Goal: Task Accomplishment & Management: Complete application form

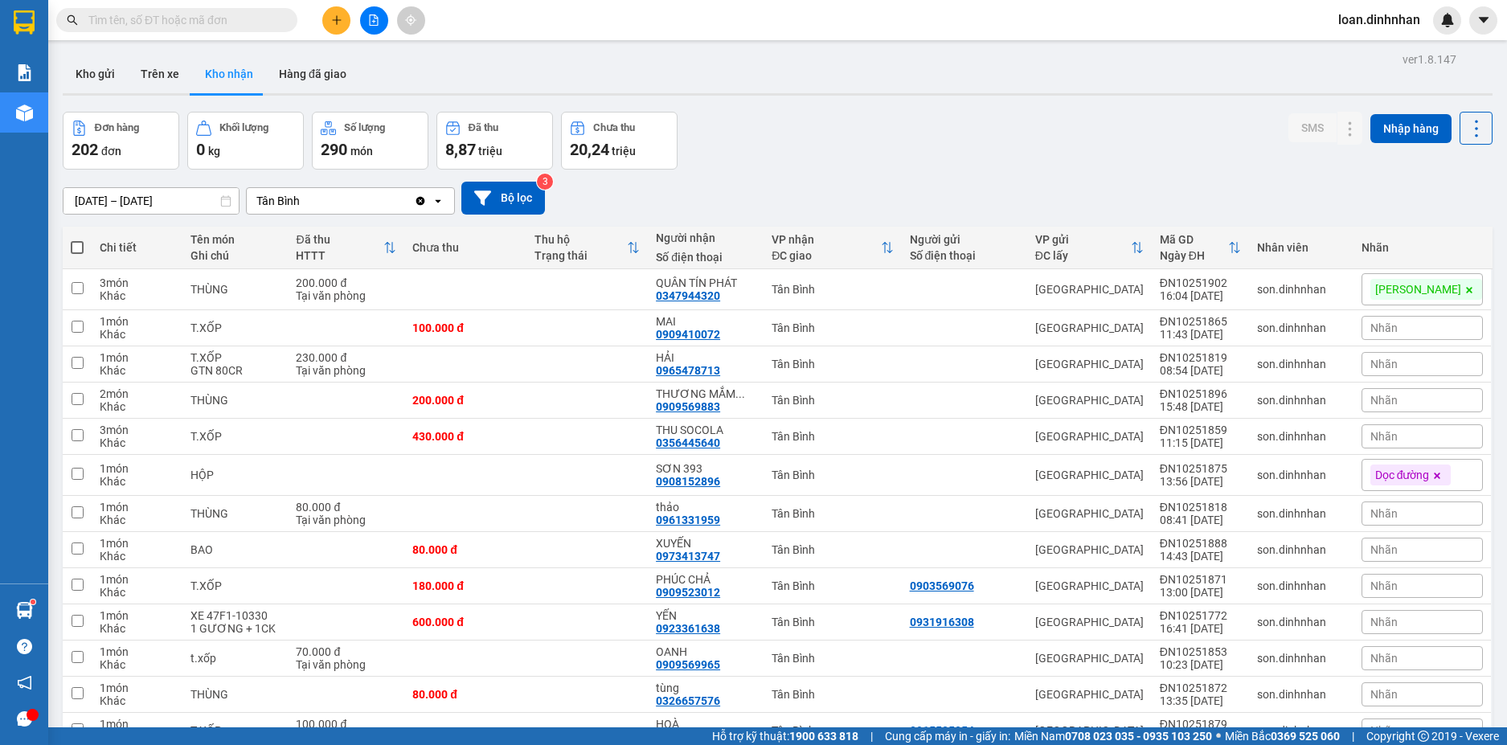
click at [244, 18] on input "text" at bounding box center [183, 20] width 190 height 18
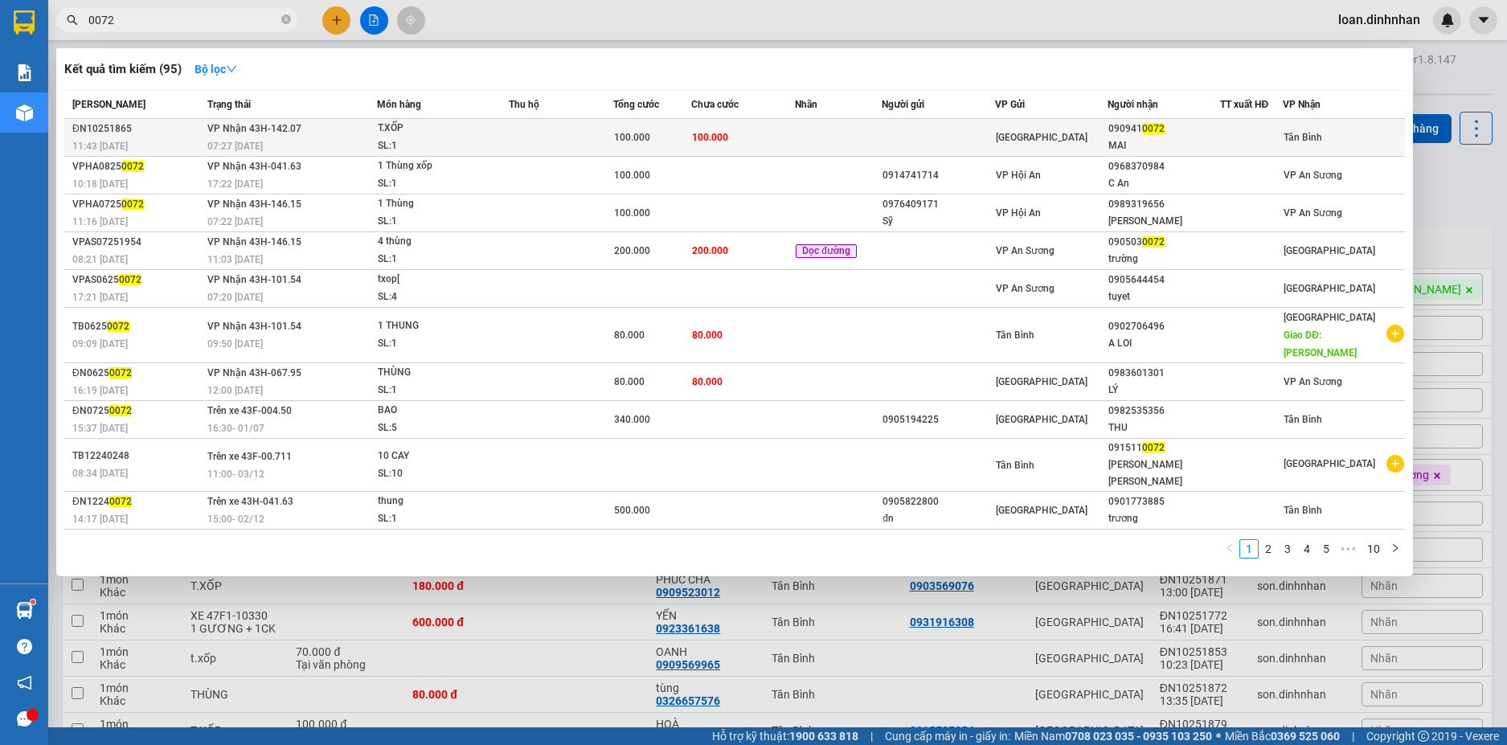
type input "0072"
click at [1130, 145] on div "MAI" at bounding box center [1163, 145] width 111 height 17
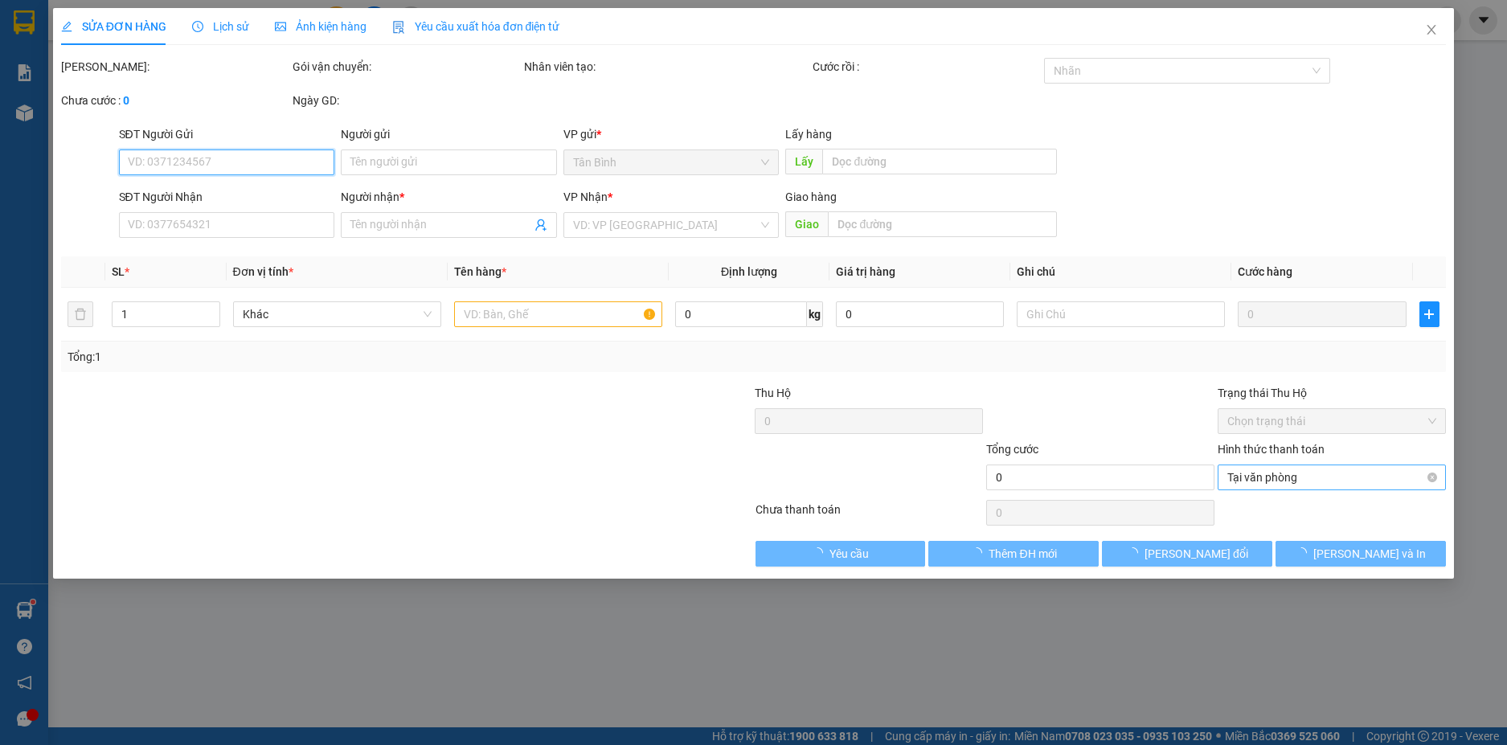
type input "0909410072"
type input "MAI"
type input "100.000"
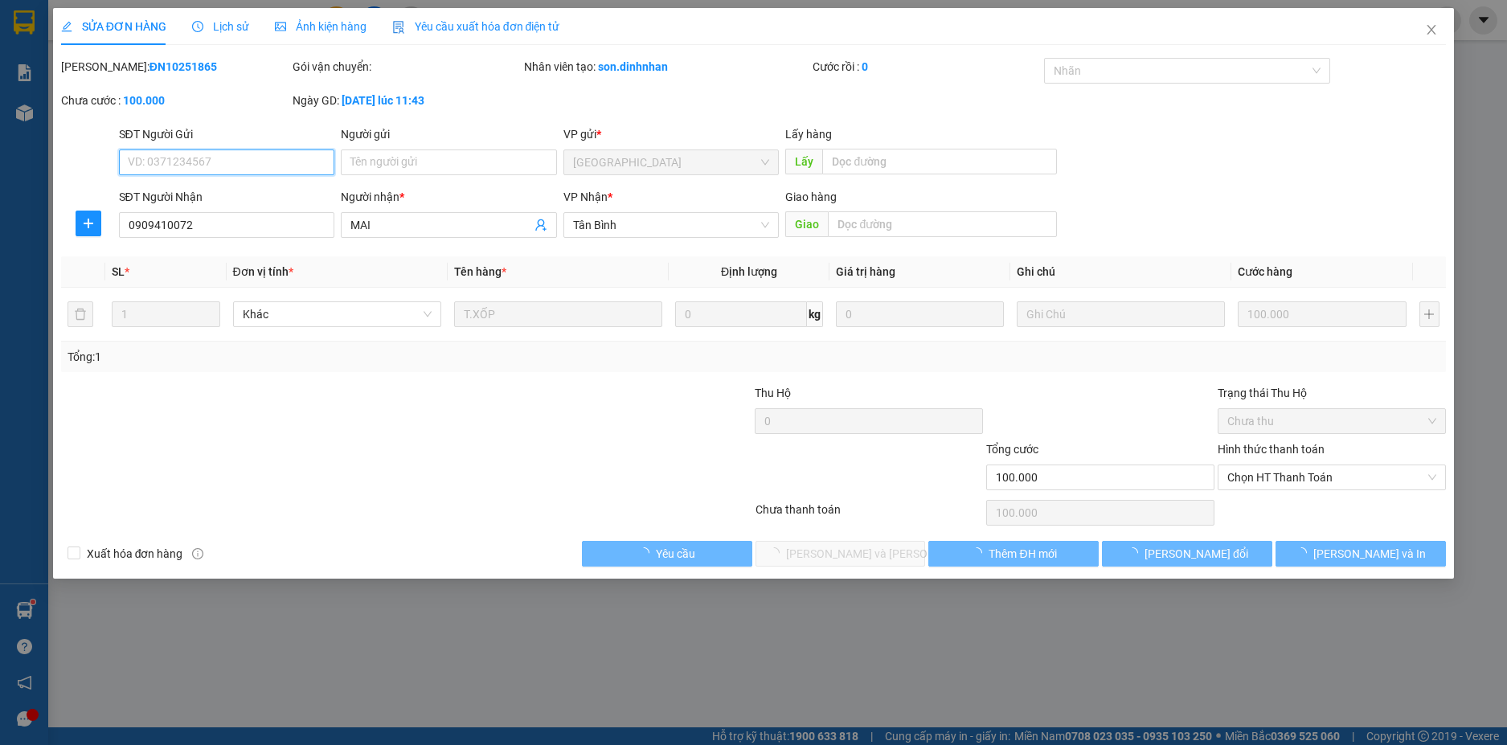
drag, startPoint x: 1283, startPoint y: 481, endPoint x: 1285, endPoint y: 515, distance: 33.8
click at [1284, 488] on span "Chọn HT Thanh Toán" at bounding box center [1331, 477] width 209 height 24
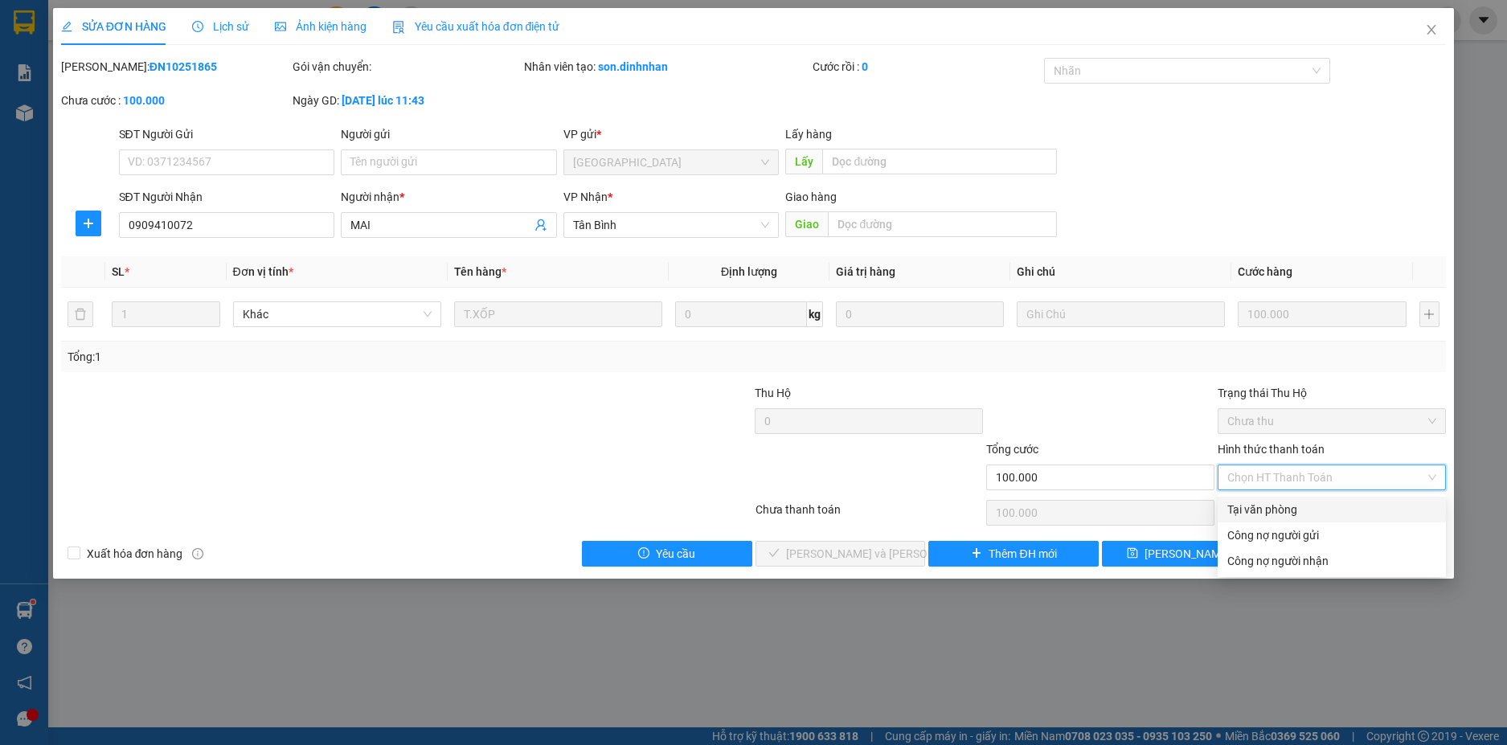
drag, startPoint x: 1275, startPoint y: 501, endPoint x: 1067, endPoint y: 571, distance: 218.8
click at [1267, 514] on div "Tại văn phòng" at bounding box center [1331, 510] width 209 height 18
type input "0"
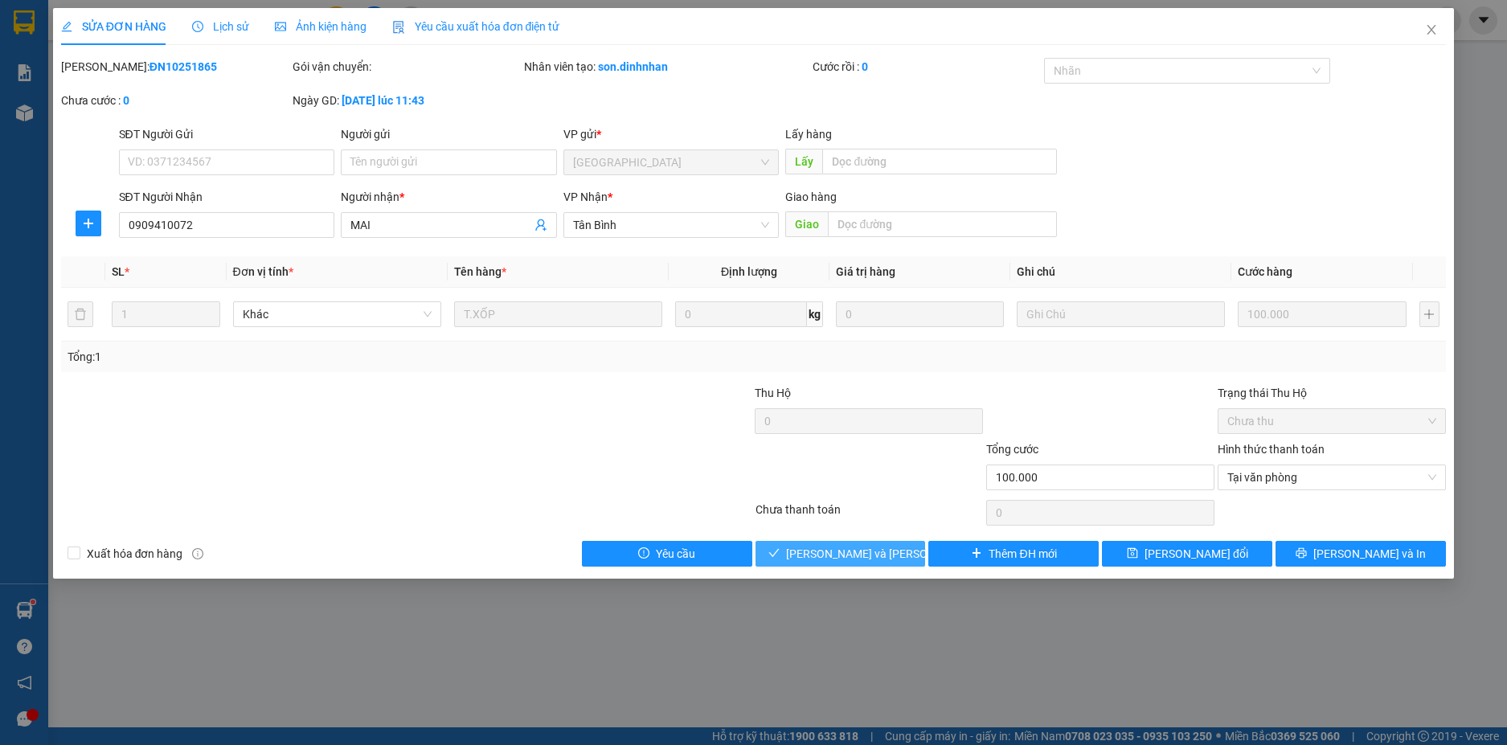
click at [848, 546] on span "[PERSON_NAME] và [PERSON_NAME] hàng" at bounding box center [894, 554] width 217 height 18
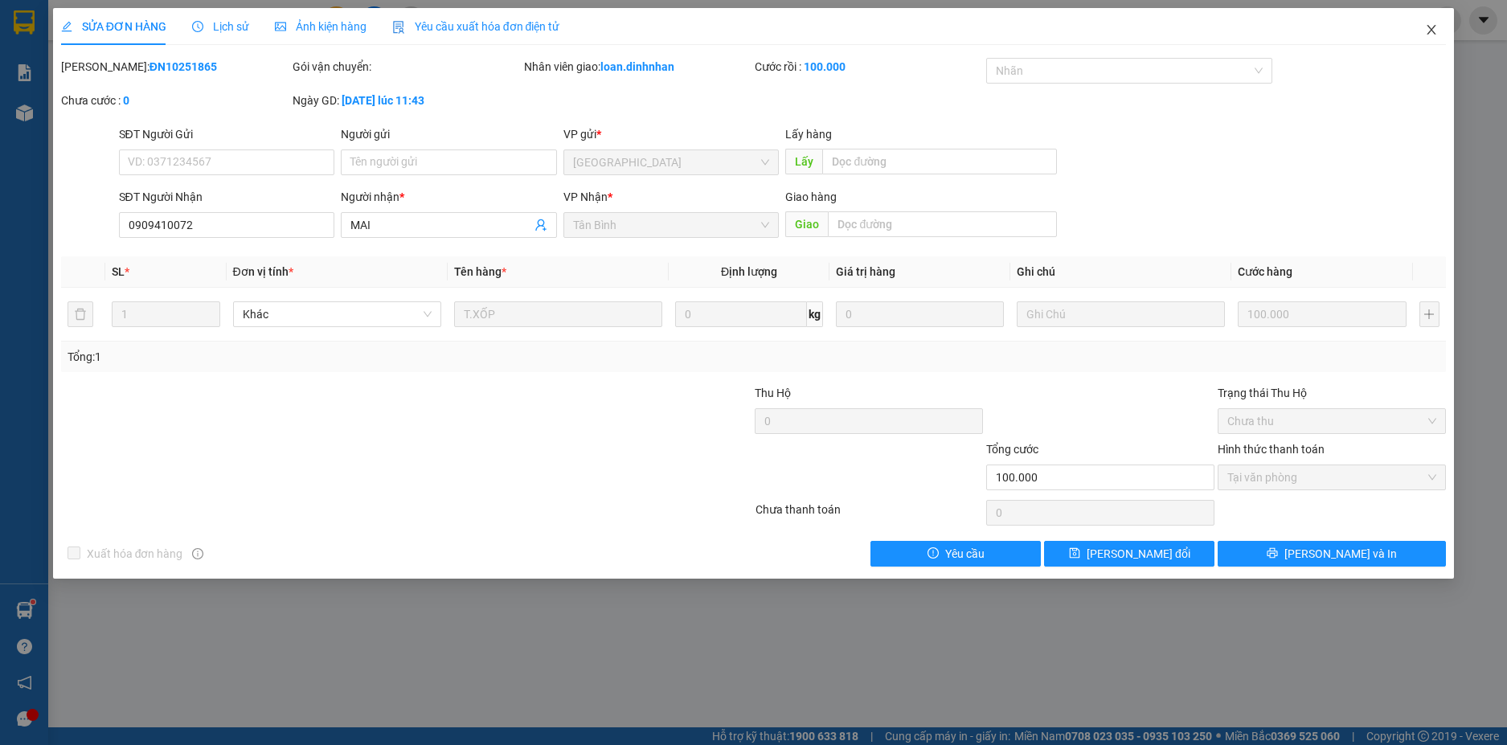
click at [1428, 27] on icon "close" at bounding box center [1431, 30] width 9 height 10
click at [1430, 28] on span "loan.dinhnhan" at bounding box center [1379, 20] width 108 height 20
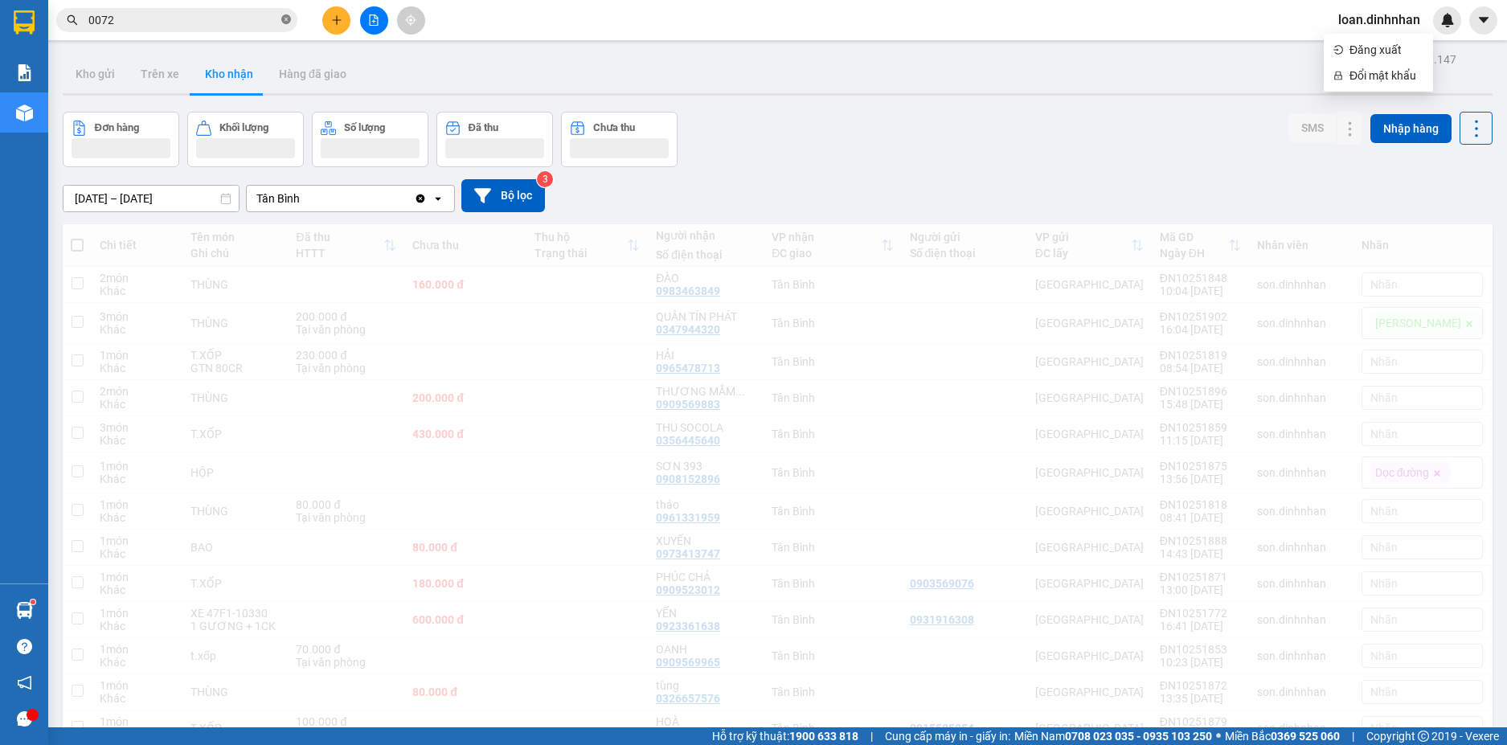
click at [281, 14] on span at bounding box center [286, 20] width 10 height 15
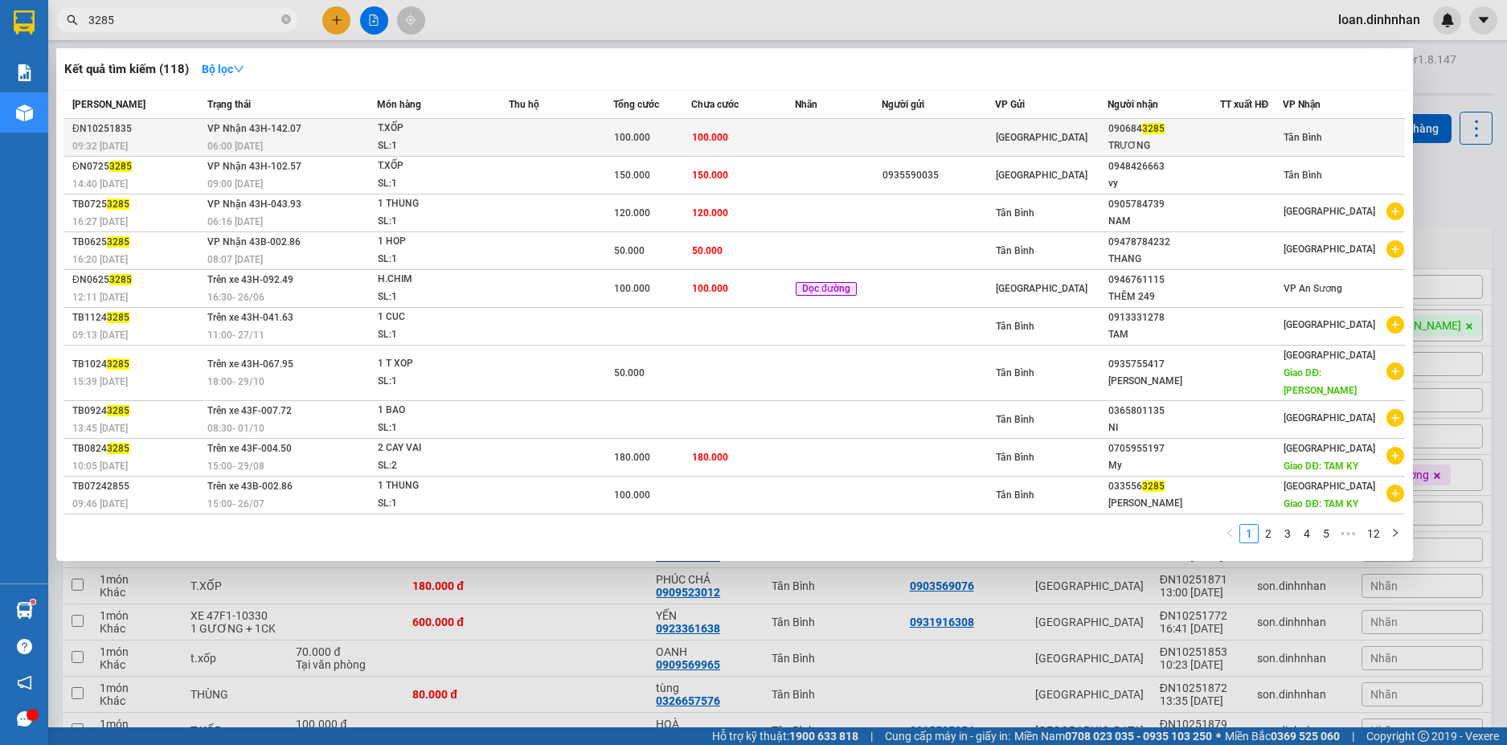
type input "3285"
click at [816, 129] on td at bounding box center [838, 138] width 87 height 38
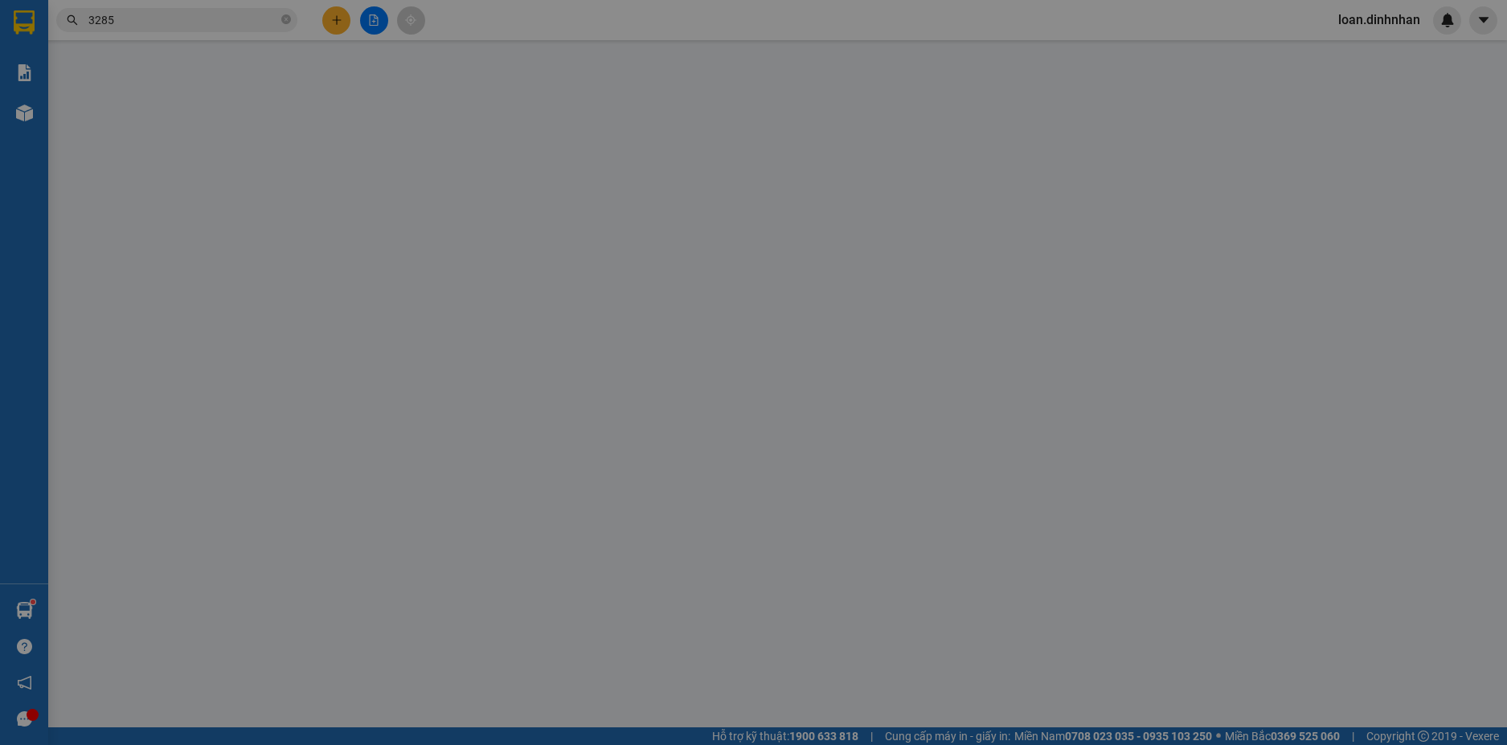
type input "0906843285"
type input "TRƯƠNG"
type input "100.000"
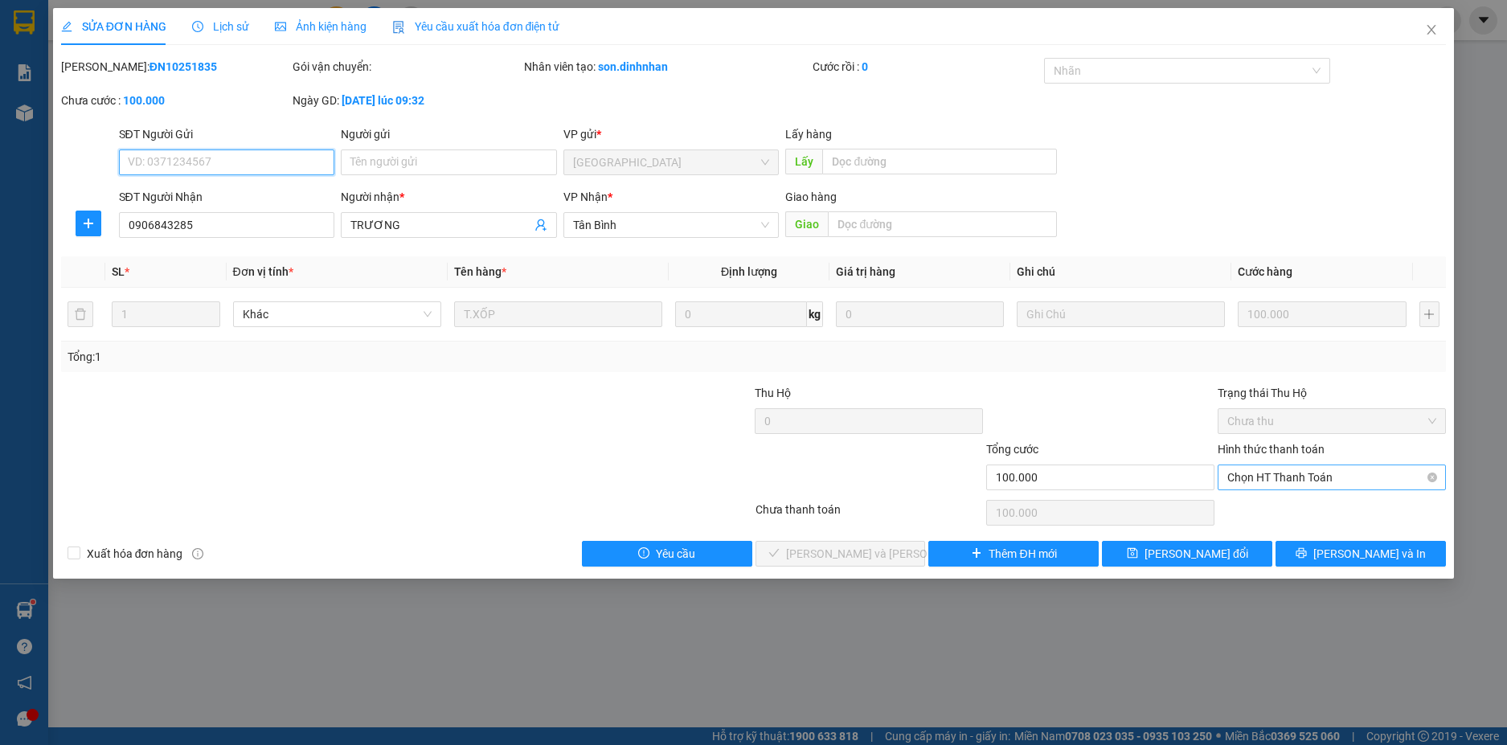
click at [1301, 475] on span "Chọn HT Thanh Toán" at bounding box center [1331, 477] width 209 height 24
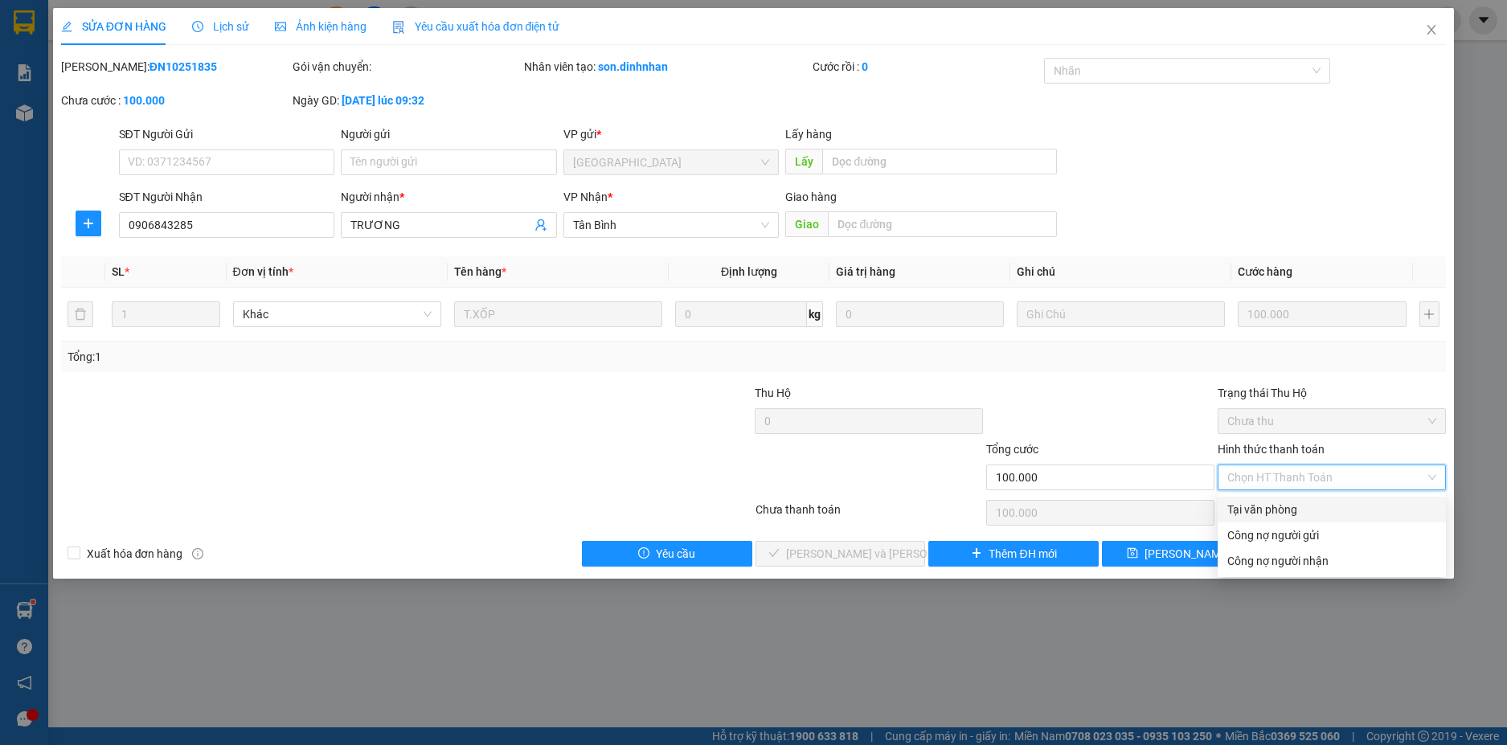
drag, startPoint x: 1287, startPoint y: 500, endPoint x: 1170, endPoint y: 528, distance: 119.9
click at [1186, 530] on div "Total Paid Fee 0 Total UnPaid Fee 100.000 Cash Collection Total Fee Mã ĐH: ĐN10…" at bounding box center [753, 312] width 1385 height 509
click at [1242, 509] on div "Tại văn phòng" at bounding box center [1331, 510] width 209 height 18
type input "0"
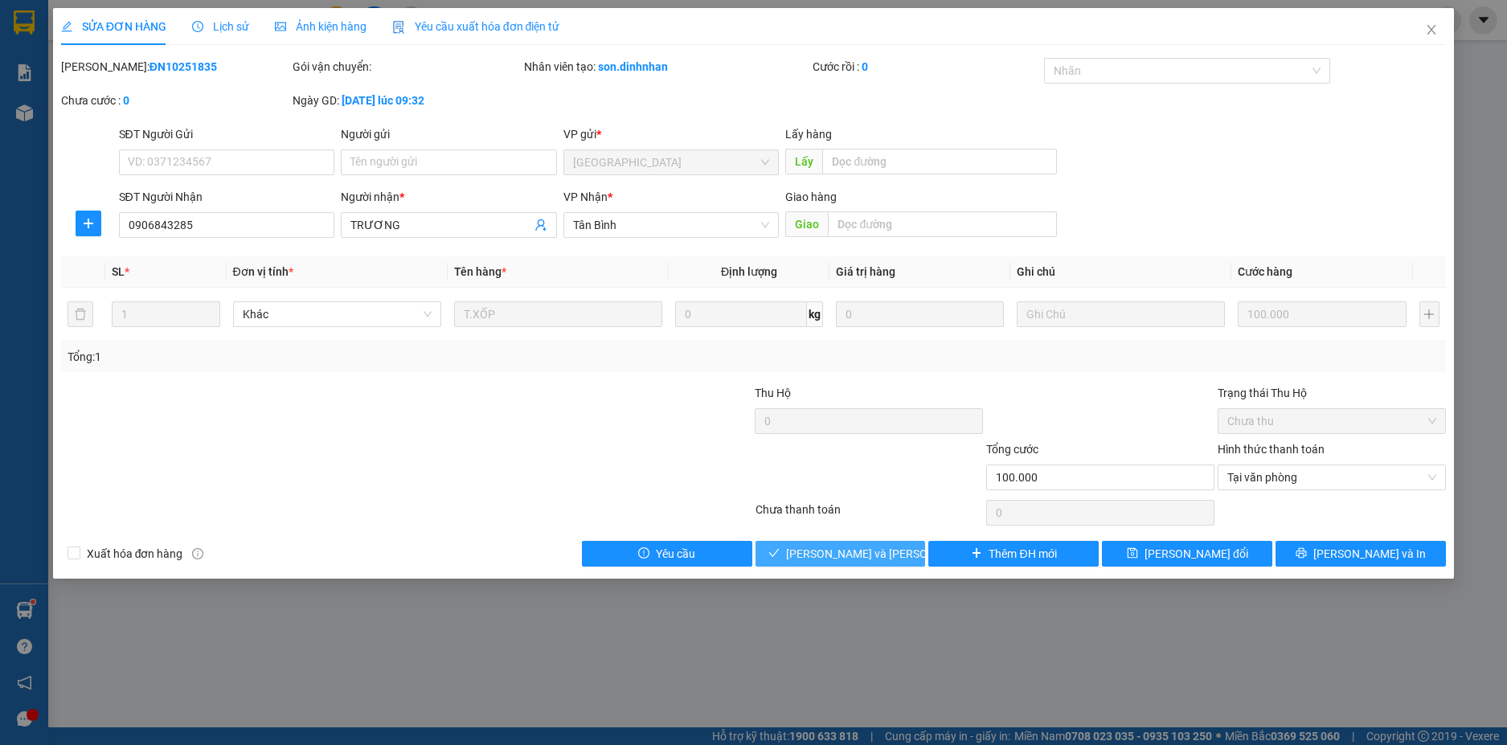
click at [870, 542] on button "[PERSON_NAME] và [PERSON_NAME] hàng" at bounding box center [840, 554] width 170 height 26
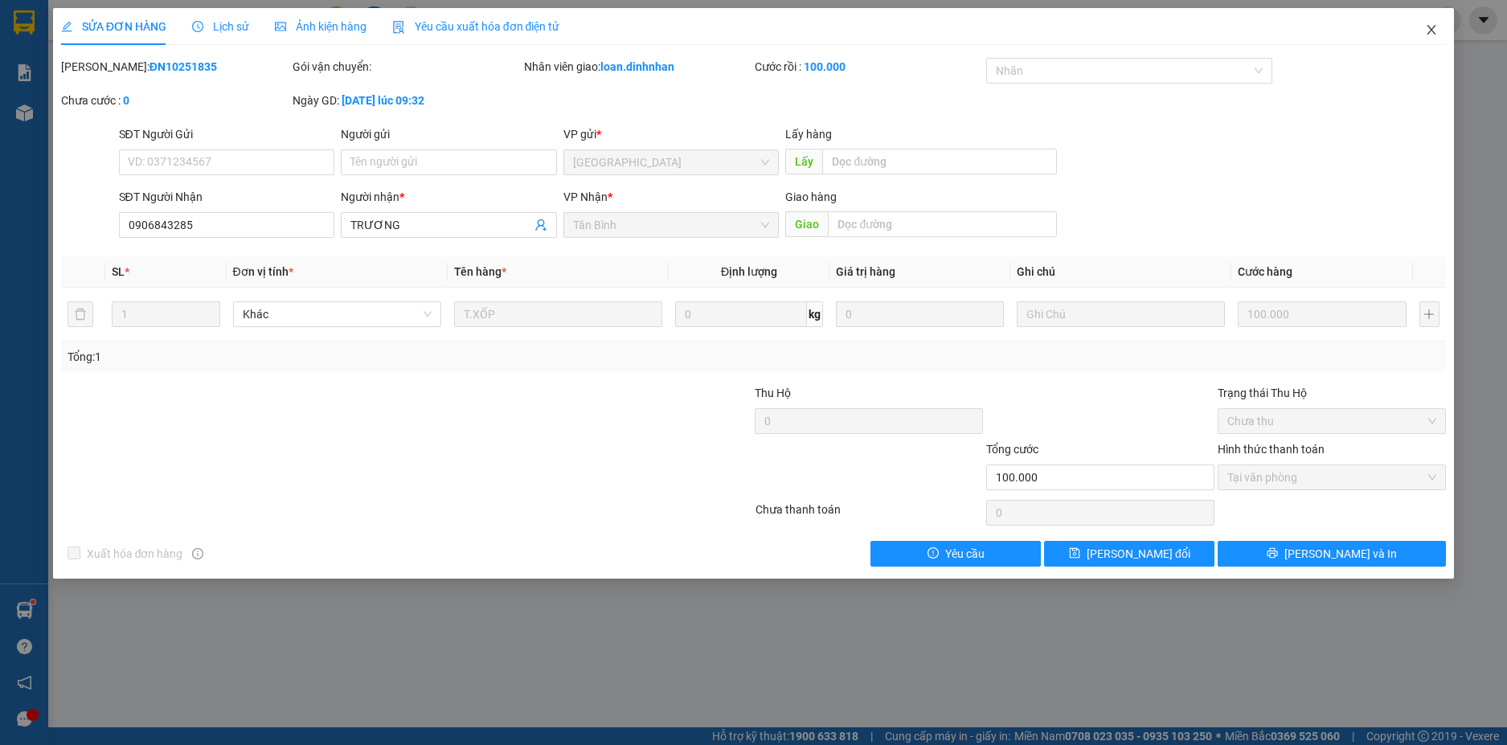
click at [1427, 30] on icon "close" at bounding box center [1431, 29] width 13 height 13
click at [1425, 29] on span "loan.dinhnhan" at bounding box center [1379, 20] width 108 height 20
click at [1431, 23] on span "loan.dinhnhan" at bounding box center [1379, 20] width 108 height 20
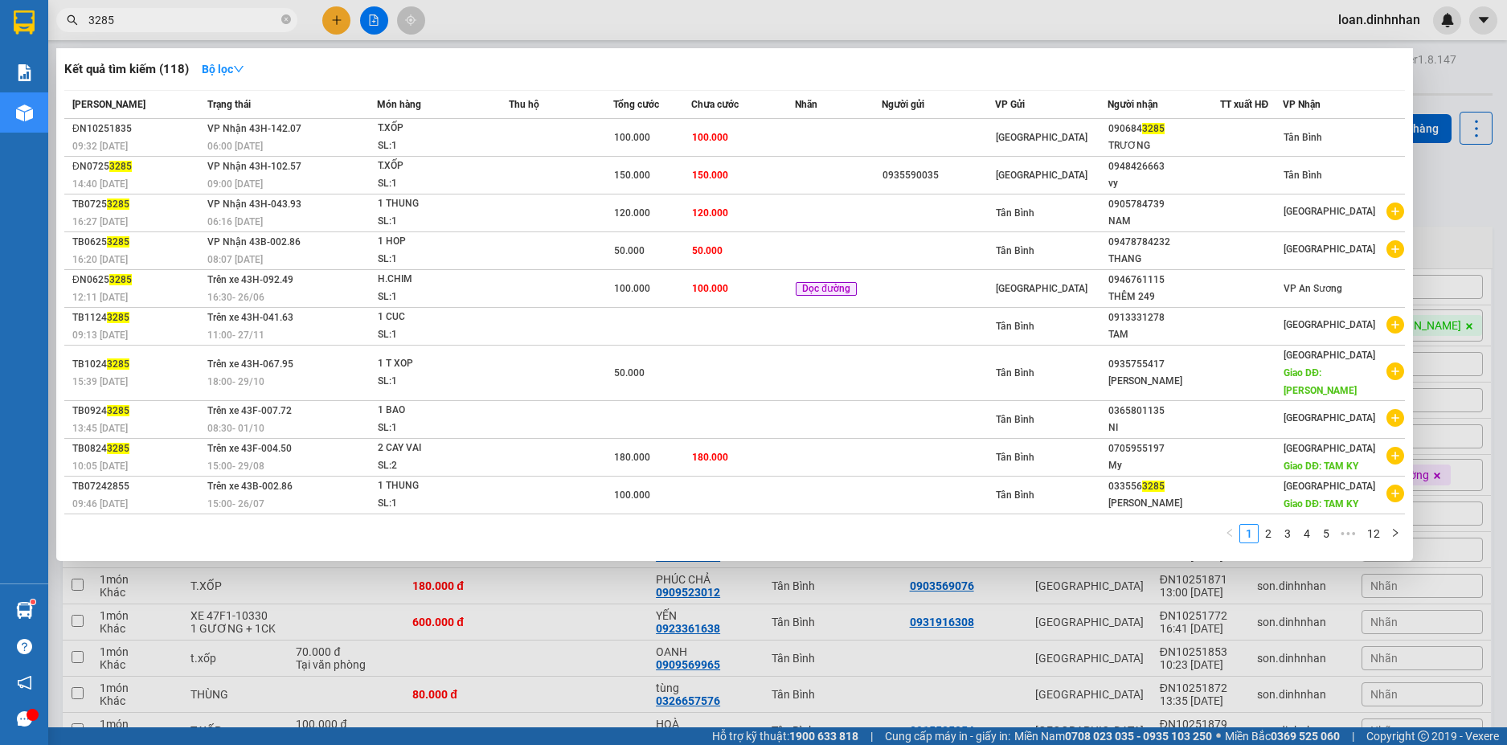
click at [291, 18] on span "3285" at bounding box center [176, 20] width 241 height 24
click at [289, 16] on icon "close-circle" at bounding box center [286, 19] width 10 height 10
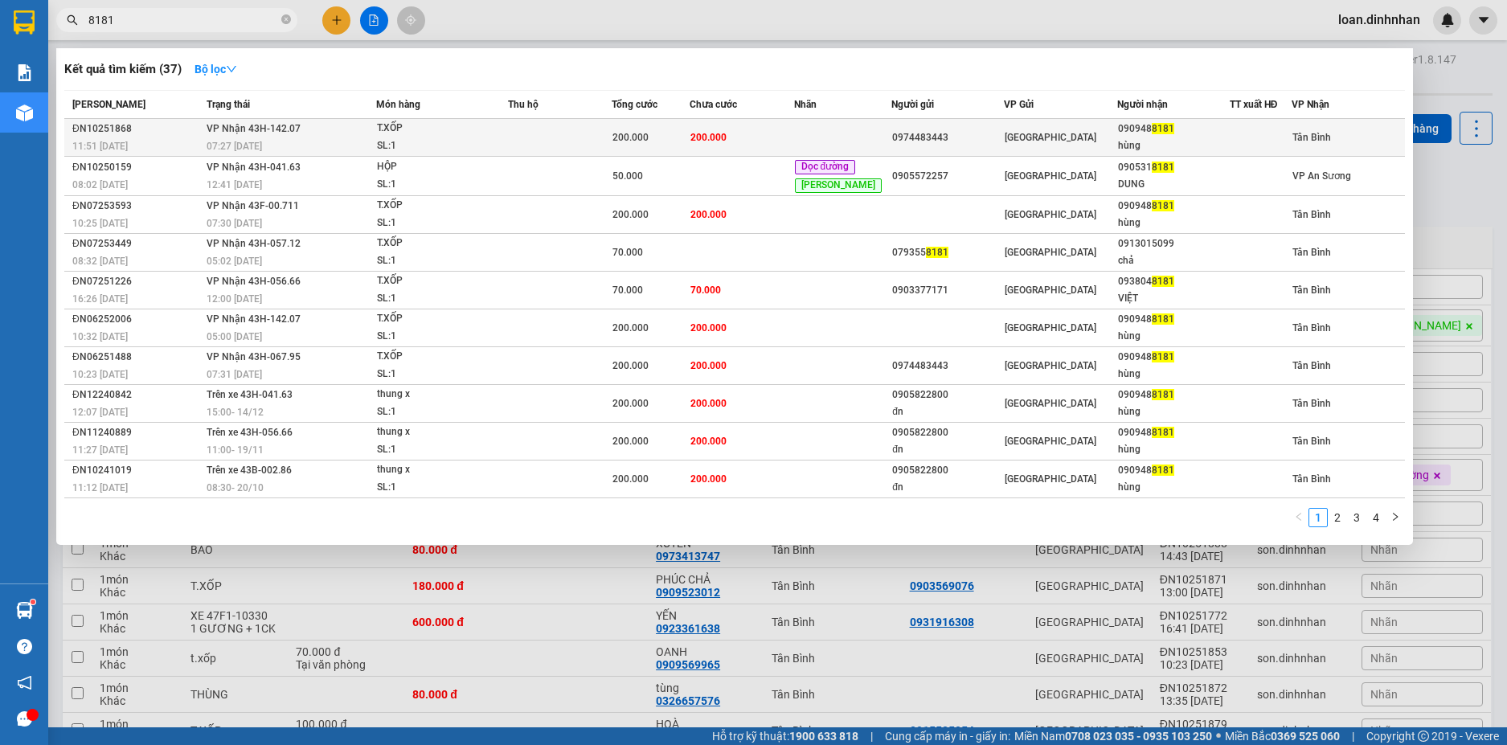
type input "8181"
click at [1189, 127] on div "090948 8181" at bounding box center [1173, 129] width 111 height 17
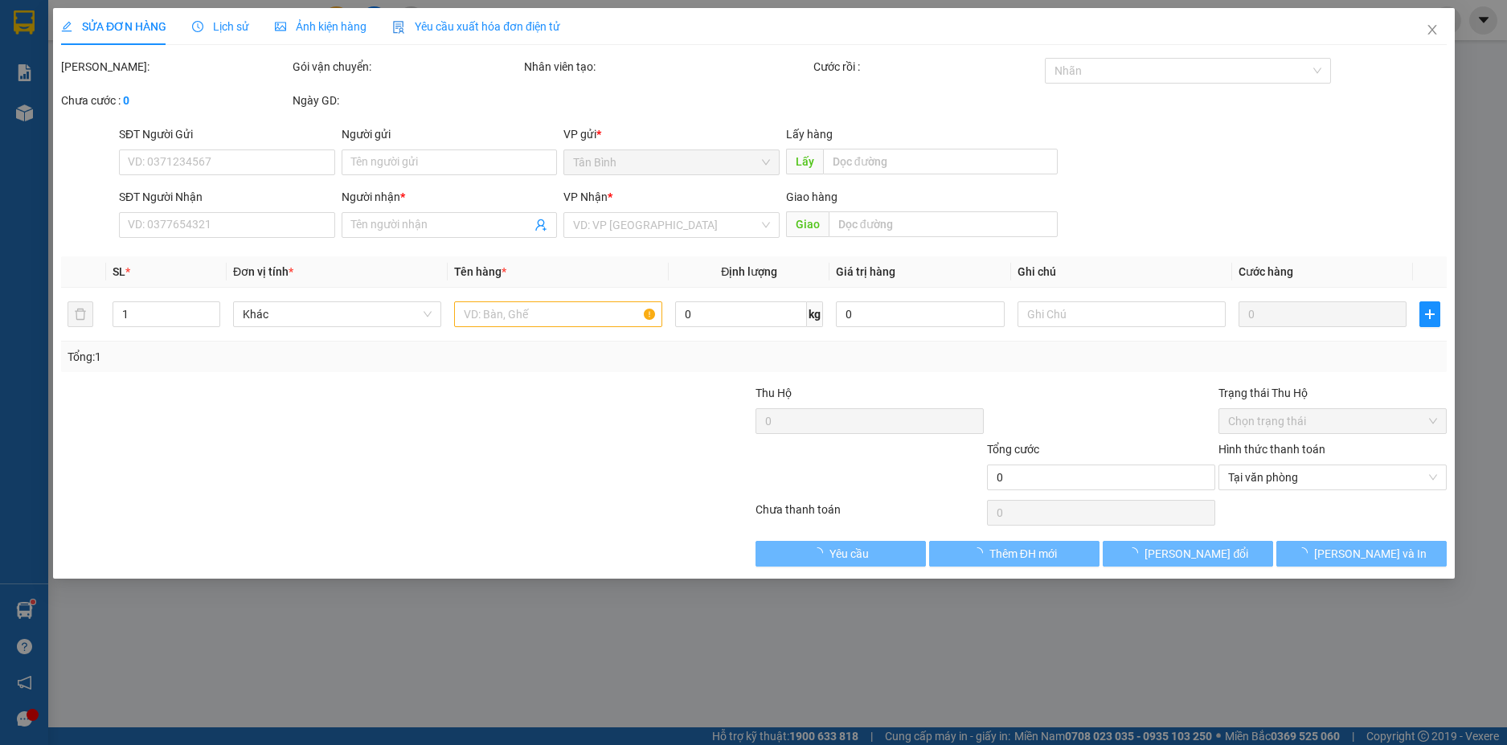
type input "0974483443"
type input "0909488181"
type input "hùng"
type input "200.000"
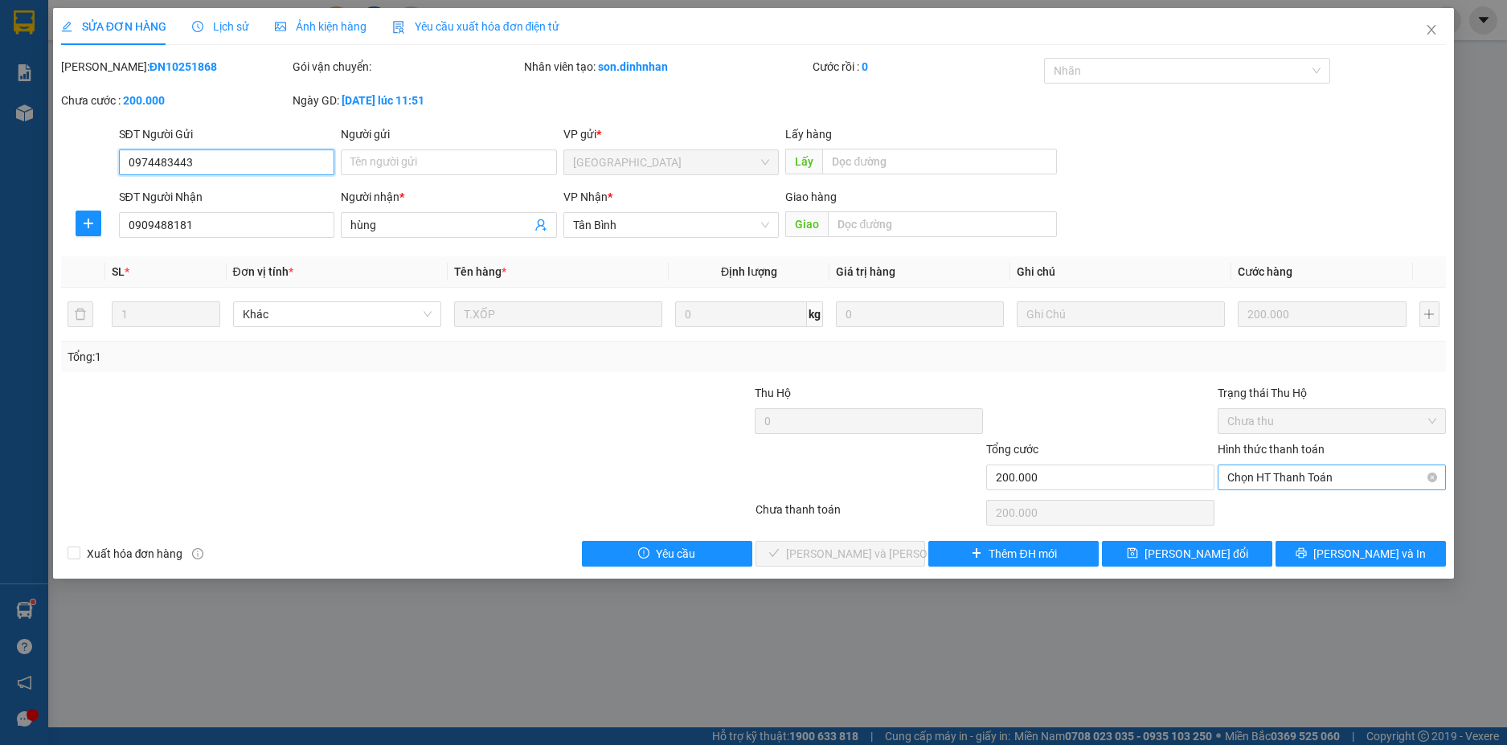
drag, startPoint x: 1276, startPoint y: 480, endPoint x: 1287, endPoint y: 485, distance: 11.5
click at [1277, 480] on span "Chọn HT Thanh Toán" at bounding box center [1331, 477] width 209 height 24
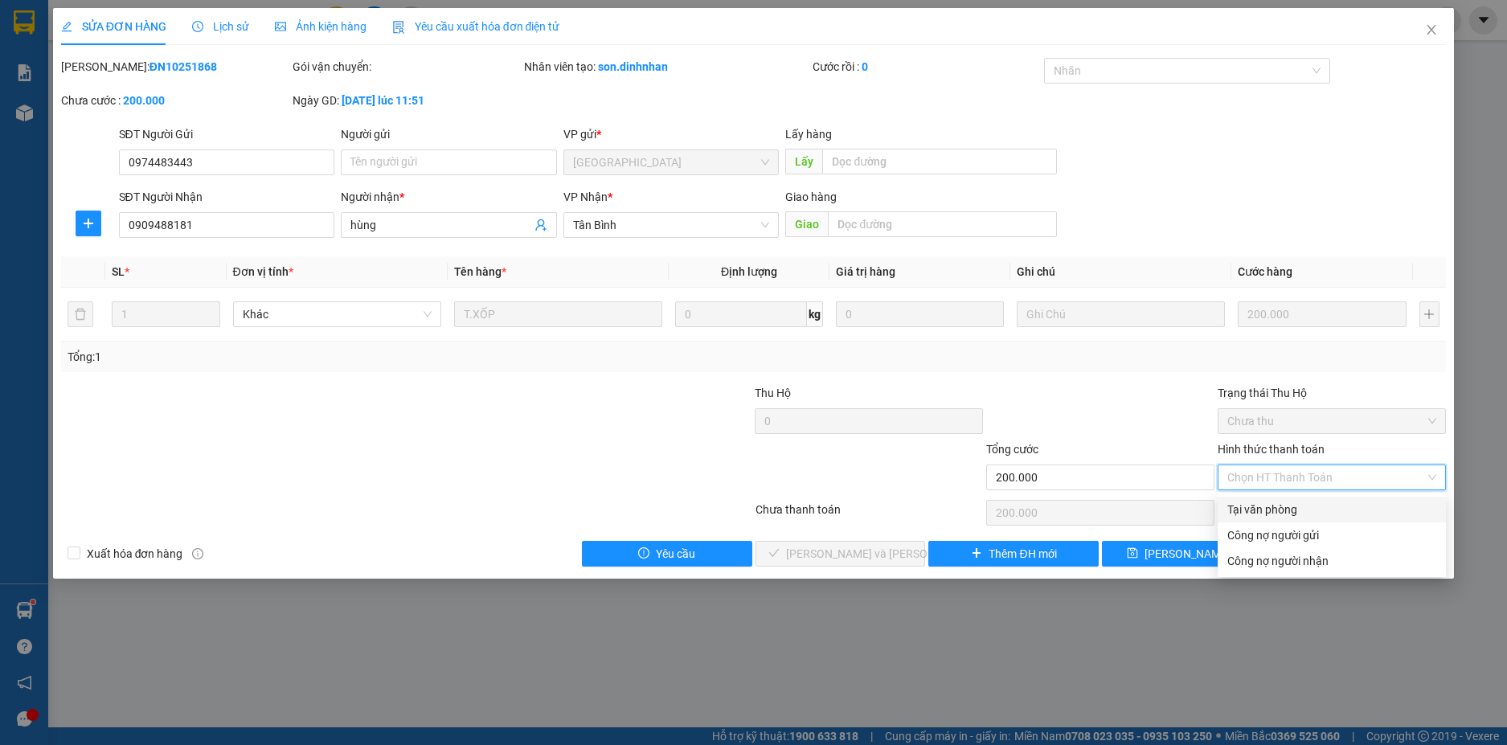
click at [1284, 505] on div "Tại văn phòng" at bounding box center [1331, 510] width 209 height 18
type input "0"
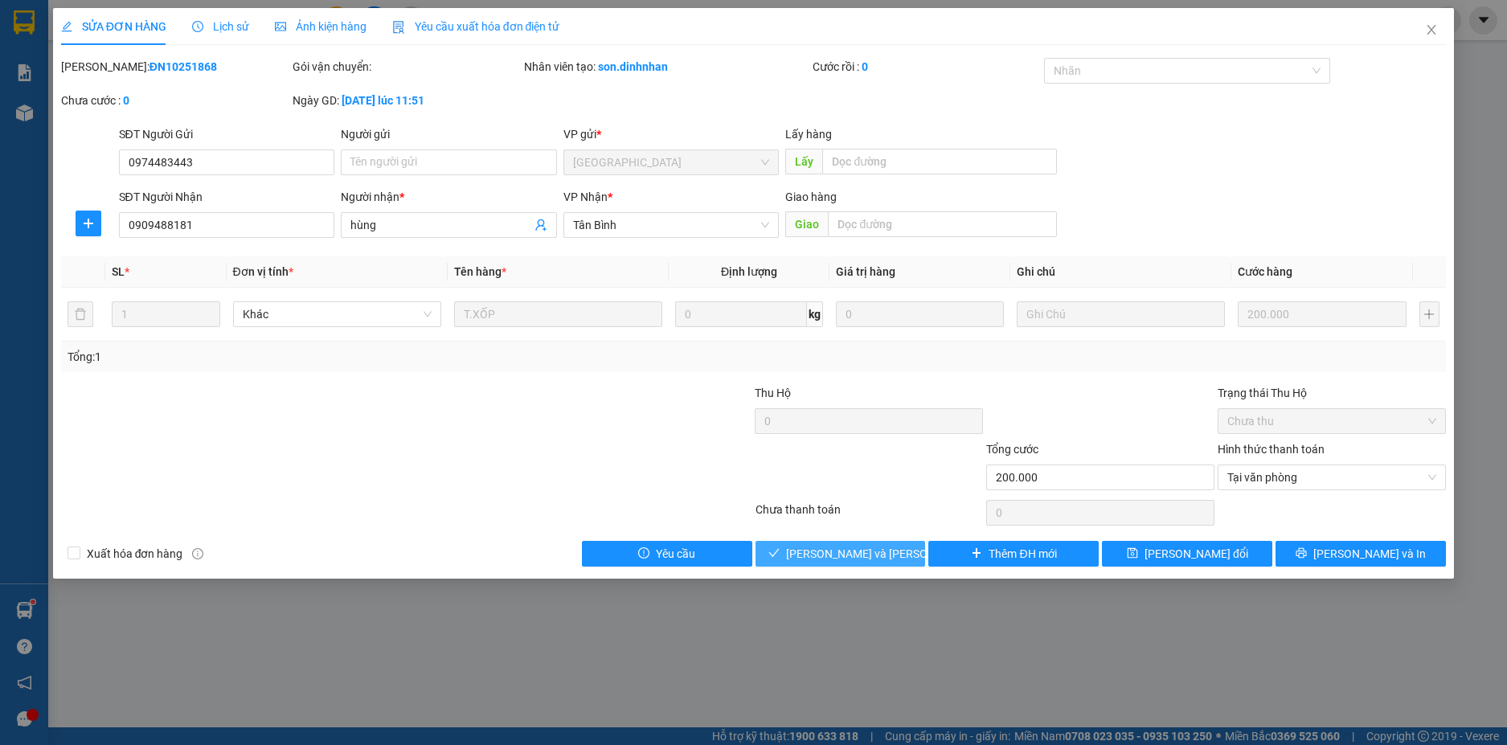
click at [880, 550] on span "[PERSON_NAME] và [PERSON_NAME] hàng" at bounding box center [894, 554] width 217 height 18
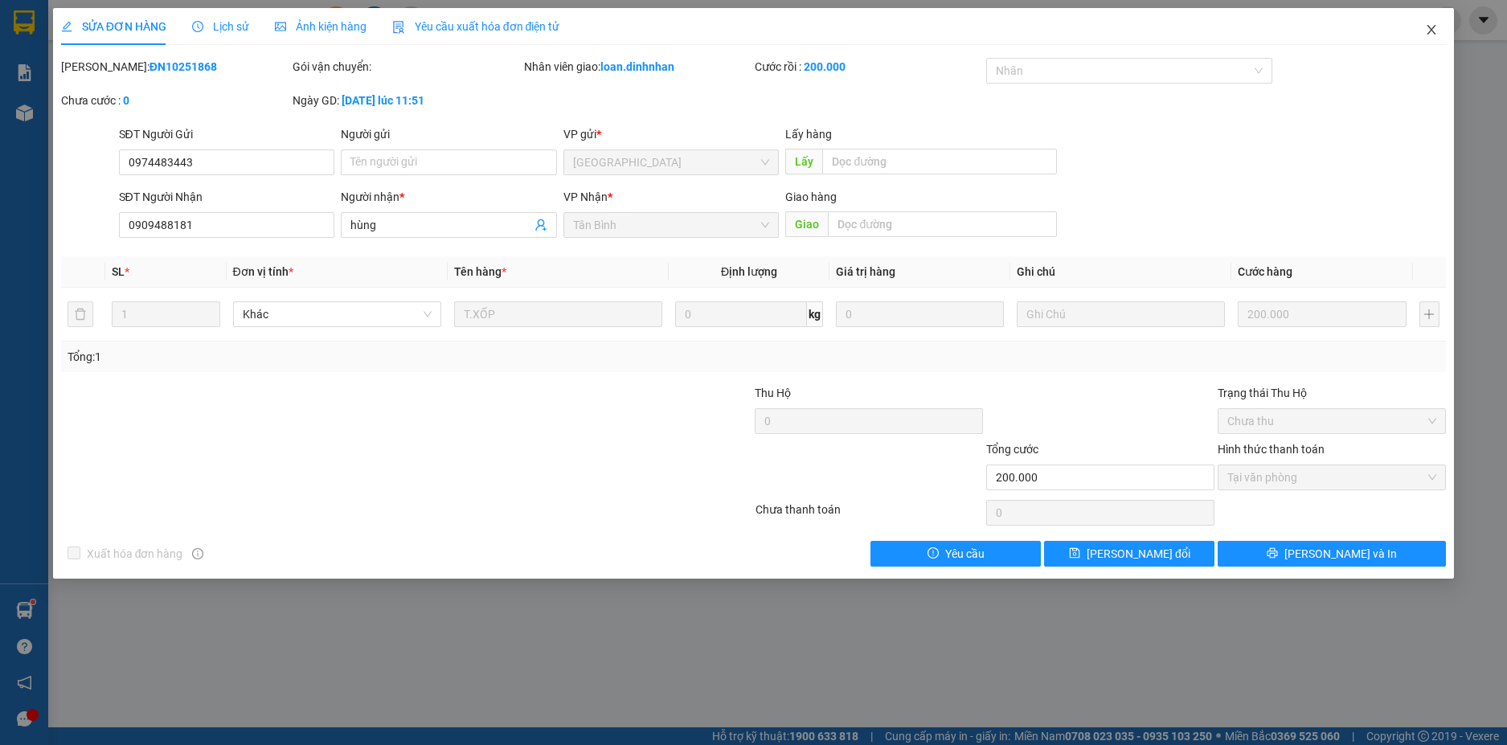
click at [1438, 24] on span "Close" at bounding box center [1431, 30] width 45 height 45
click at [1434, 27] on div at bounding box center [1447, 20] width 28 height 28
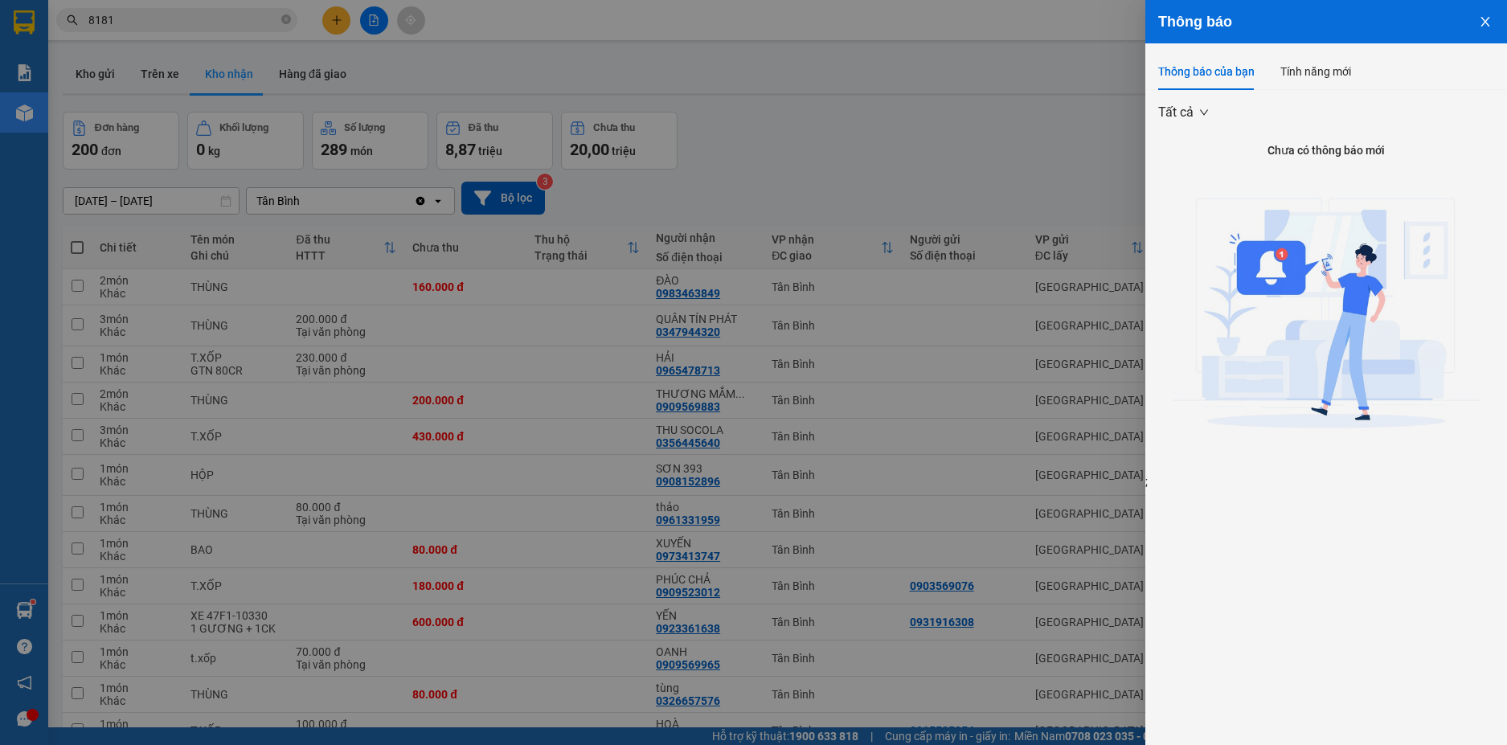
click at [1479, 17] on icon "close" at bounding box center [1485, 21] width 13 height 13
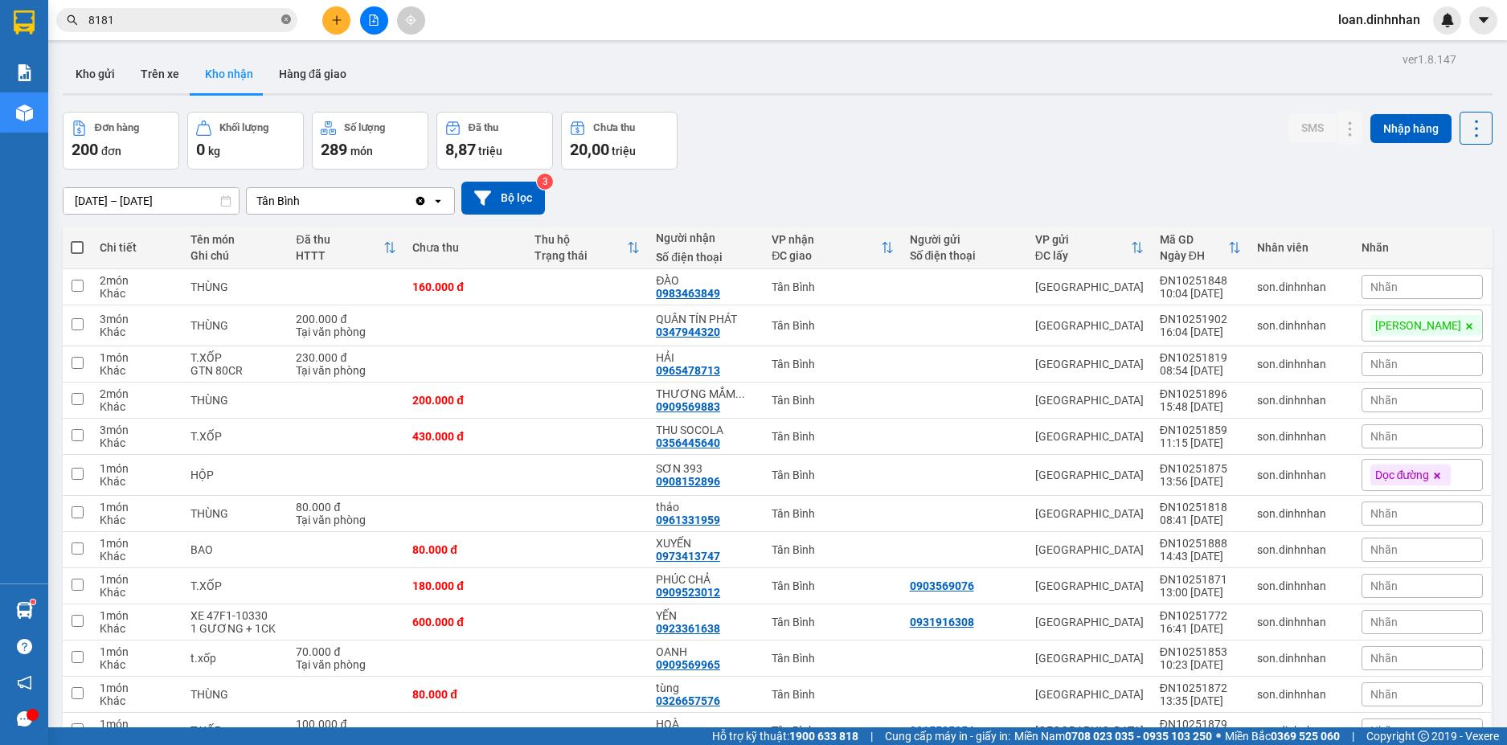
click at [286, 13] on span at bounding box center [286, 20] width 10 height 15
click at [245, 23] on input "text" at bounding box center [183, 20] width 190 height 18
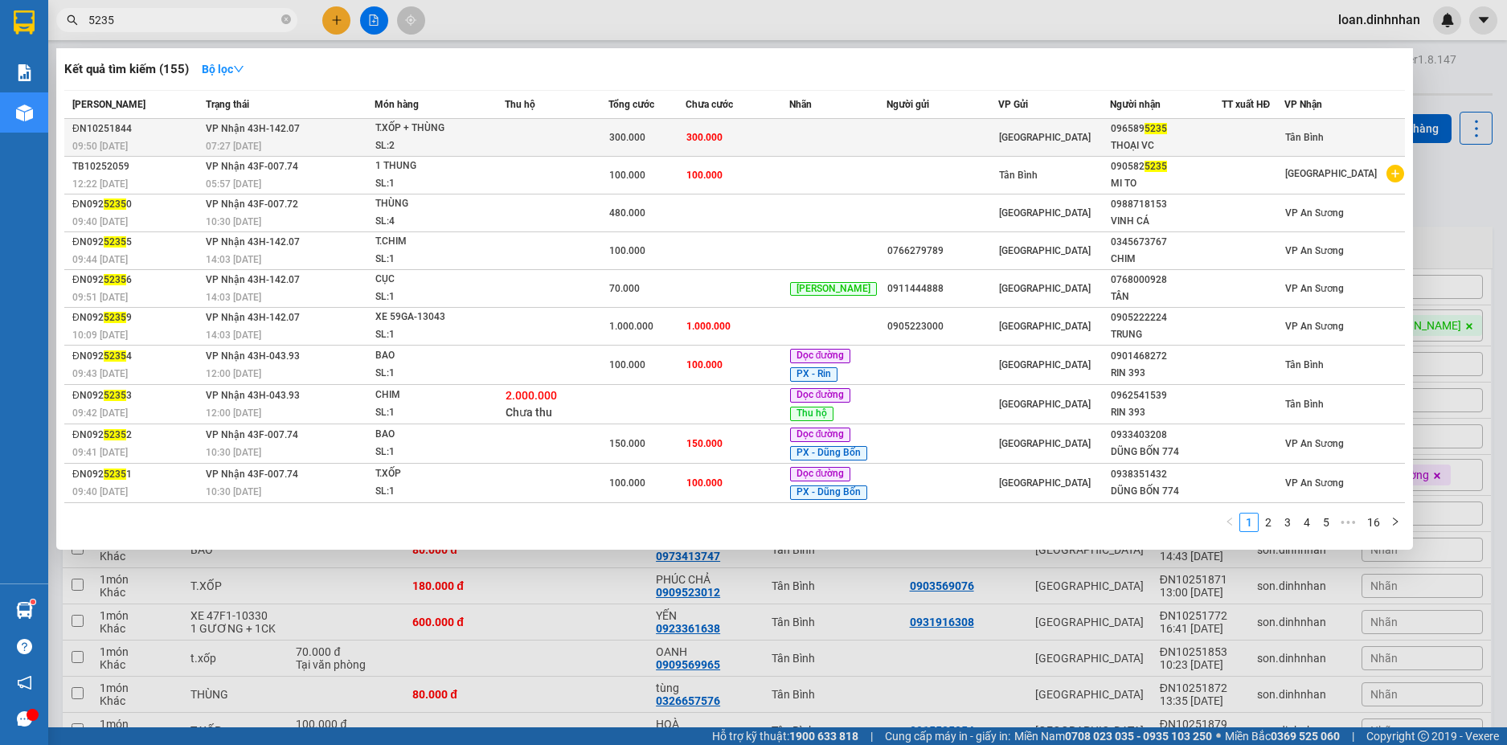
type input "5235"
click at [1068, 136] on div "[GEOGRAPHIC_DATA]" at bounding box center [1054, 138] width 110 height 18
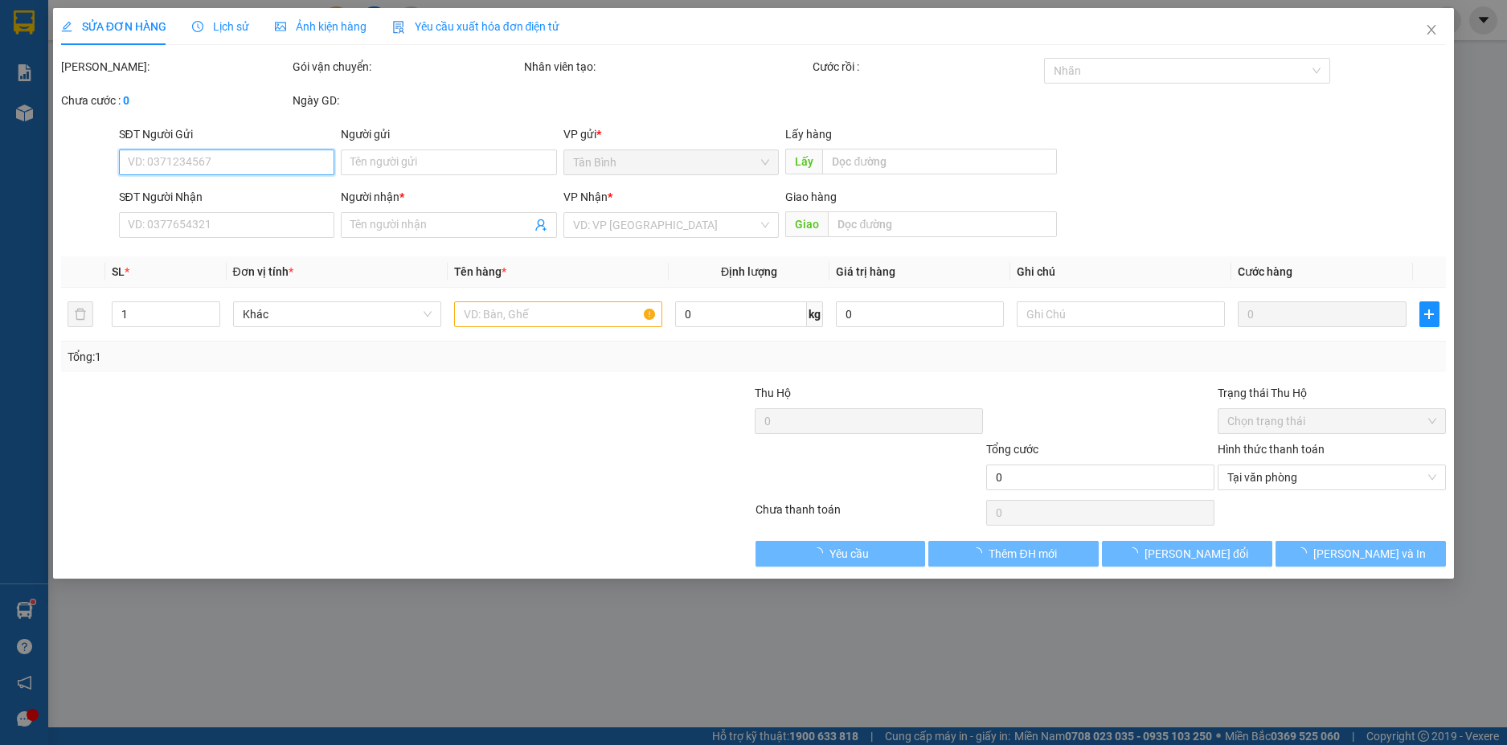
type input "0965895235"
type input "THOẠI VC"
type input "300.000"
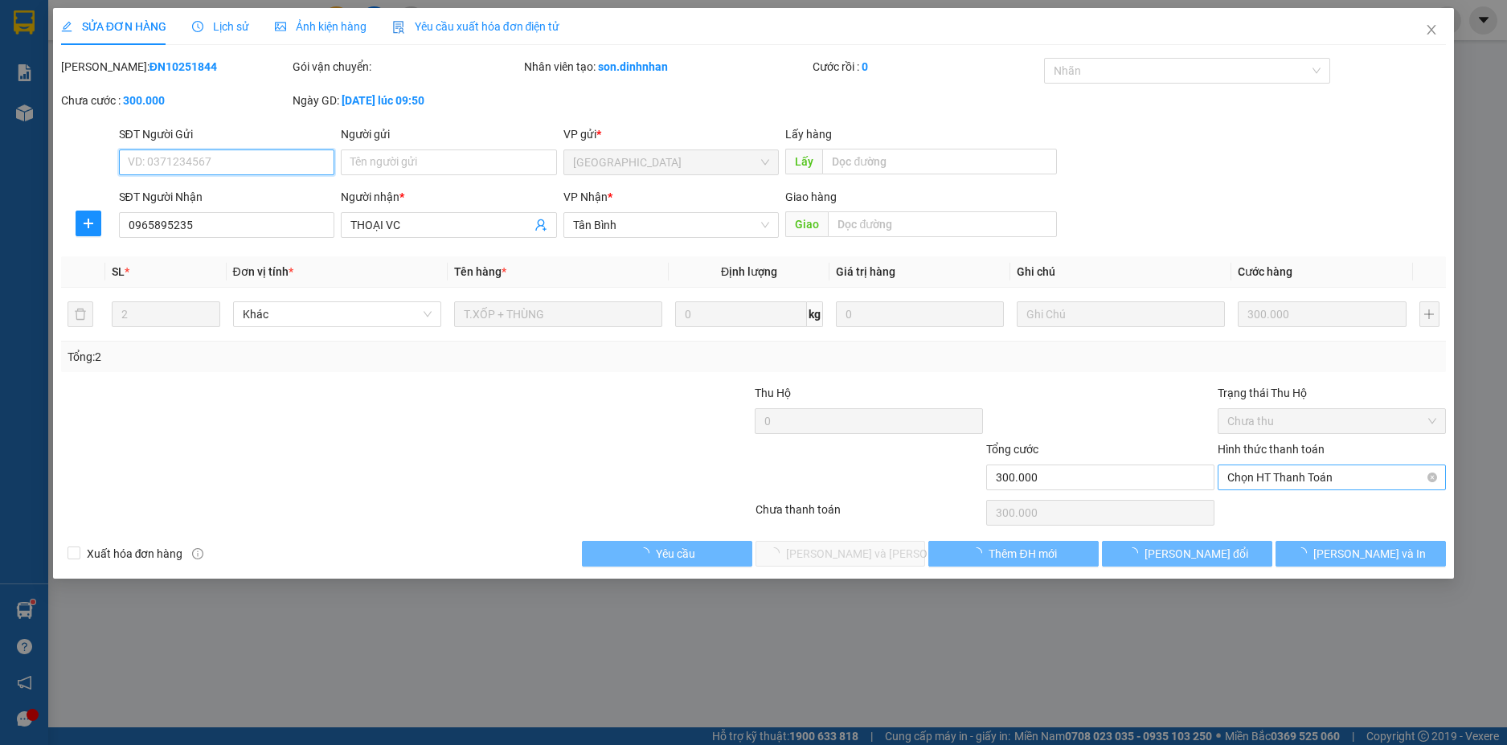
click at [1303, 469] on span "Chọn HT Thanh Toán" at bounding box center [1331, 477] width 209 height 24
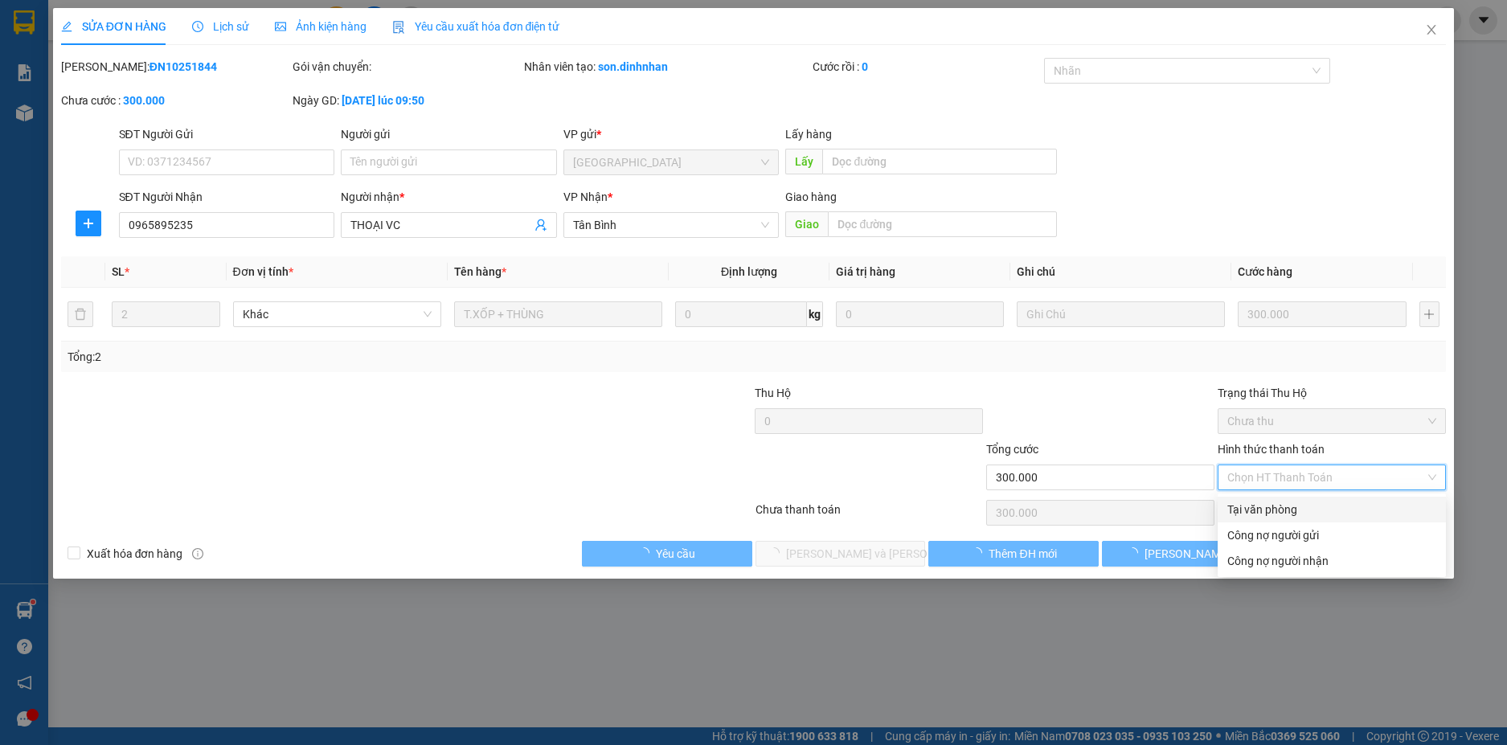
click at [1284, 509] on div "Tại văn phòng" at bounding box center [1331, 510] width 209 height 18
type input "0"
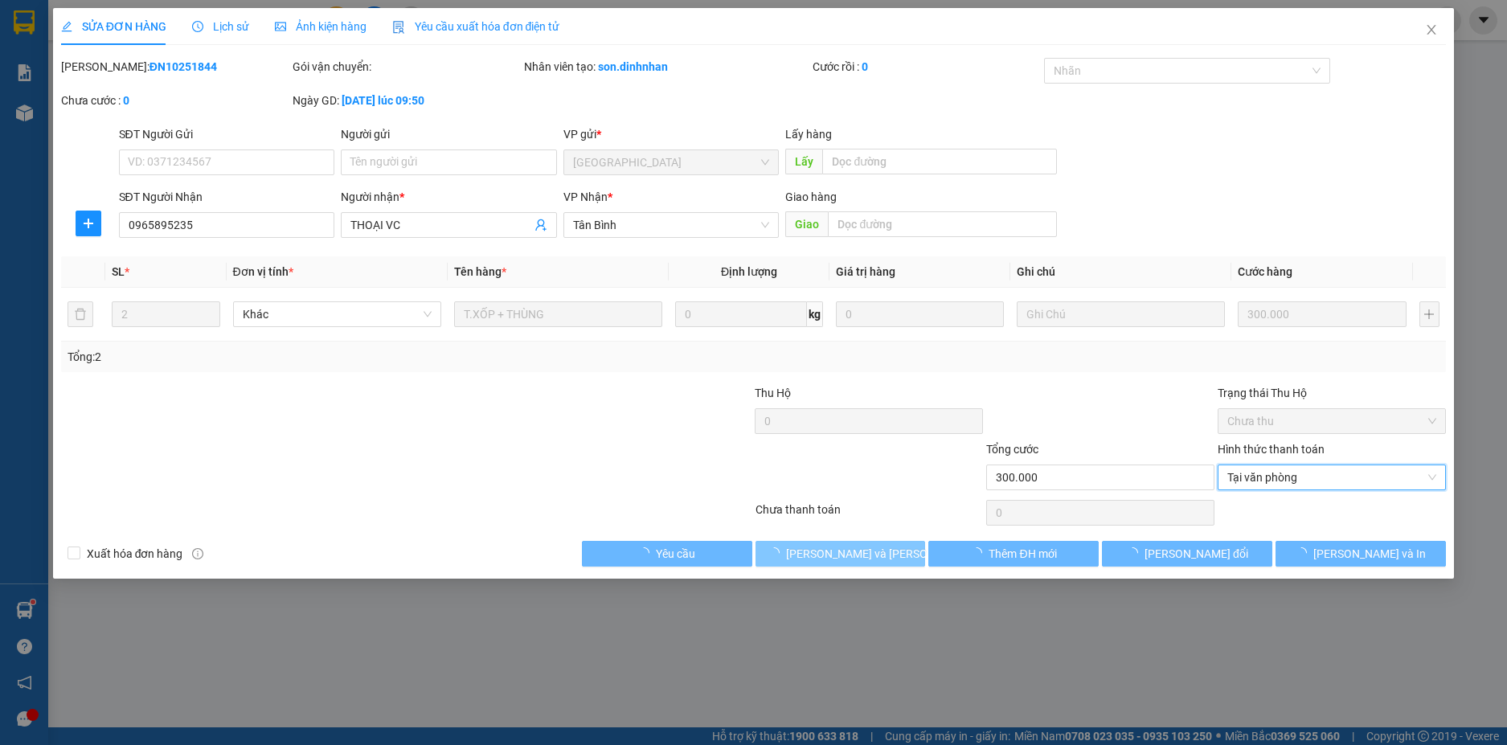
click at [845, 550] on span "[PERSON_NAME] và [PERSON_NAME] hàng" at bounding box center [894, 554] width 217 height 18
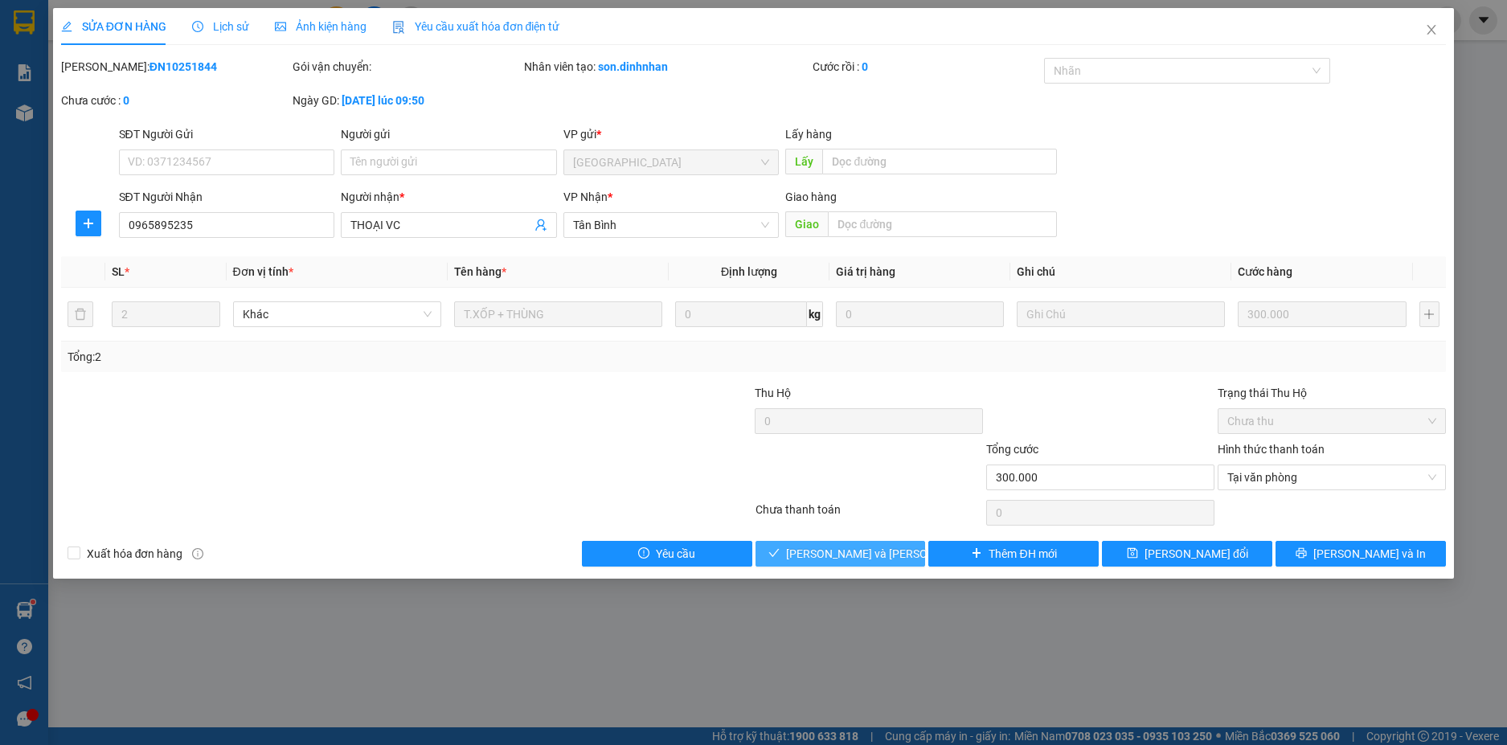
click at [845, 550] on span "[PERSON_NAME] và [PERSON_NAME] hàng" at bounding box center [894, 554] width 217 height 18
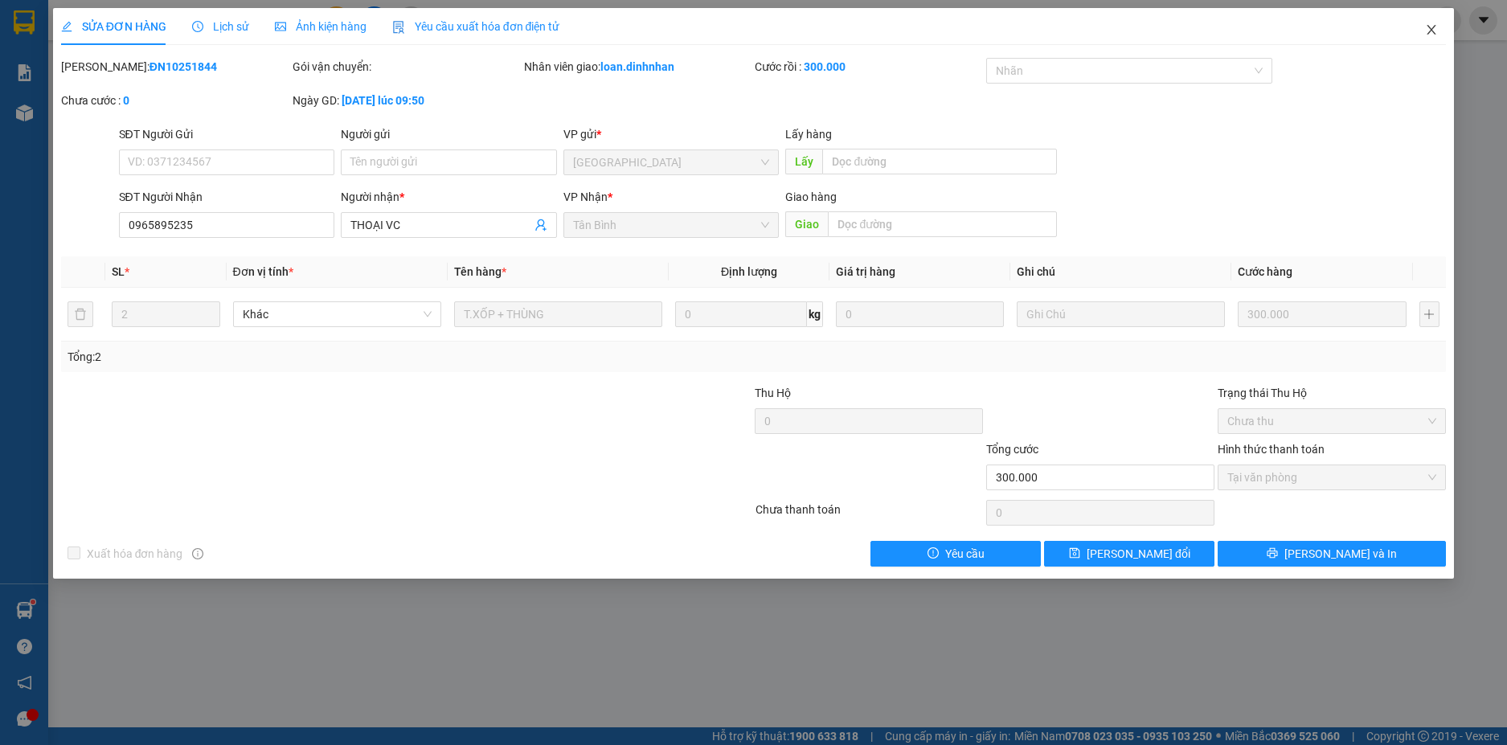
click at [1430, 26] on icon "close" at bounding box center [1431, 29] width 13 height 13
click at [1426, 26] on span "loan.dinhnhan" at bounding box center [1379, 20] width 108 height 20
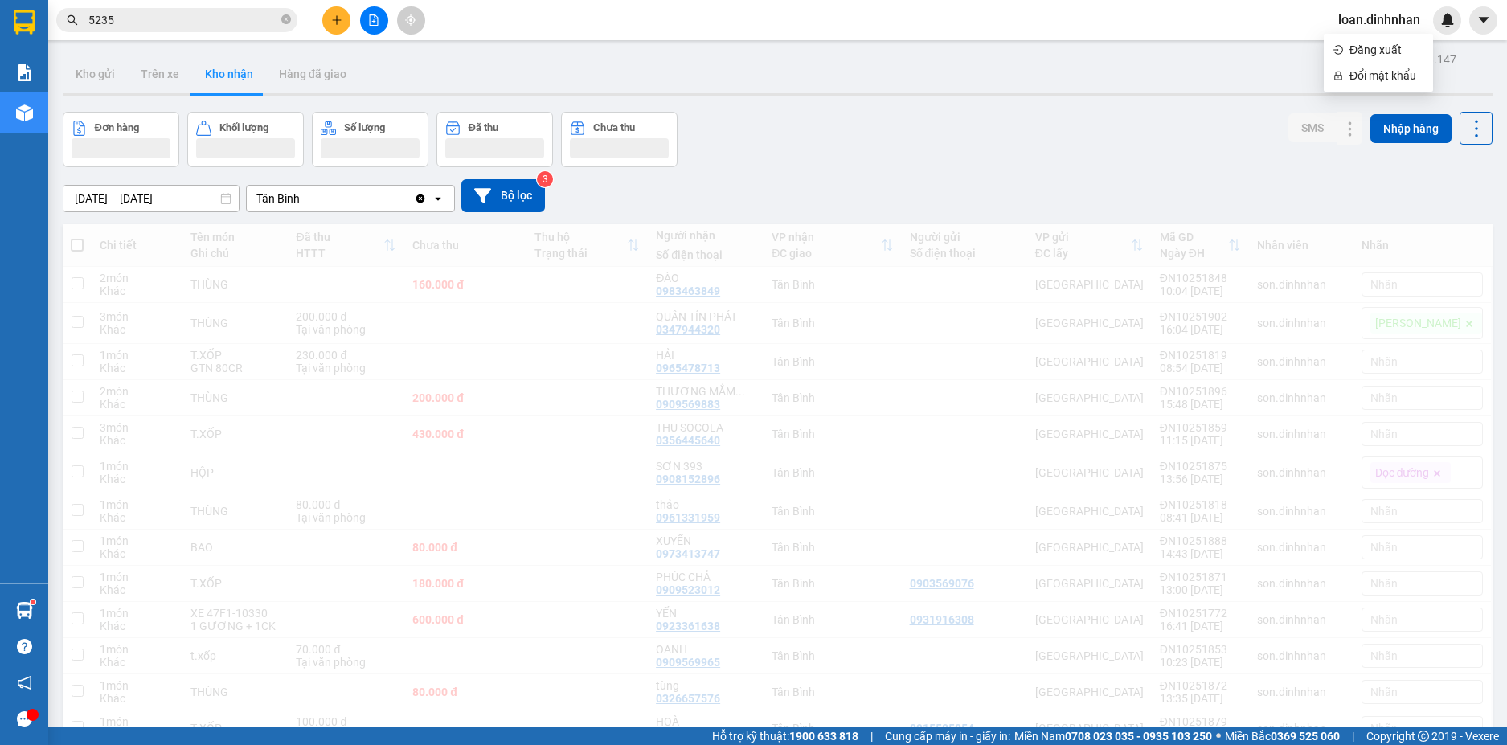
click at [286, 18] on icon "close-circle" at bounding box center [286, 19] width 10 height 10
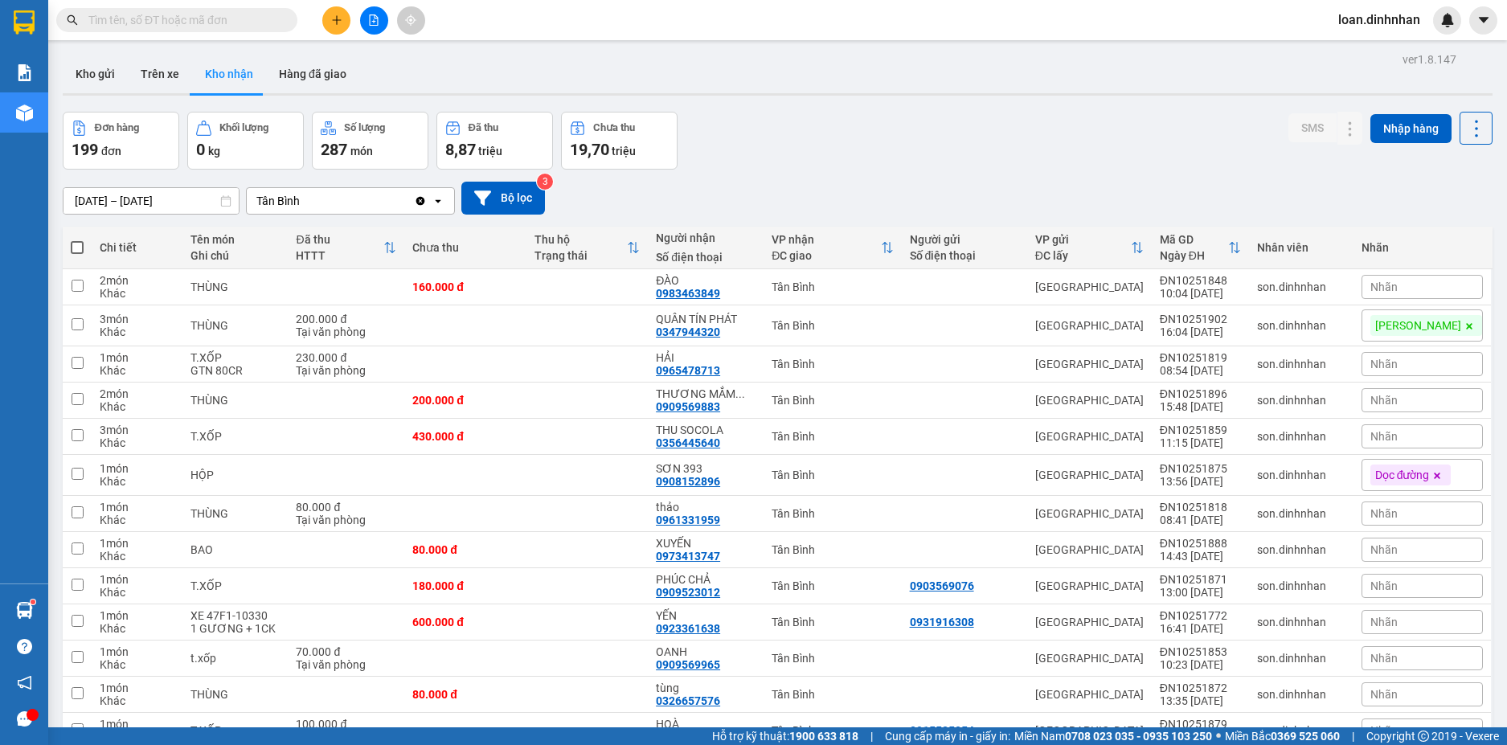
drag, startPoint x: 266, startPoint y: 14, endPoint x: 736, endPoint y: 15, distance: 470.1
click at [280, 14] on span at bounding box center [176, 20] width 241 height 24
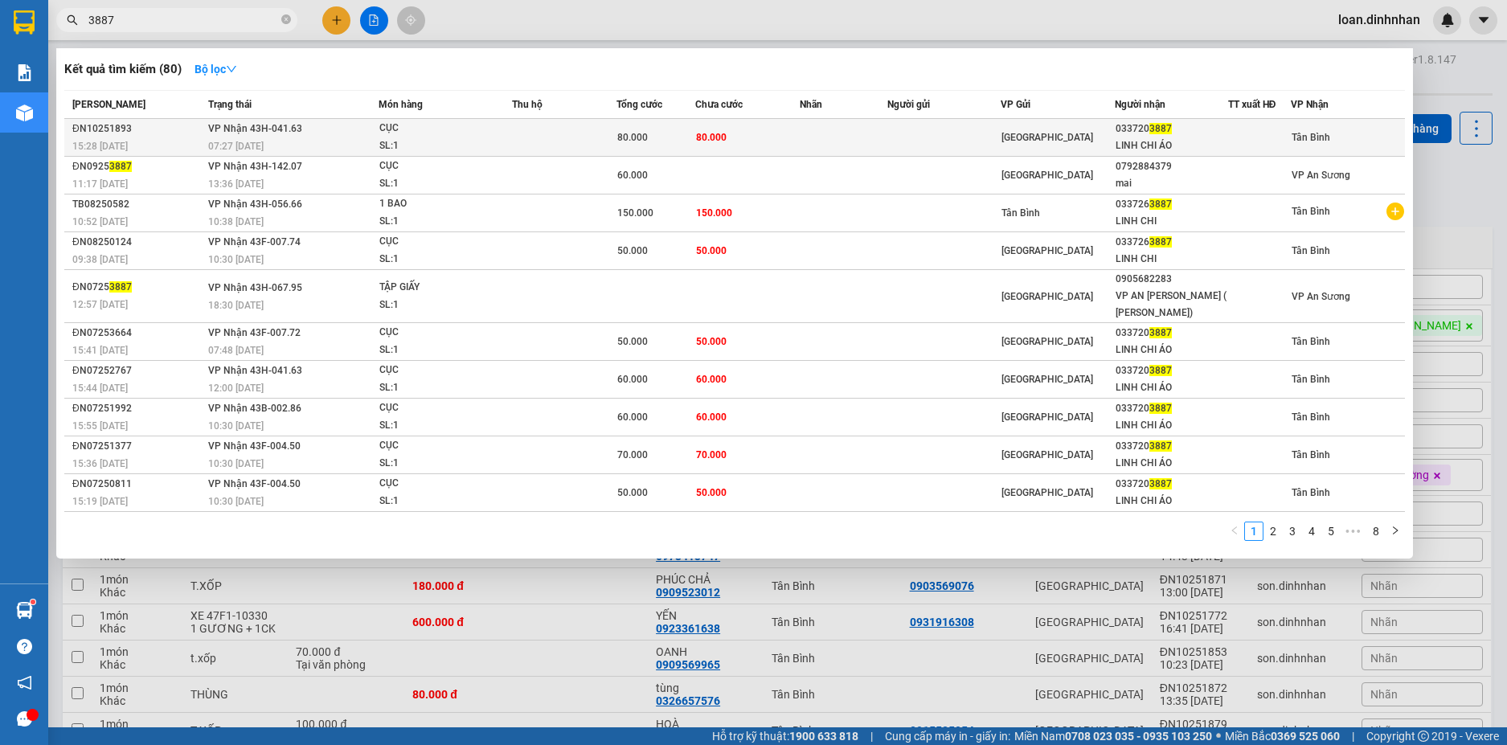
type input "3887"
click at [1175, 144] on div "LINH CHI ÁO" at bounding box center [1171, 145] width 112 height 17
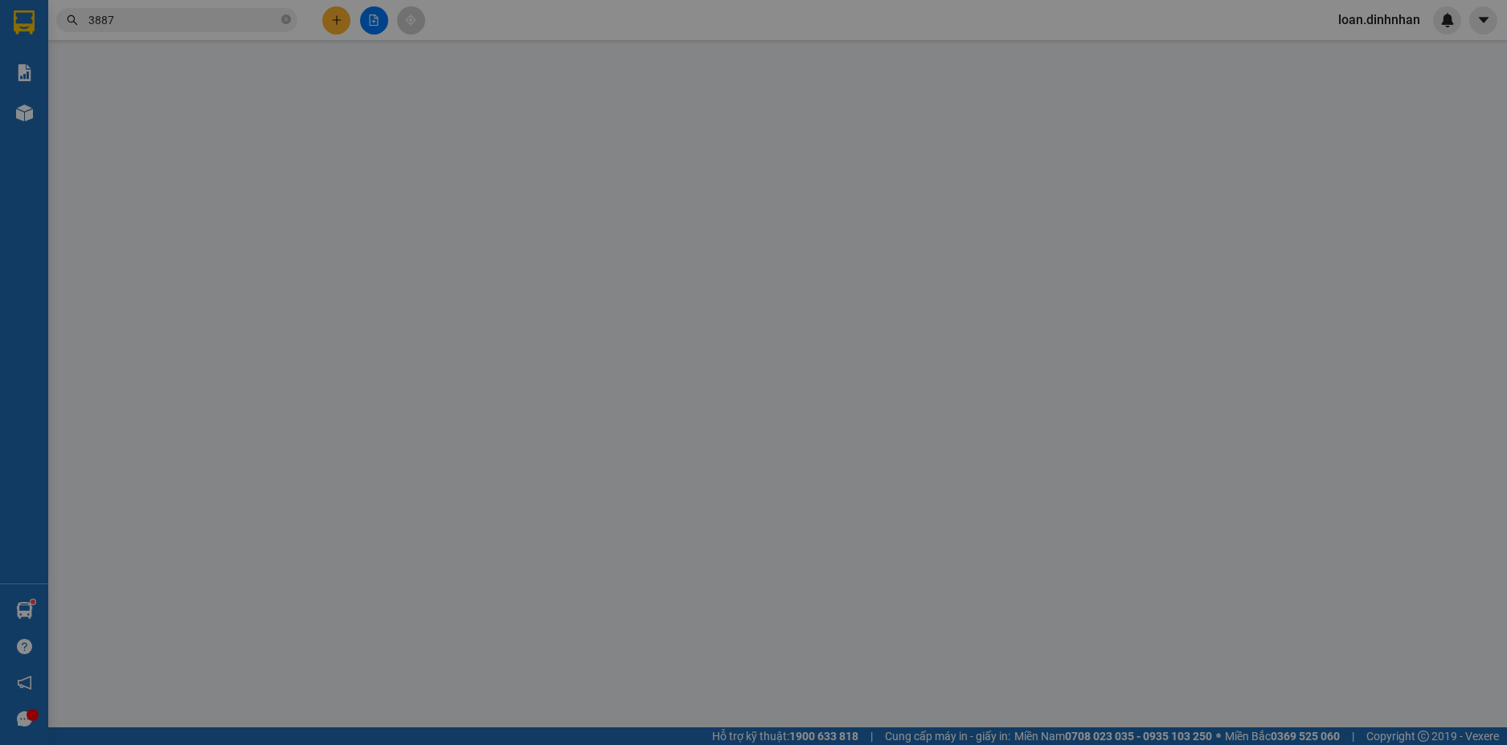
type input "0337203887"
type input "LINH CHI ÁO"
type input "80.000"
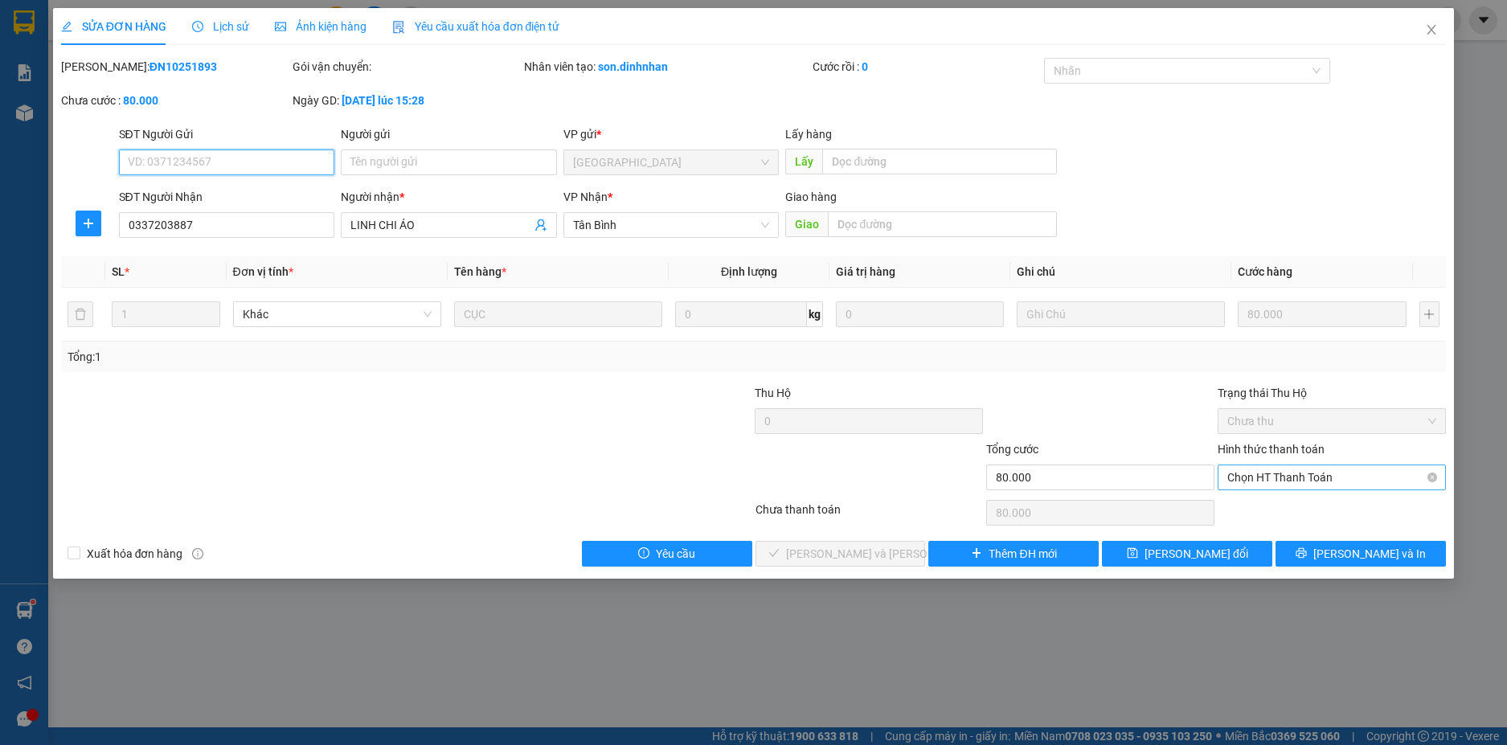
click at [1254, 480] on span "Chọn HT Thanh Toán" at bounding box center [1331, 477] width 209 height 24
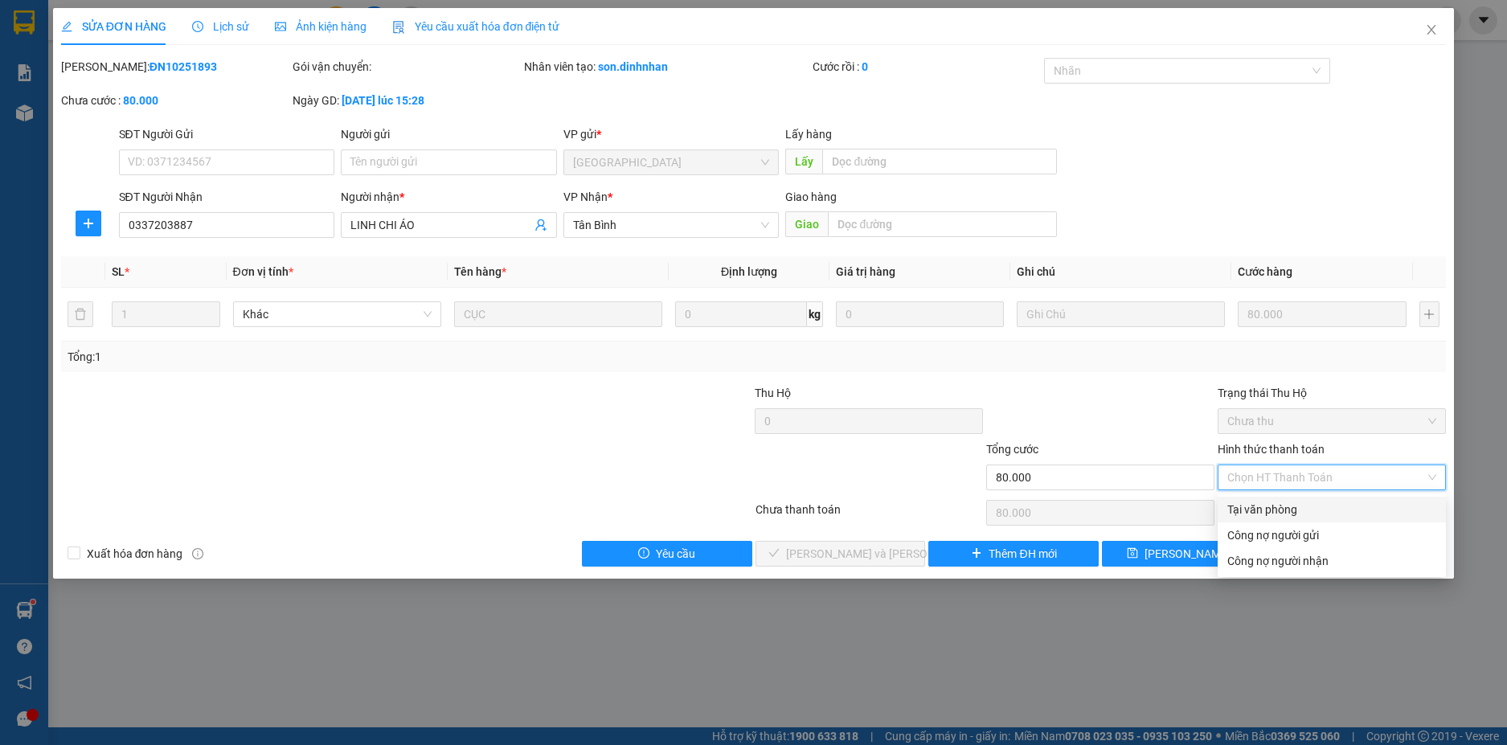
click at [1260, 509] on div "Tại văn phòng" at bounding box center [1331, 510] width 209 height 18
type input "0"
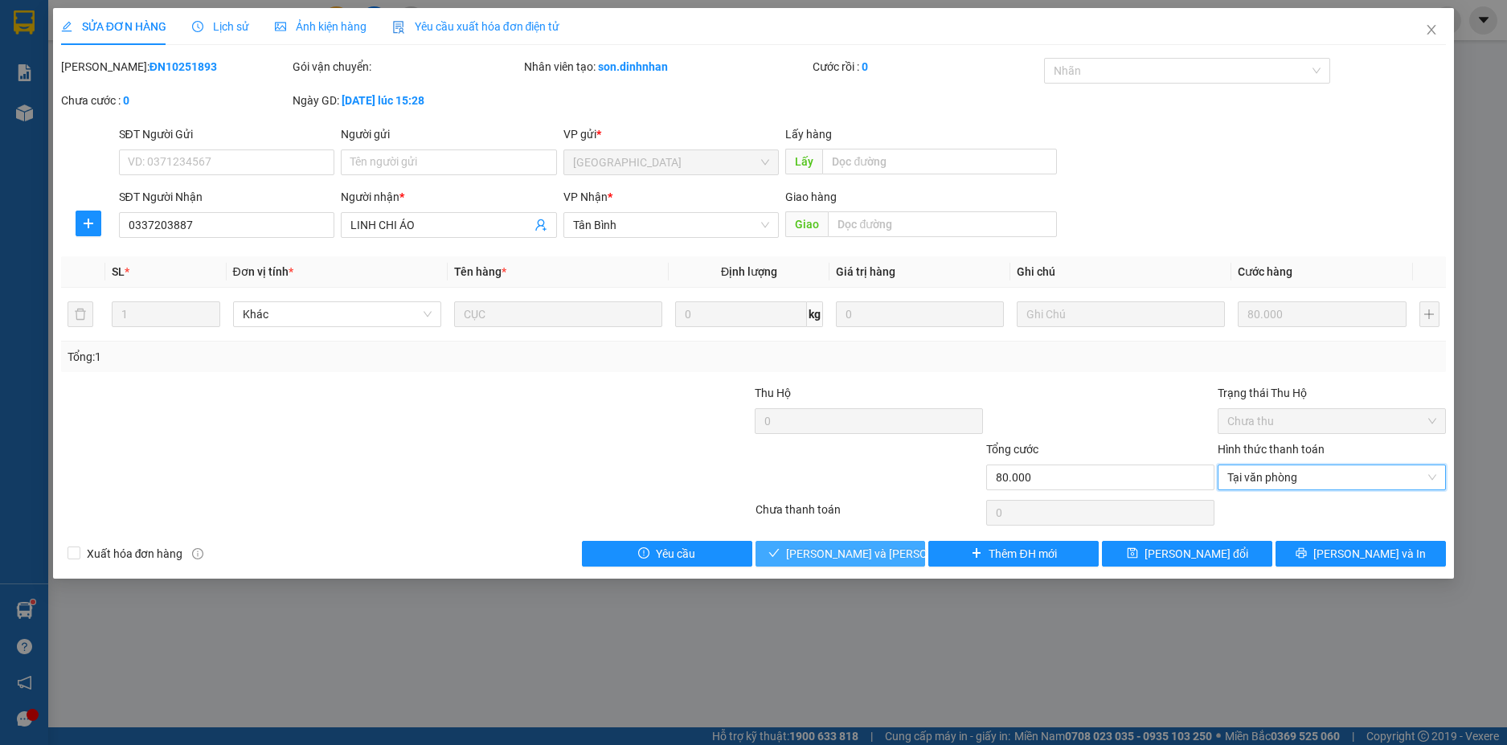
click at [855, 553] on span "[PERSON_NAME] và [PERSON_NAME] hàng" at bounding box center [894, 554] width 217 height 18
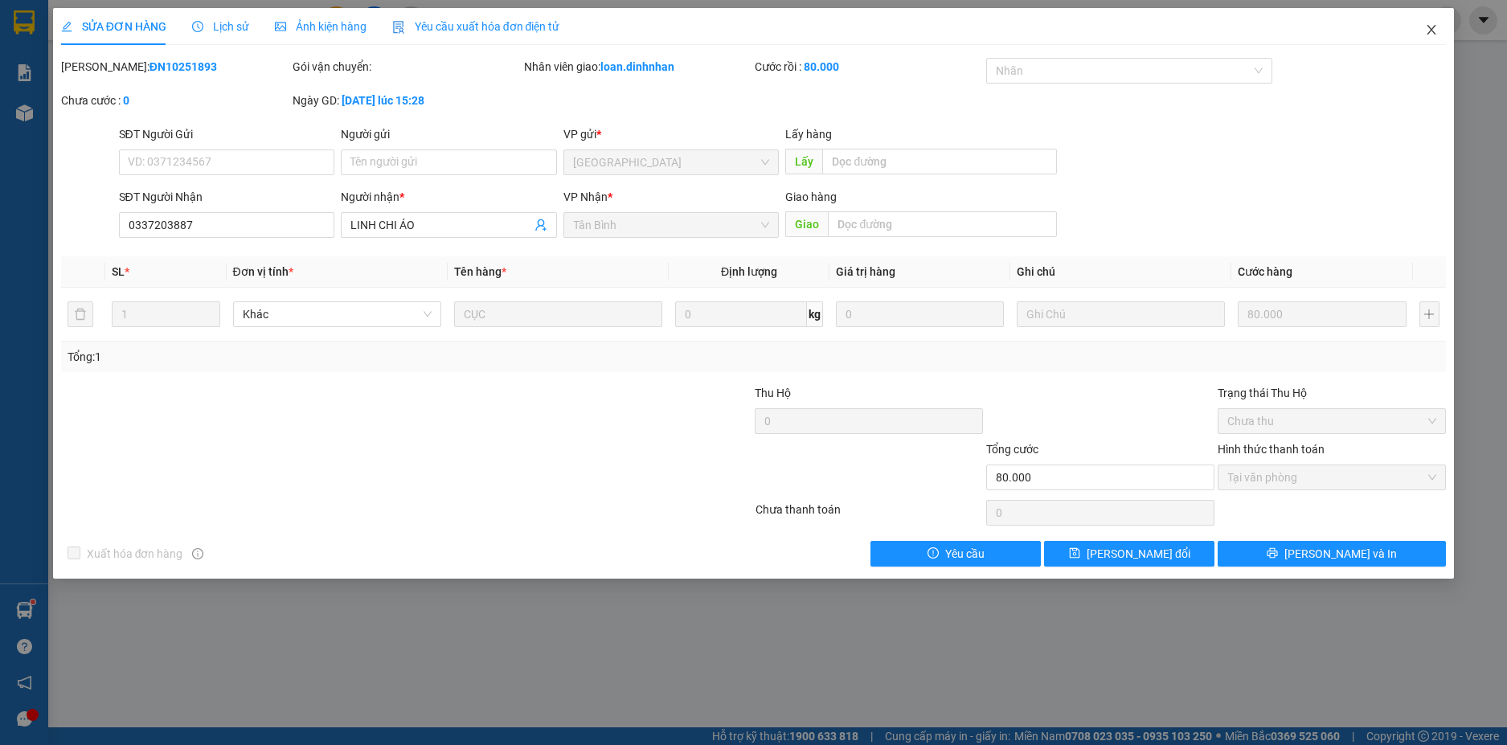
click at [1426, 22] on span "Close" at bounding box center [1431, 30] width 45 height 45
click at [1430, 23] on span "loan.dinhnhan" at bounding box center [1379, 20] width 108 height 20
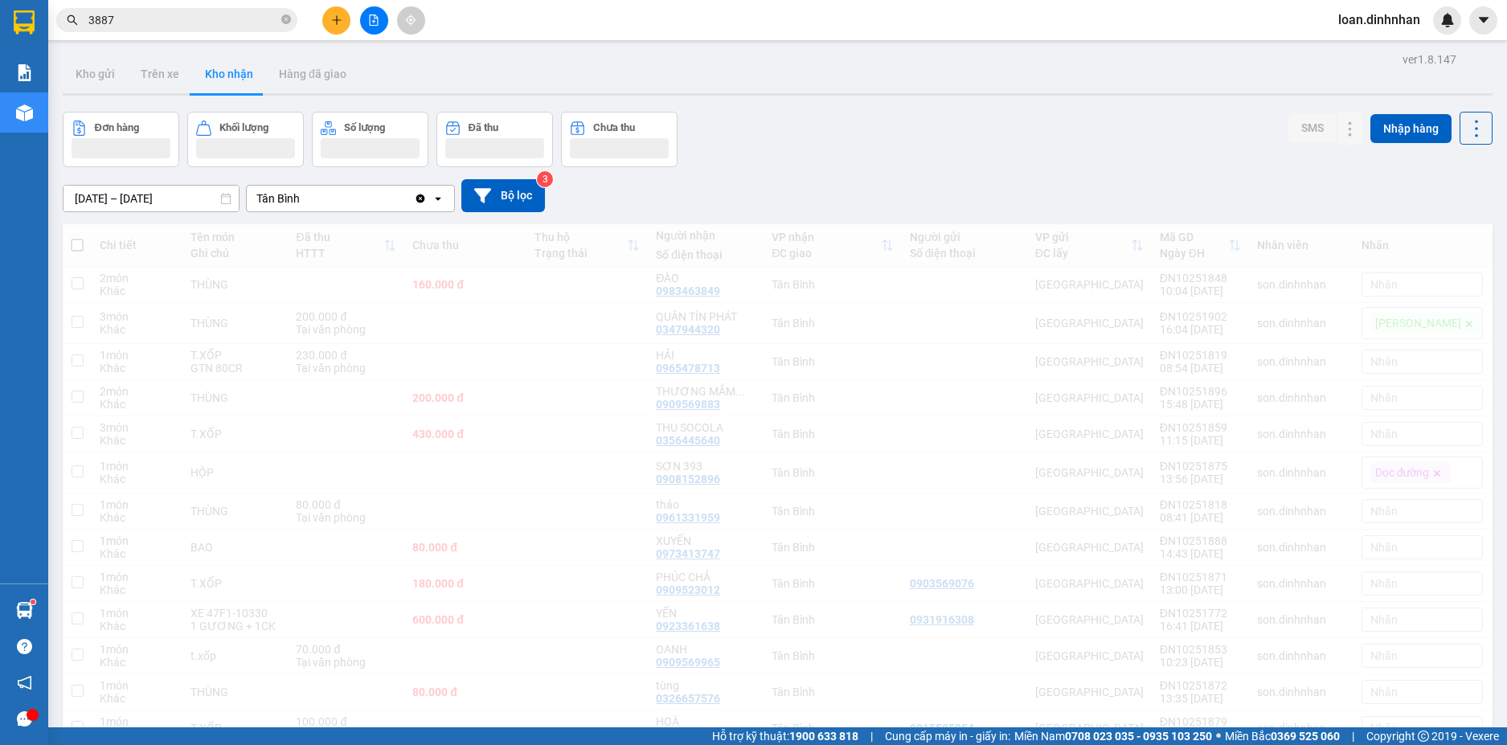
click at [1425, 34] on body "Kết quả tìm kiếm ( 80 ) Bộ lọc Mã ĐH Trạng thái Món hàng Thu hộ Tổng cước Chưa …" at bounding box center [753, 372] width 1507 height 745
click at [287, 18] on icon "close-circle" at bounding box center [286, 19] width 10 height 10
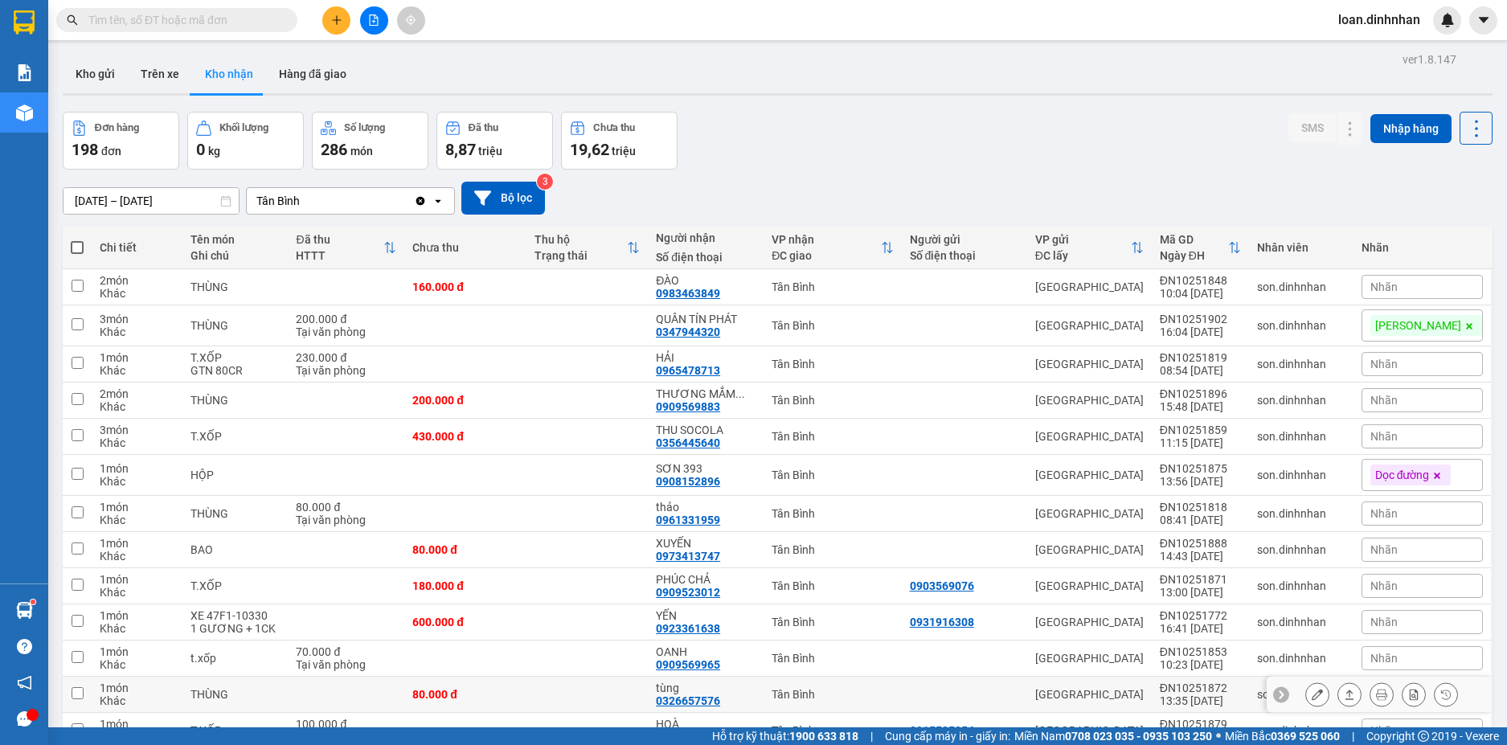
click at [1334, 703] on div at bounding box center [1381, 694] width 153 height 24
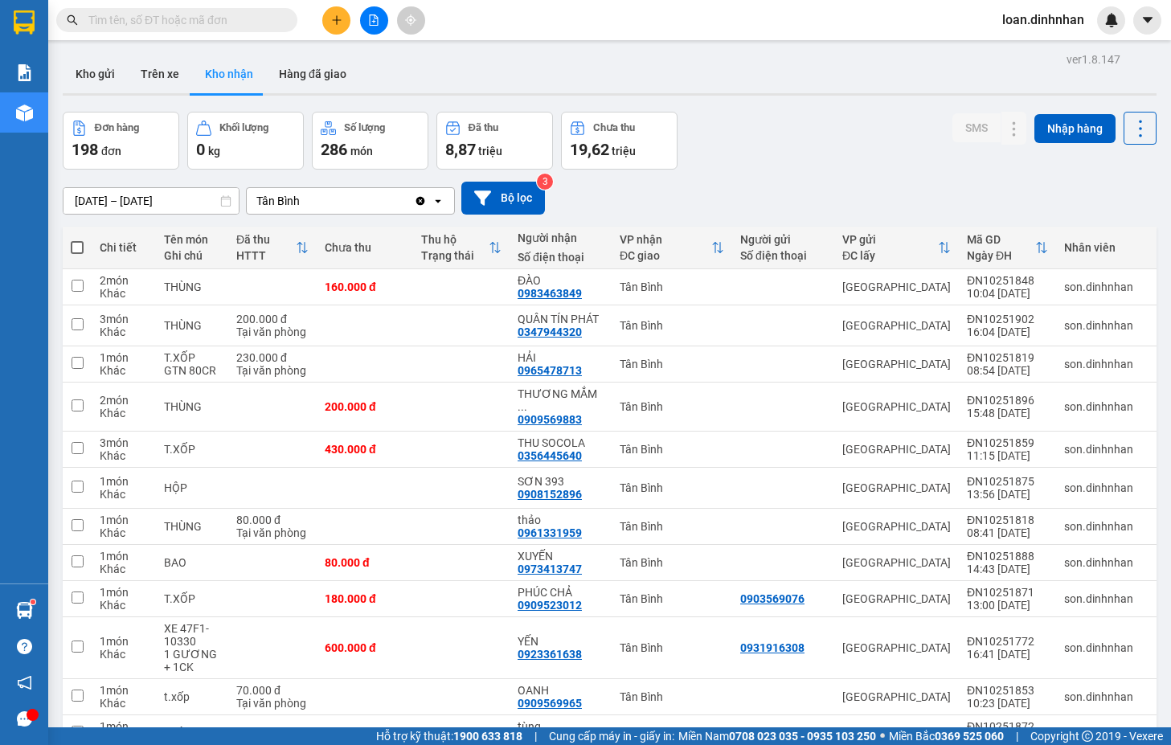
click at [231, 19] on input "text" at bounding box center [183, 20] width 190 height 18
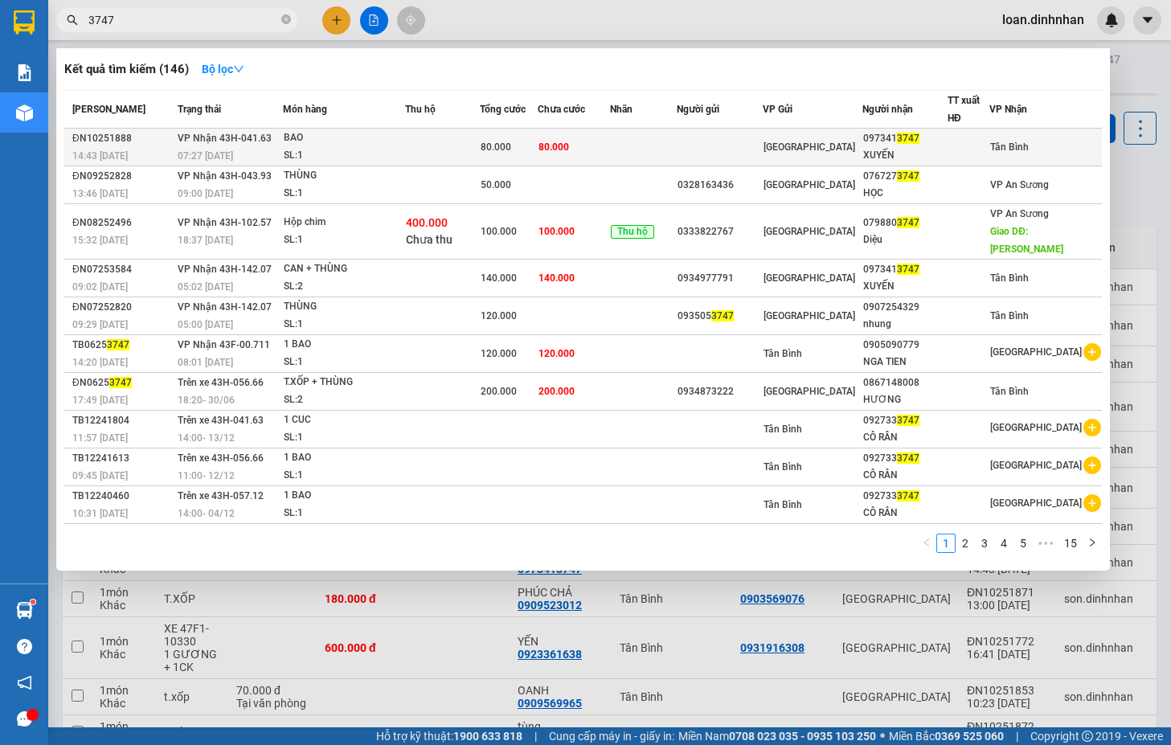
type input "3747"
click at [591, 149] on td "80.000" at bounding box center [574, 148] width 72 height 38
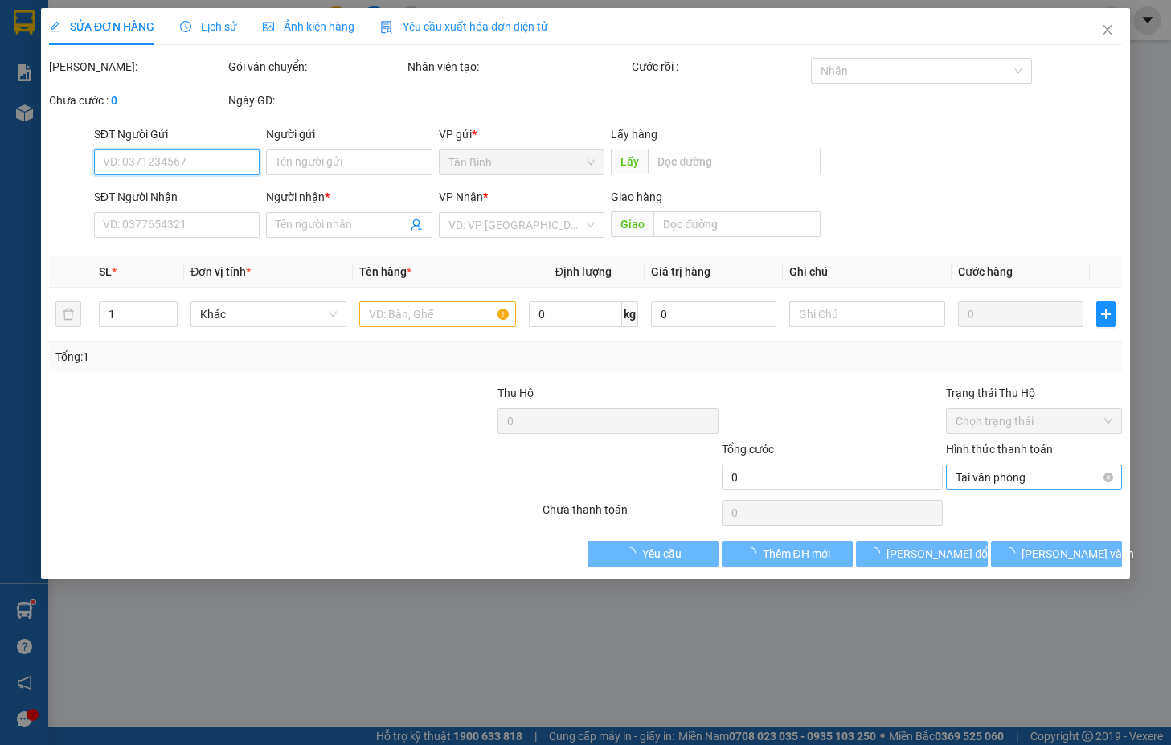
type input "0973413747"
type input "XUYẾN"
type input "80.000"
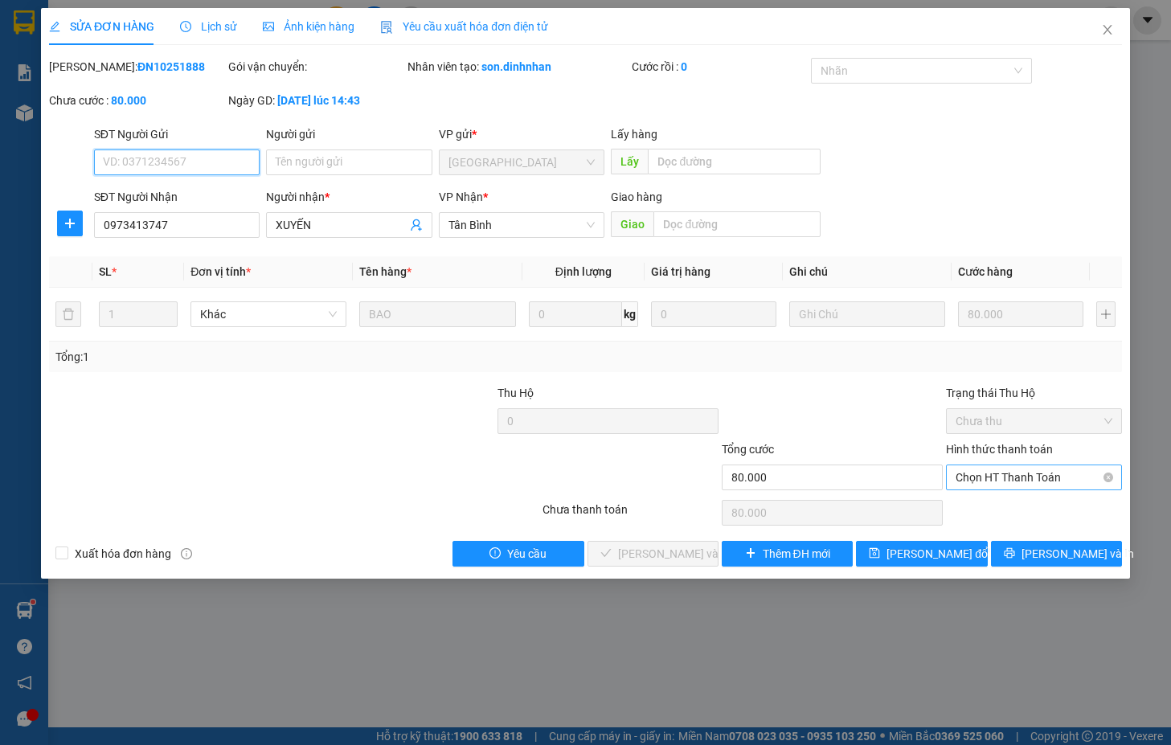
click at [1000, 475] on span "Chọn HT Thanh Toán" at bounding box center [1033, 477] width 157 height 24
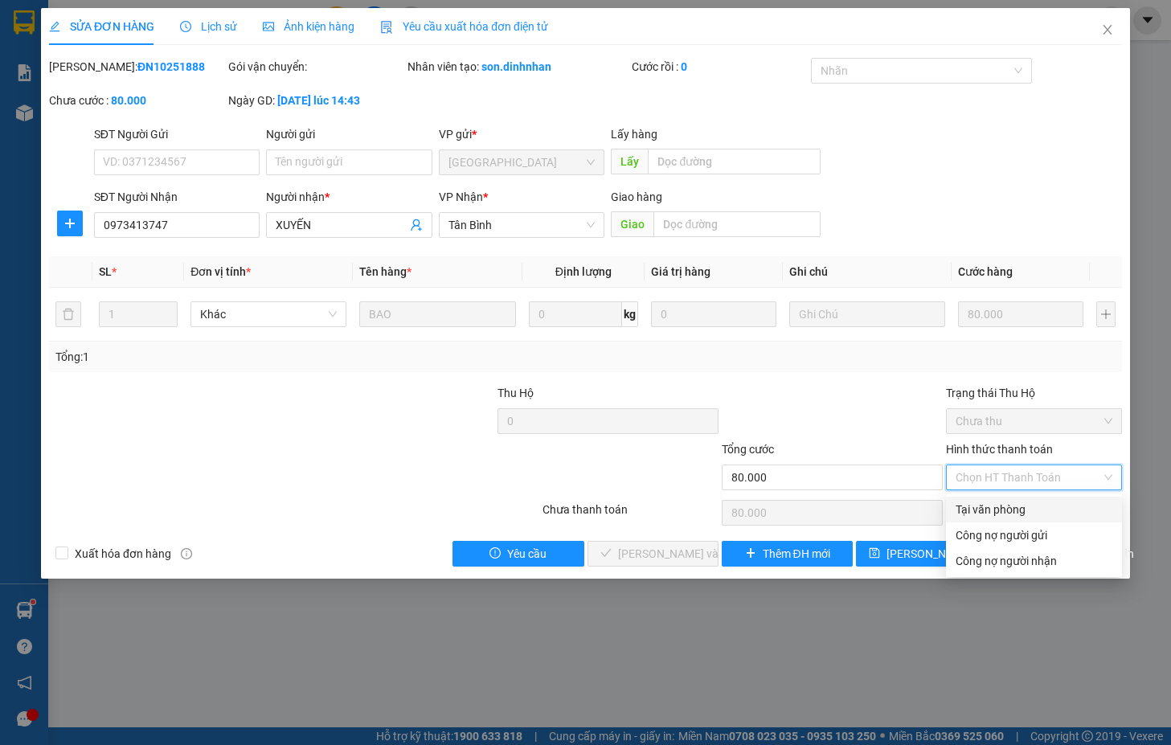
click at [1004, 511] on div "Tại văn phòng" at bounding box center [1033, 510] width 157 height 18
type input "0"
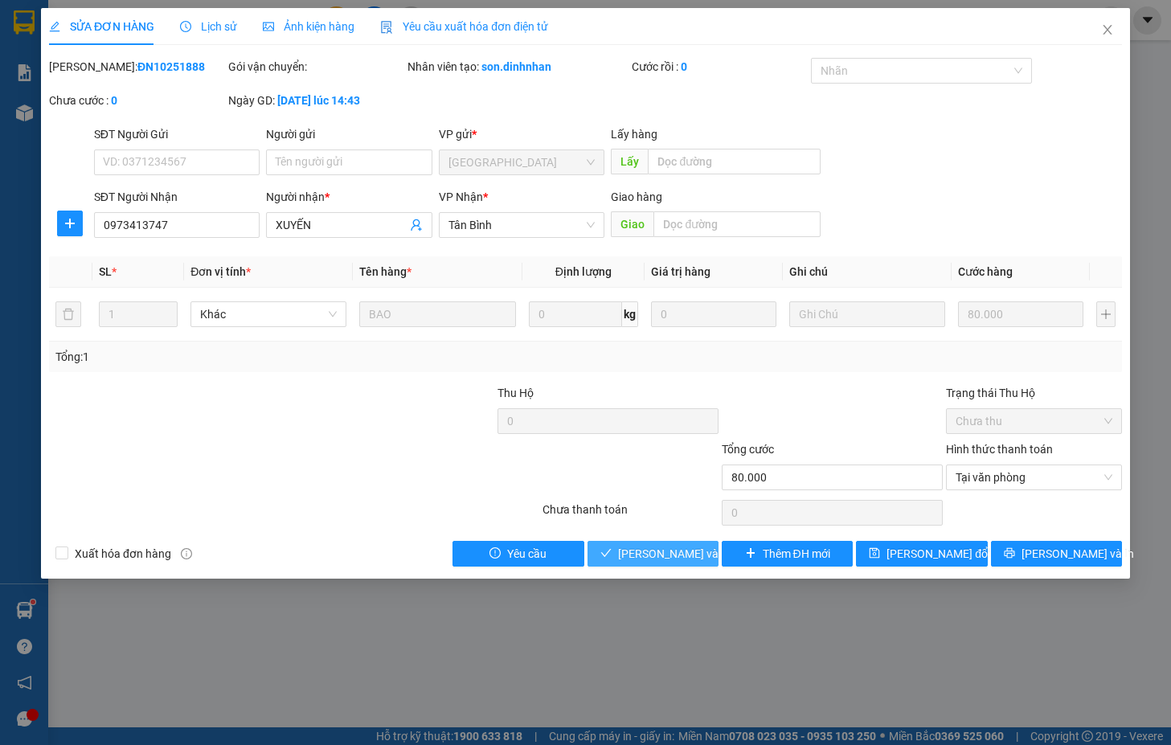
drag, startPoint x: 690, startPoint y: 545, endPoint x: 682, endPoint y: 533, distance: 14.5
click at [689, 543] on button "[PERSON_NAME] và [PERSON_NAME] hàng" at bounding box center [652, 554] width 131 height 26
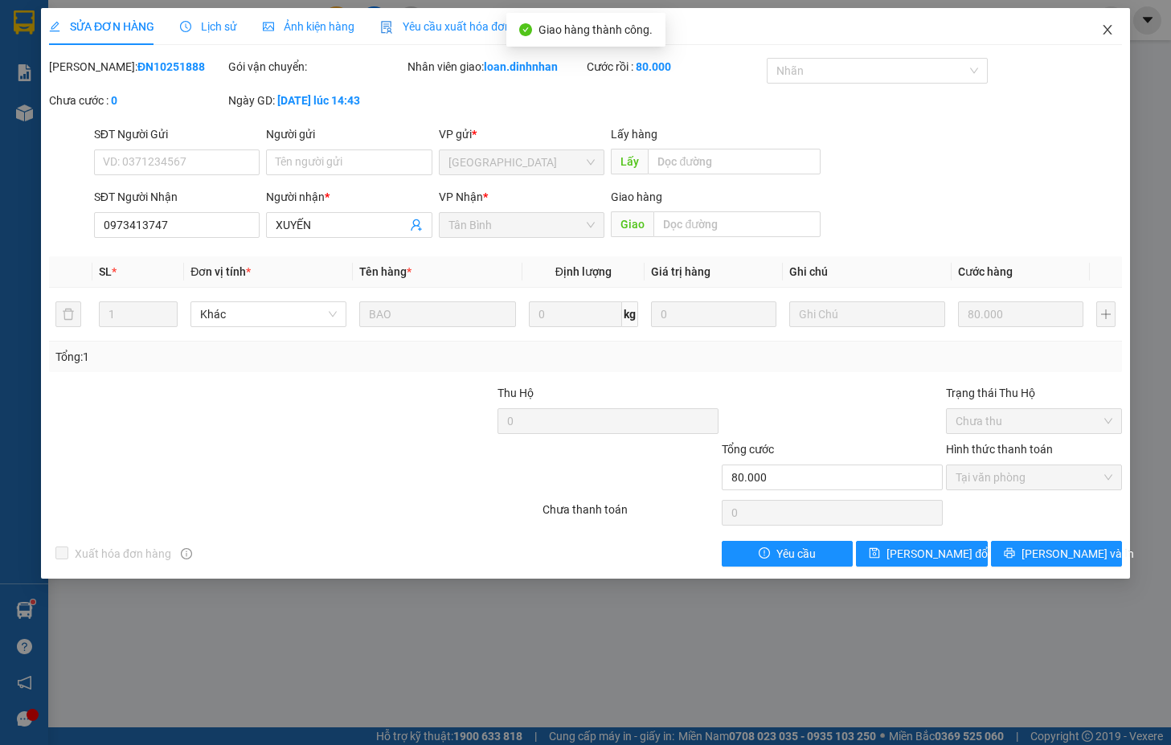
click at [1108, 31] on icon "close" at bounding box center [1107, 30] width 9 height 10
click at [1107, 22] on img at bounding box center [1111, 20] width 14 height 14
click at [1106, 29] on body "Kết quả tìm kiếm ( 146 ) Bộ lọc Mã ĐH Trạng thái Món hàng Thu hộ Tổng cước Chưa…" at bounding box center [585, 372] width 1171 height 745
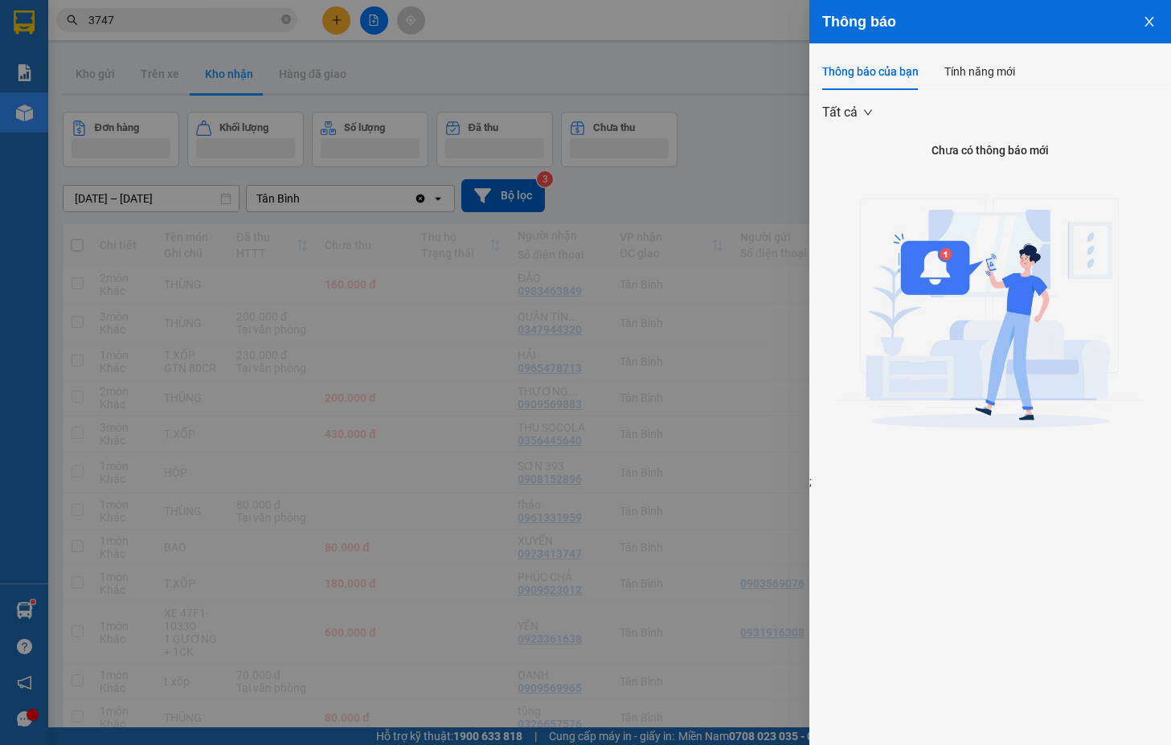
click at [289, 39] on div at bounding box center [585, 372] width 1171 height 745
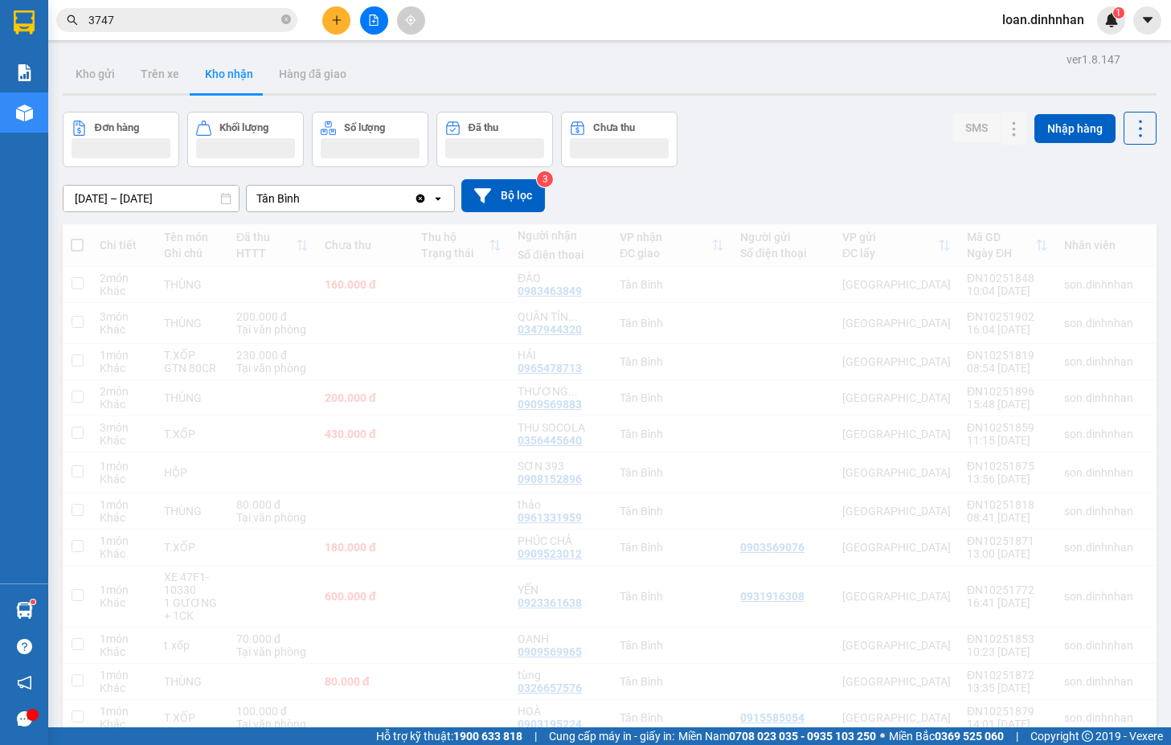
click at [288, 18] on body "Kết quả tìm kiếm ( 146 ) Bộ lọc Mã ĐH Trạng thái Món hàng Thu hộ Tổng cước Chưa…" at bounding box center [585, 372] width 1171 height 745
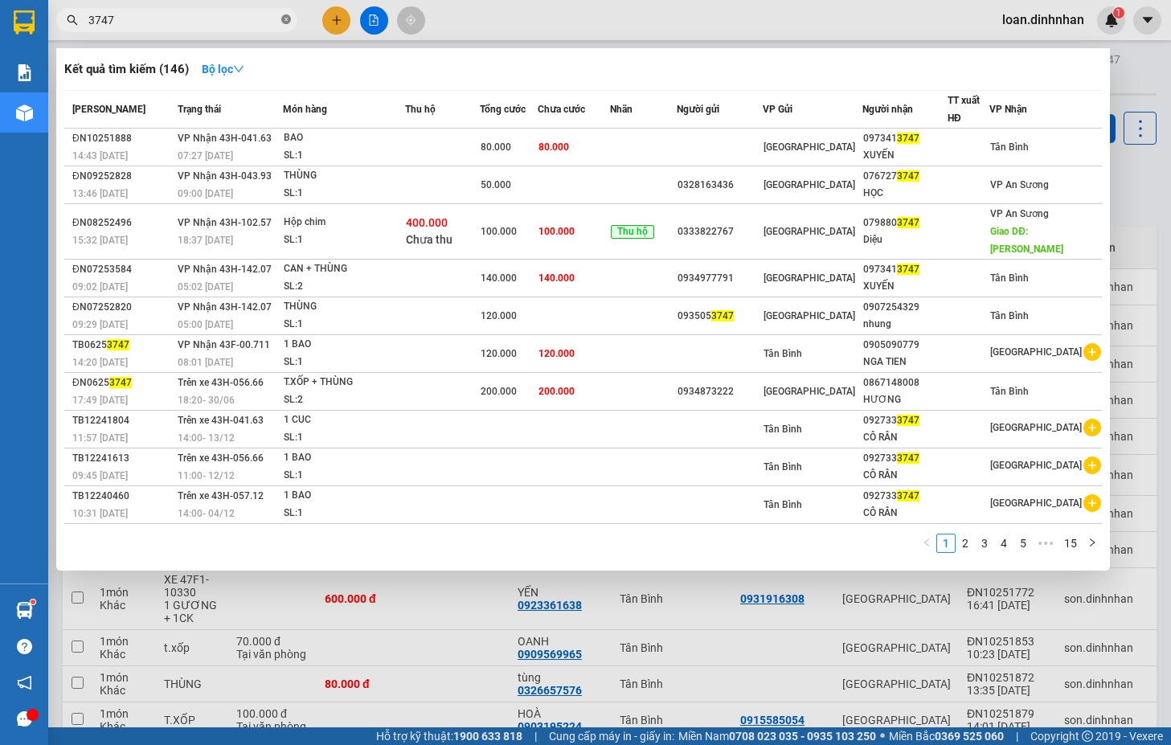
click at [285, 18] on icon "close-circle" at bounding box center [286, 19] width 10 height 10
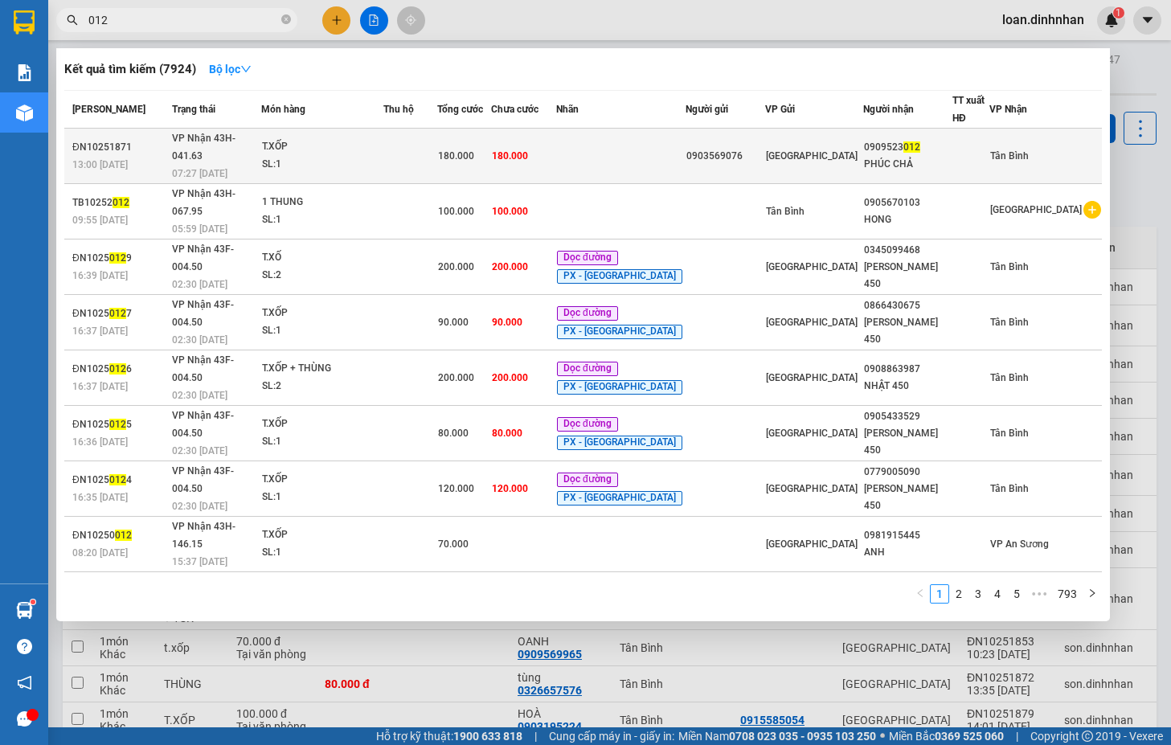
type input "012"
click at [422, 151] on td at bounding box center [410, 156] width 54 height 55
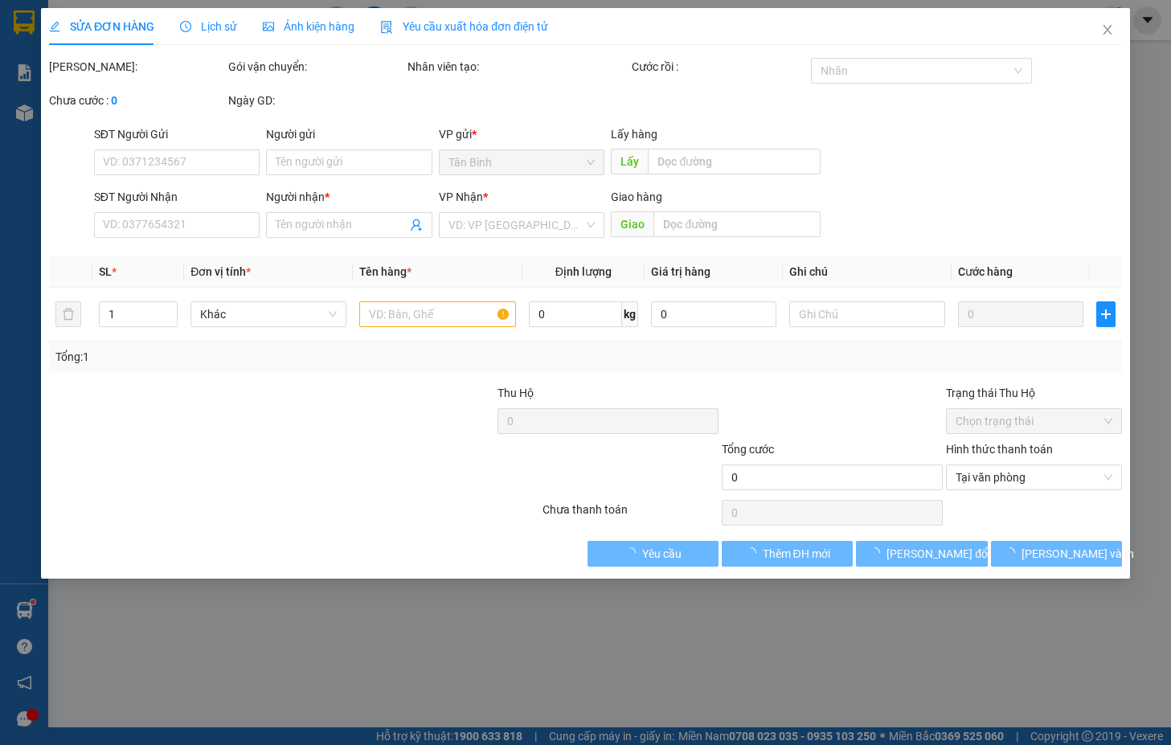
type input "0903569076"
type input "0909523012"
type input "PHÚC CHẢ"
type input "180.000"
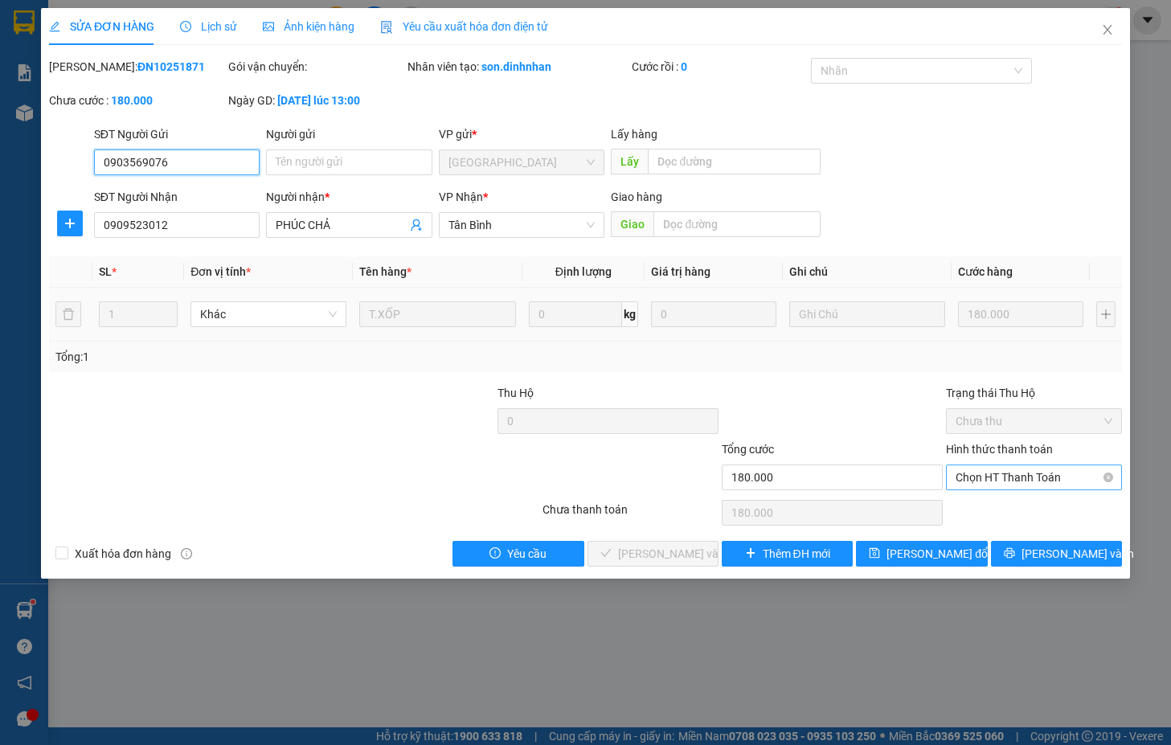
click at [1094, 484] on span "Chọn HT Thanh Toán" at bounding box center [1033, 477] width 157 height 24
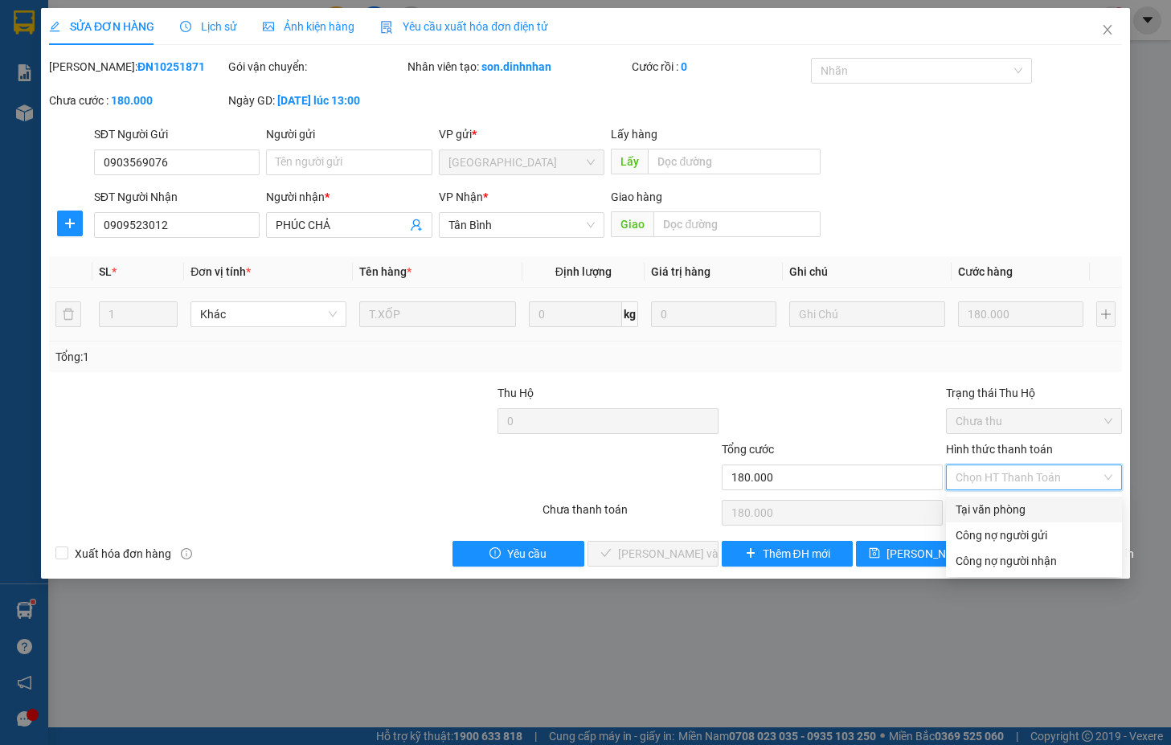
click at [1017, 501] on div "Tại văn phòng" at bounding box center [1033, 510] width 157 height 18
type input "0"
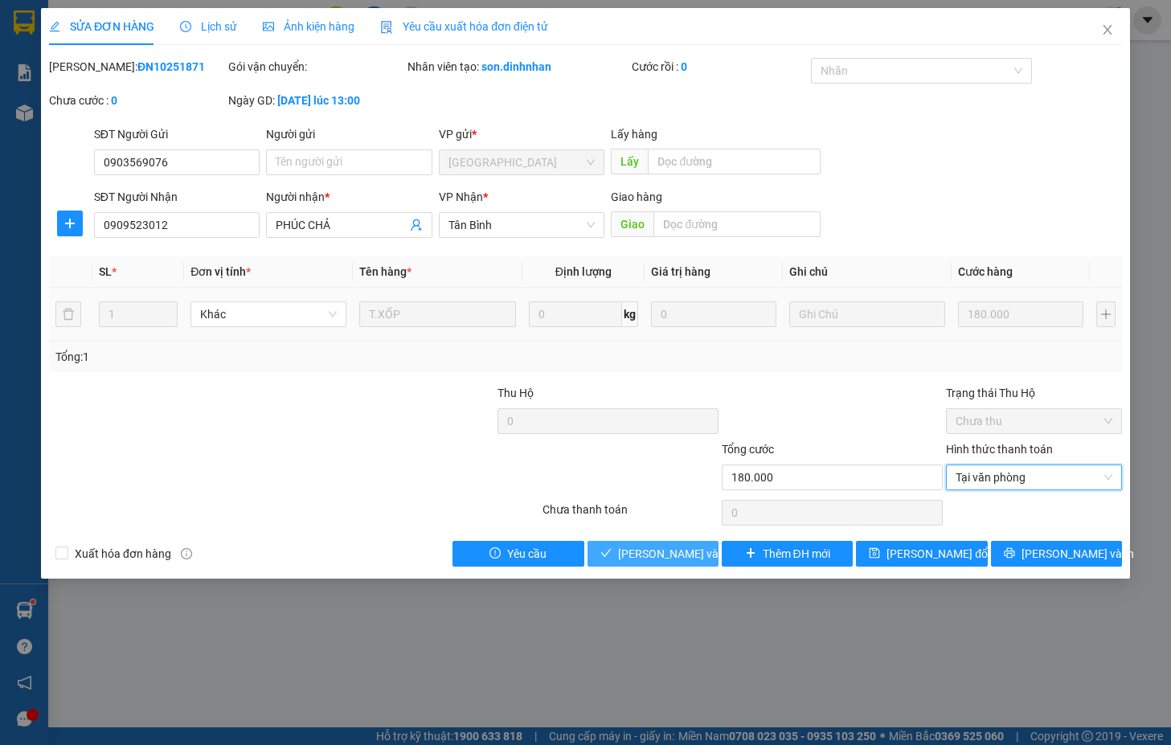
click at [632, 552] on span "[PERSON_NAME] và [PERSON_NAME] hàng" at bounding box center [726, 554] width 217 height 18
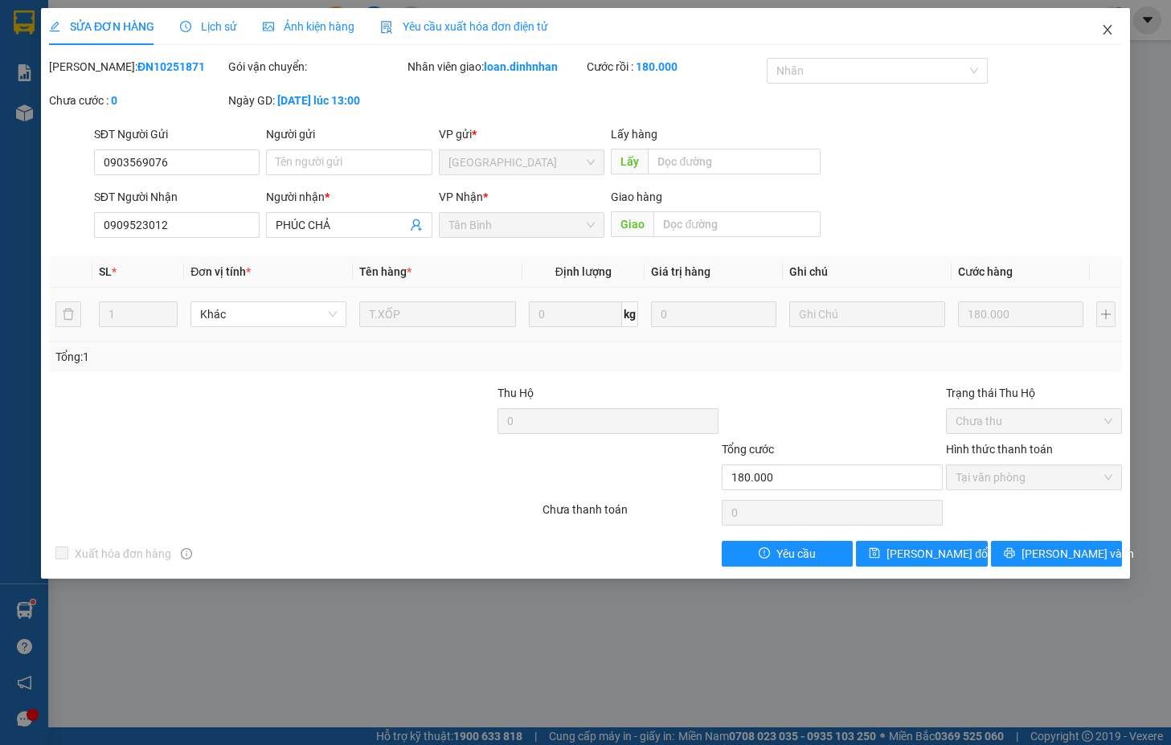
click at [1108, 29] on icon "close" at bounding box center [1107, 30] width 9 height 10
click at [1104, 21] on img at bounding box center [1111, 20] width 14 height 14
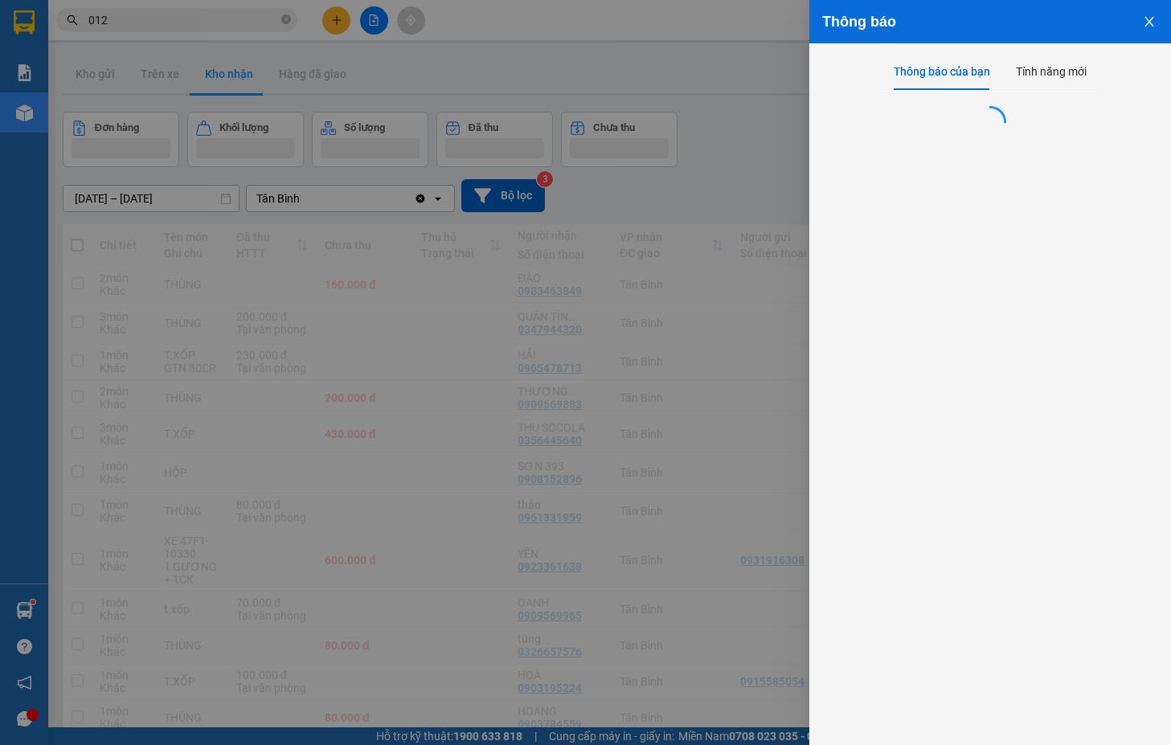
click at [213, 23] on div at bounding box center [585, 372] width 1171 height 745
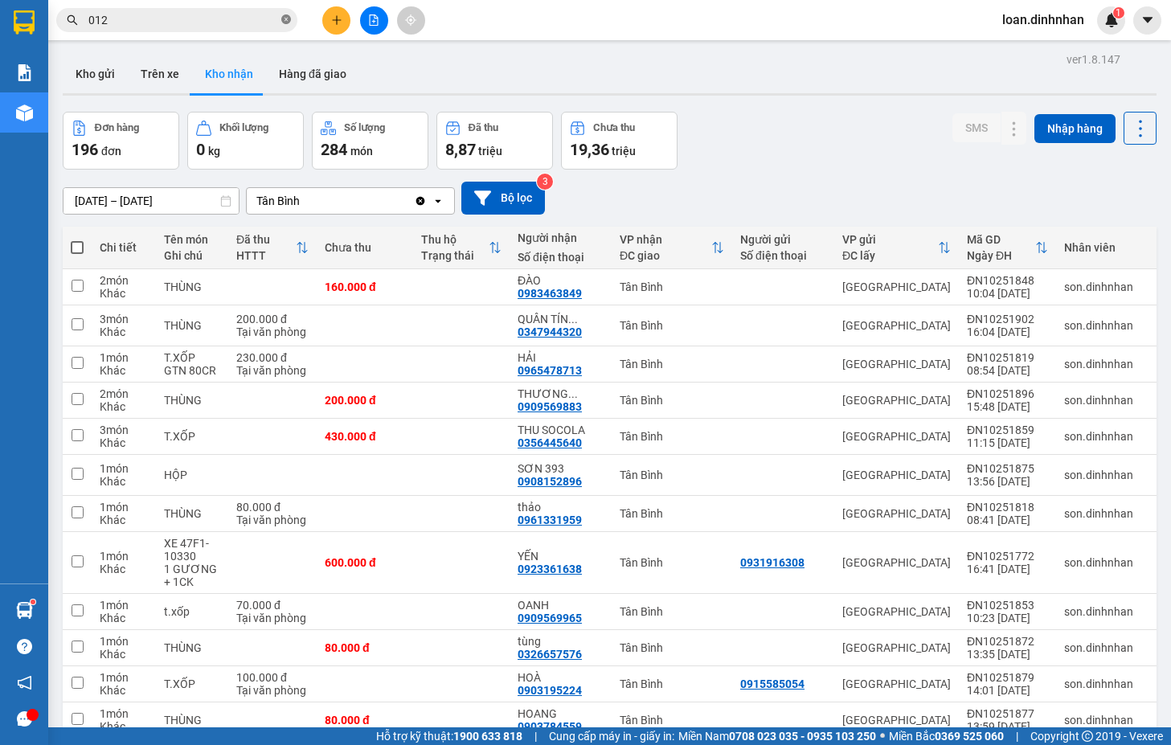
click at [282, 18] on icon "close-circle" at bounding box center [286, 19] width 10 height 10
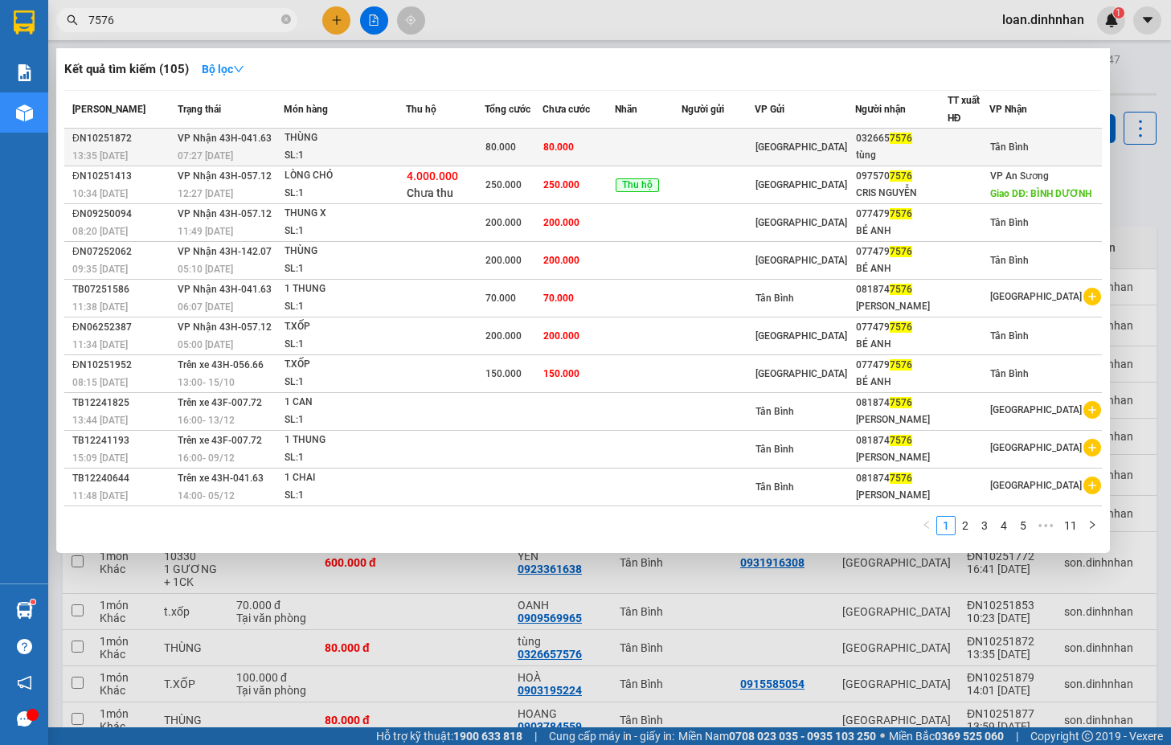
type input "7576"
click at [715, 144] on td at bounding box center [717, 148] width 73 height 38
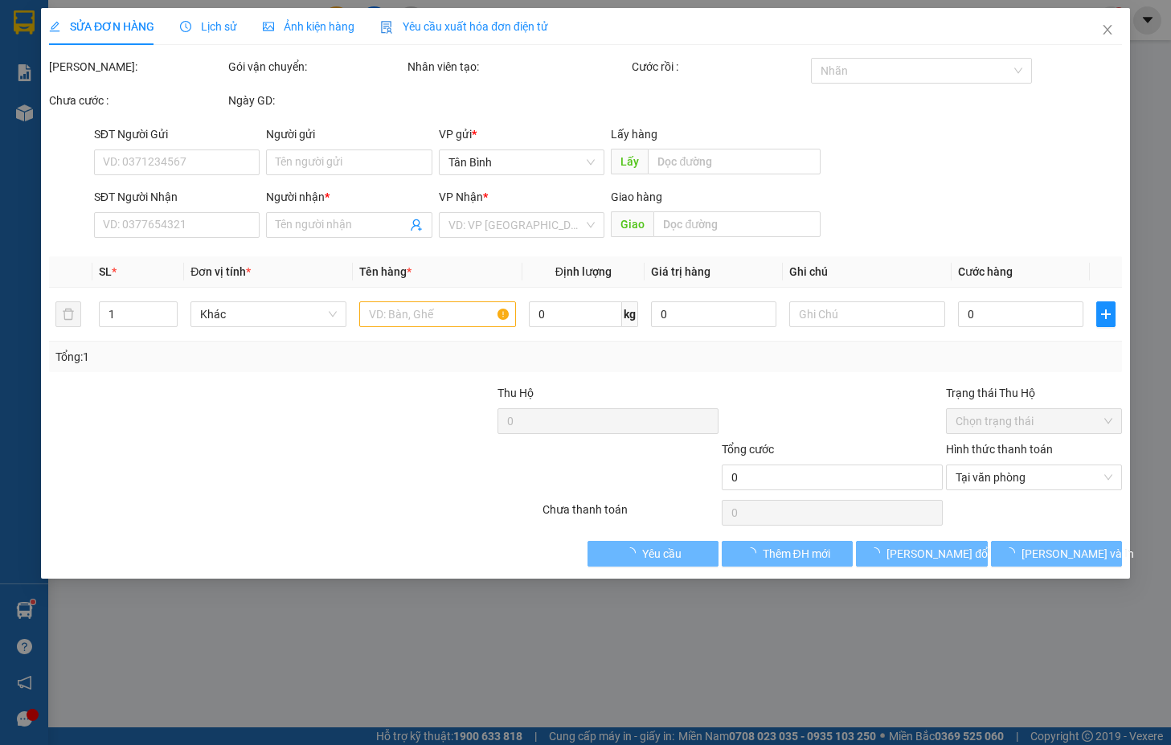
type input "0326657576"
type input "tùng"
type input "80.000"
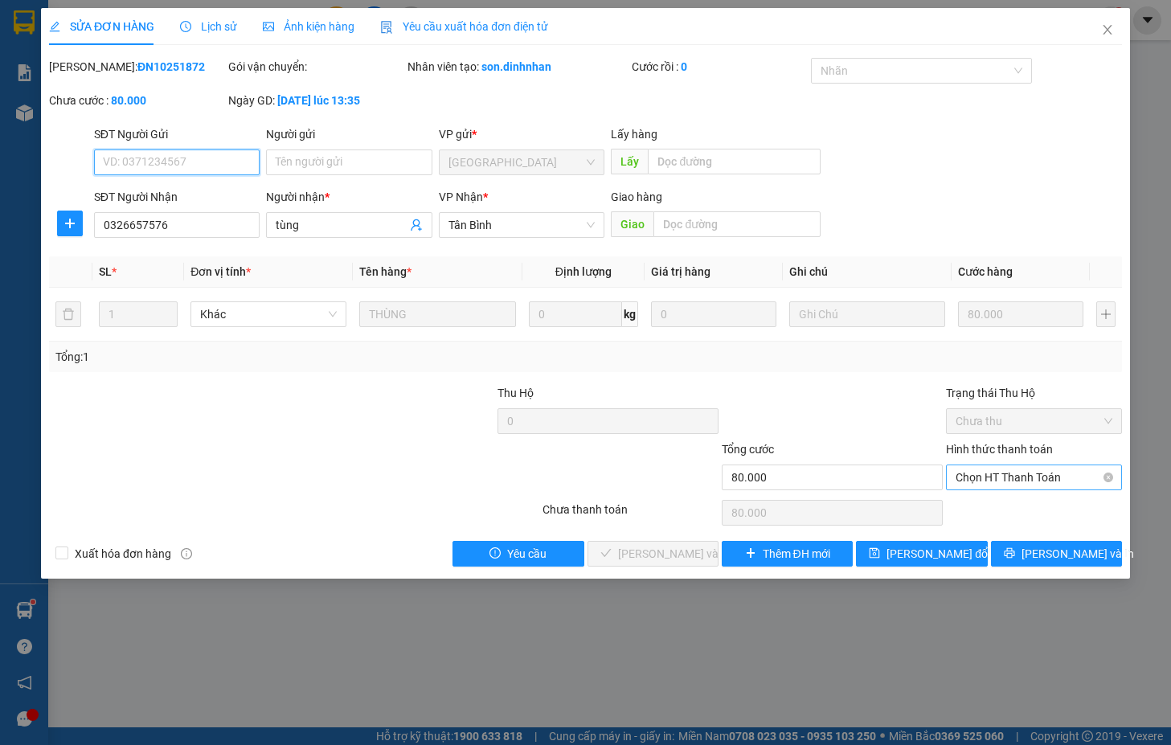
click at [1008, 475] on span "Chọn HT Thanh Toán" at bounding box center [1033, 477] width 157 height 24
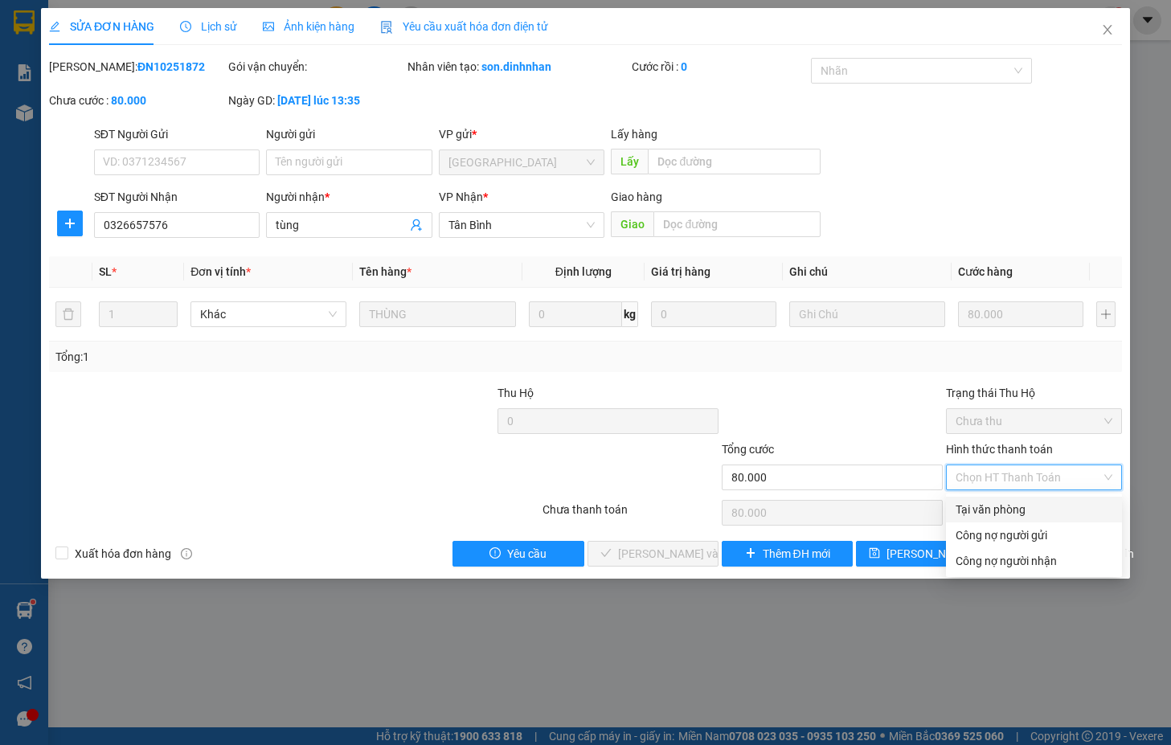
click at [998, 509] on div "Tại văn phòng" at bounding box center [1033, 510] width 157 height 18
type input "0"
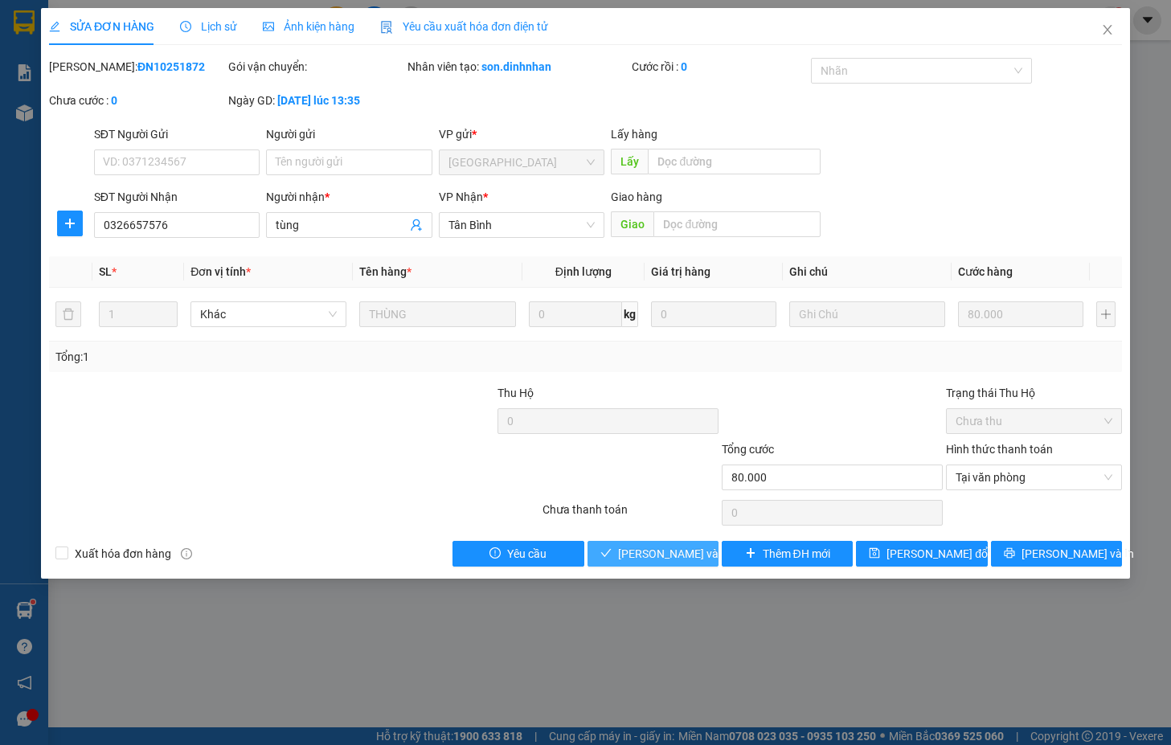
click at [636, 550] on span "[PERSON_NAME] và [PERSON_NAME] hàng" at bounding box center [726, 554] width 217 height 18
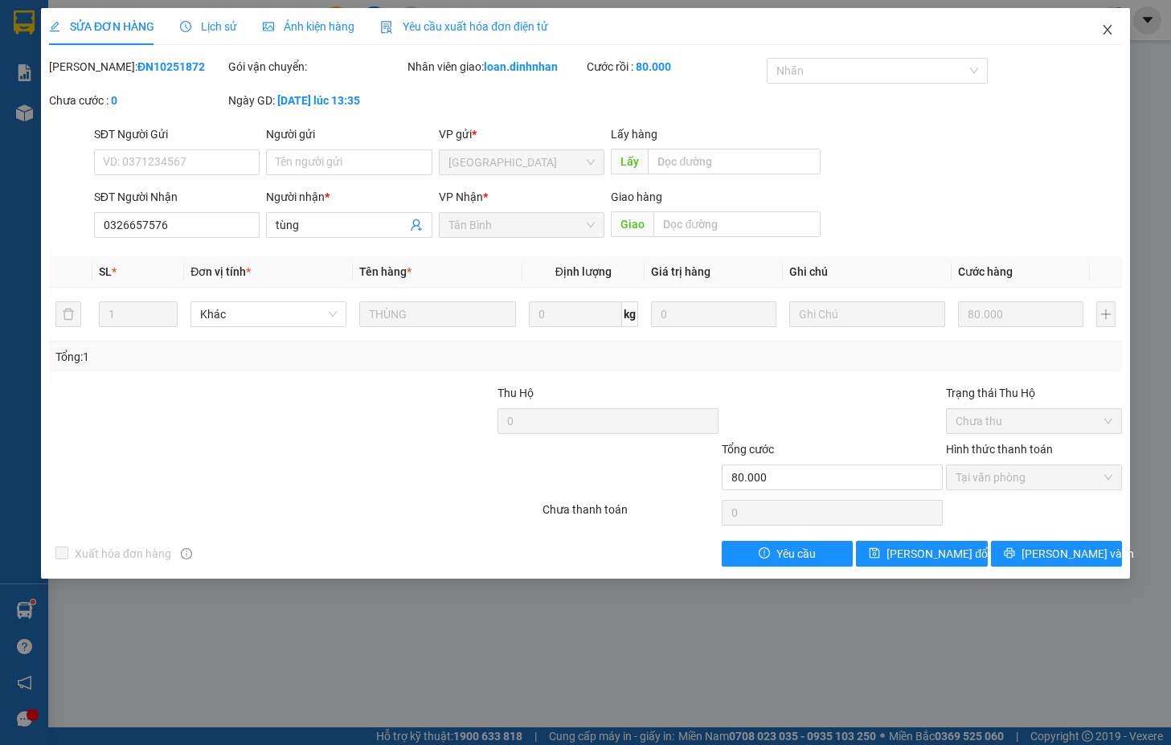
click at [1103, 27] on icon "close" at bounding box center [1107, 29] width 13 height 13
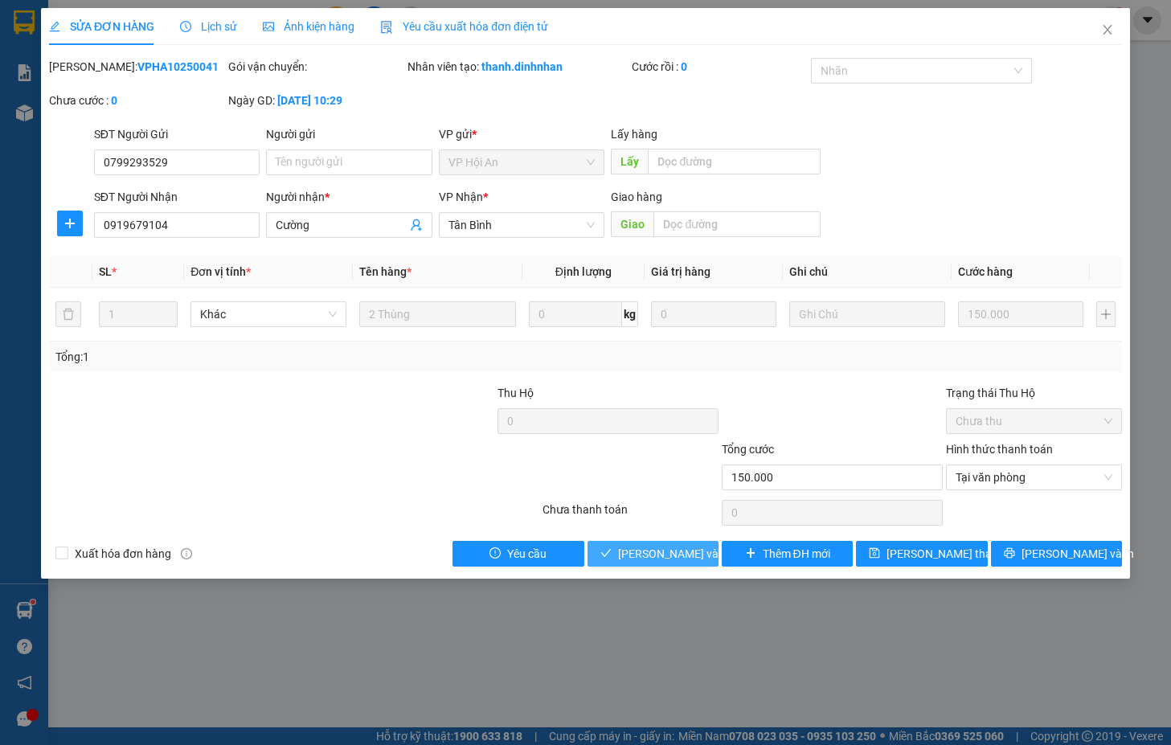
click at [684, 552] on span "[PERSON_NAME] và [PERSON_NAME] hàng" at bounding box center [695, 554] width 154 height 18
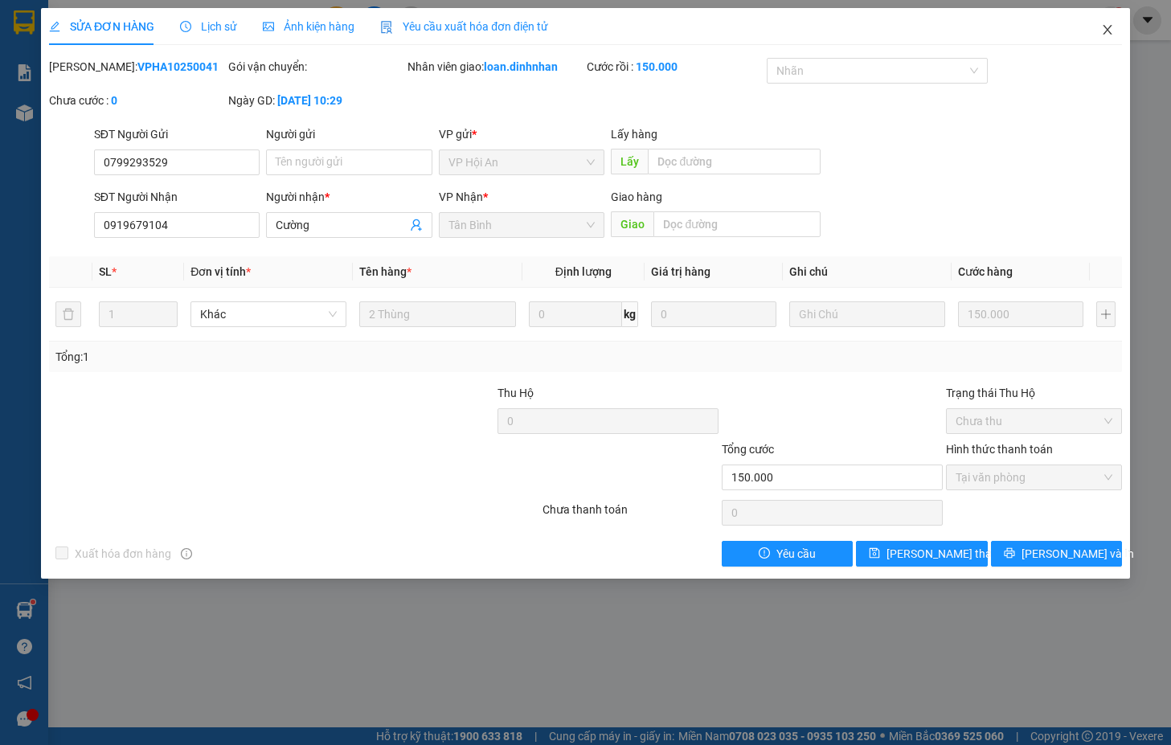
click at [1103, 33] on icon "close" at bounding box center [1107, 29] width 13 height 13
click at [1103, 30] on div "1" at bounding box center [1111, 20] width 28 height 28
click at [1103, 28] on body "Kết quả tìm kiếm ( 1 ) Bộ lọc Mã ĐH Trạng thái Món hàng Thu hộ Tổng cước Chưa c…" at bounding box center [585, 372] width 1171 height 745
click at [1170, 0] on div at bounding box center [1171, 0] width 0 height 0
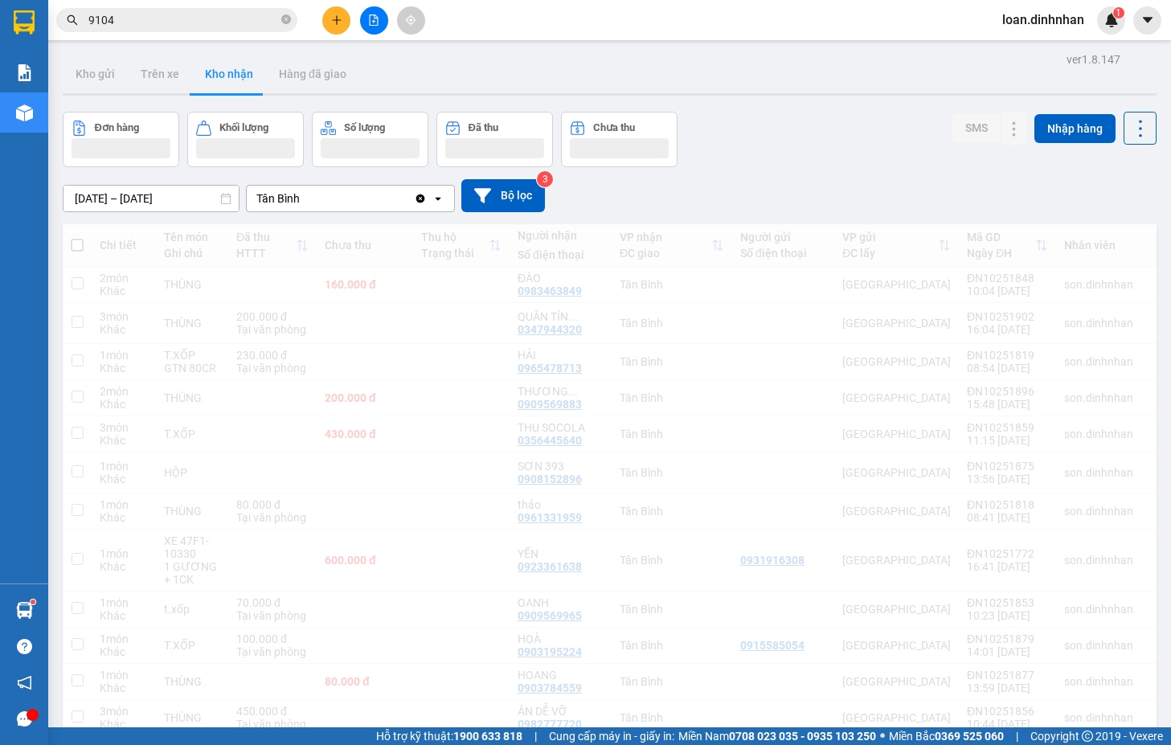
click at [1170, 24] on div "Thông báo Thông báo của bạn Tính năng mới" at bounding box center [1171, 372] width 0 height 745
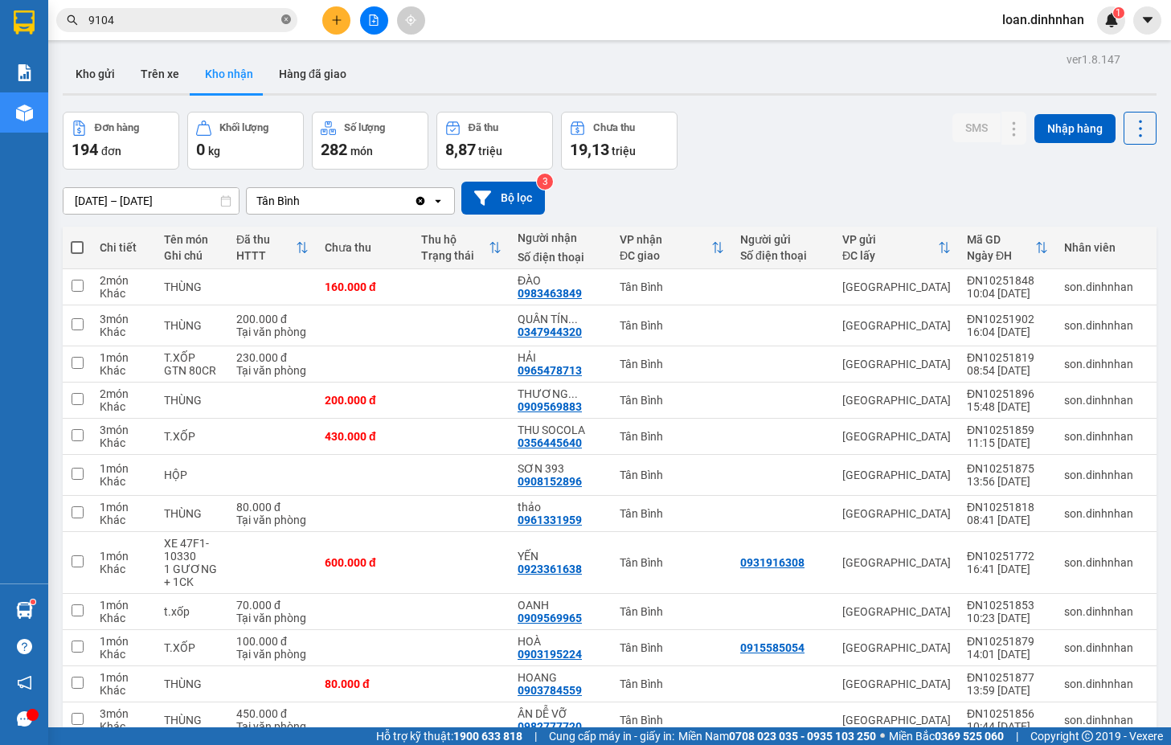
click at [290, 21] on icon "close-circle" at bounding box center [286, 19] width 10 height 10
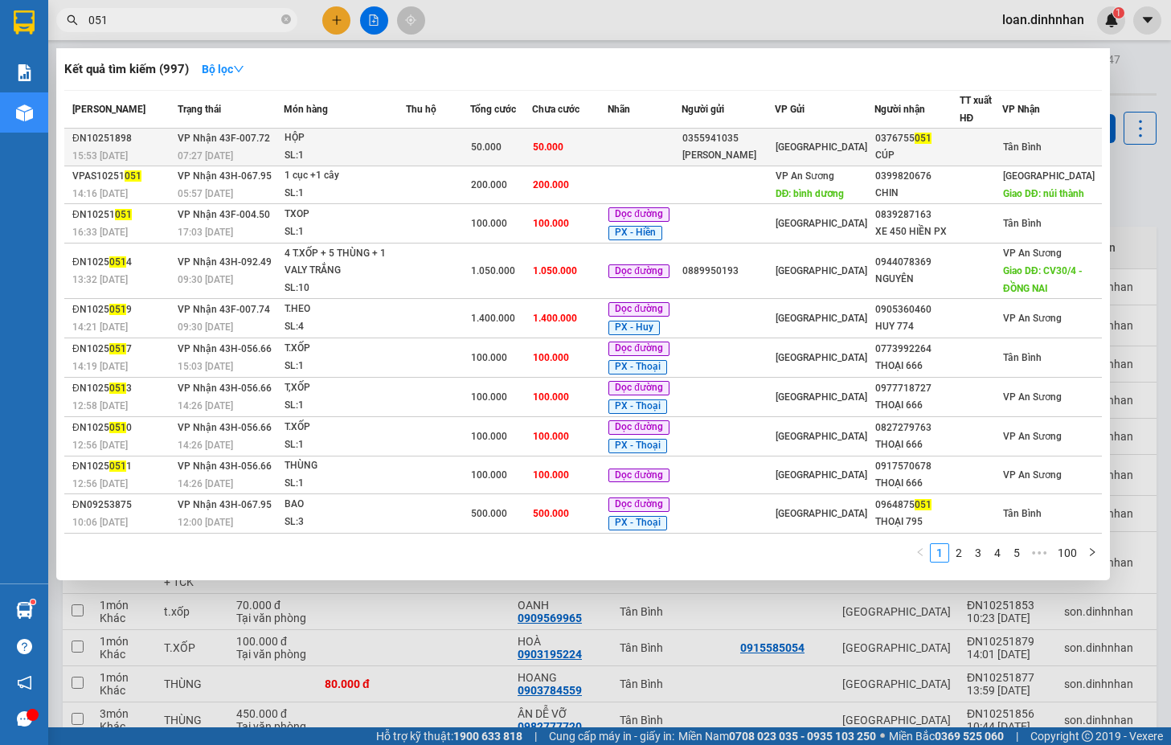
type input "051"
click at [771, 146] on div "0355941035" at bounding box center [727, 138] width 91 height 17
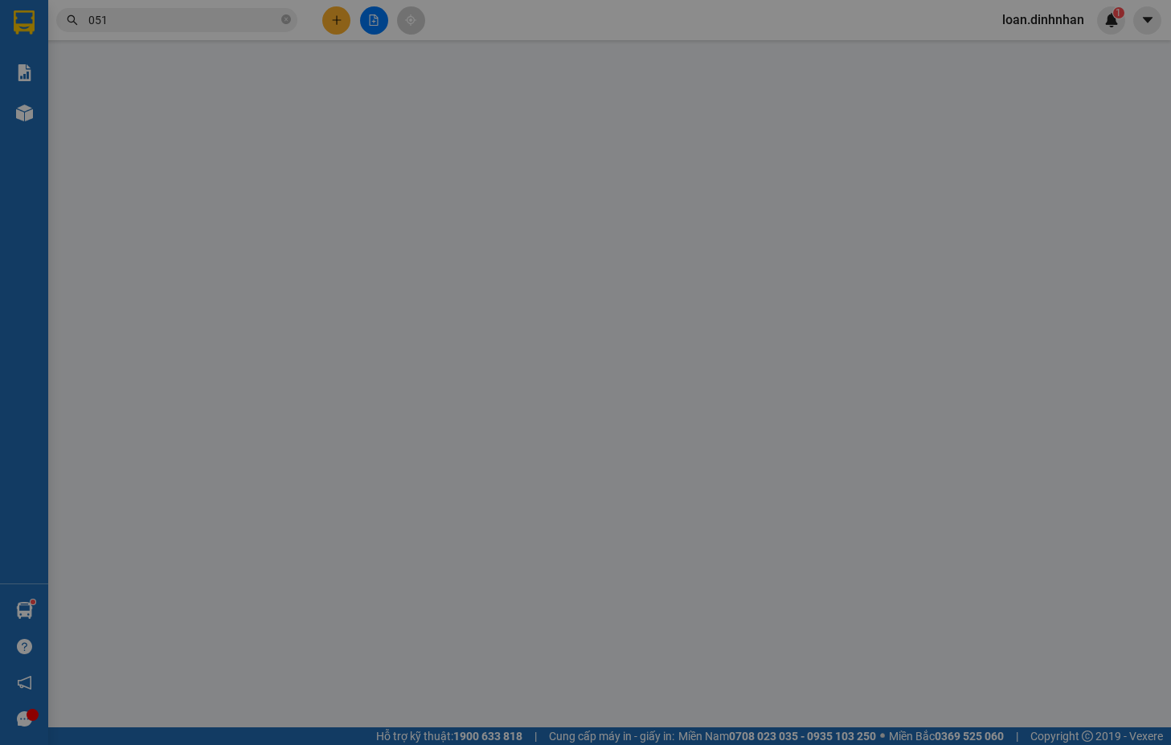
type input "0355941035"
type input "[PERSON_NAME]"
type input "0376755051"
type input "CÚP"
type input "50.000"
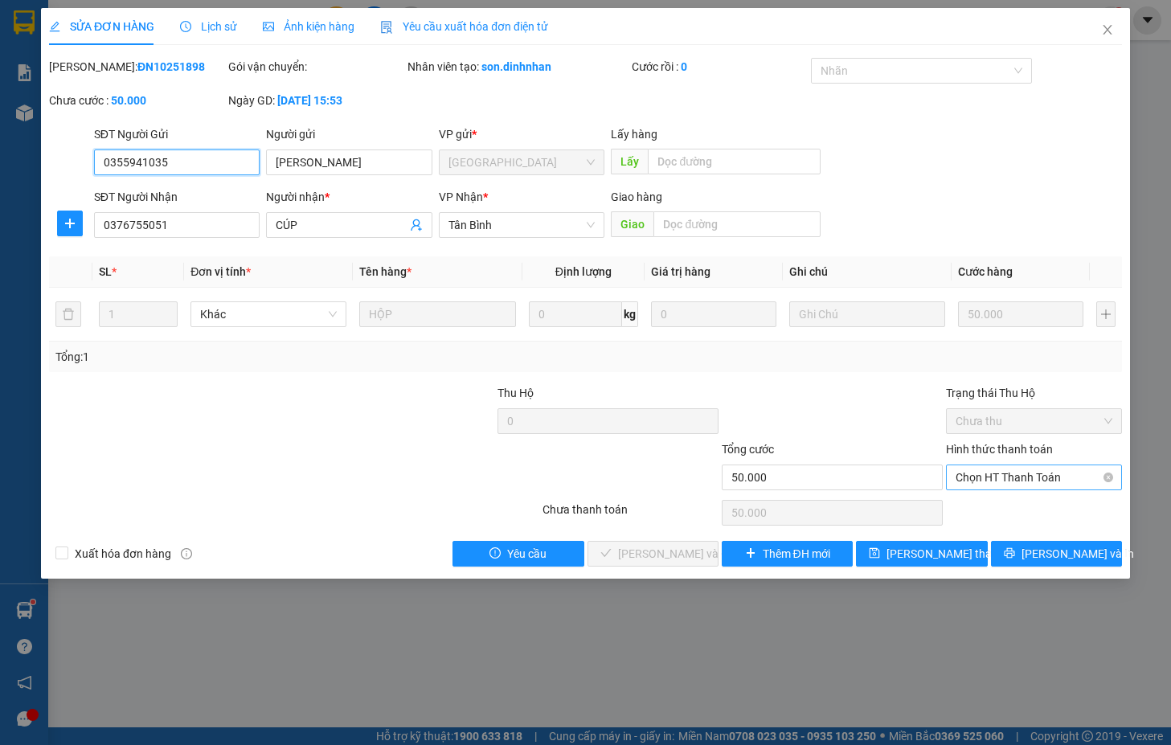
click at [1025, 472] on span "Chọn HT Thanh Toán" at bounding box center [1033, 477] width 157 height 24
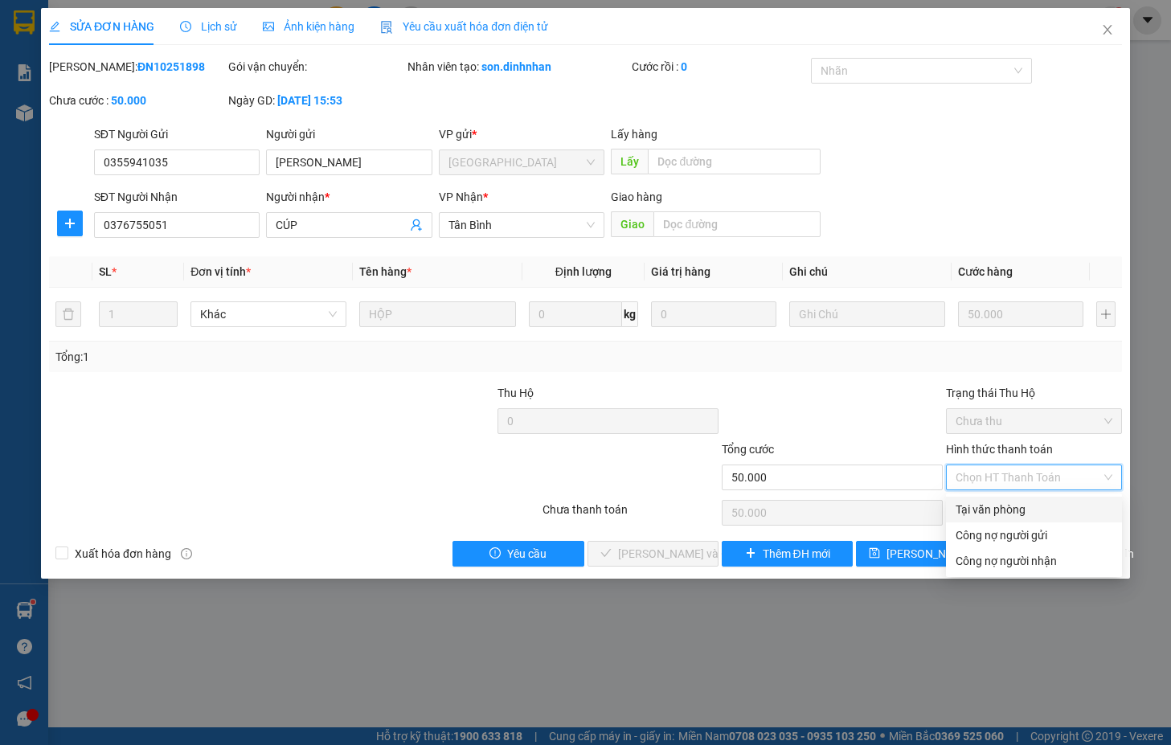
click at [975, 510] on div "Tại văn phòng" at bounding box center [1033, 510] width 157 height 18
type input "0"
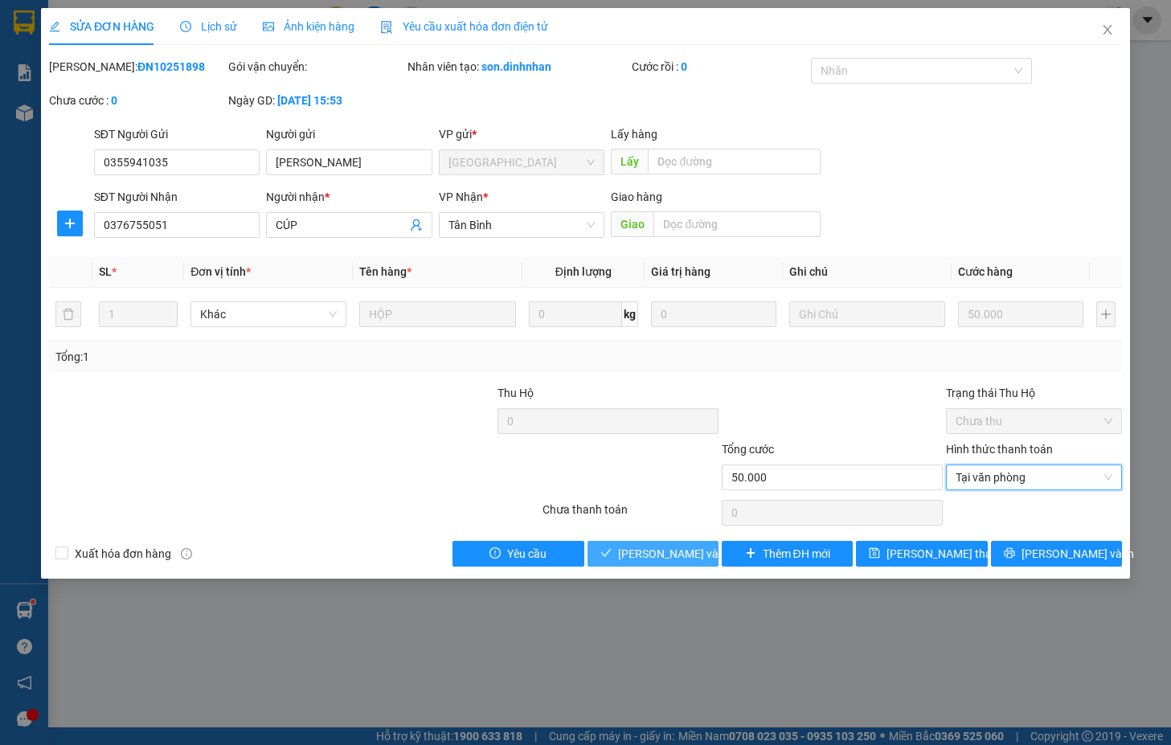
click at [643, 550] on span "[PERSON_NAME] và [PERSON_NAME] hàng" at bounding box center [695, 554] width 154 height 18
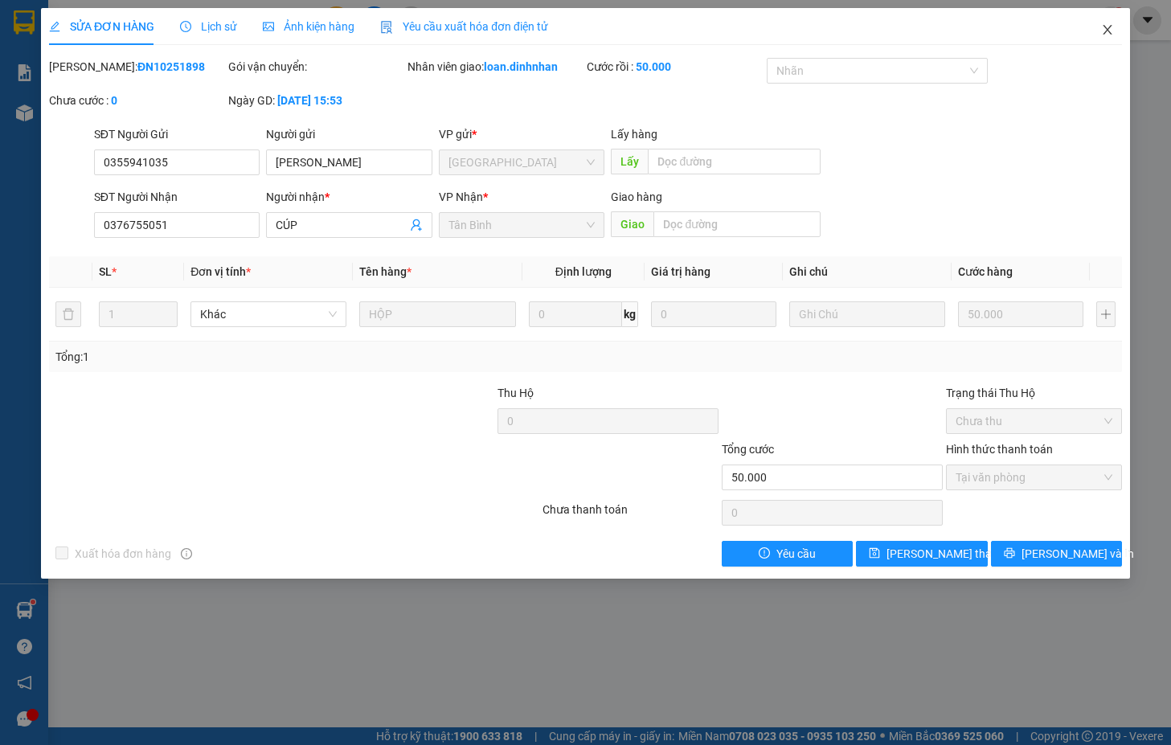
click at [1112, 30] on icon "close" at bounding box center [1107, 29] width 13 height 13
click at [1111, 27] on div "1" at bounding box center [1111, 20] width 28 height 28
click at [1107, 38] on body "Kết quả tìm kiếm ( 997 ) Bộ lọc Mã ĐH Trạng thái Món hàng Thu hộ Tổng cước Chưa…" at bounding box center [585, 372] width 1171 height 745
click at [1170, 0] on div at bounding box center [1171, 0] width 0 height 0
click at [1170, 39] on div "Thông báo Thông báo của bạn Tính năng mới Tất cả Chưa có thông báo mới ;" at bounding box center [1171, 372] width 0 height 745
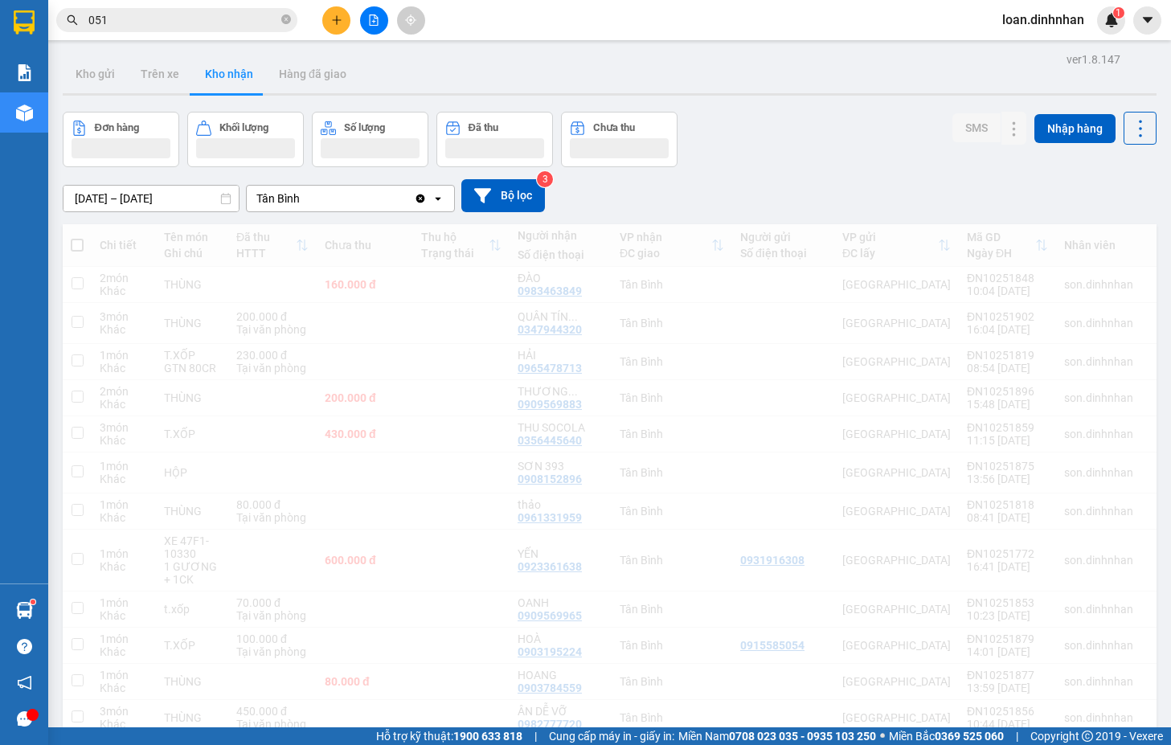
click at [1170, 31] on div "Thông báo Thông báo của bạn Tính năng mới" at bounding box center [1171, 372] width 0 height 745
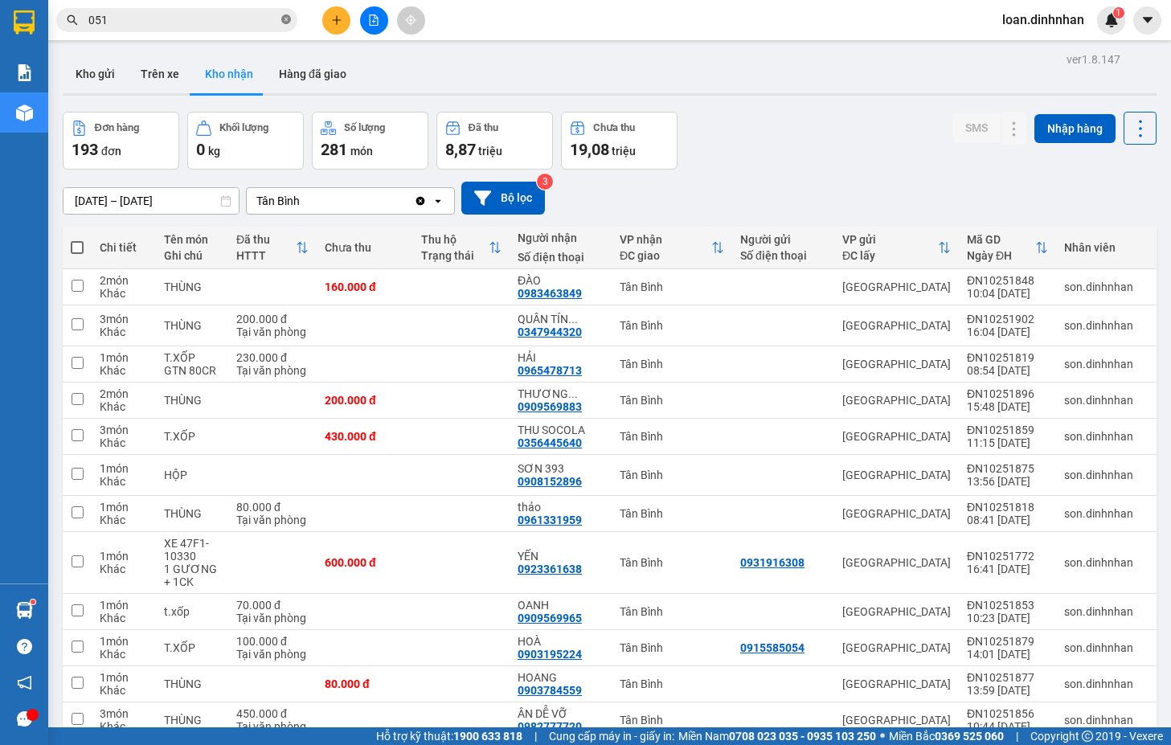
click at [281, 21] on icon "close-circle" at bounding box center [286, 19] width 10 height 10
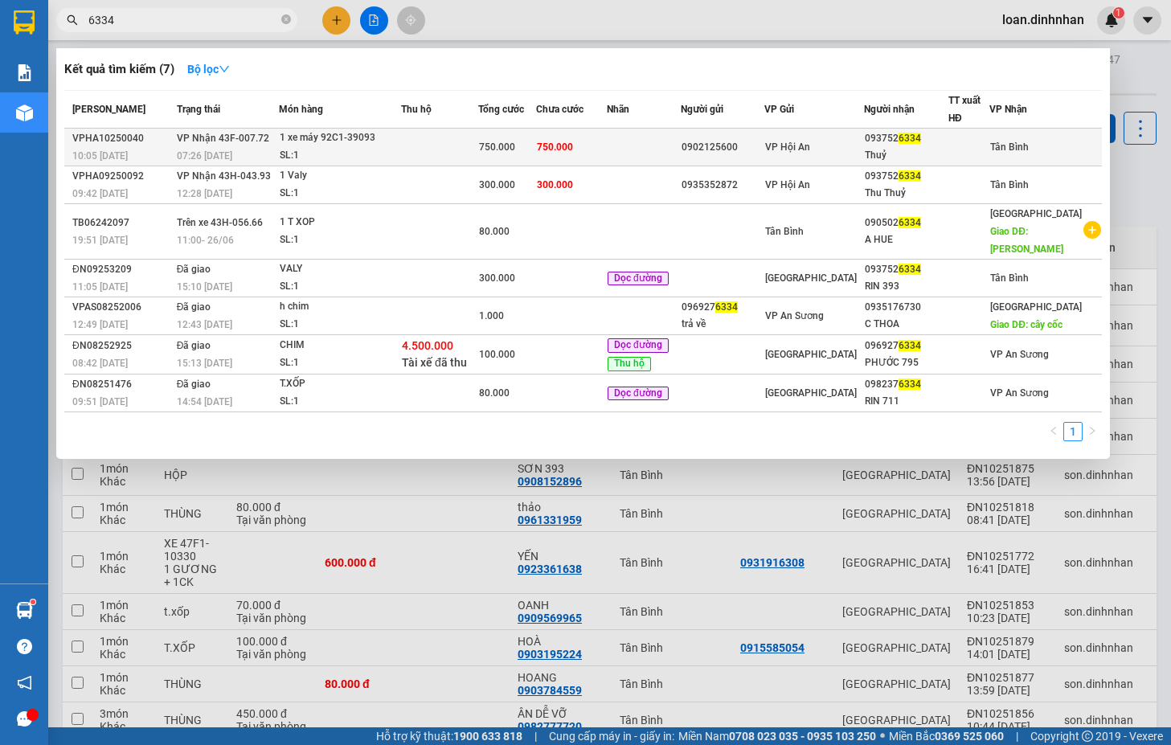
type input "6334"
click at [724, 140] on div "0902125600" at bounding box center [722, 147] width 83 height 17
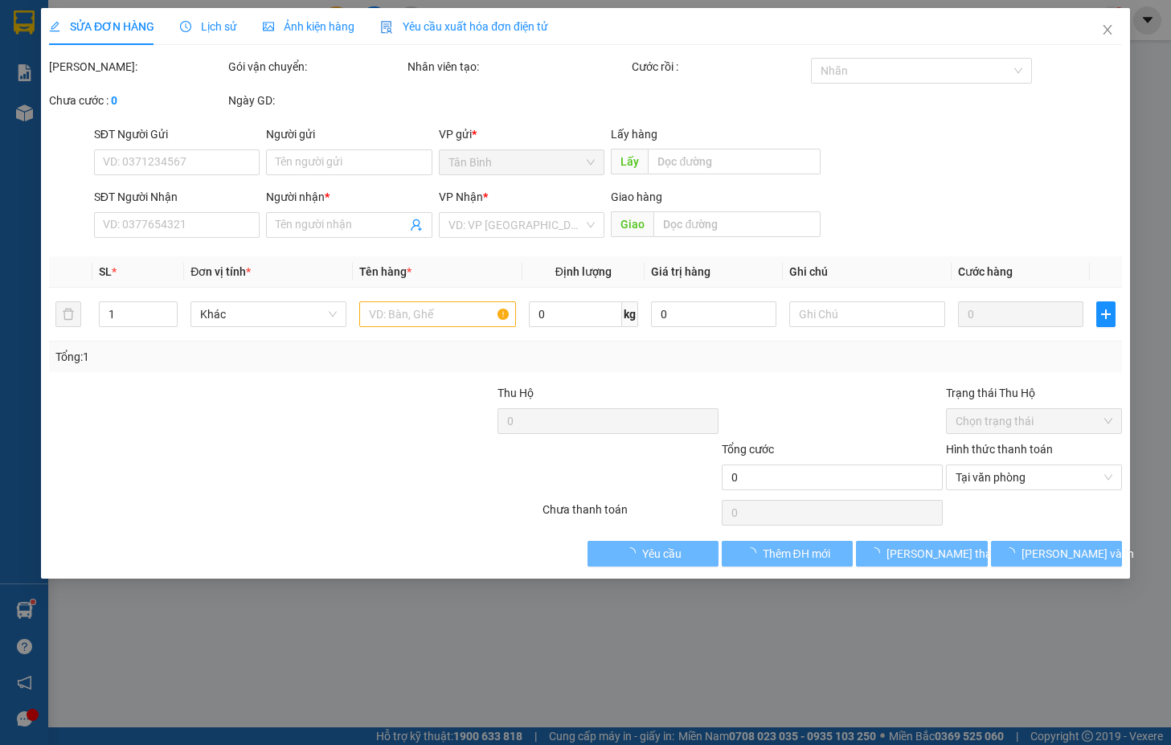
type input "0902125600"
type input "0937526334"
type input "Thuỷ"
type input "750.000"
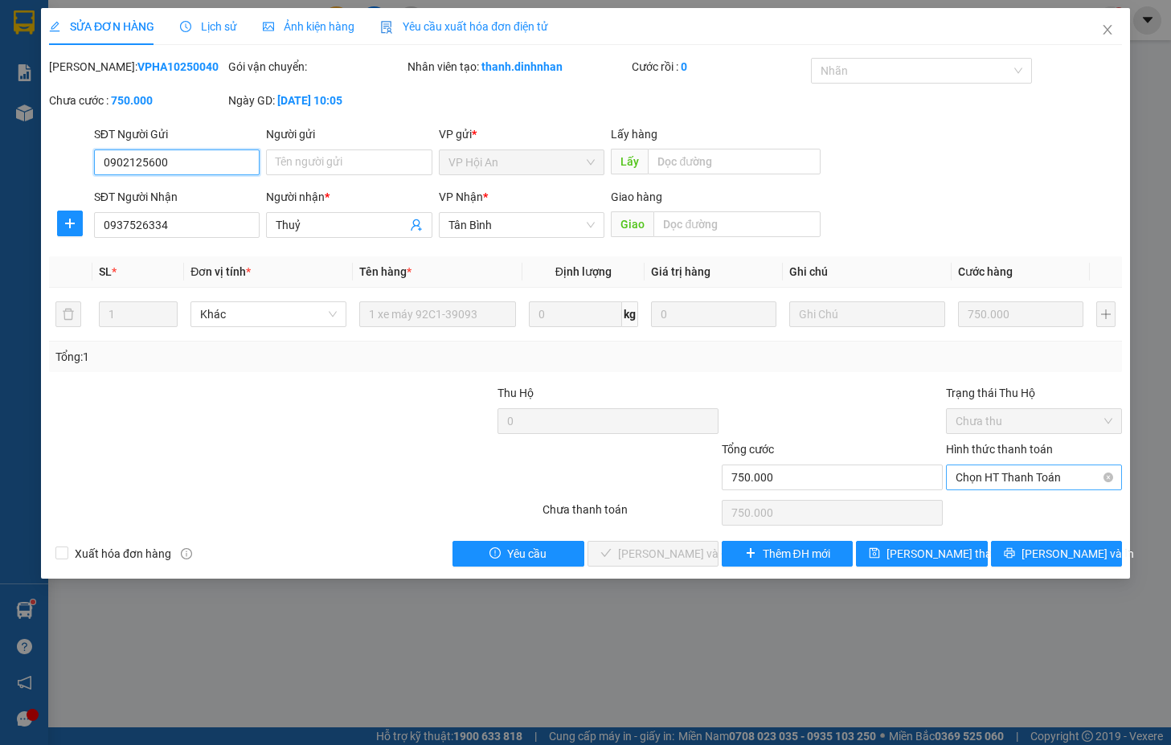
click at [1053, 481] on span "Chọn HT Thanh Toán" at bounding box center [1033, 477] width 157 height 24
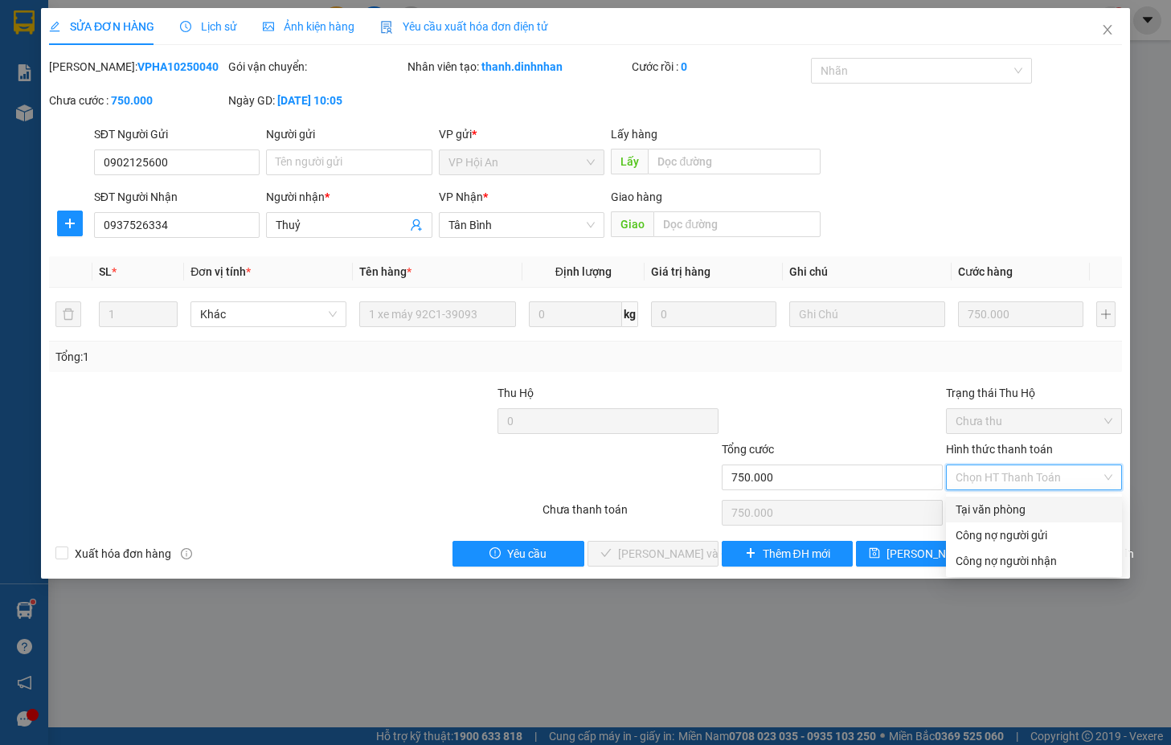
click at [1037, 501] on div "Tại văn phòng" at bounding box center [1033, 510] width 157 height 18
type input "0"
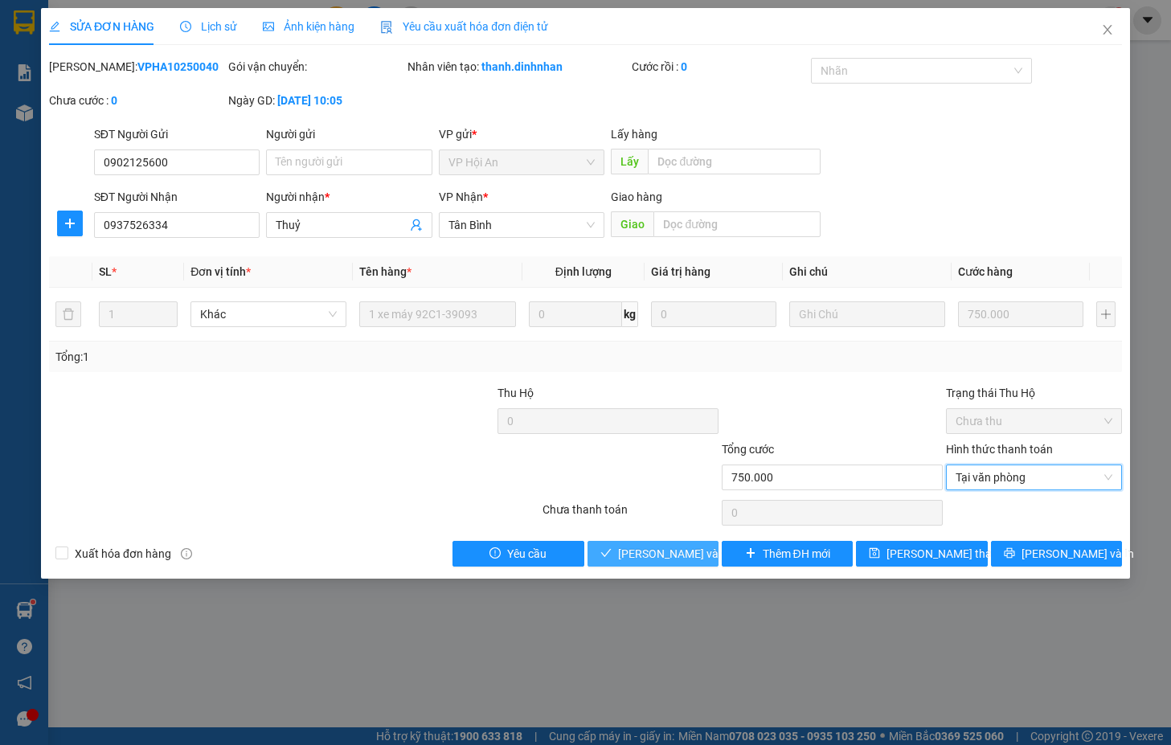
click at [689, 554] on span "[PERSON_NAME] và [PERSON_NAME] hàng" at bounding box center [695, 554] width 154 height 18
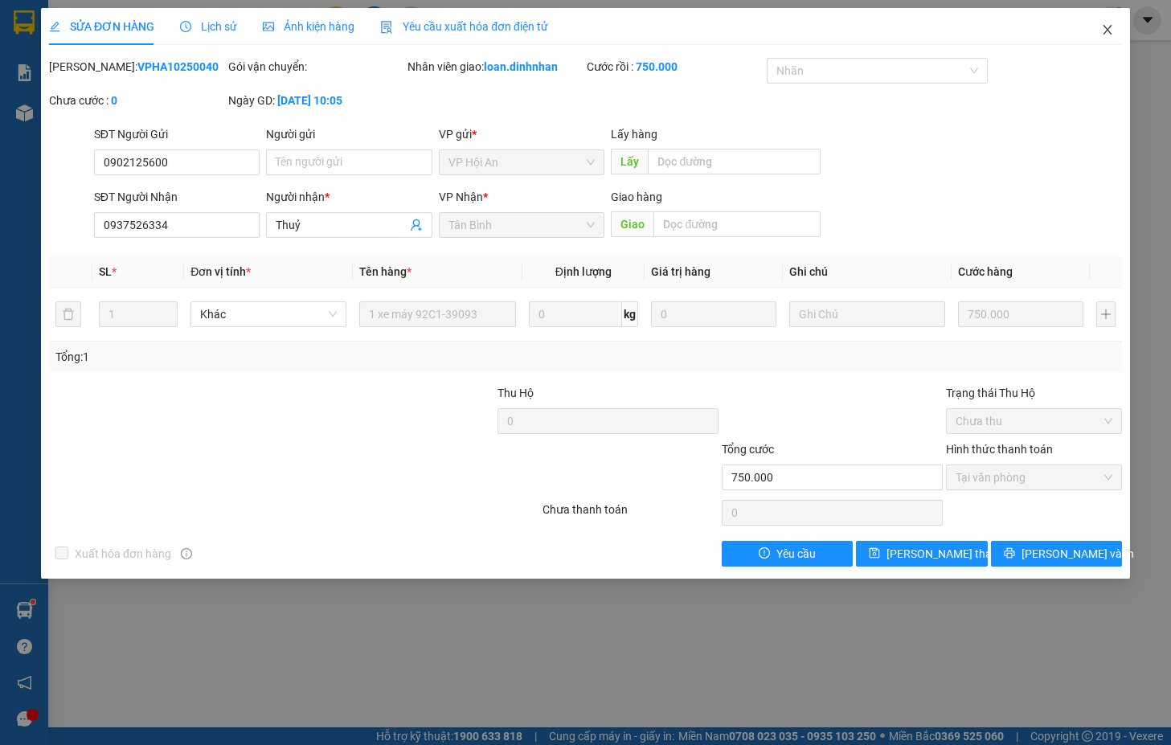
click at [1108, 29] on icon "close" at bounding box center [1107, 30] width 9 height 10
click at [1103, 27] on div "1" at bounding box center [1111, 20] width 28 height 28
click at [1107, 29] on body "Kết quả tìm kiếm ( 7 ) Bộ lọc Mã ĐH Trạng thái Món hàng Thu hộ Tổng cước Chưa c…" at bounding box center [585, 372] width 1171 height 745
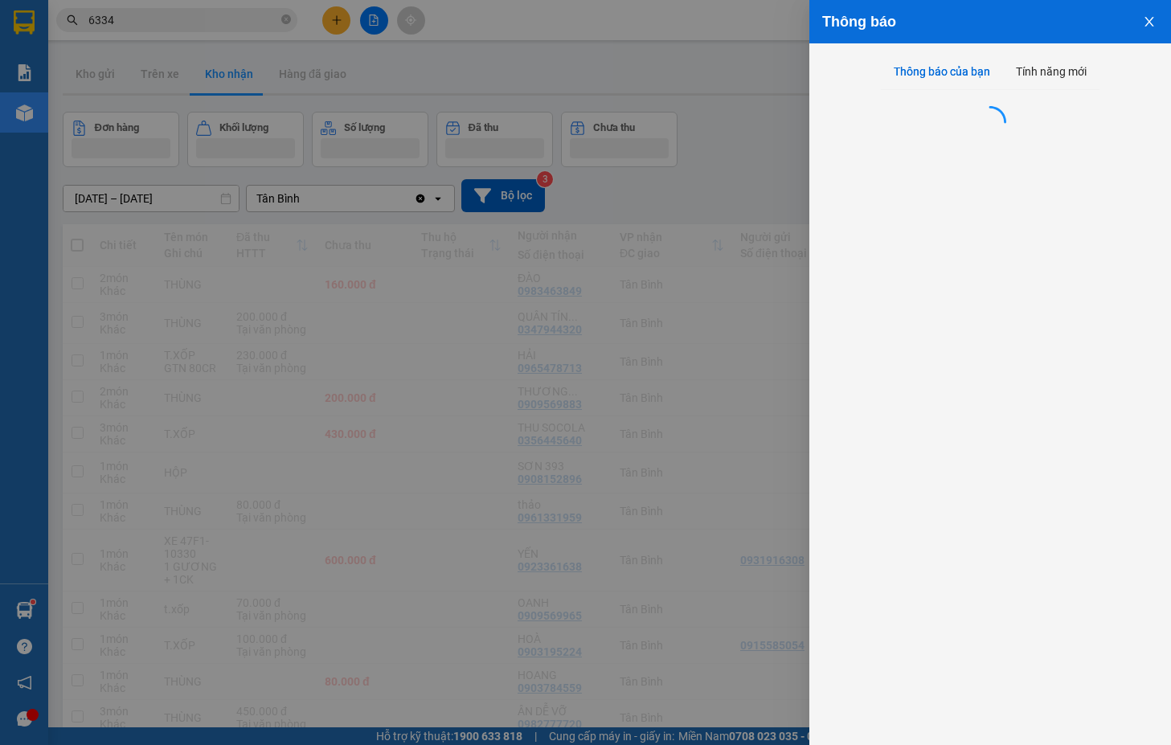
click at [1107, 26] on div at bounding box center [585, 372] width 1171 height 745
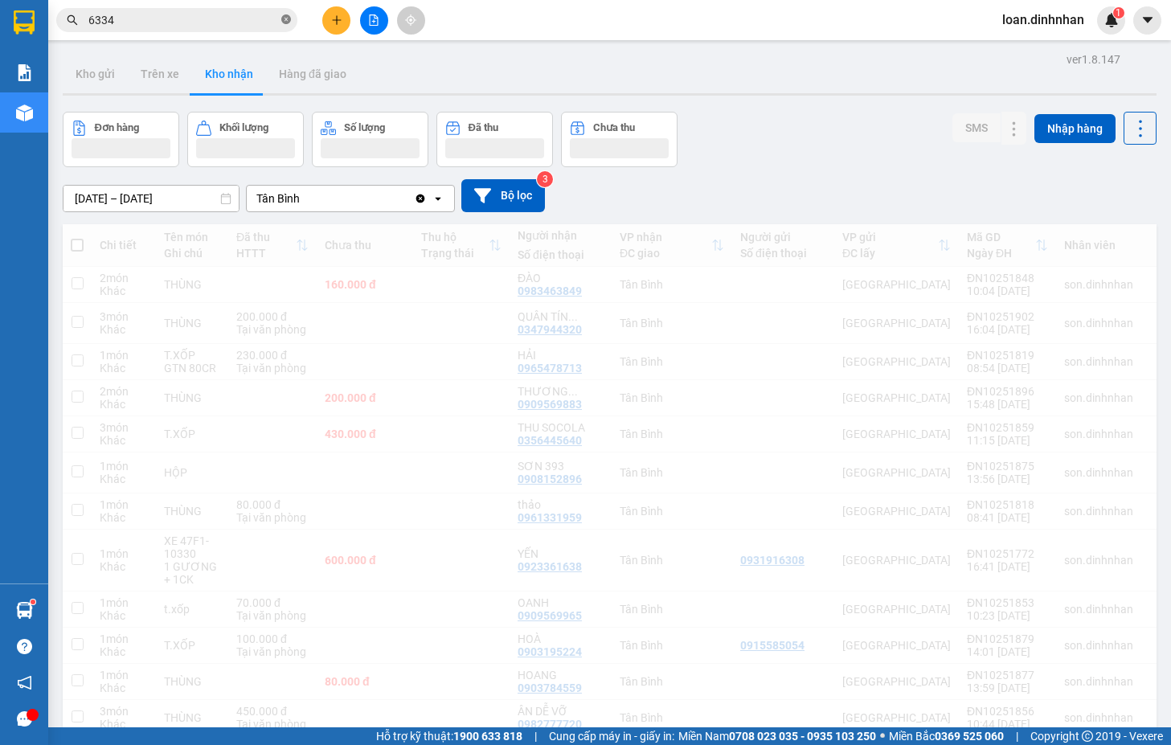
click at [290, 22] on icon "close-circle" at bounding box center [286, 19] width 10 height 10
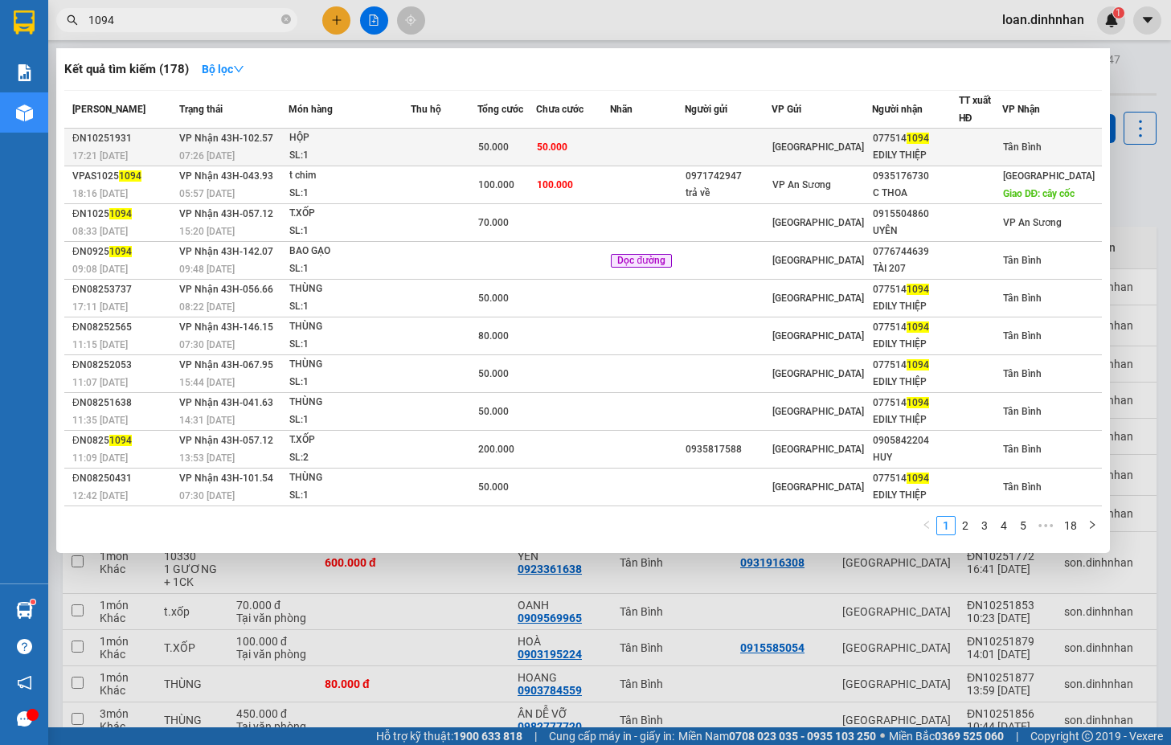
type input "1094"
click at [745, 152] on td at bounding box center [728, 148] width 87 height 38
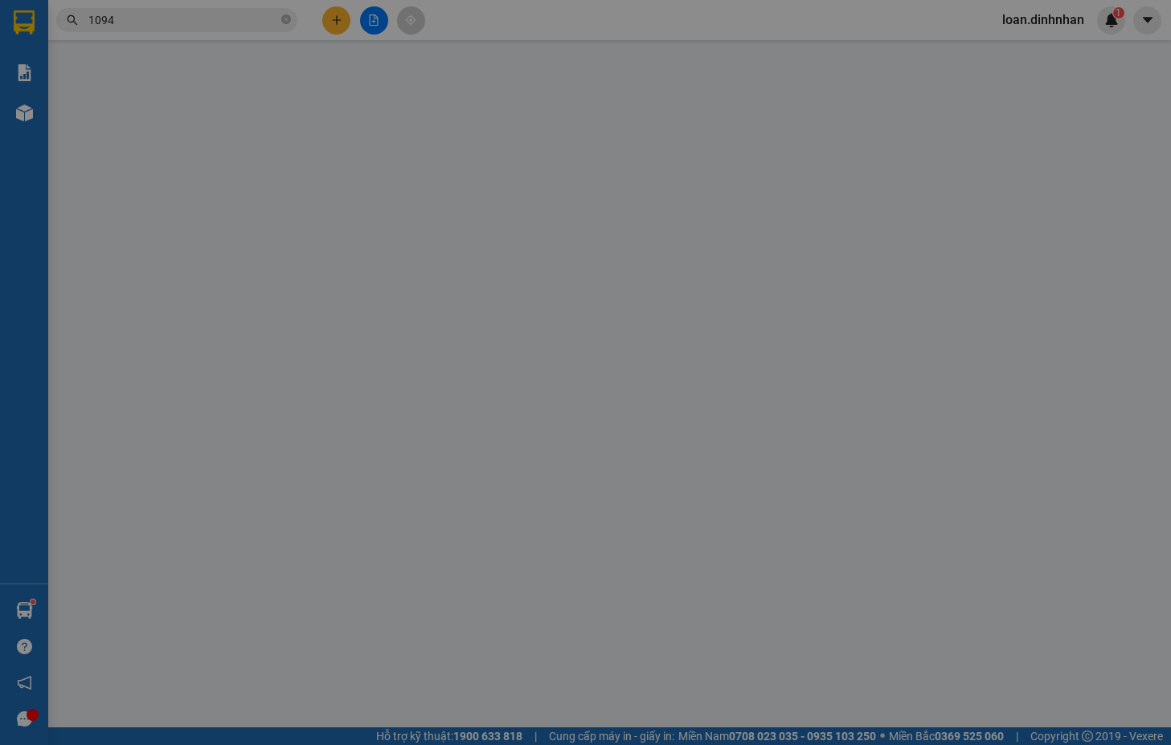
type input "0775141094"
type input "EDILY THIỆP"
type input "50.000"
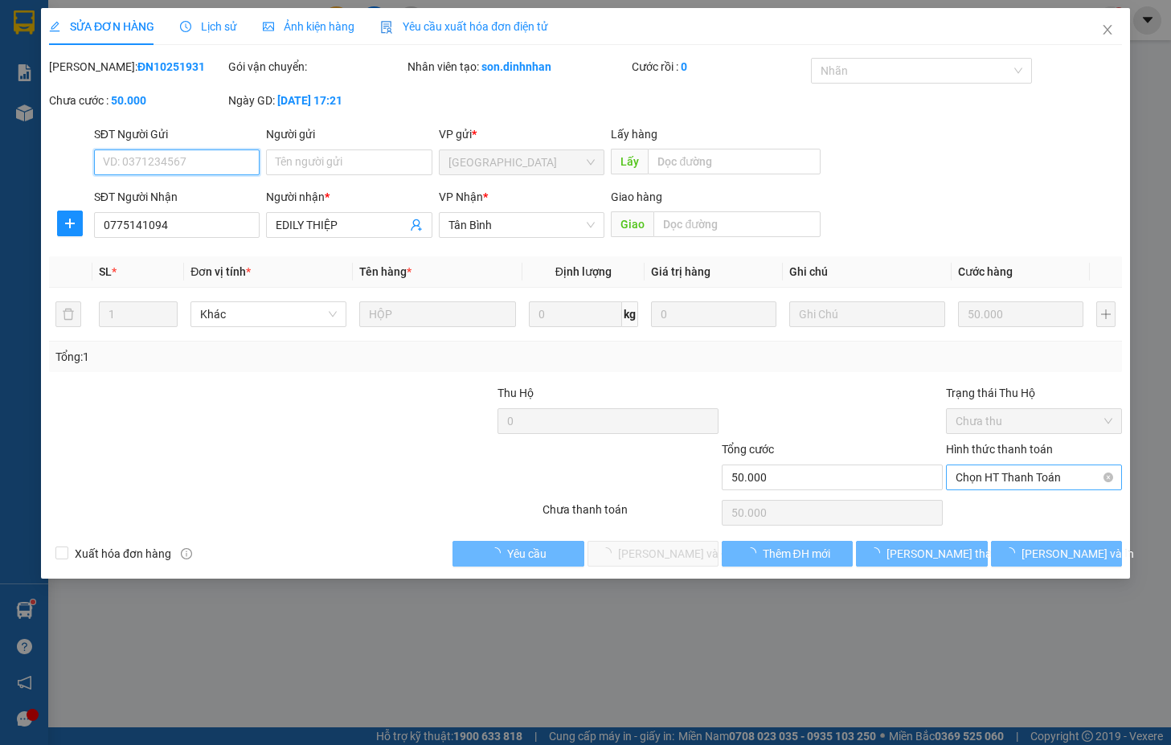
click at [998, 472] on span "Chọn HT Thanh Toán" at bounding box center [1033, 477] width 157 height 24
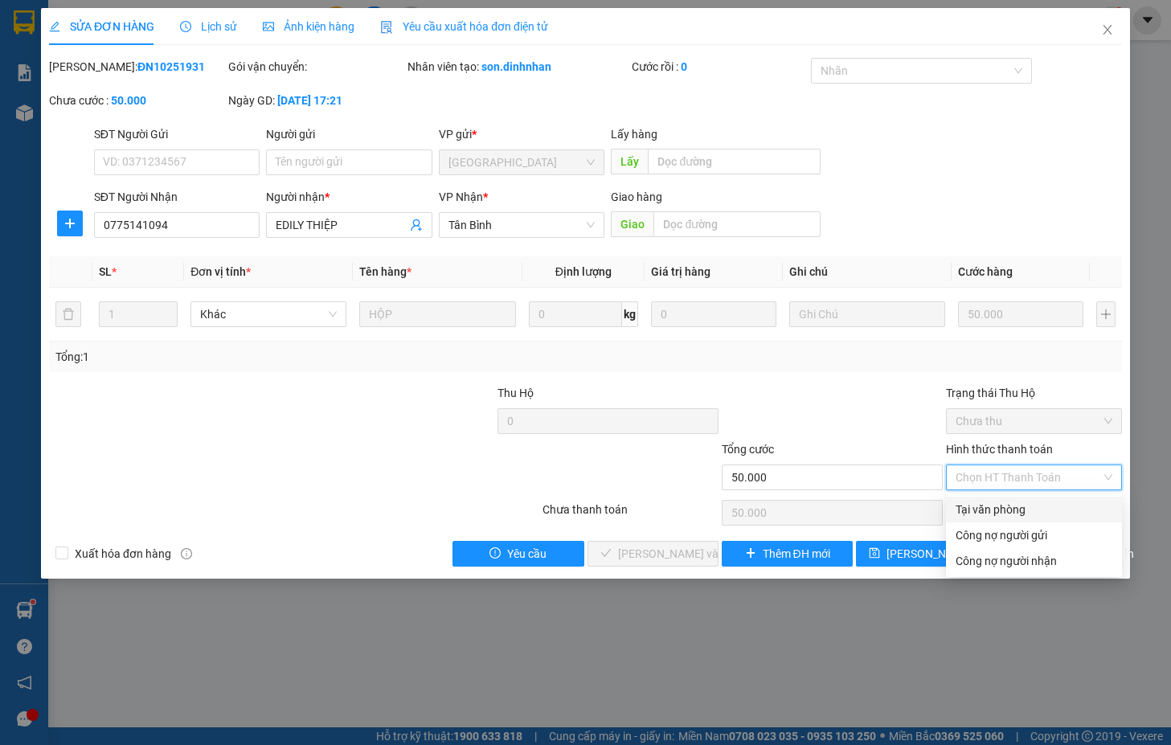
drag, startPoint x: 987, startPoint y: 507, endPoint x: 964, endPoint y: 510, distance: 22.7
click at [986, 506] on div "Tại văn phòng" at bounding box center [1033, 510] width 157 height 18
type input "0"
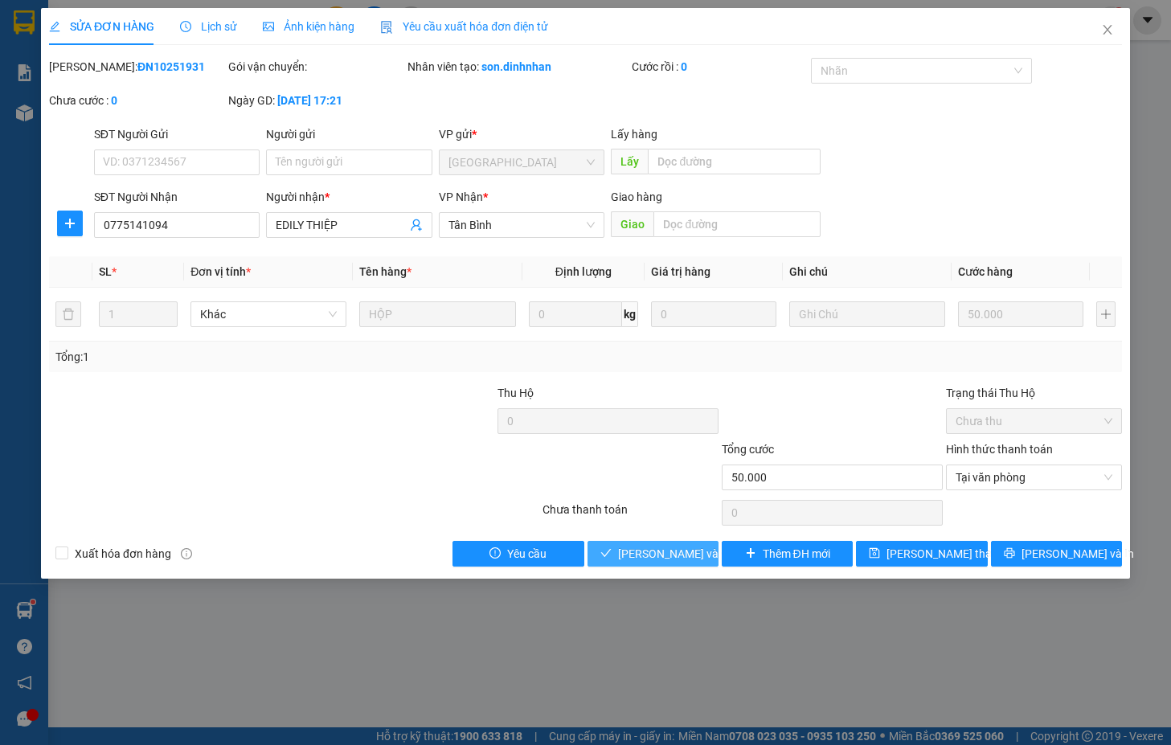
click at [648, 549] on span "[PERSON_NAME] và [PERSON_NAME] hàng" at bounding box center [695, 554] width 154 height 18
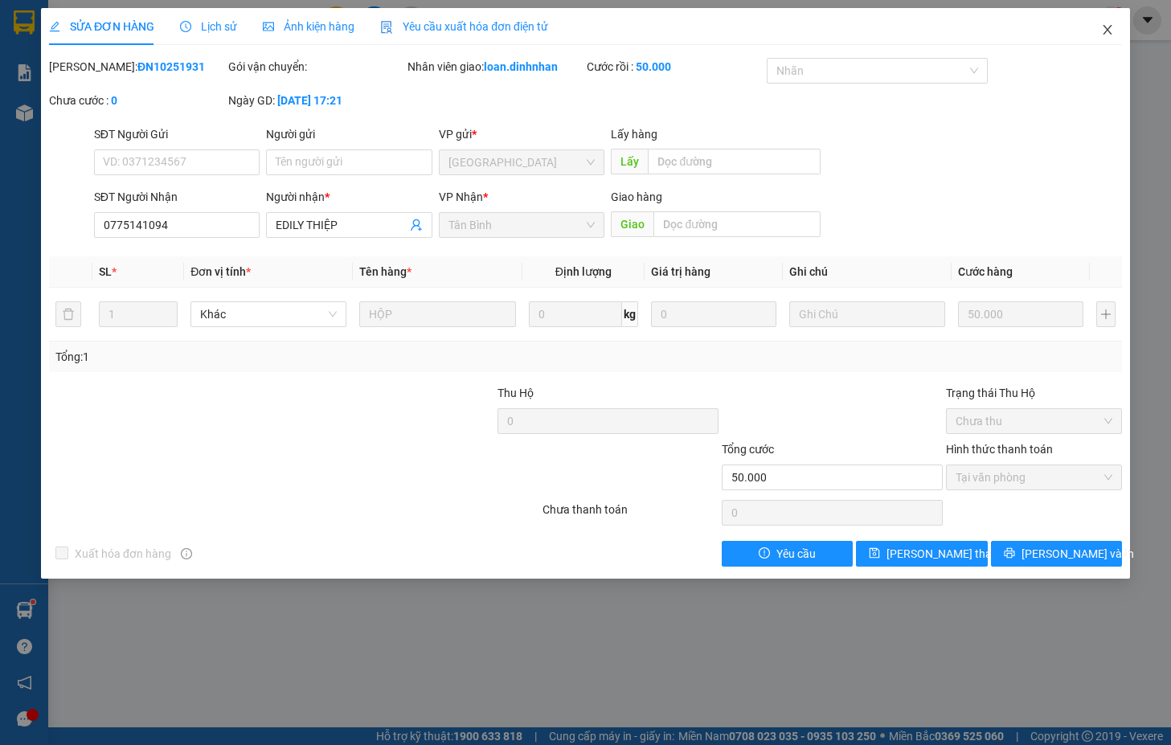
click at [1105, 27] on icon "close" at bounding box center [1107, 29] width 13 height 13
click at [1112, 18] on img at bounding box center [1111, 20] width 14 height 14
click at [1105, 26] on body "Kết quả tìm kiếm ( 178 ) Bộ lọc Mã ĐH Trạng thái Món hàng Thu hộ Tổng cước Chưa…" at bounding box center [585, 372] width 1171 height 745
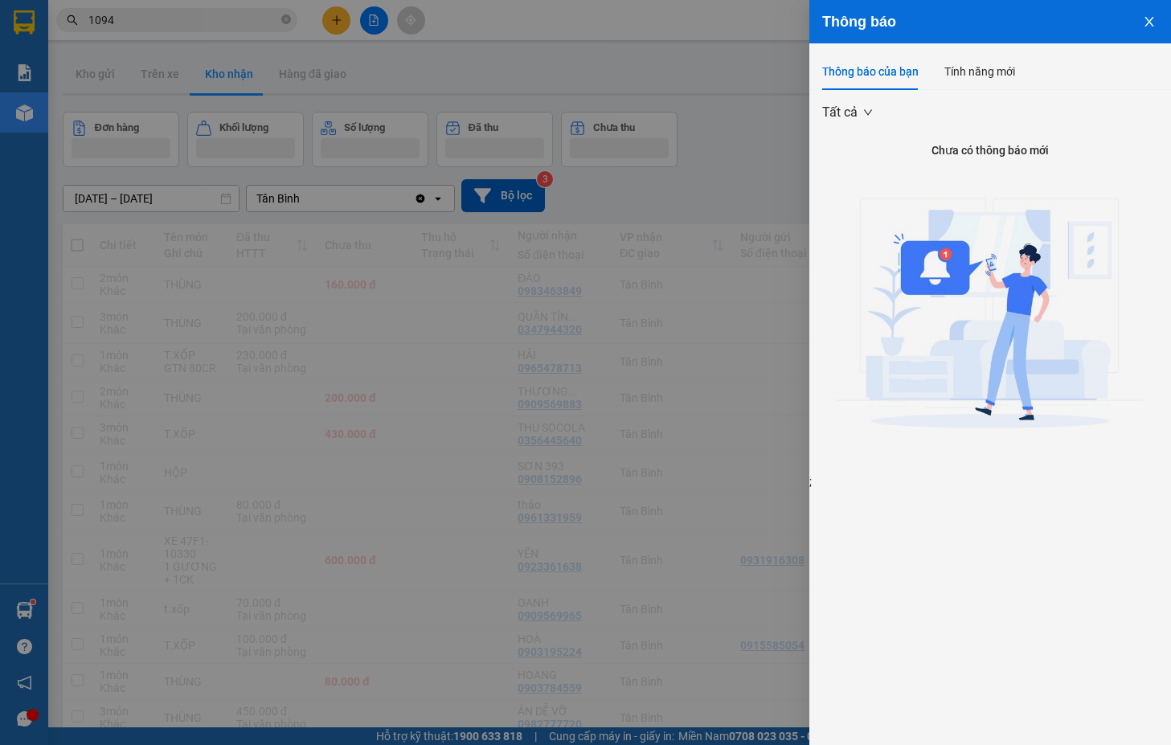
drag, startPoint x: 215, startPoint y: 16, endPoint x: 280, endPoint y: 16, distance: 65.1
click at [223, 16] on div at bounding box center [585, 372] width 1171 height 745
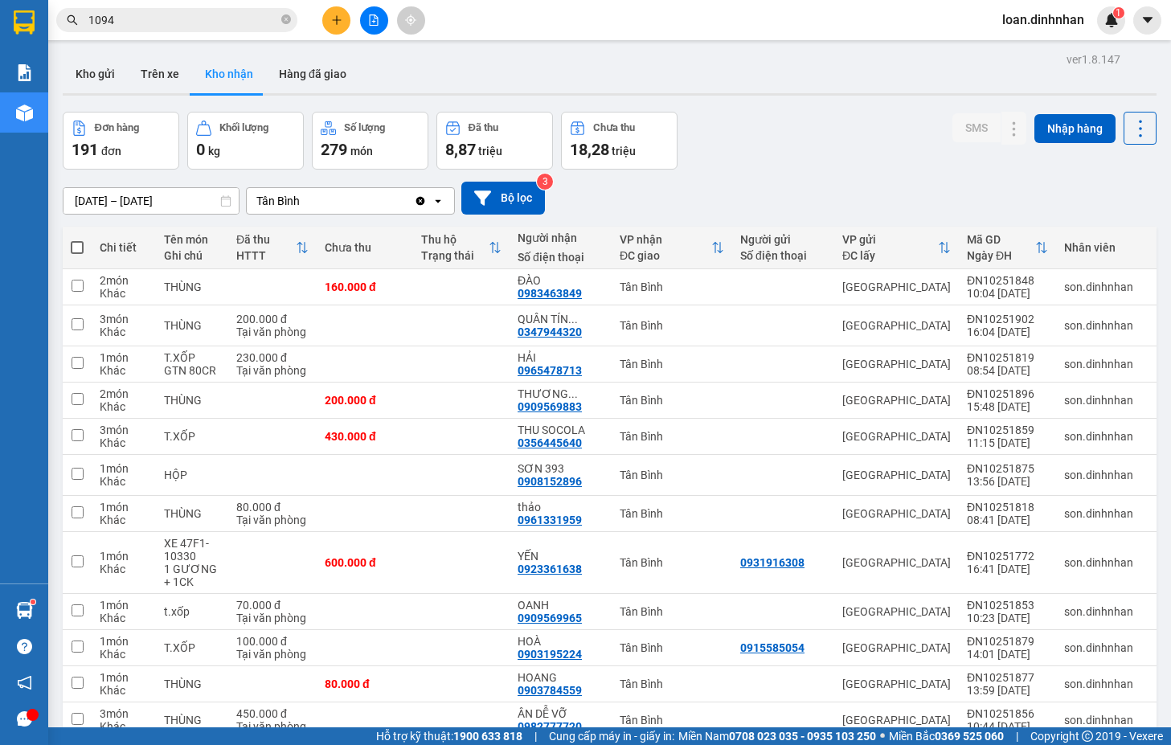
click at [280, 16] on body "Kết quả tìm kiếm ( 178 ) Bộ lọc Mã ĐH Trạng thái Món hàng Thu hộ Tổng cước Chưa…" at bounding box center [585, 372] width 1171 height 745
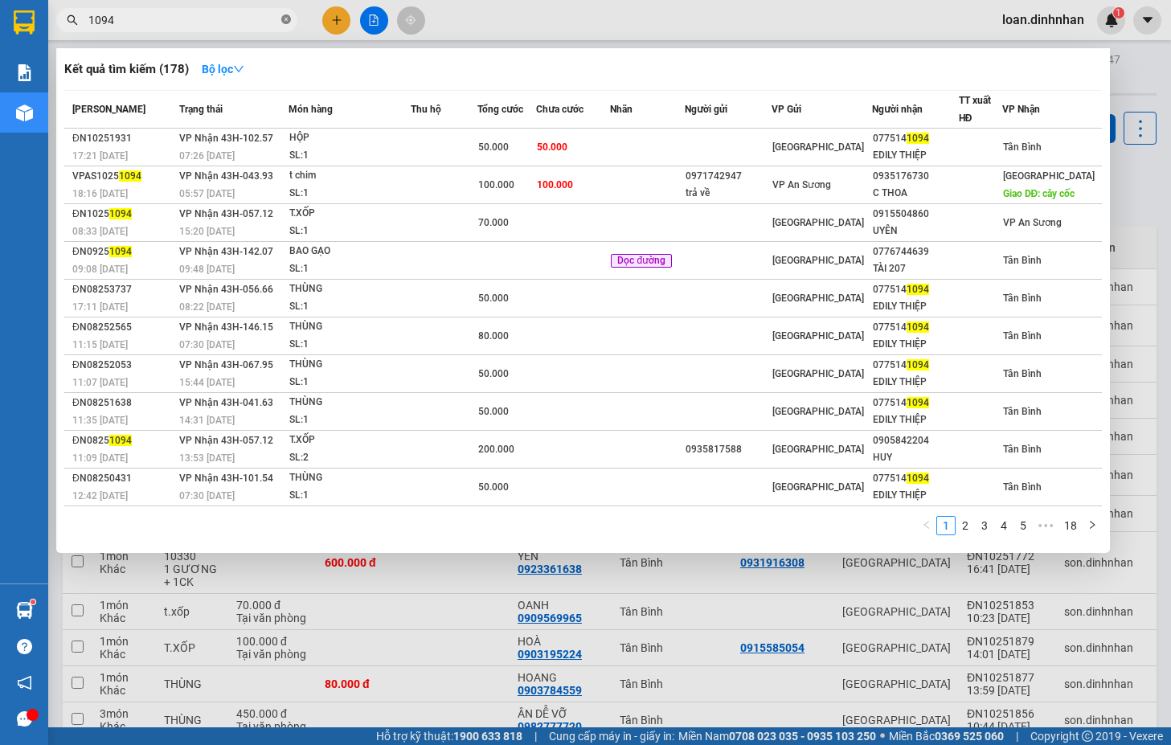
click at [286, 16] on icon "close-circle" at bounding box center [286, 19] width 10 height 10
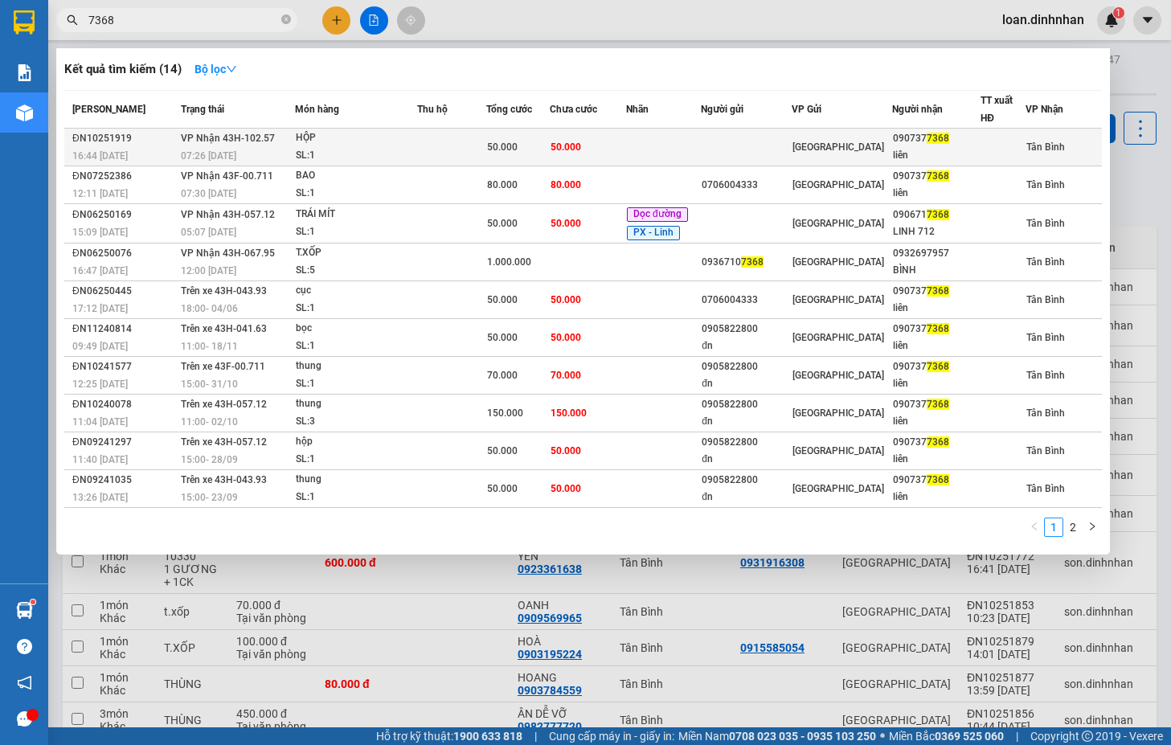
type input "7368"
click at [602, 137] on td "50.000" at bounding box center [588, 148] width 76 height 38
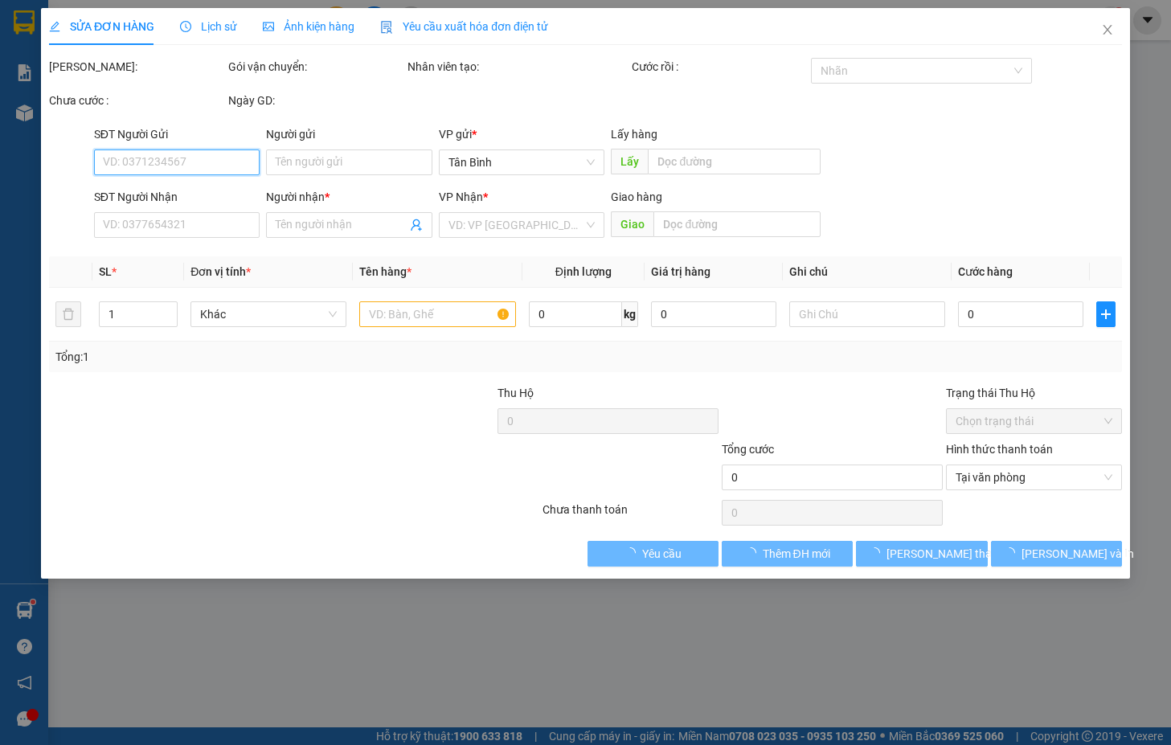
type input "0907377368"
type input "liên"
type input "50.000"
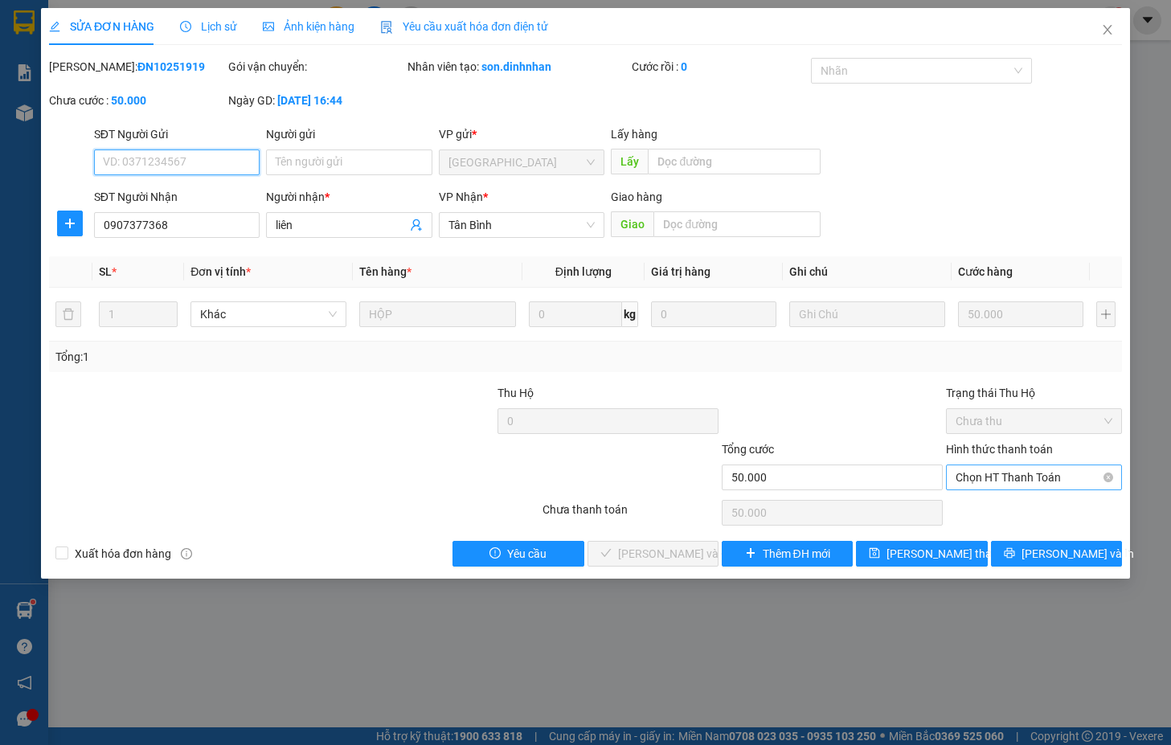
click at [1034, 477] on span "Chọn HT Thanh Toán" at bounding box center [1033, 477] width 157 height 24
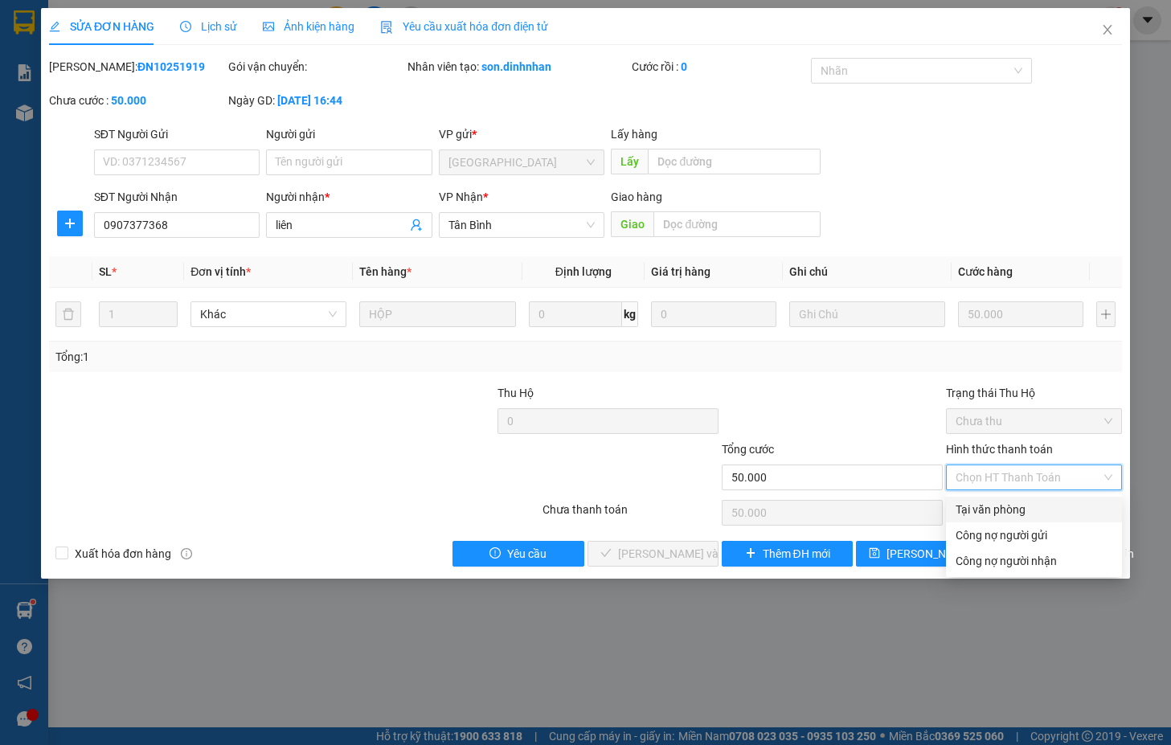
click at [992, 505] on div "Tại văn phòng" at bounding box center [1033, 510] width 157 height 18
type input "0"
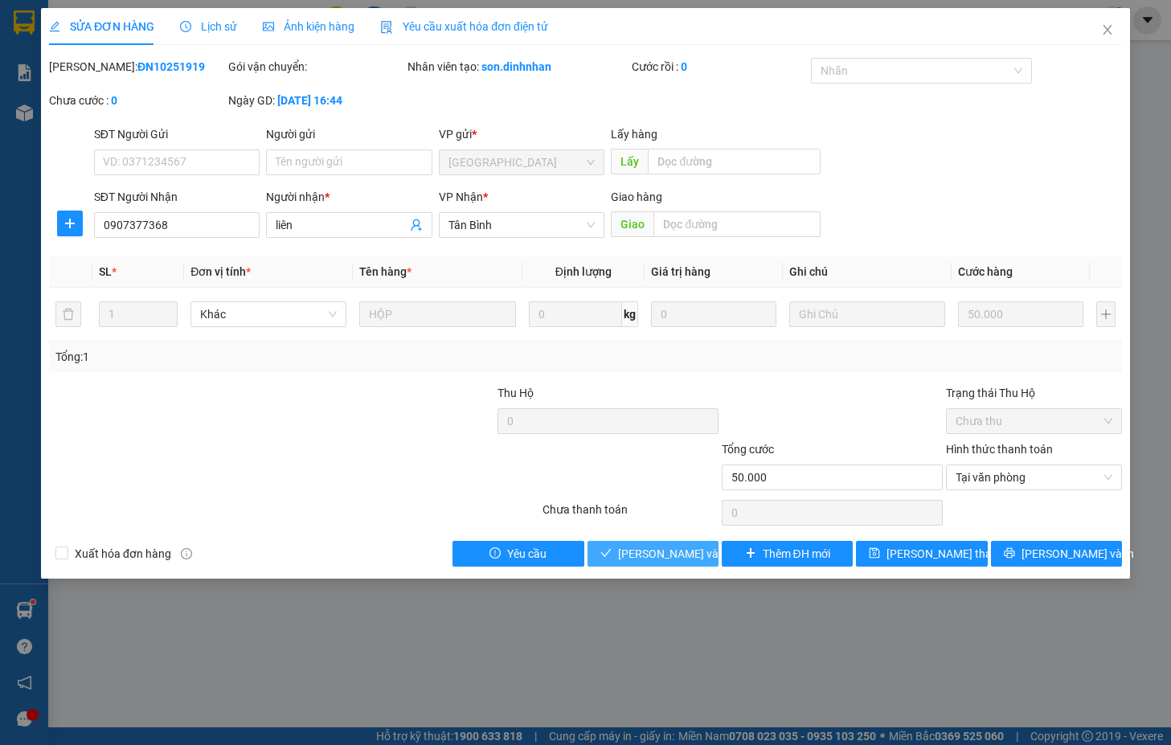
click at [679, 554] on span "[PERSON_NAME] và [PERSON_NAME] hàng" at bounding box center [695, 554] width 154 height 18
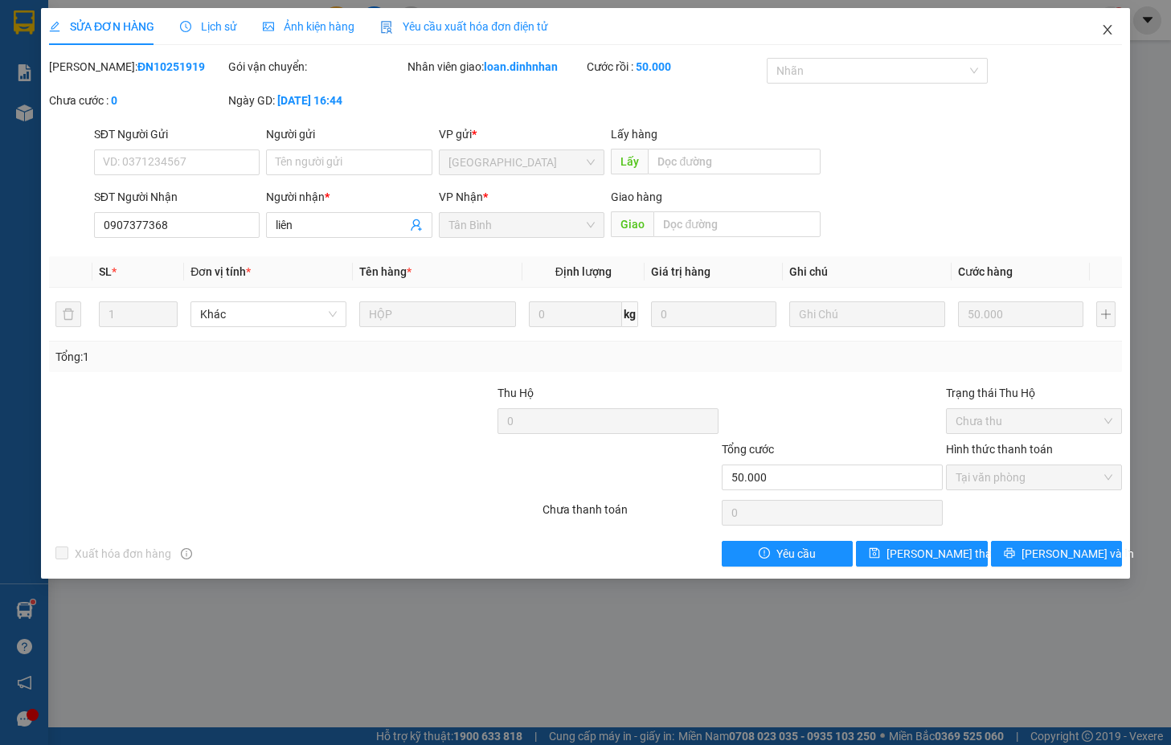
click at [1104, 30] on icon "close" at bounding box center [1107, 29] width 13 height 13
click at [1107, 27] on img at bounding box center [1111, 20] width 14 height 14
click at [1109, 25] on body "Kết quả tìm kiếm ( 14 ) Bộ lọc Mã ĐH Trạng thái Món hàng Thu hộ Tổng cước Chưa …" at bounding box center [585, 372] width 1171 height 745
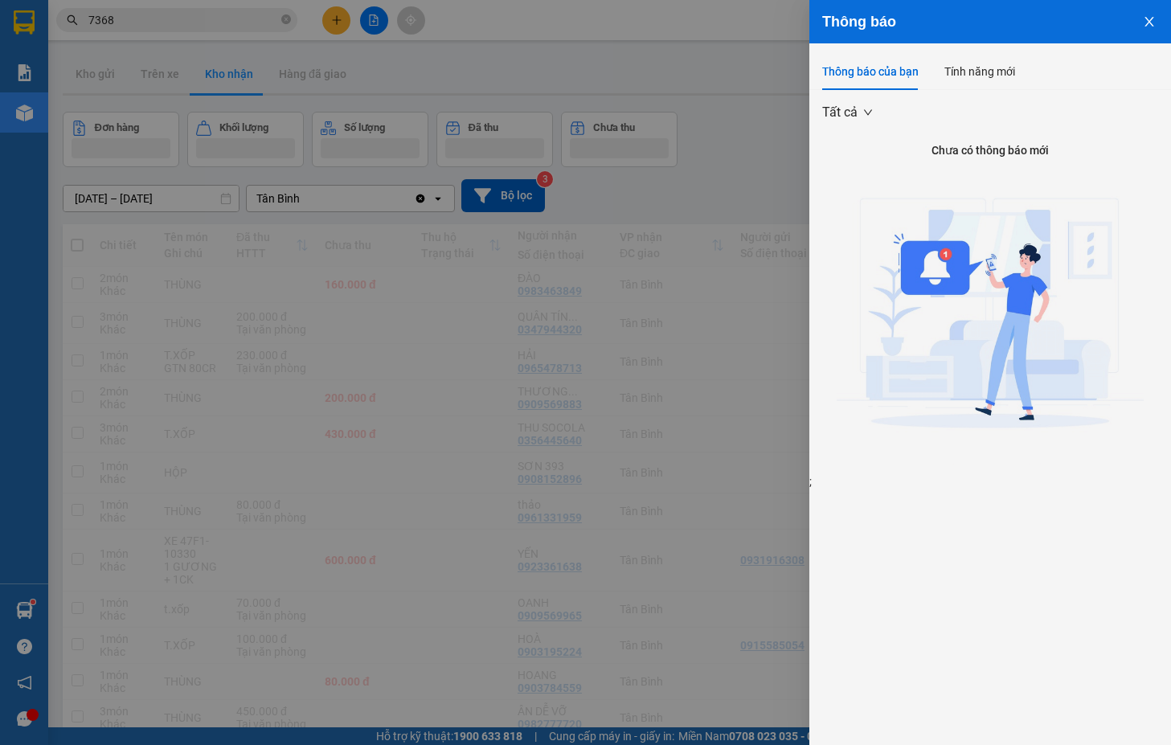
click at [203, 26] on div at bounding box center [585, 372] width 1171 height 745
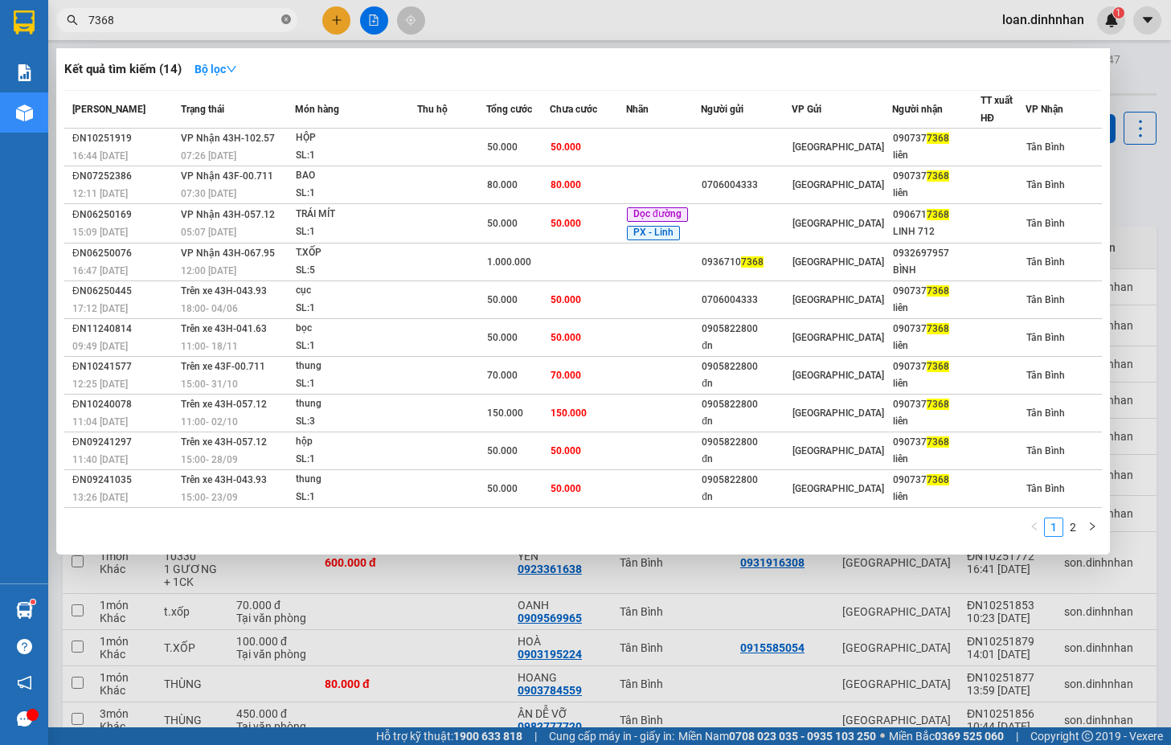
click at [288, 15] on icon "close-circle" at bounding box center [286, 19] width 10 height 10
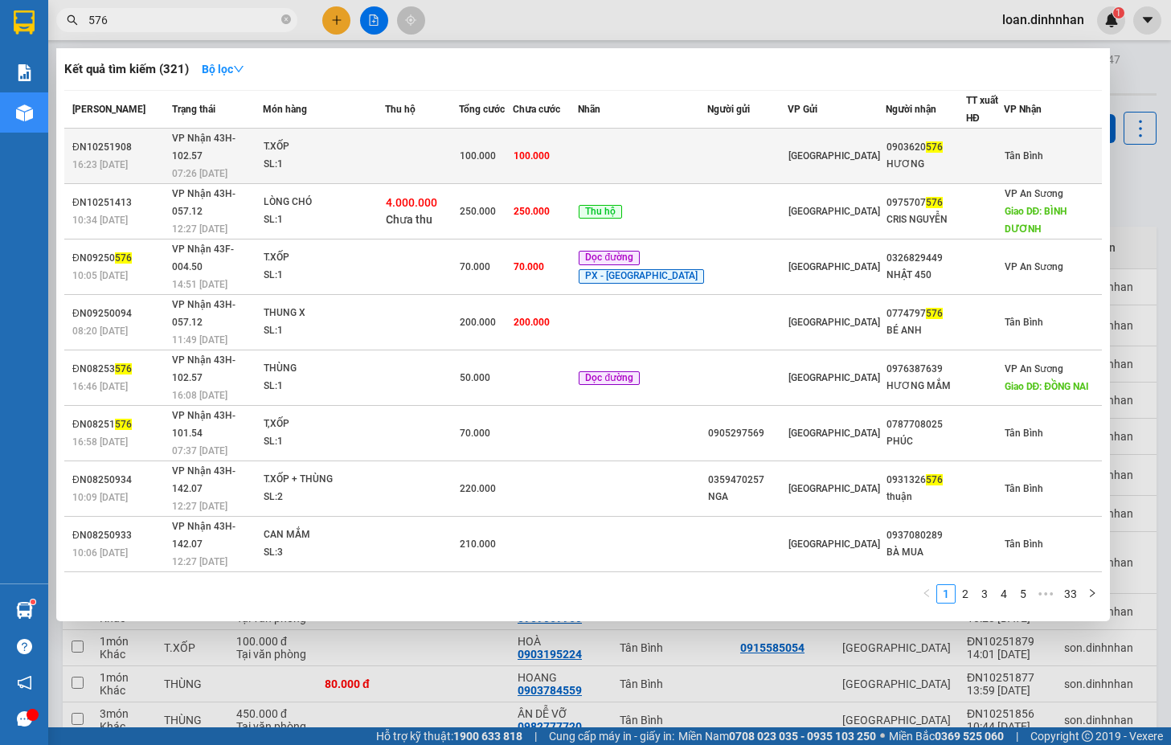
type input "576"
click at [579, 150] on td "100.000" at bounding box center [546, 156] width 66 height 55
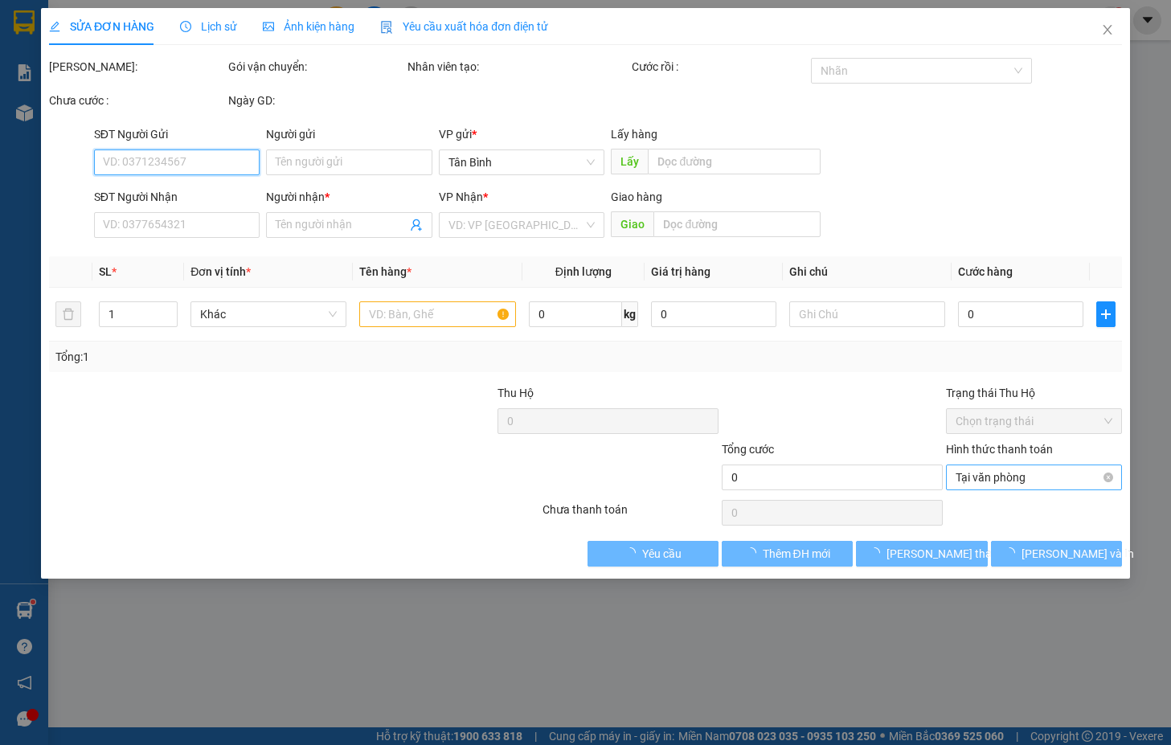
click at [1050, 475] on span "Tại văn phòng" at bounding box center [1033, 477] width 157 height 24
type input "0903620576"
type input "HƯƠNG"
type input "100.000"
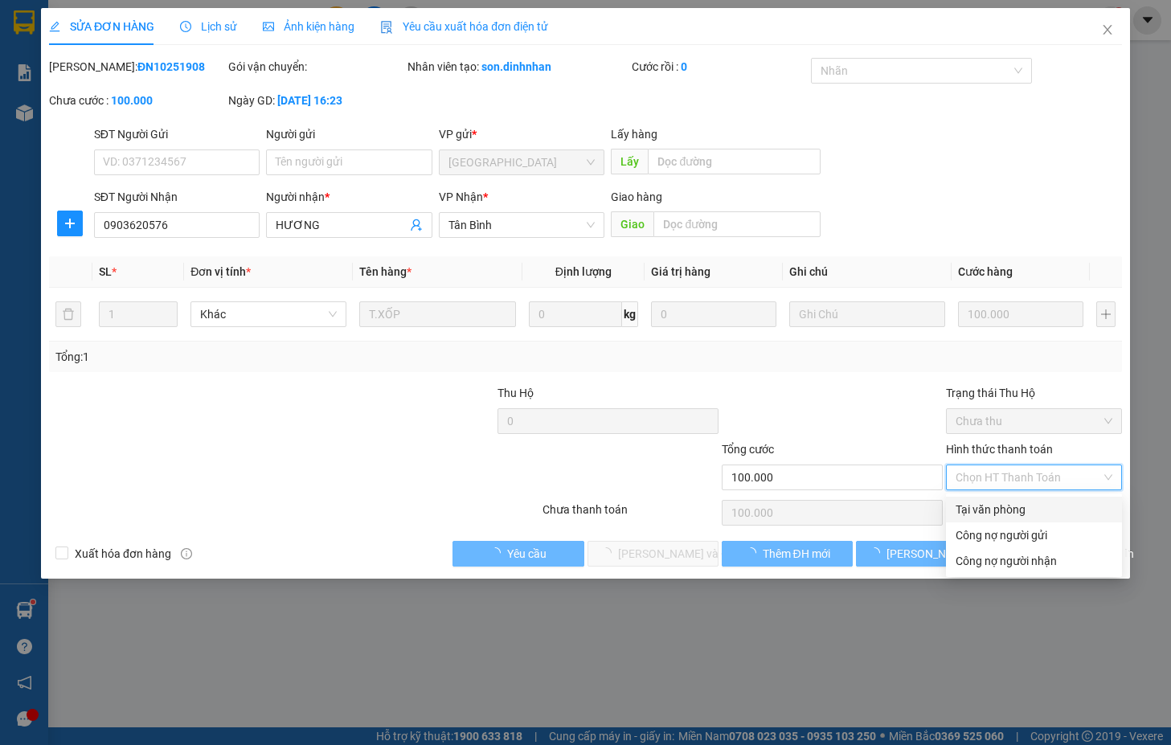
click at [1016, 497] on div "Tại văn phòng" at bounding box center [1034, 510] width 176 height 26
type input "0"
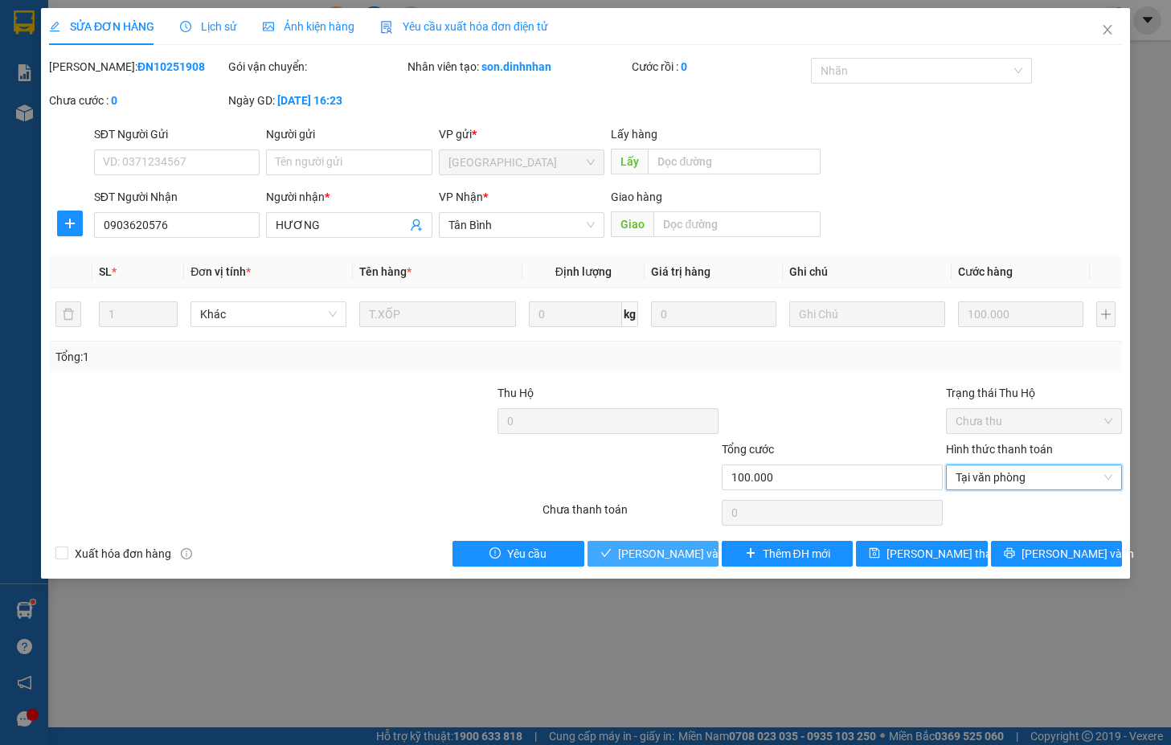
click at [669, 560] on span "[PERSON_NAME] và [PERSON_NAME] hàng" at bounding box center [695, 554] width 154 height 18
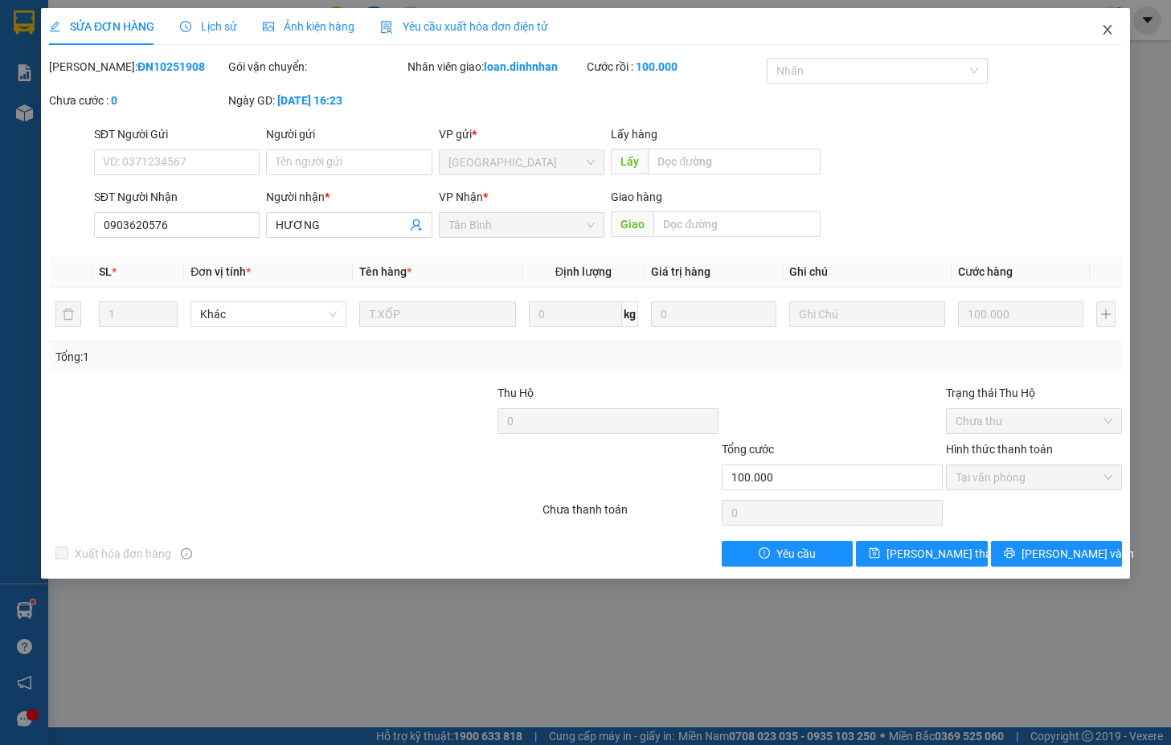
click at [1106, 23] on span "Close" at bounding box center [1107, 30] width 45 height 45
click at [1106, 29] on div "1" at bounding box center [1111, 20] width 28 height 28
click at [1106, 26] on body "Kết quả tìm kiếm ( 321 ) Bộ lọc Mã ĐH Trạng thái Món hàng Thu hộ Tổng cước Chưa…" at bounding box center [585, 372] width 1171 height 745
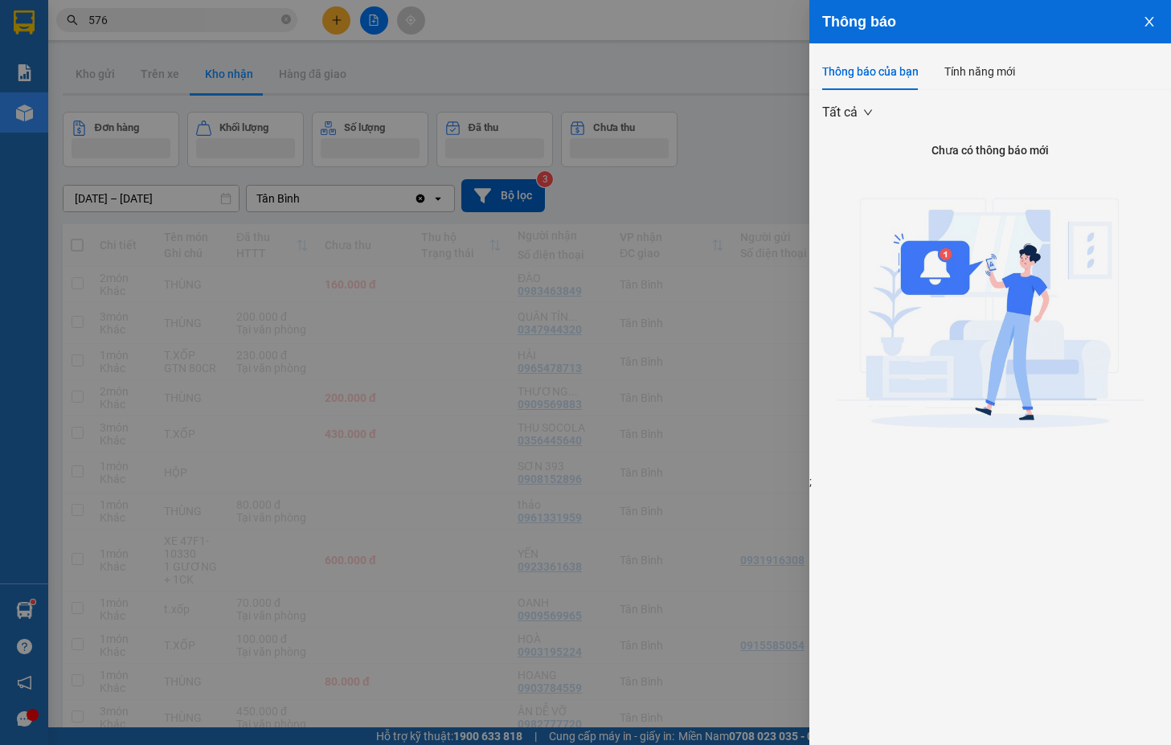
click at [277, 8] on div at bounding box center [585, 372] width 1171 height 745
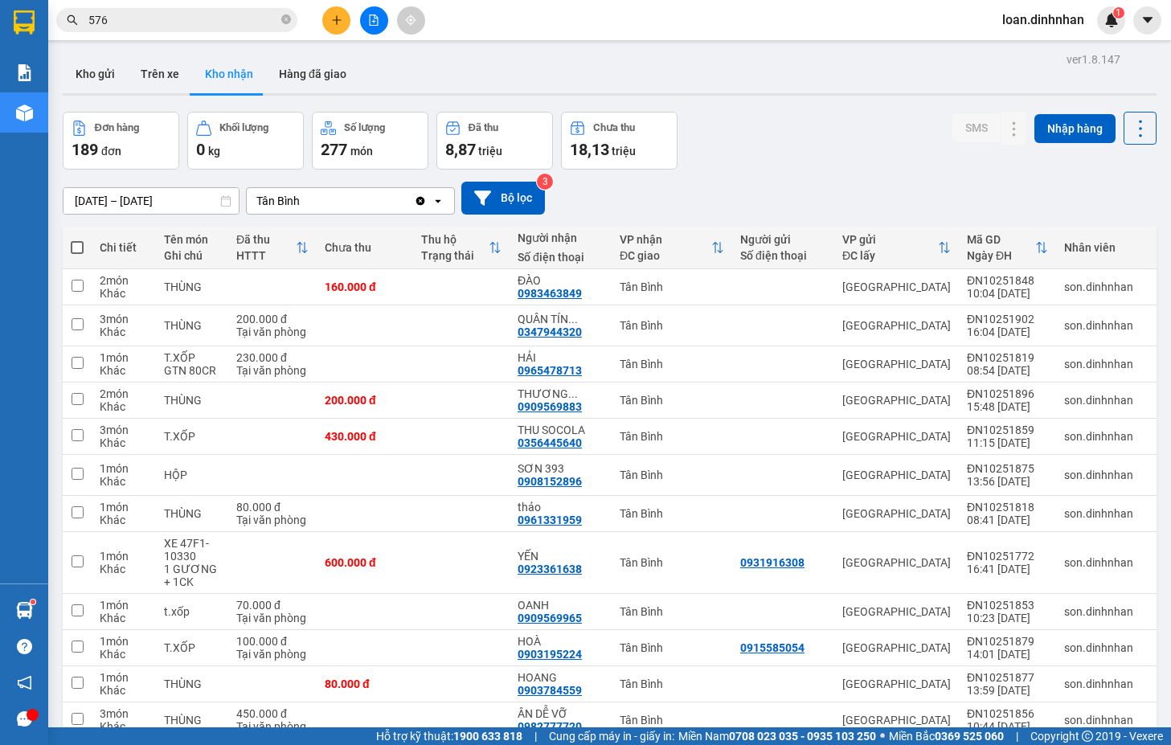
click at [289, 16] on body "Kết quả tìm kiếm ( 321 ) Bộ lọc Mã ĐH Trạng thái Món hàng Thu hộ Tổng cước Chưa…" at bounding box center [585, 372] width 1171 height 745
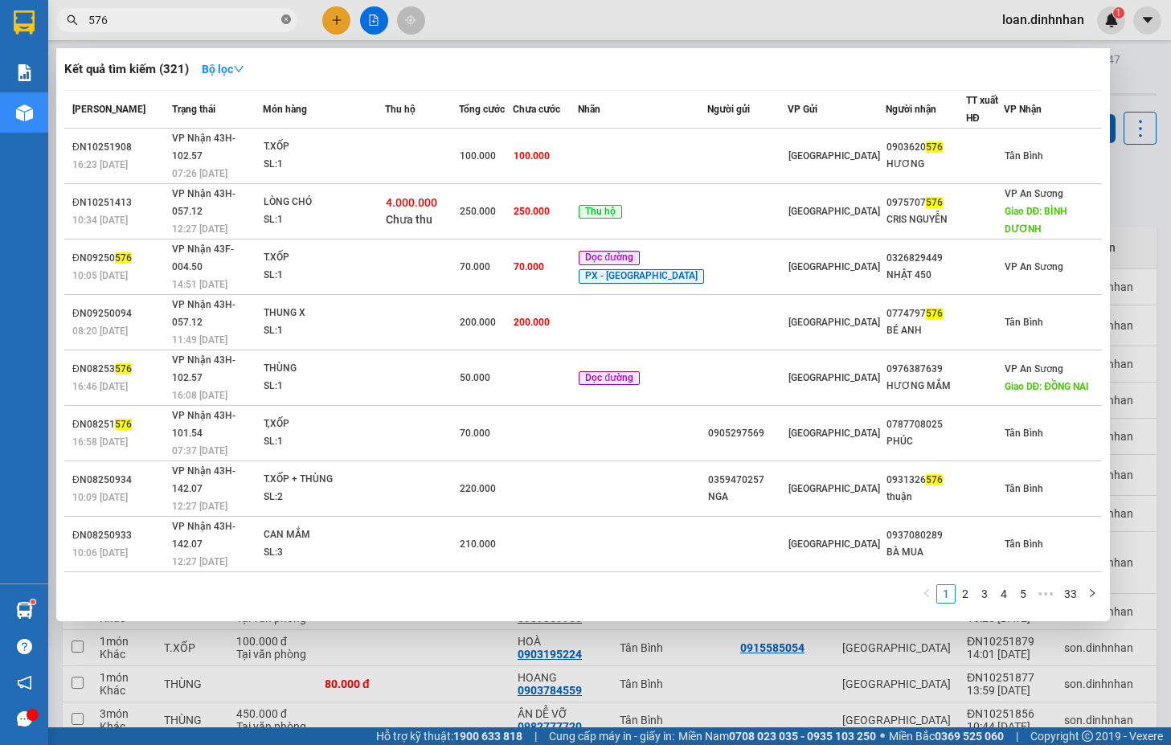
click at [290, 17] on icon "close-circle" at bounding box center [286, 19] width 10 height 10
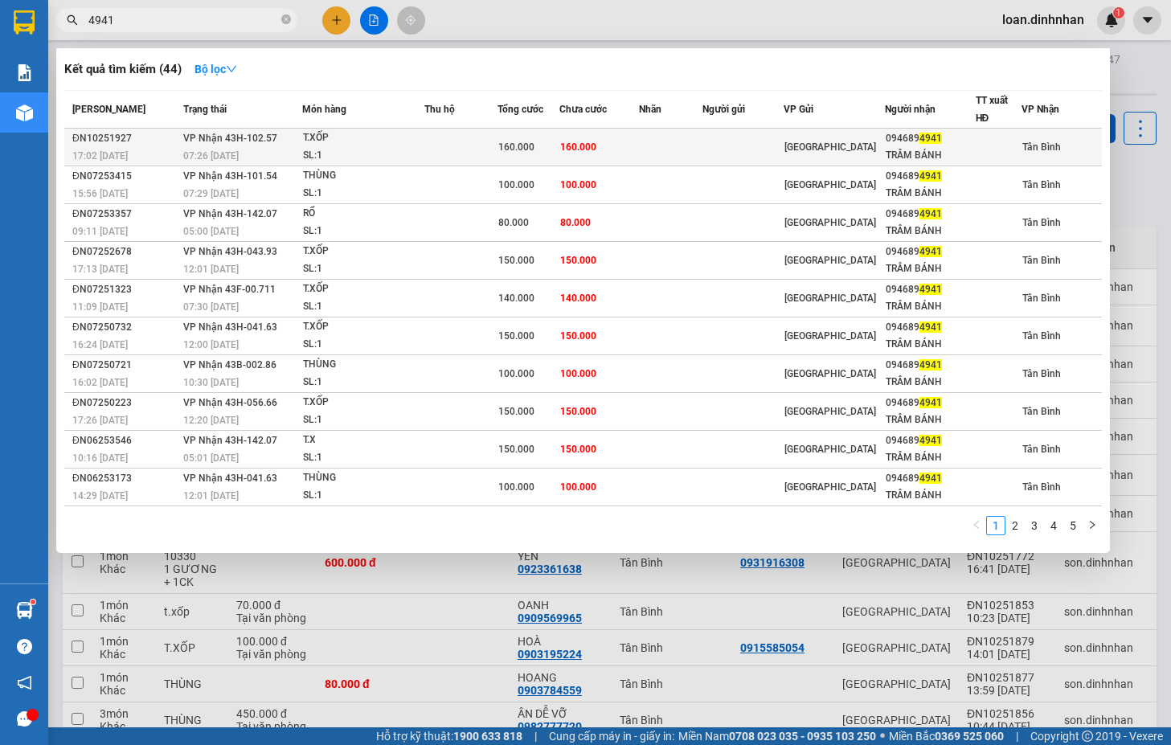
type input "4941"
click at [728, 141] on td at bounding box center [742, 148] width 81 height 38
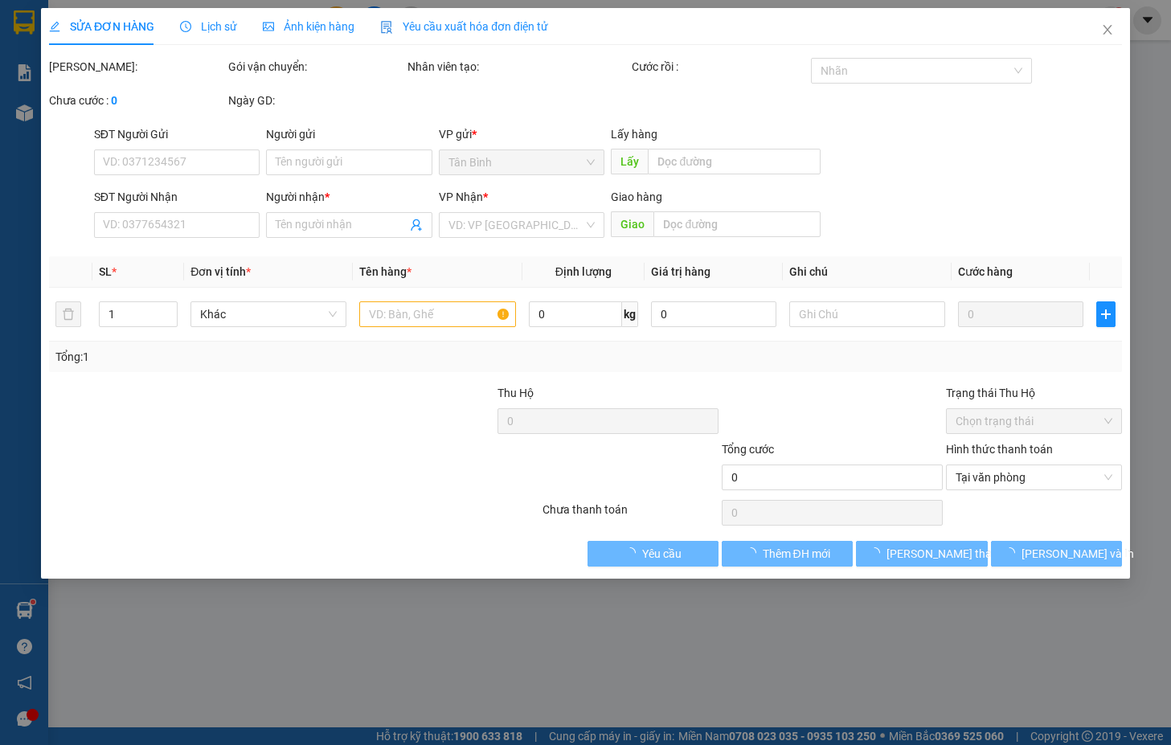
type input "0946894941"
type input "TRÂM BÁNH"
type input "160.000"
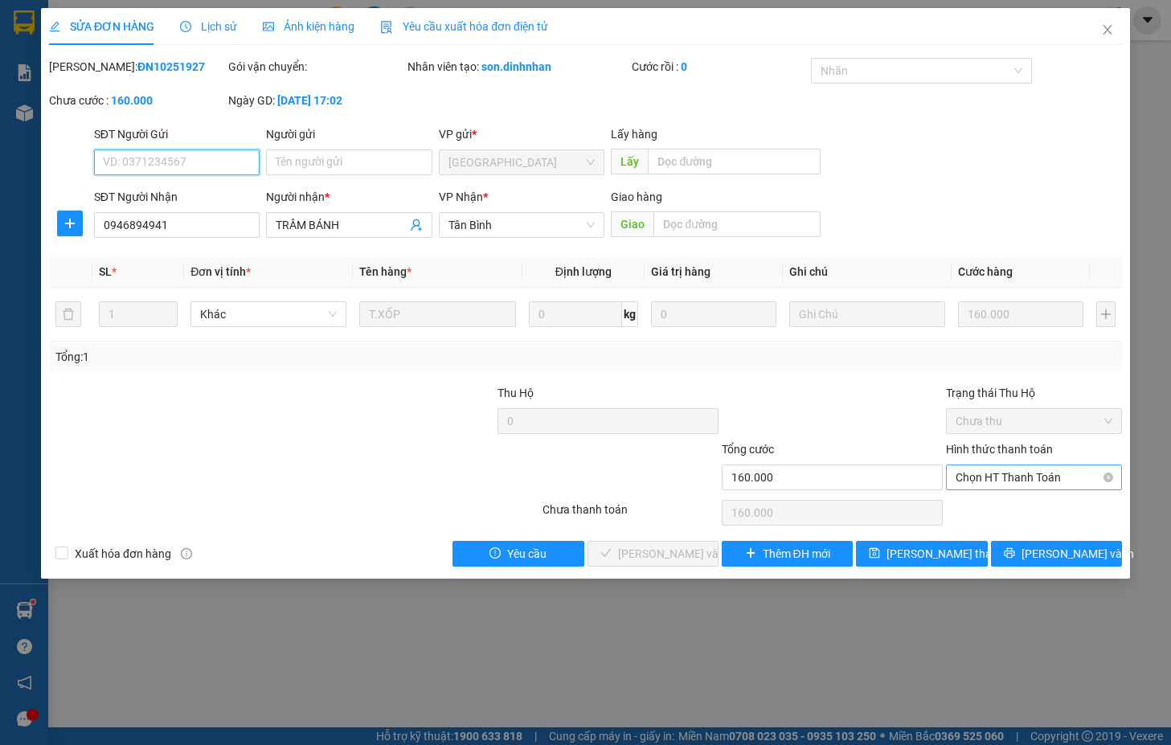
drag, startPoint x: 1004, startPoint y: 469, endPoint x: 1000, endPoint y: 491, distance: 21.9
click at [1004, 473] on span "Chọn HT Thanh Toán" at bounding box center [1033, 477] width 157 height 24
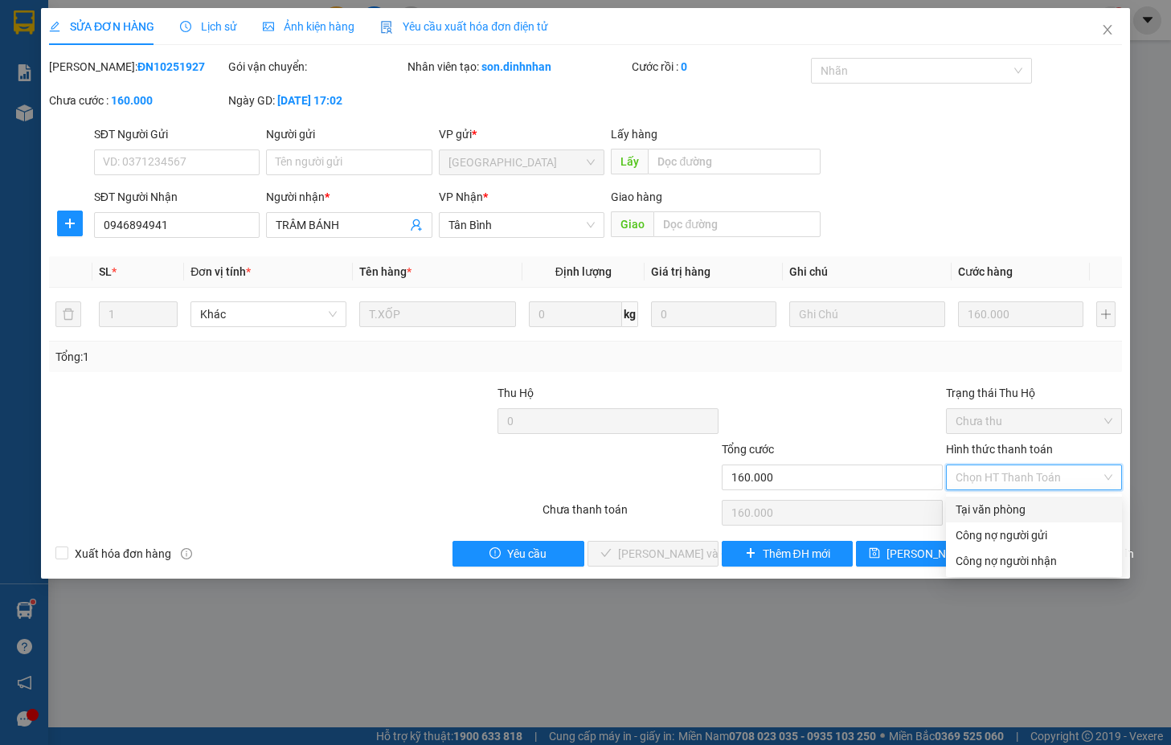
drag, startPoint x: 982, startPoint y: 507, endPoint x: 855, endPoint y: 560, distance: 137.6
click at [982, 509] on div "Tại văn phòng" at bounding box center [1033, 510] width 157 height 18
type input "0"
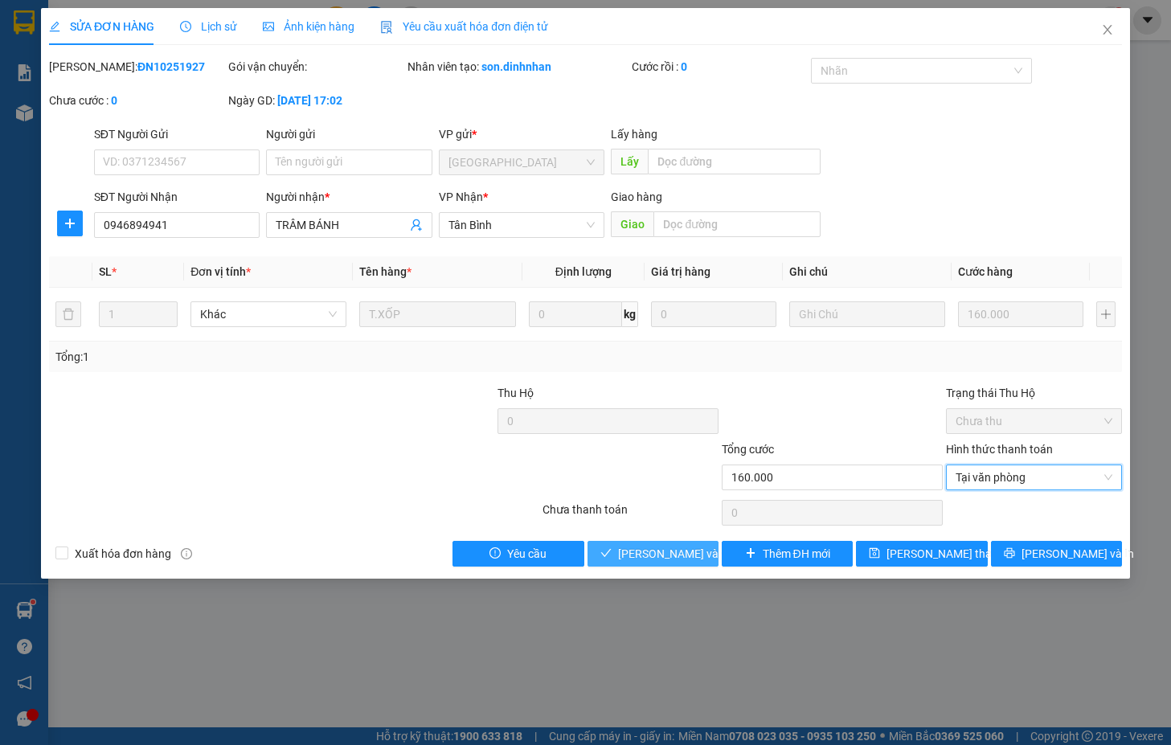
click at [676, 556] on span "[PERSON_NAME] và [PERSON_NAME] hàng" at bounding box center [695, 554] width 154 height 18
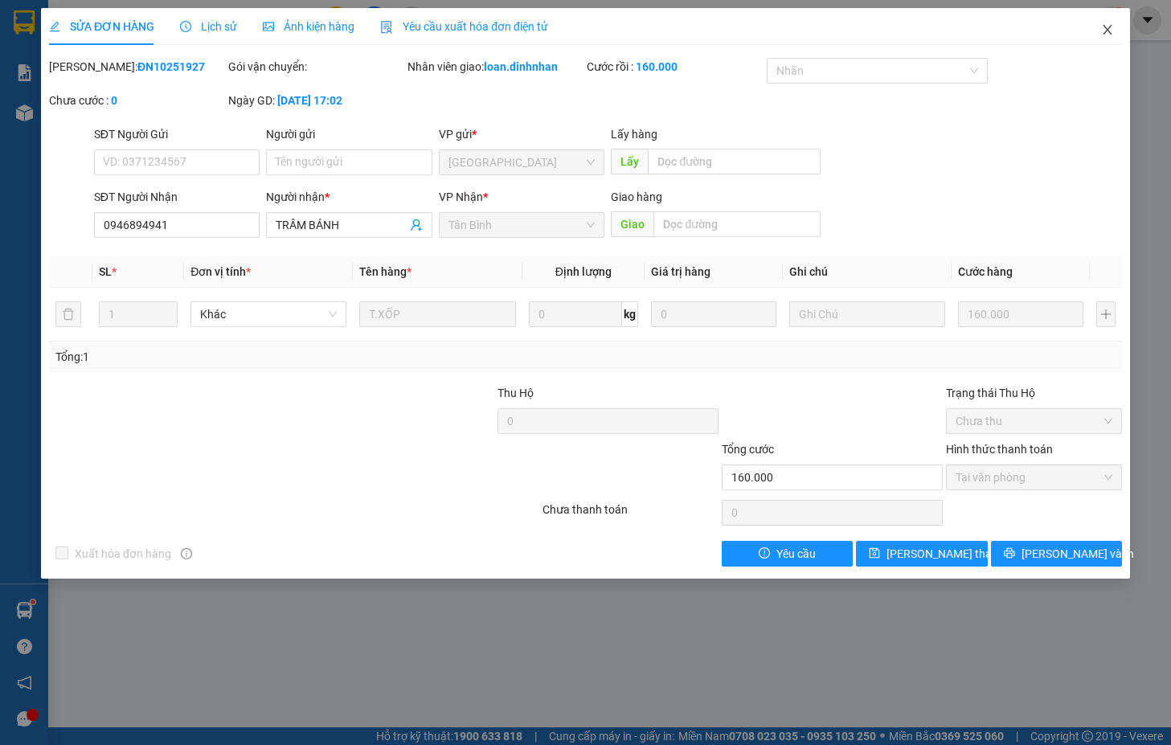
click at [1103, 26] on icon "close" at bounding box center [1107, 29] width 13 height 13
click at [1104, 26] on img at bounding box center [1111, 20] width 14 height 14
click at [1113, 31] on body "Kết quả tìm kiếm ( 44 ) Bộ lọc Mã ĐH Trạng thái Món hàng Thu hộ Tổng cước Chưa …" at bounding box center [585, 372] width 1171 height 745
click at [1170, 0] on div at bounding box center [1171, 0] width 0 height 0
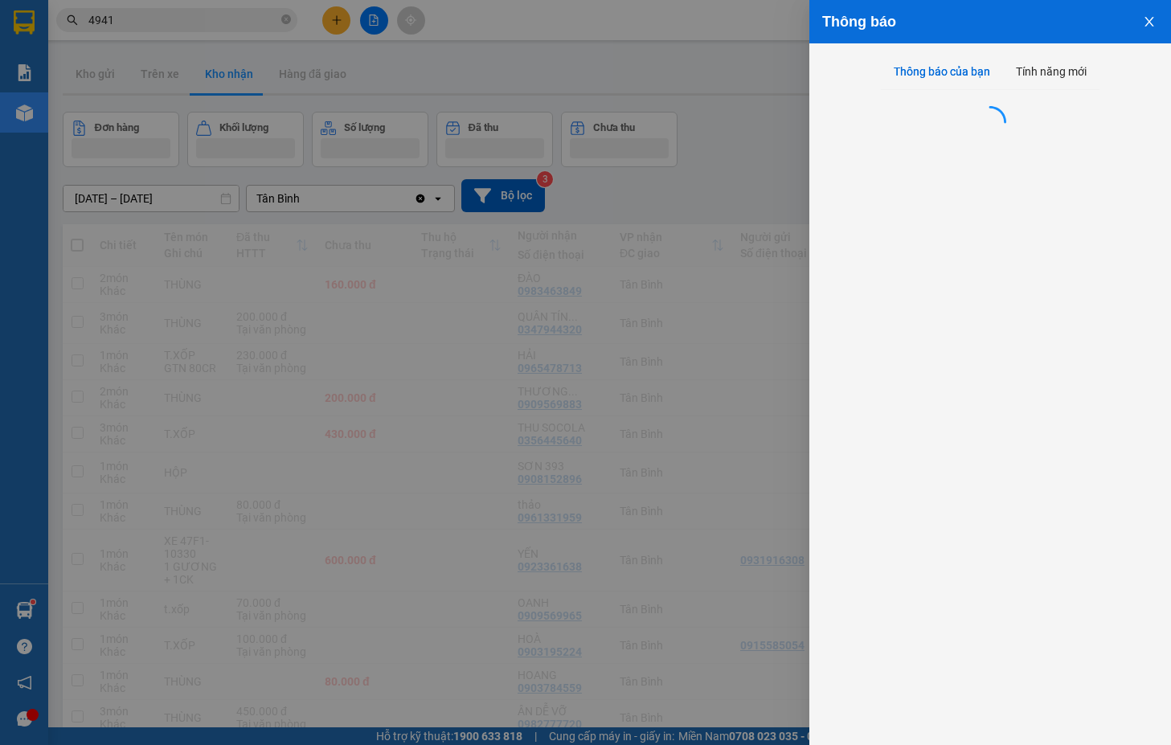
click at [1107, 31] on div "Thông báo Thông báo của bạn Tính năng mới" at bounding box center [585, 372] width 1171 height 745
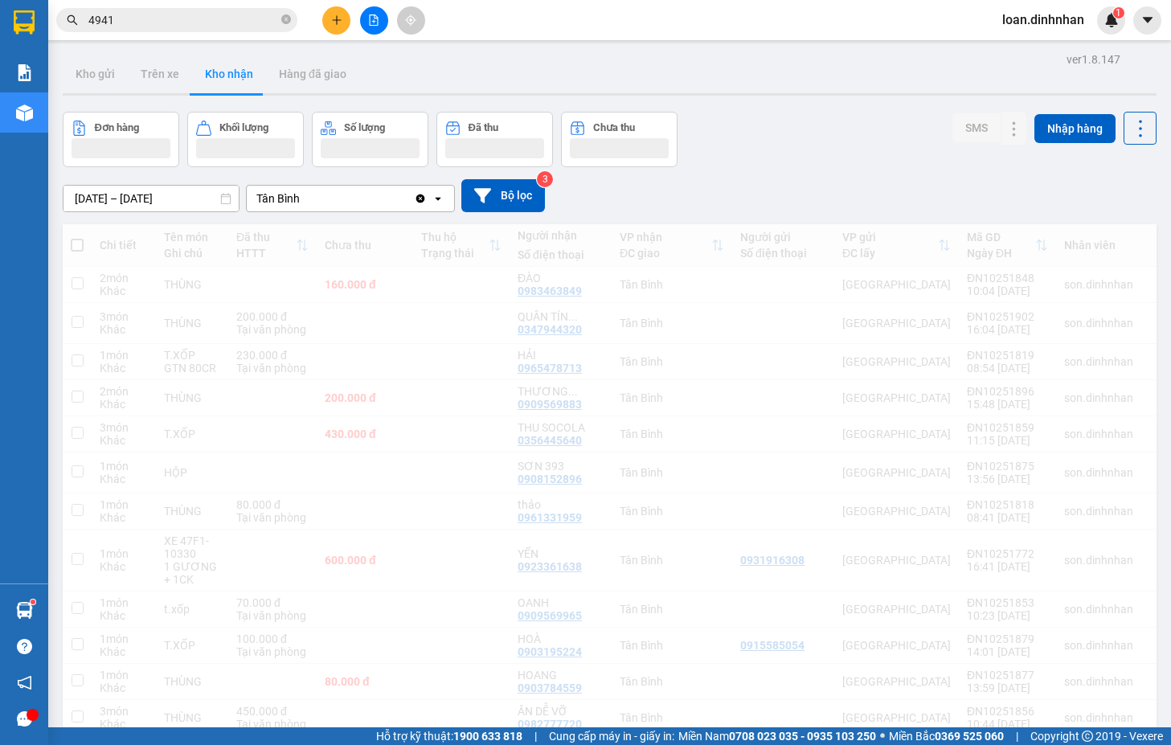
click at [1170, 23] on div "Thông báo Thông báo của bạn Tính năng mới" at bounding box center [1171, 372] width 0 height 745
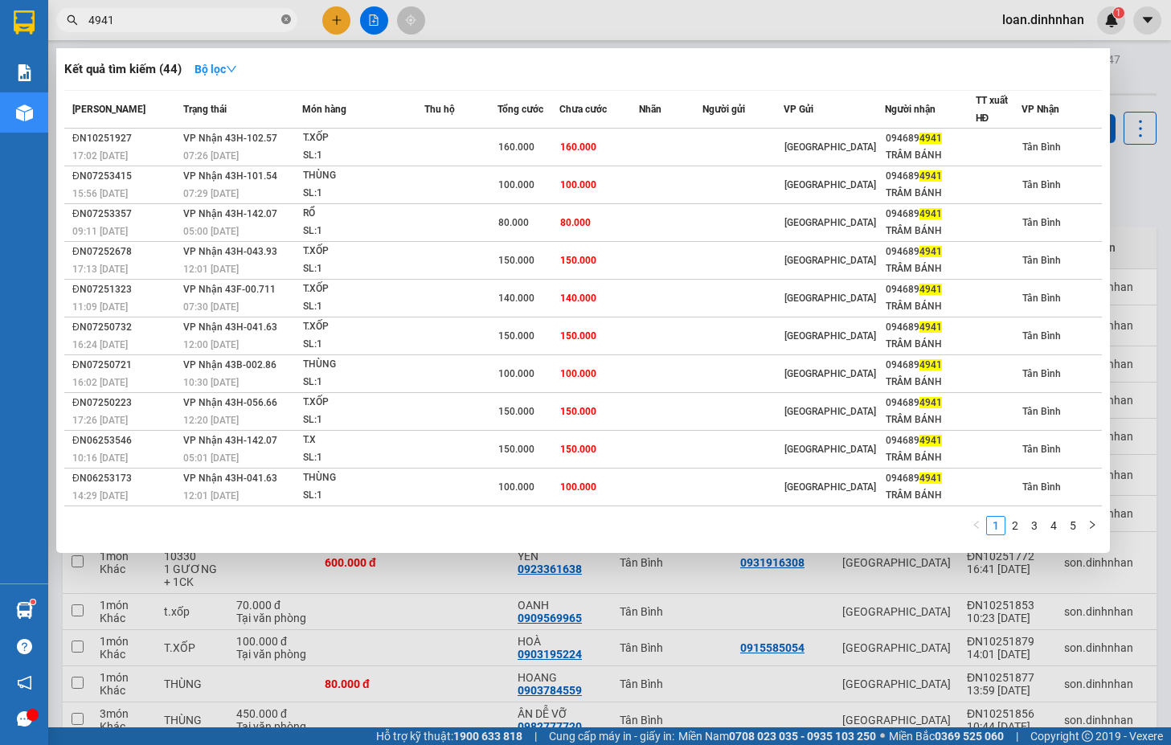
click at [286, 17] on icon "close-circle" at bounding box center [286, 19] width 10 height 10
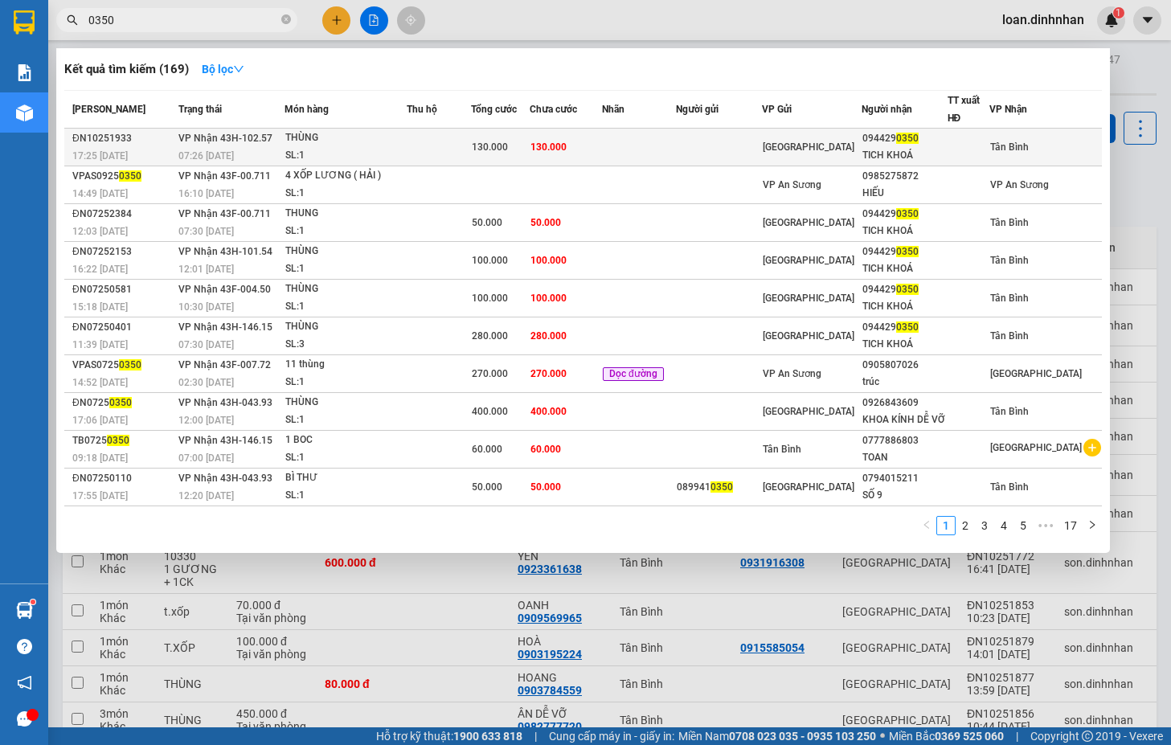
type input "0350"
click at [471, 140] on td at bounding box center [439, 148] width 64 height 38
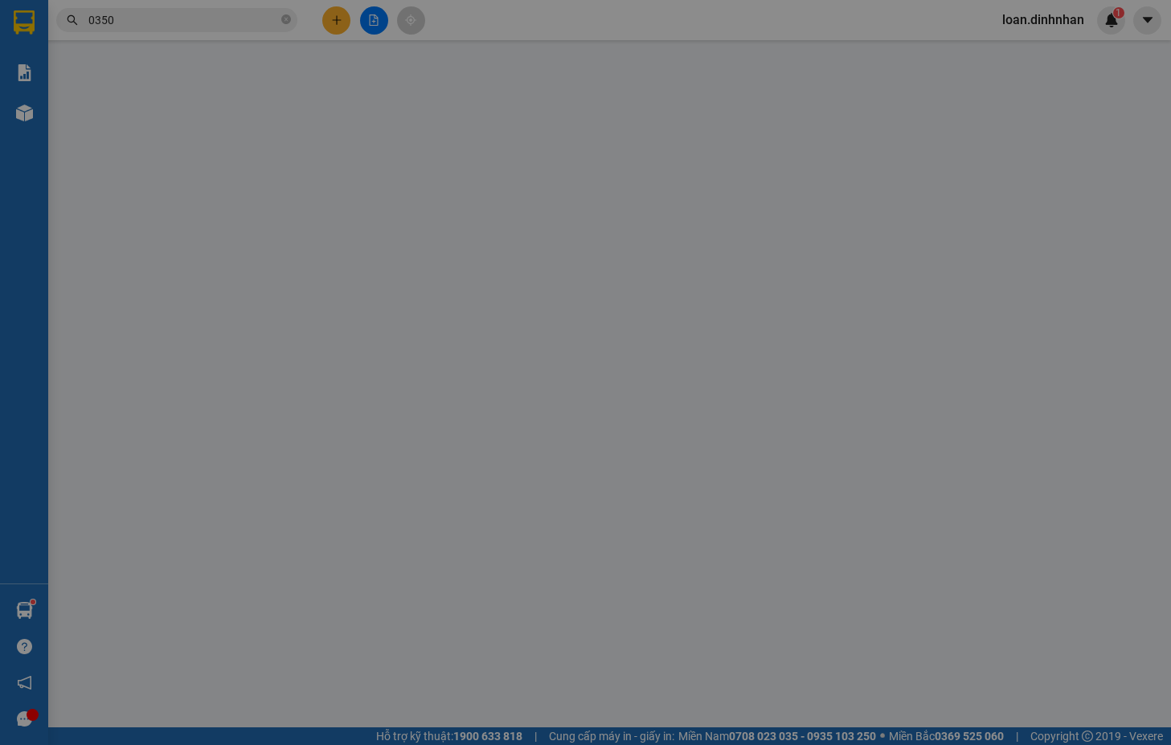
type input "0944290350"
type input "TICH KHOÁ"
type input "130.000"
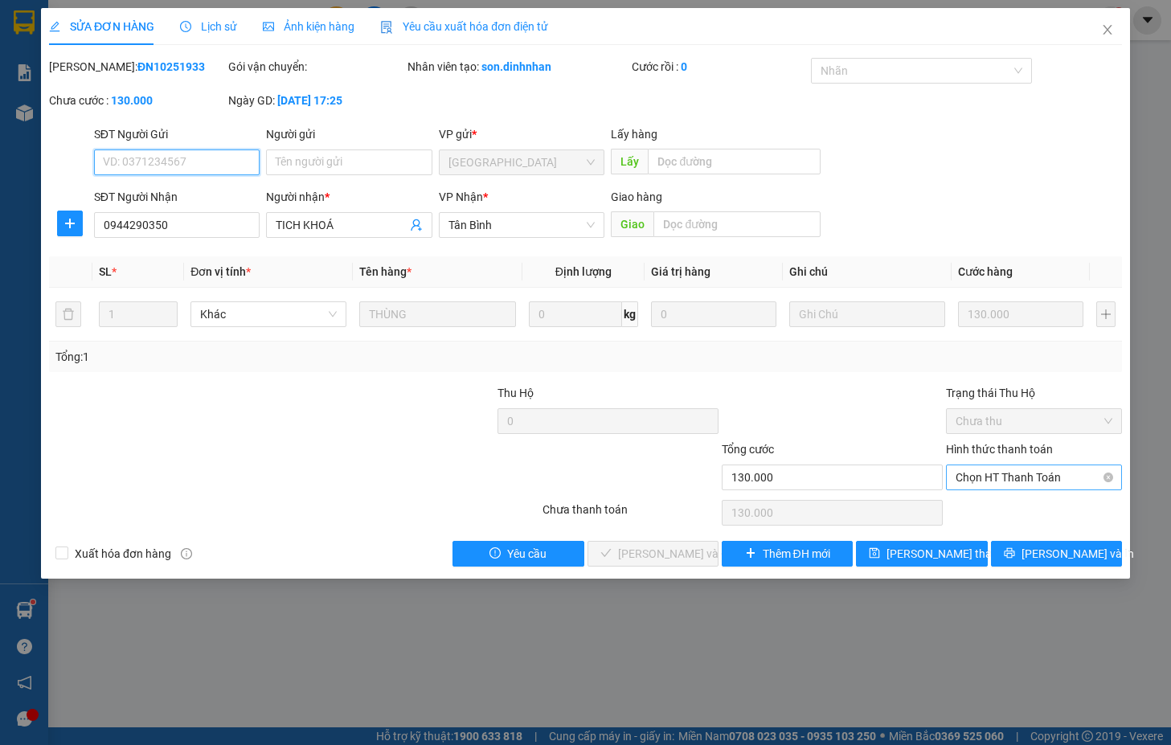
click at [1018, 471] on span "Chọn HT Thanh Toán" at bounding box center [1033, 477] width 157 height 24
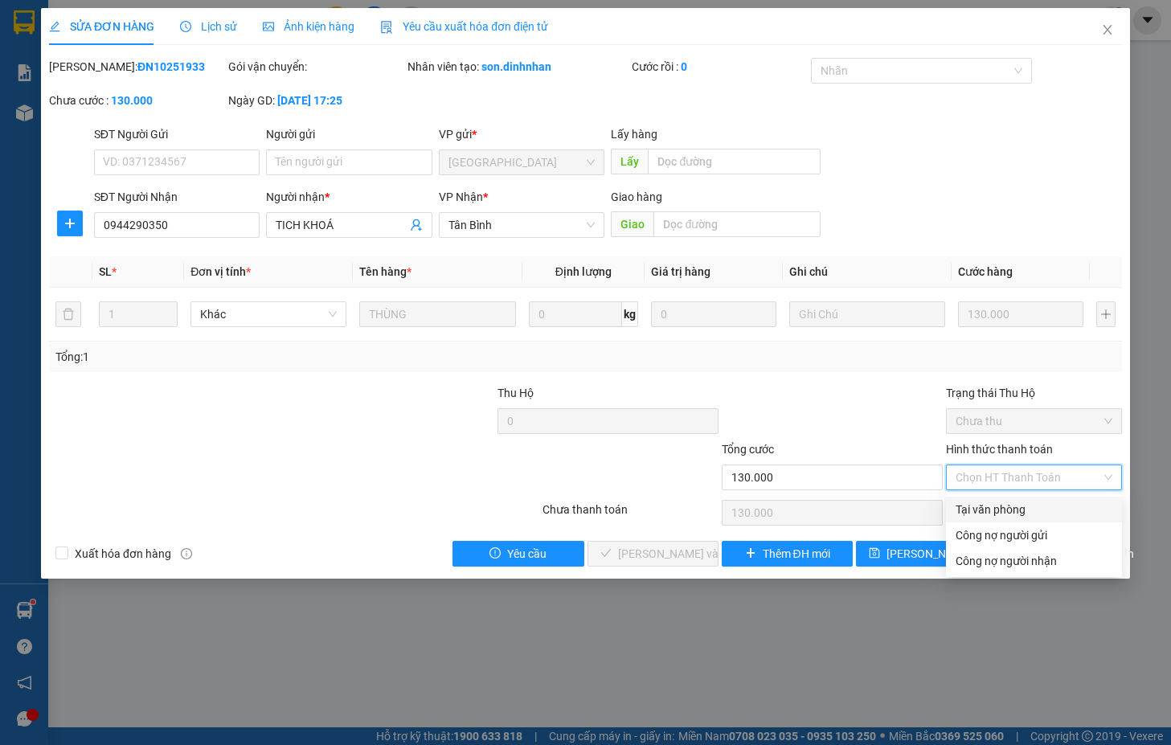
click at [973, 507] on div "Tại văn phòng" at bounding box center [1033, 510] width 157 height 18
type input "0"
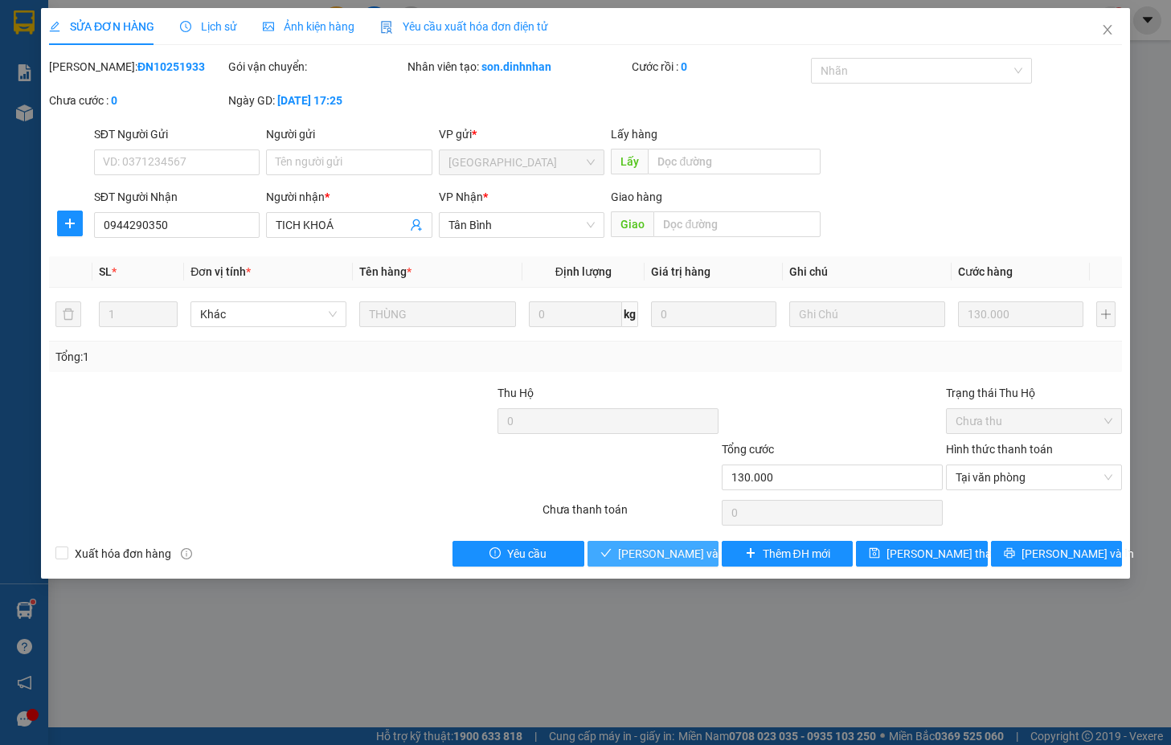
click at [664, 555] on span "[PERSON_NAME] và [PERSON_NAME] hàng" at bounding box center [695, 554] width 154 height 18
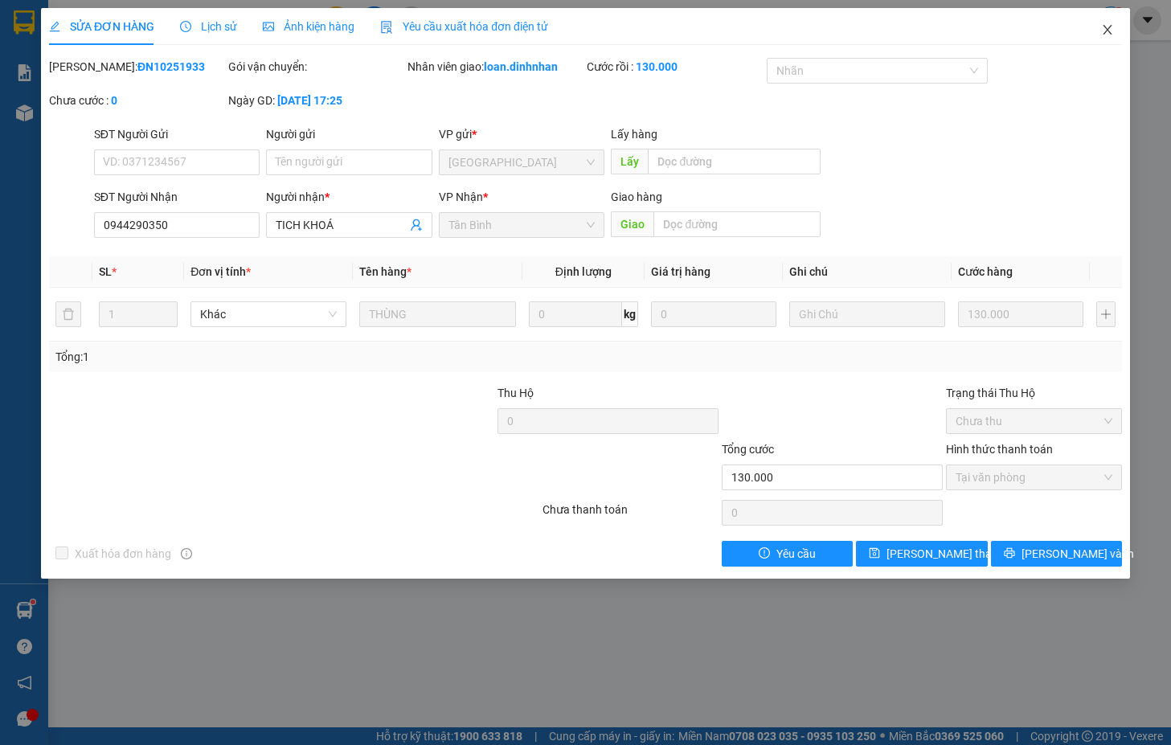
drag, startPoint x: 1105, startPoint y: 29, endPoint x: 1113, endPoint y: 32, distance: 8.7
click at [1105, 27] on icon "close" at bounding box center [1107, 29] width 13 height 13
click at [1104, 22] on img at bounding box center [1111, 20] width 14 height 14
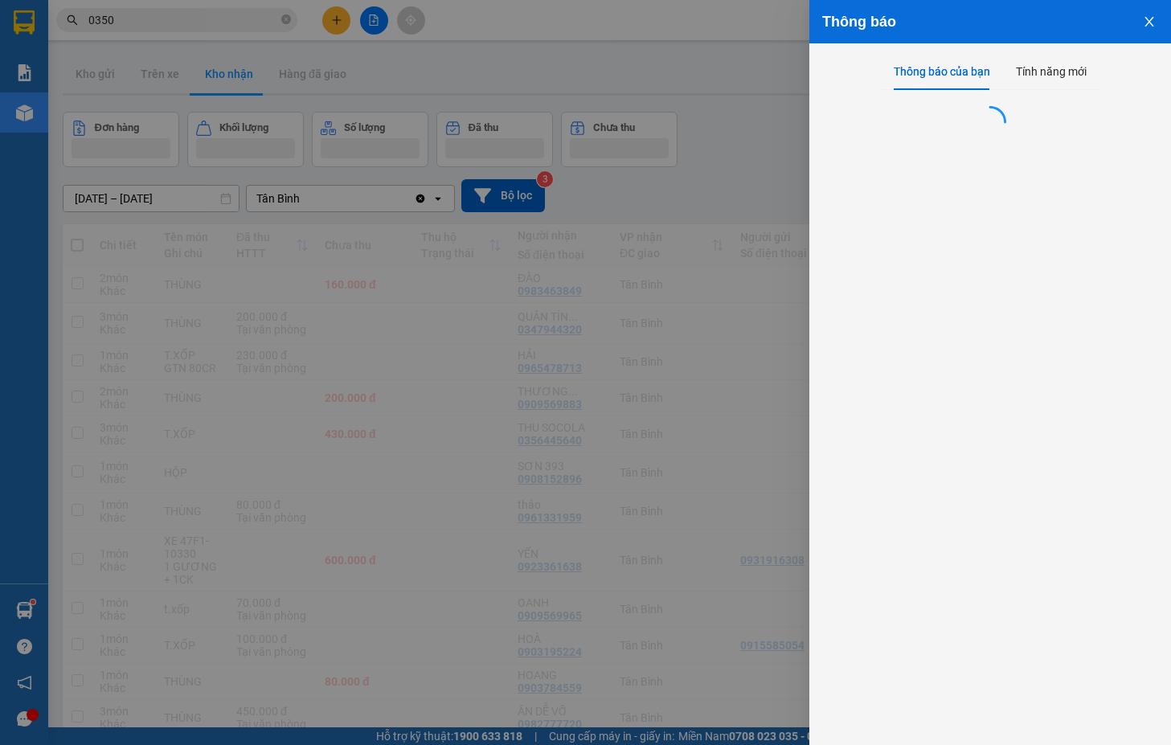
drag, startPoint x: 183, startPoint y: 20, endPoint x: 219, endPoint y: 15, distance: 35.7
click at [195, 18] on div at bounding box center [585, 372] width 1171 height 745
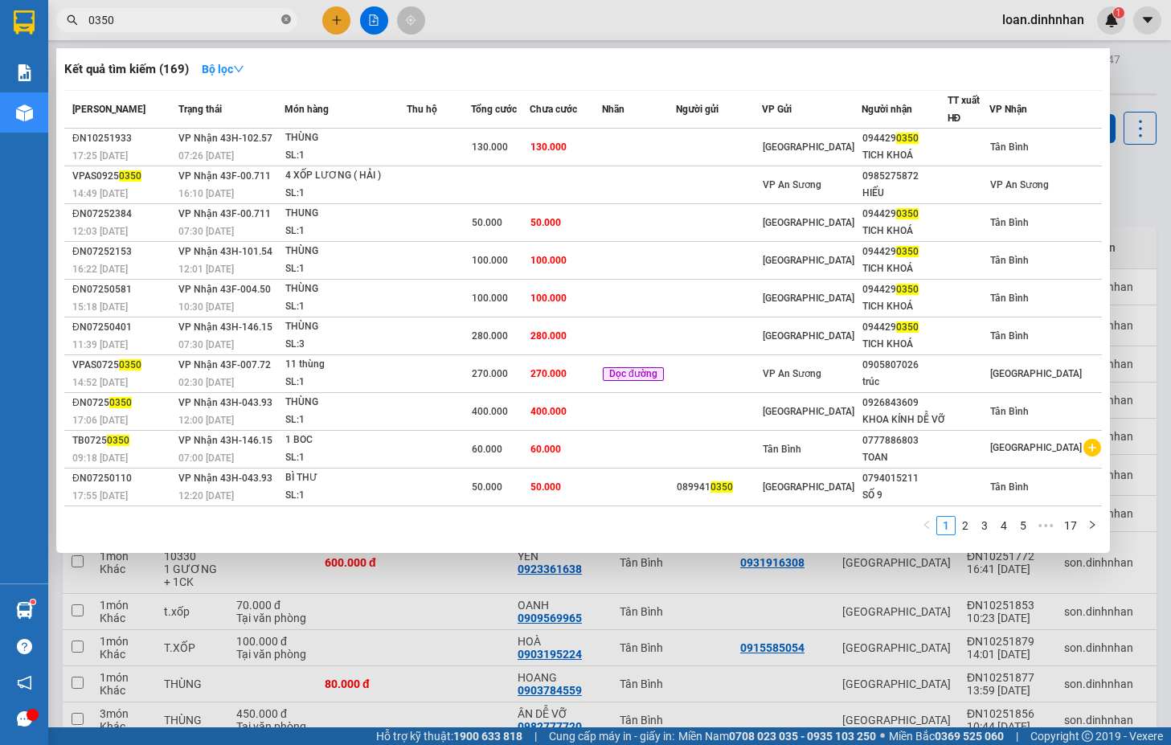
click at [286, 17] on icon "close-circle" at bounding box center [286, 19] width 10 height 10
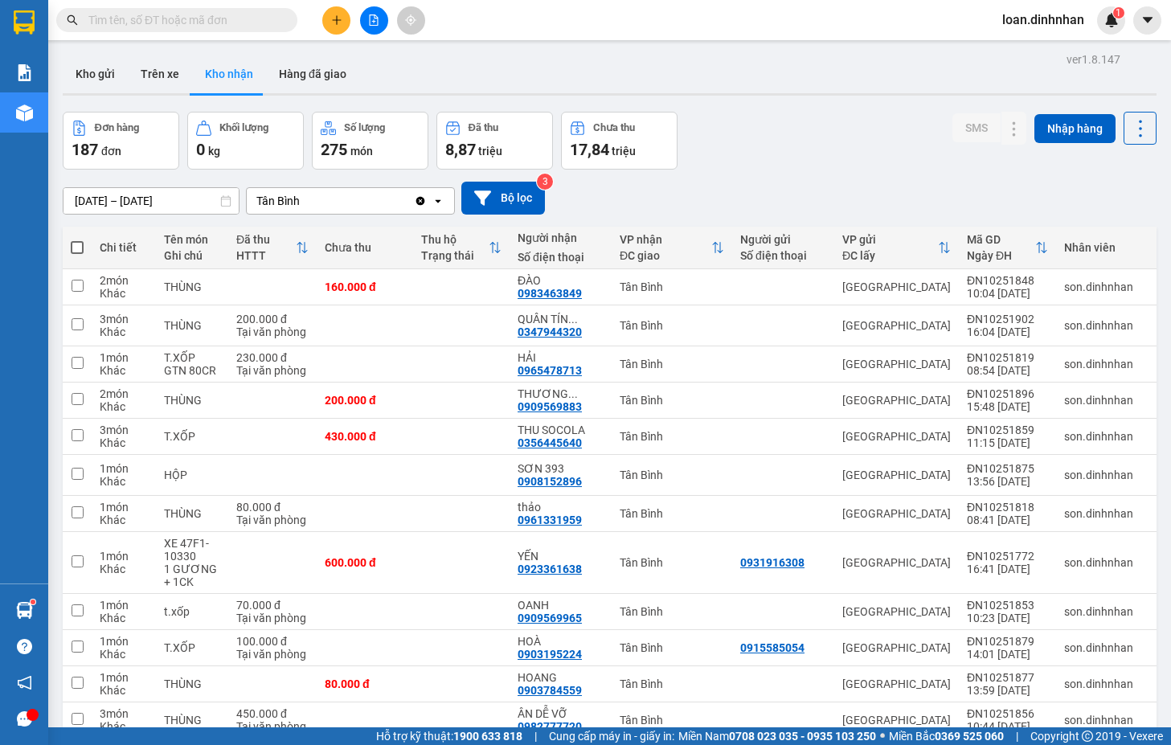
click at [258, 18] on input "text" at bounding box center [183, 20] width 190 height 18
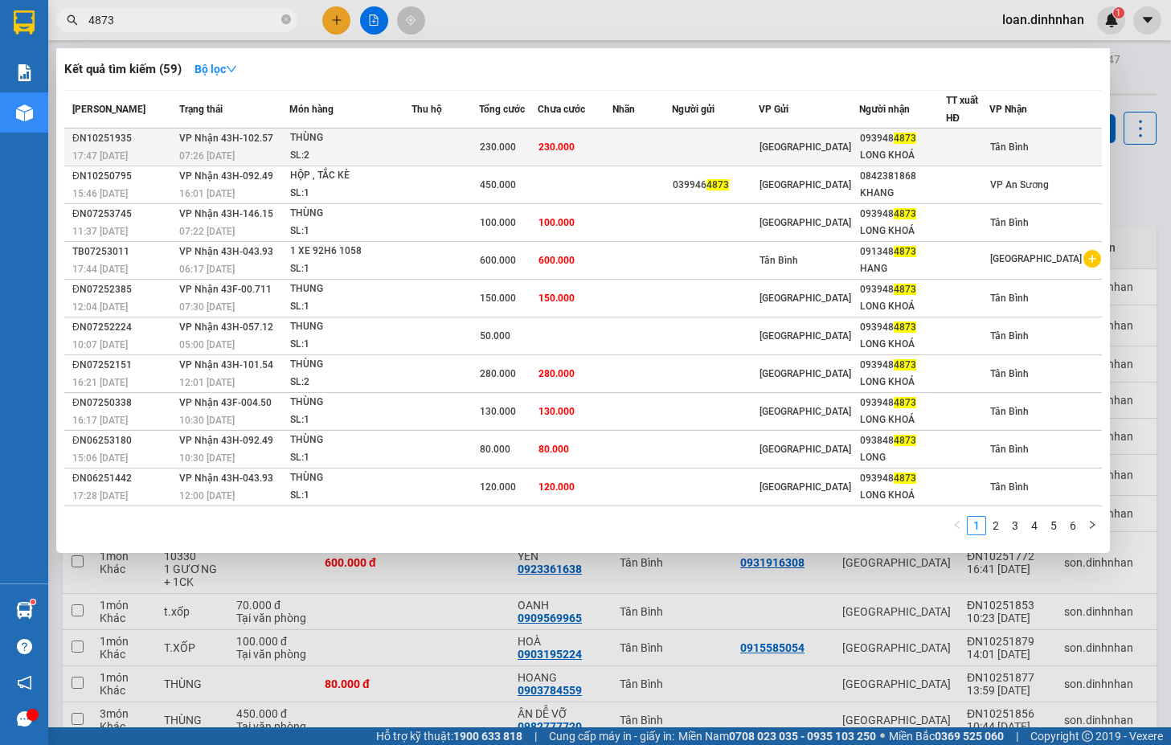
type input "4873"
click at [839, 138] on div "[GEOGRAPHIC_DATA]" at bounding box center [808, 147] width 99 height 18
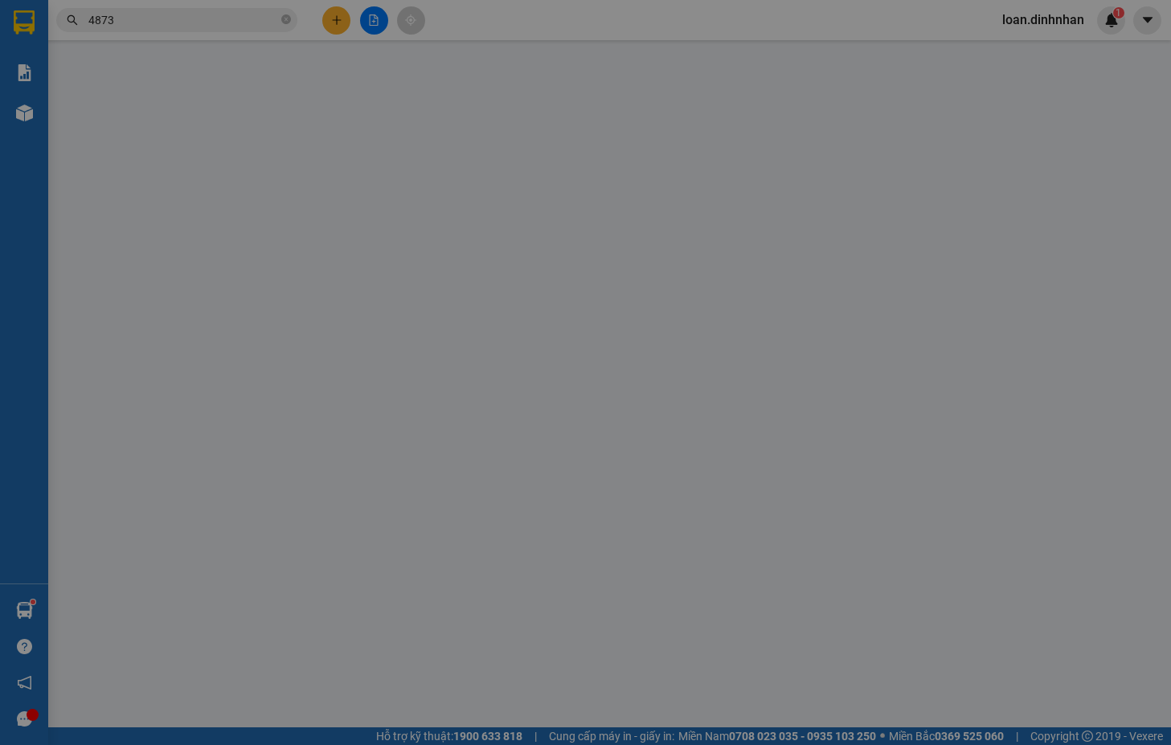
type input "0939484873"
type input "LONG KHOÁ"
type input "230.000"
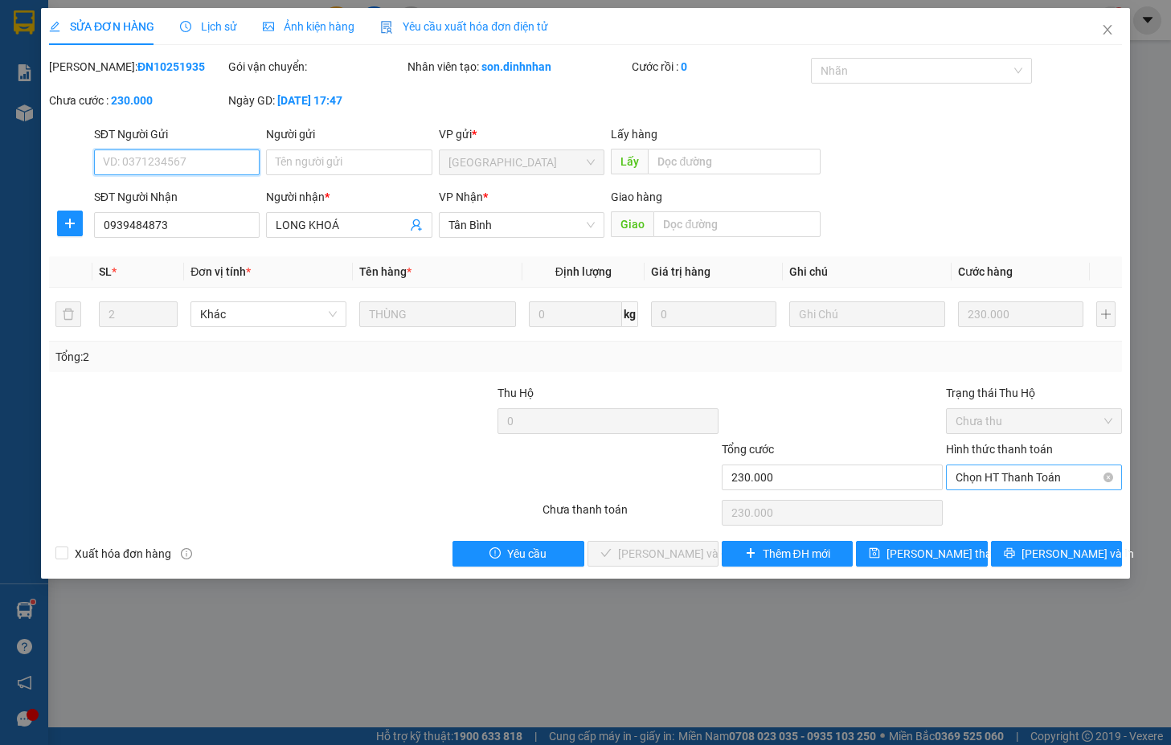
click at [995, 484] on span "Chọn HT Thanh Toán" at bounding box center [1033, 477] width 157 height 24
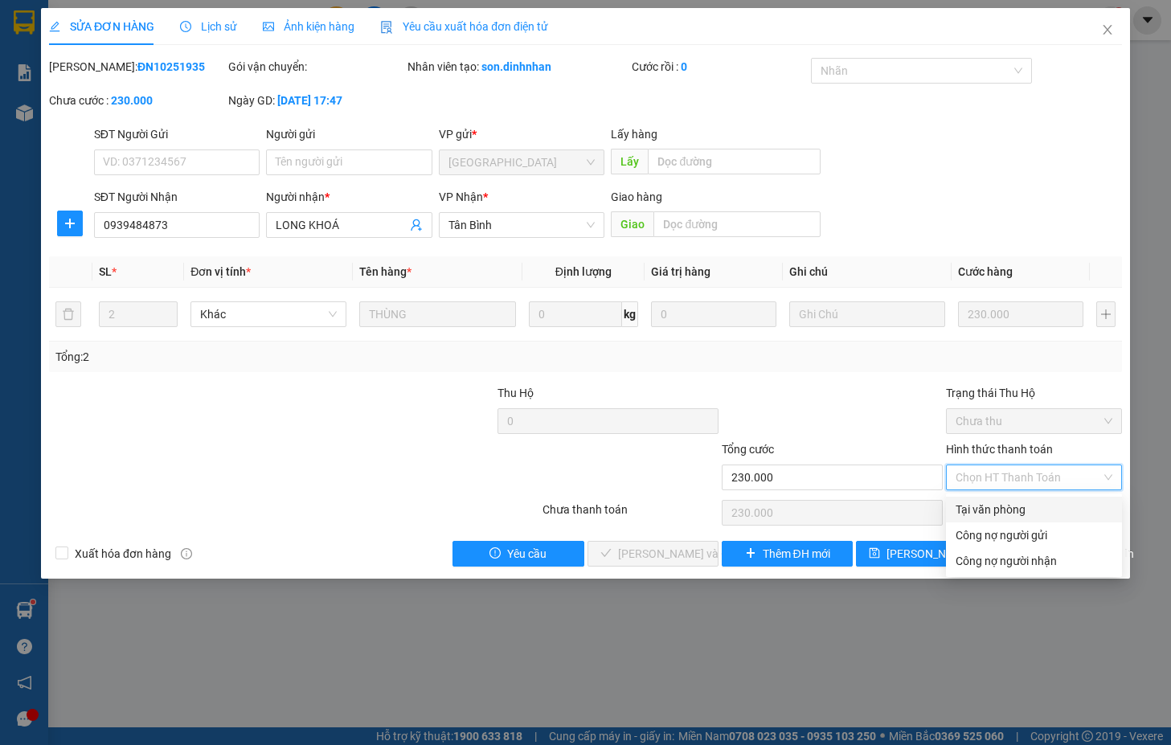
drag, startPoint x: 1002, startPoint y: 507, endPoint x: 762, endPoint y: 572, distance: 248.9
click at [1004, 510] on div "Tại văn phòng" at bounding box center [1033, 510] width 157 height 18
type input "0"
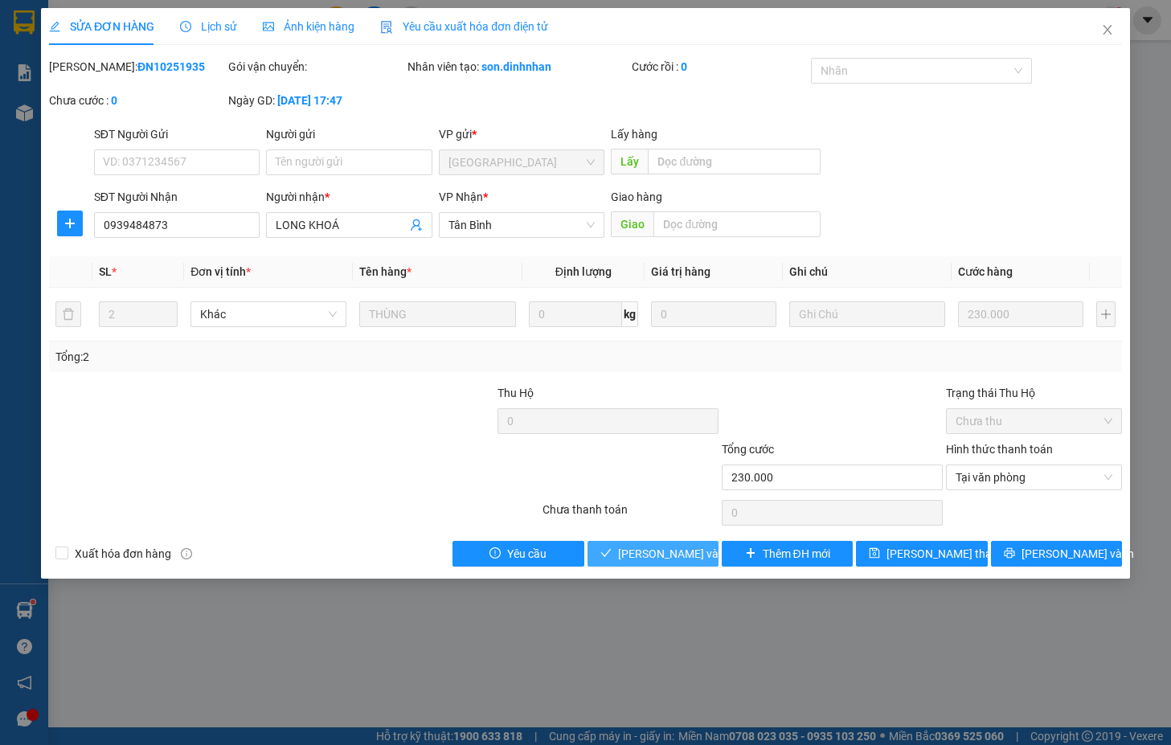
click at [633, 548] on span "[PERSON_NAME] và [PERSON_NAME] hàng" at bounding box center [695, 554] width 154 height 18
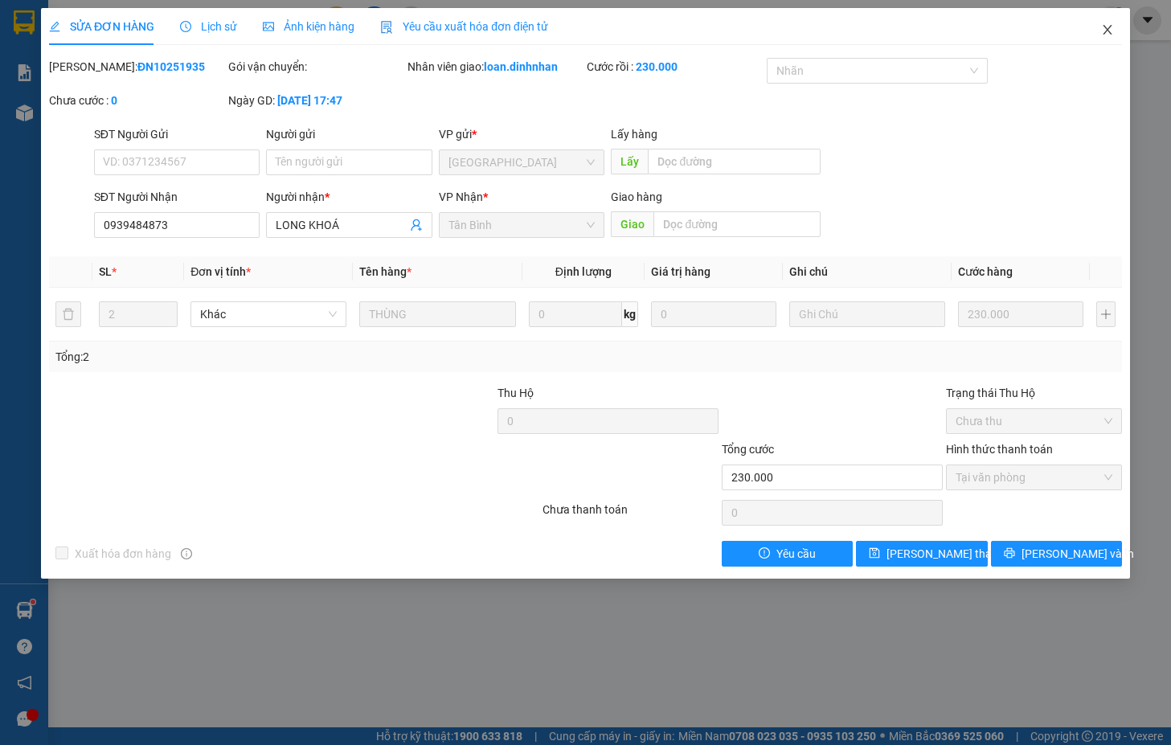
click at [1107, 35] on icon "close" at bounding box center [1107, 29] width 13 height 13
click at [1101, 26] on div "1" at bounding box center [1111, 20] width 28 height 28
click at [1114, 21] on body "Kết quả tìm kiếm ( 59 ) Bộ lọc Mã ĐH Trạng thái Món hàng Thu hộ Tổng cước Chưa …" at bounding box center [585, 372] width 1171 height 745
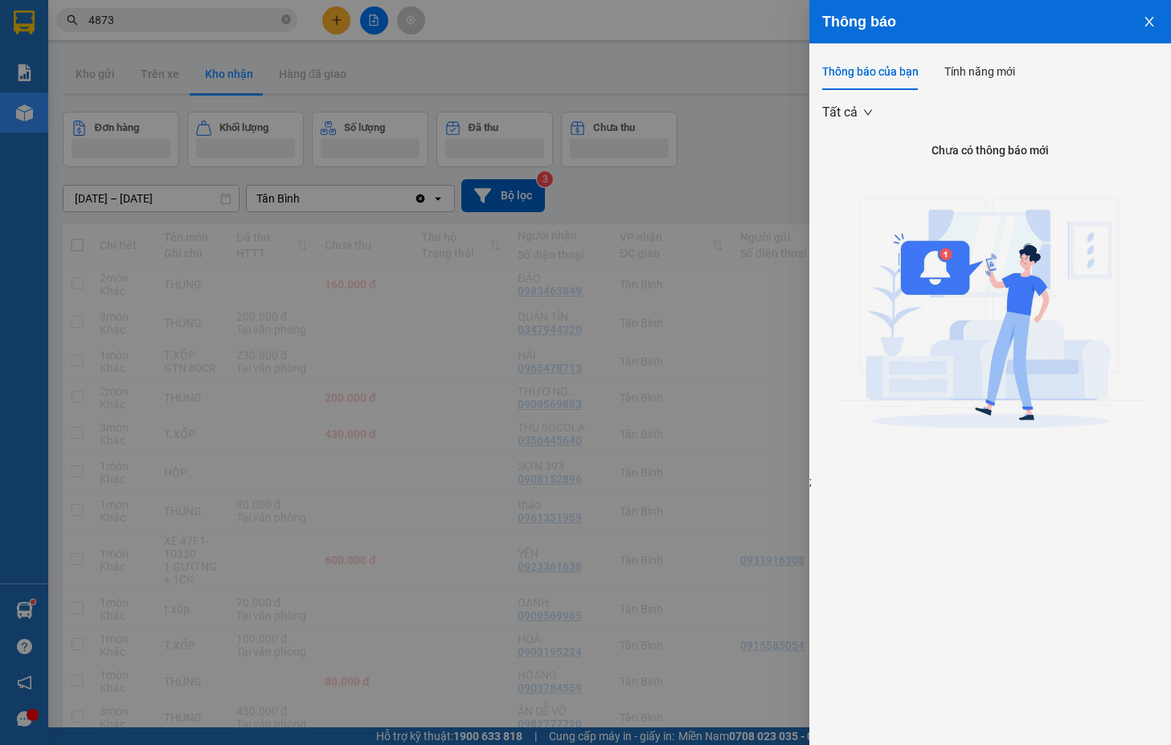
click at [1149, 20] on icon "close" at bounding box center [1149, 21] width 13 height 13
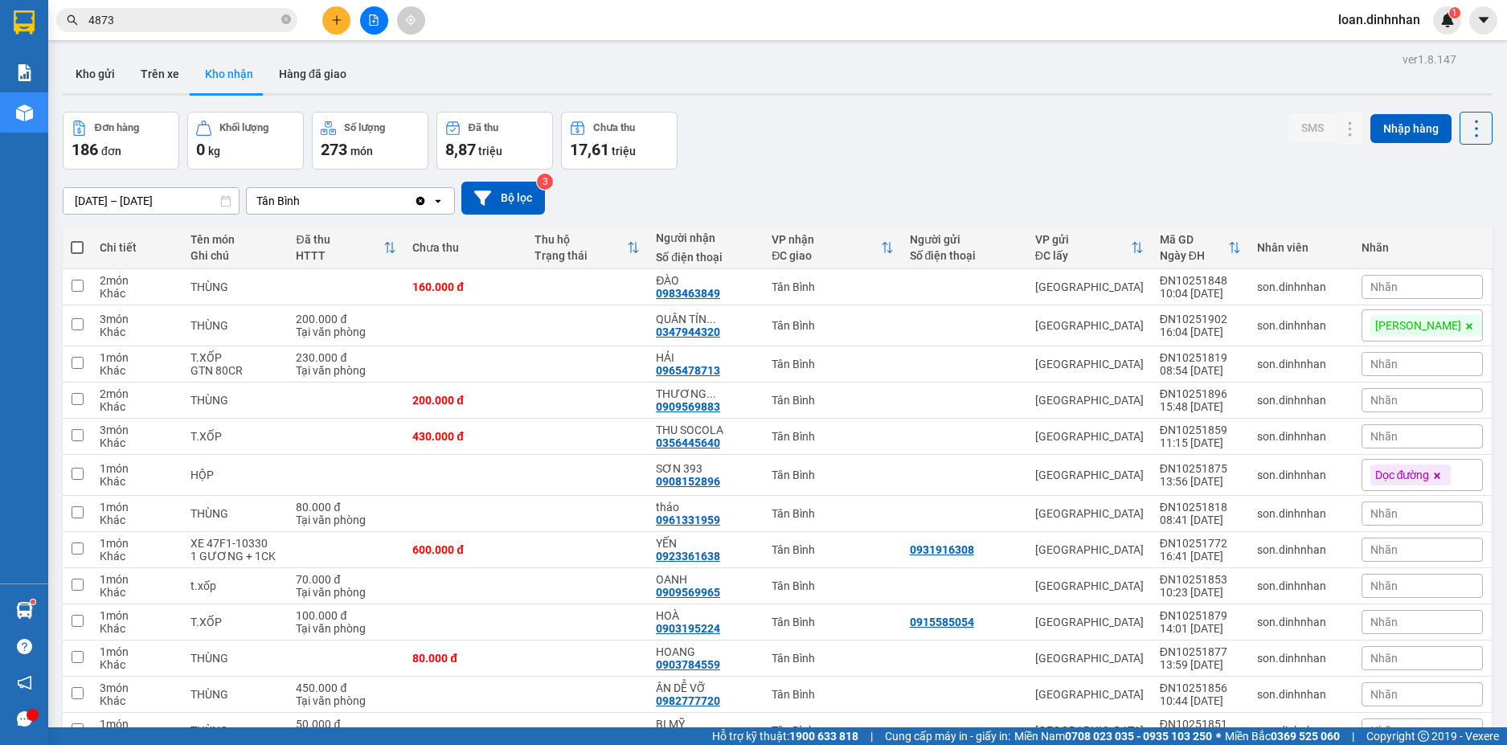
click at [260, 19] on input "4873" at bounding box center [183, 20] width 190 height 18
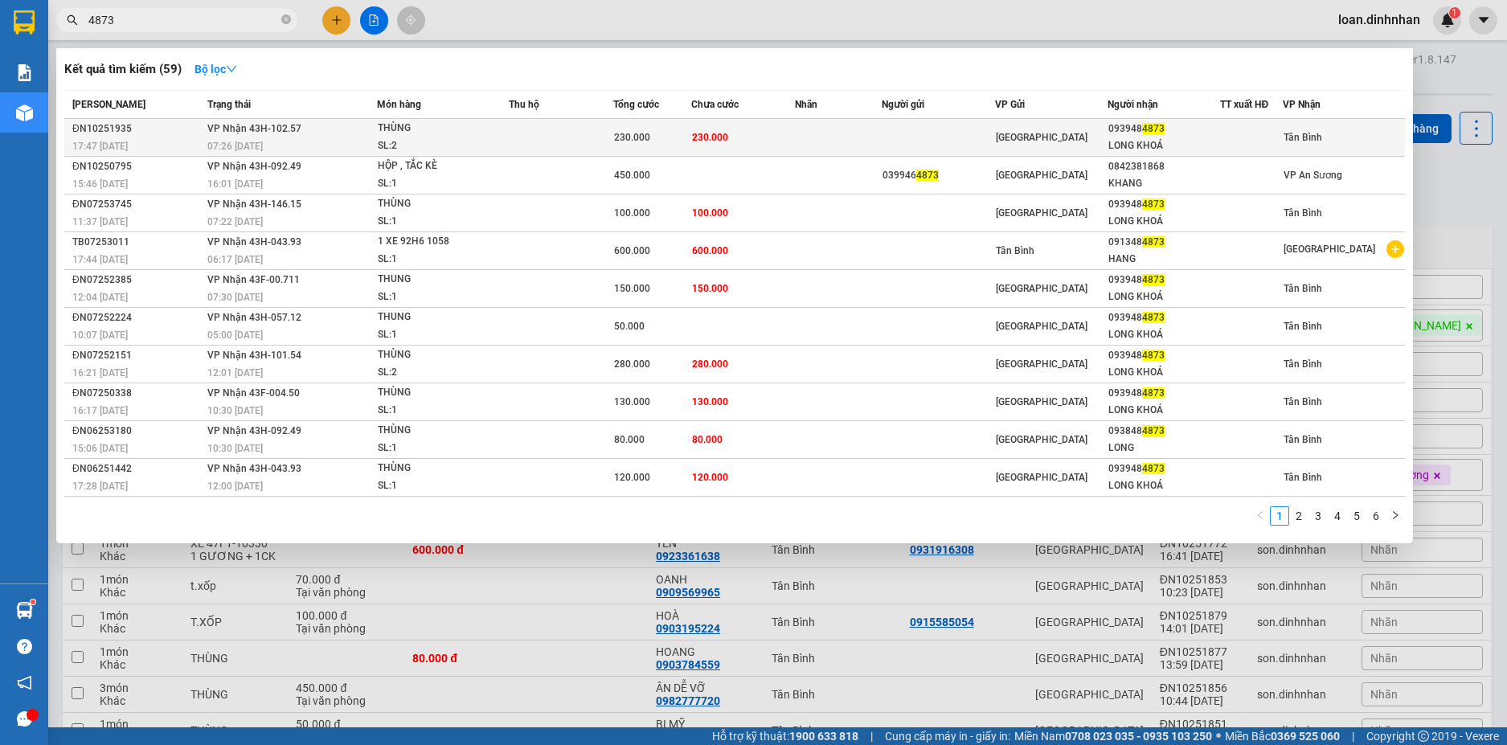
click at [608, 142] on td at bounding box center [561, 138] width 104 height 38
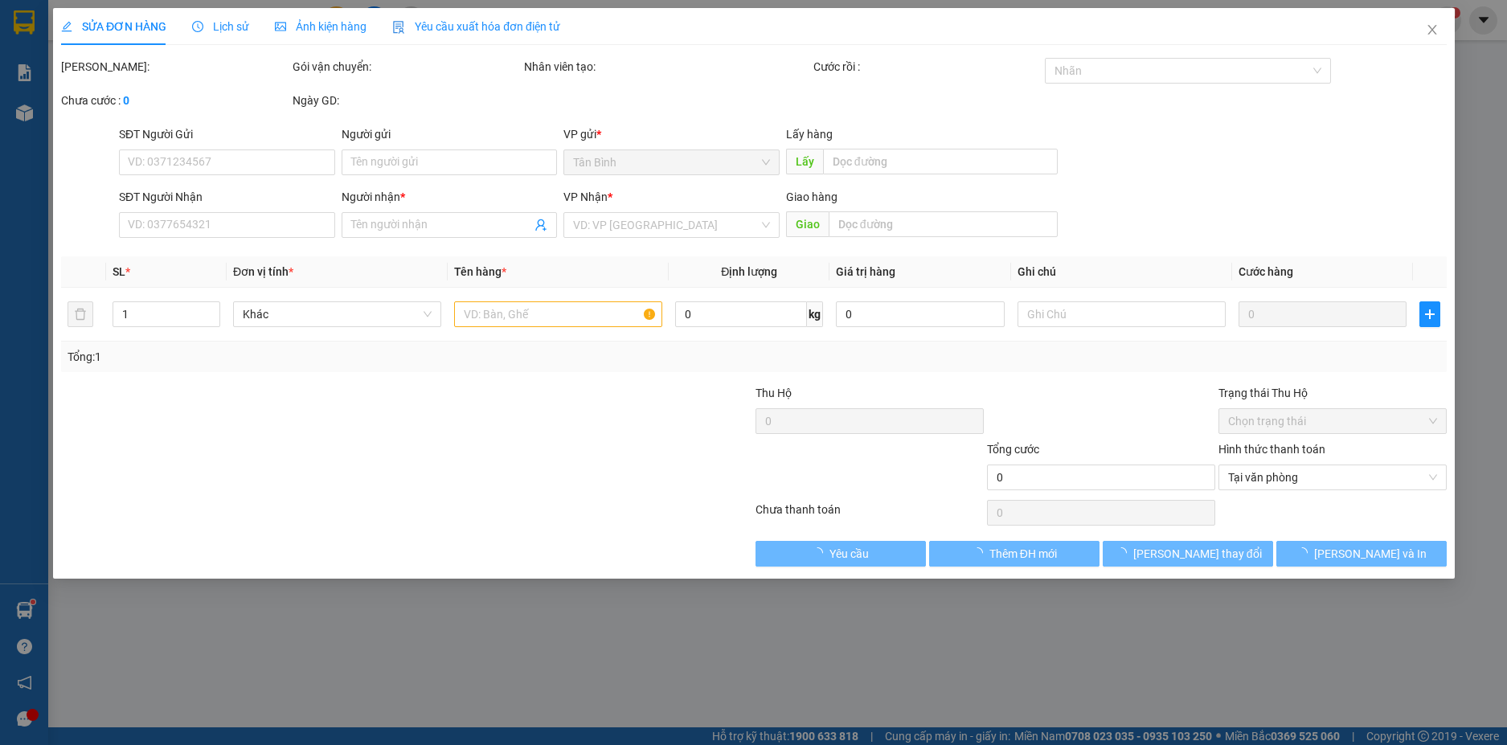
type input "0939484873"
type input "LONG KHOÁ"
type input "230.000"
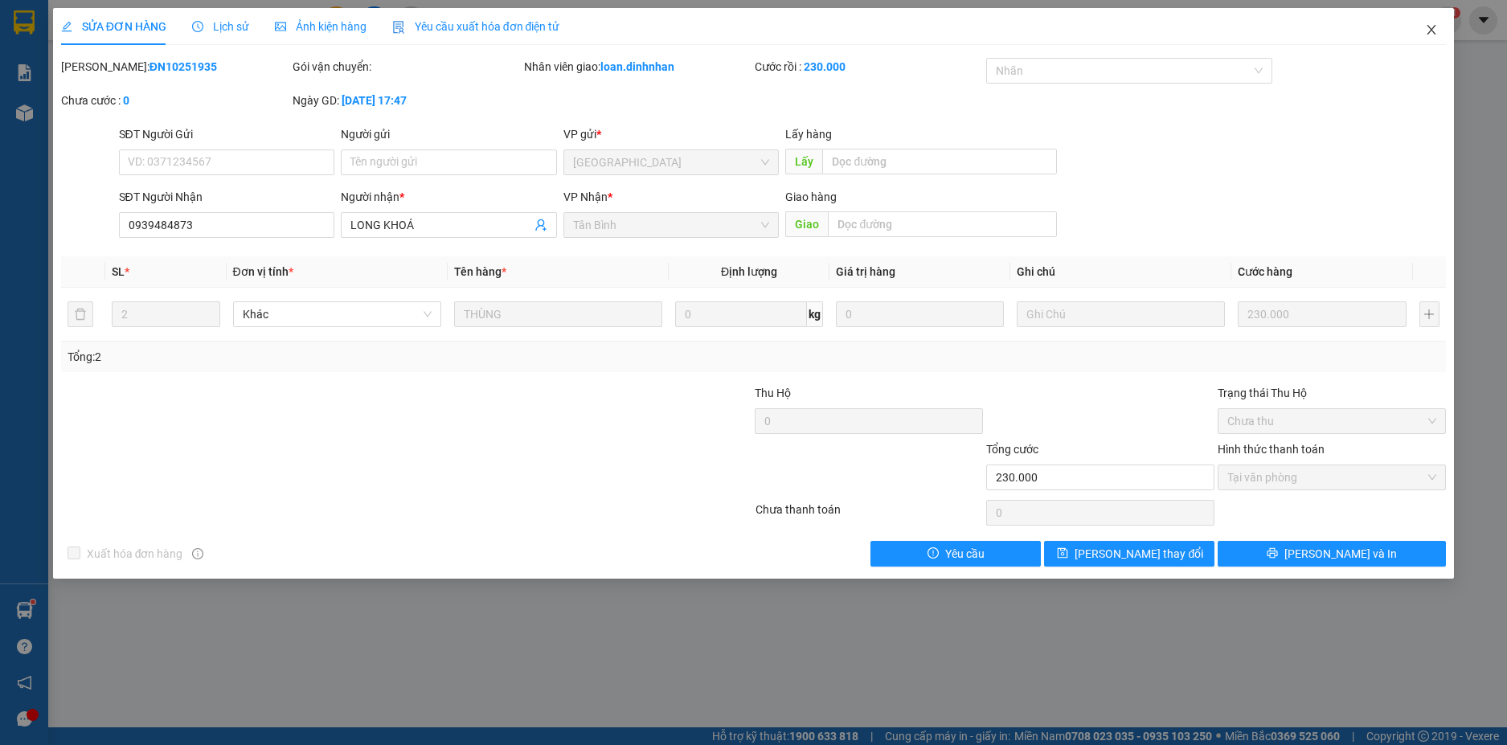
click at [1170, 27] on span "Close" at bounding box center [1431, 30] width 45 height 45
click at [1170, 22] on span "loan.dinhnhan" at bounding box center [1379, 20] width 108 height 20
click at [1170, 31] on div "loan.dinhnhan 1" at bounding box center [1393, 20] width 136 height 28
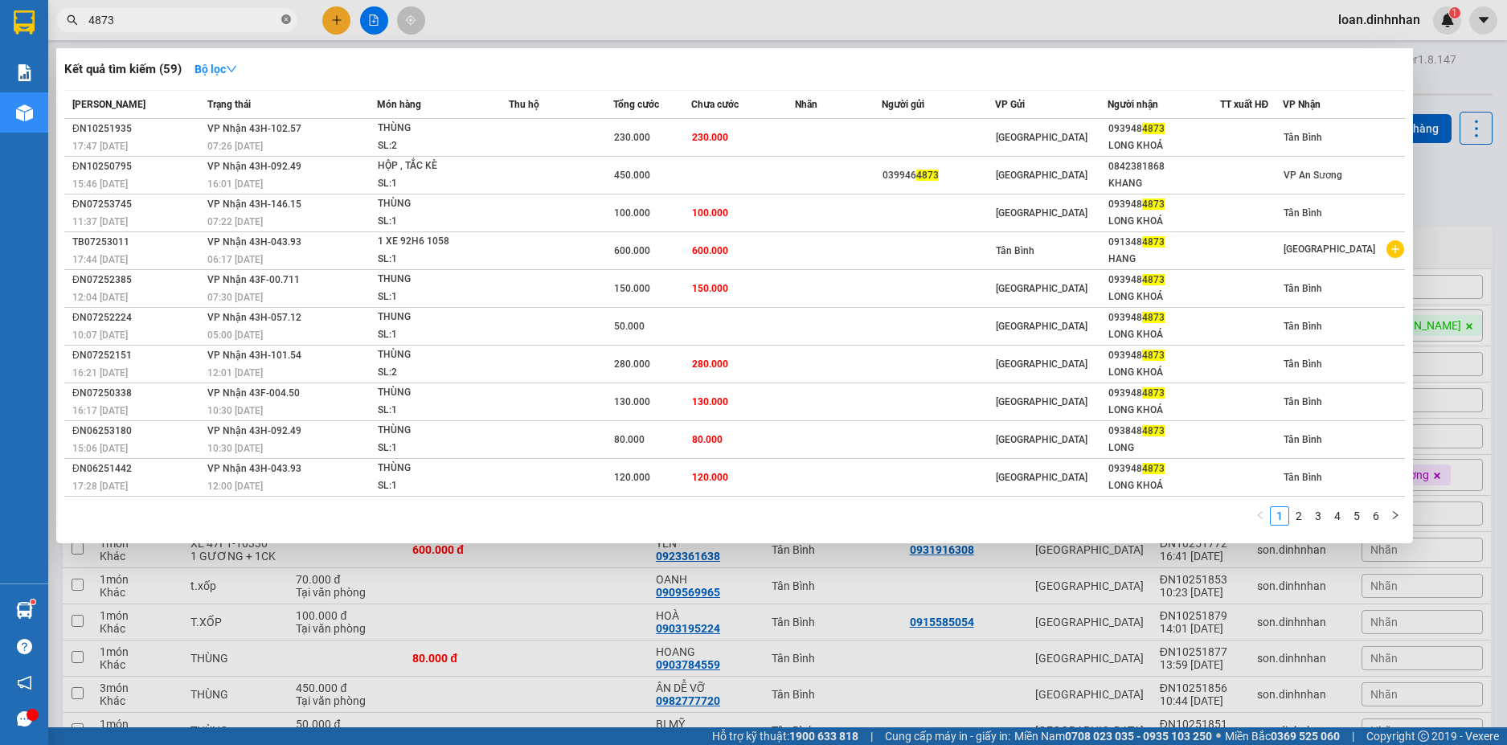
click at [286, 18] on icon "close-circle" at bounding box center [286, 19] width 10 height 10
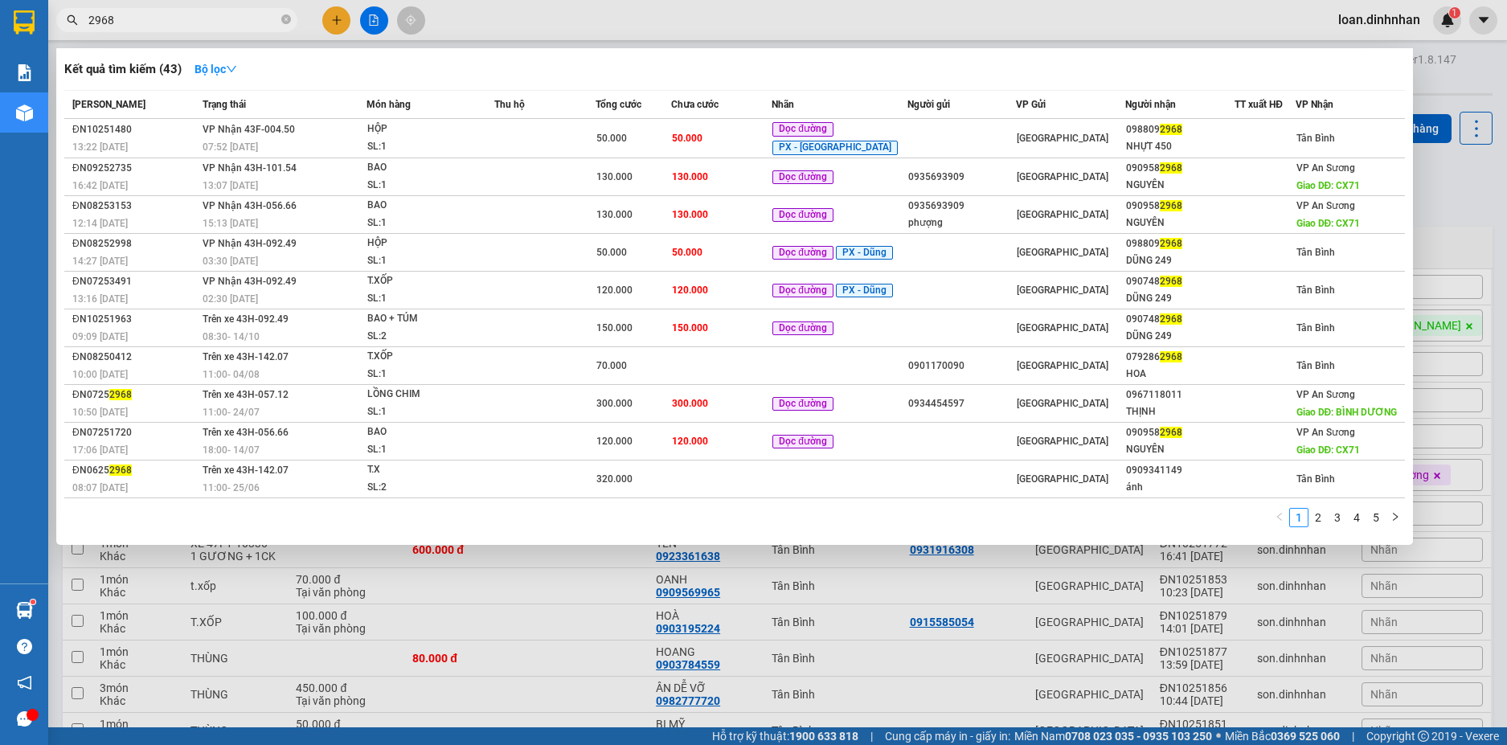
type input "2968"
click at [489, 604] on div at bounding box center [753, 372] width 1507 height 745
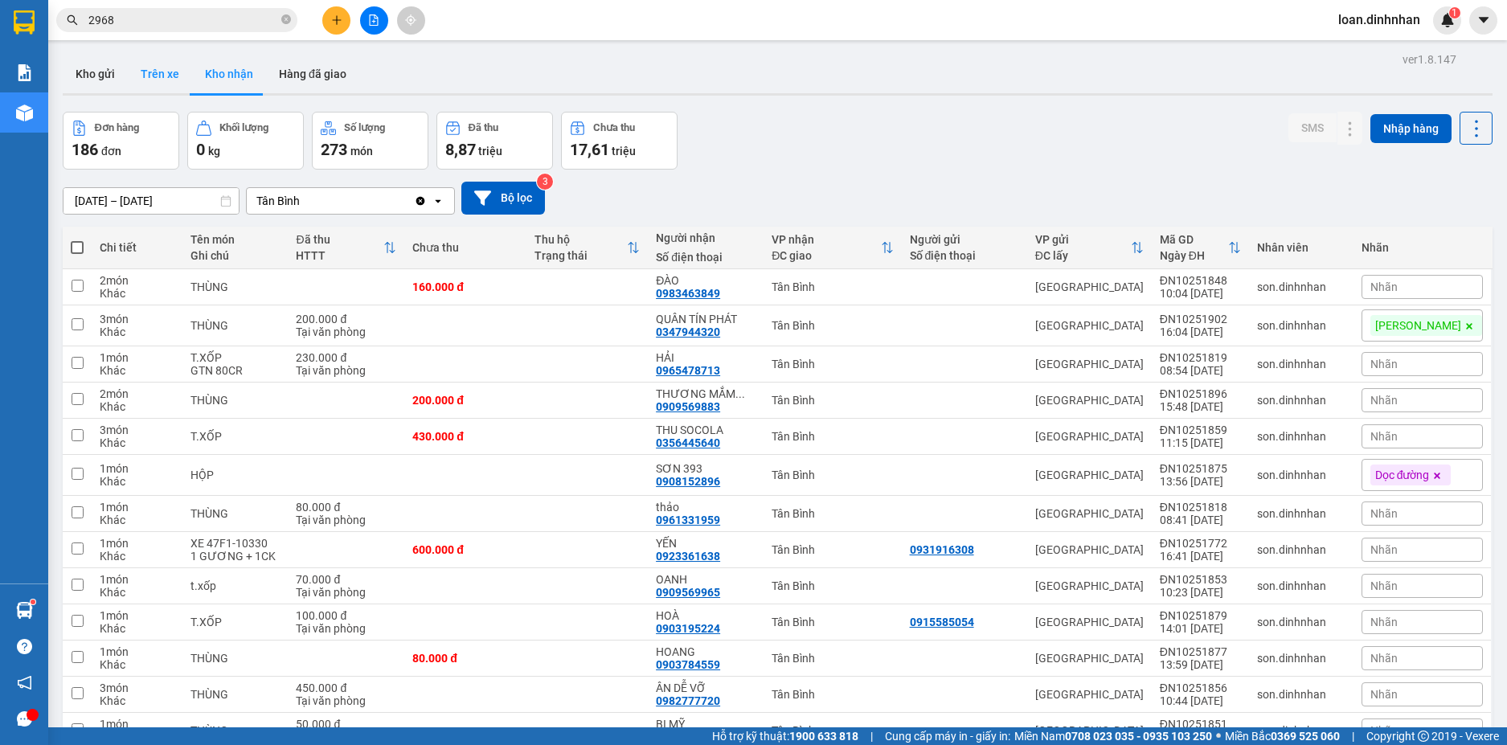
click at [174, 72] on button "Trên xe" at bounding box center [160, 74] width 64 height 39
type input "13/10/2025 – 15/10/2025"
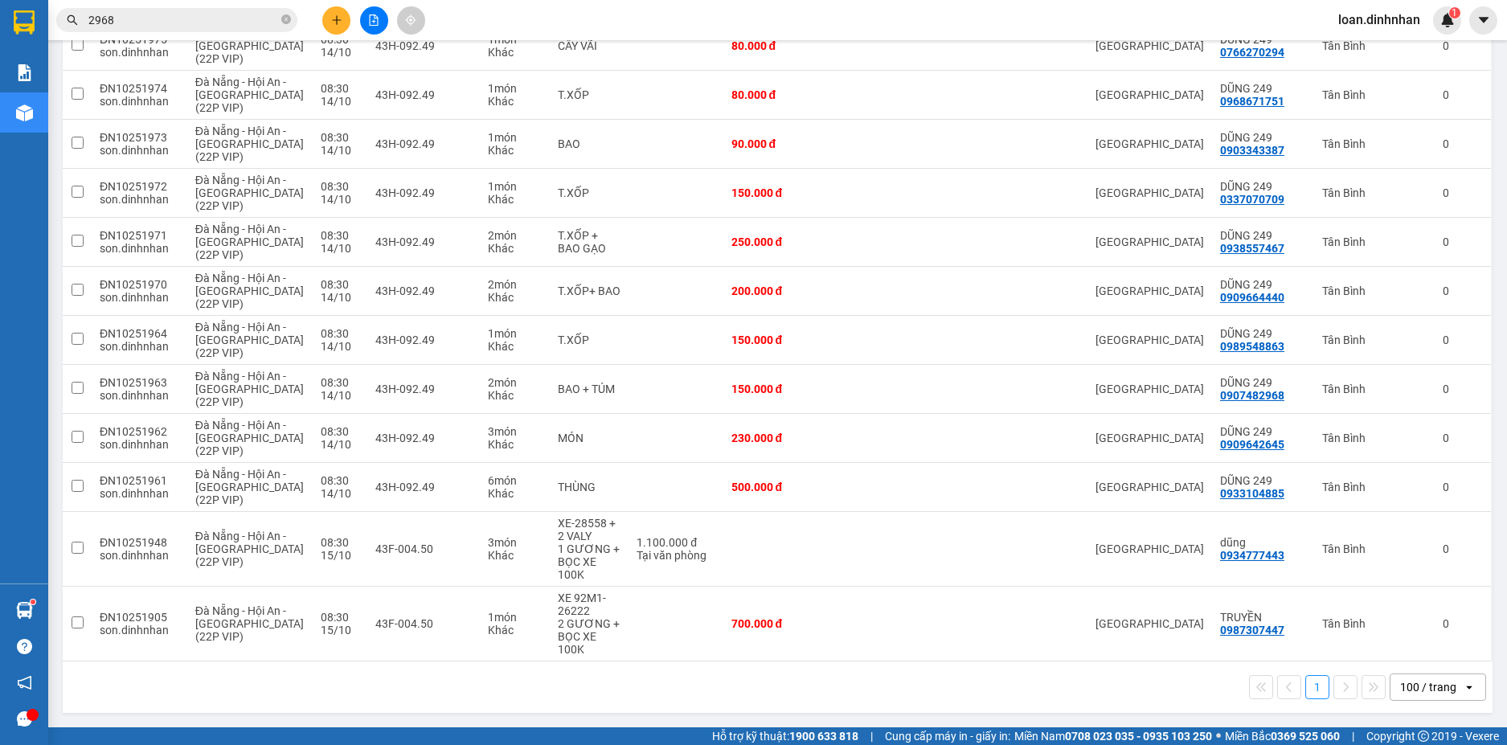
scroll to position [2842, 0]
click at [951, 501] on td at bounding box center [964, 487] width 107 height 49
checkbox input "true"
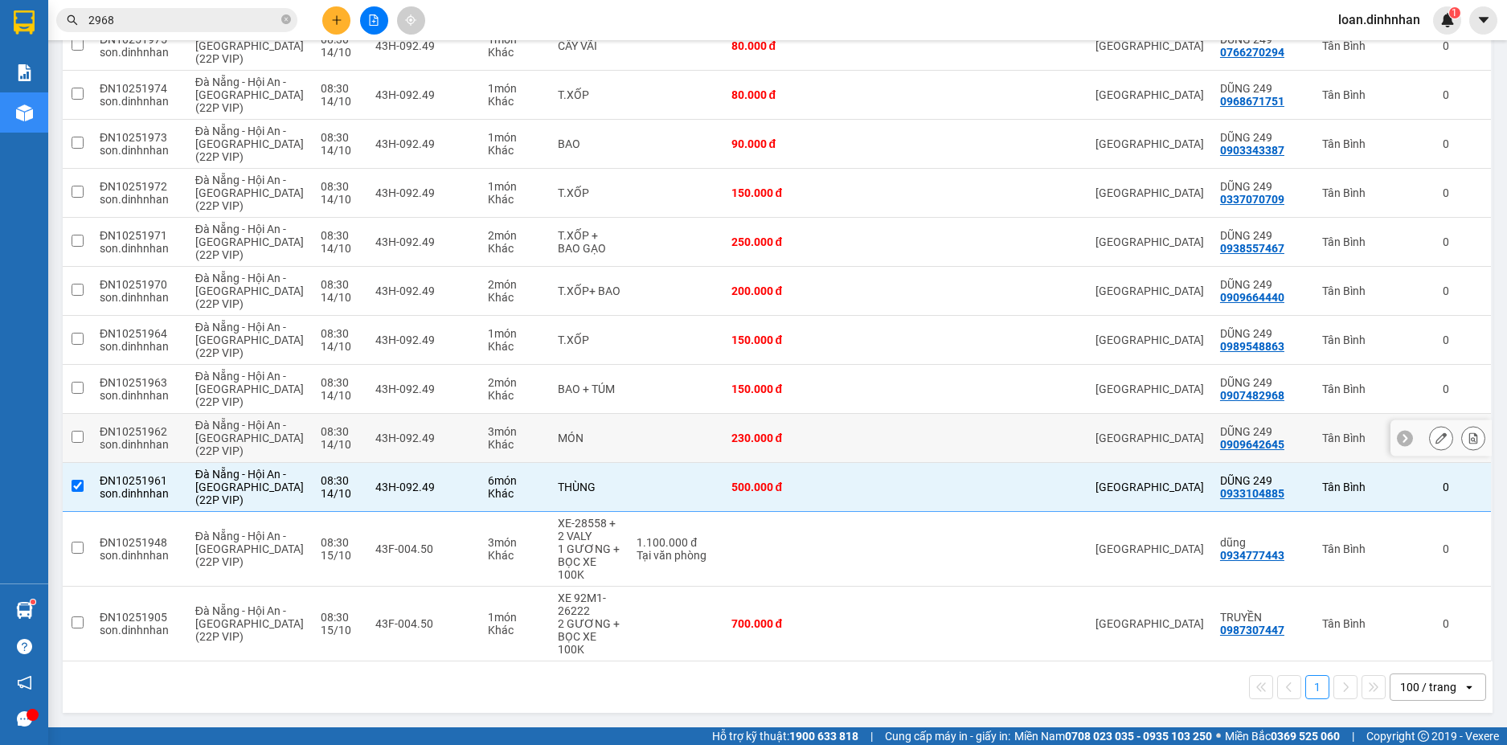
click at [951, 444] on td at bounding box center [964, 438] width 107 height 49
checkbox input "true"
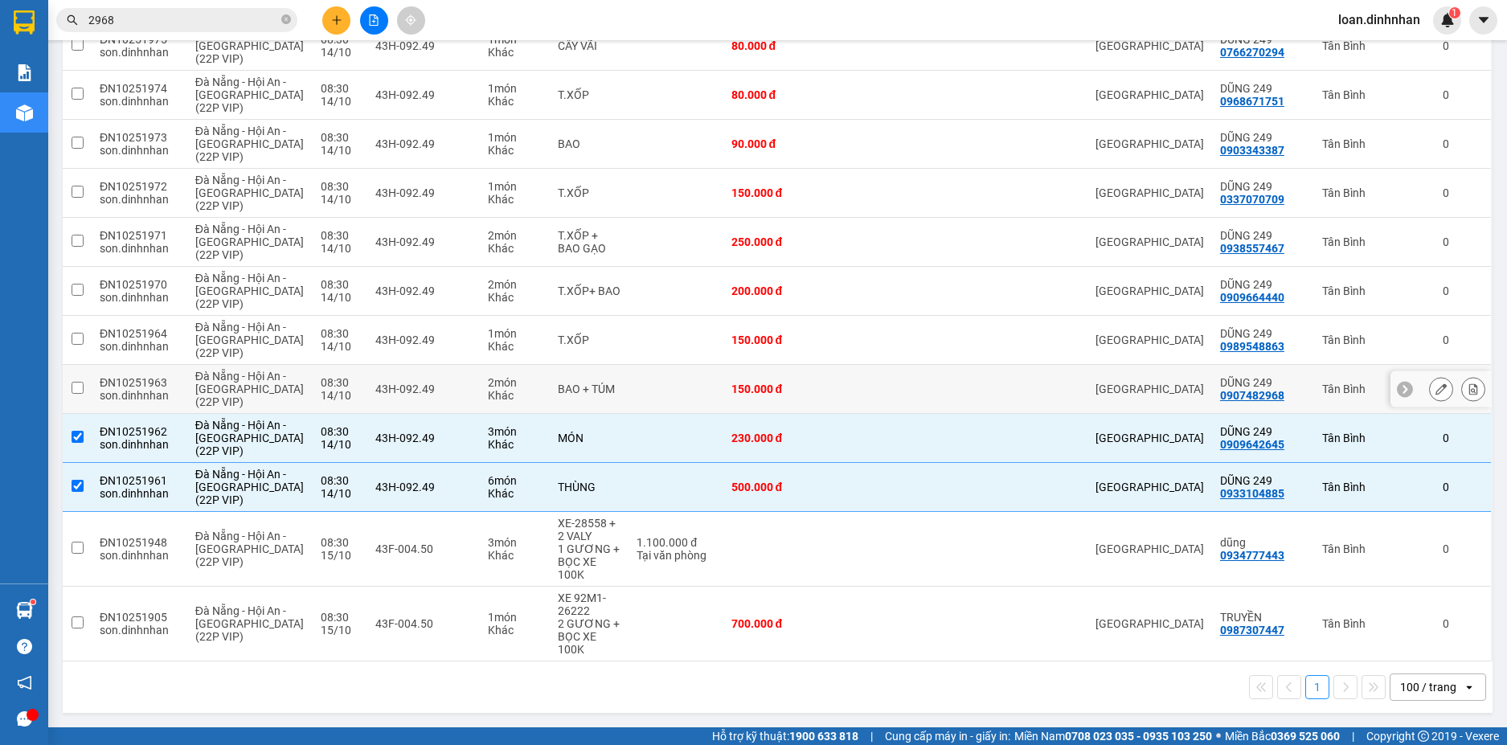
click at [942, 393] on td at bounding box center [964, 389] width 107 height 49
checkbox input "true"
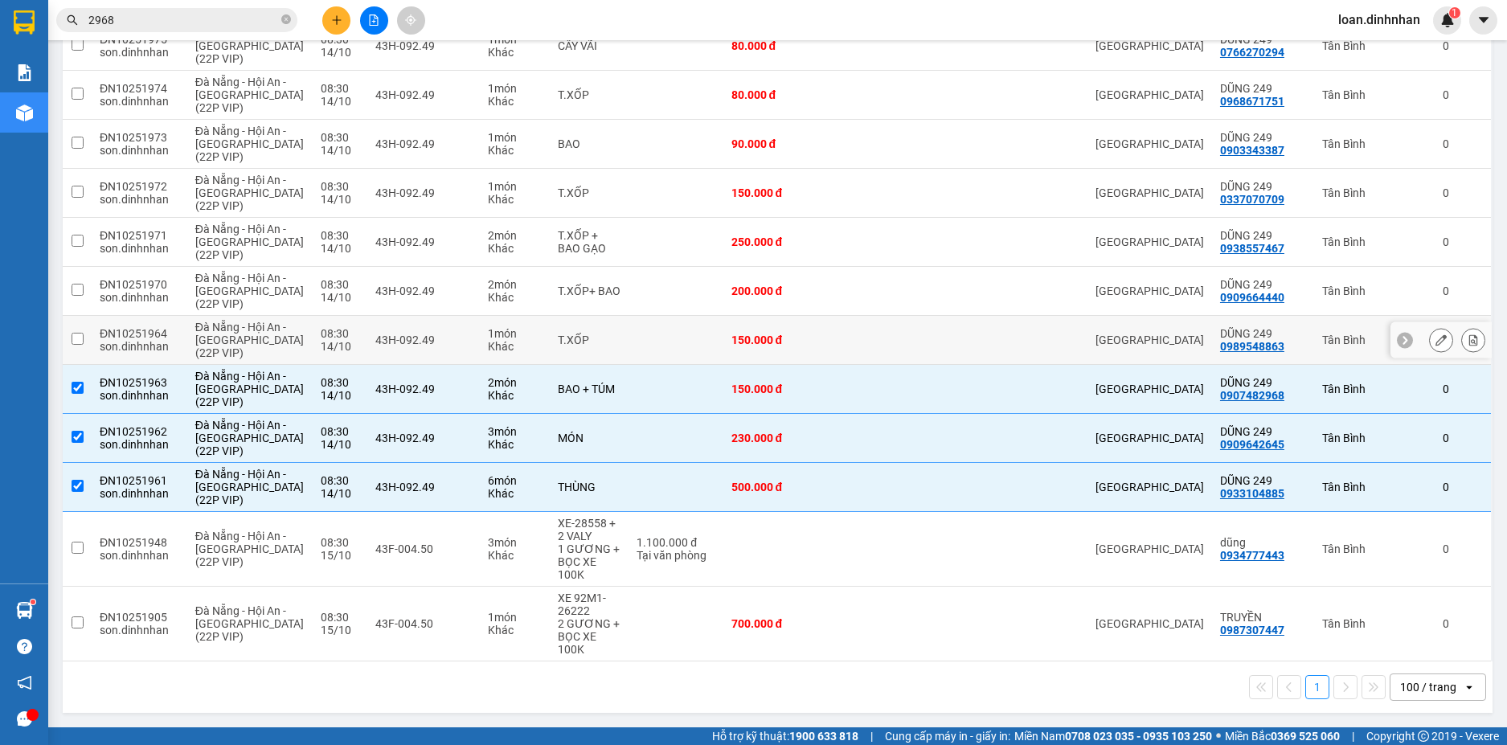
click at [933, 356] on td at bounding box center [964, 340] width 107 height 49
checkbox input "true"
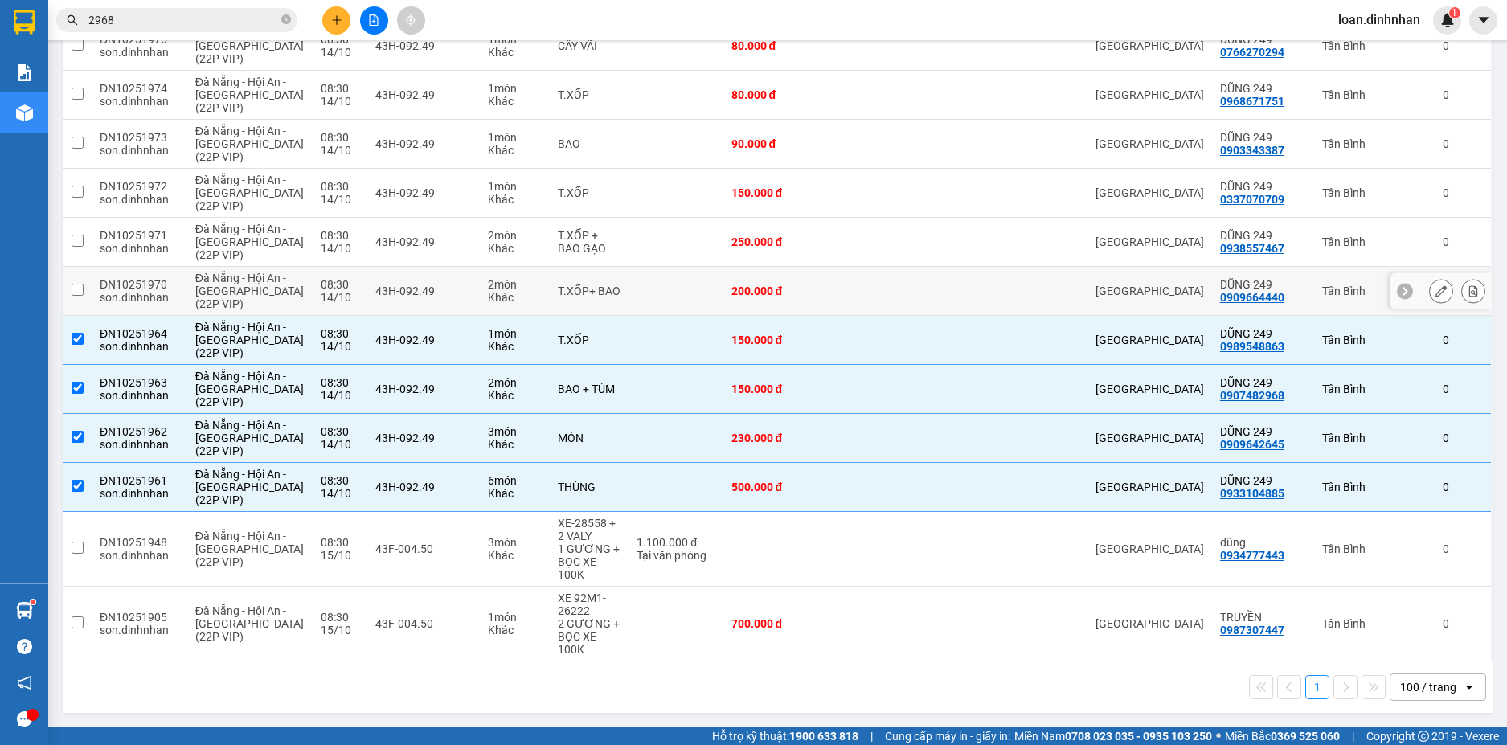
click at [927, 309] on td at bounding box center [964, 291] width 107 height 49
checkbox input "true"
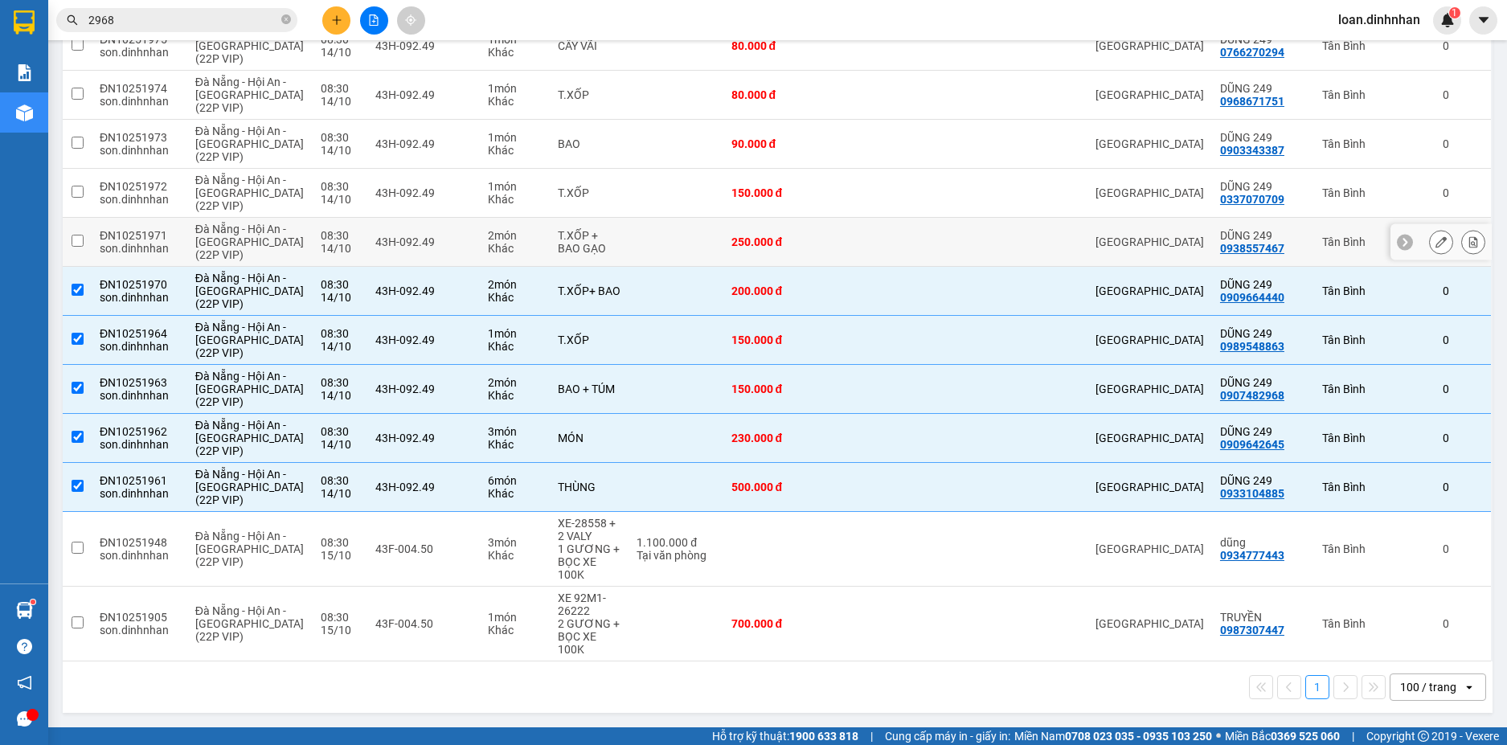
click at [911, 246] on td at bounding box center [868, 242] width 87 height 49
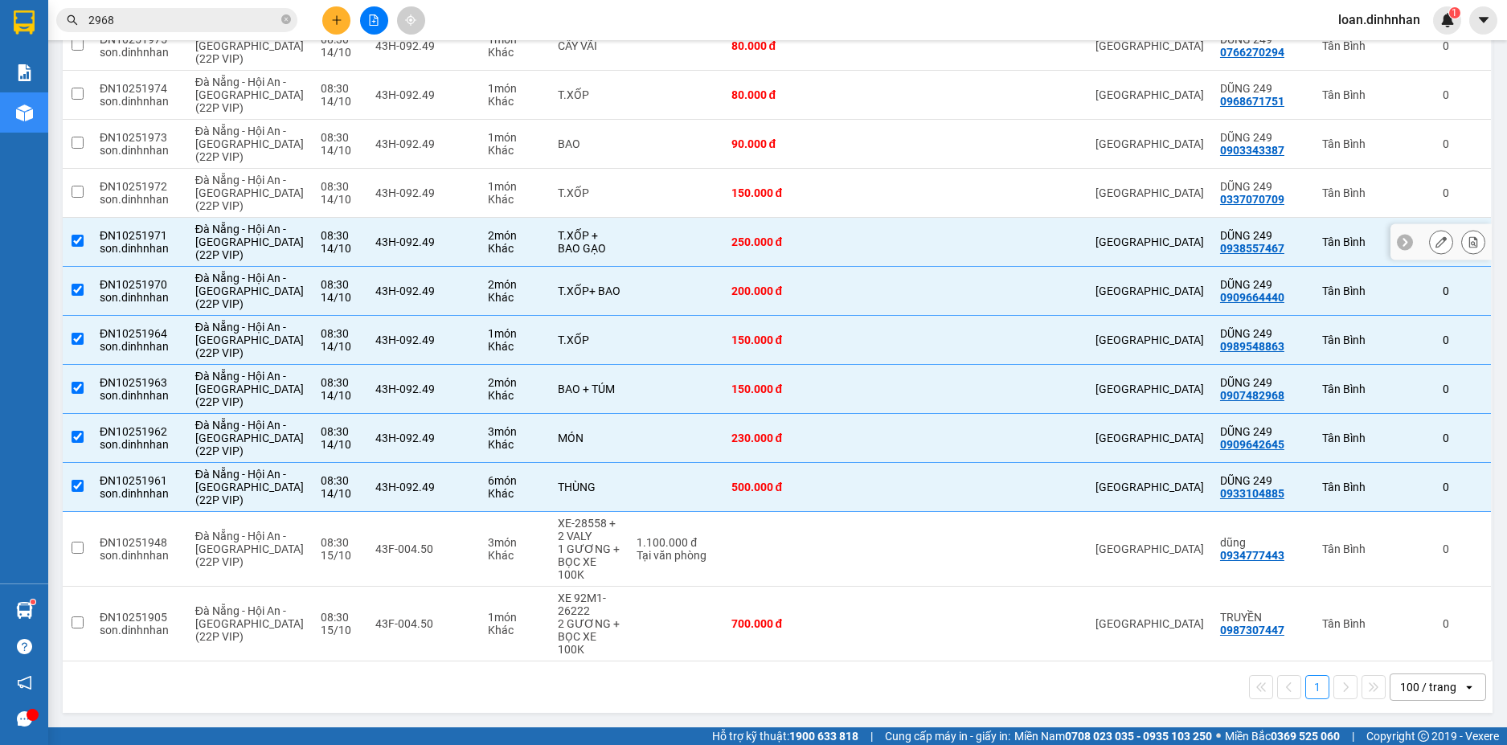
checkbox input "true"
click at [909, 218] on td at bounding box center [868, 193] width 87 height 49
checkbox input "true"
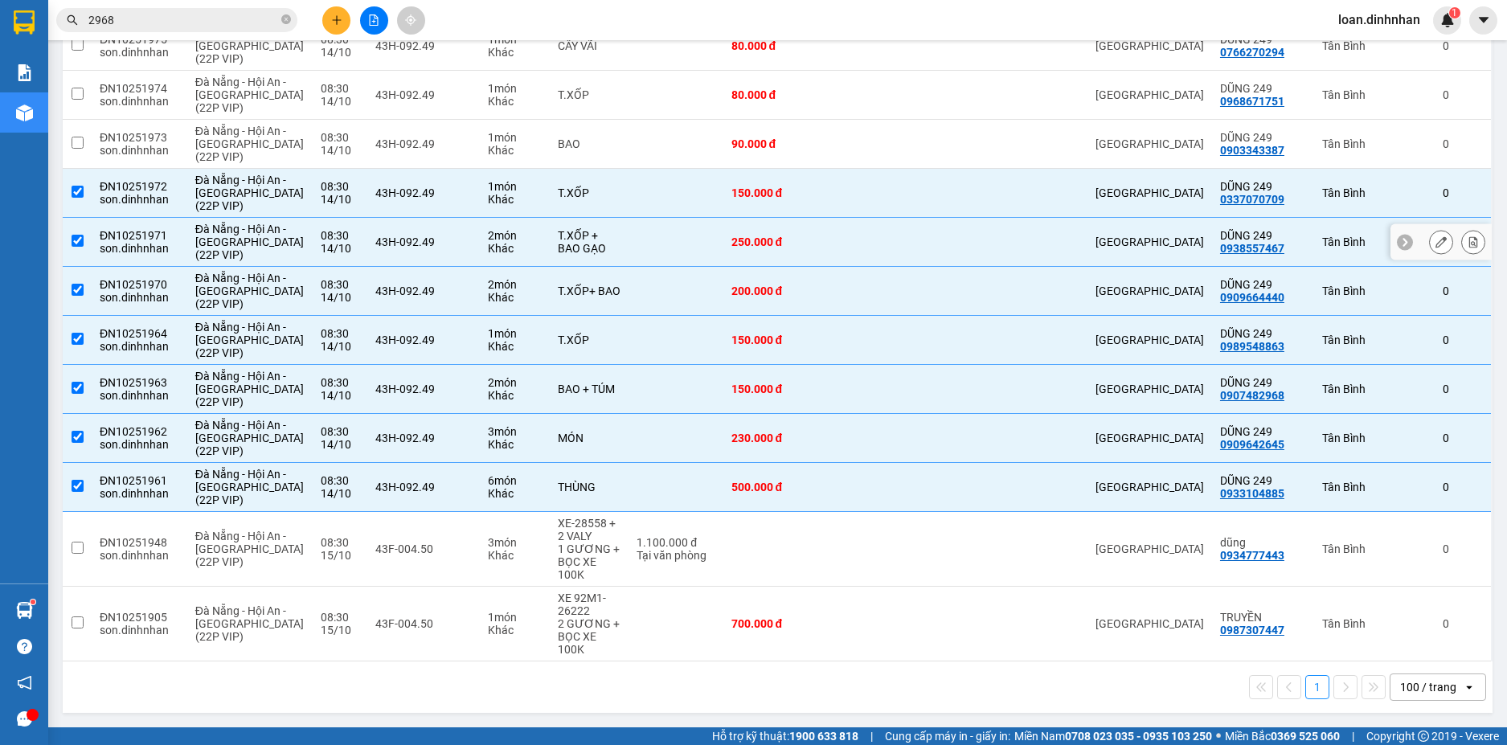
scroll to position [2761, 0]
click at [856, 169] on td at bounding box center [868, 144] width 87 height 49
checkbox input "true"
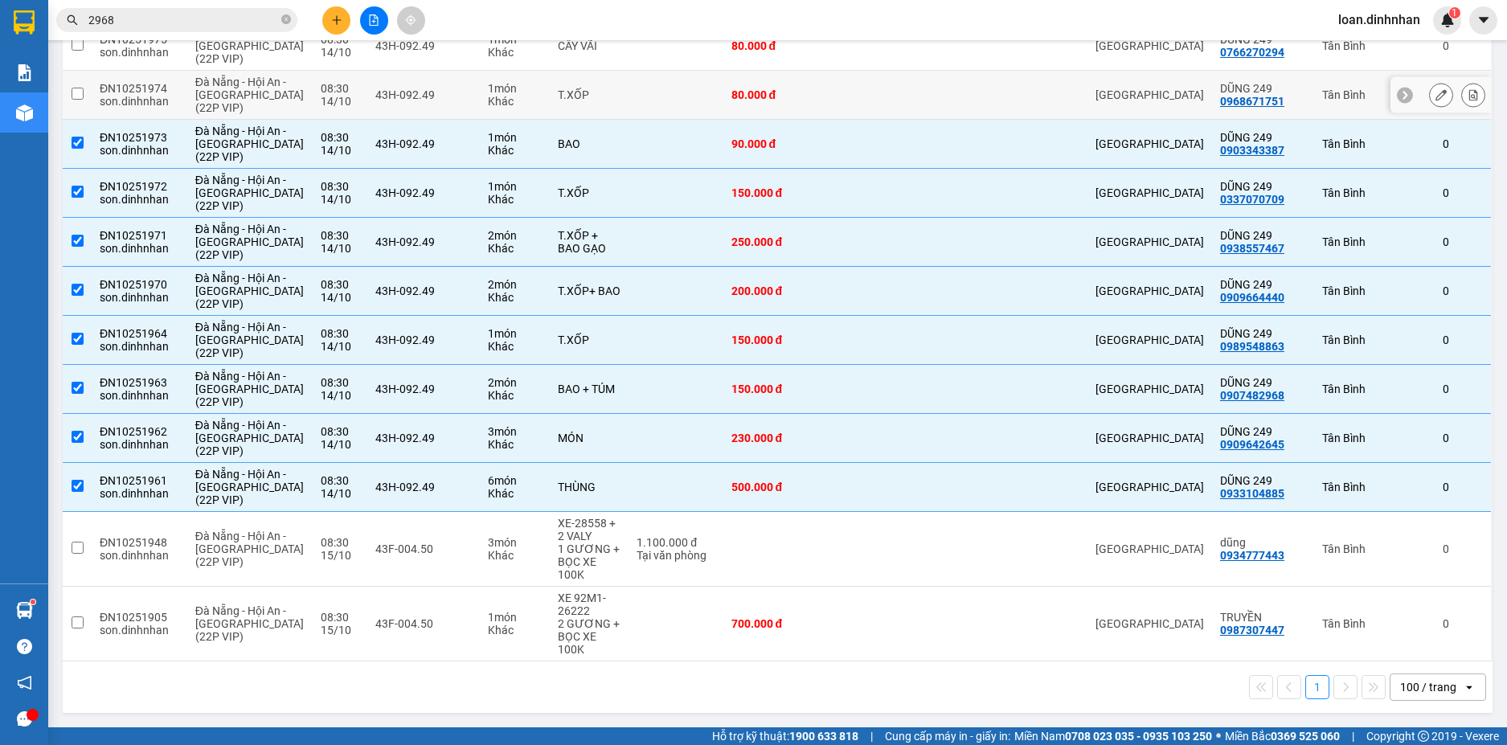
click at [857, 120] on td at bounding box center [868, 95] width 87 height 49
checkbox input "true"
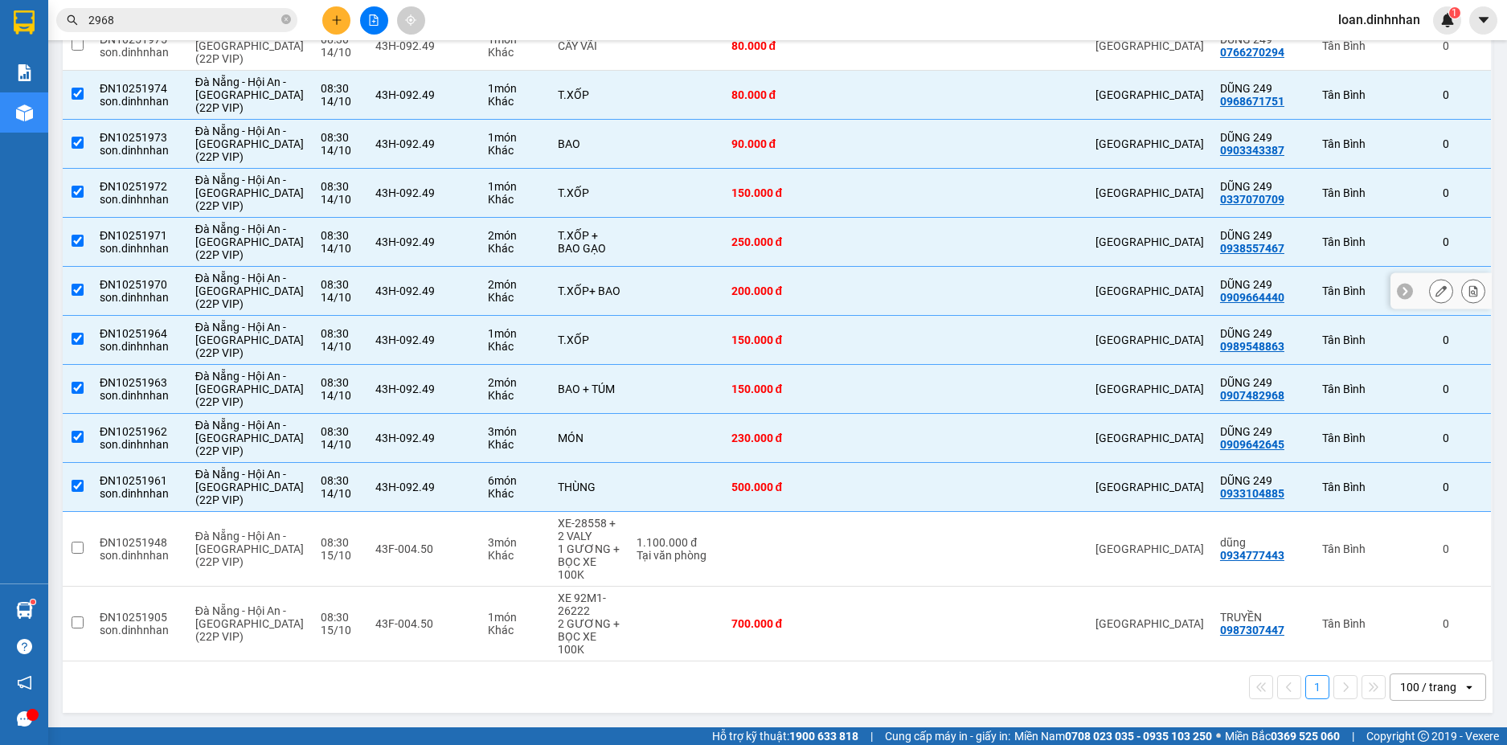
scroll to position [2600, 0]
drag, startPoint x: 789, startPoint y: 312, endPoint x: 780, endPoint y: 721, distance: 409.1
click at [785, 71] on td "80.000 đ" at bounding box center [774, 46] width 102 height 49
checkbox input "true"
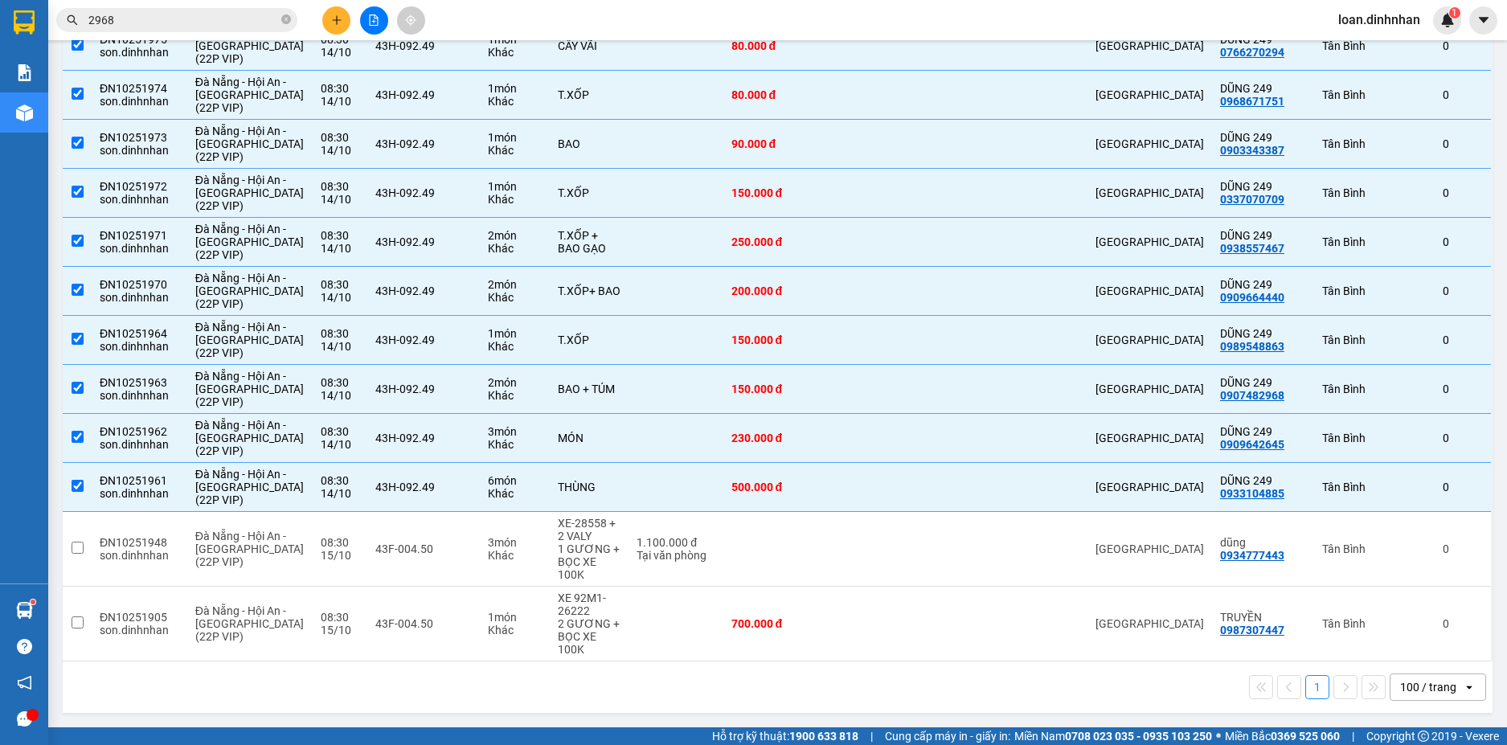
checkbox input "true"
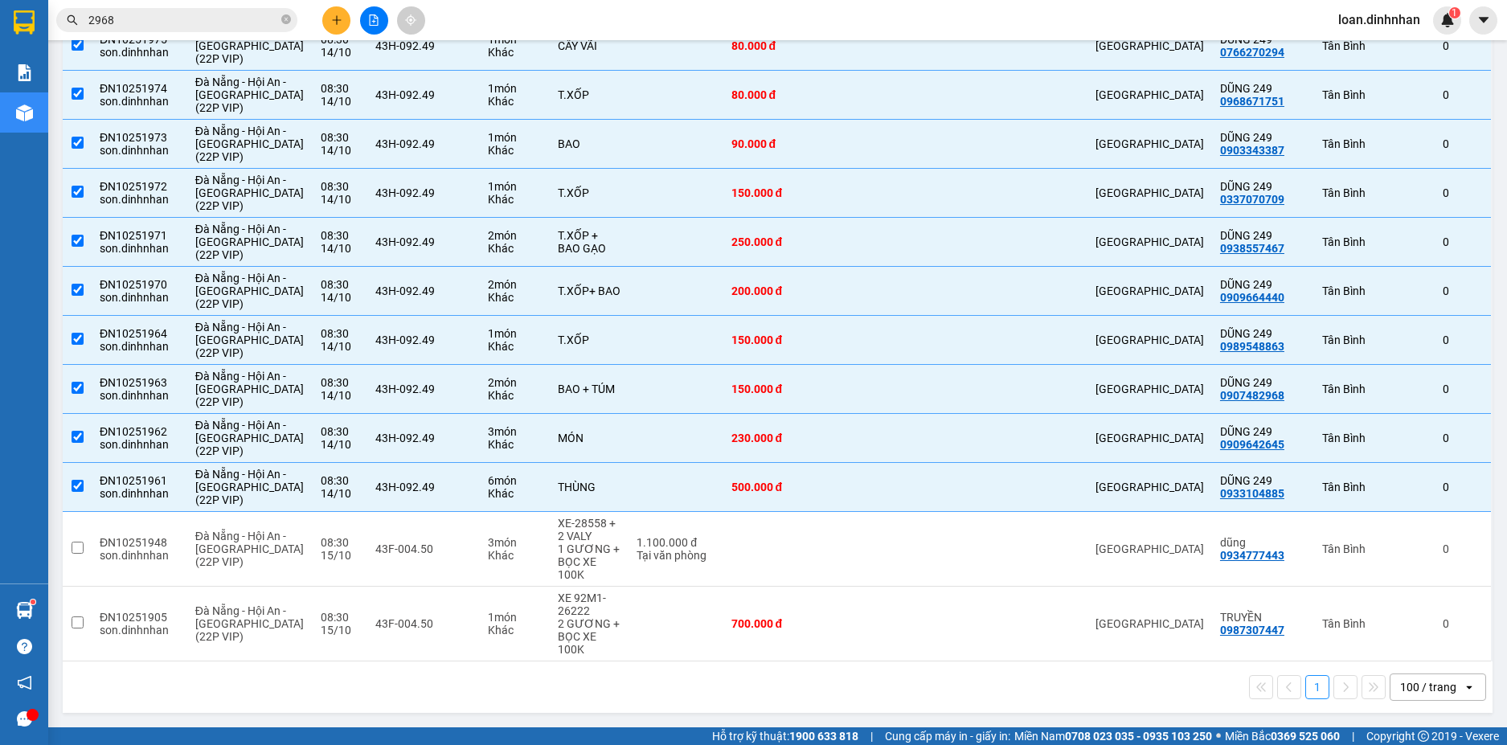
checkbox input "true"
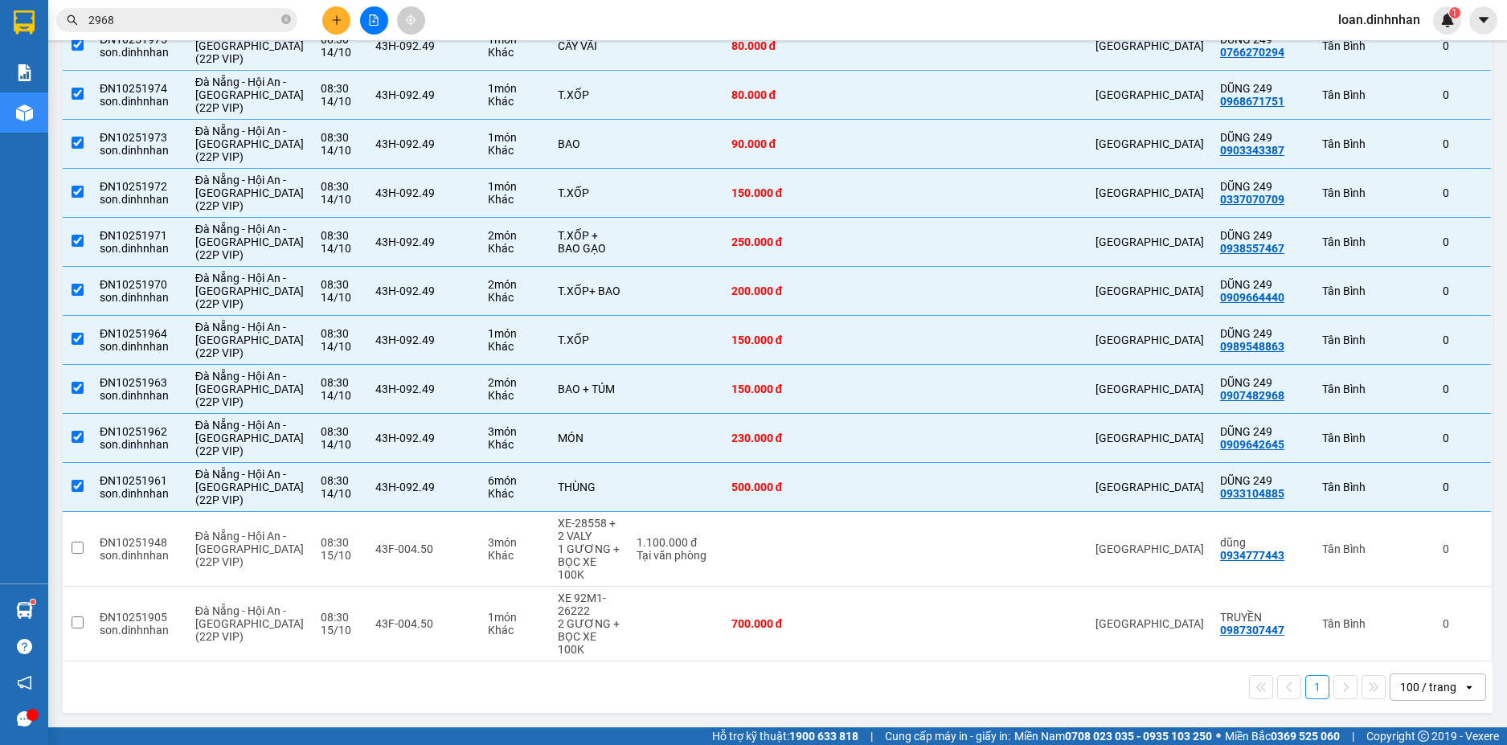
checkbox input "true"
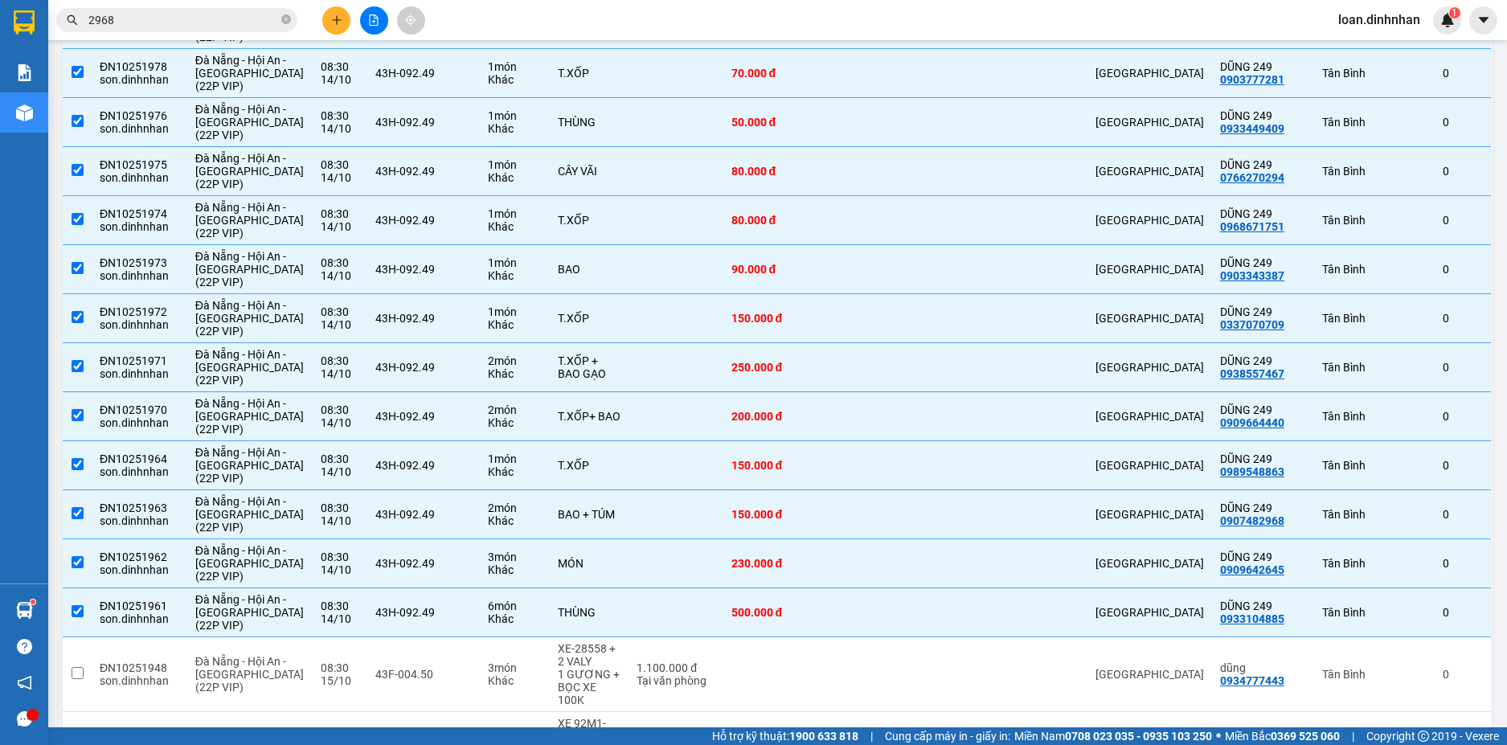
checkbox input "true"
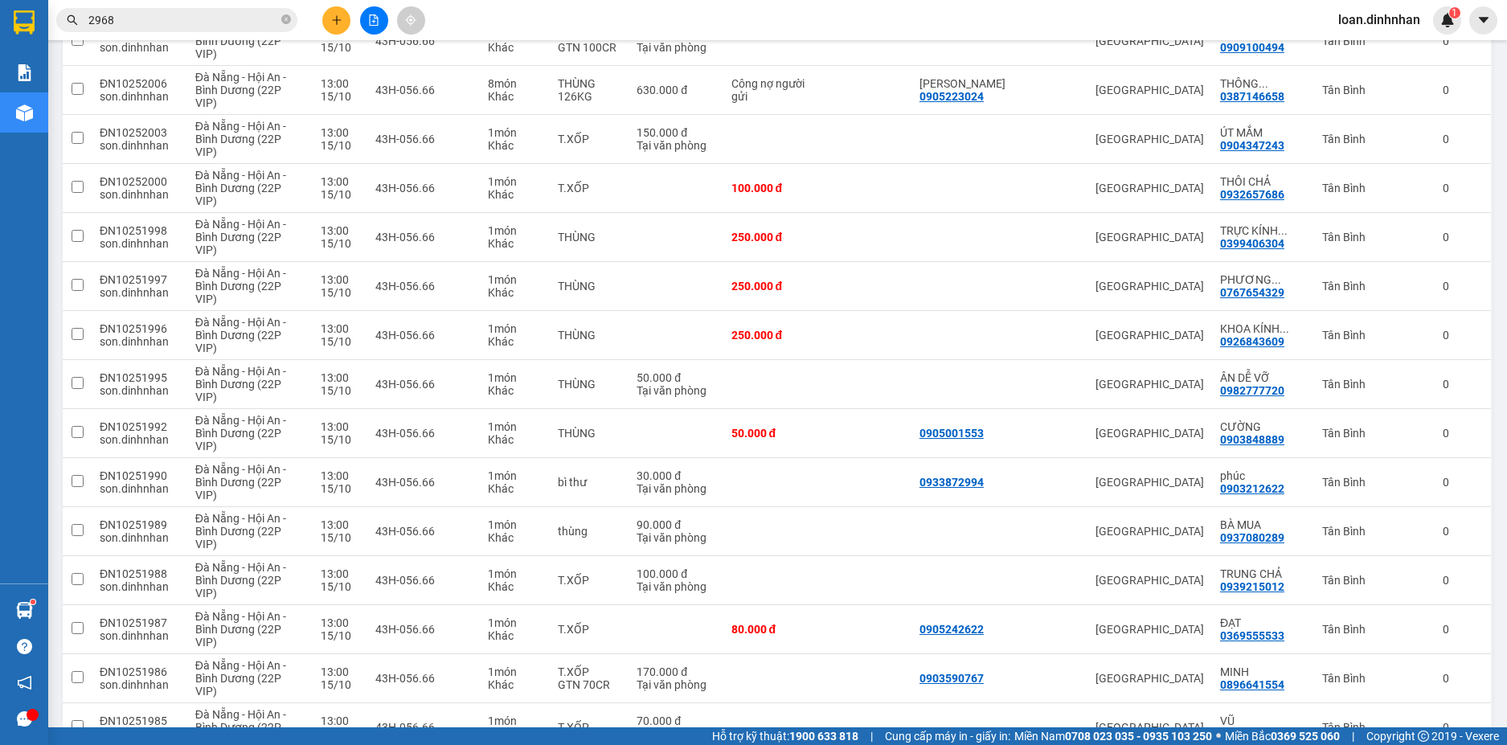
scroll to position [0, 0]
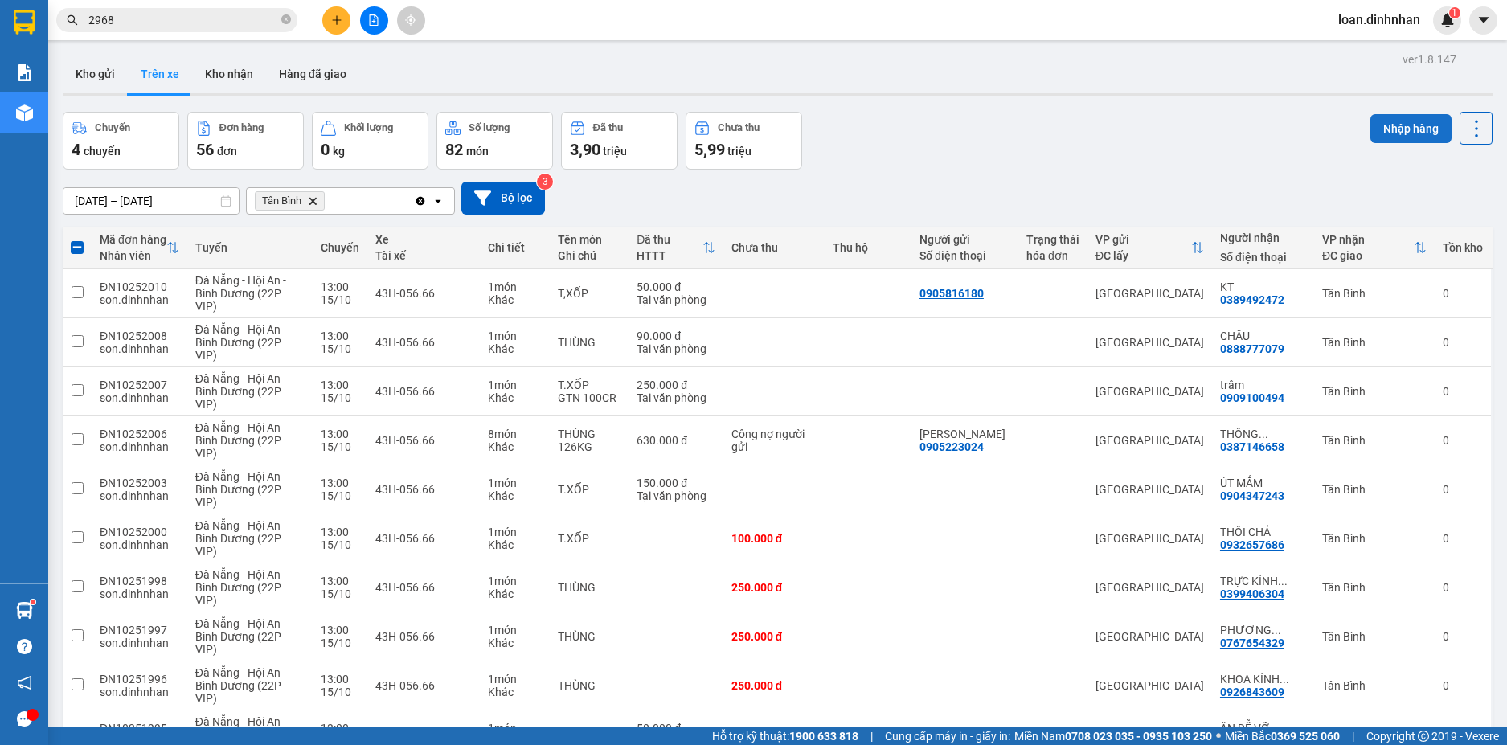
click at [1170, 117] on button "Nhập hàng" at bounding box center [1410, 128] width 81 height 29
checkbox input "false"
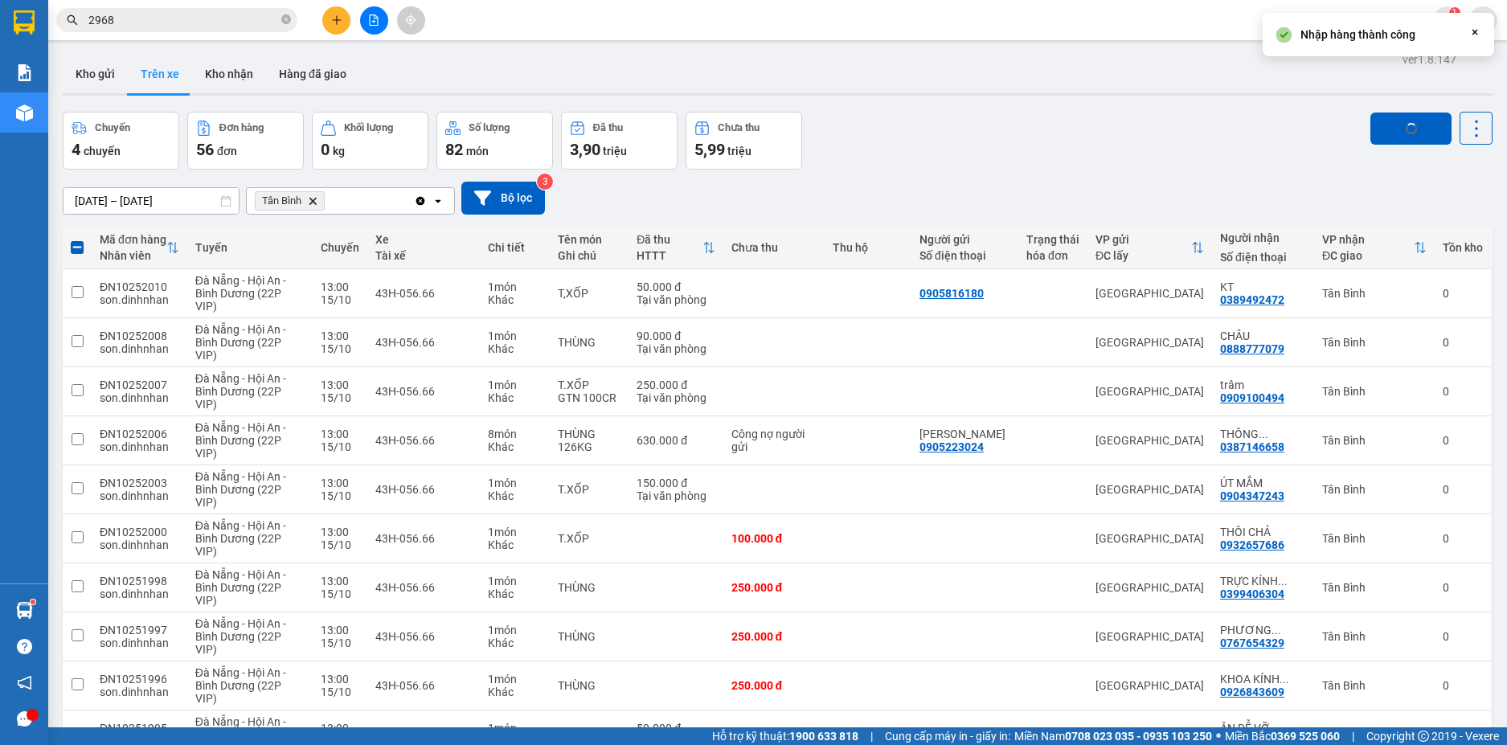
checkbox input "false"
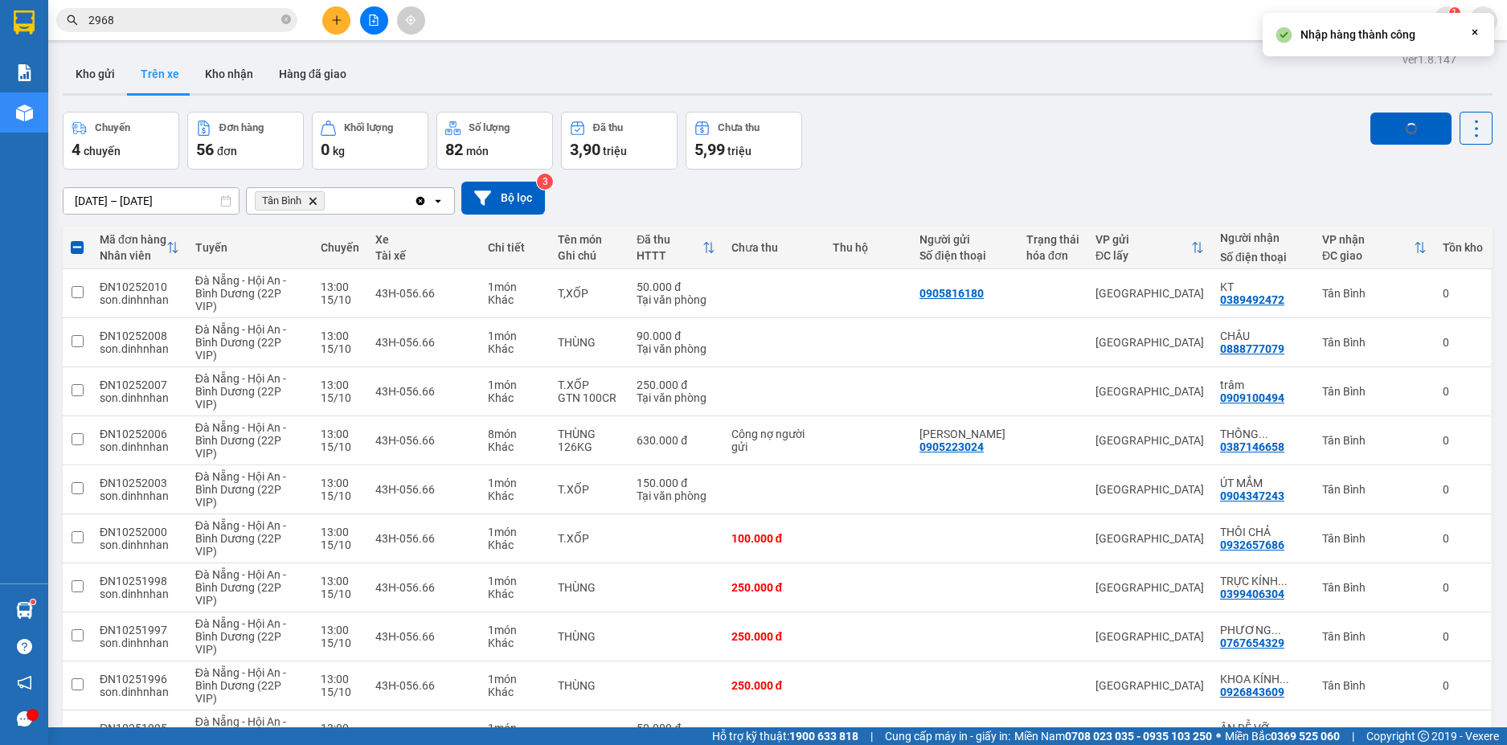
checkbox input "false"
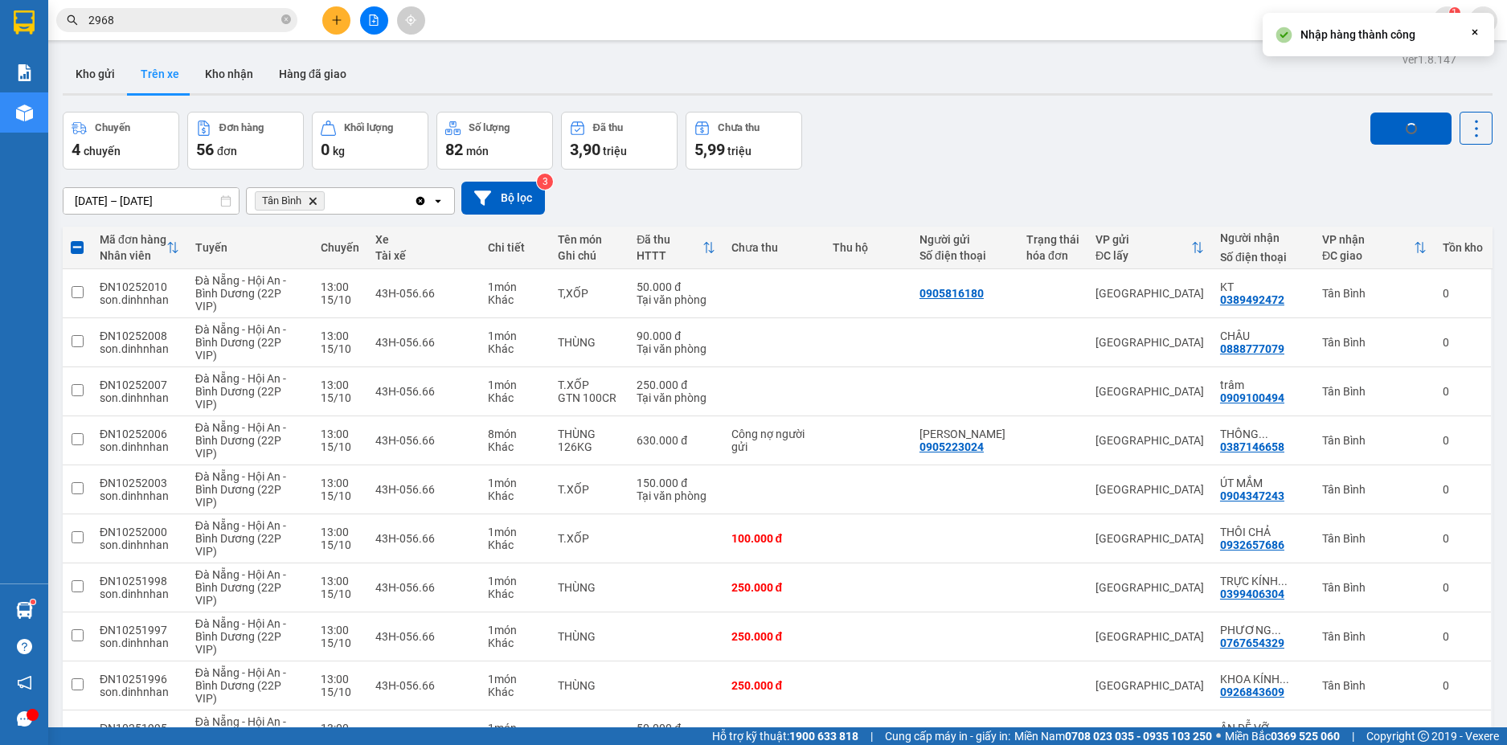
checkbox input "false"
click at [236, 72] on button "Kho nhận" at bounding box center [229, 74] width 74 height 39
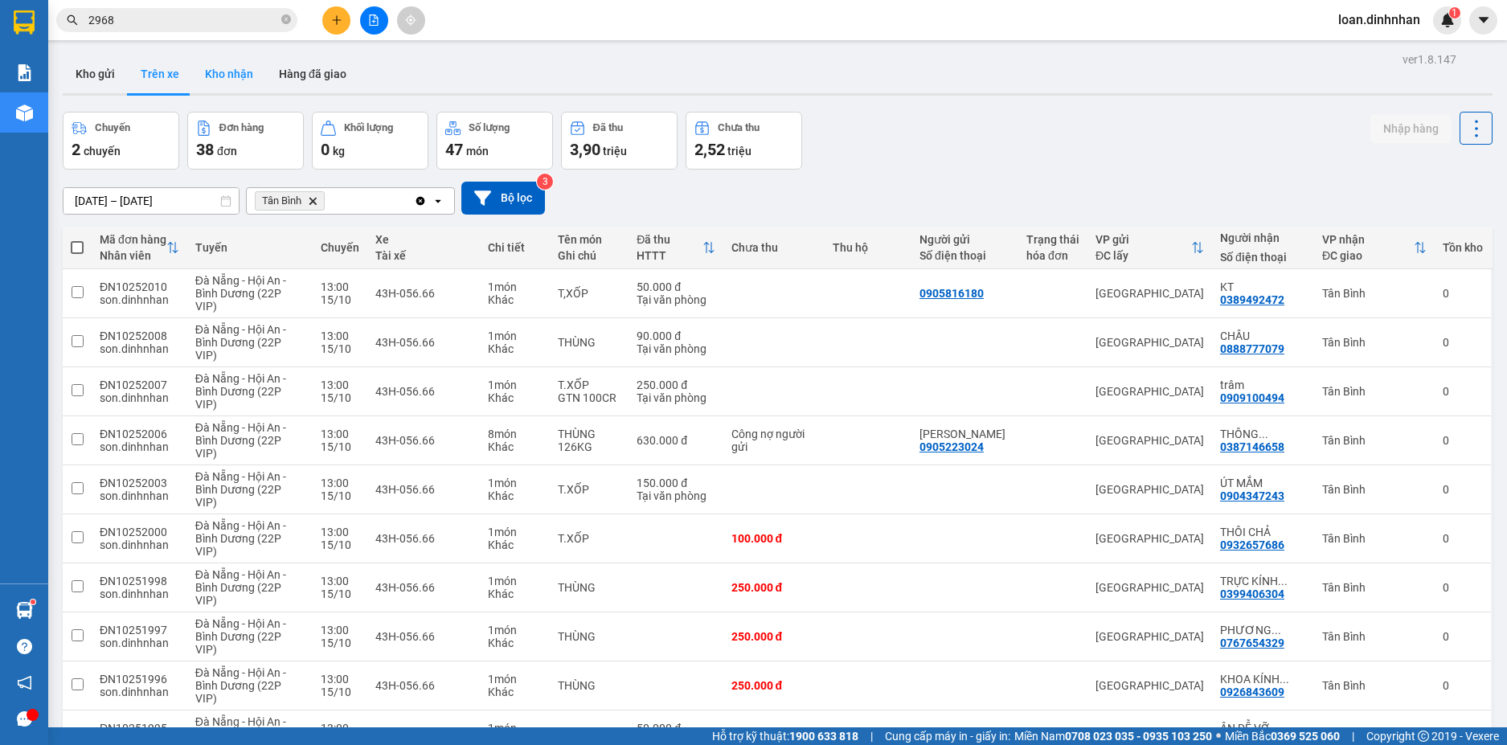
type input "[DATE] – [DATE]"
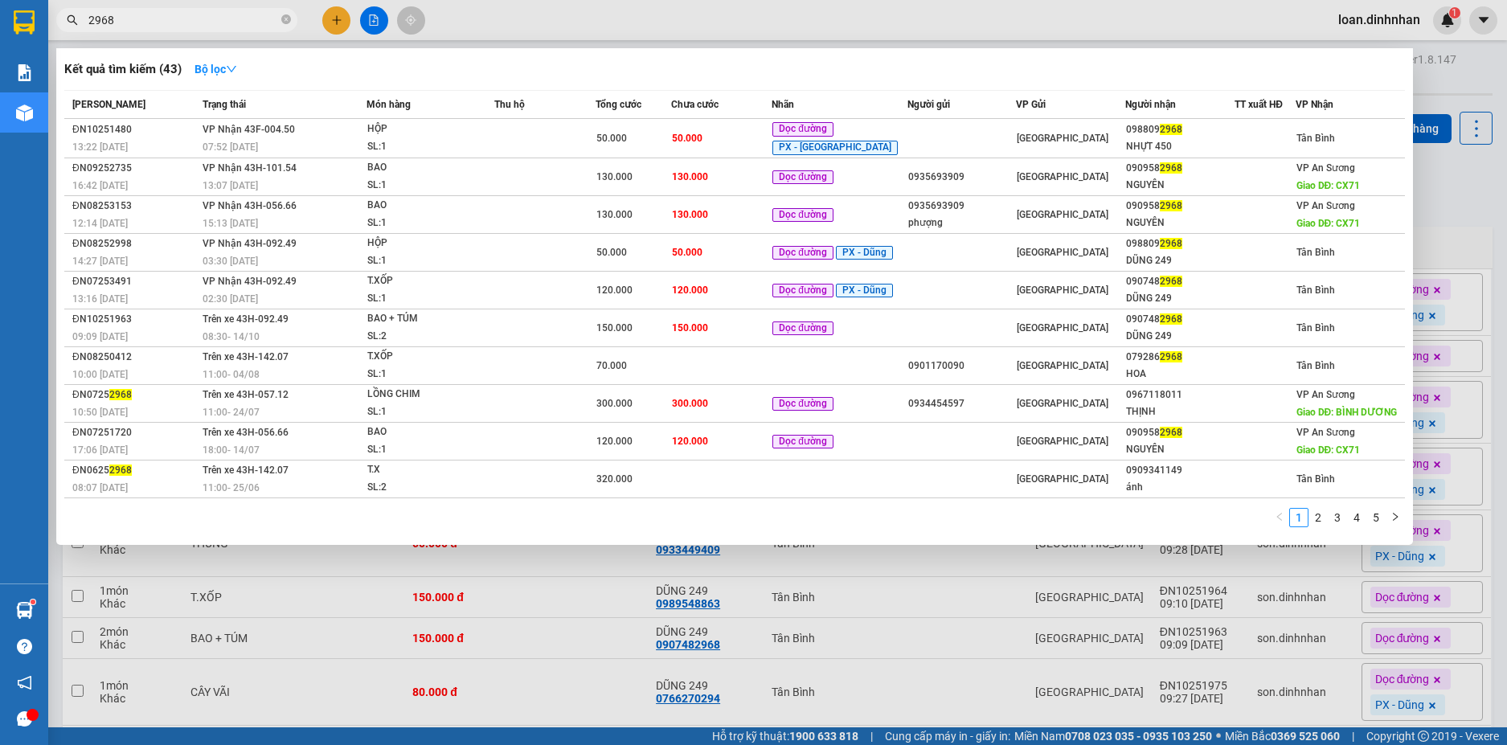
click at [231, 27] on input "2968" at bounding box center [183, 20] width 190 height 18
type input "2"
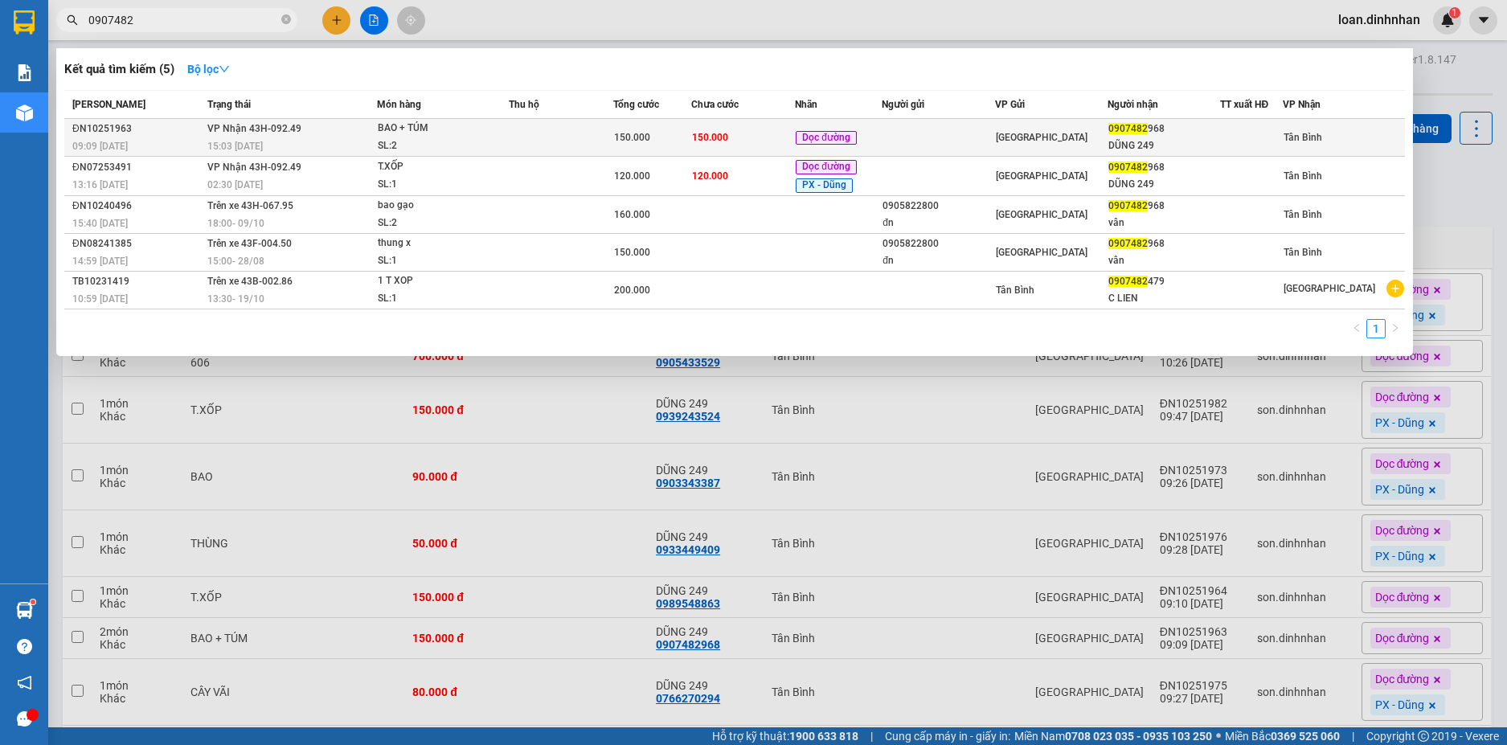
type input "0907482"
click at [1017, 132] on span "[GEOGRAPHIC_DATA]" at bounding box center [1042, 137] width 92 height 11
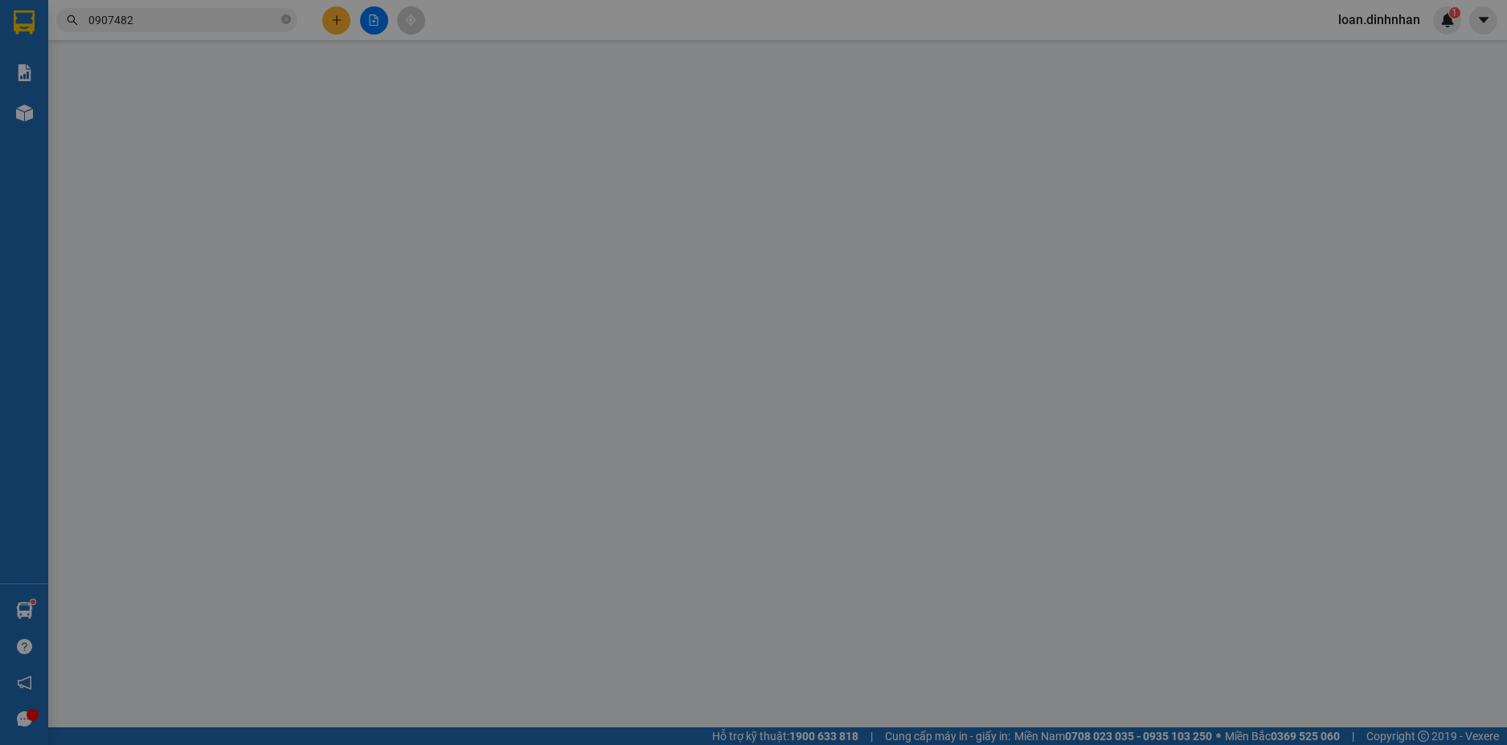
type input "0907482968"
type input "DŨNG 249"
type input "150.000"
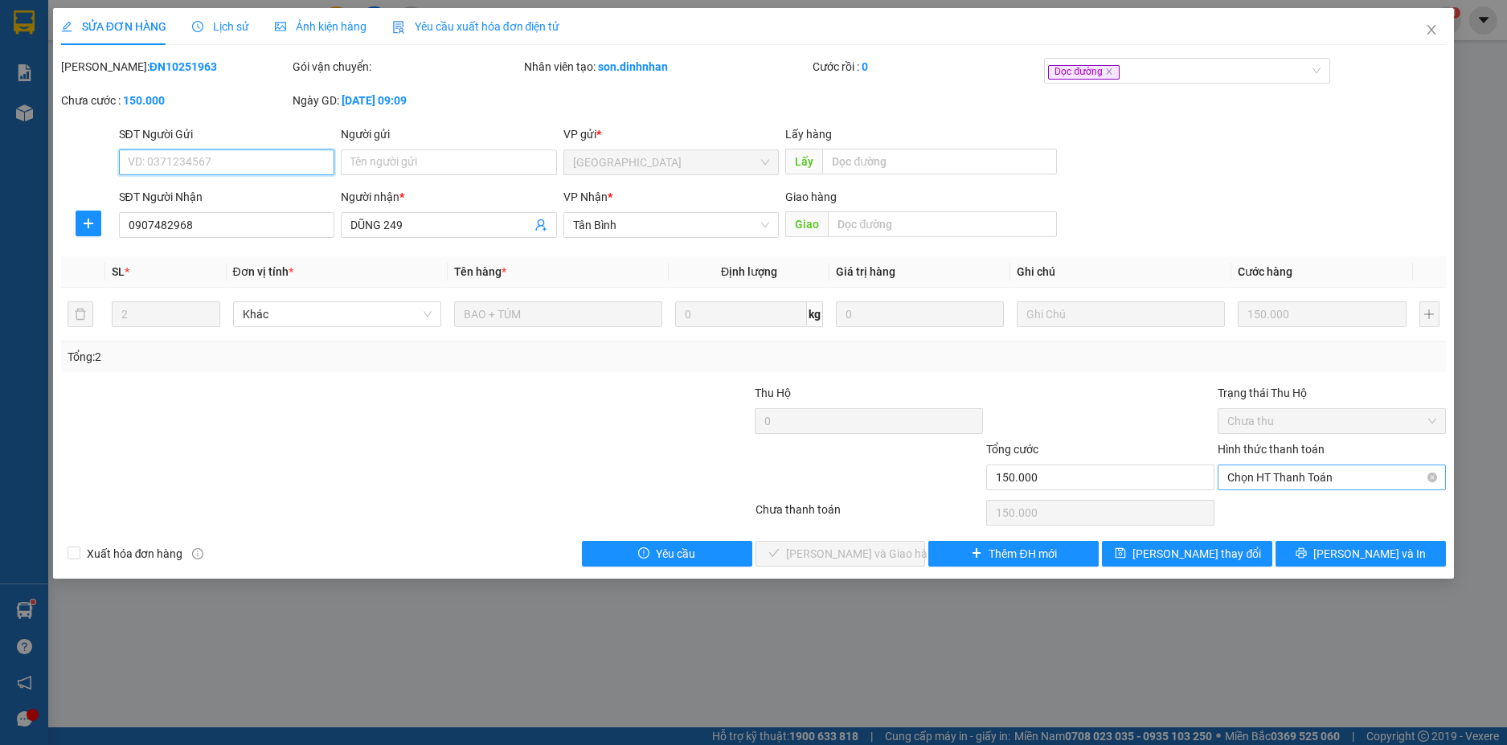
click at [1170, 477] on span "Chọn HT Thanh Toán" at bounding box center [1331, 477] width 209 height 24
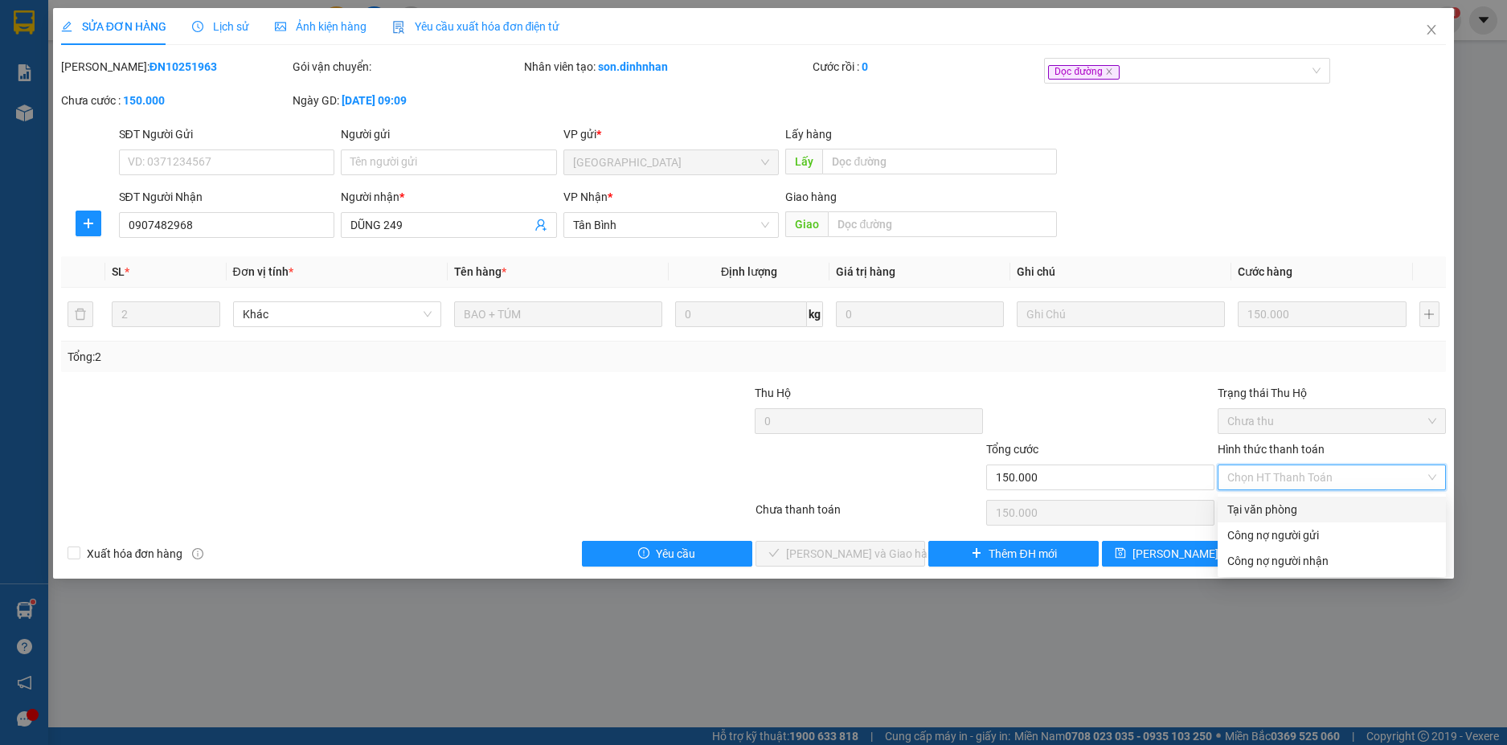
click at [1170, 506] on div "Tại văn phòng" at bounding box center [1331, 510] width 209 height 18
type input "0"
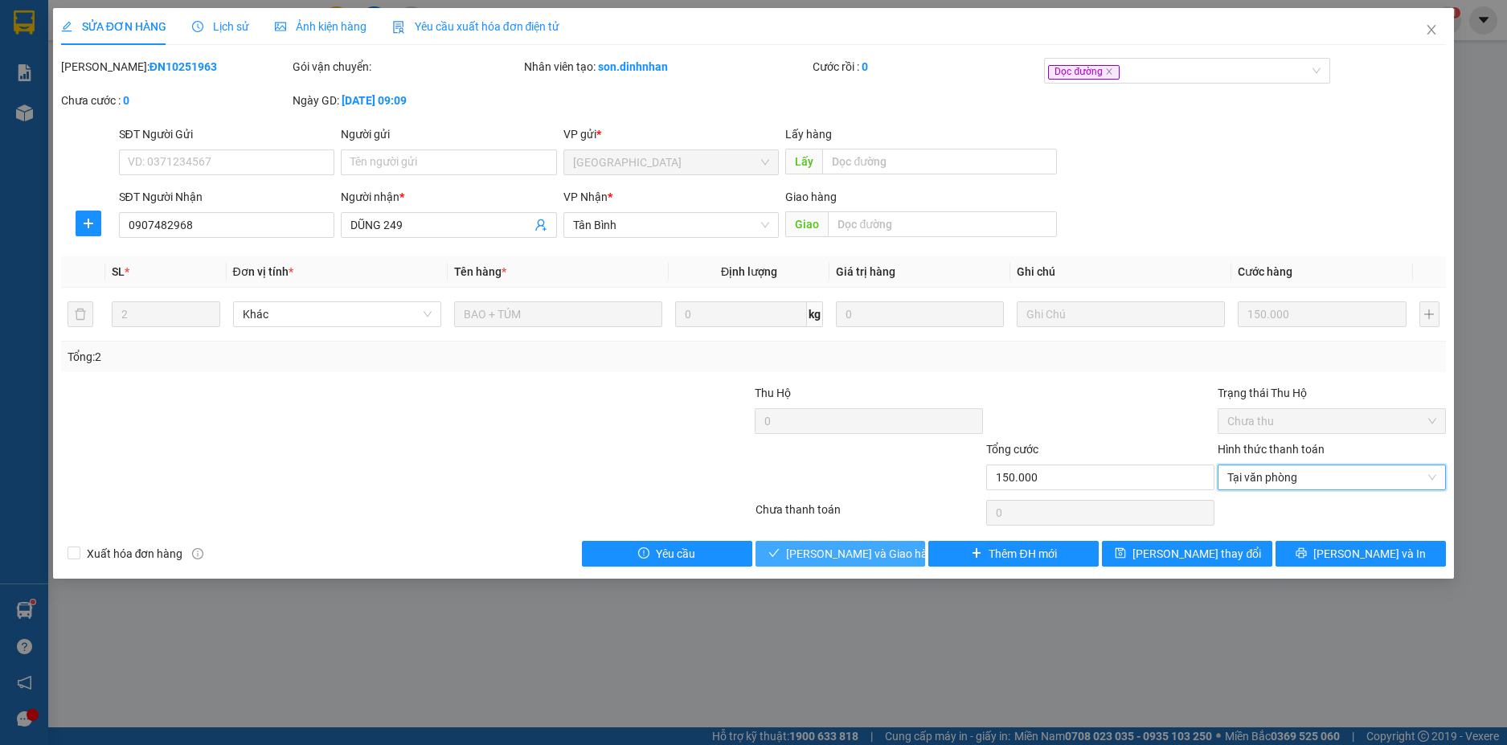
click at [839, 553] on span "[PERSON_NAME] và [PERSON_NAME] hàng" at bounding box center [863, 554] width 154 height 18
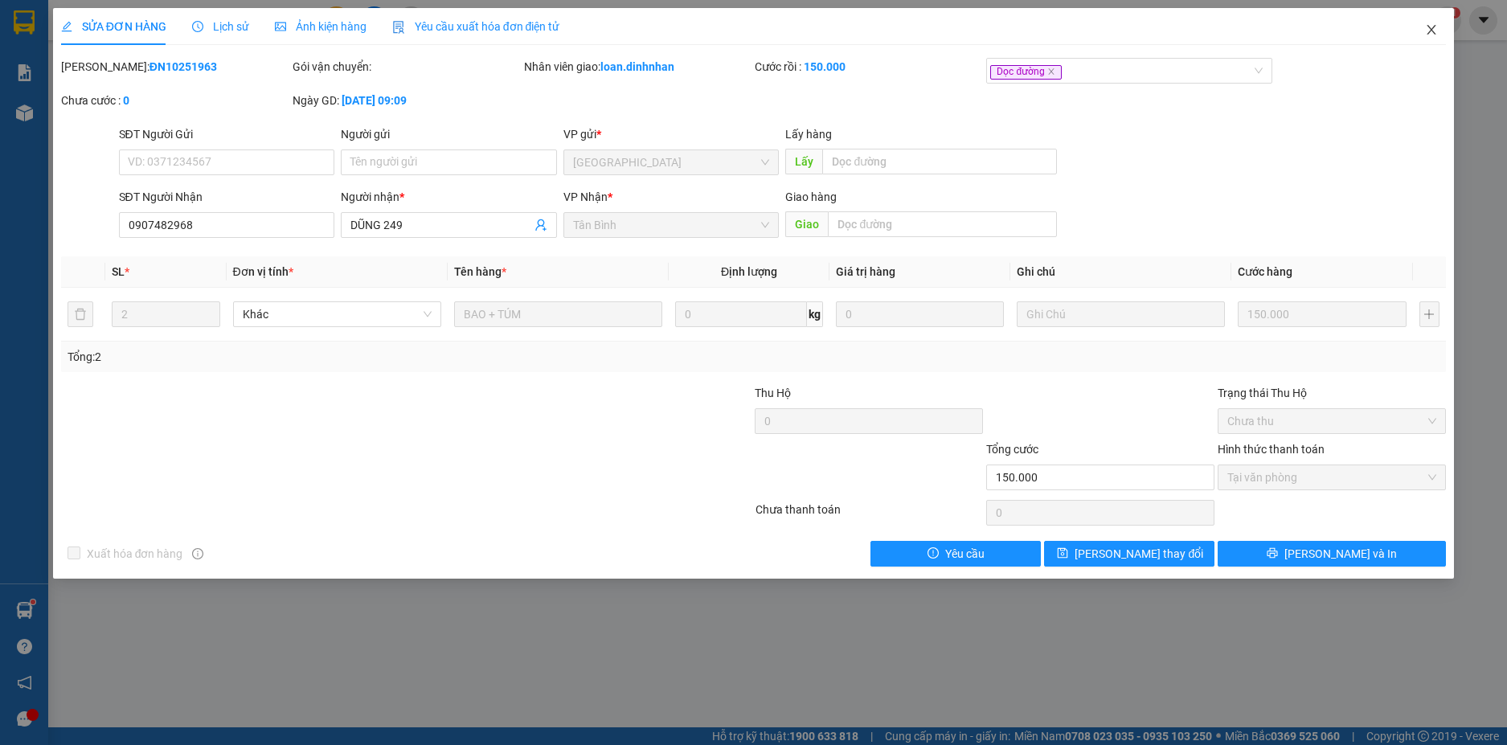
click at [1170, 32] on icon "close" at bounding box center [1431, 29] width 13 height 13
click at [1170, 32] on div "loan.dinhnhan 1" at bounding box center [1393, 20] width 136 height 28
click at [1170, 26] on span "loan.dinhnhan" at bounding box center [1379, 20] width 108 height 20
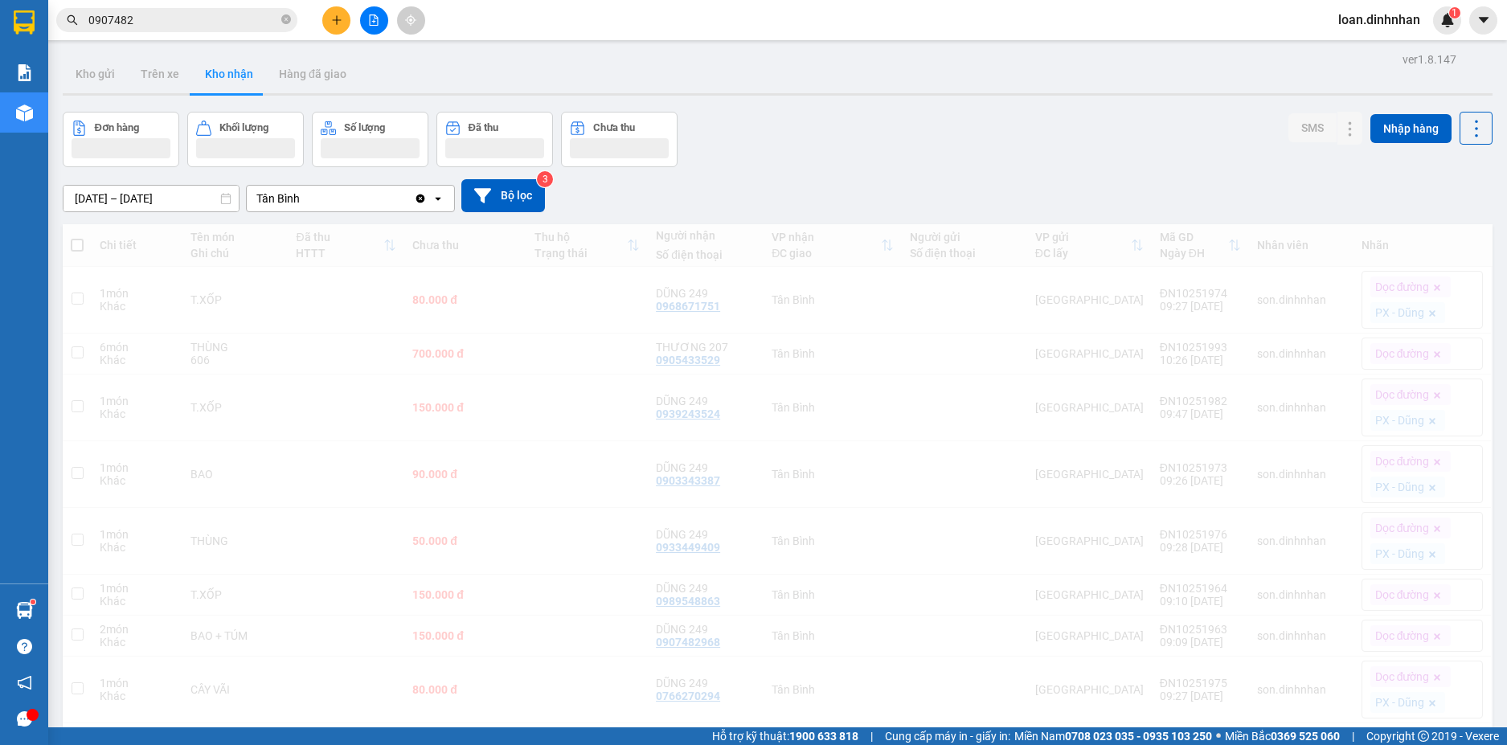
click at [1170, 27] on span "loan.dinhnhan" at bounding box center [1379, 20] width 108 height 20
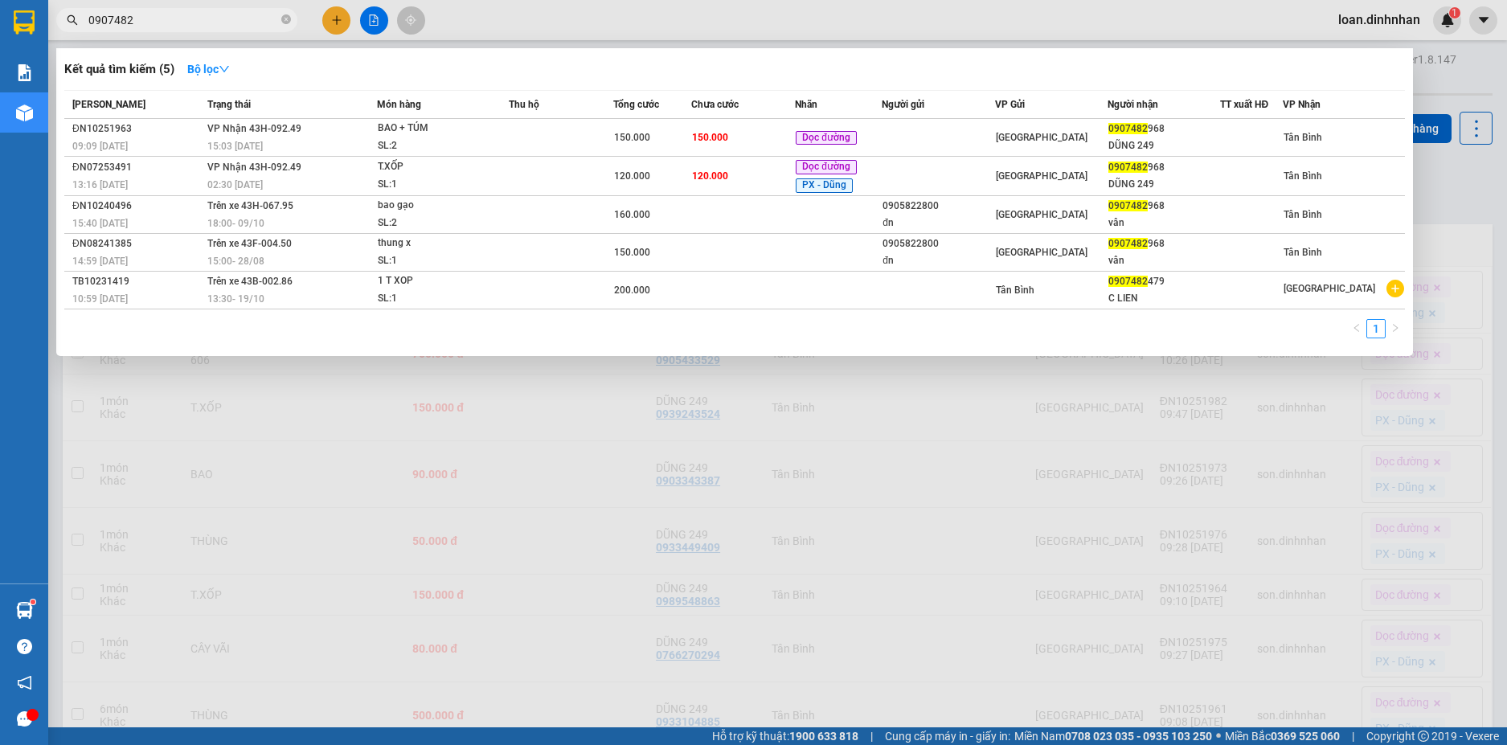
click at [260, 18] on input "0907482" at bounding box center [183, 20] width 190 height 18
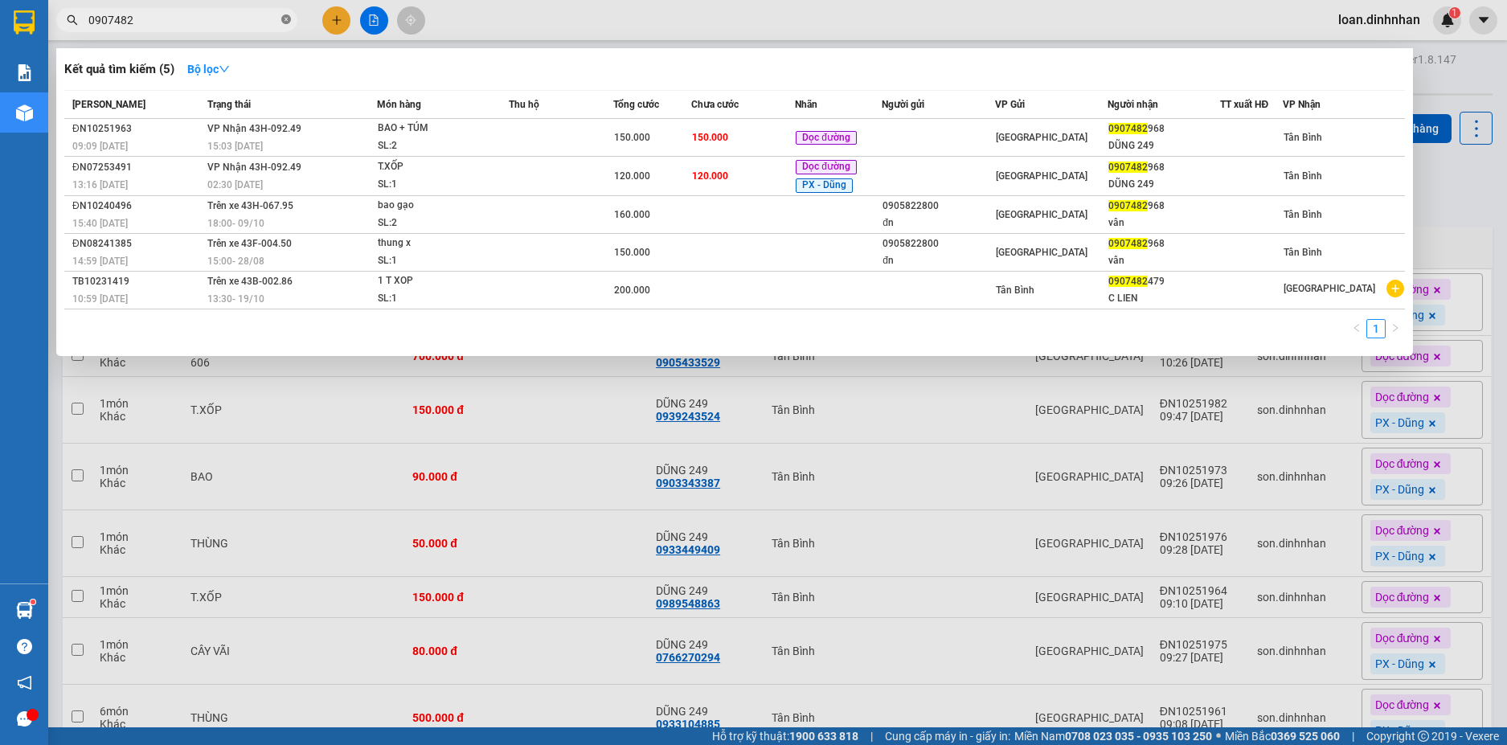
click at [284, 17] on icon "close-circle" at bounding box center [286, 19] width 10 height 10
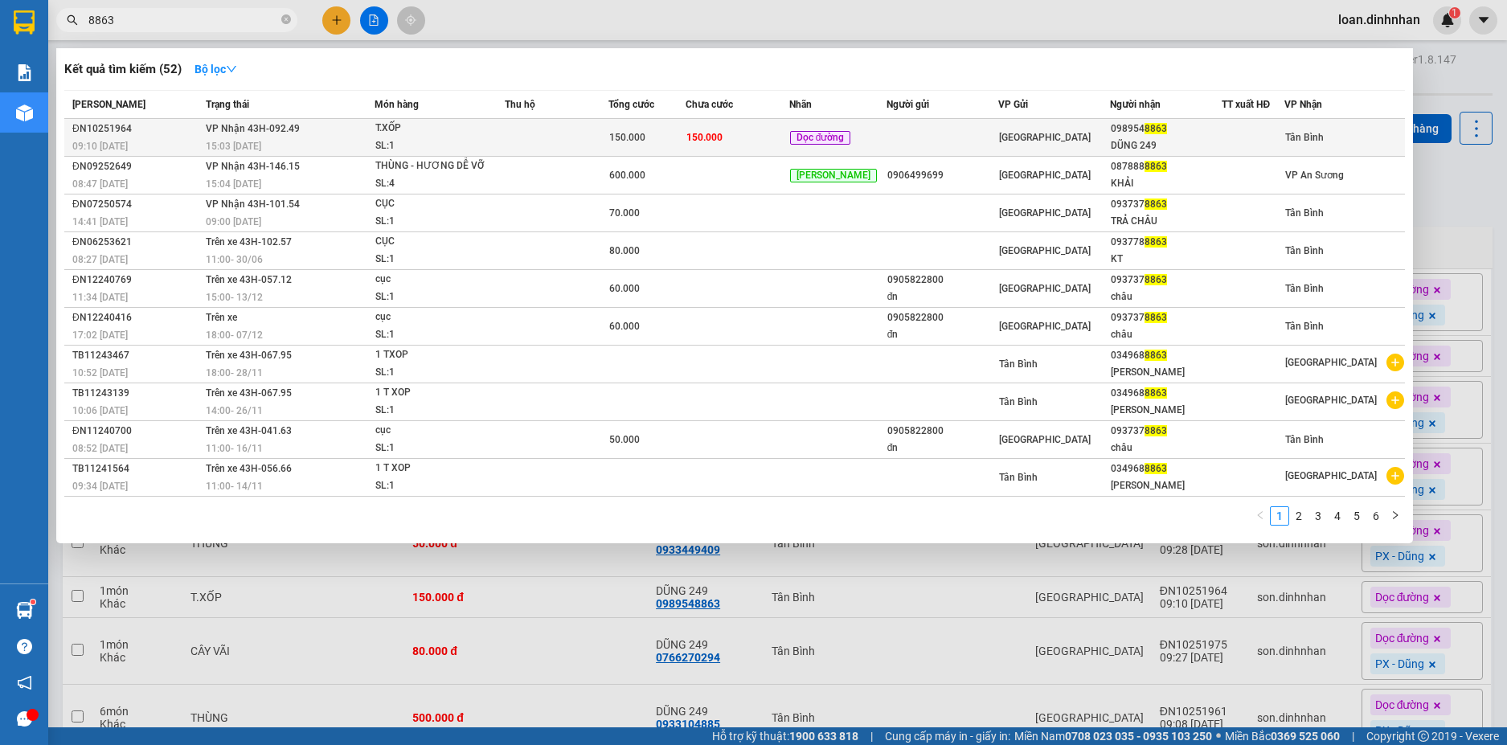
type input "8863"
click at [1006, 132] on span "[GEOGRAPHIC_DATA]" at bounding box center [1045, 137] width 92 height 11
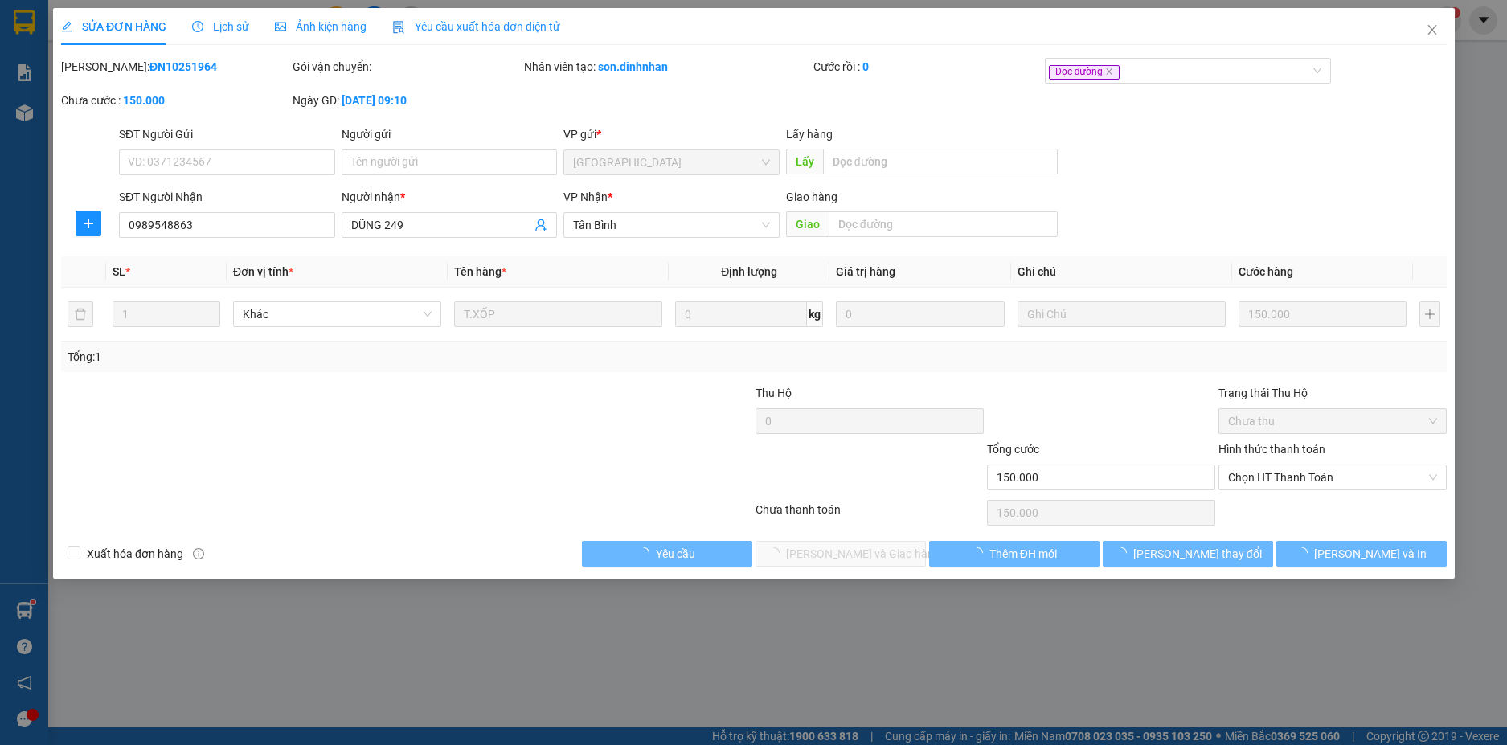
type input "0989548863"
type input "DŨNG 249"
type input "150.000"
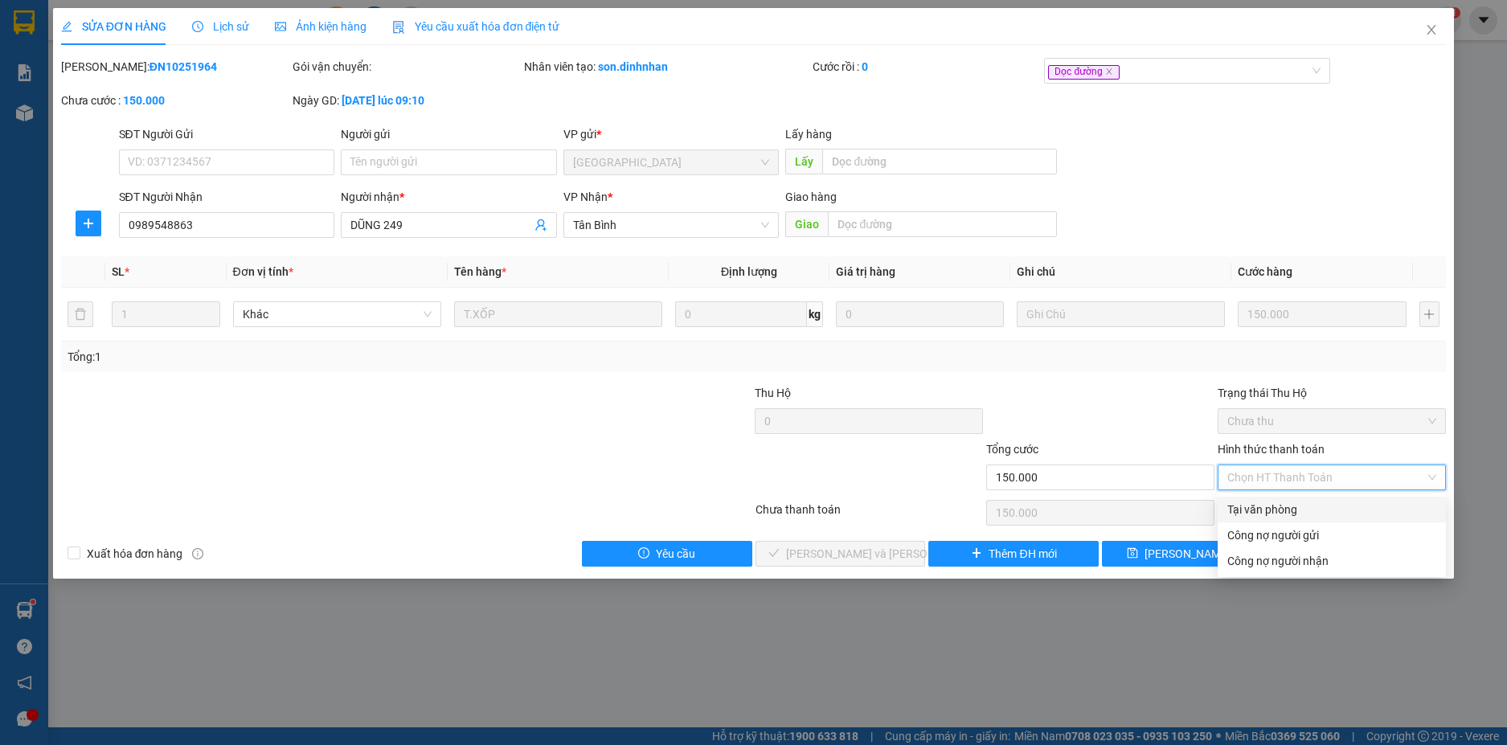
click at [1248, 499] on div "Tại văn phòng" at bounding box center [1331, 510] width 228 height 26
type input "0"
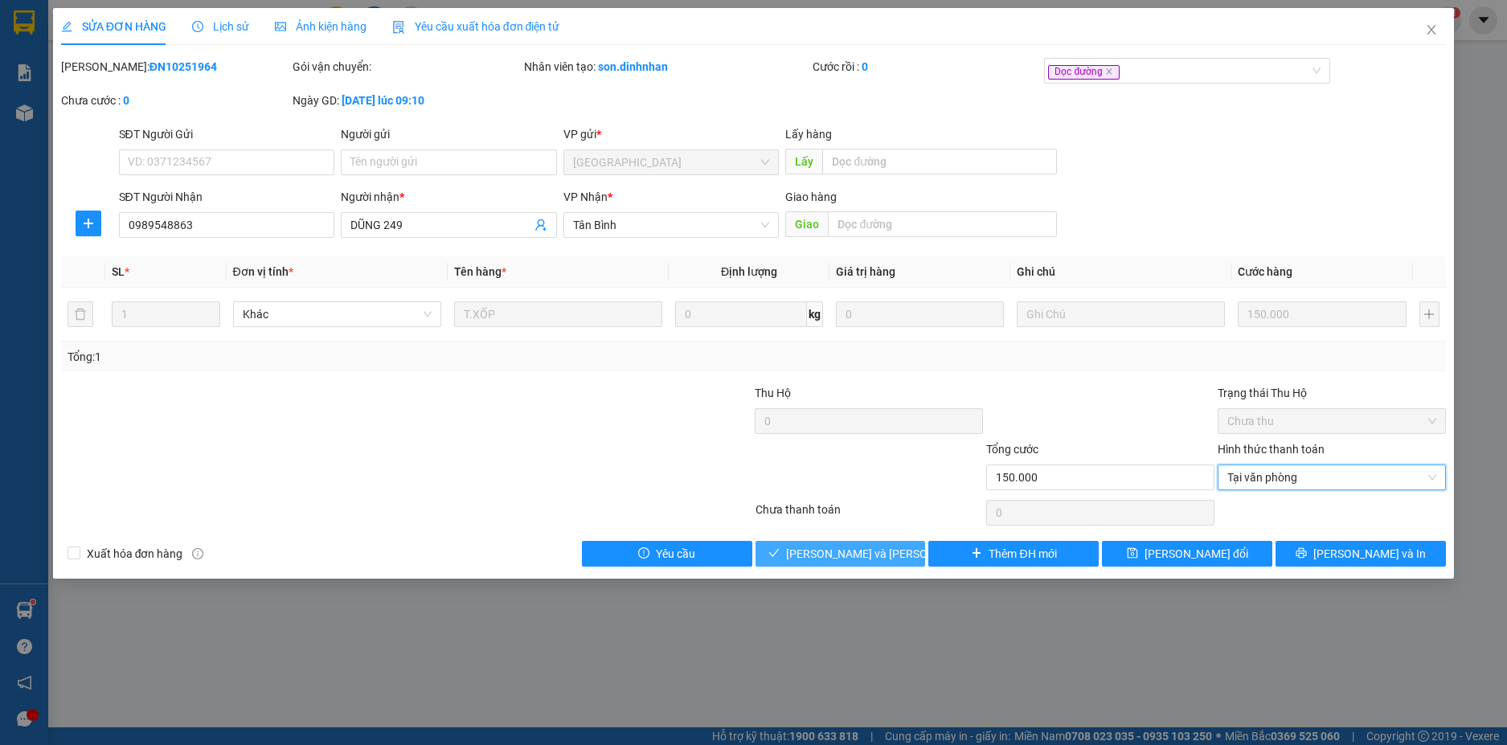
click at [910, 551] on button "[PERSON_NAME] và [PERSON_NAME] hàng" at bounding box center [840, 554] width 170 height 26
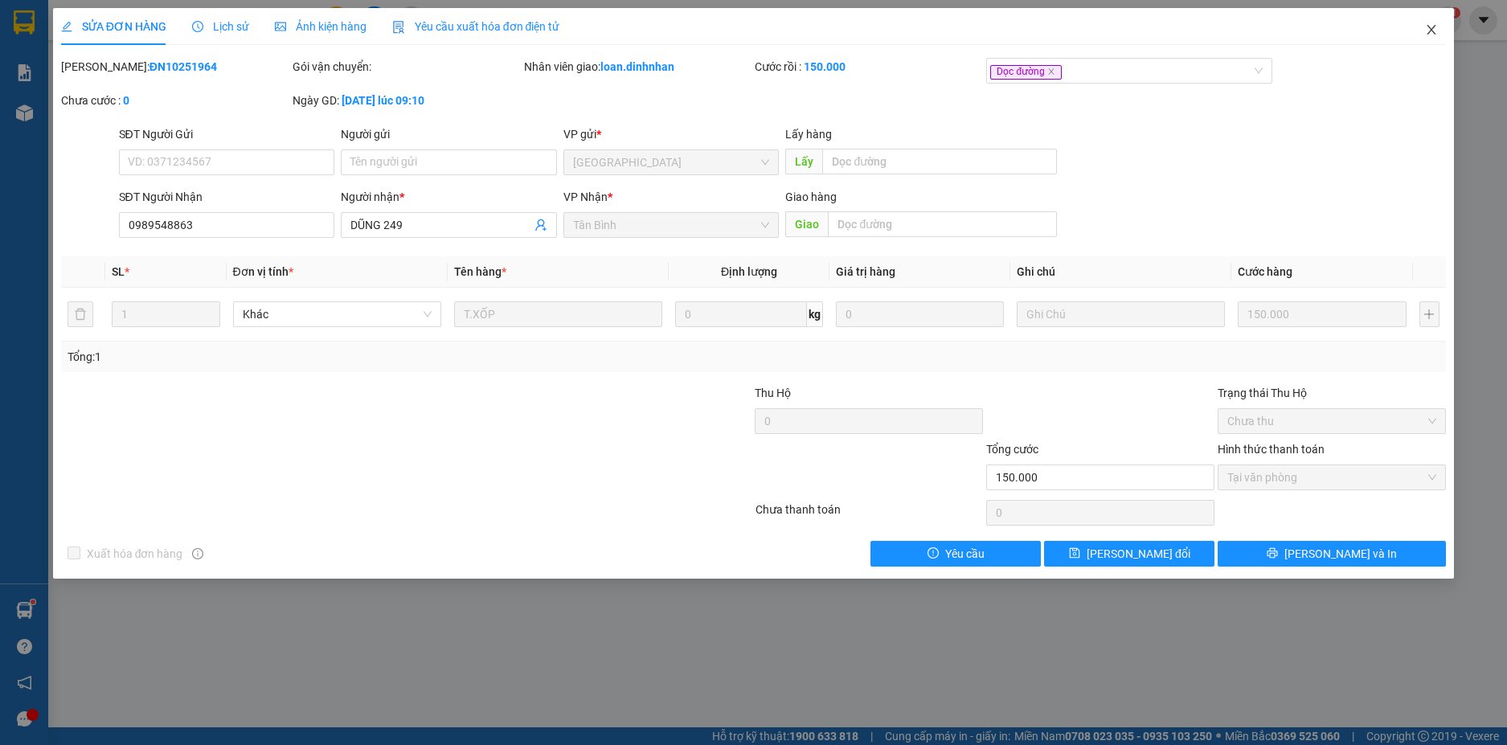
click at [1431, 26] on icon "close" at bounding box center [1431, 29] width 13 height 13
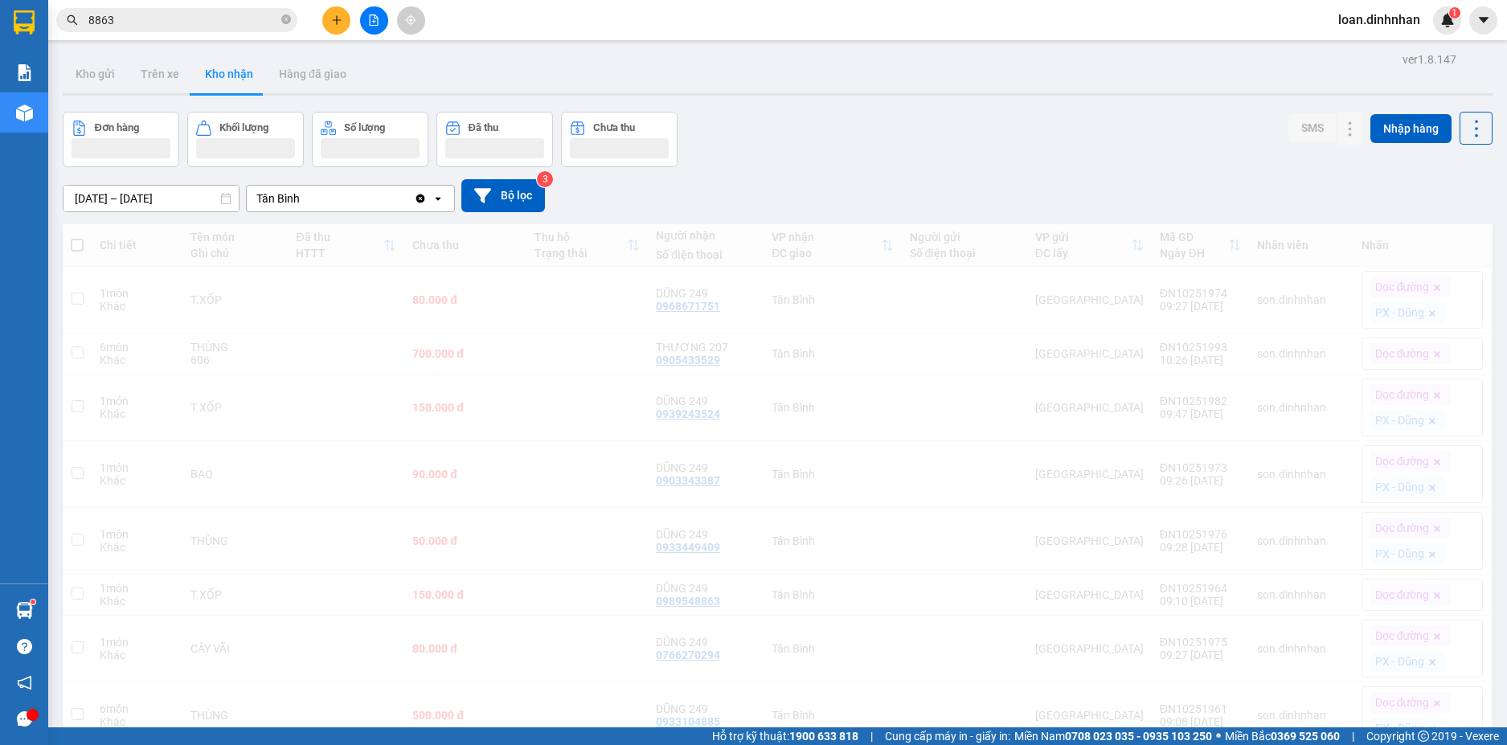
click at [1429, 25] on span "loan.dinhnhan" at bounding box center [1379, 20] width 108 height 20
click at [270, 19] on input "8863" at bounding box center [183, 20] width 190 height 18
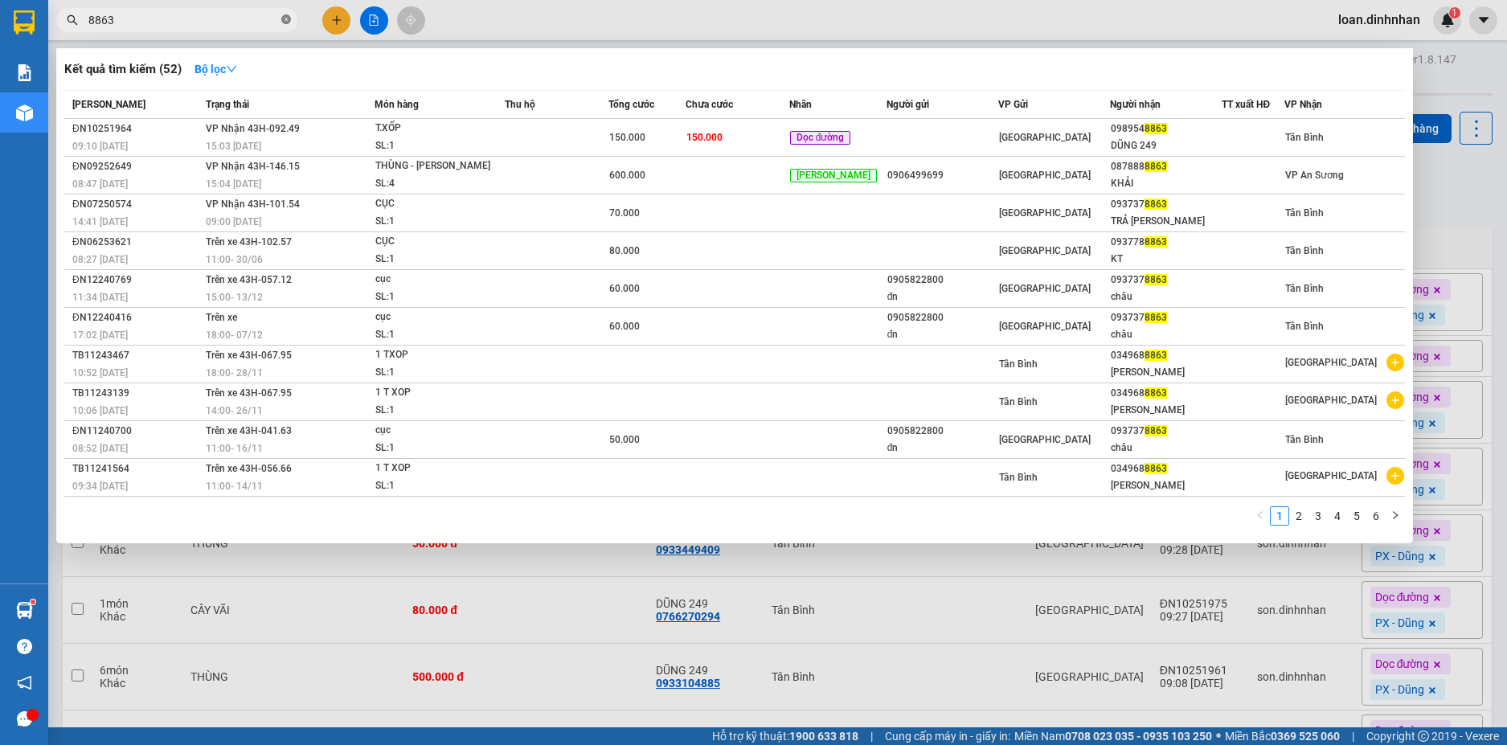
click at [286, 18] on icon "close-circle" at bounding box center [286, 19] width 10 height 10
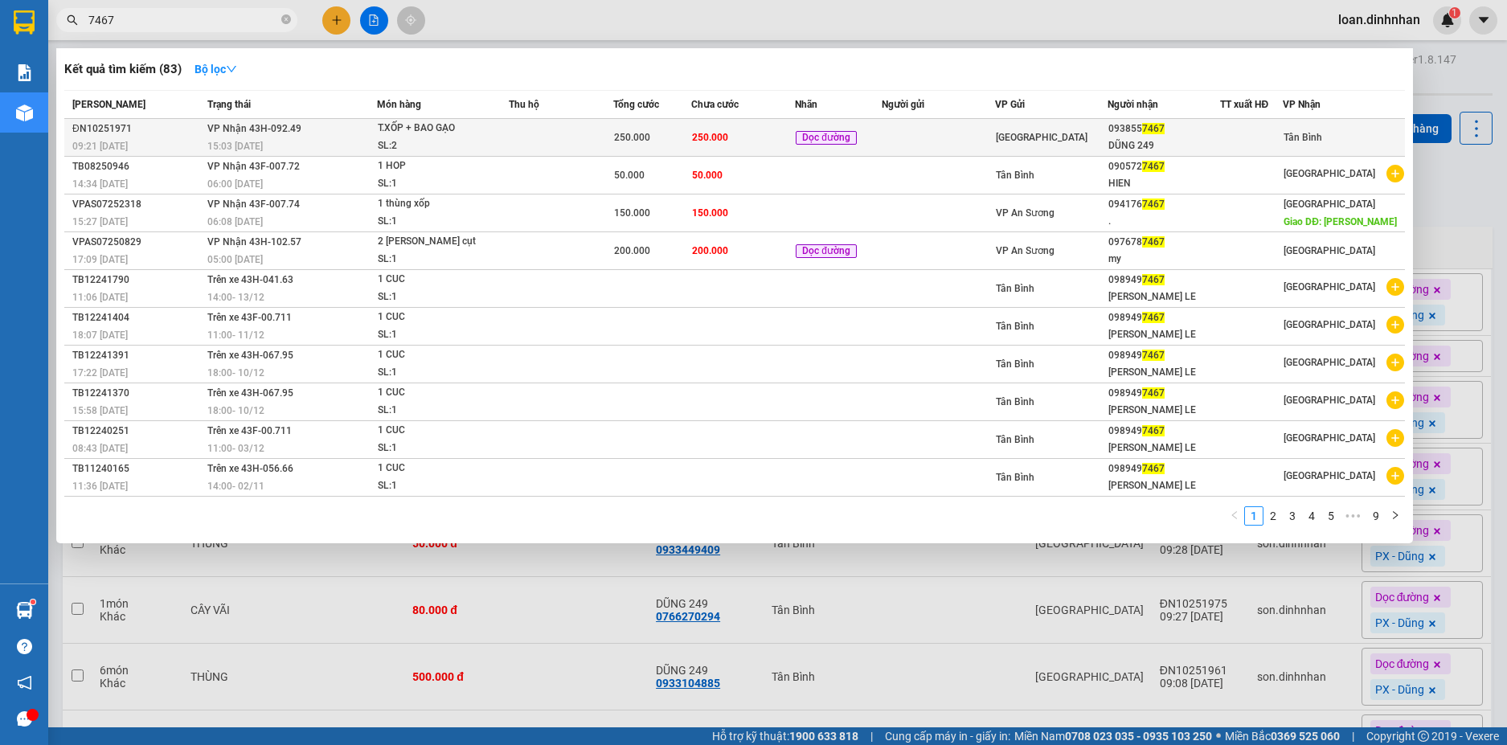
type input "7467"
click at [467, 132] on div "T.XỐP + BAO GẠO" at bounding box center [438, 129] width 121 height 18
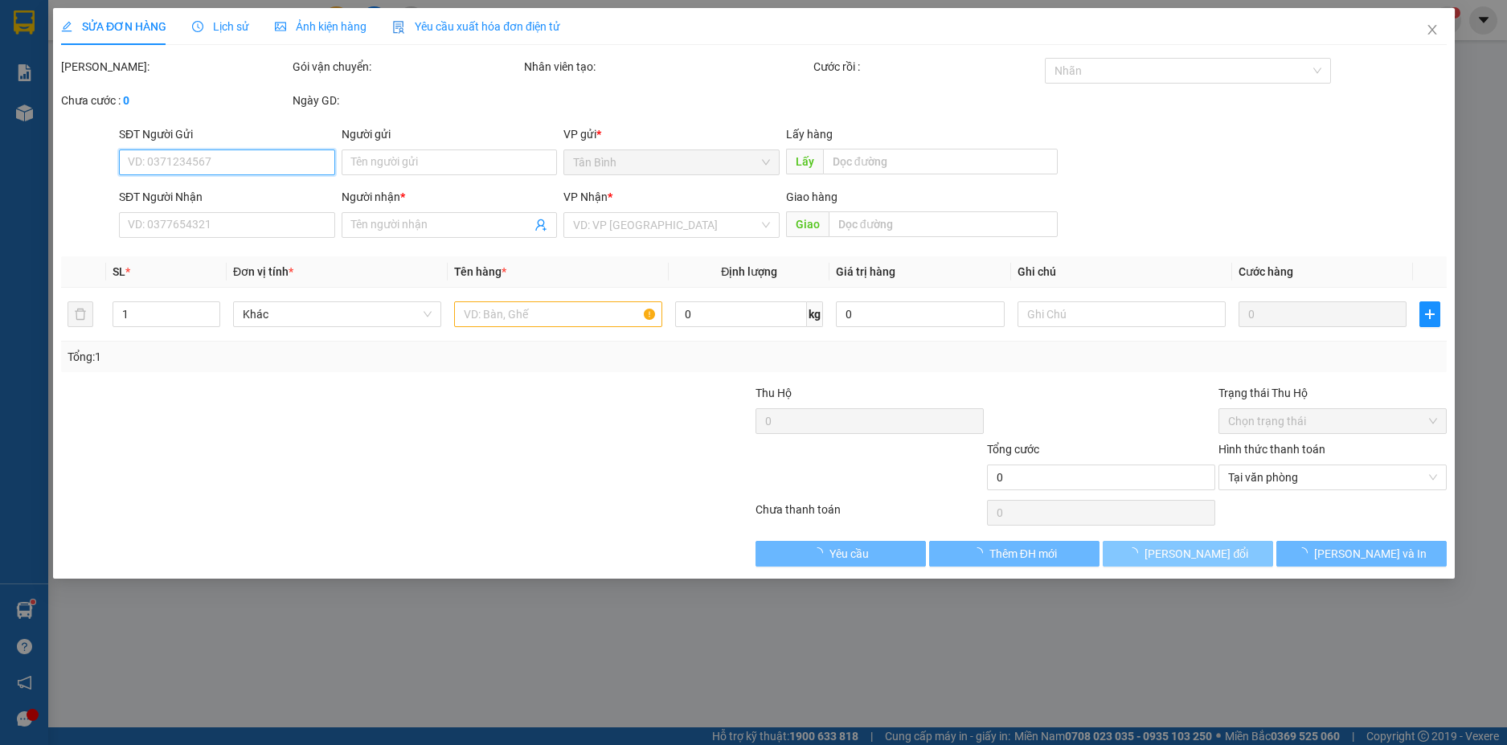
type input "0938557467"
type input "DŨNG 249"
type input "250.000"
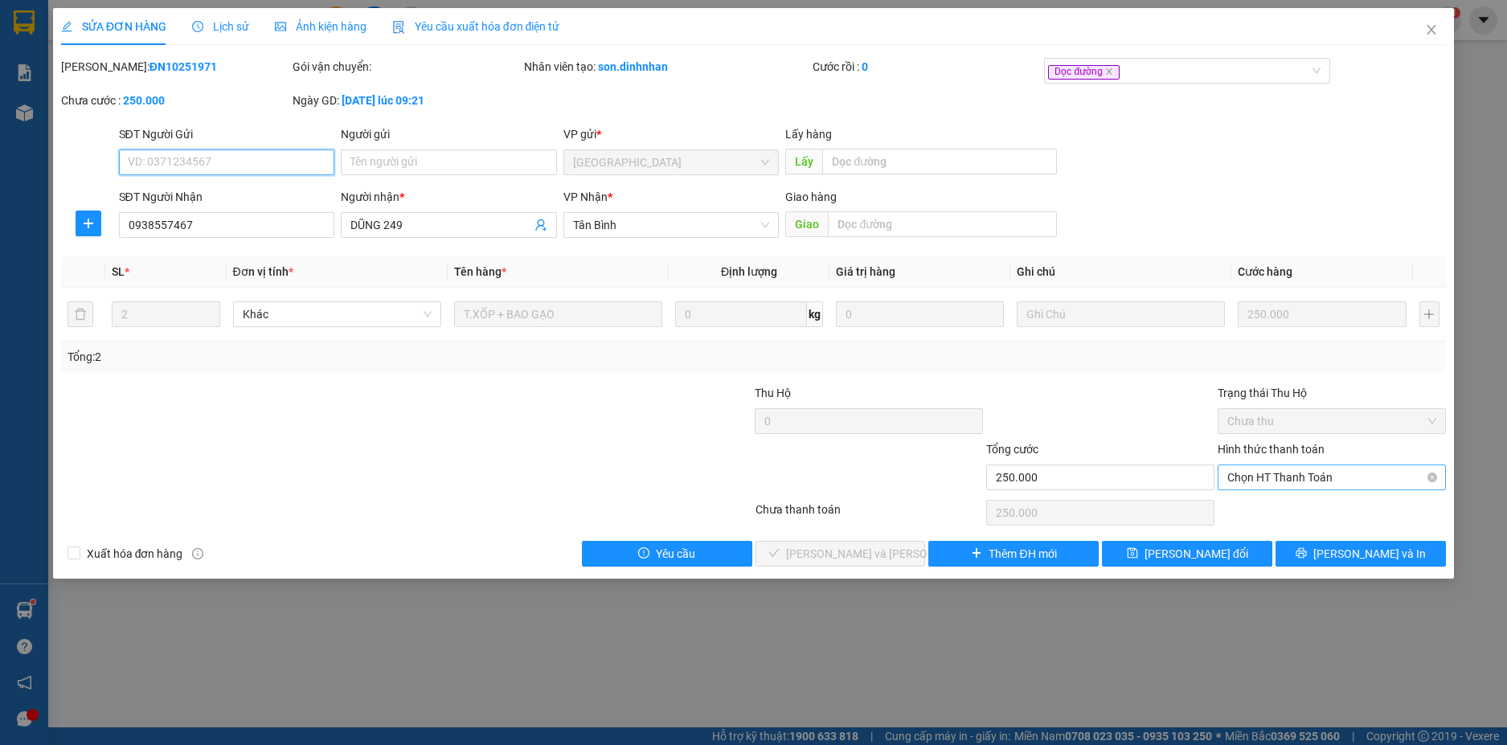
click at [1246, 470] on span "Chọn HT Thanh Toán" at bounding box center [1331, 477] width 209 height 24
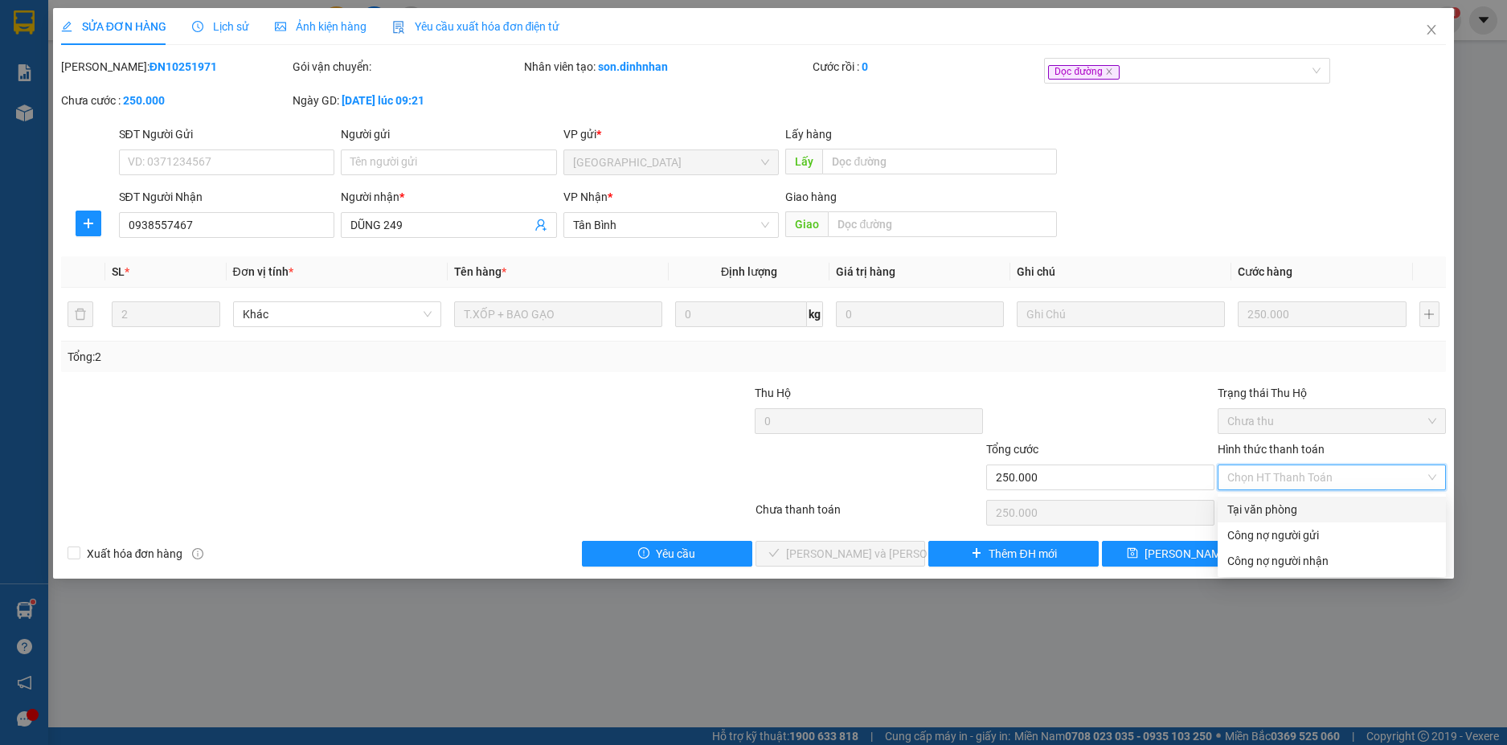
click at [1254, 505] on div "Tại văn phòng" at bounding box center [1331, 510] width 209 height 18
type input "0"
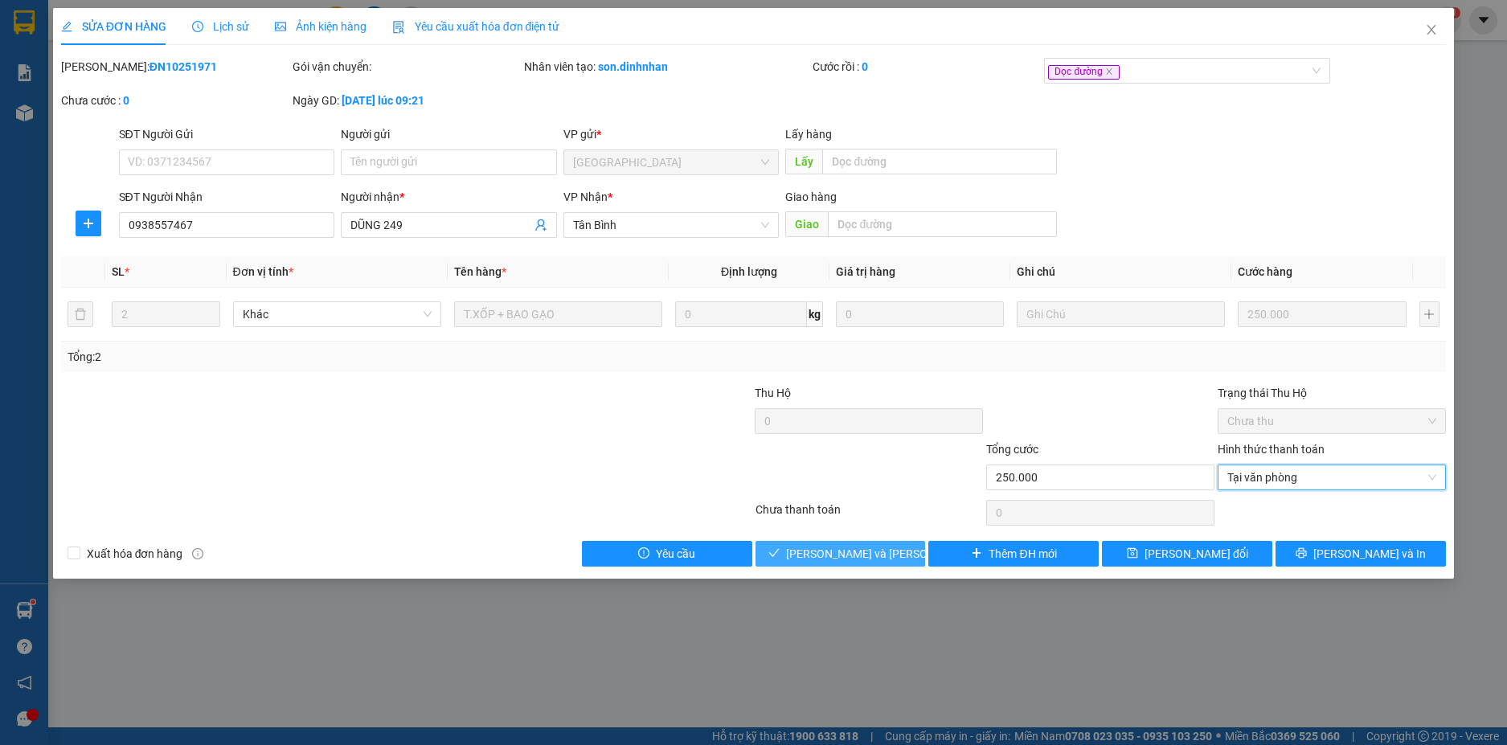
click at [844, 563] on button "[PERSON_NAME] và [PERSON_NAME] hàng" at bounding box center [840, 554] width 170 height 26
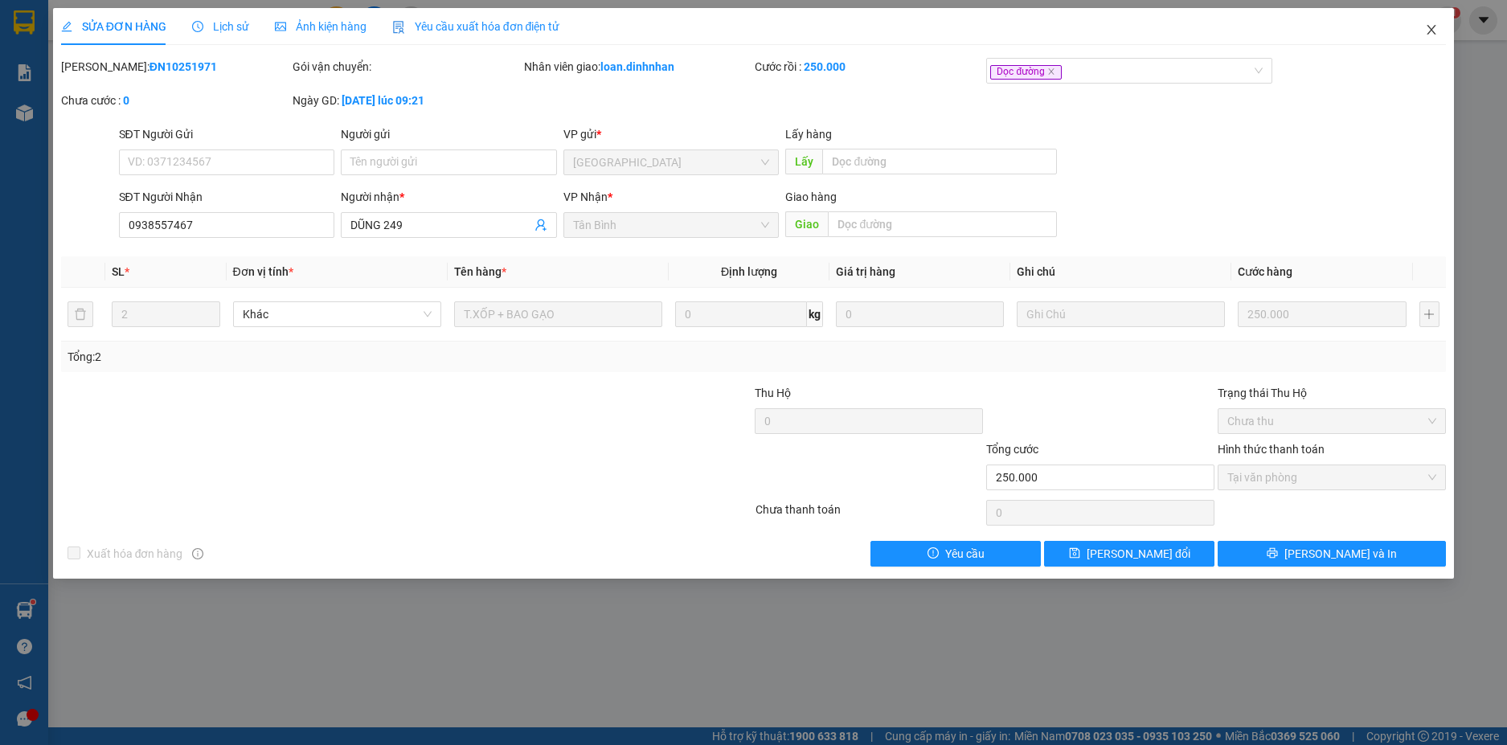
click at [1429, 30] on icon "close" at bounding box center [1431, 29] width 13 height 13
click at [1425, 36] on div "Kết quả tìm kiếm ( 83 ) Bộ lọc Mã ĐH Trạng thái Món hàng Thu hộ Tổng cước Chưa …" at bounding box center [753, 20] width 1507 height 40
click at [1426, 22] on span "loan.dinhnhan" at bounding box center [1379, 20] width 108 height 20
click at [1427, 27] on span "loan.dinhnhan" at bounding box center [1379, 20] width 108 height 20
click at [1430, 23] on span "loan.dinhnhan" at bounding box center [1379, 20] width 108 height 20
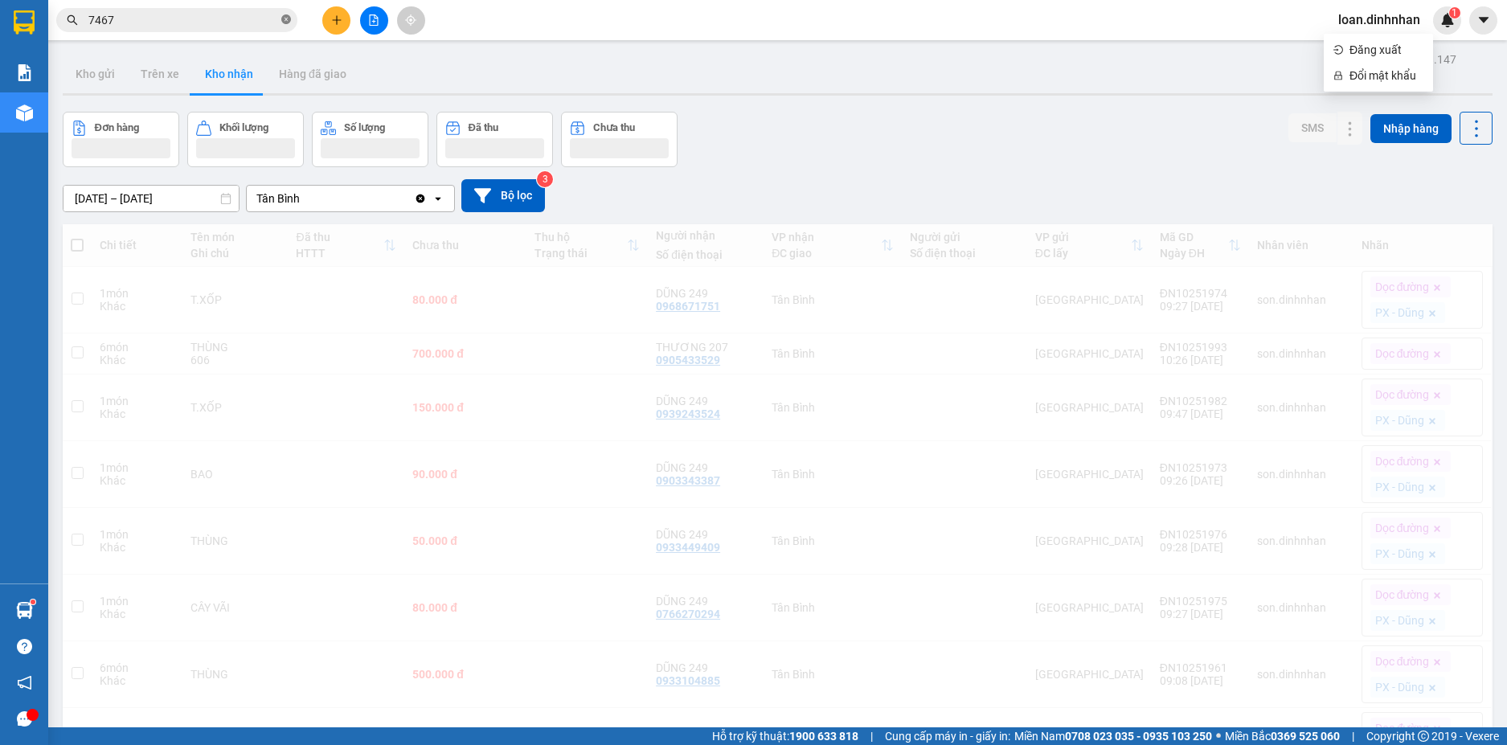
click at [285, 23] on icon "close-circle" at bounding box center [286, 19] width 10 height 10
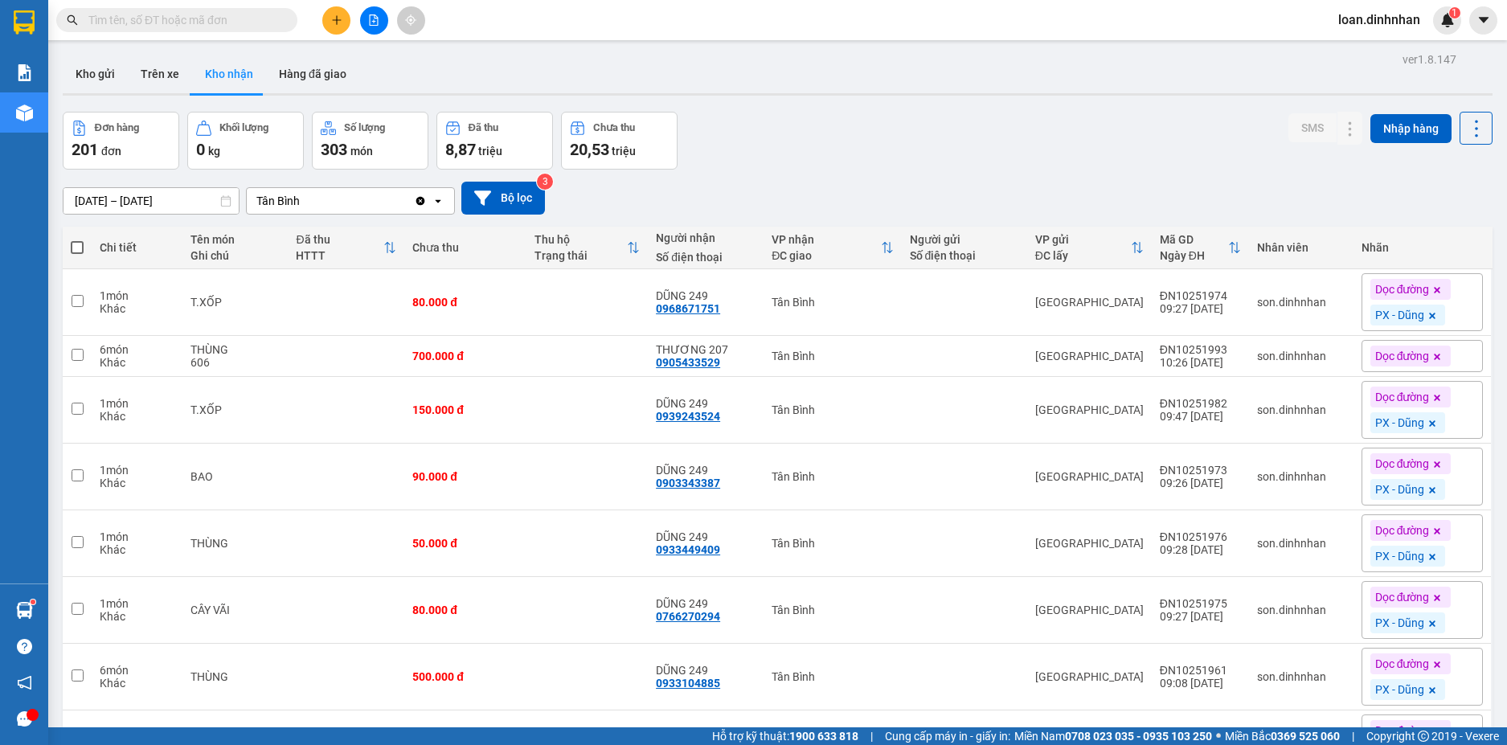
click at [285, 23] on span at bounding box center [286, 20] width 10 height 18
click at [203, 22] on input "text" at bounding box center [183, 20] width 190 height 18
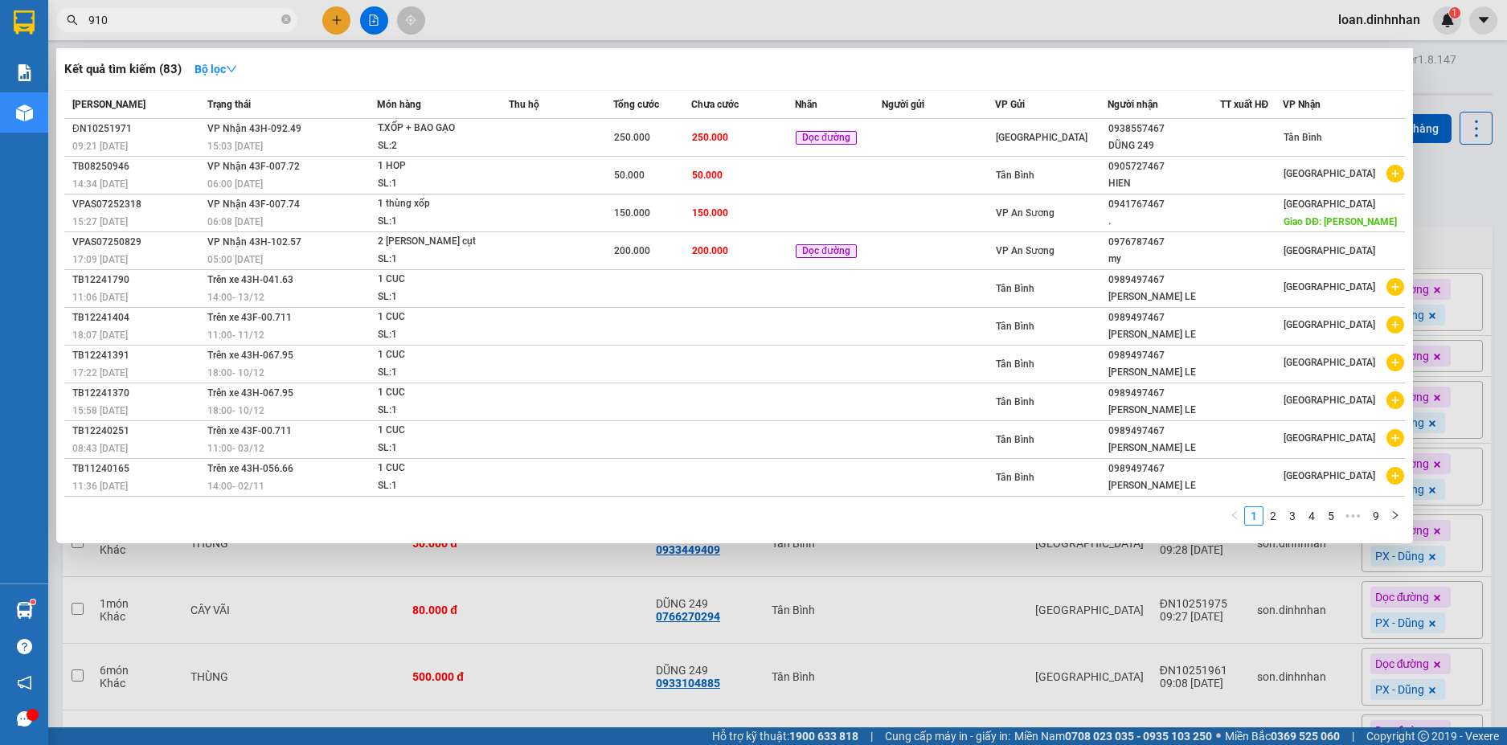
type input "9104"
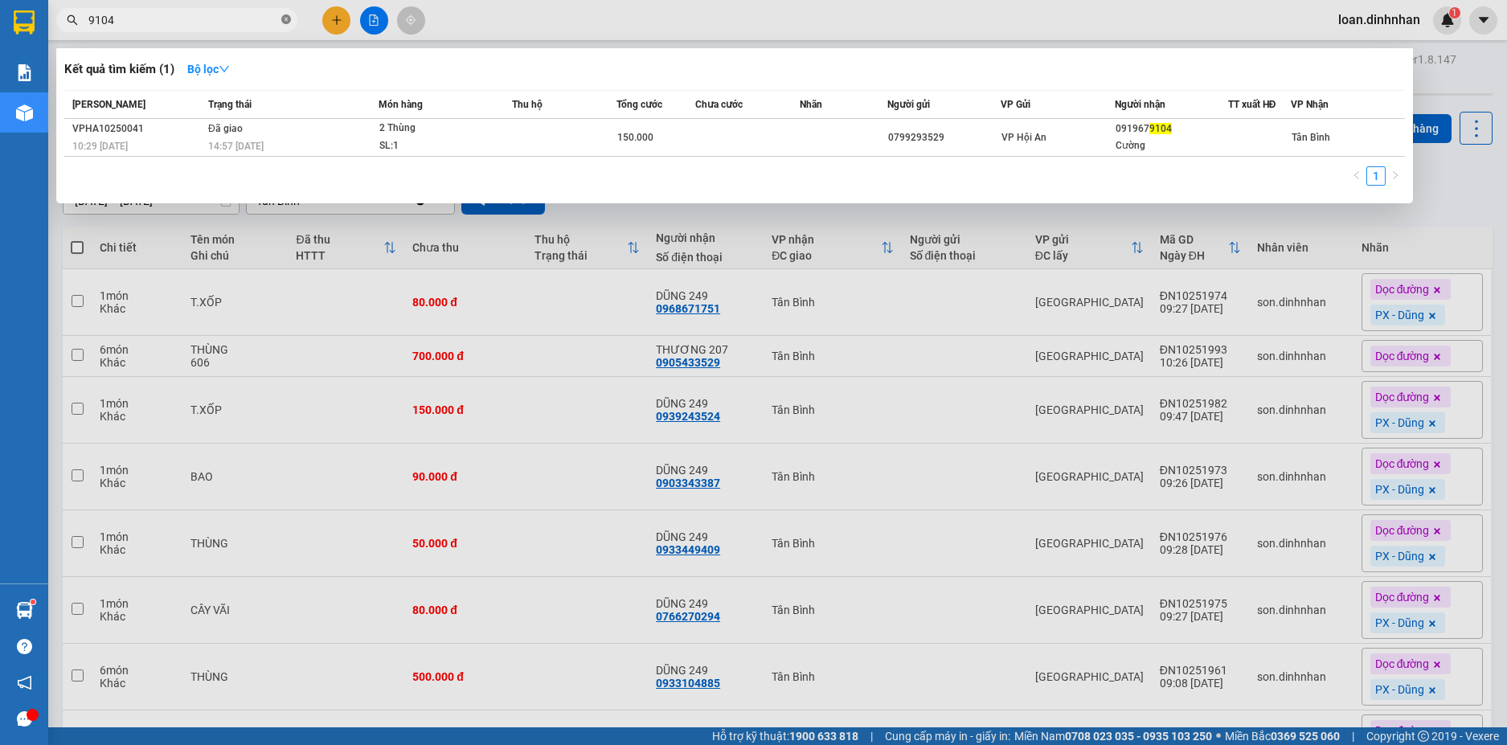
drag, startPoint x: 273, startPoint y: 14, endPoint x: 288, endPoint y: 14, distance: 14.5
click at [285, 14] on span "9104" at bounding box center [176, 20] width 241 height 24
click at [288, 14] on span at bounding box center [286, 20] width 10 height 15
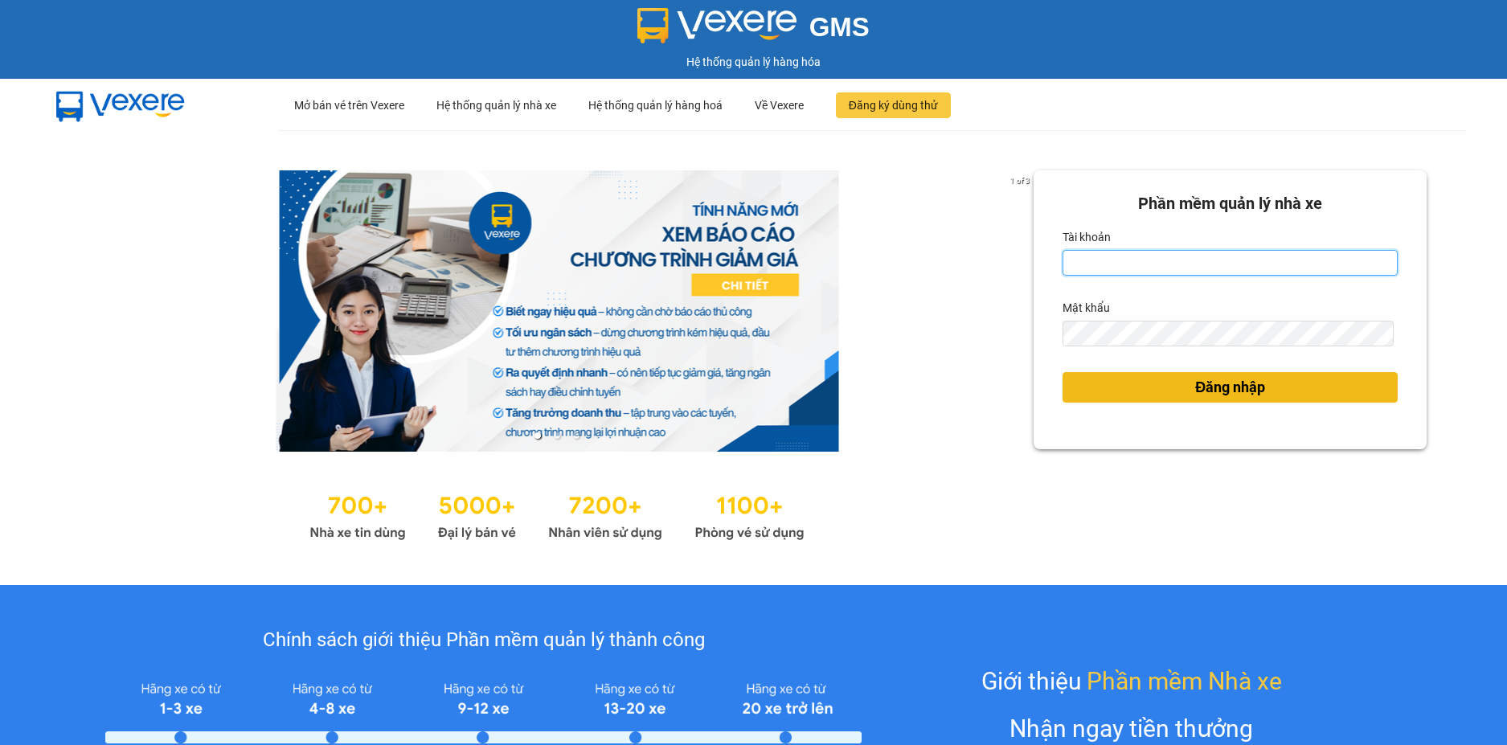
type input "loan.dinhnhan"
click at [1252, 391] on span "Đăng nhập" at bounding box center [1230, 387] width 70 height 23
click at [1239, 384] on span "Đăng nhập" at bounding box center [1230, 387] width 70 height 23
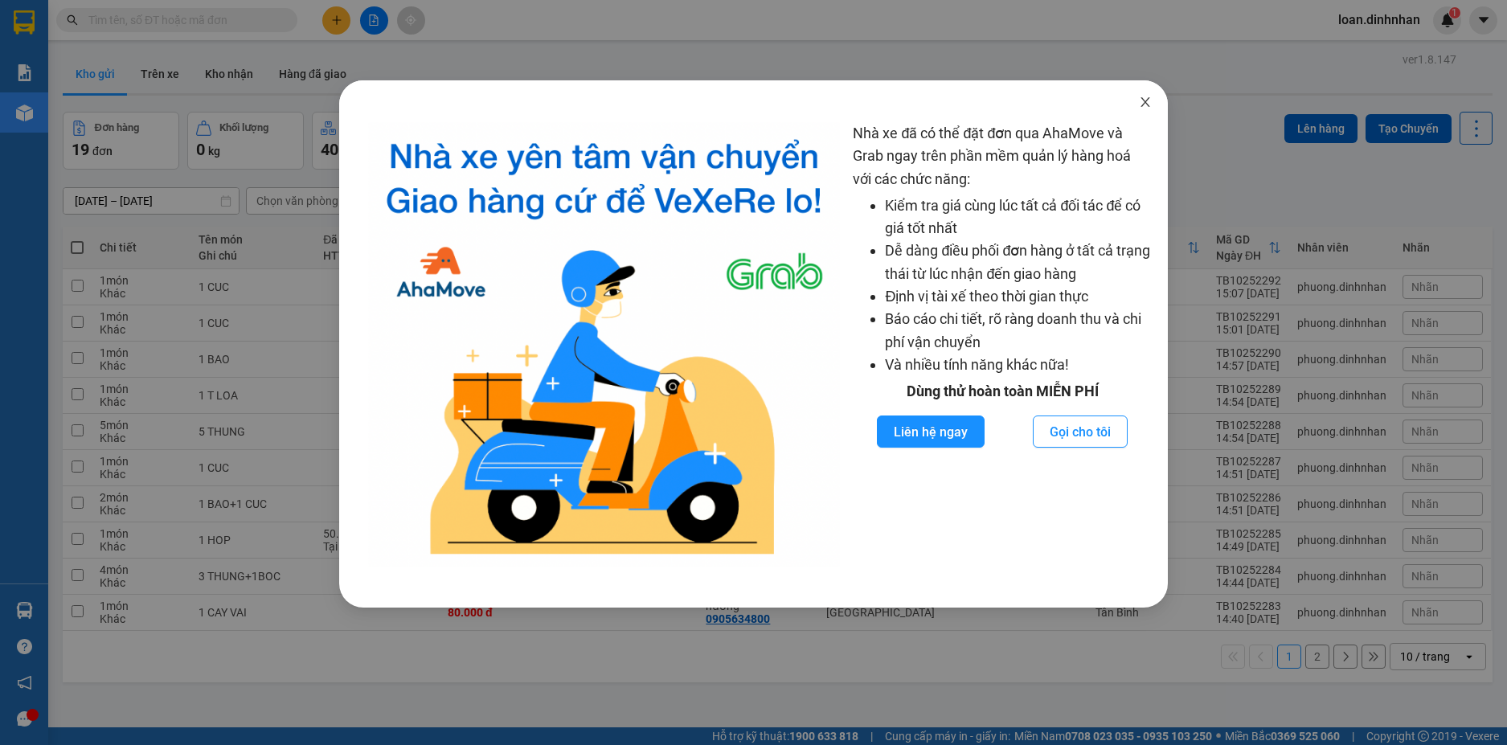
drag, startPoint x: 1143, startPoint y: 105, endPoint x: 1112, endPoint y: 100, distance: 31.1
click at [1137, 104] on span "Close" at bounding box center [1145, 102] width 45 height 45
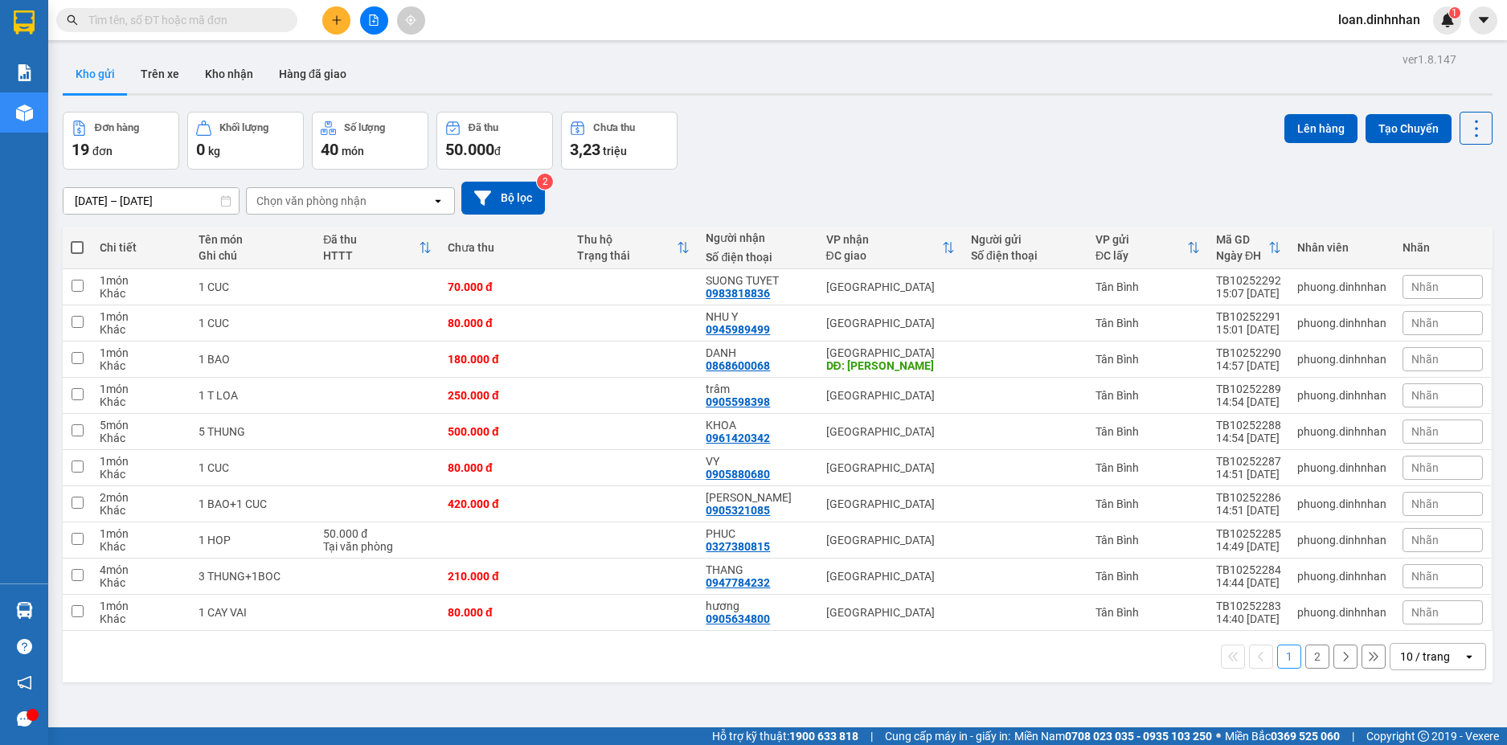
click at [1405, 661] on div "10 / trang" at bounding box center [1425, 657] width 50 height 16
click at [1400, 625] on span "100 / trang" at bounding box center [1418, 621] width 58 height 16
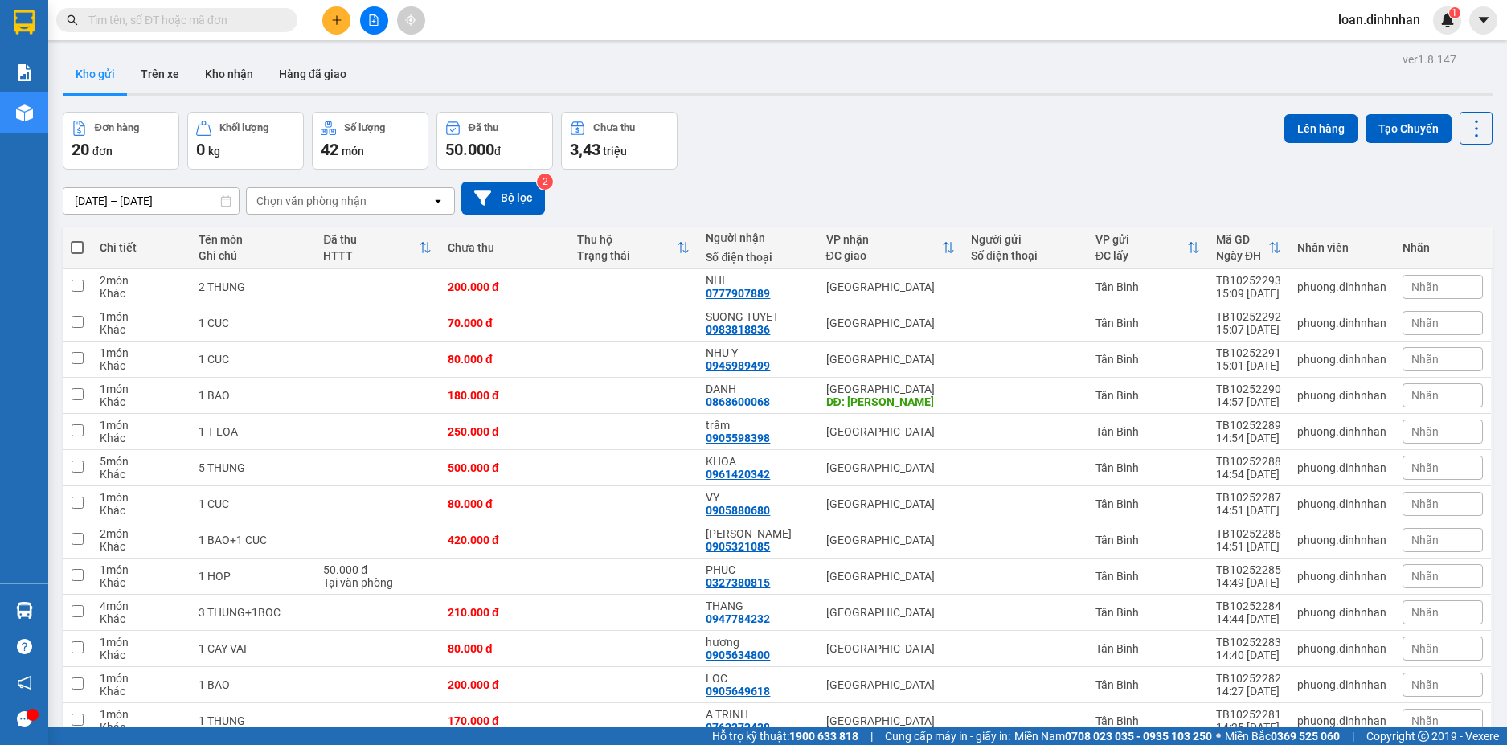
click at [205, 23] on input "text" at bounding box center [183, 20] width 190 height 18
click at [220, 23] on input "text" at bounding box center [183, 20] width 190 height 18
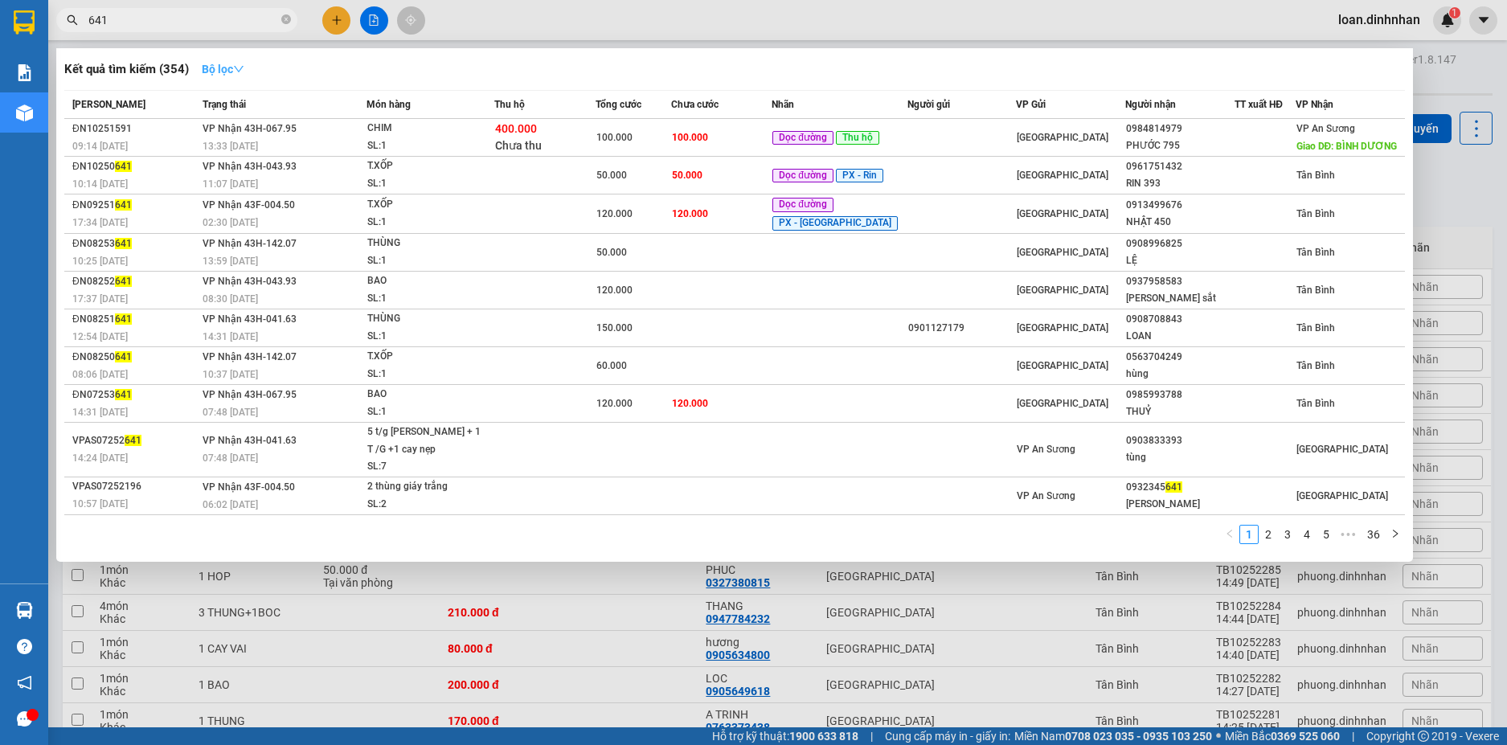
type input "641"
click at [244, 72] on icon "down" at bounding box center [238, 68] width 11 height 11
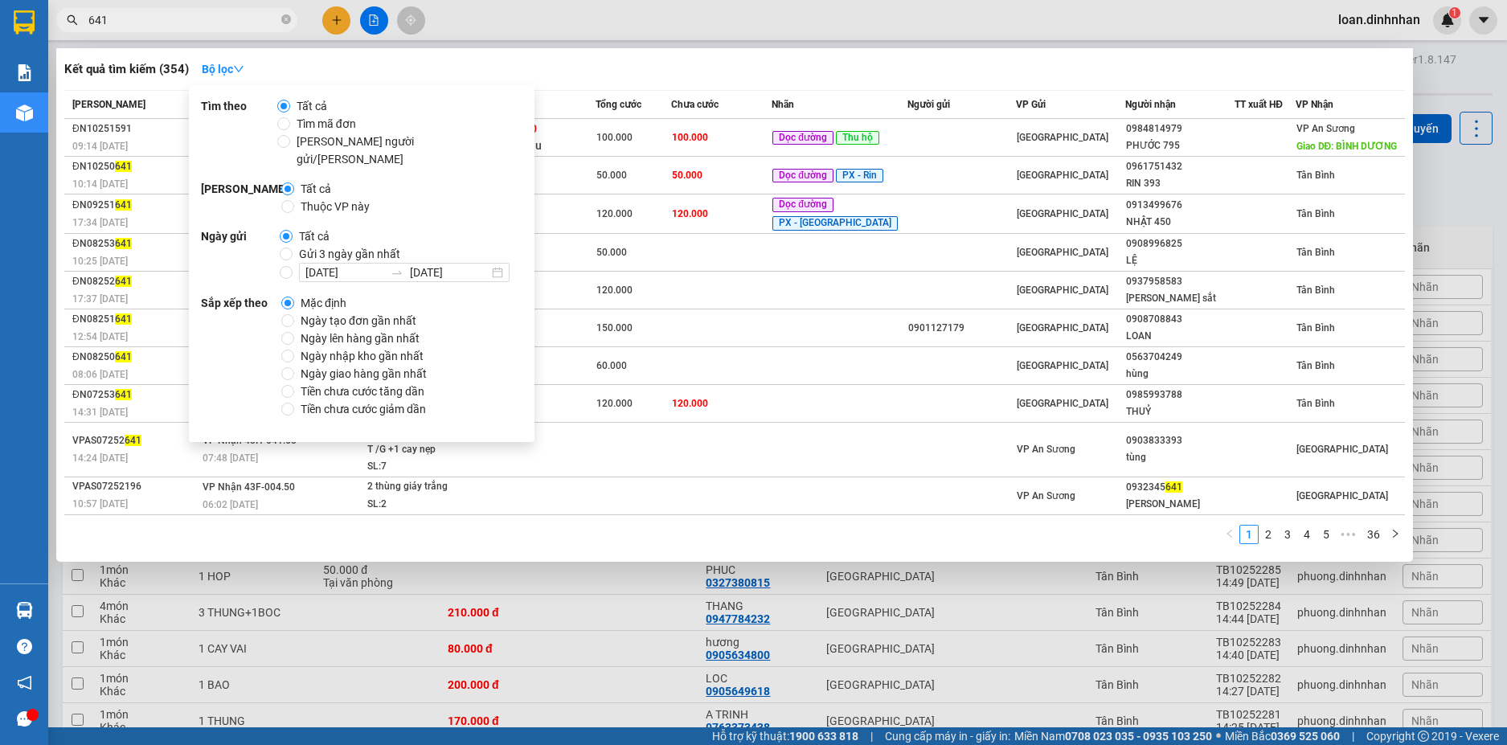
click at [207, 23] on input "641" at bounding box center [183, 20] width 190 height 18
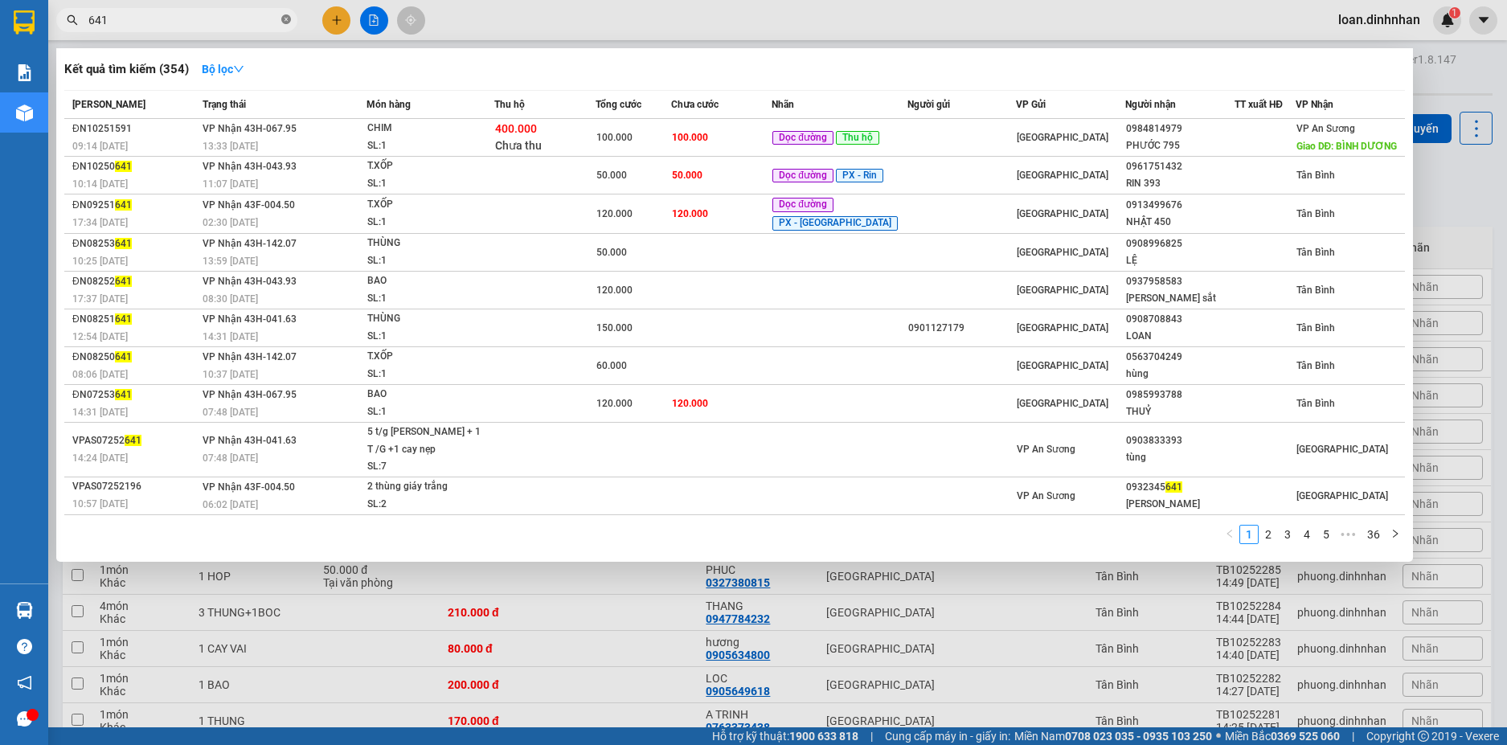
click at [290, 20] on icon "close-circle" at bounding box center [286, 19] width 10 height 10
type input "041"
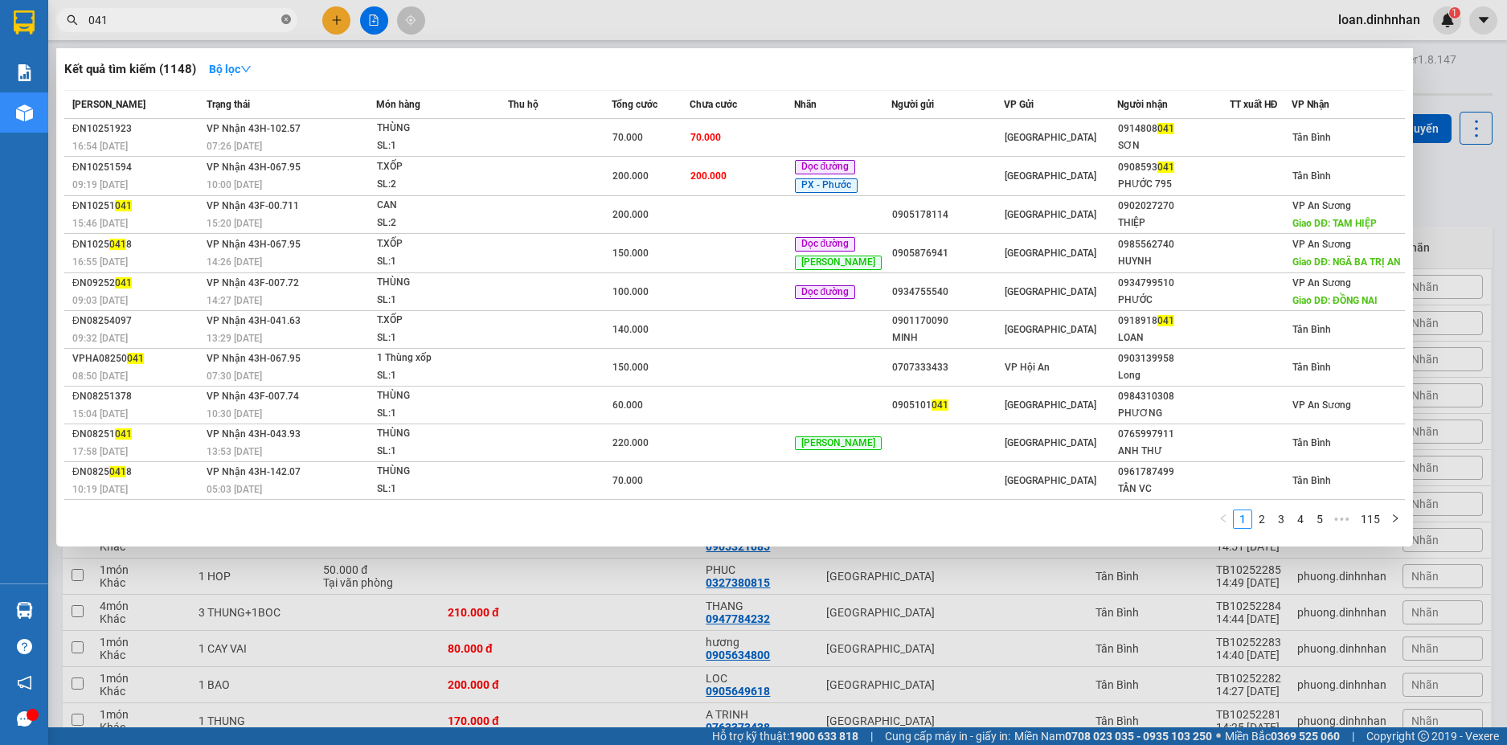
click at [290, 18] on icon "close-circle" at bounding box center [286, 19] width 10 height 10
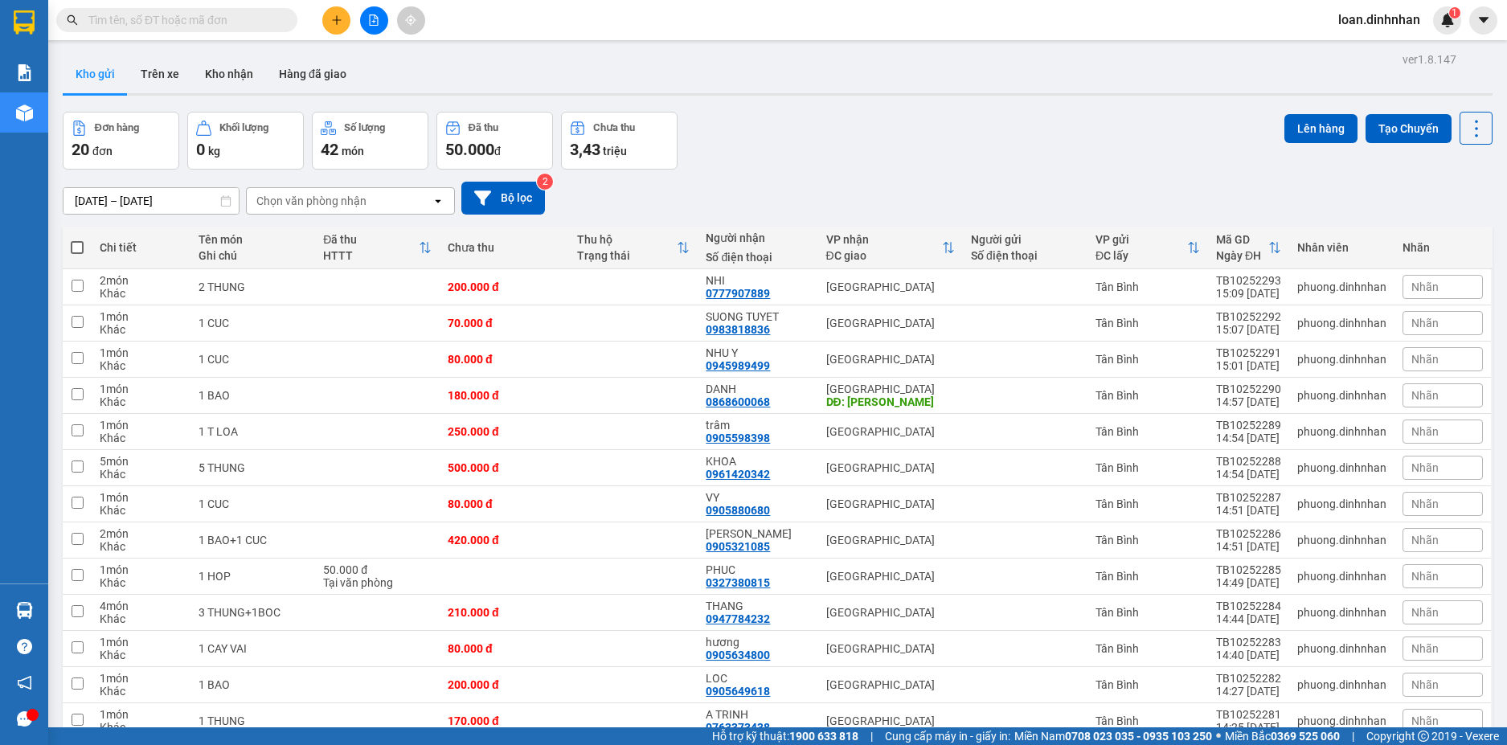
click at [207, 21] on input "text" at bounding box center [183, 20] width 190 height 18
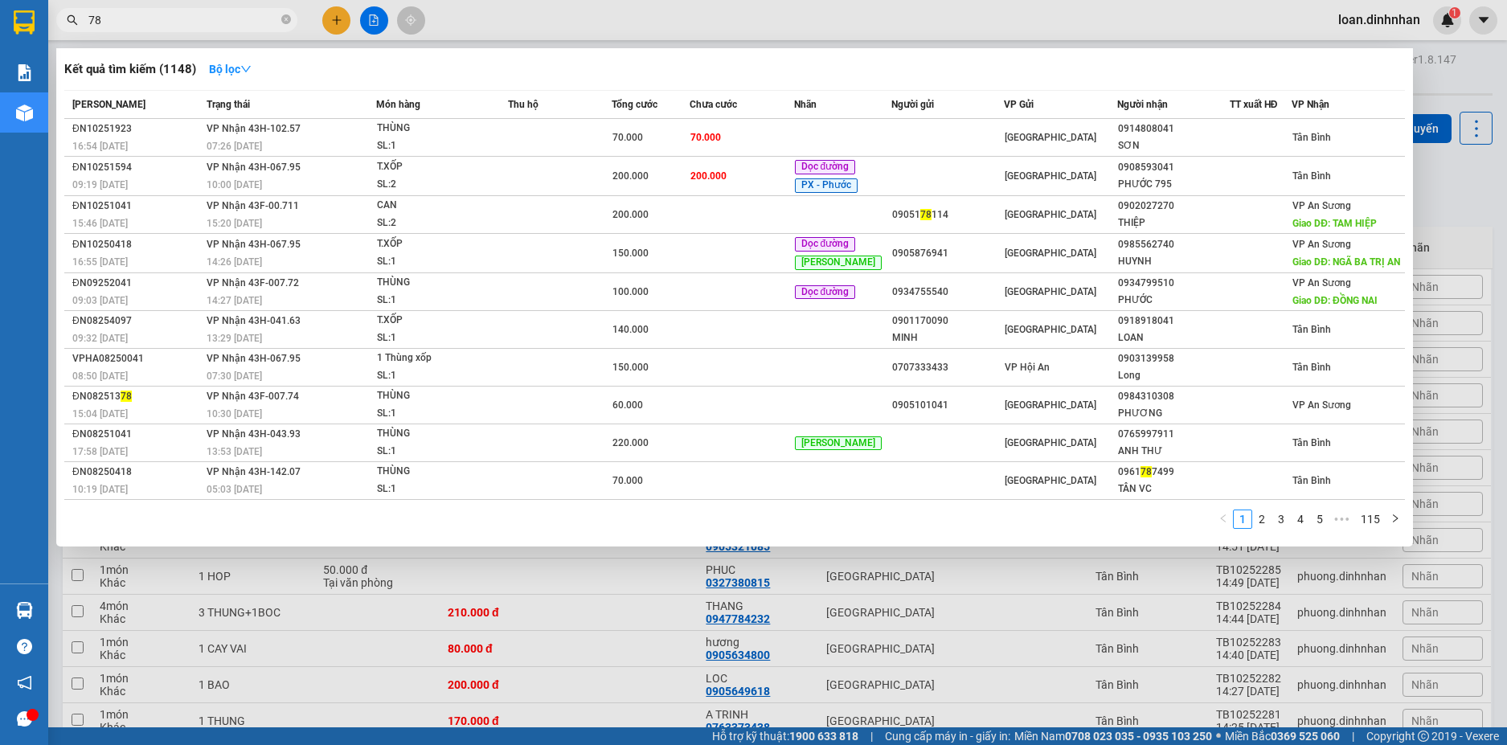
type input "785"
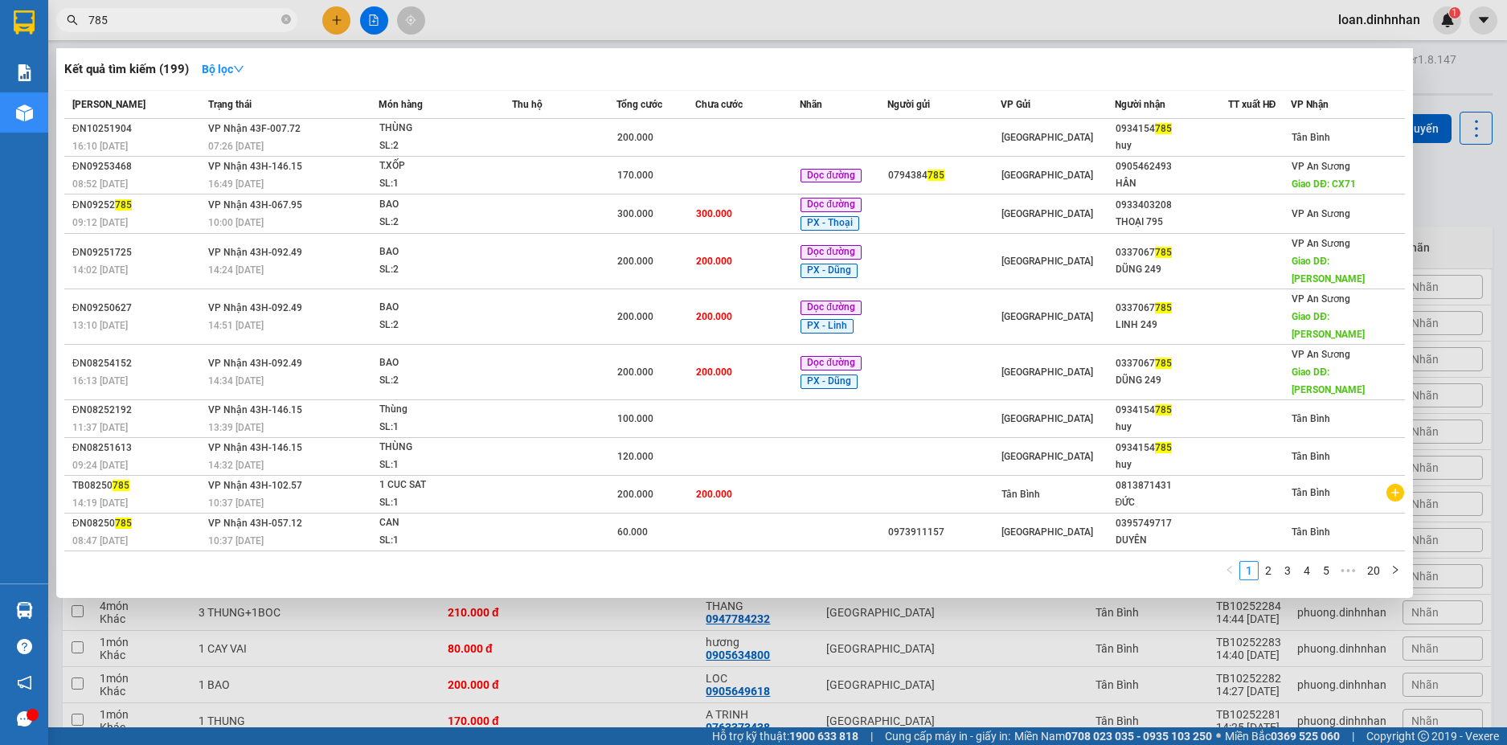
click at [284, 17] on icon "close-circle" at bounding box center [286, 19] width 10 height 10
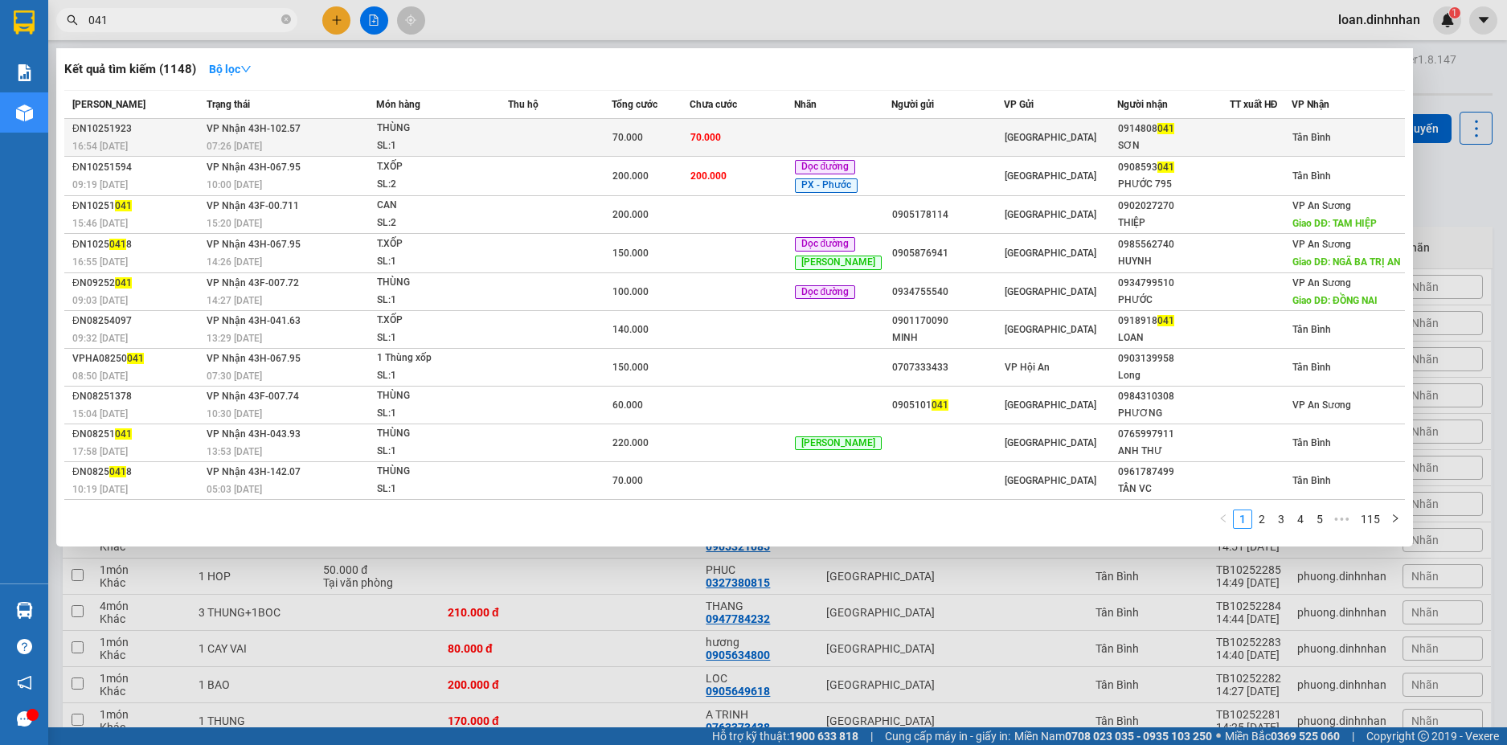
type input "041"
click at [609, 133] on td at bounding box center [560, 138] width 104 height 38
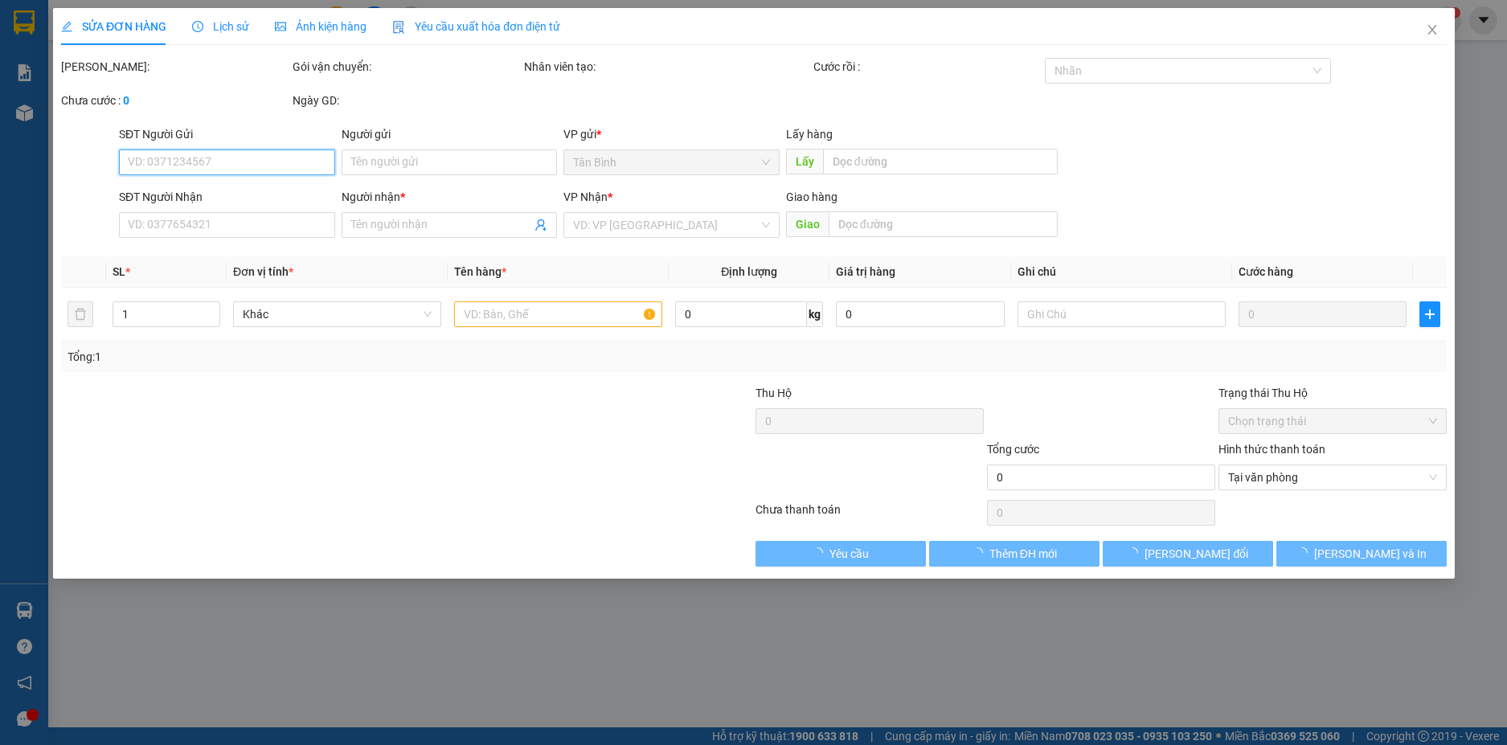
type input "0914808041"
type input "SƠN"
type input "70.000"
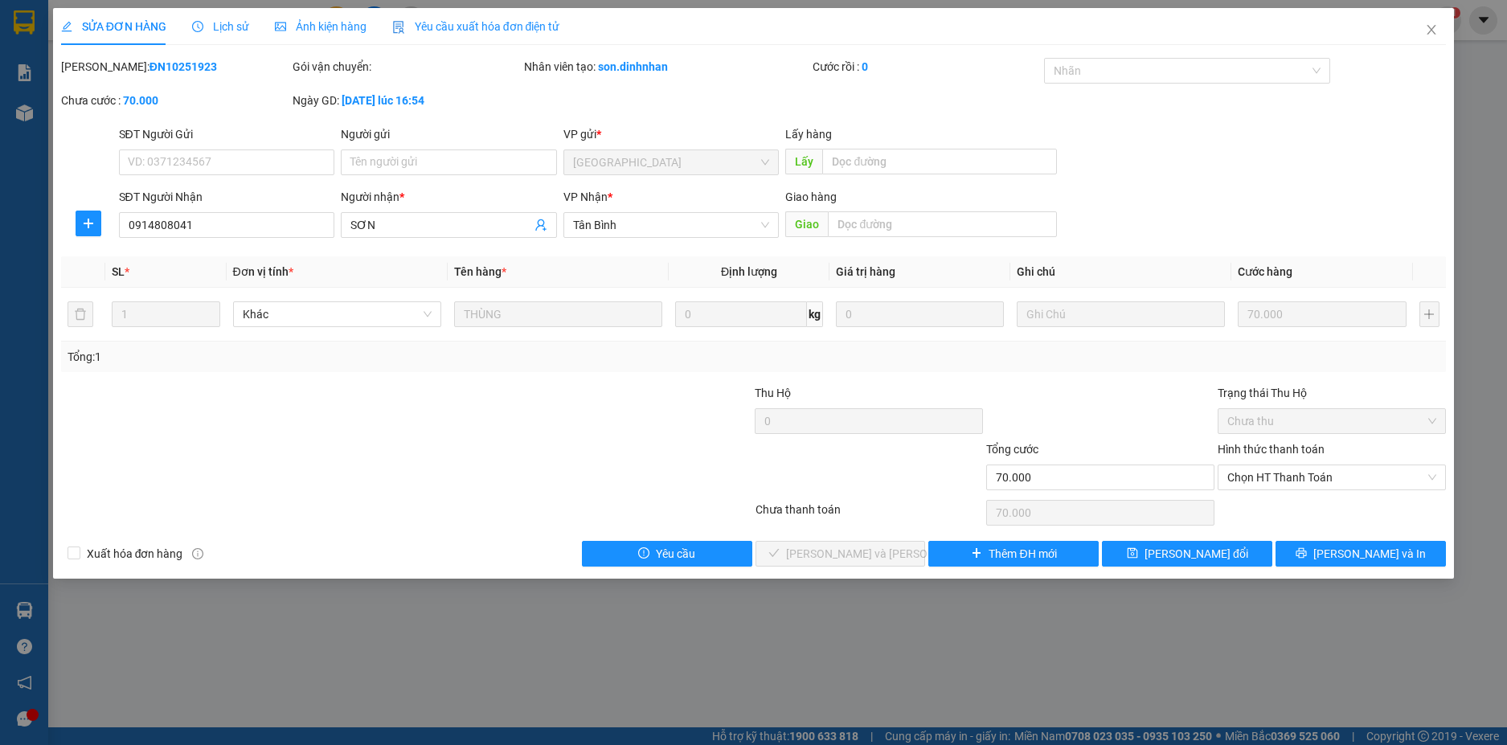
click at [1125, 602] on div "SỬA ĐƠN HÀNG Lịch sử Ảnh kiện hàng Yêu cầu xuất hóa đơn điện tử Total Paid Fee …" at bounding box center [753, 372] width 1507 height 745
click at [1245, 489] on div "Chọn HT Thanh Toán" at bounding box center [1331, 477] width 228 height 26
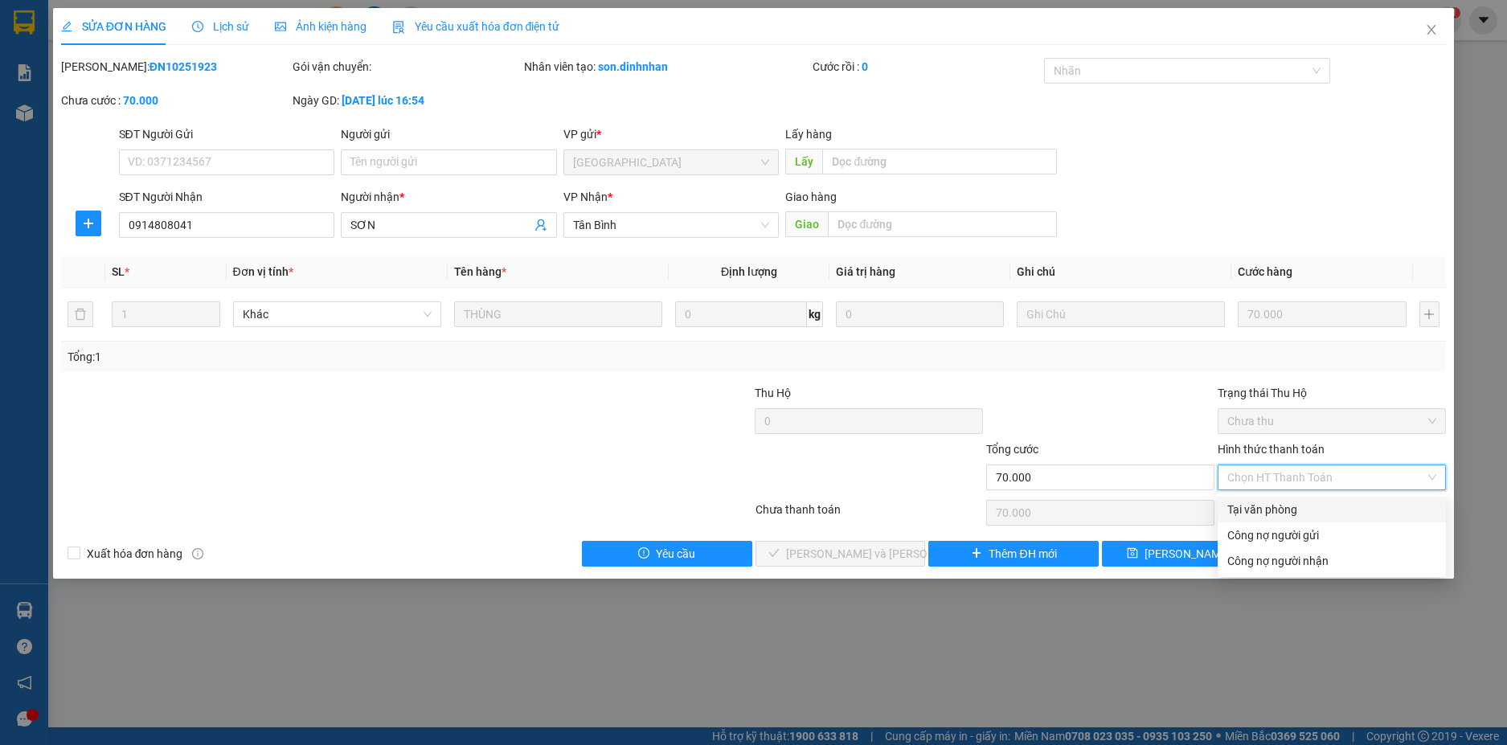
click at [1250, 505] on div "Tại văn phòng" at bounding box center [1331, 510] width 209 height 18
type input "0"
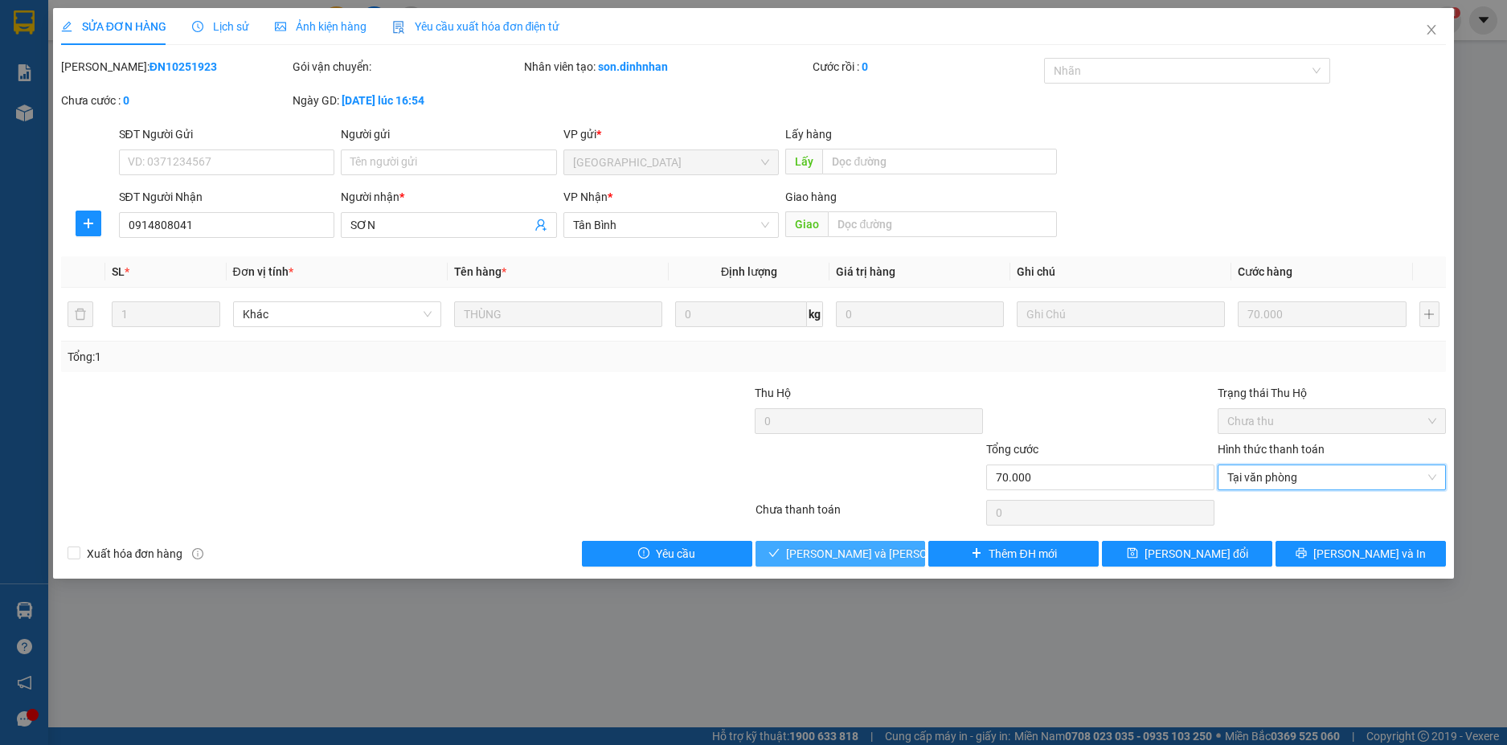
drag, startPoint x: 819, startPoint y: 550, endPoint x: 812, endPoint y: 559, distance: 10.8
click at [820, 553] on span "[PERSON_NAME] và [PERSON_NAME] hàng" at bounding box center [894, 554] width 217 height 18
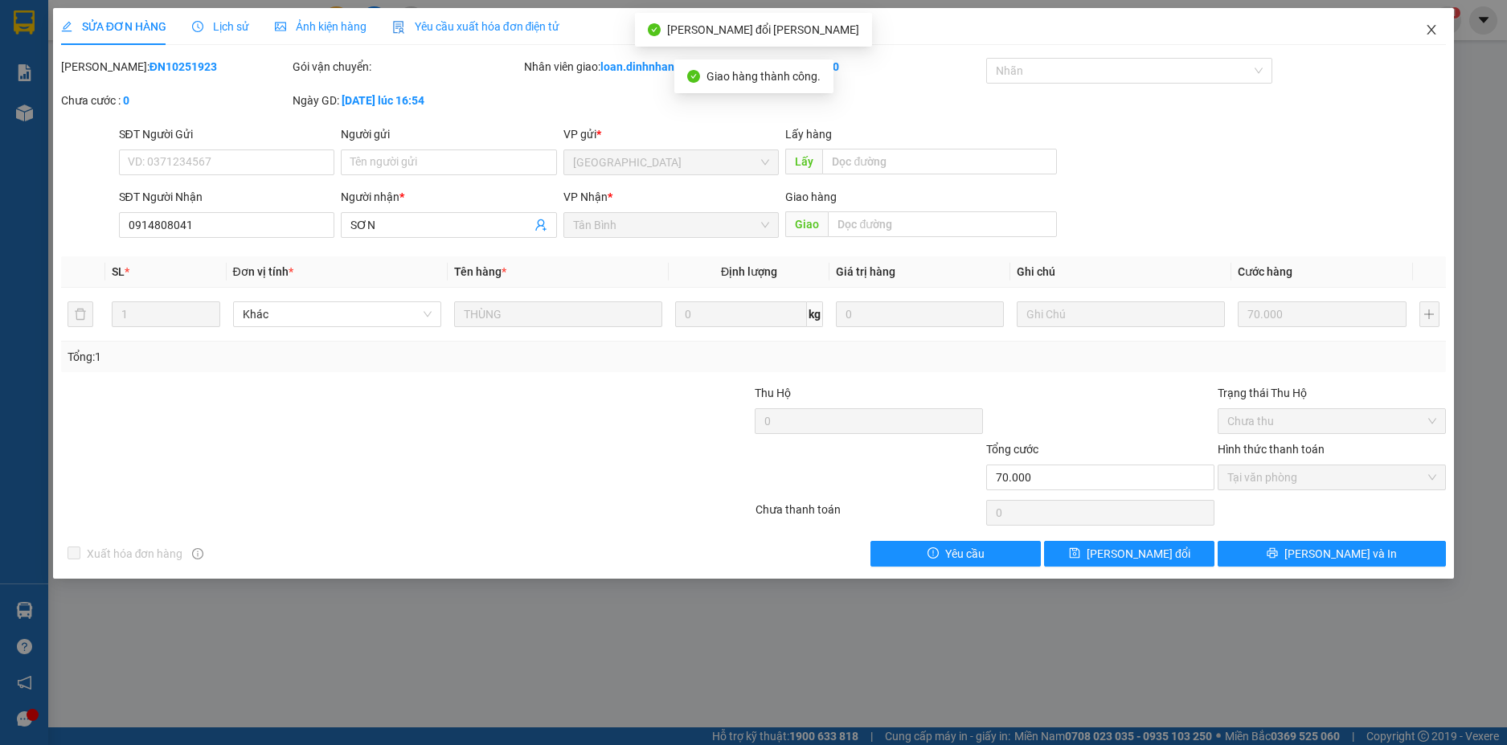
click at [1428, 28] on icon "close" at bounding box center [1431, 29] width 13 height 13
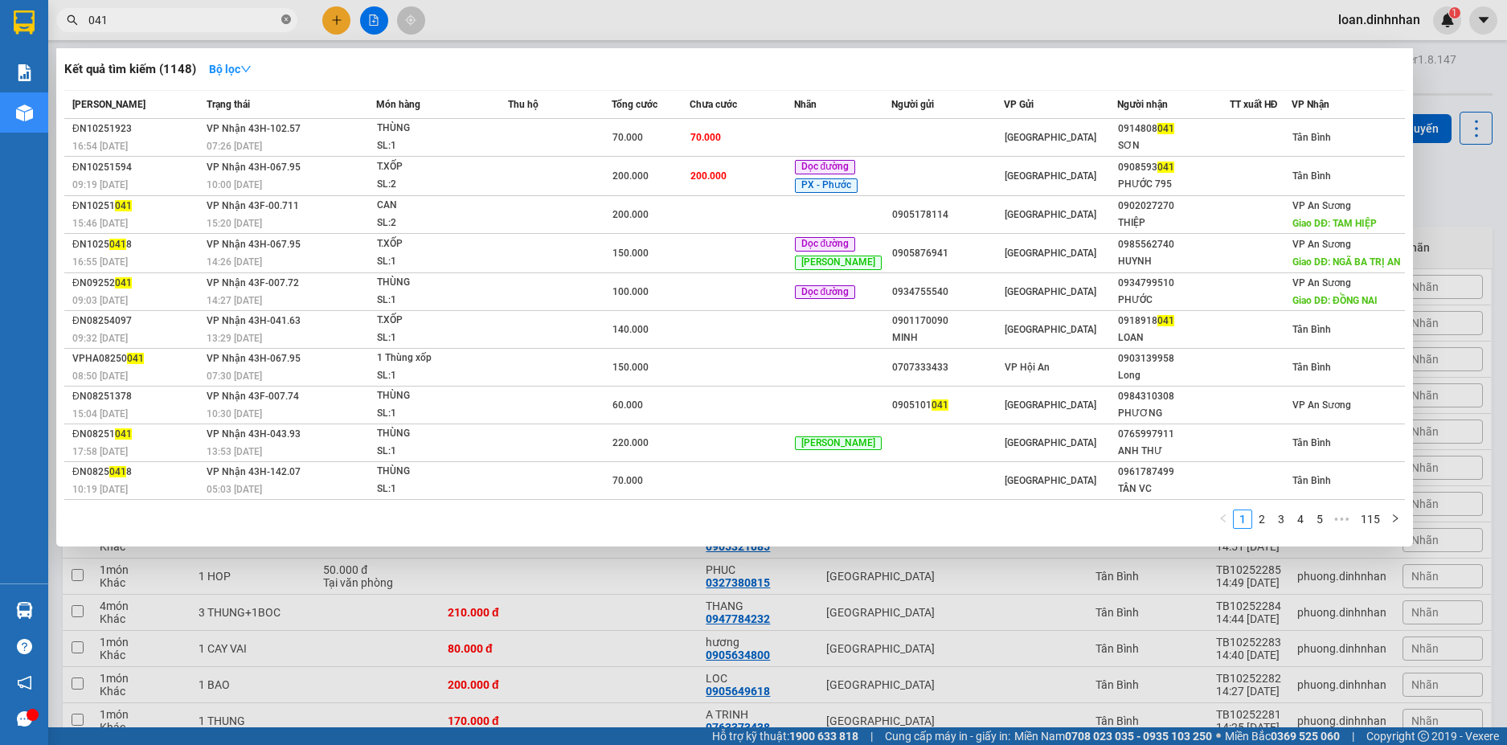
click at [284, 14] on span at bounding box center [286, 20] width 10 height 15
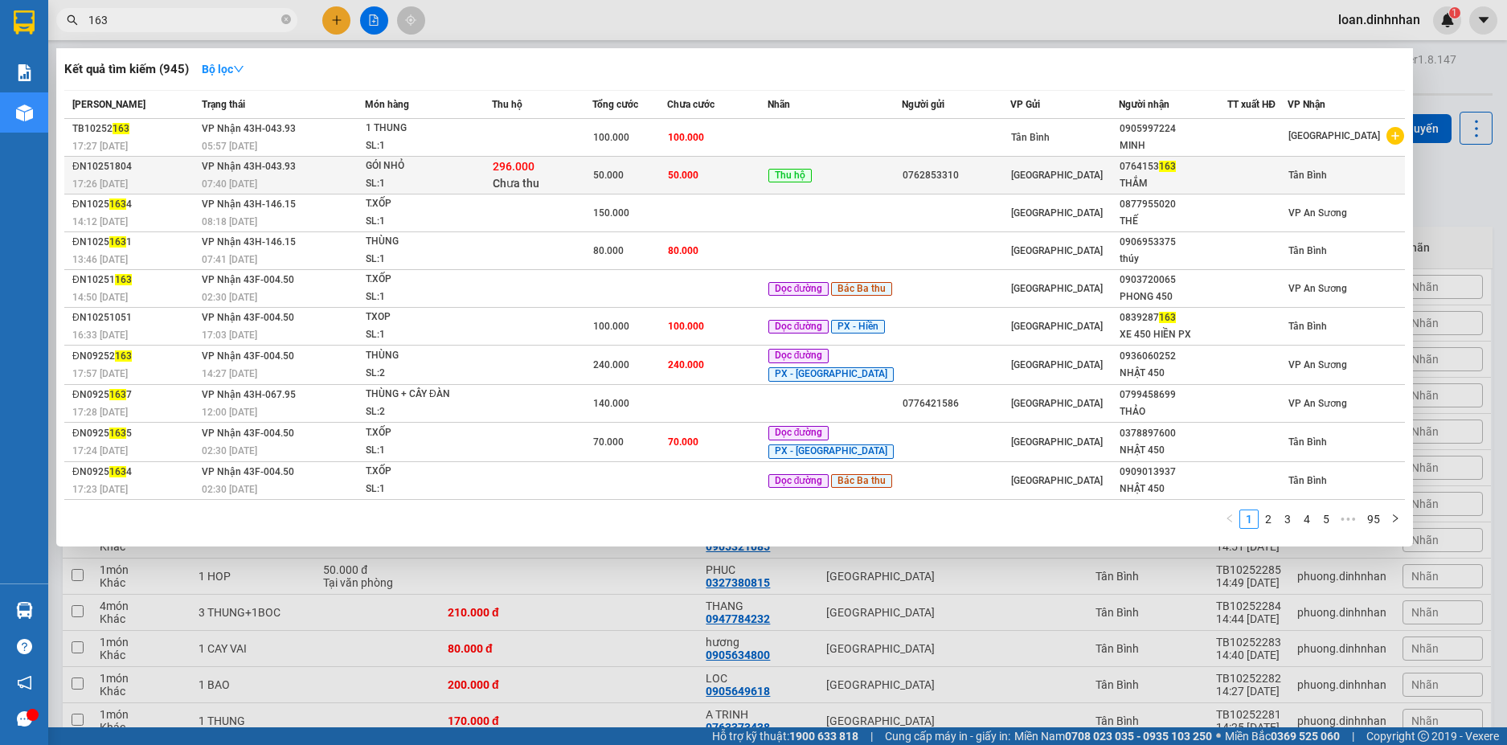
type input "163"
click at [1140, 186] on div "THẮM" at bounding box center [1172, 183] width 107 height 17
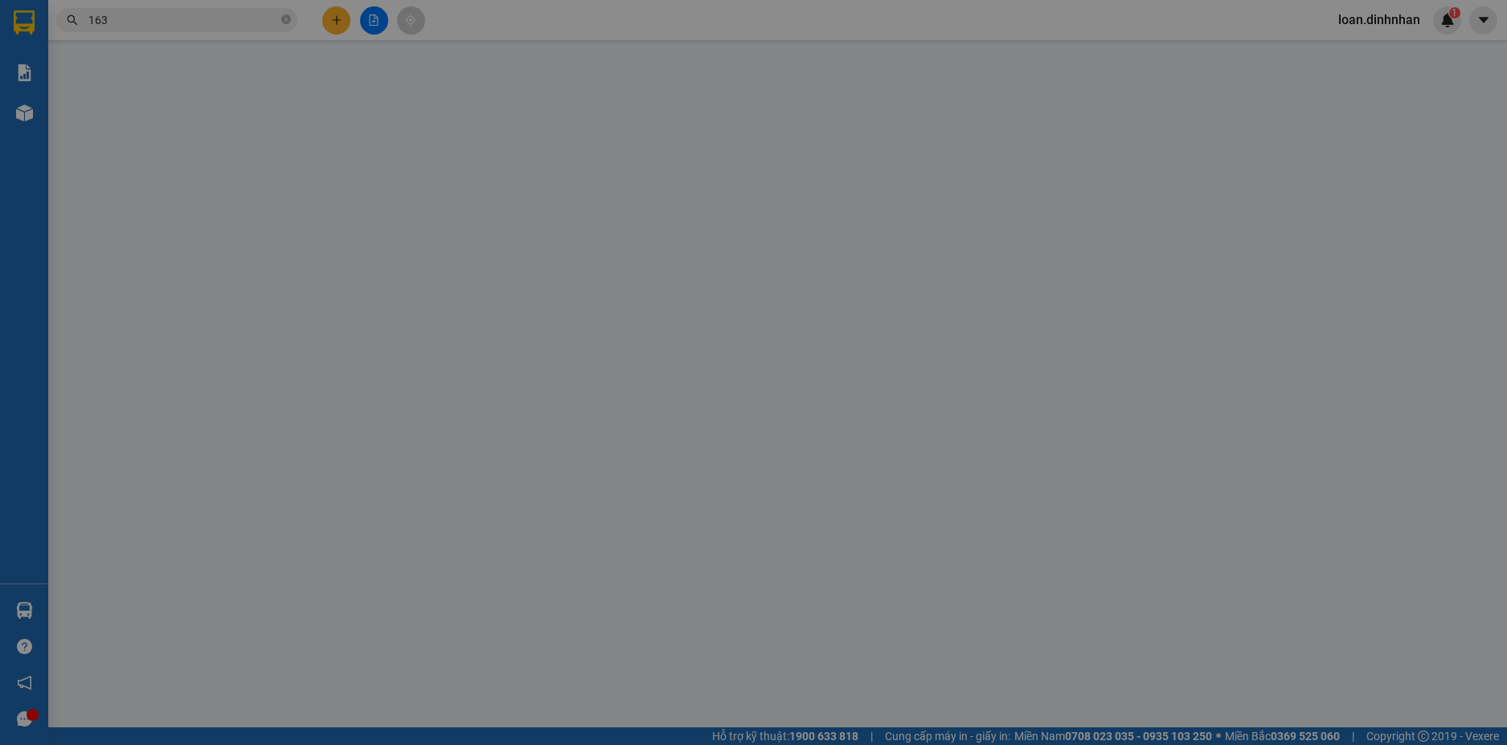
type input "0762853310"
type input "0764153163"
type input "THẮM"
type input "296.000"
type input "50.000"
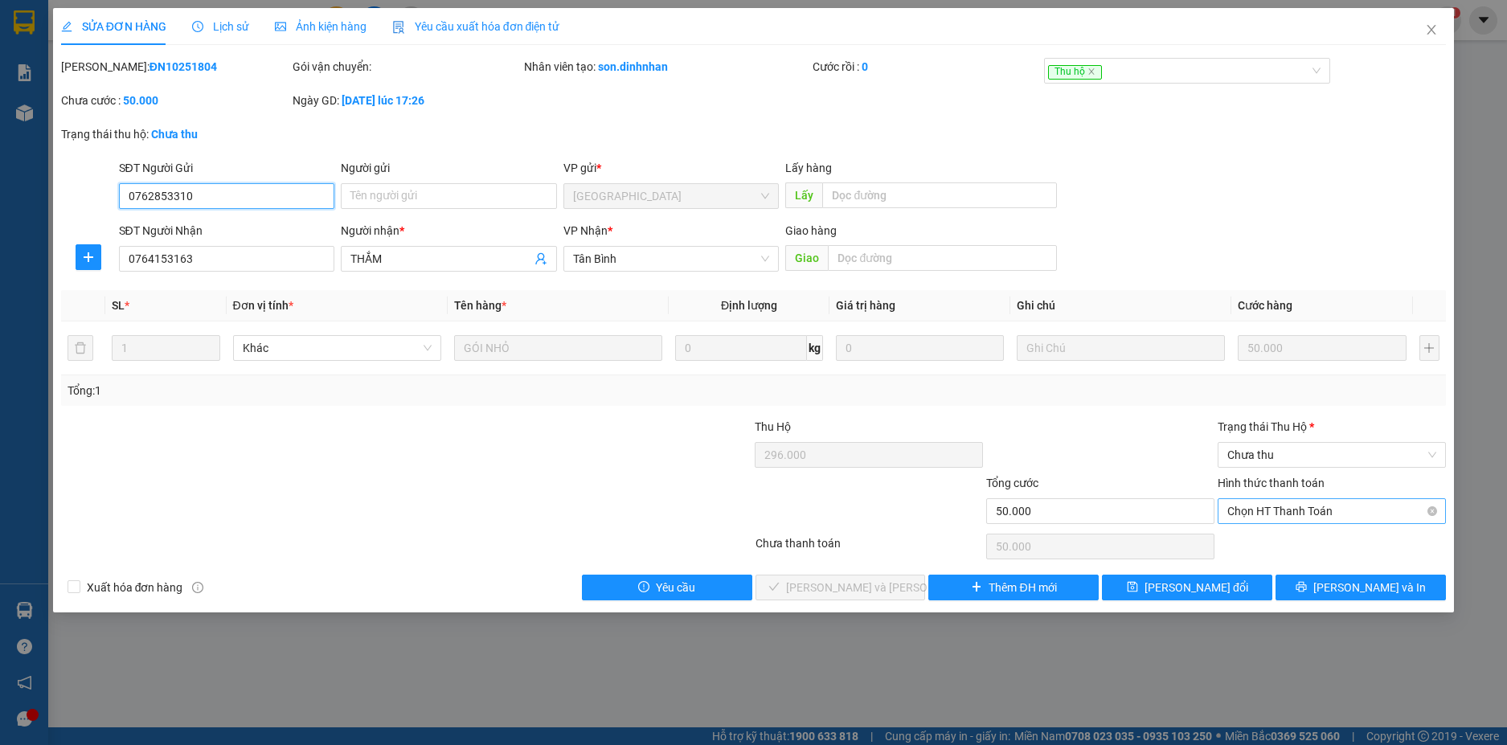
click at [1301, 514] on span "Chọn HT Thanh Toán" at bounding box center [1331, 511] width 209 height 24
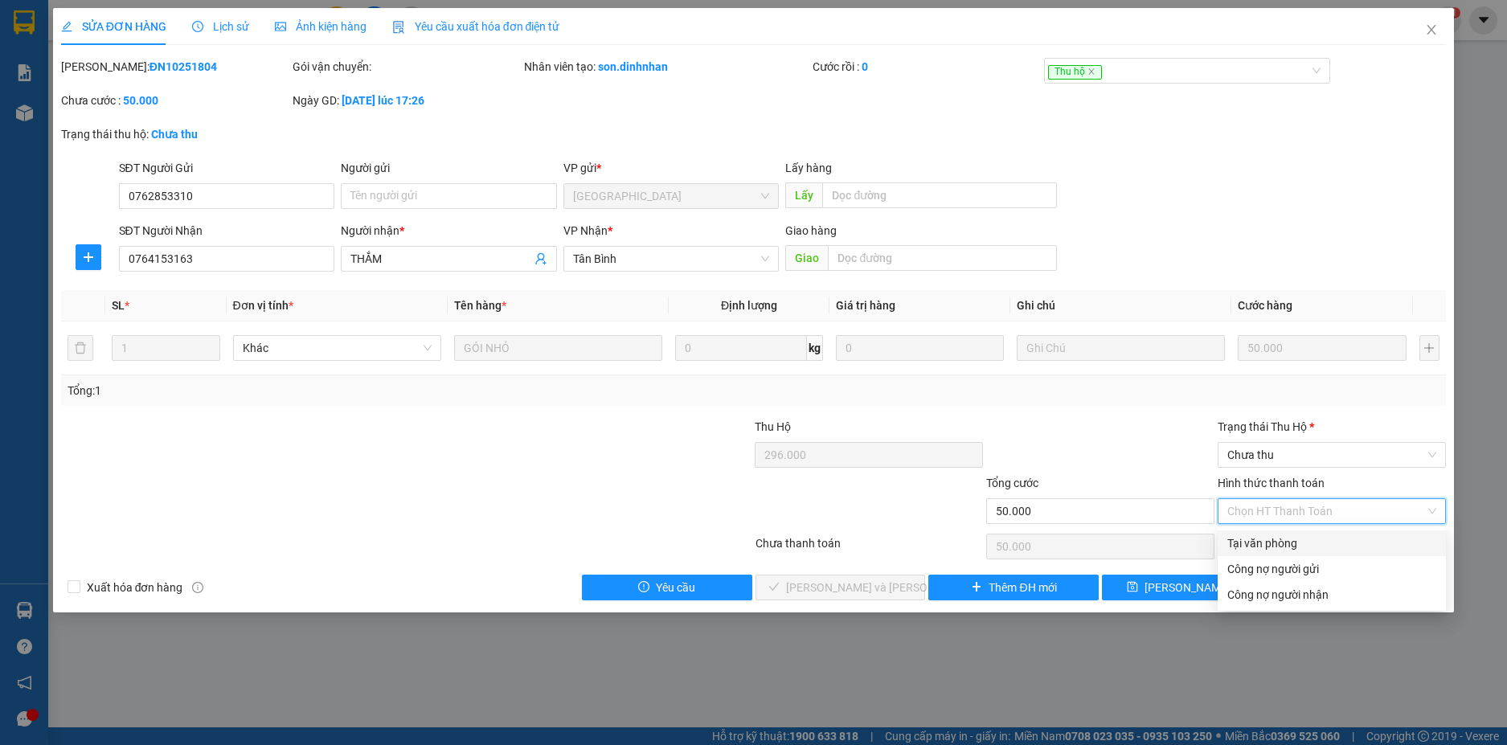
drag, startPoint x: 1291, startPoint y: 538, endPoint x: 1282, endPoint y: 550, distance: 14.9
click at [1291, 539] on div "Tại văn phòng" at bounding box center [1331, 543] width 209 height 18
type input "0"
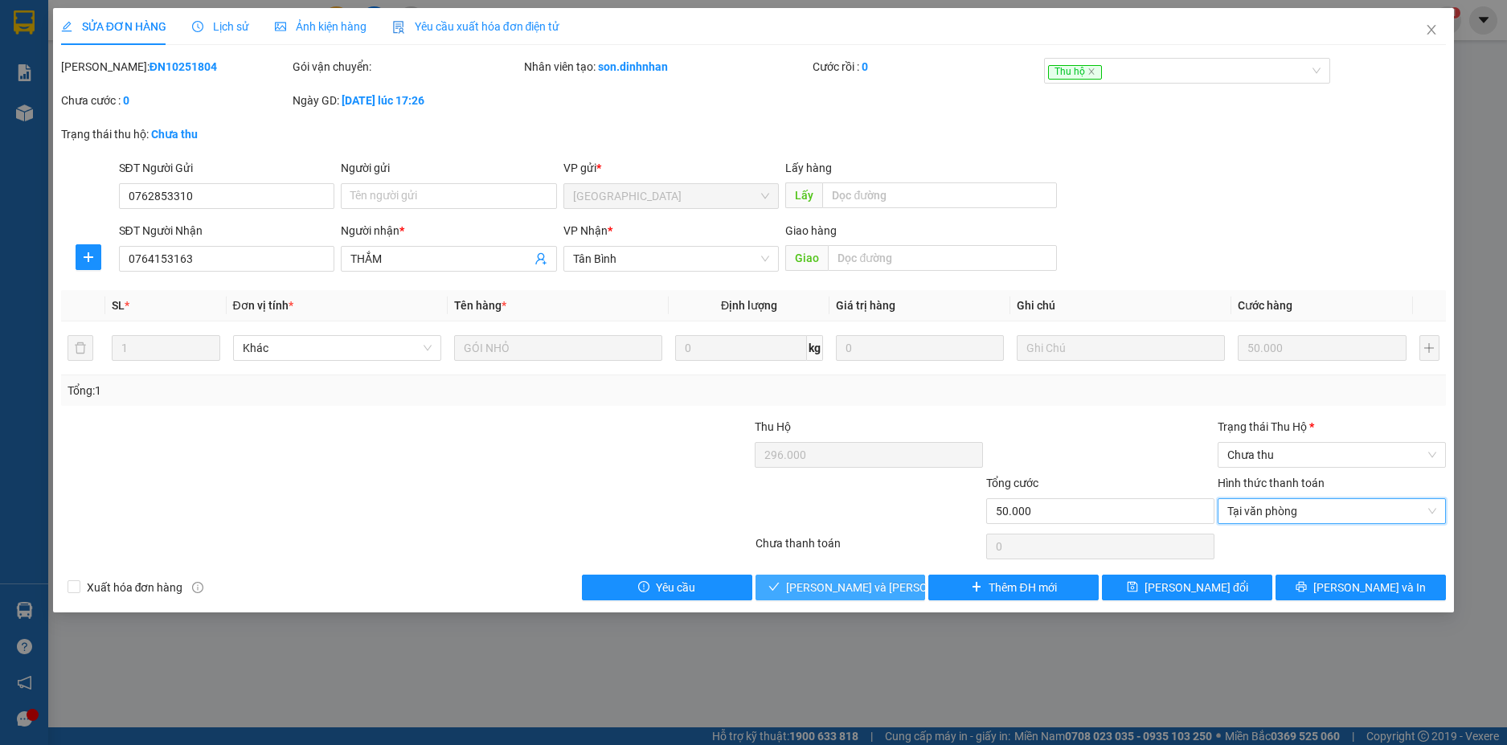
click at [900, 591] on button "[PERSON_NAME] và [PERSON_NAME] hàng" at bounding box center [840, 588] width 170 height 26
click at [1299, 460] on span "Chưa thu" at bounding box center [1331, 455] width 209 height 24
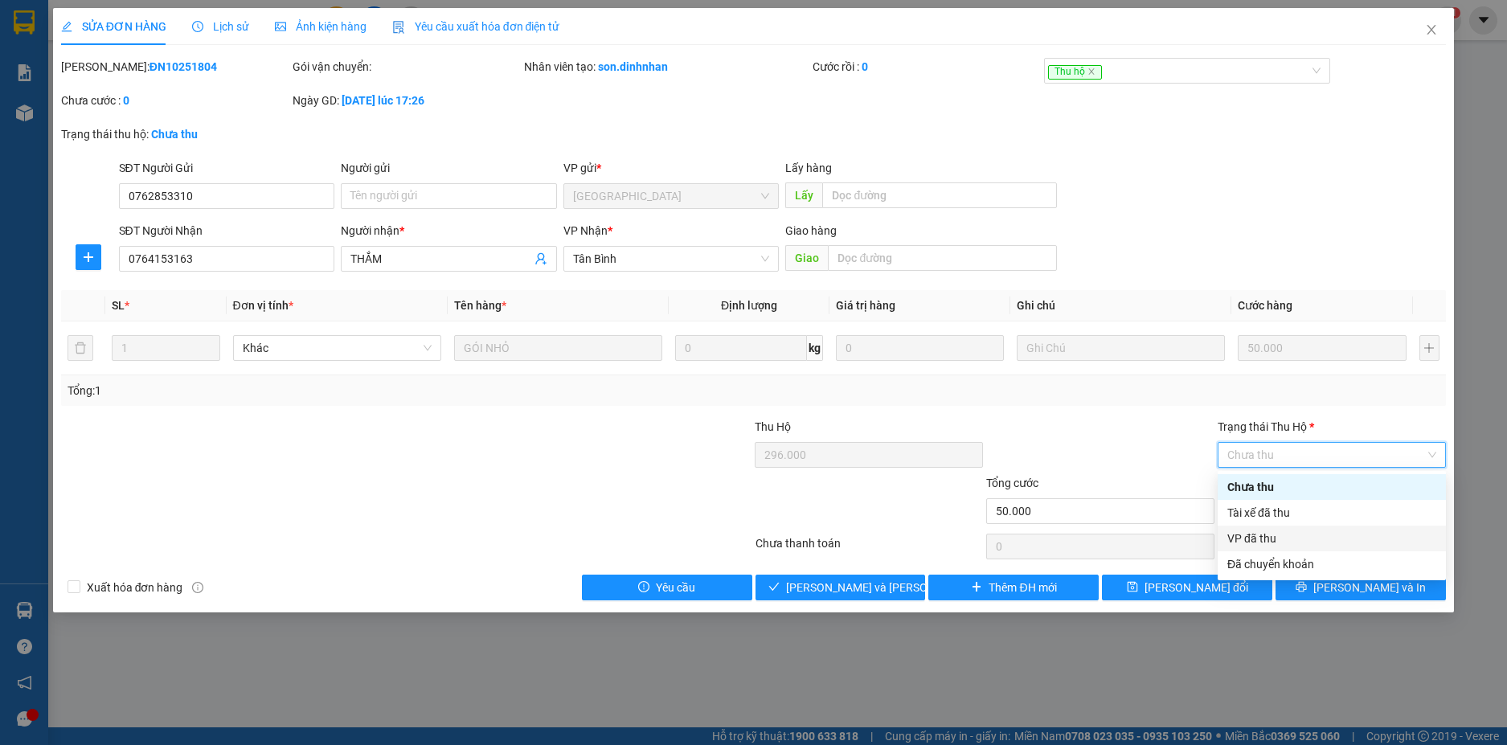
click at [1276, 542] on div "VP đã thu" at bounding box center [1331, 539] width 209 height 18
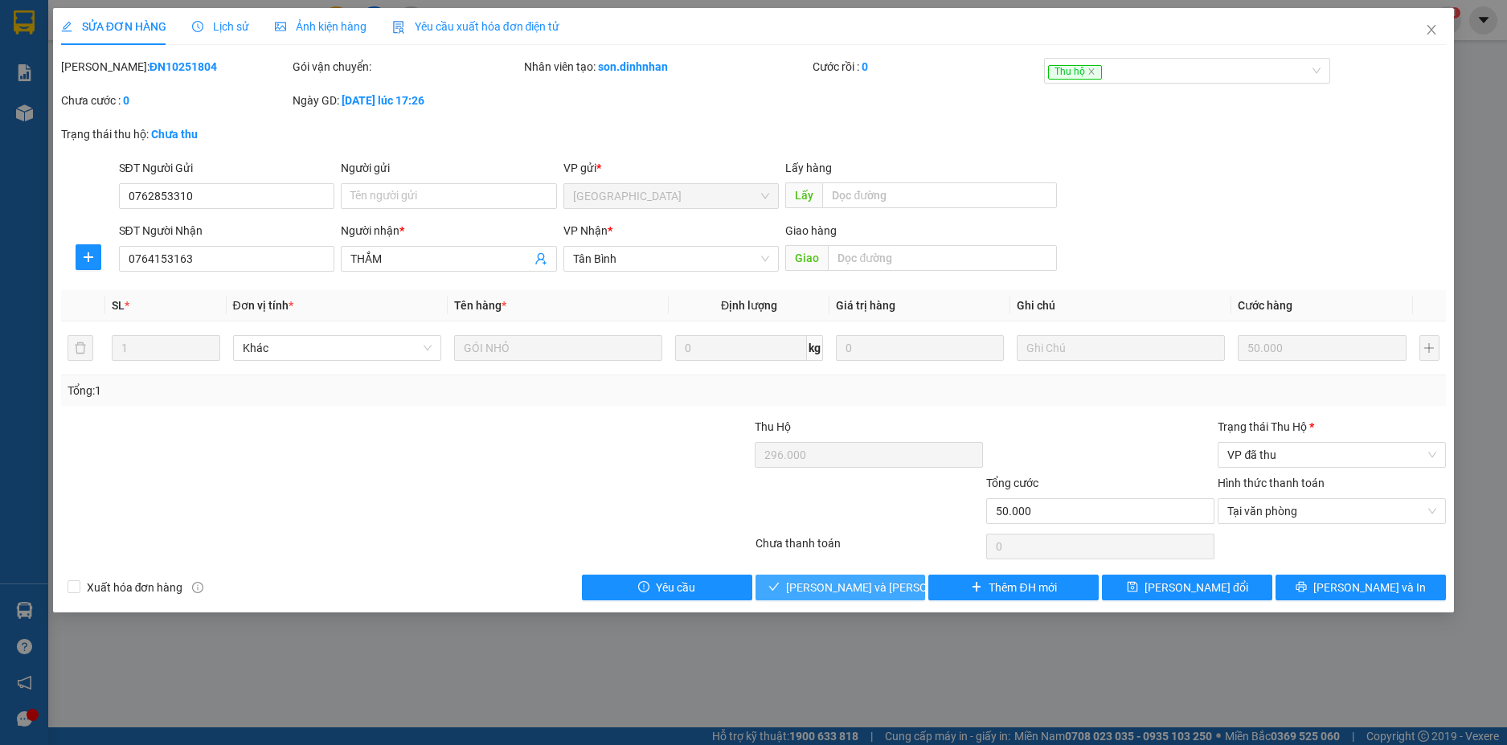
click at [852, 574] on div "Total Paid Fee 0 Total UnPaid Fee 50.000 Cash Collection Total Fee Mã ĐH: ĐN102…" at bounding box center [753, 329] width 1385 height 542
click at [852, 581] on span "[PERSON_NAME] và [PERSON_NAME] hàng" at bounding box center [894, 588] width 217 height 18
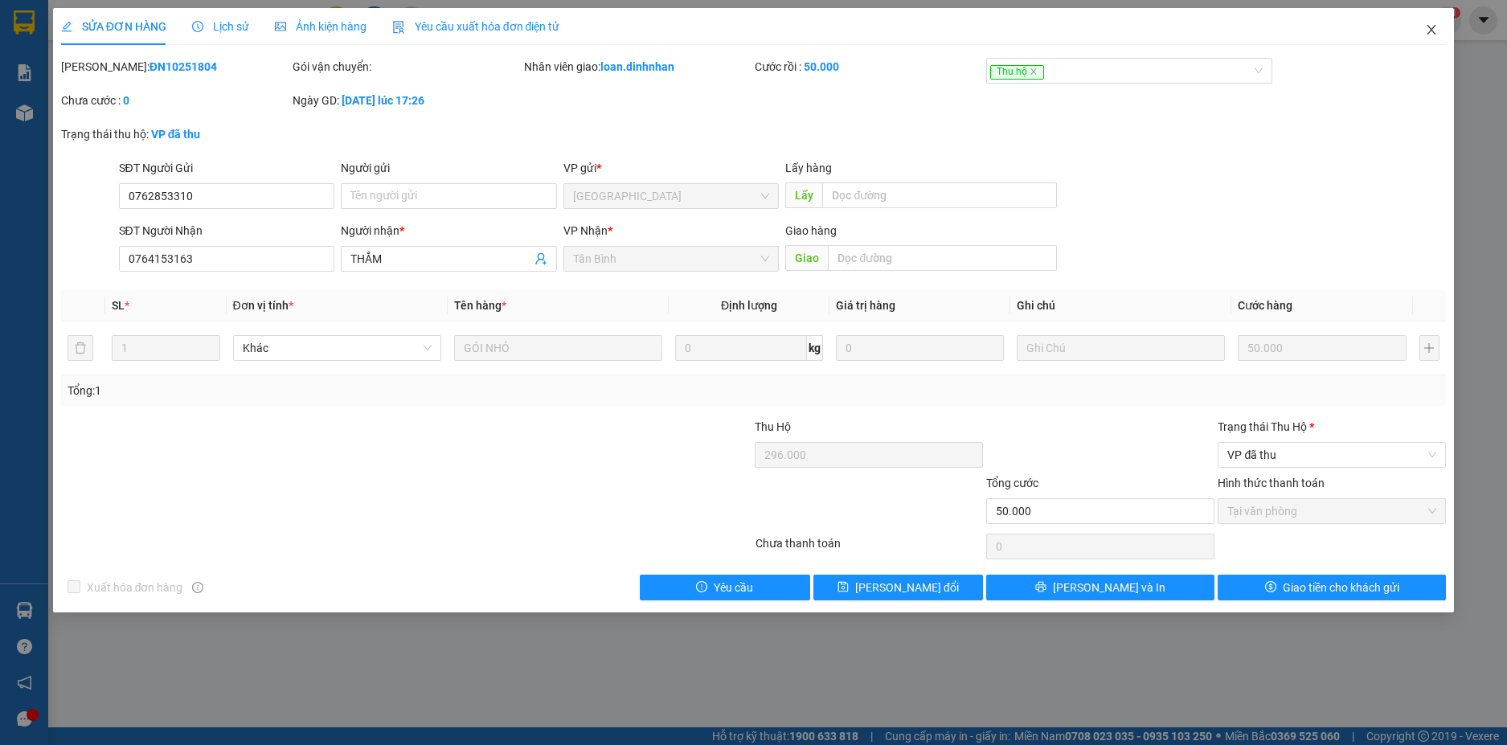
click at [1431, 27] on icon "close" at bounding box center [1431, 29] width 13 height 13
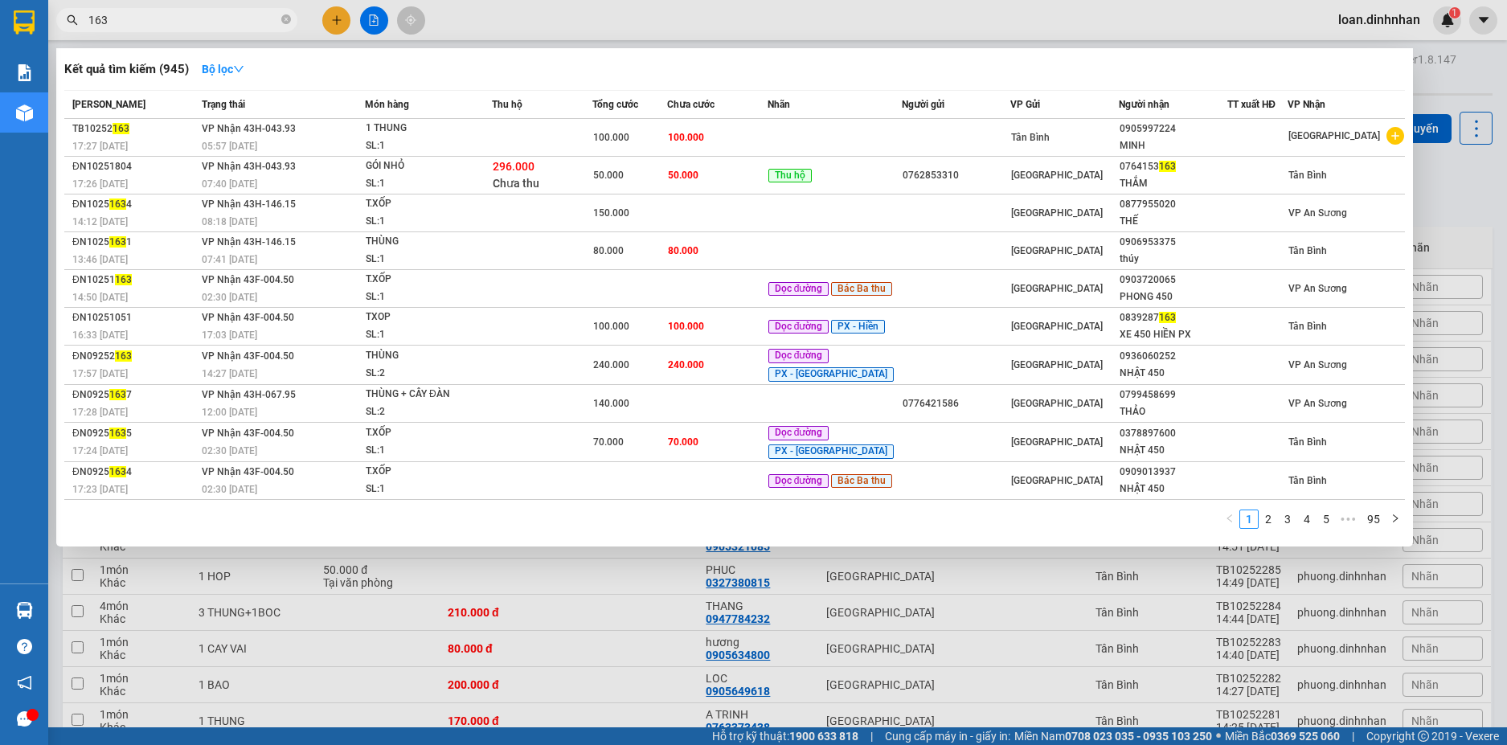
click at [293, 18] on span "163" at bounding box center [176, 20] width 241 height 24
click at [283, 22] on icon "close-circle" at bounding box center [286, 19] width 10 height 10
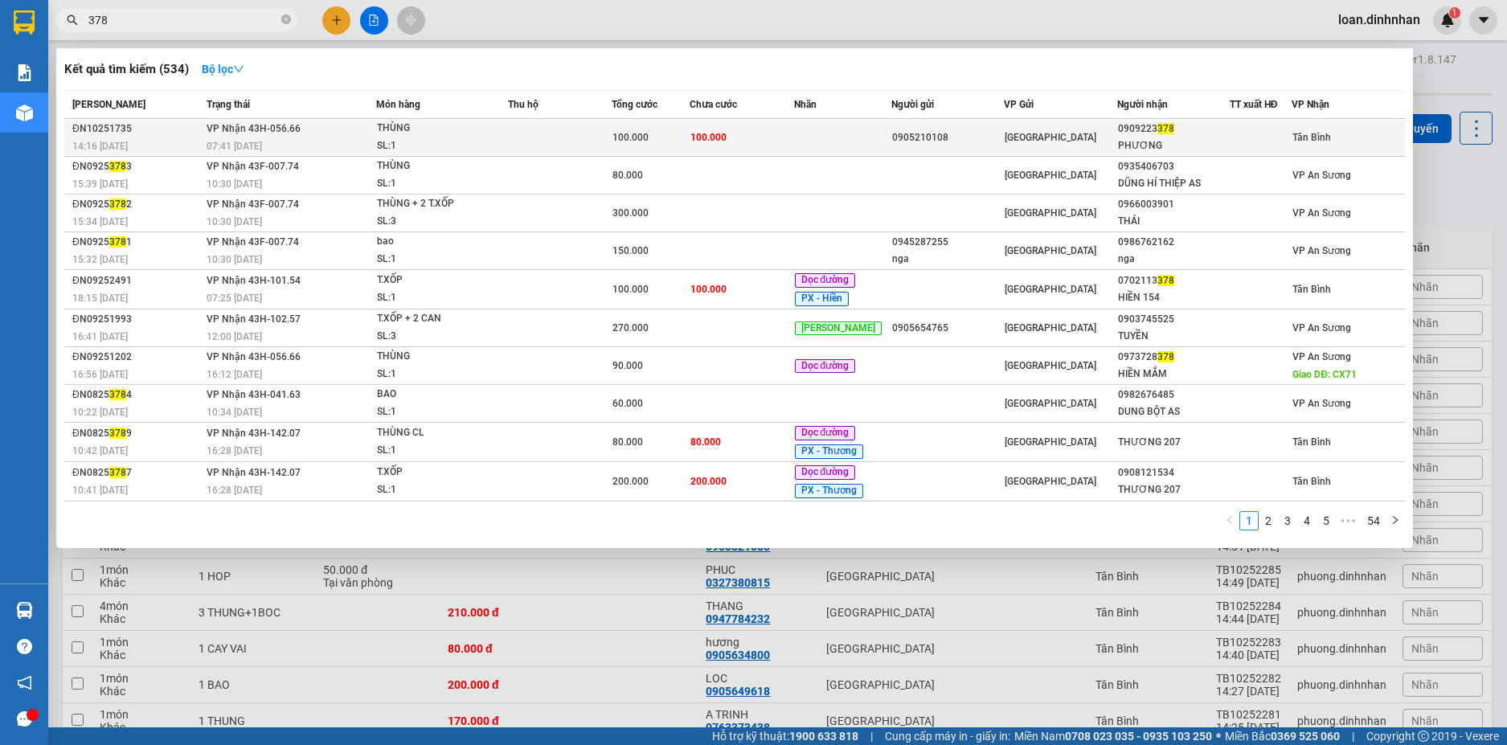
type input "378"
click at [771, 125] on td "100.000" at bounding box center [742, 138] width 104 height 38
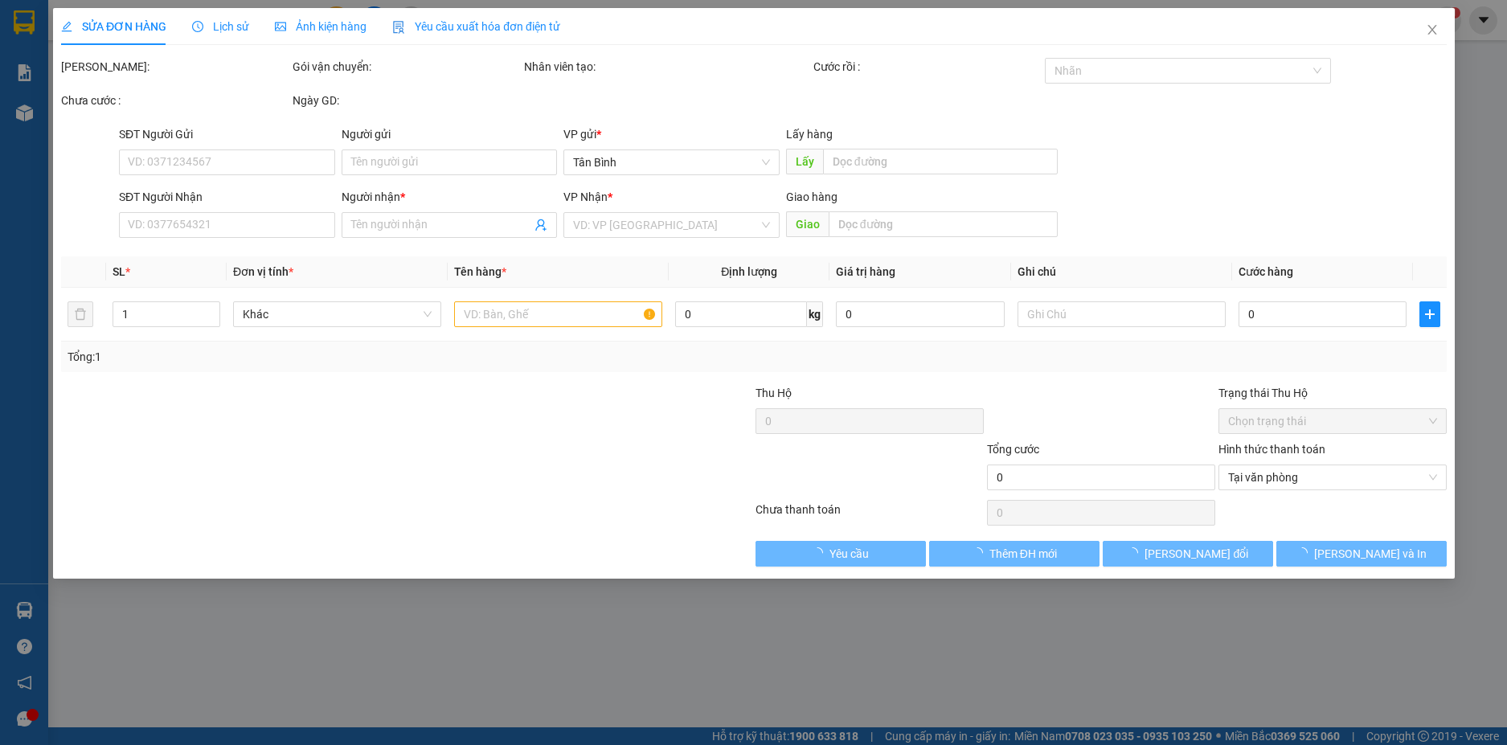
type input "0905210108"
type input "0909223378"
type input "PHƯƠNG"
type input "100.000"
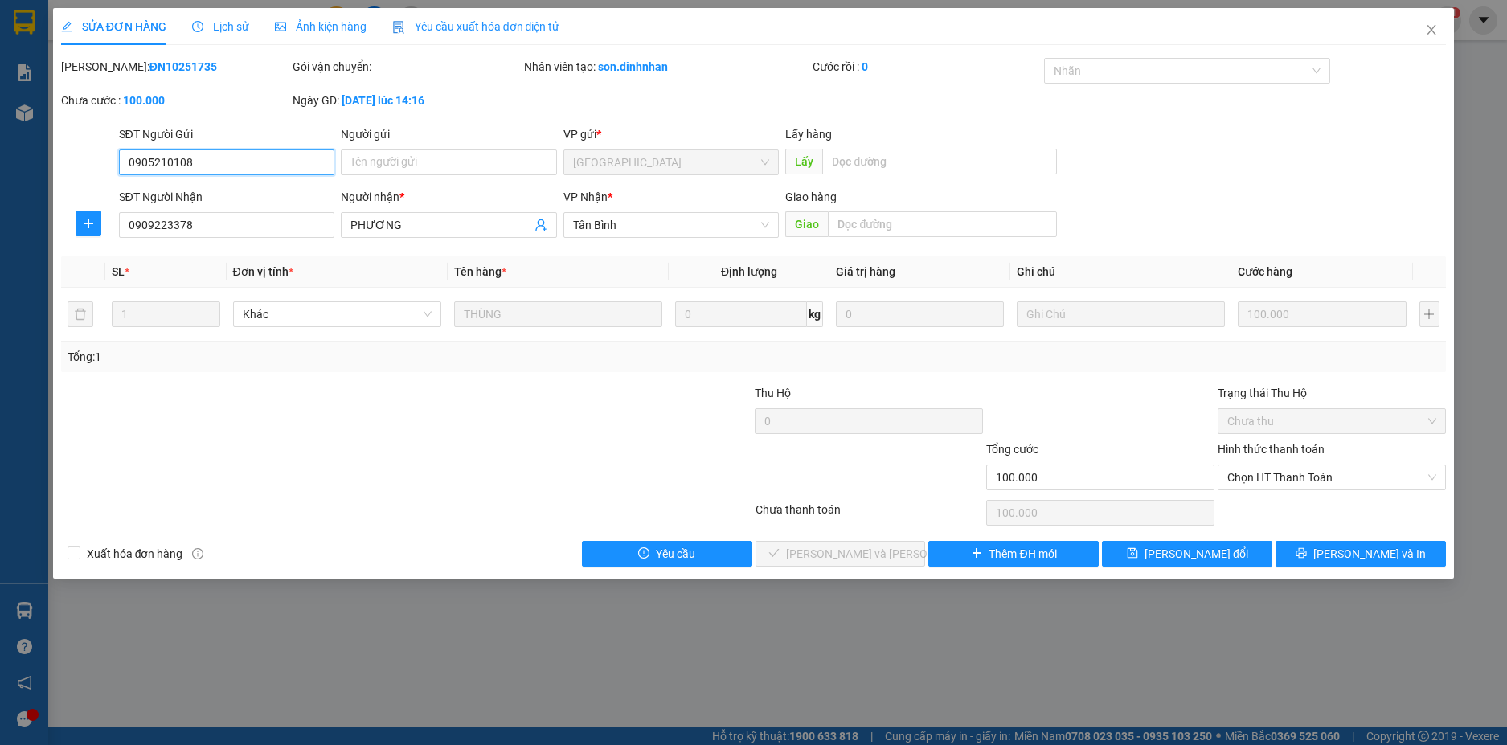
drag, startPoint x: 1279, startPoint y: 469, endPoint x: 1273, endPoint y: 491, distance: 22.6
click at [1279, 471] on span "Chọn HT Thanh Toán" at bounding box center [1331, 477] width 209 height 24
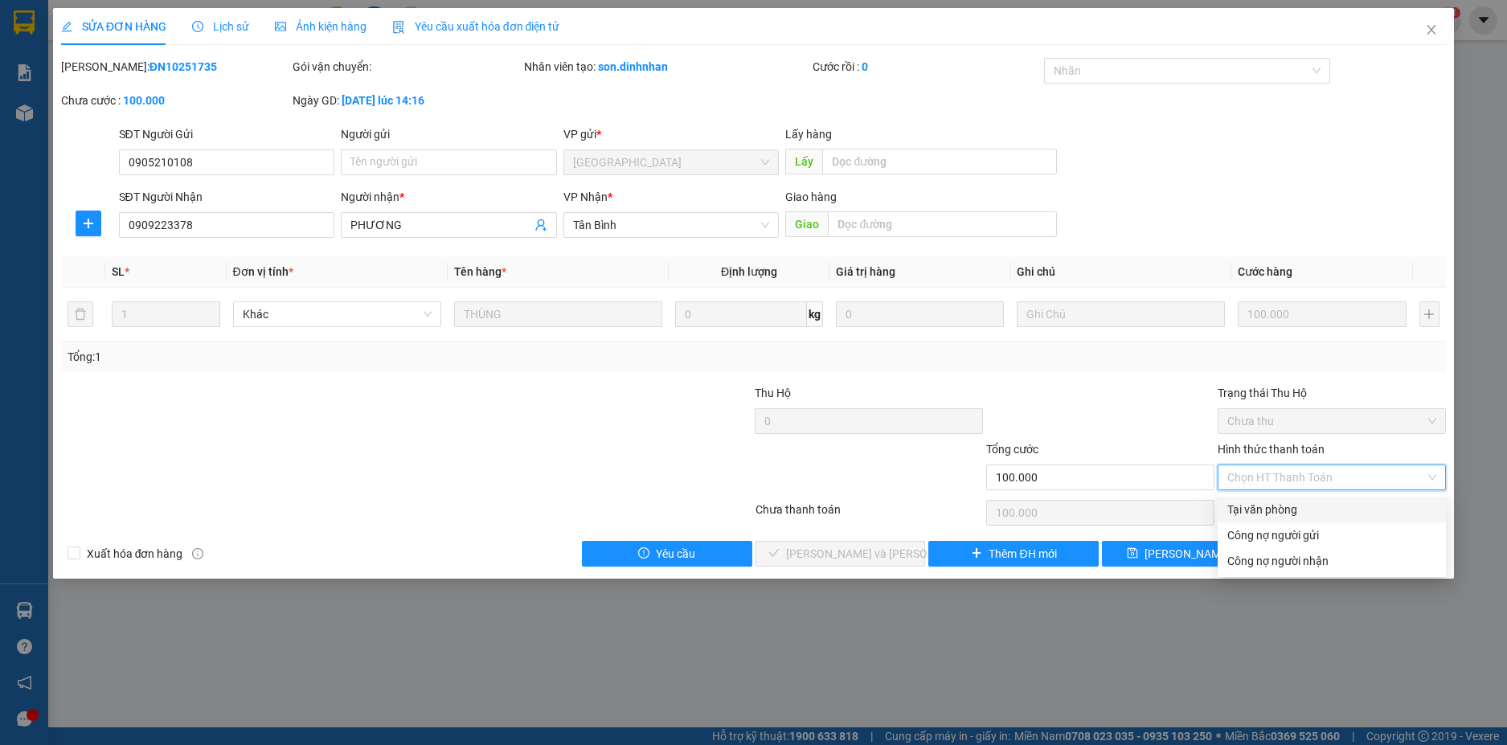
click at [1275, 501] on div "Tại văn phòng" at bounding box center [1331, 510] width 209 height 18
type input "0"
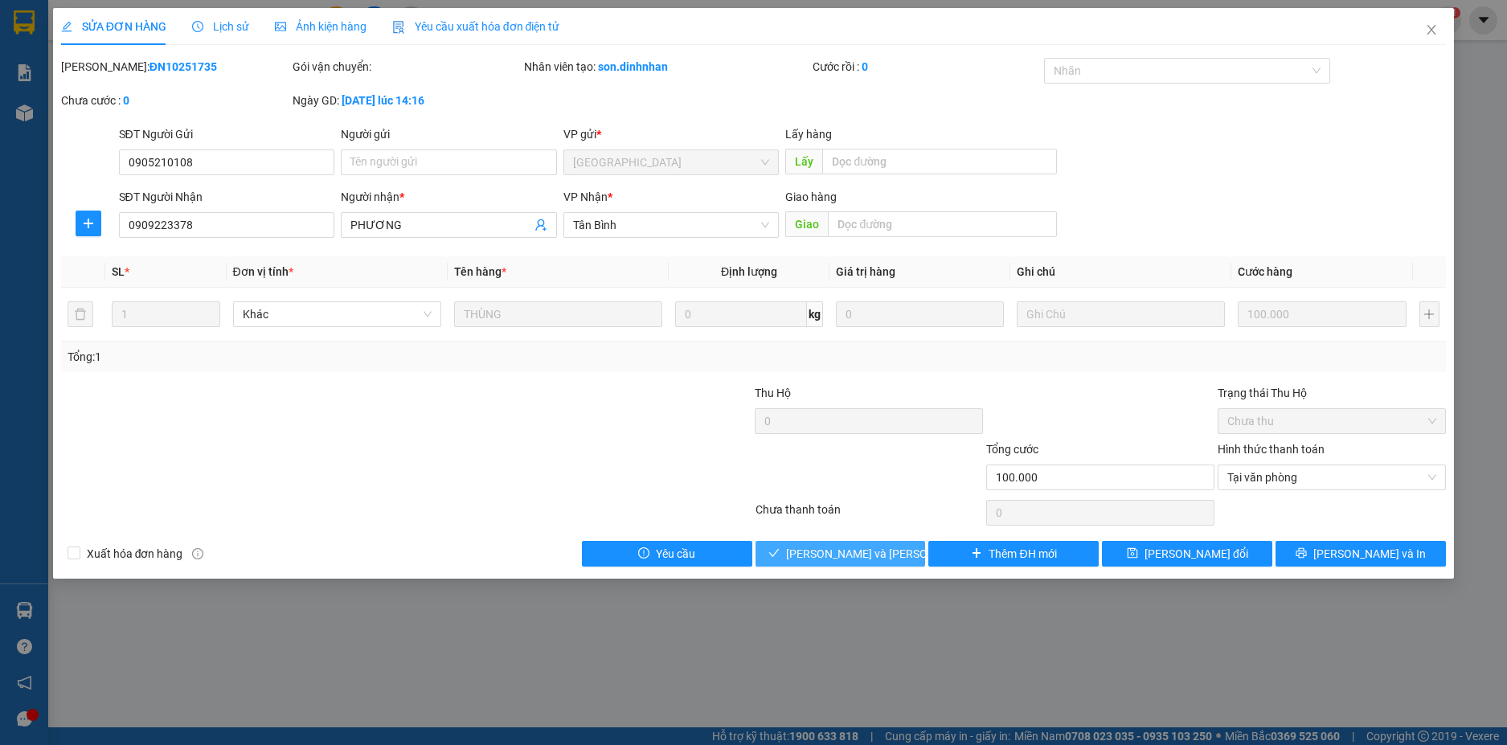
drag, startPoint x: 801, startPoint y: 555, endPoint x: 1152, endPoint y: 306, distance: 429.9
click at [802, 554] on button "[PERSON_NAME] và [PERSON_NAME] hàng" at bounding box center [840, 554] width 170 height 26
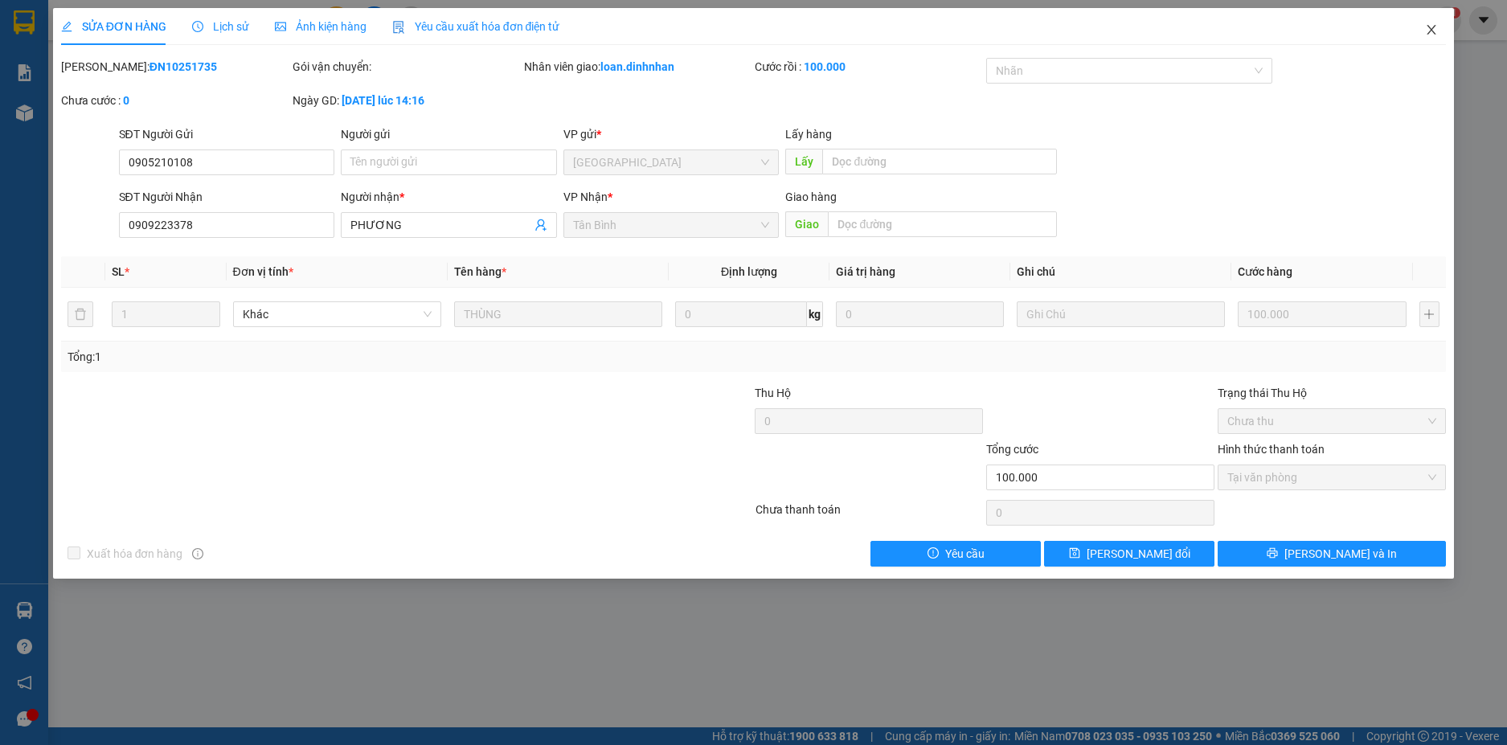
click at [1429, 21] on span "Close" at bounding box center [1431, 30] width 45 height 45
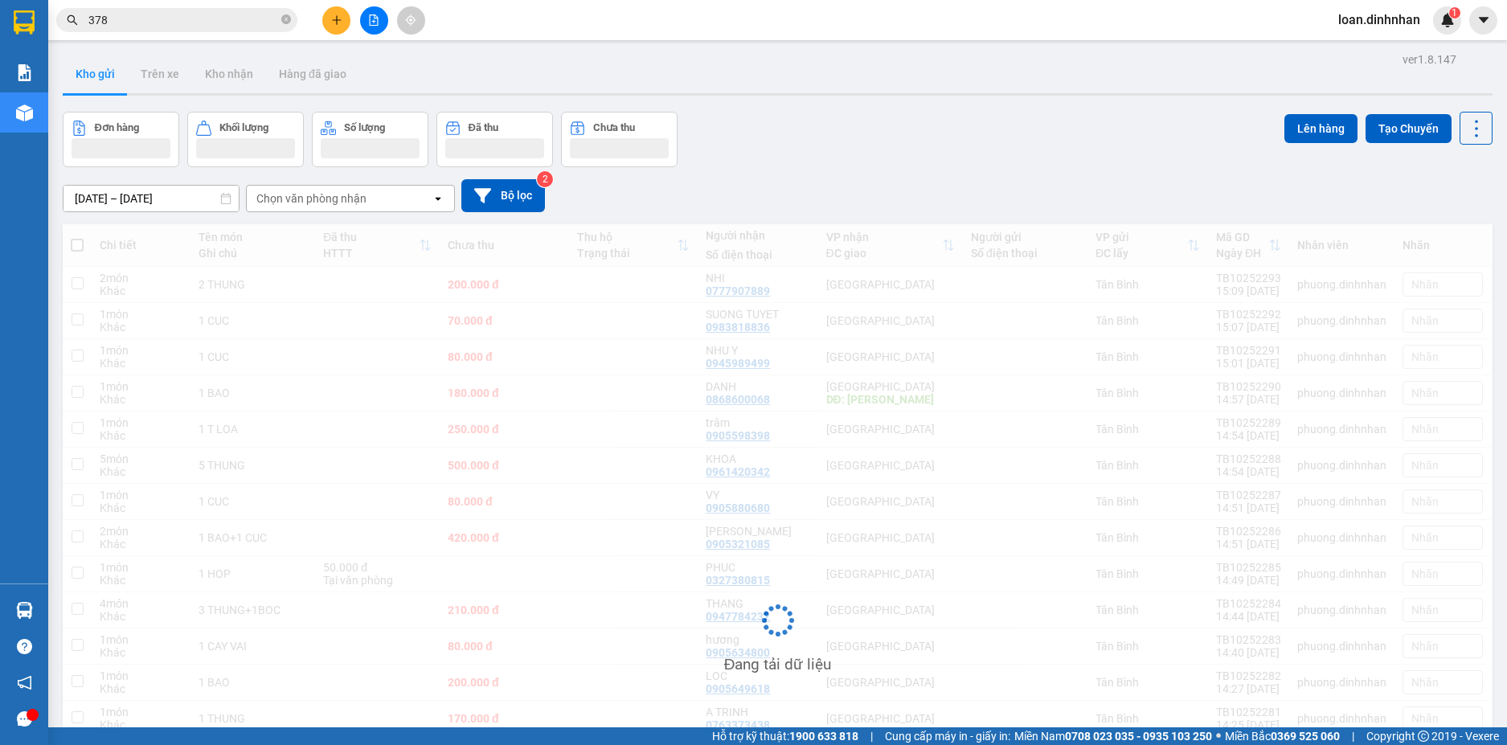
click at [1429, 24] on span "loan.dinhnhan" at bounding box center [1379, 20] width 108 height 20
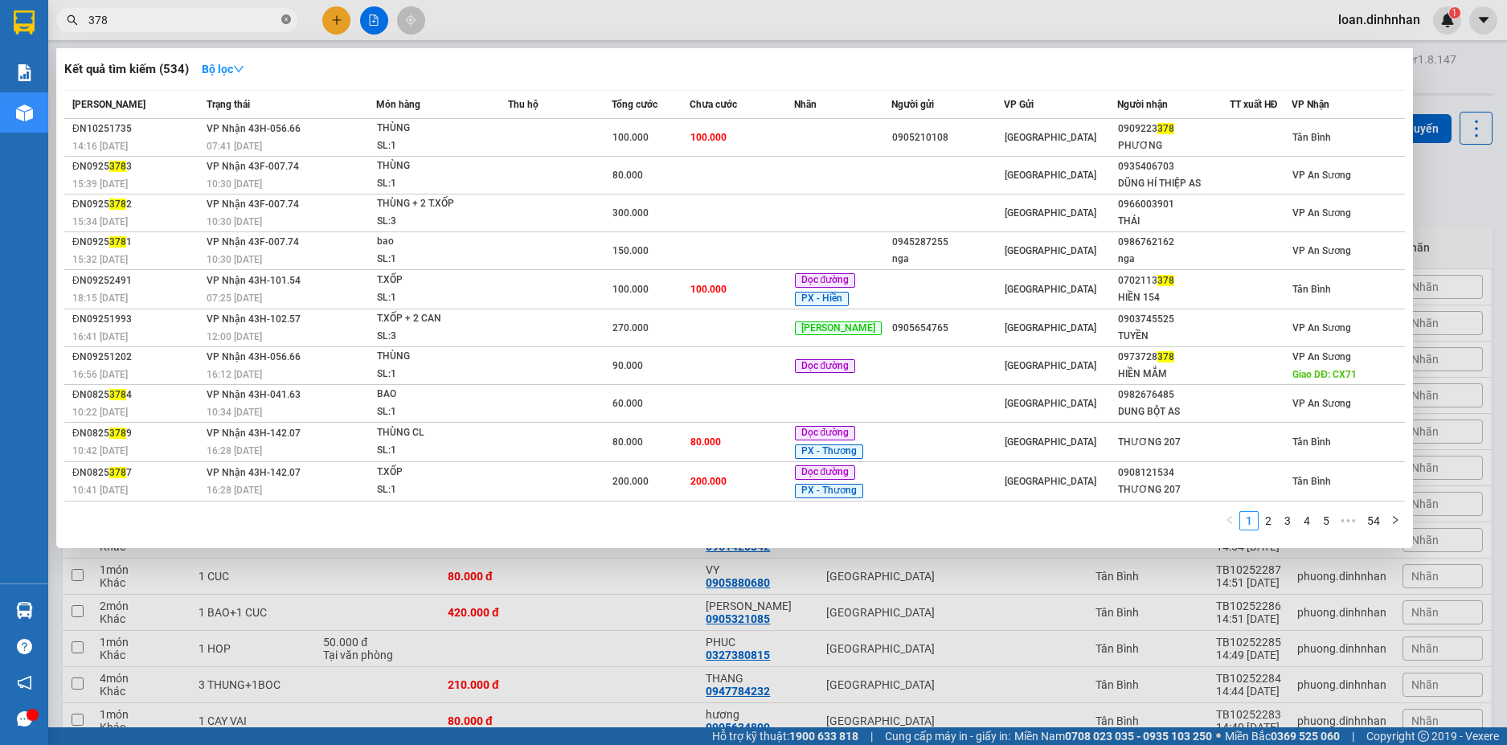
click at [283, 18] on icon "close-circle" at bounding box center [286, 19] width 10 height 10
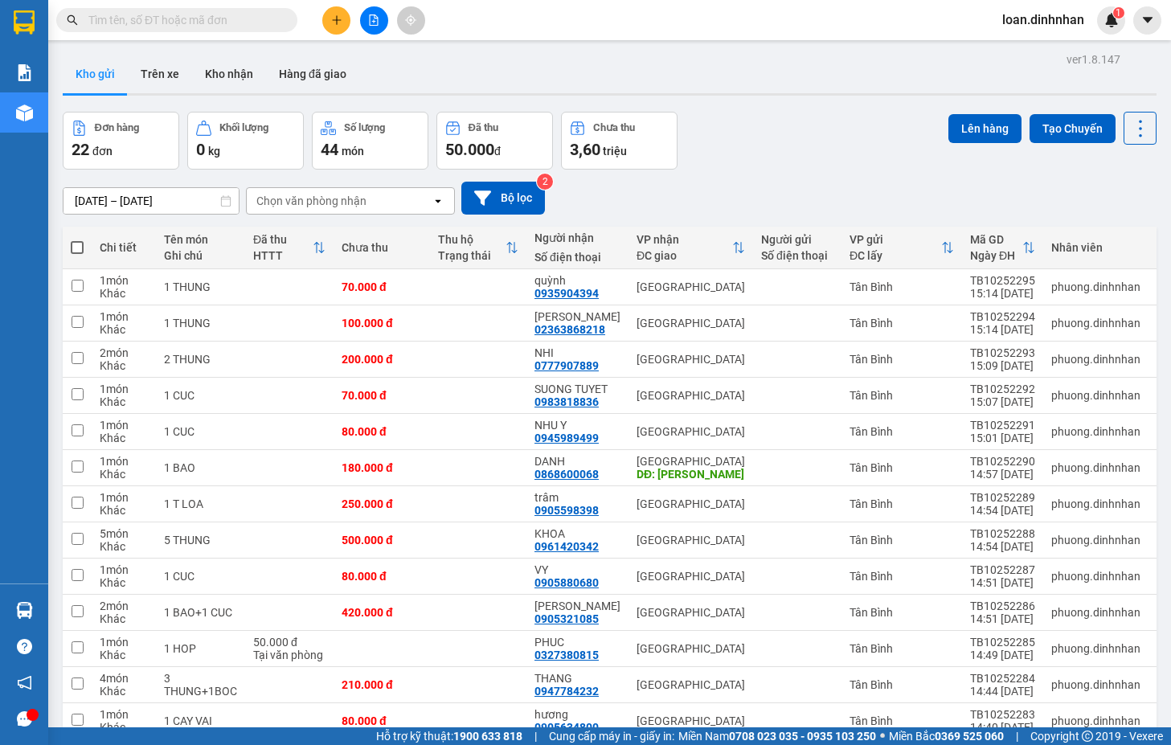
click at [890, 186] on div "10/10/2025 – 15/10/2025 Press the down arrow key to interact with the calendar …" at bounding box center [610, 198] width 1094 height 33
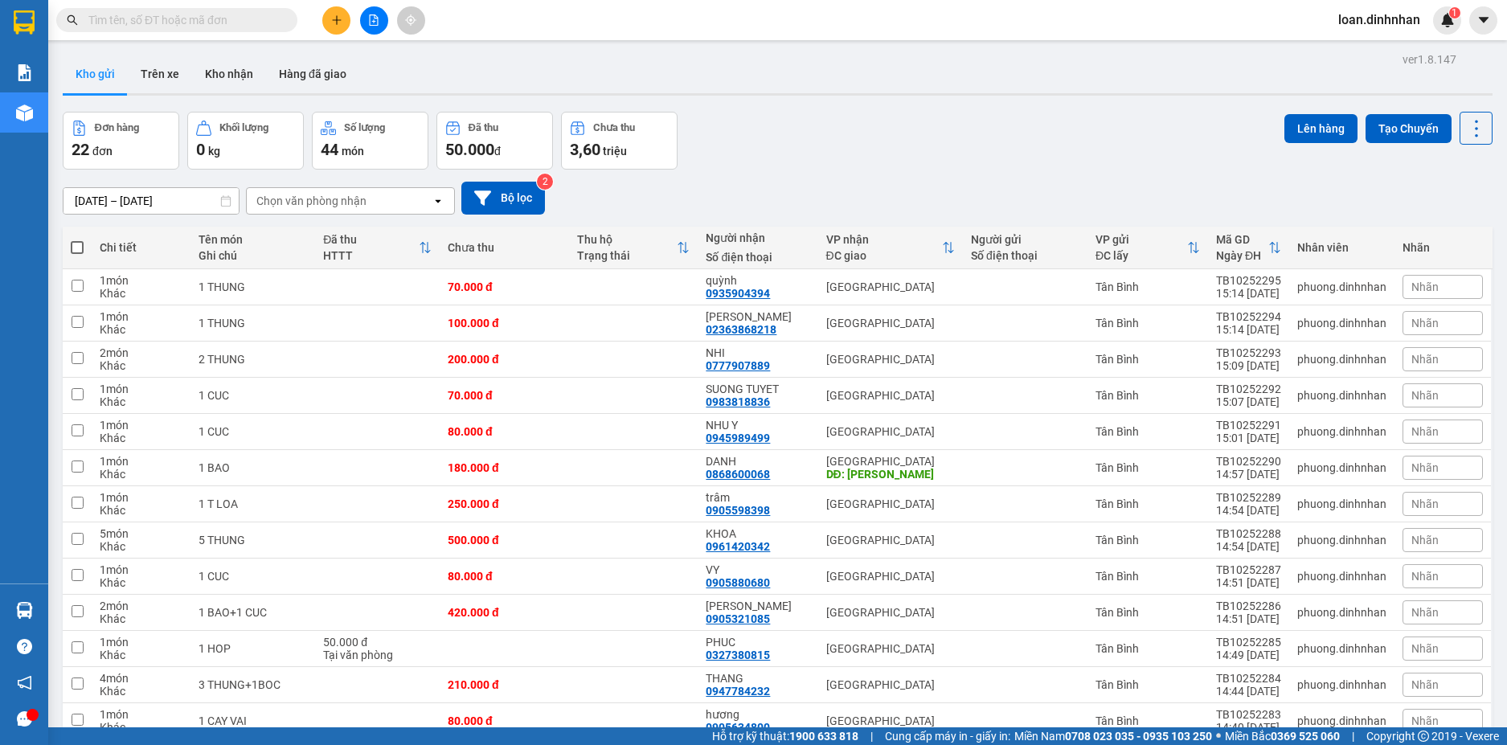
click at [215, 20] on input "text" at bounding box center [183, 20] width 190 height 18
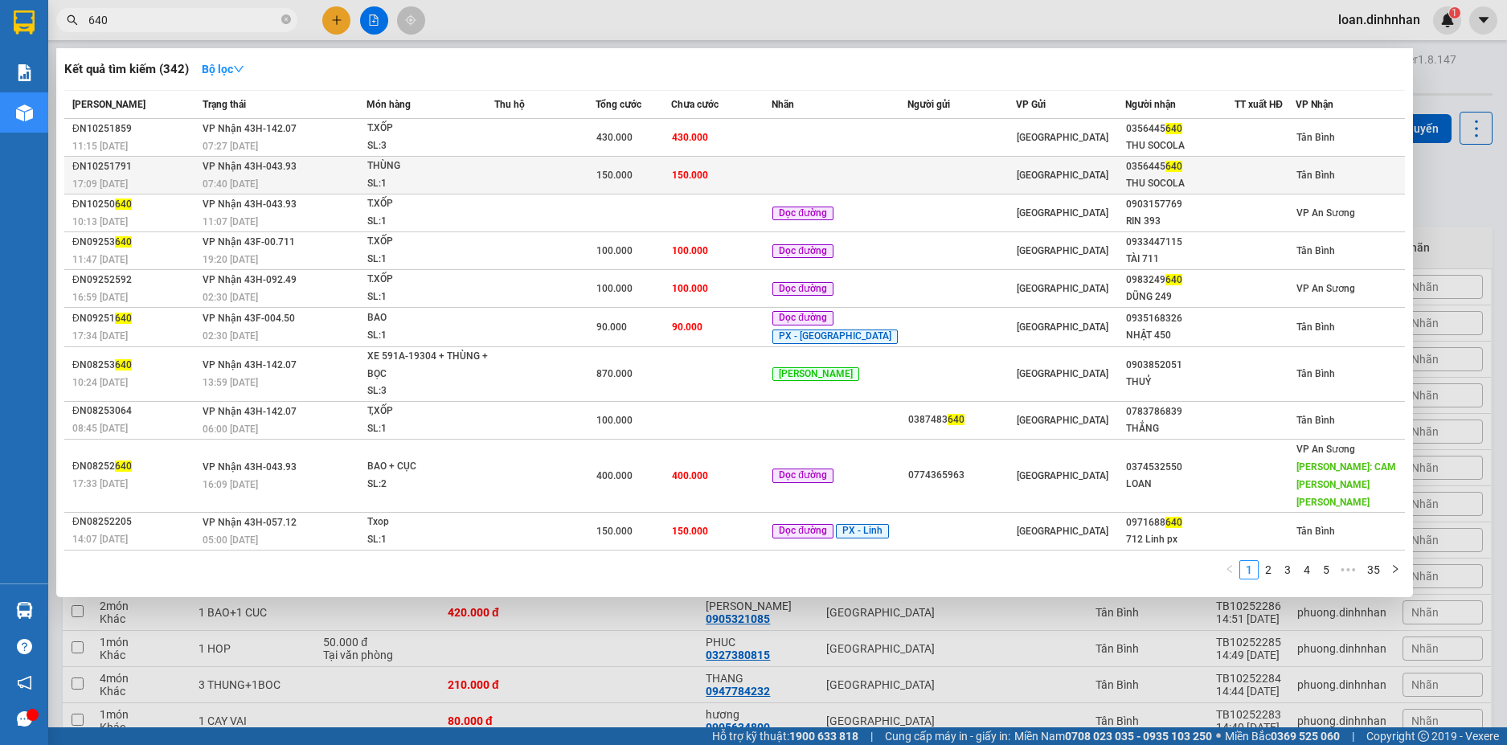
type input "640"
click at [1259, 175] on div at bounding box center [1264, 175] width 59 height 17
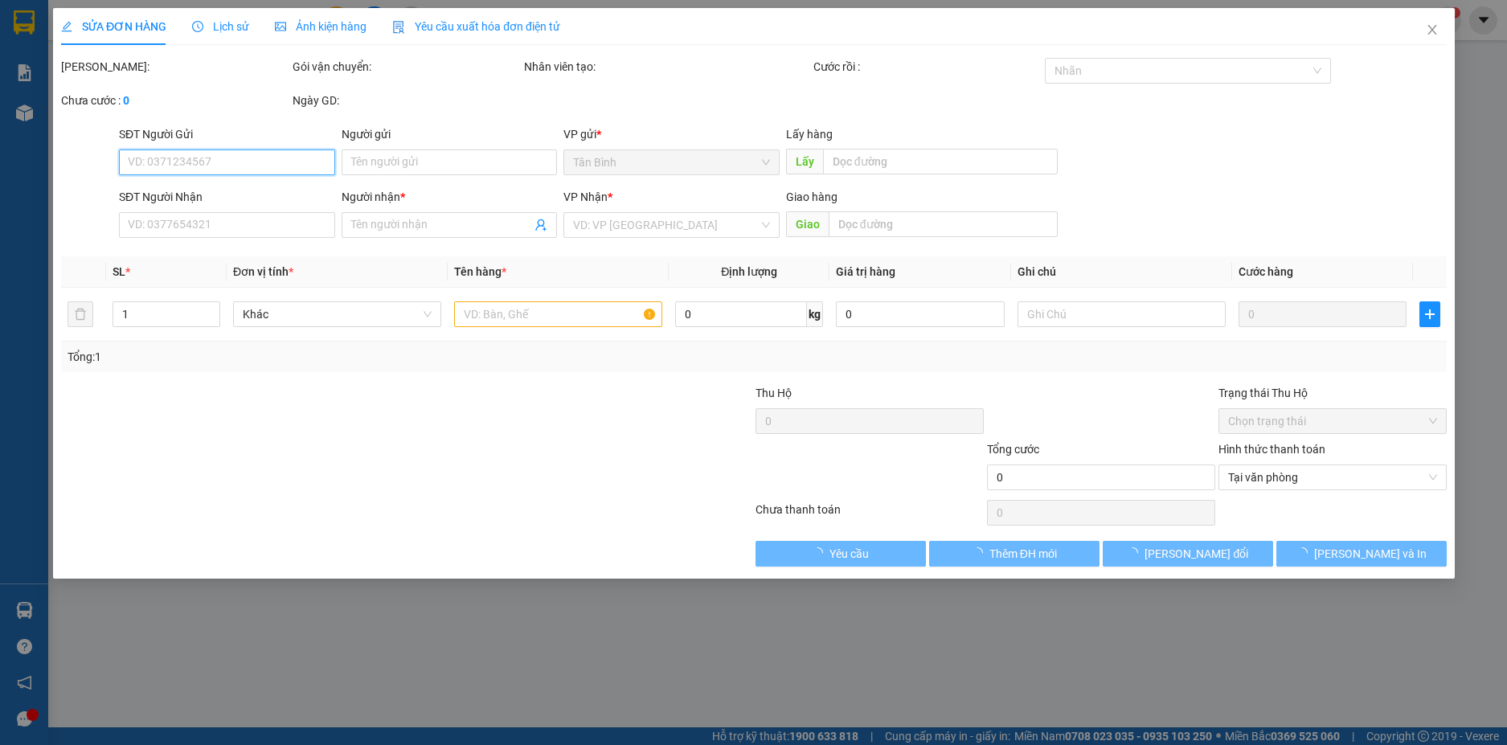
click at [1266, 486] on span "Tại văn phòng" at bounding box center [1331, 477] width 209 height 24
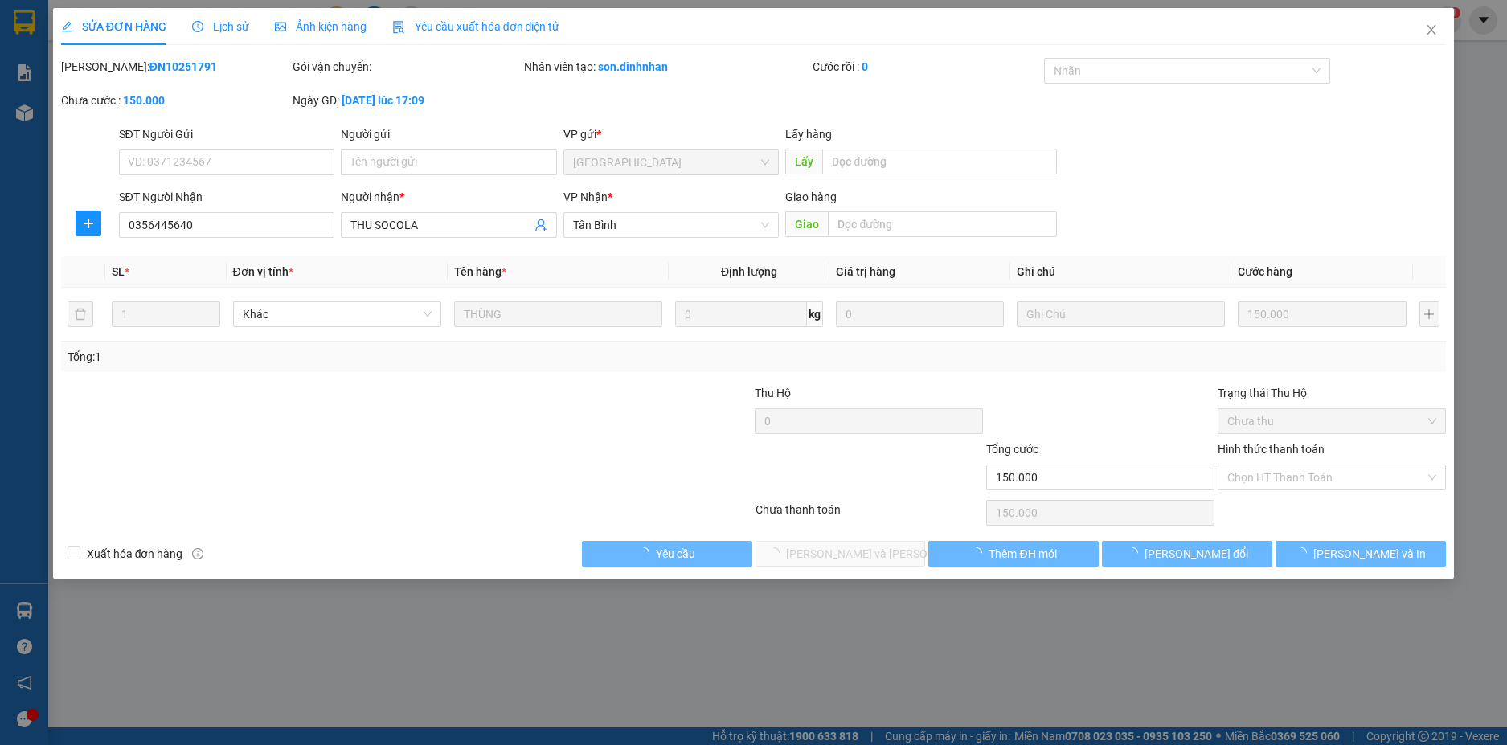
type input "0356445640"
type input "THU SOCOLA"
type input "150.000"
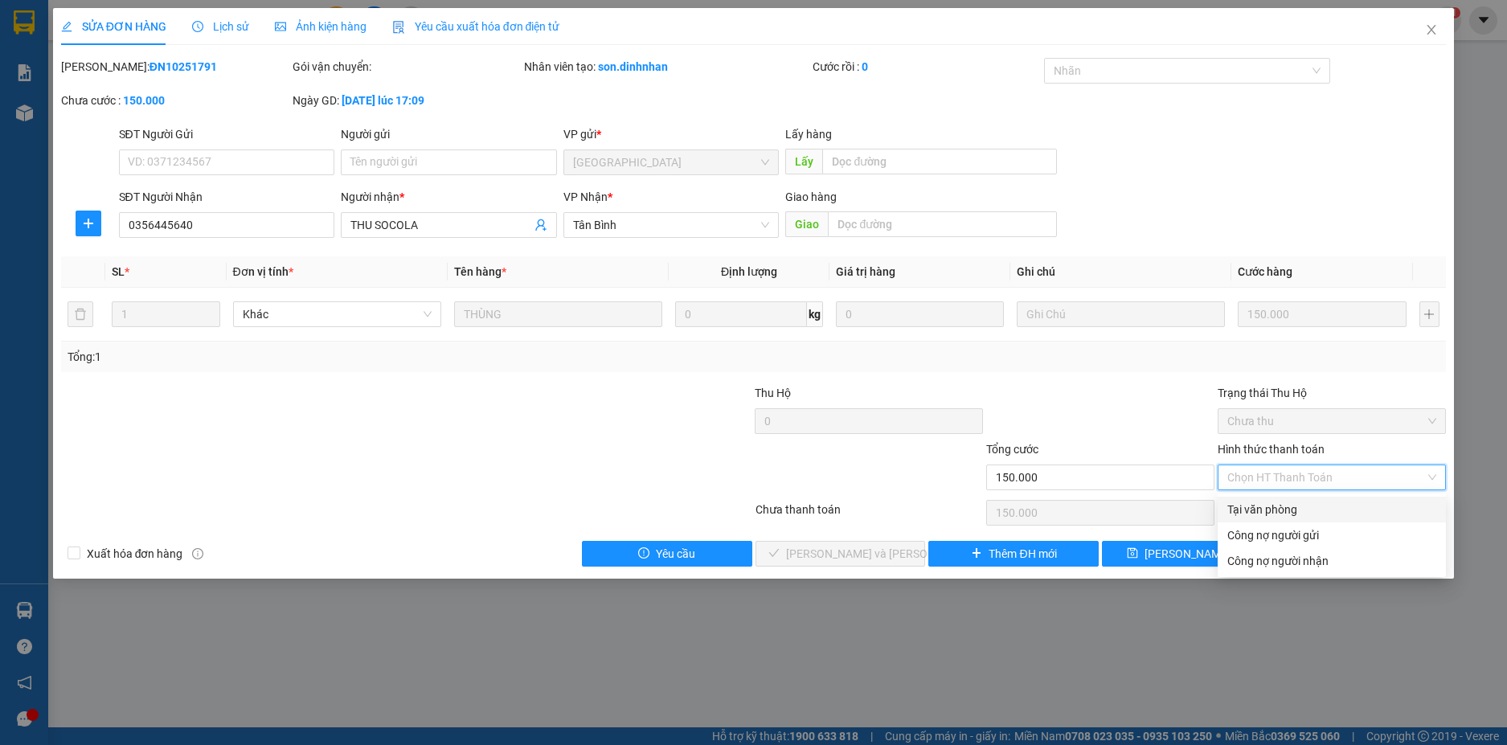
click at [1267, 502] on div "Tại văn phòng" at bounding box center [1331, 510] width 209 height 18
type input "0"
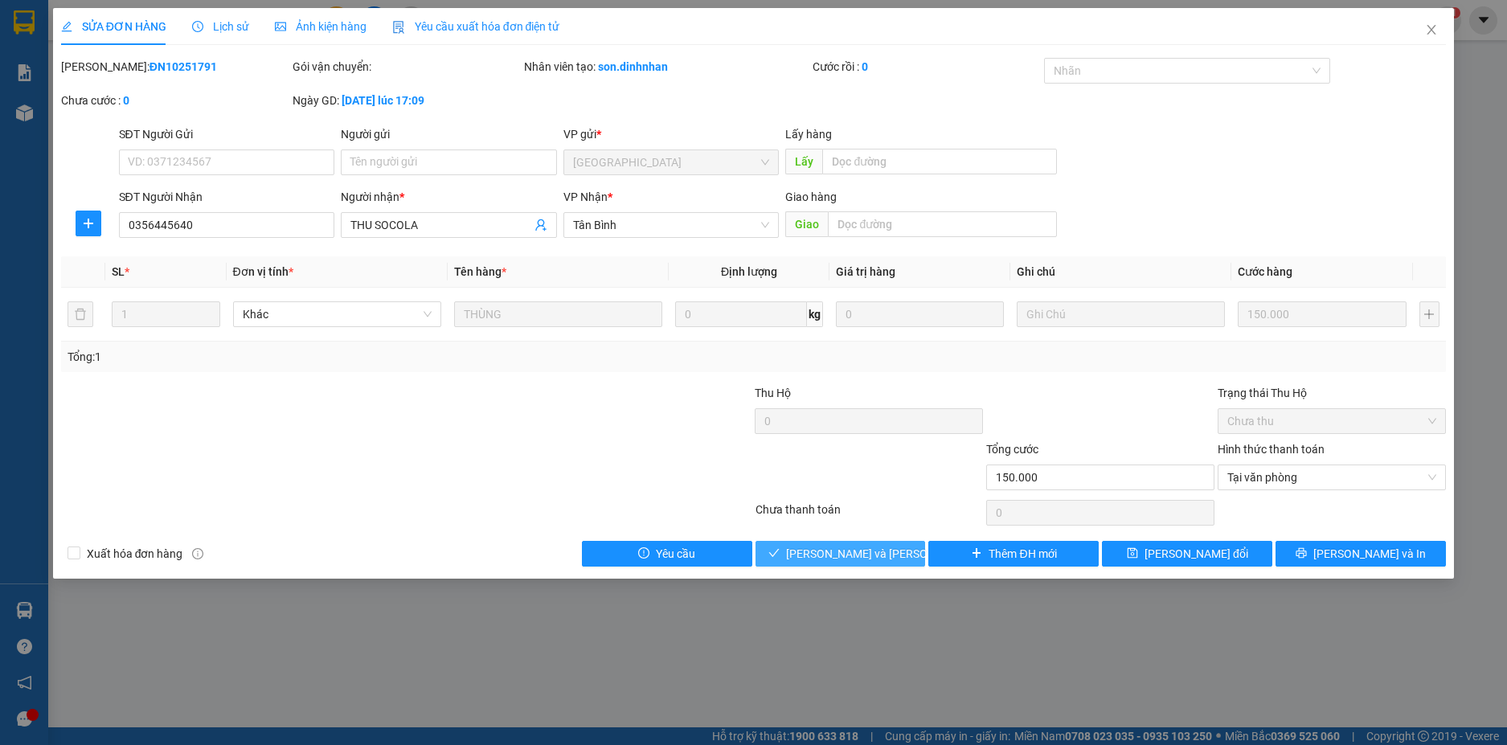
drag, startPoint x: 767, startPoint y: 546, endPoint x: 878, endPoint y: 500, distance: 119.2
click at [769, 546] on button "[PERSON_NAME] và [PERSON_NAME] hàng" at bounding box center [840, 554] width 170 height 26
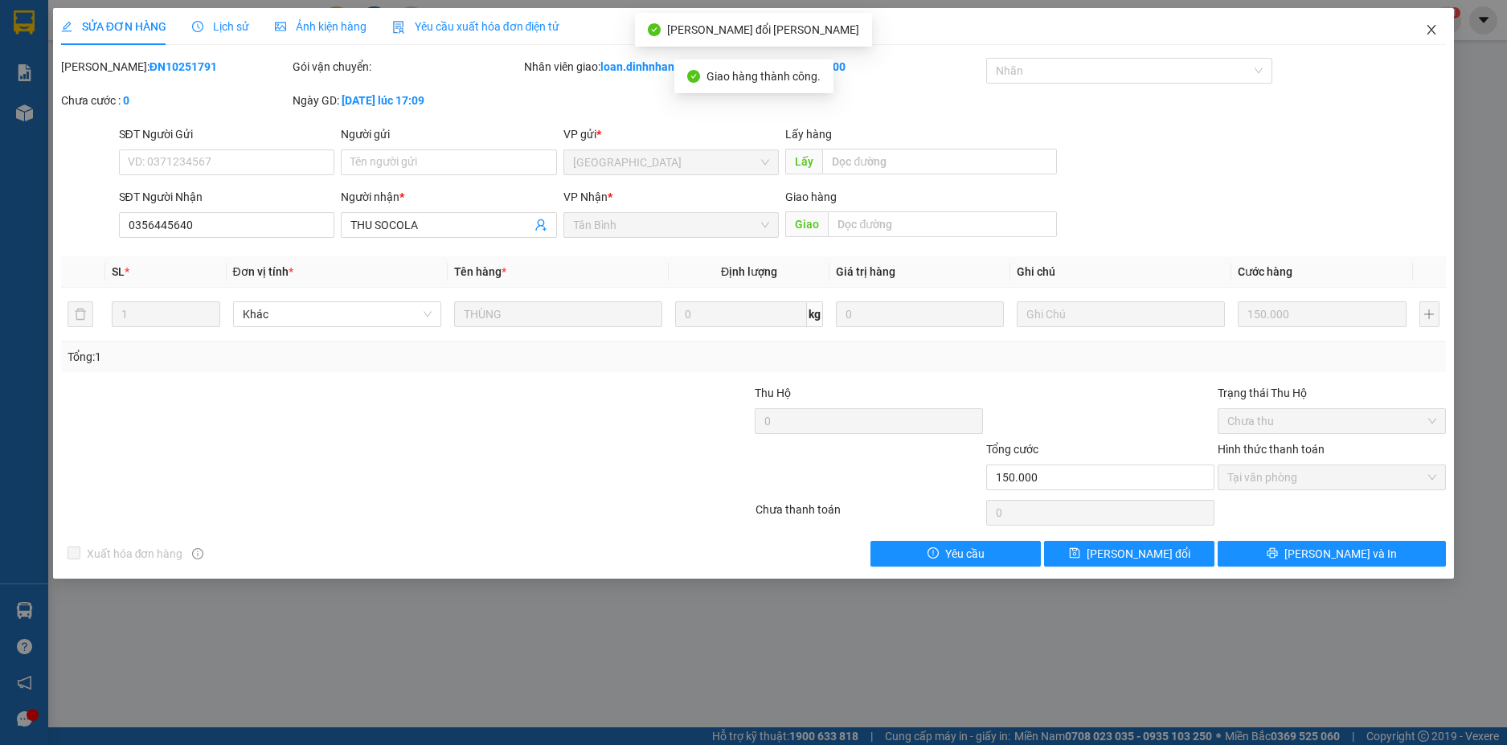
click at [1435, 30] on icon "close" at bounding box center [1431, 29] width 13 height 13
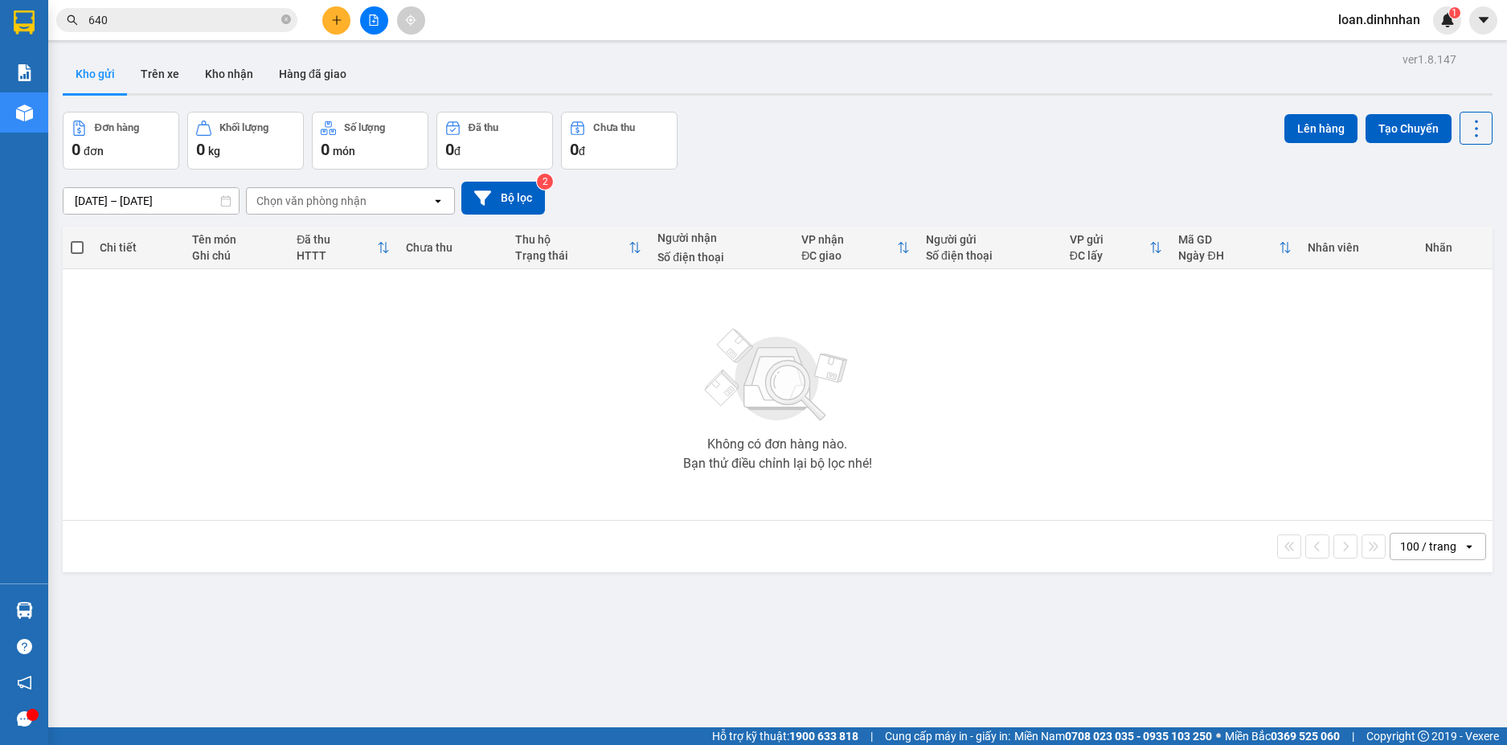
click at [241, 21] on input "640" at bounding box center [183, 20] width 190 height 18
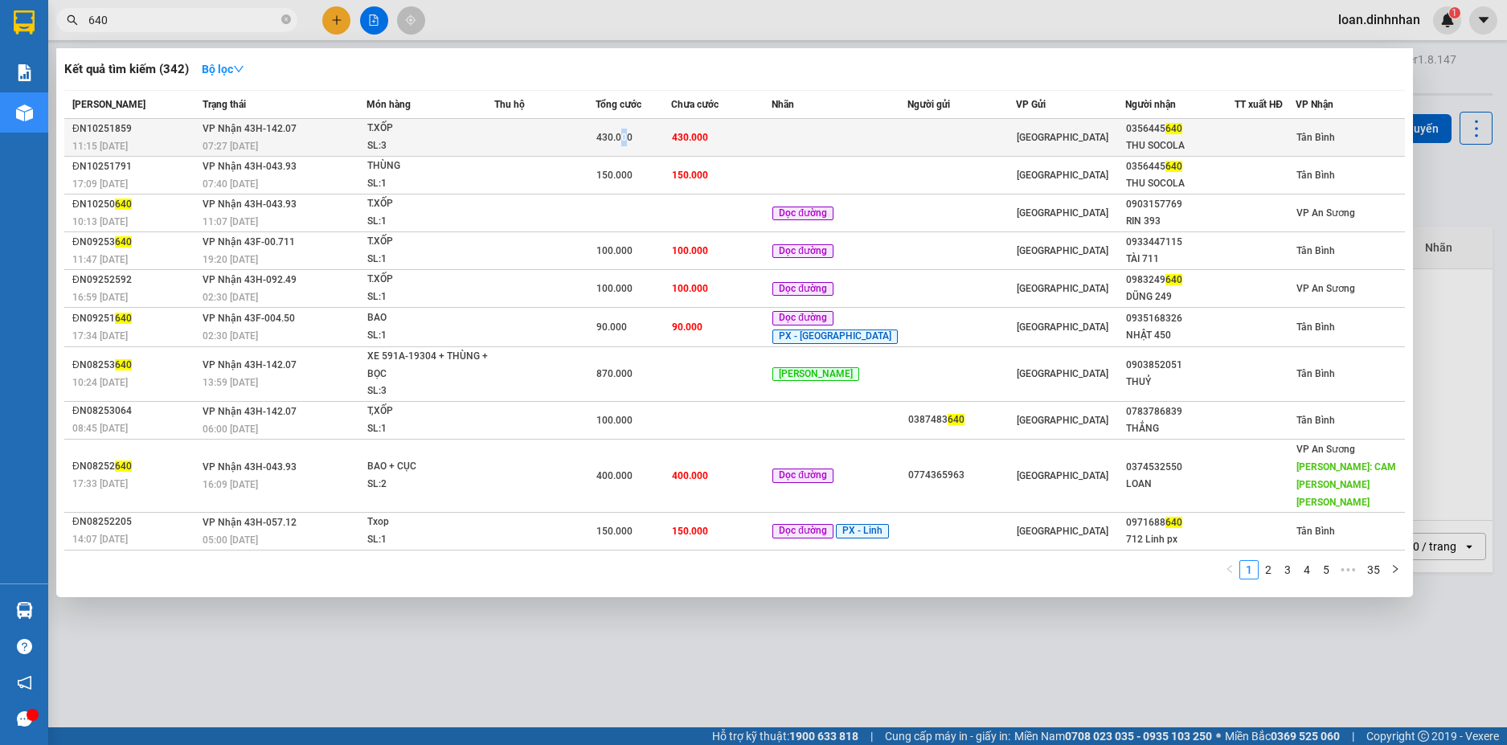
click at [632, 132] on span "430.000" at bounding box center [614, 137] width 36 height 11
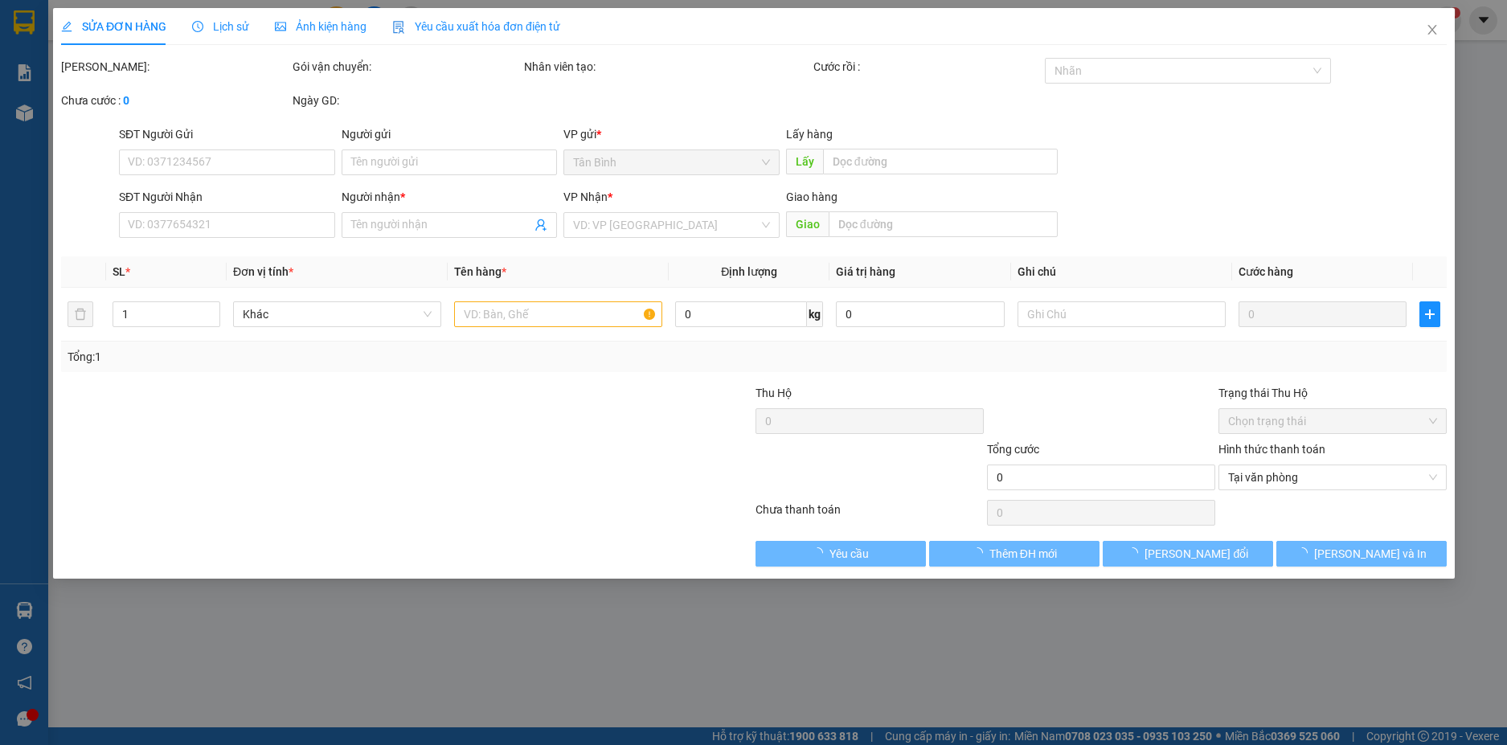
type input "0356445640"
type input "THU SOCOLA"
type input "430.000"
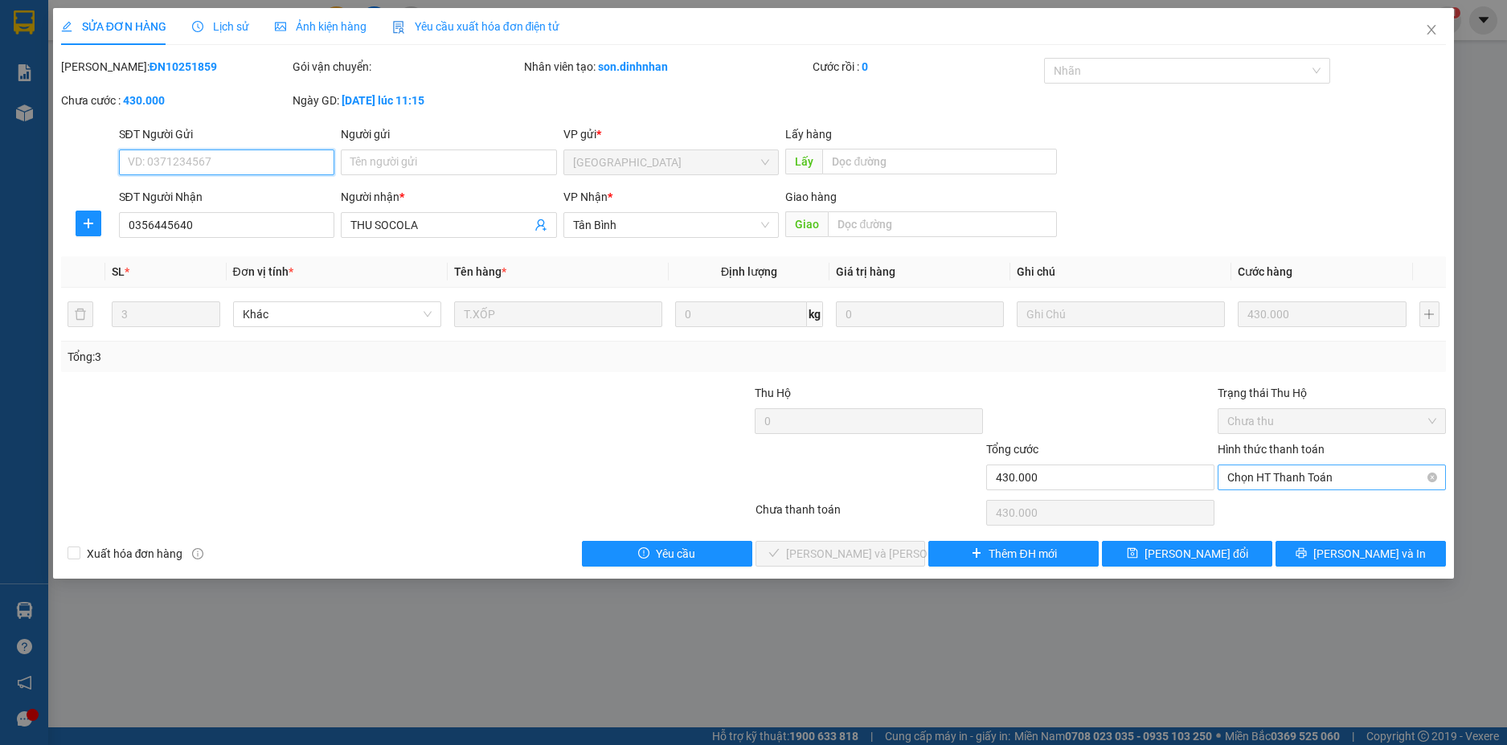
click at [1242, 478] on span "Chọn HT Thanh Toán" at bounding box center [1331, 477] width 209 height 24
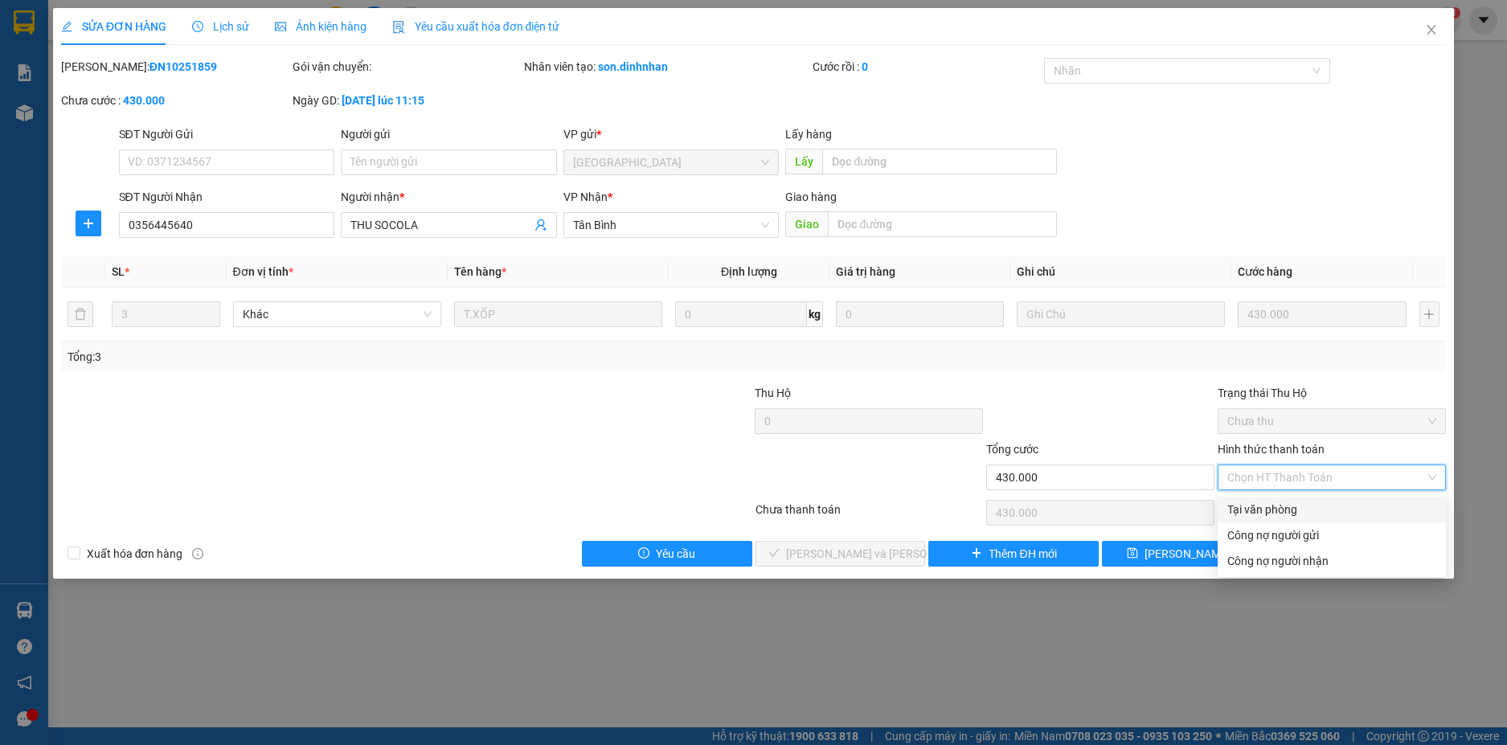
click at [1246, 506] on div "Tại văn phòng" at bounding box center [1331, 510] width 209 height 18
type input "0"
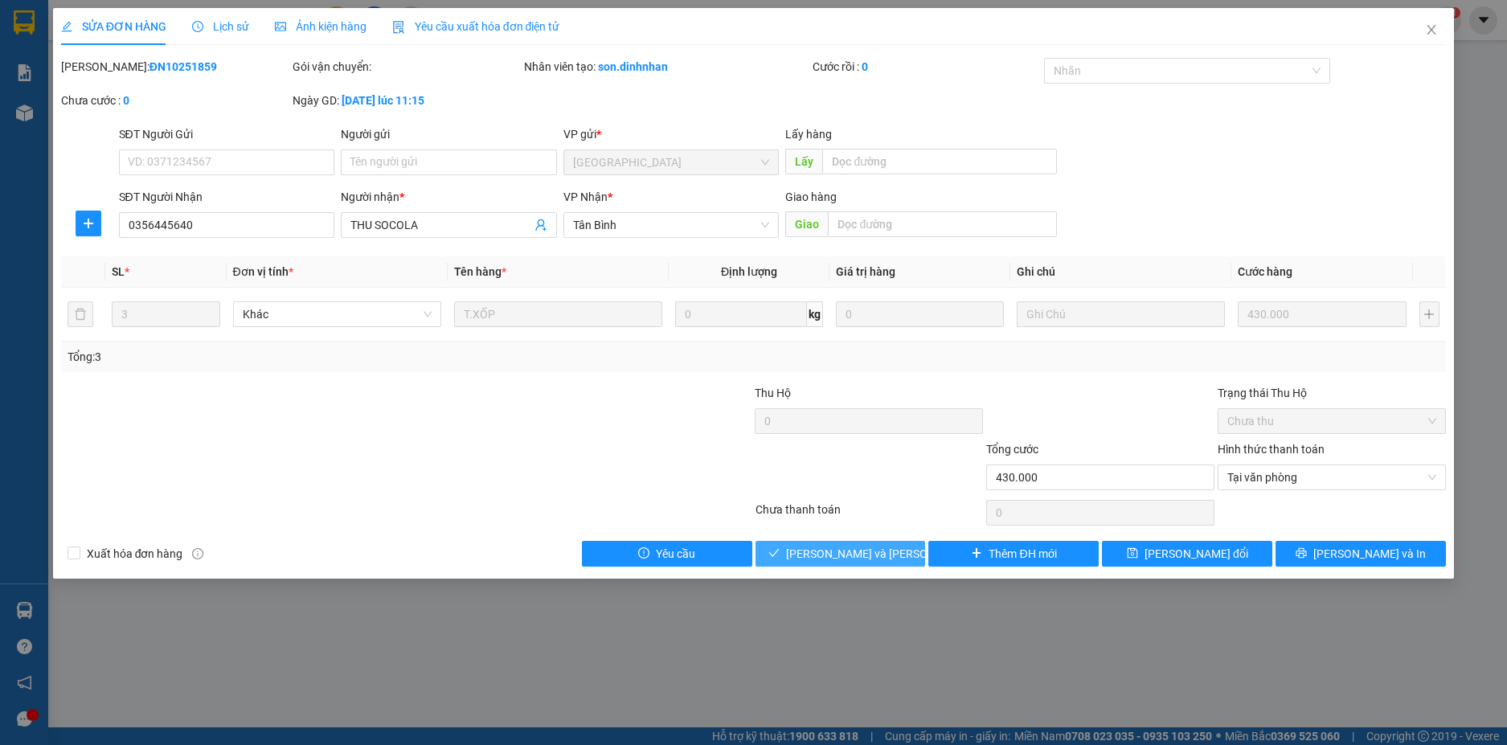
click at [894, 544] on button "[PERSON_NAME] và [PERSON_NAME] hàng" at bounding box center [840, 554] width 170 height 26
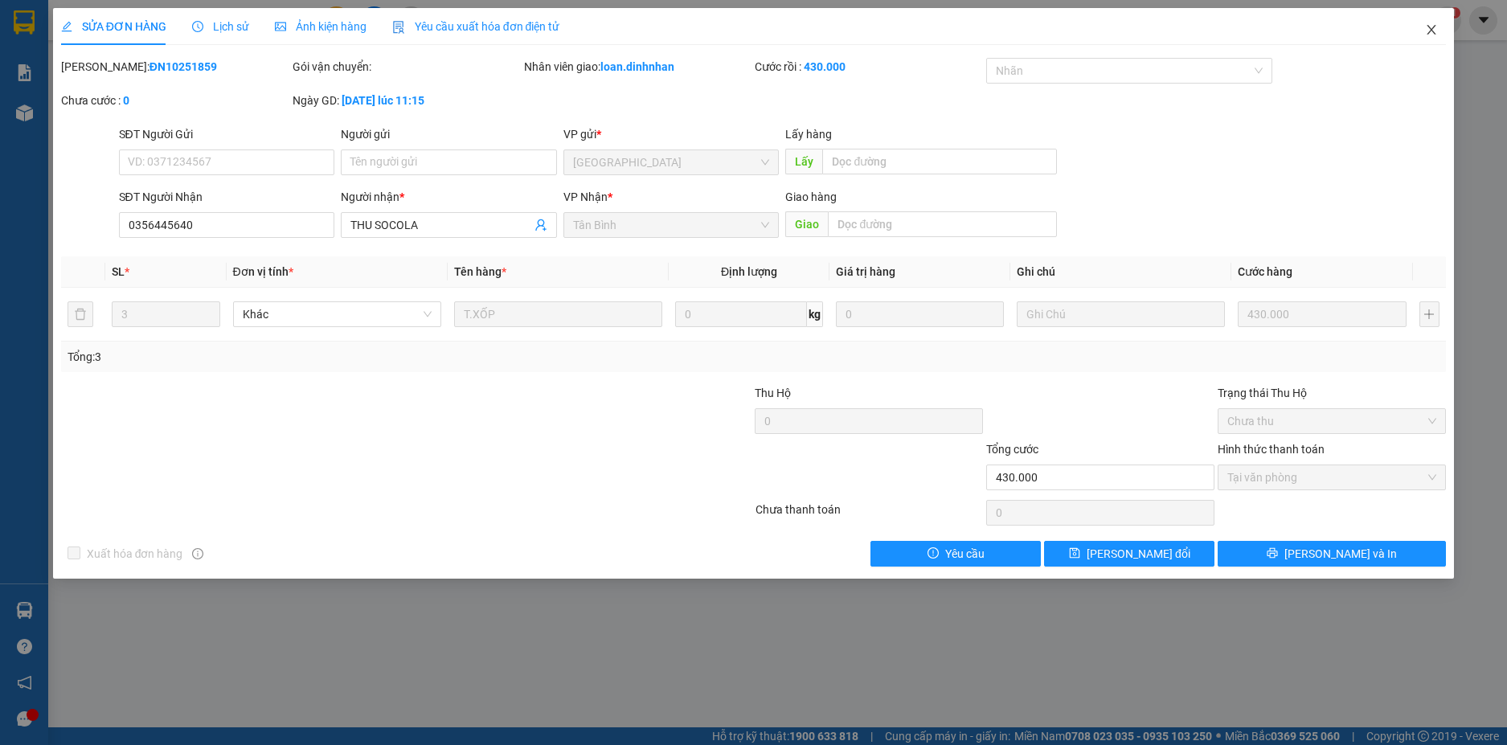
click at [1429, 24] on icon "close" at bounding box center [1431, 29] width 13 height 13
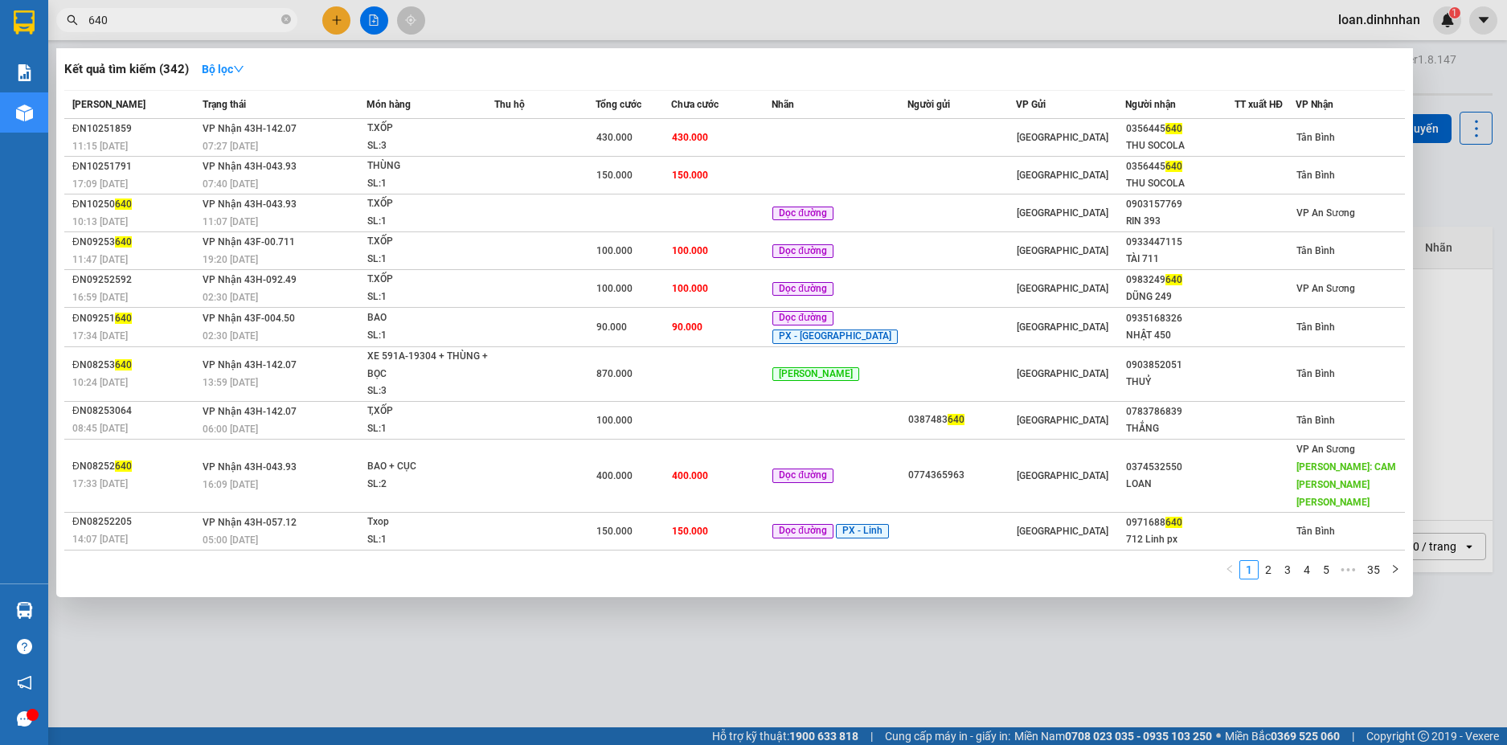
click at [241, 24] on input "640" at bounding box center [183, 20] width 190 height 18
click at [285, 18] on icon "close-circle" at bounding box center [286, 19] width 10 height 10
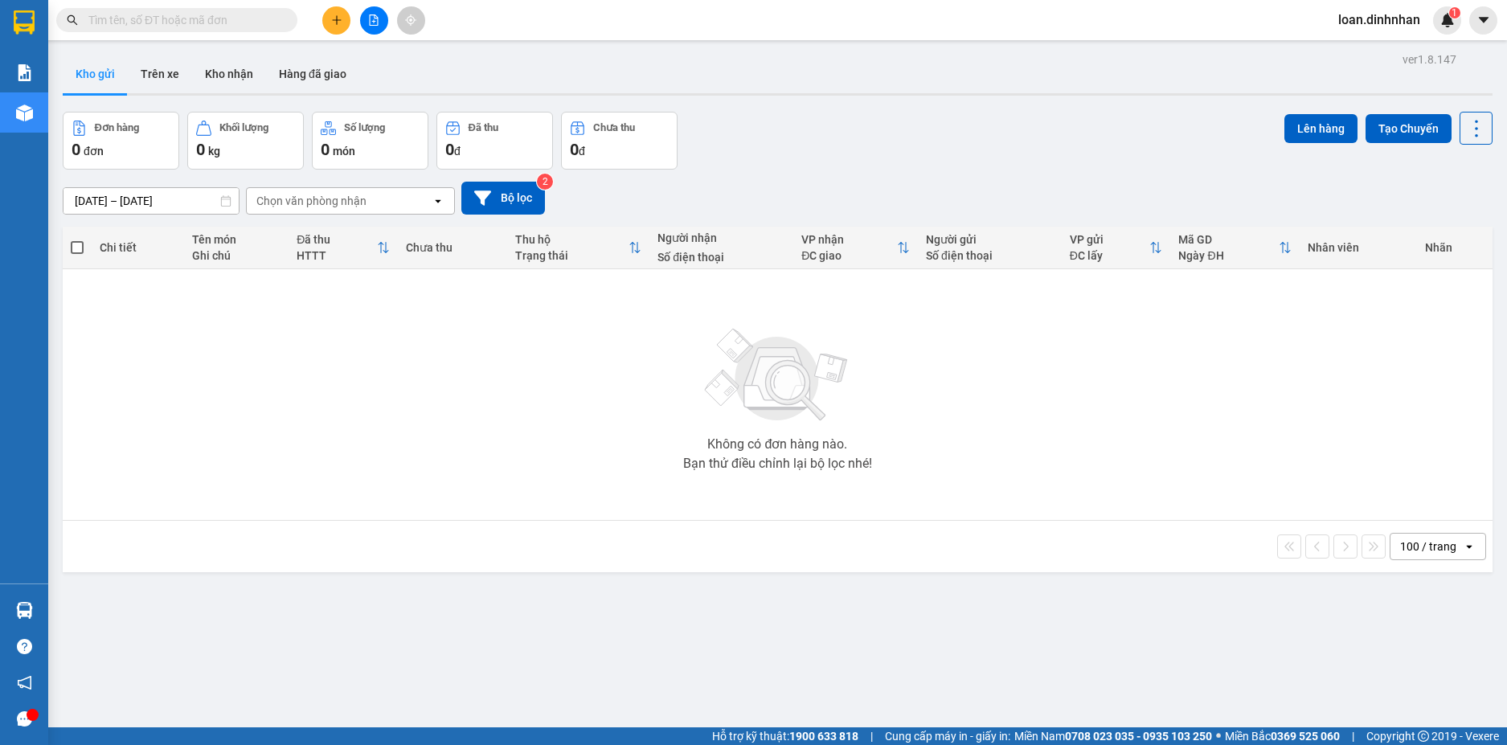
click at [281, 18] on span at bounding box center [286, 20] width 10 height 18
click at [272, 14] on input "text" at bounding box center [183, 20] width 190 height 18
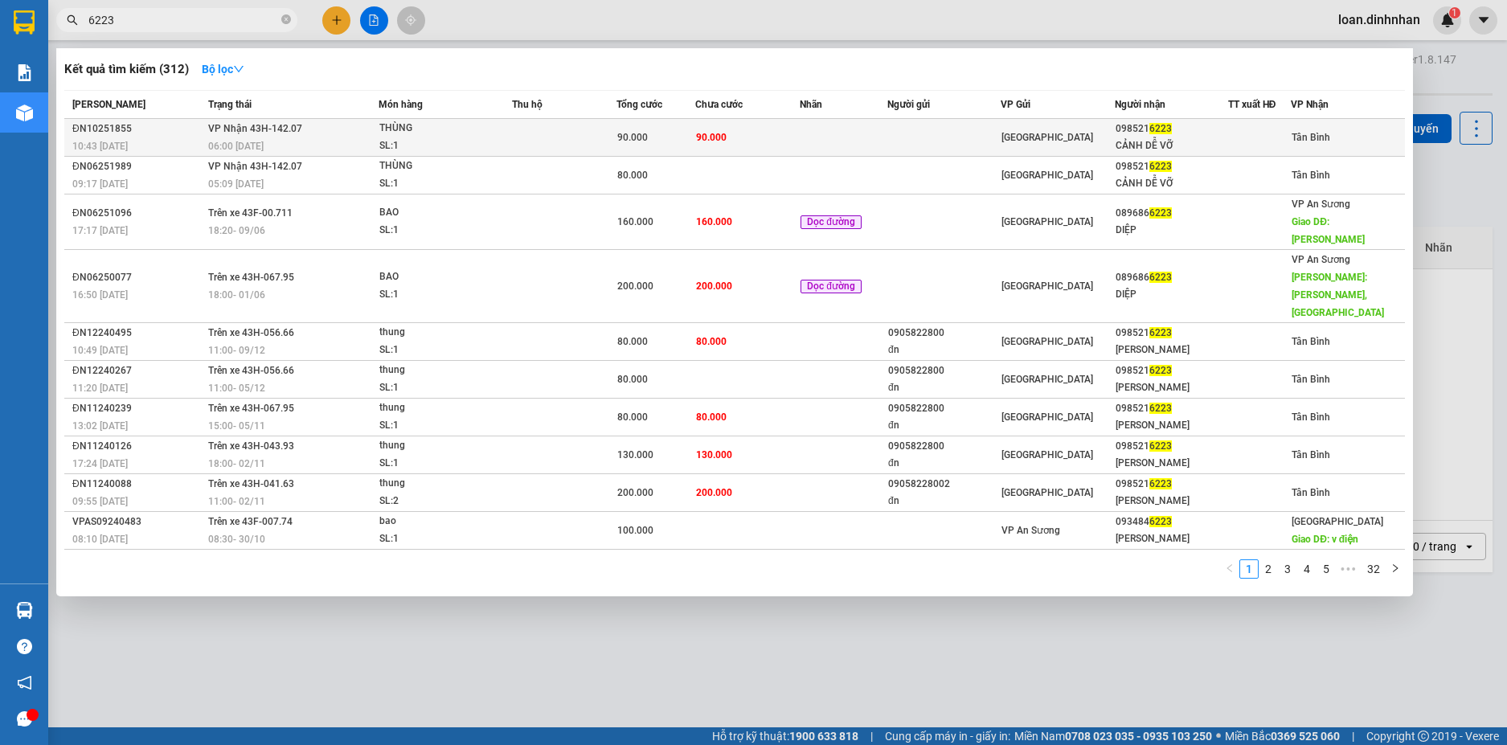
type input "6223"
click at [759, 124] on td "90.000" at bounding box center [747, 138] width 104 height 38
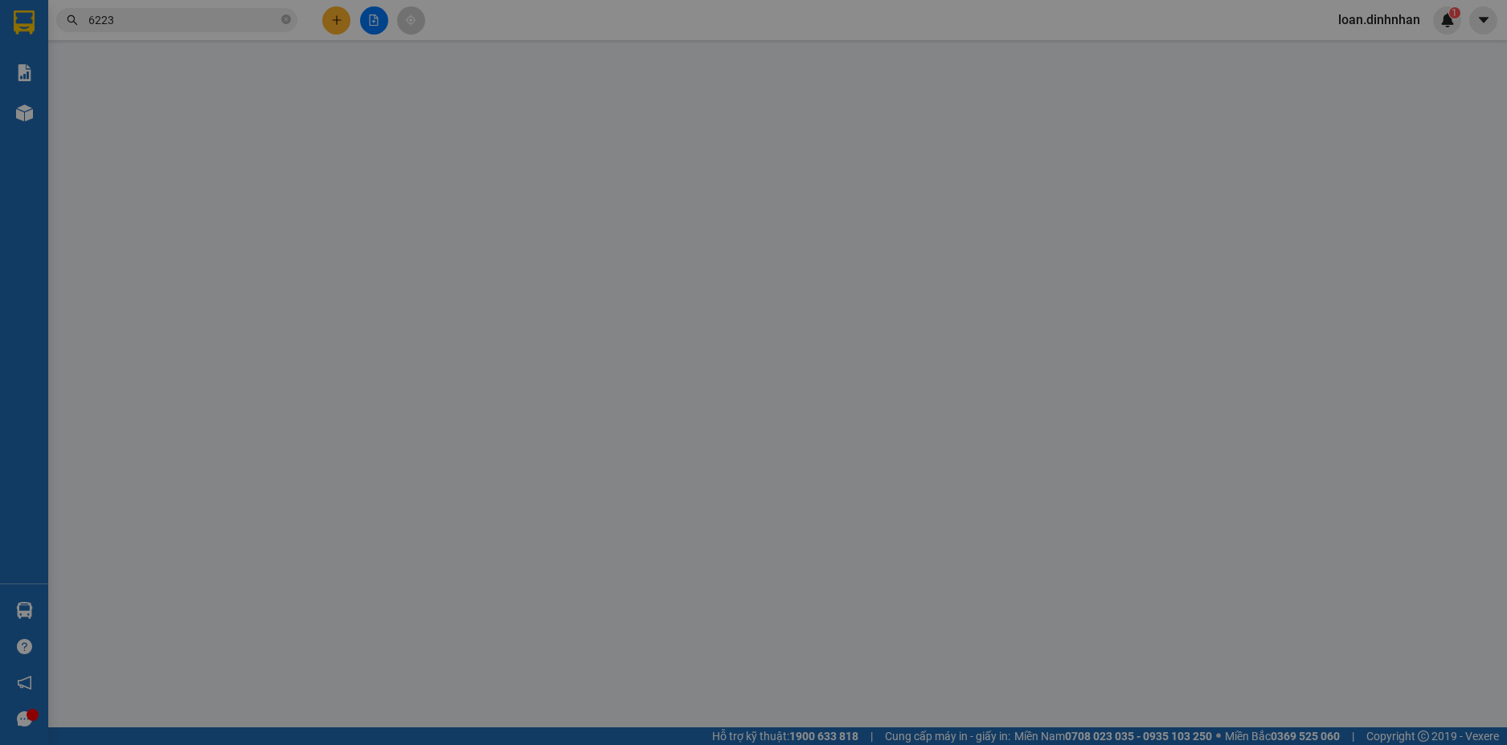
type input "0985216223"
type input "CẢNH DỄ VỠ"
type input "90.000"
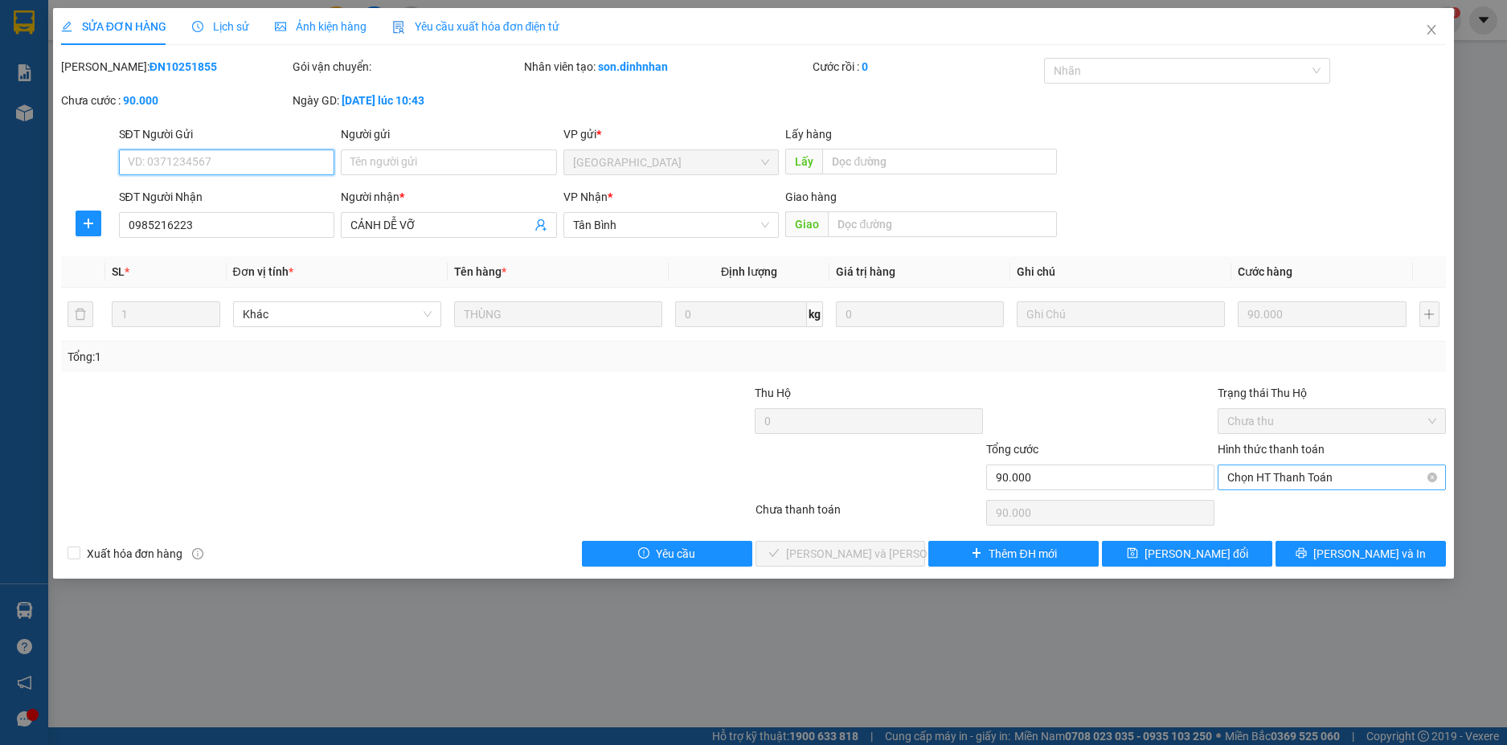
click at [1307, 471] on span "Chọn HT Thanh Toán" at bounding box center [1331, 477] width 209 height 24
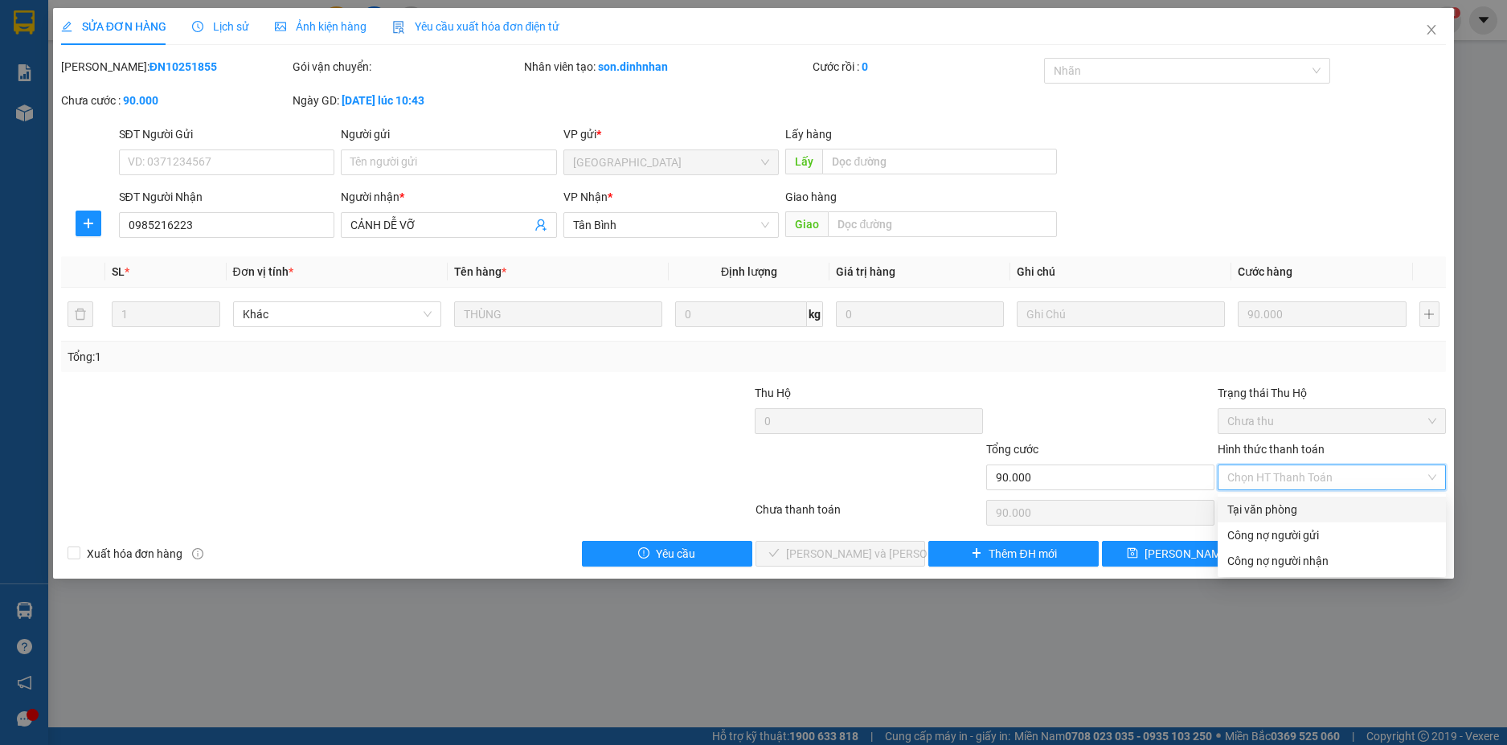
click at [1300, 501] on div "Tại văn phòng" at bounding box center [1331, 510] width 209 height 18
type input "0"
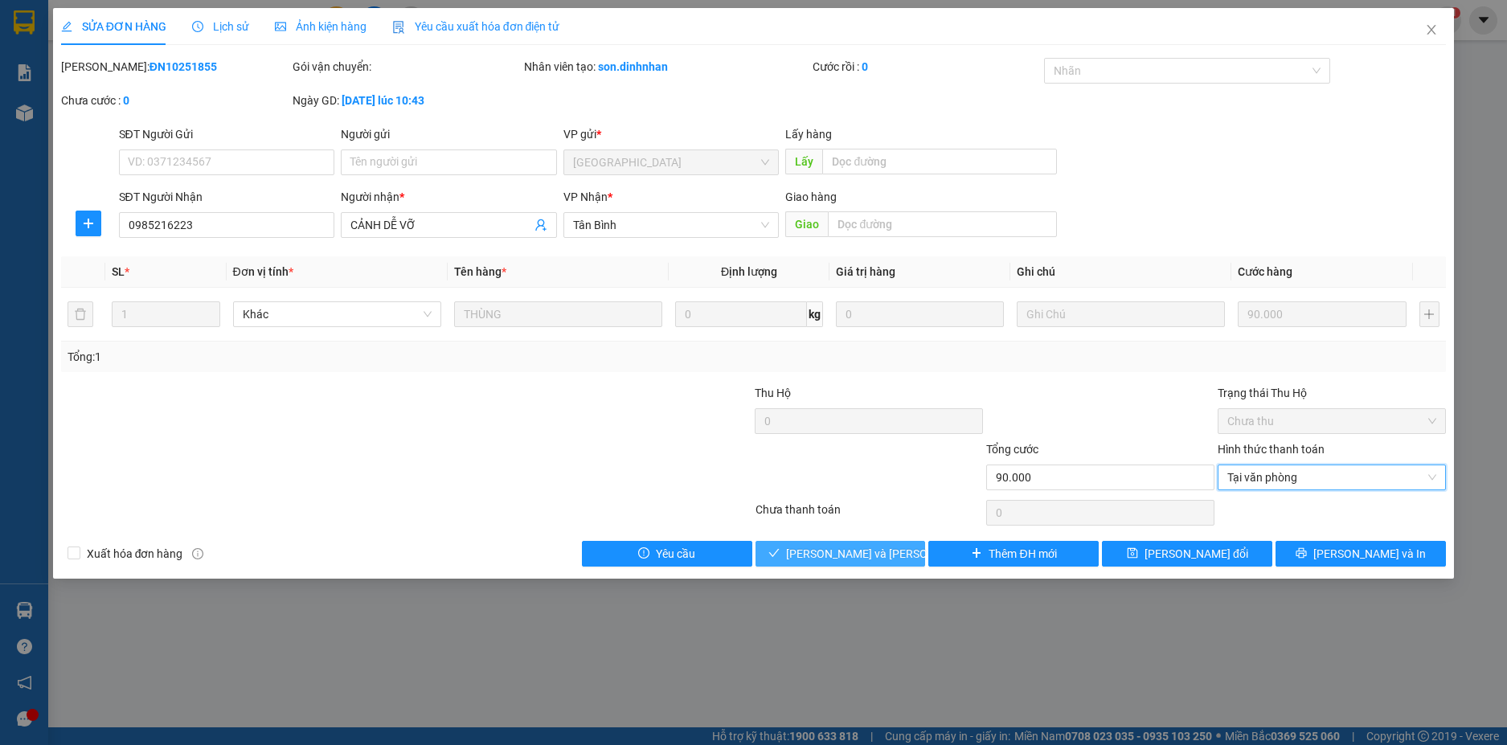
click at [864, 546] on span "[PERSON_NAME] và [PERSON_NAME] hàng" at bounding box center [894, 554] width 217 height 18
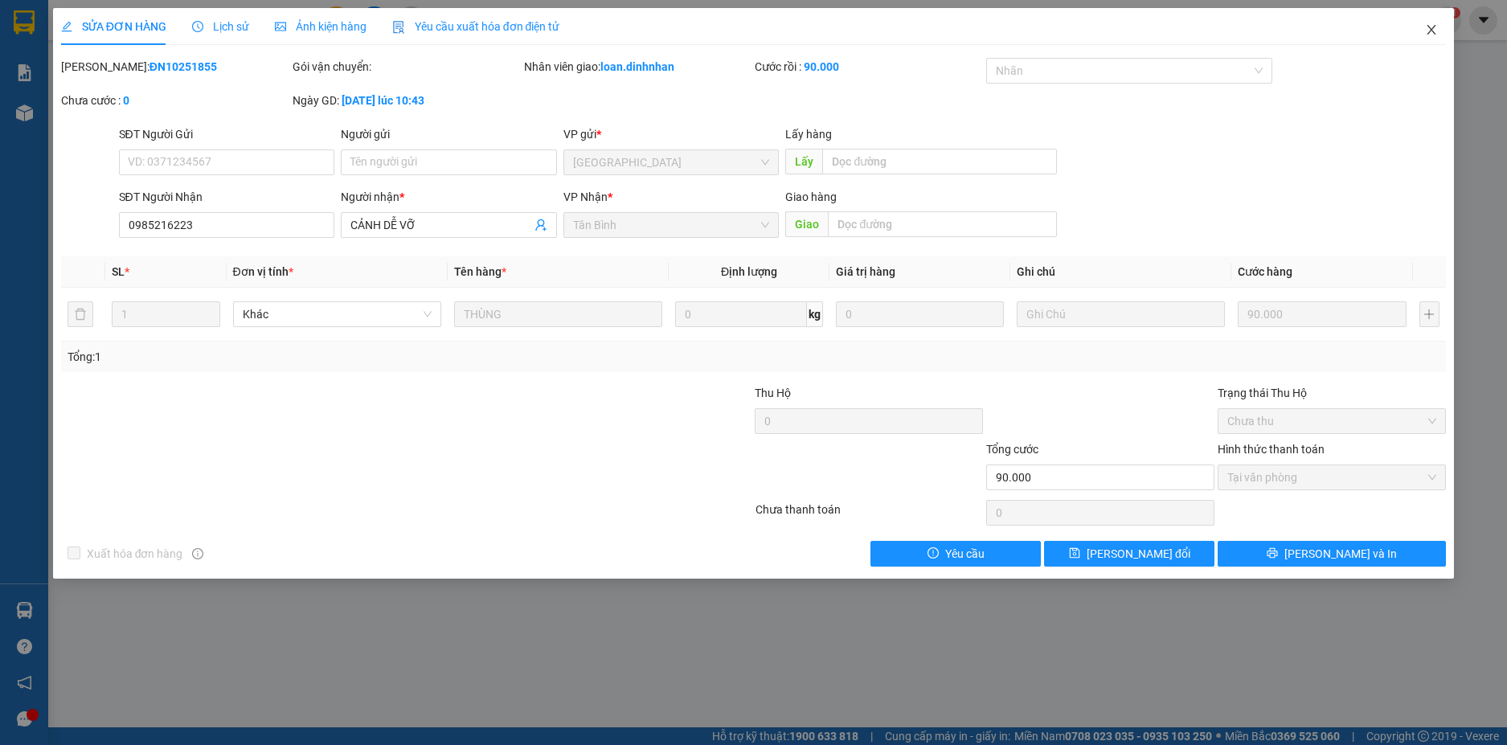
click at [1422, 26] on span "Close" at bounding box center [1431, 30] width 45 height 45
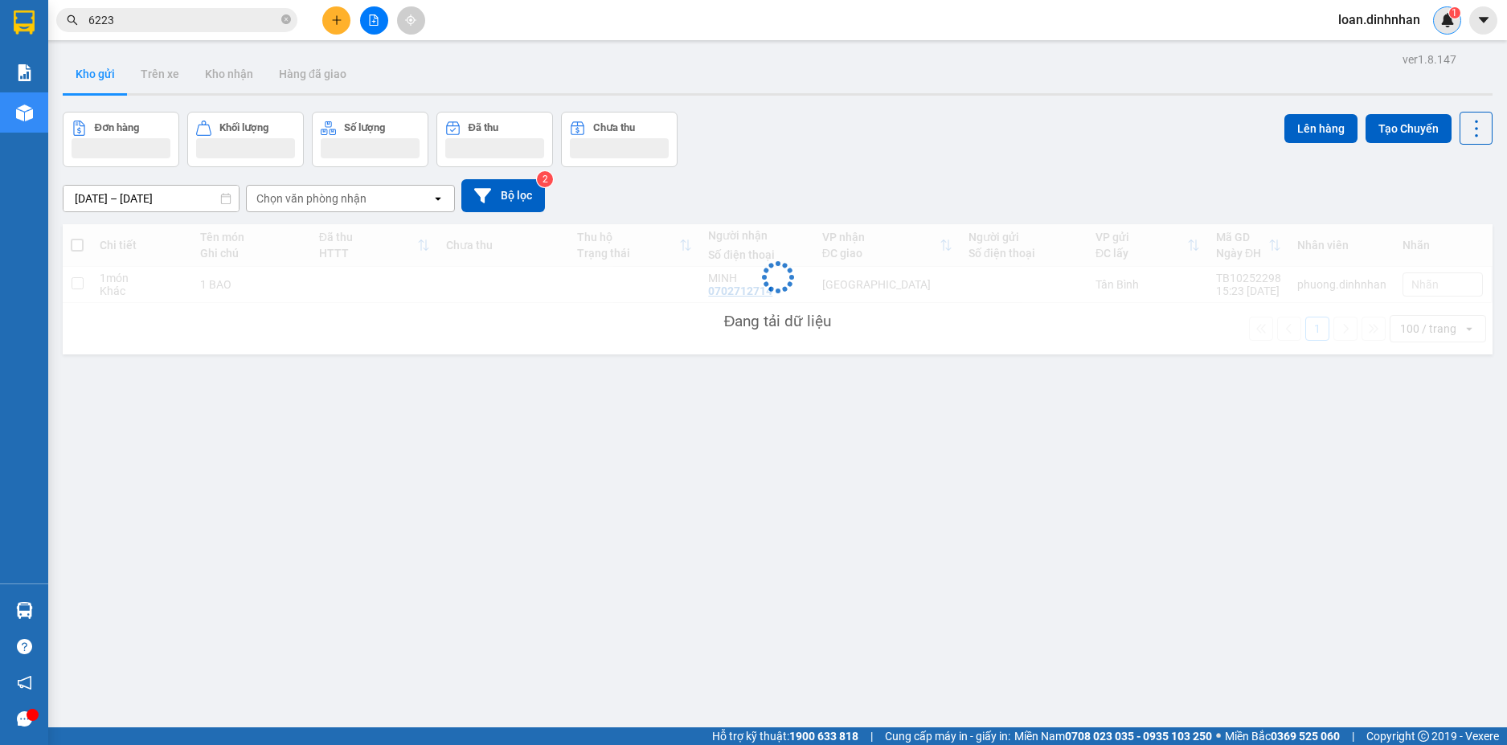
click at [1434, 26] on div "1" at bounding box center [1447, 20] width 28 height 28
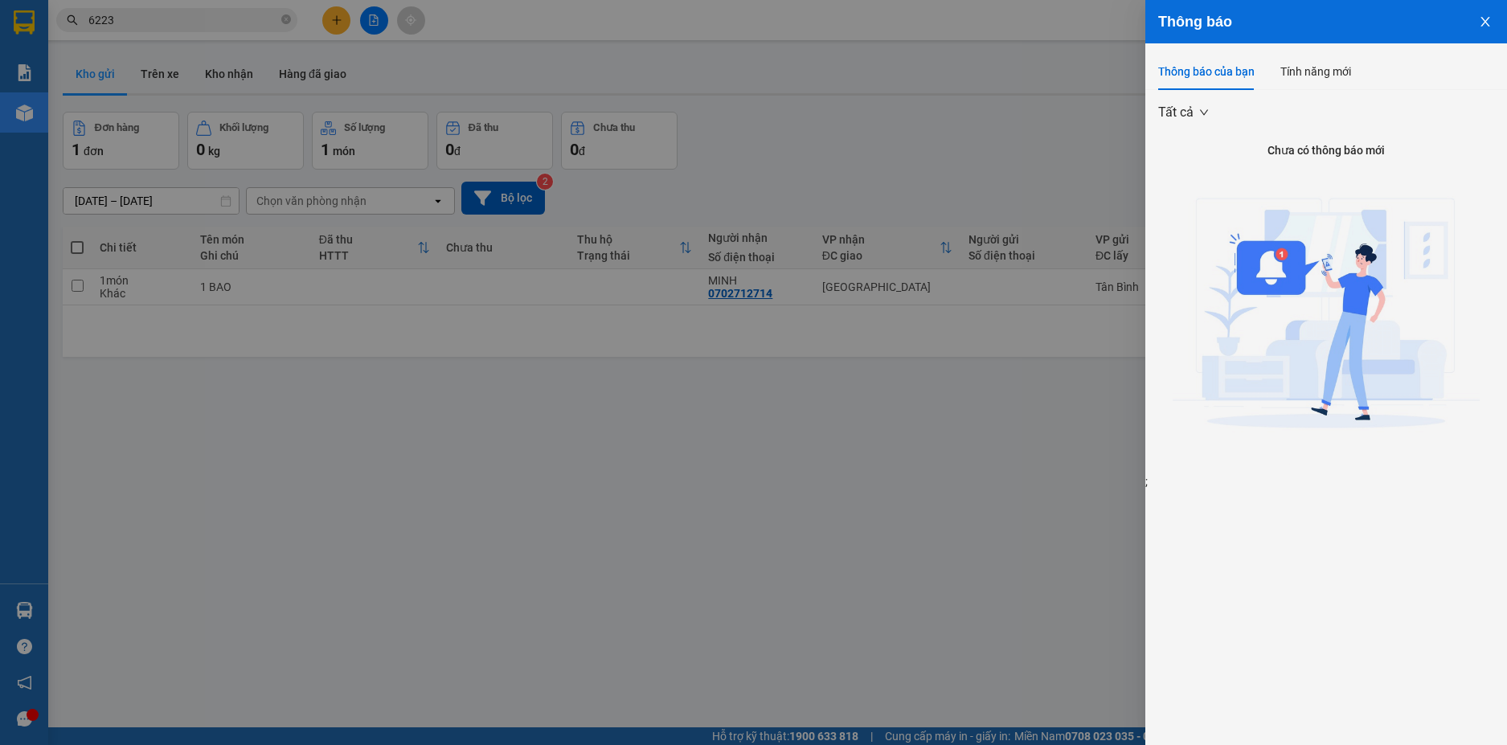
click at [284, 0] on div at bounding box center [753, 372] width 1507 height 745
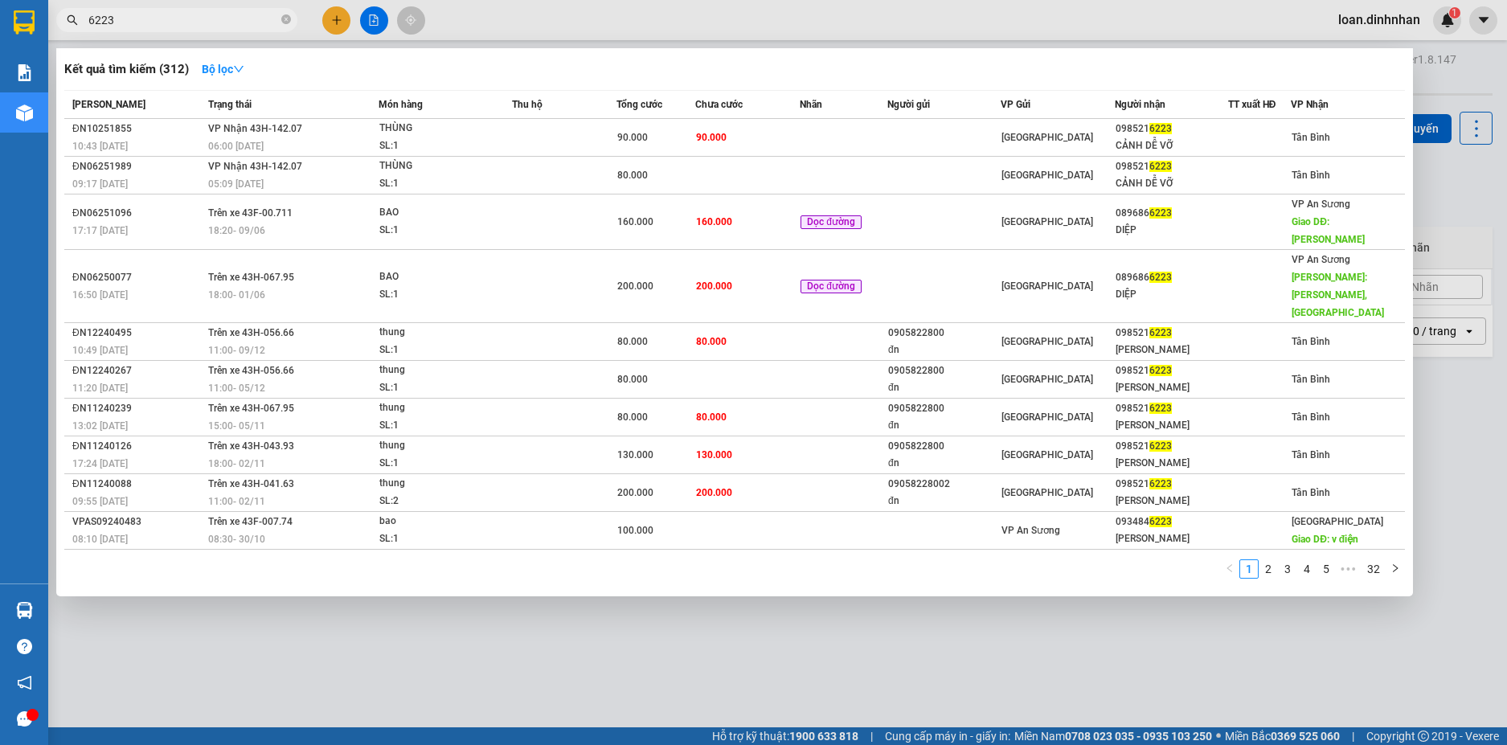
click at [293, 18] on span "6223" at bounding box center [176, 20] width 241 height 24
click at [289, 18] on icon "close-circle" at bounding box center [286, 19] width 10 height 10
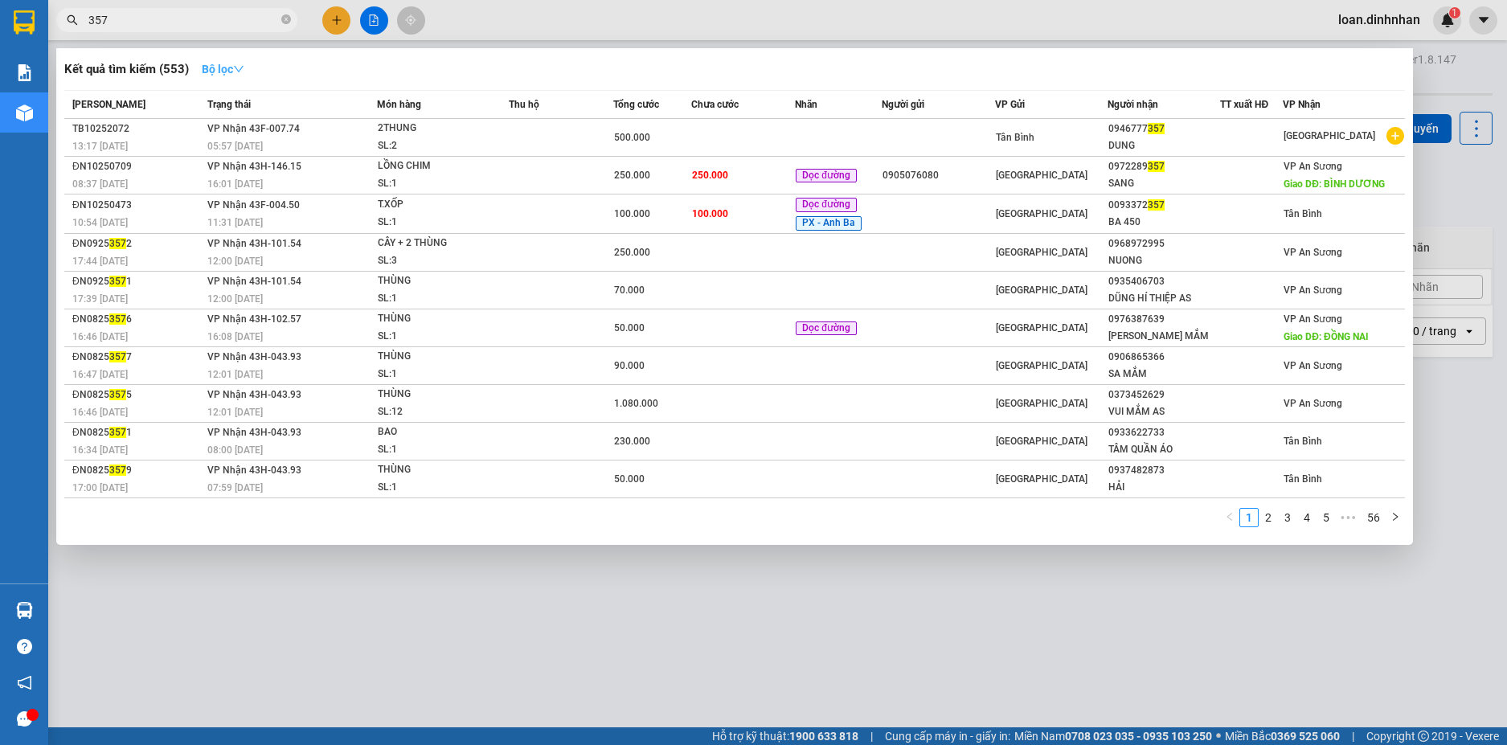
click at [215, 70] on strong "Bộ lọc" at bounding box center [223, 69] width 43 height 13
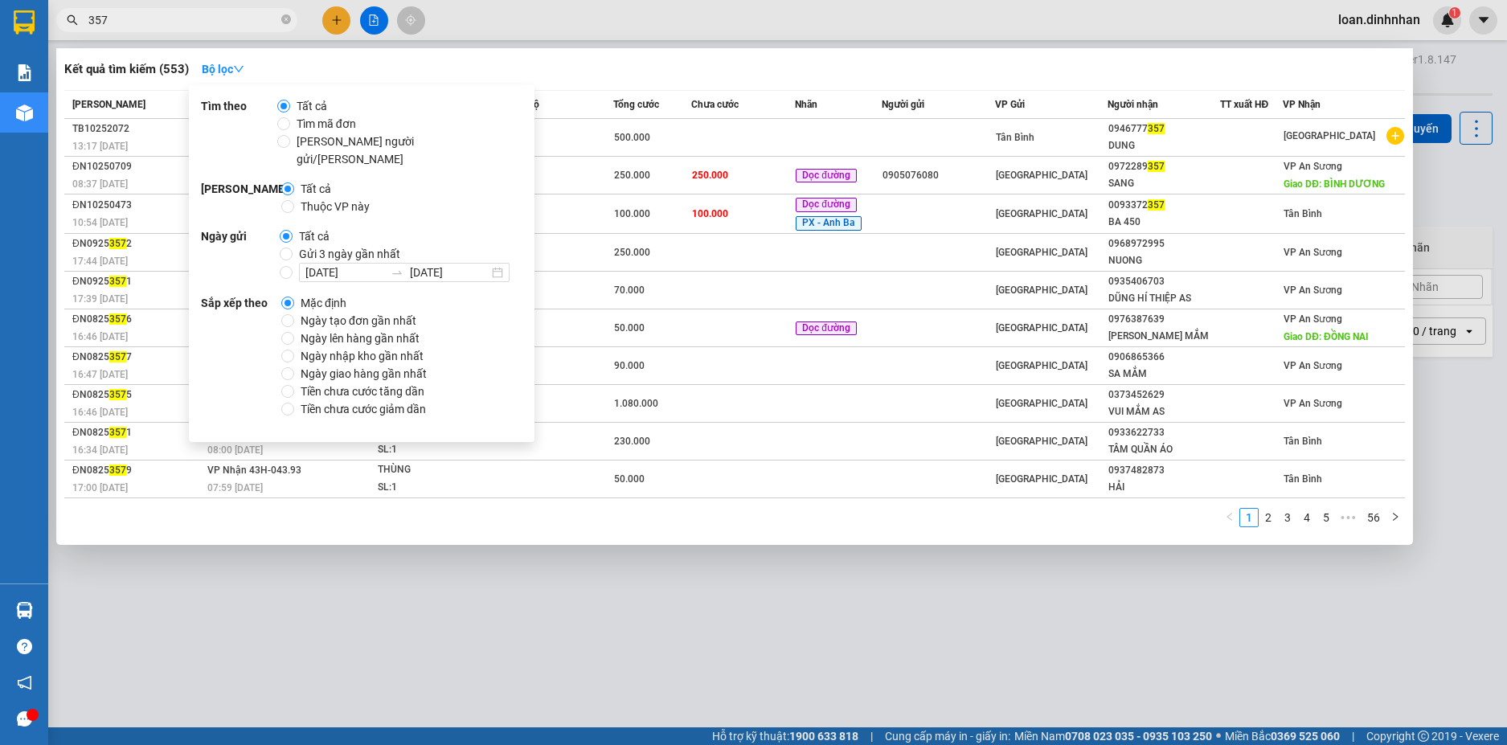
click at [209, 26] on input "357" at bounding box center [183, 20] width 190 height 18
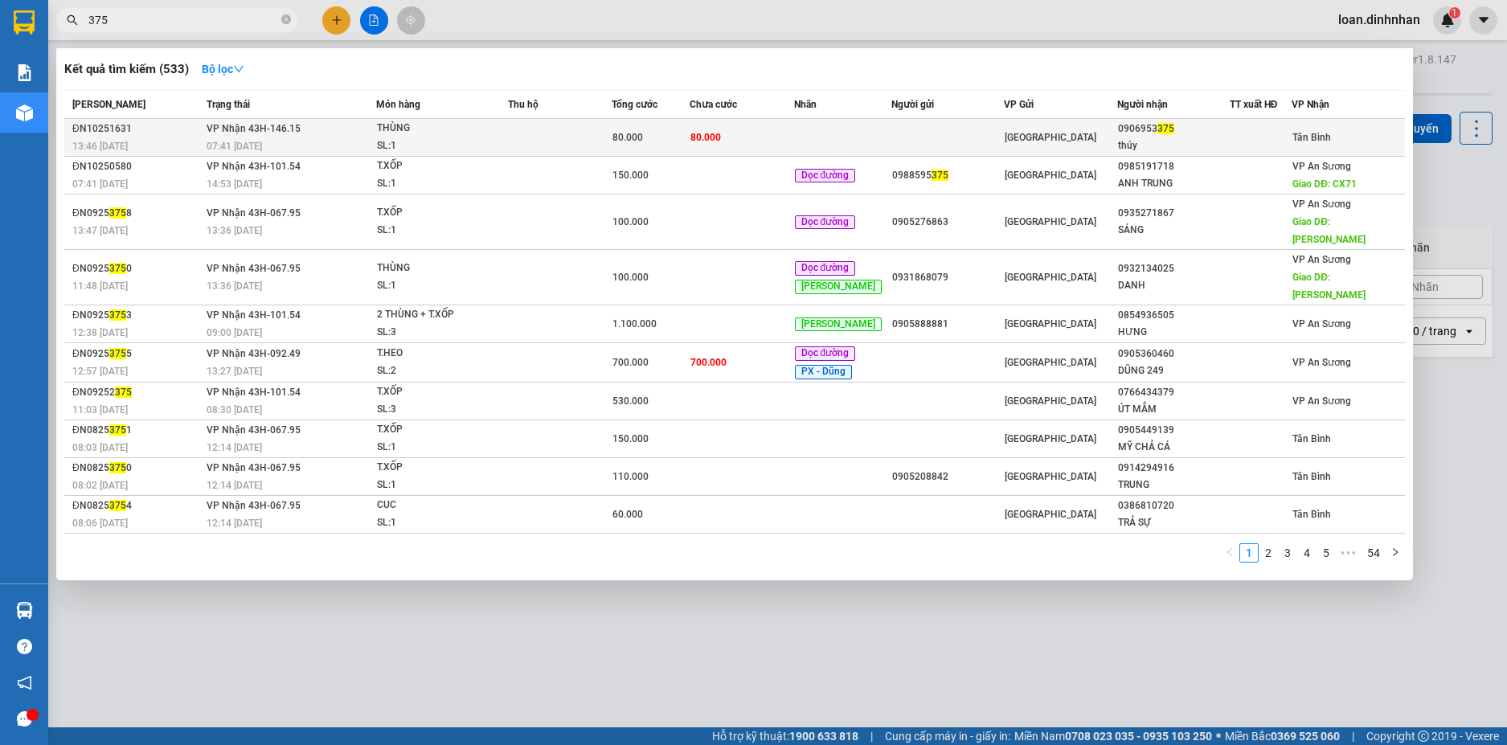
type input "375"
click at [721, 137] on span "80.000" at bounding box center [705, 137] width 31 height 11
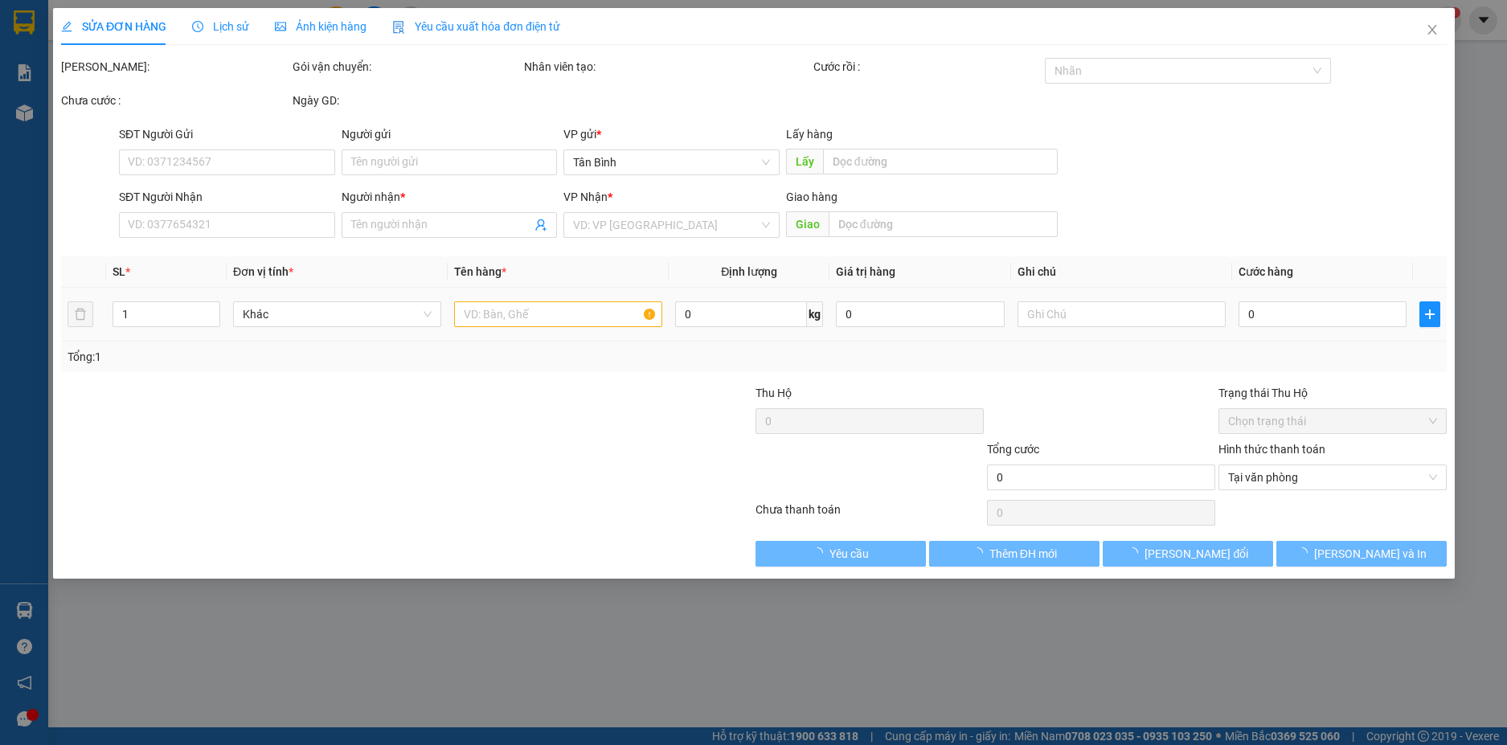
type input "0906953375"
type input "thúy"
type input "80.000"
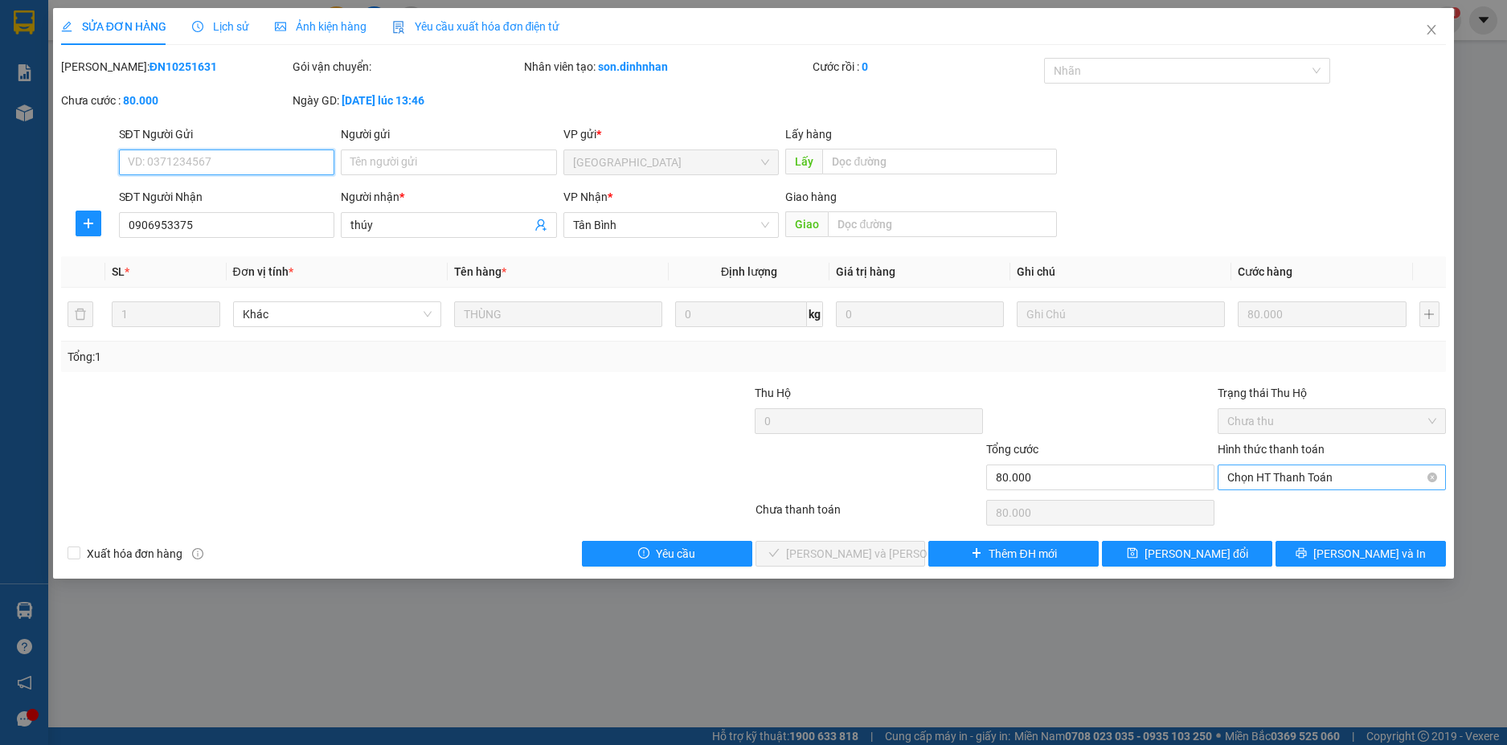
click at [1269, 485] on span "Chọn HT Thanh Toán" at bounding box center [1331, 477] width 209 height 24
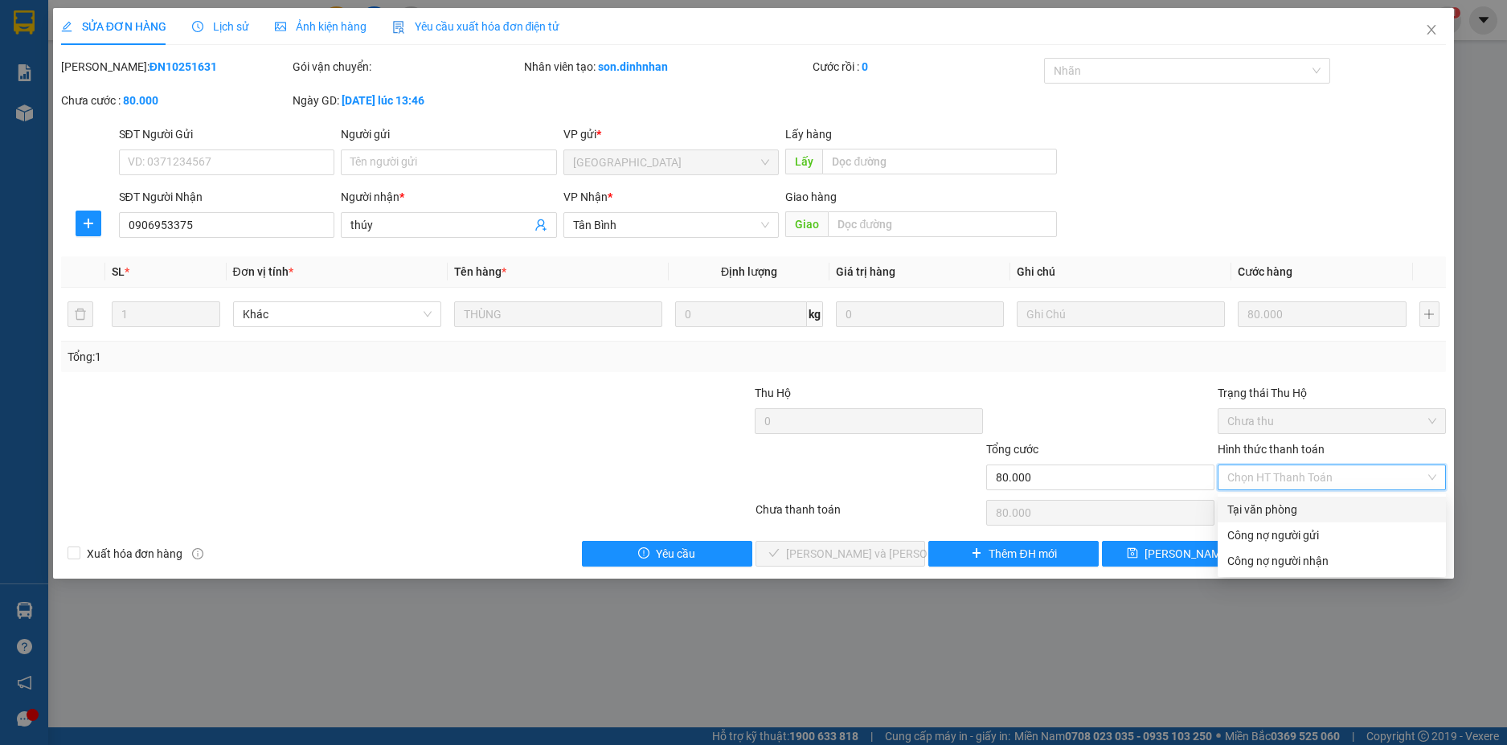
drag, startPoint x: 1269, startPoint y: 503, endPoint x: 1103, endPoint y: 567, distance: 177.6
click at [1268, 503] on div "Tại văn phòng" at bounding box center [1331, 510] width 209 height 18
type input "0"
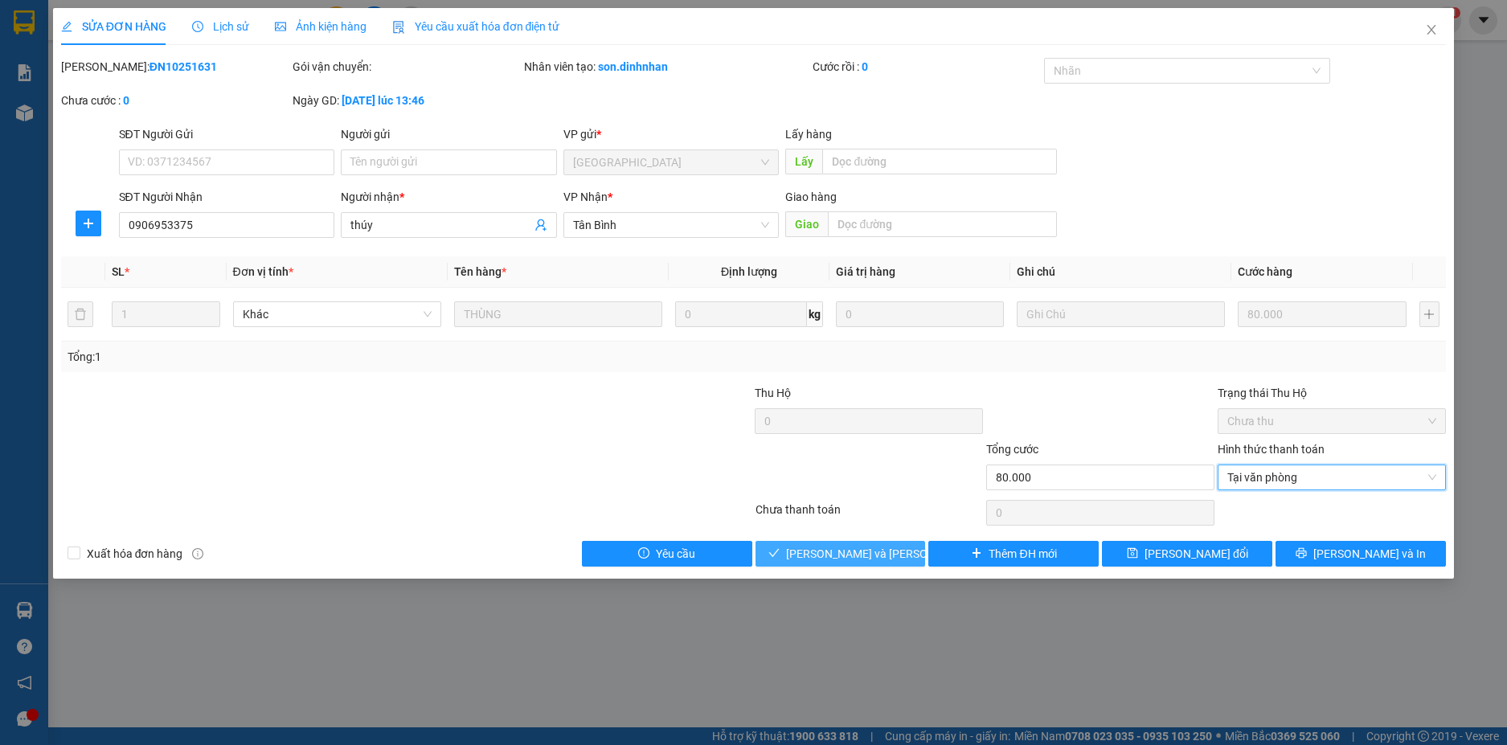
click at [883, 554] on span "[PERSON_NAME] và [PERSON_NAME] hàng" at bounding box center [894, 554] width 217 height 18
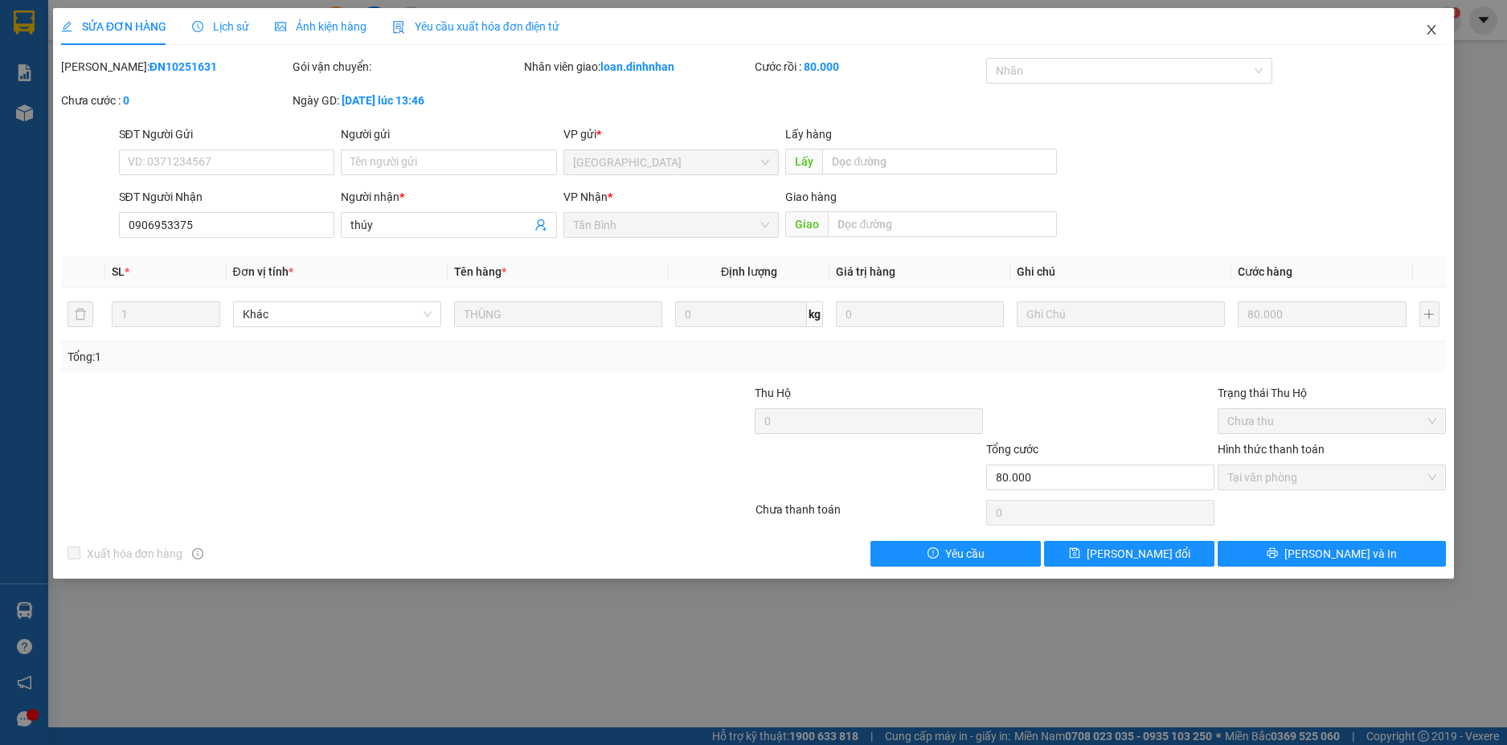
click at [1428, 27] on icon "close" at bounding box center [1431, 30] width 9 height 10
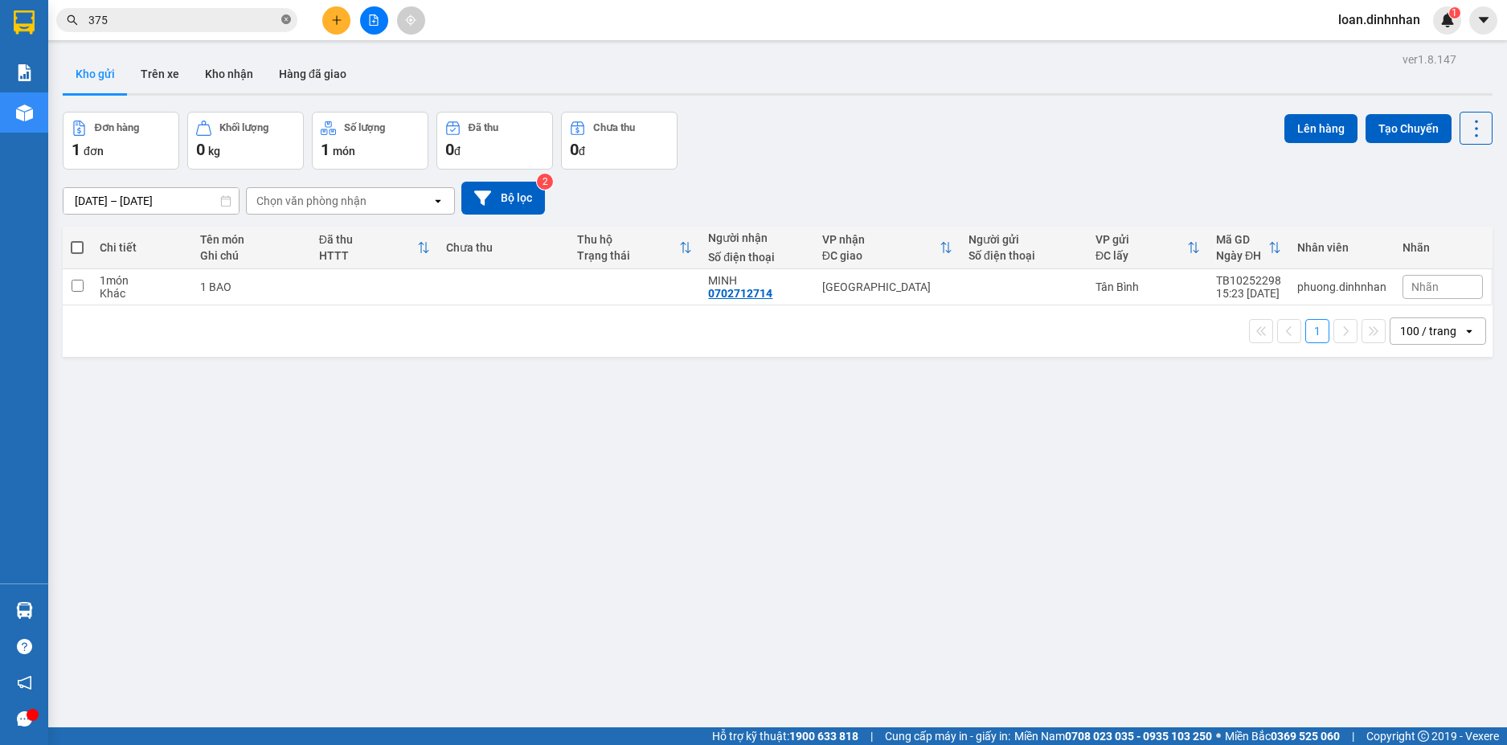
click at [286, 21] on icon "close-circle" at bounding box center [286, 19] width 10 height 10
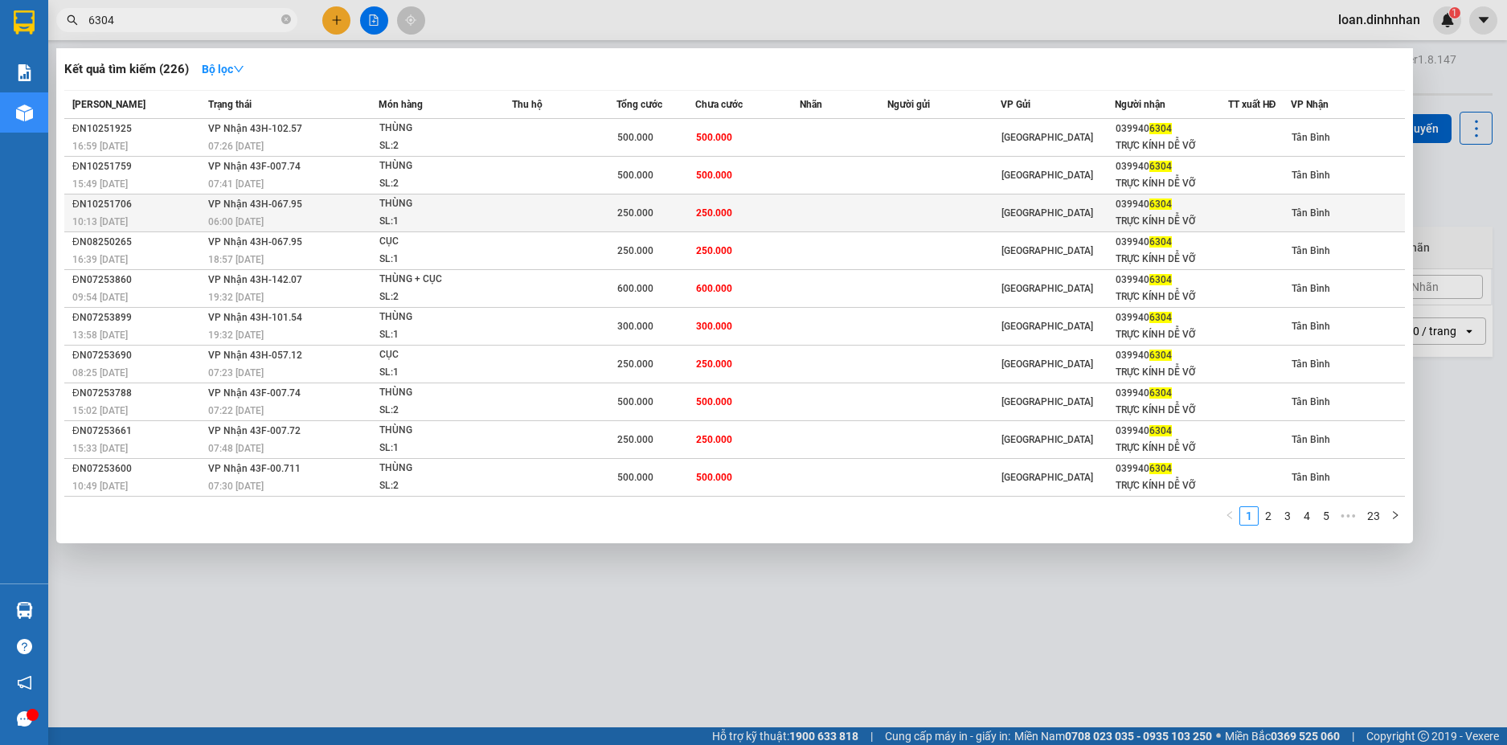
type input "6304"
click at [295, 216] on div "06:00 - 14/10" at bounding box center [293, 222] width 170 height 18
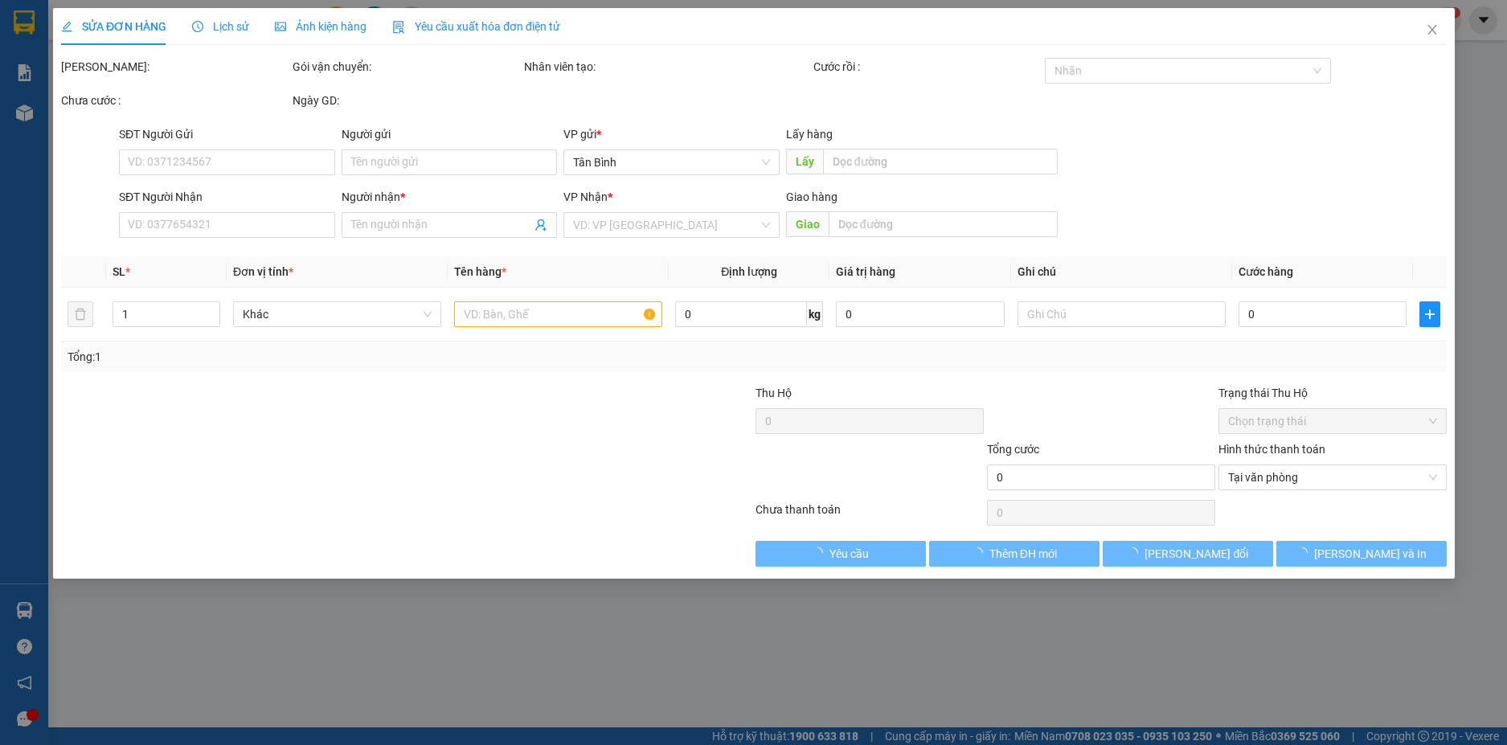
type input "0399406304"
type input "TRỰC KÍNH DỄ VỠ"
type input "250.000"
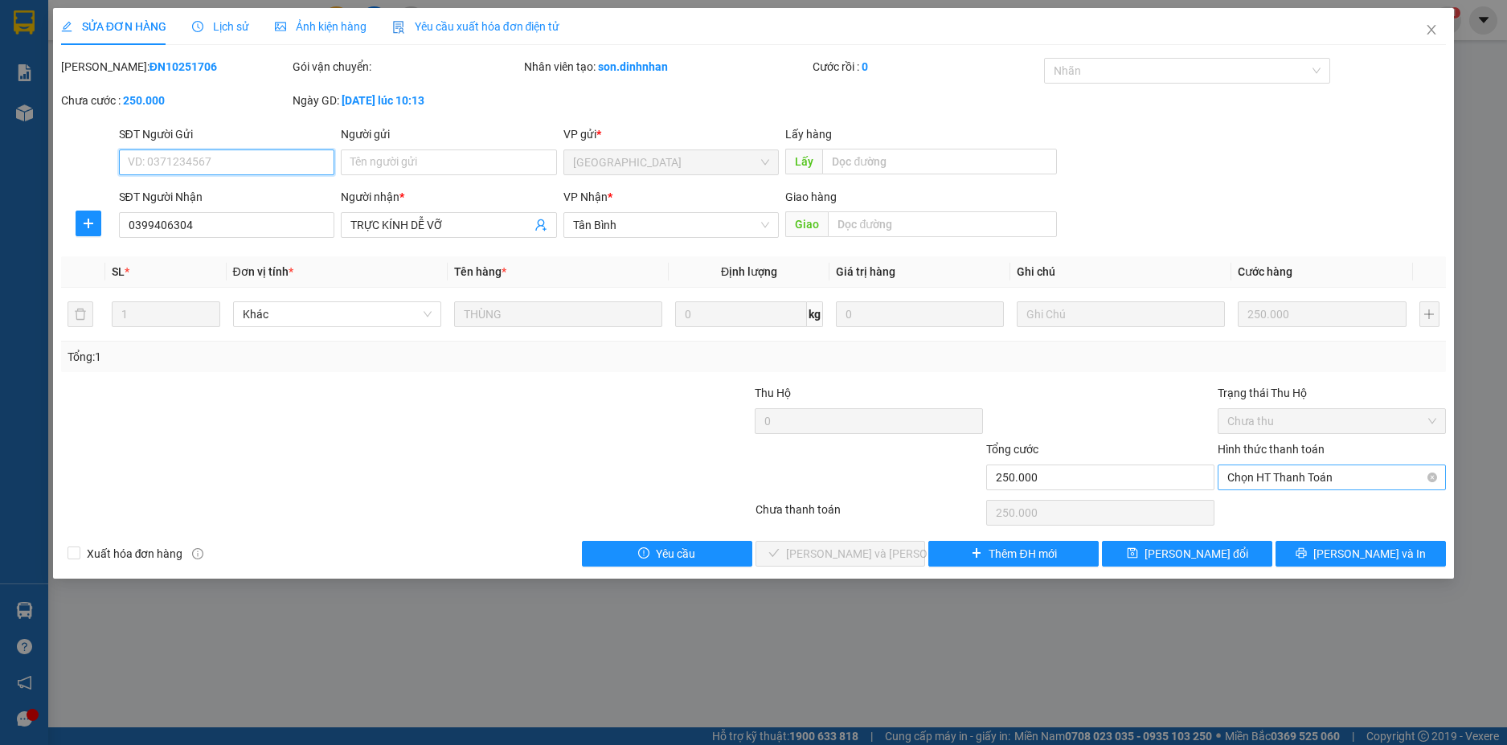
click at [1314, 477] on span "Chọn HT Thanh Toán" at bounding box center [1331, 477] width 209 height 24
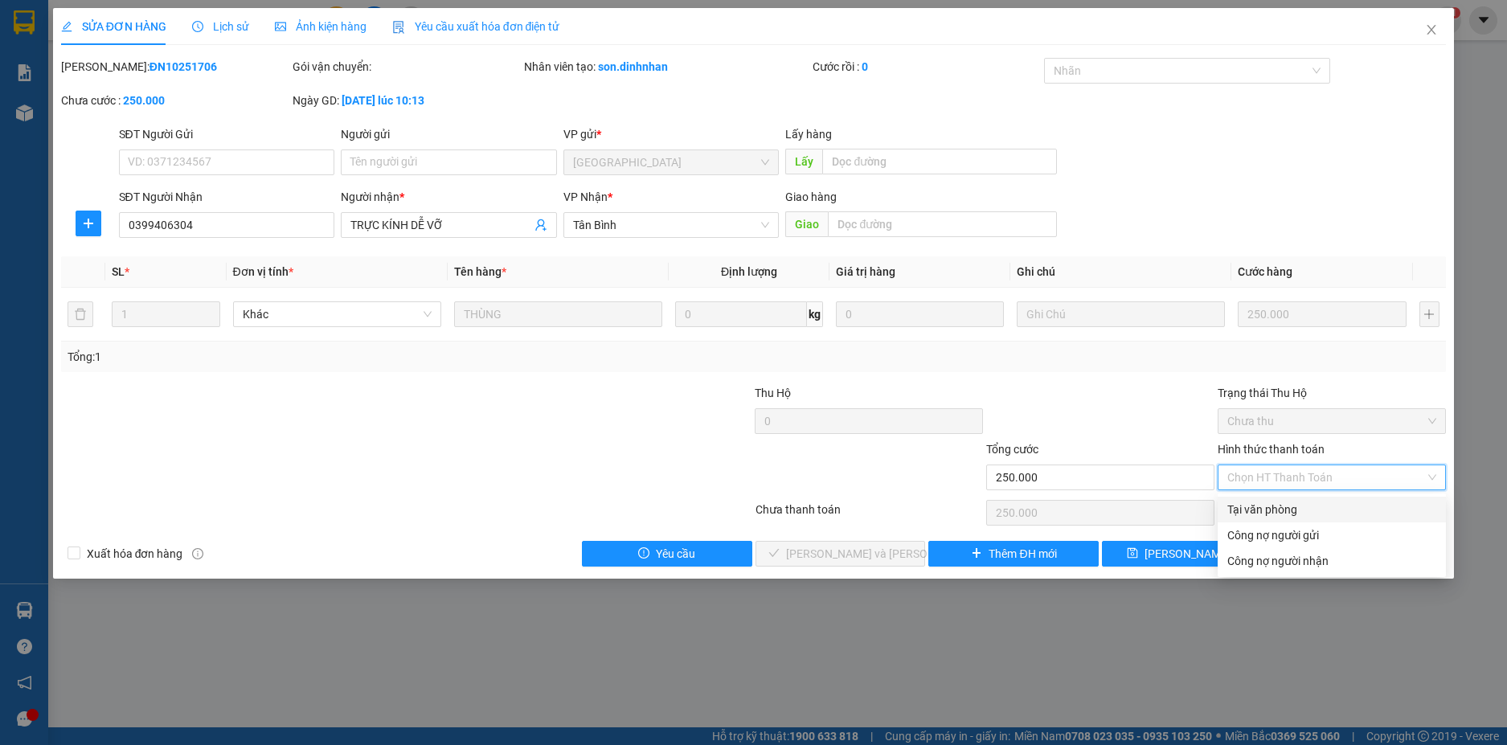
click at [1300, 500] on div "Tại văn phòng" at bounding box center [1331, 510] width 228 height 26
type input "0"
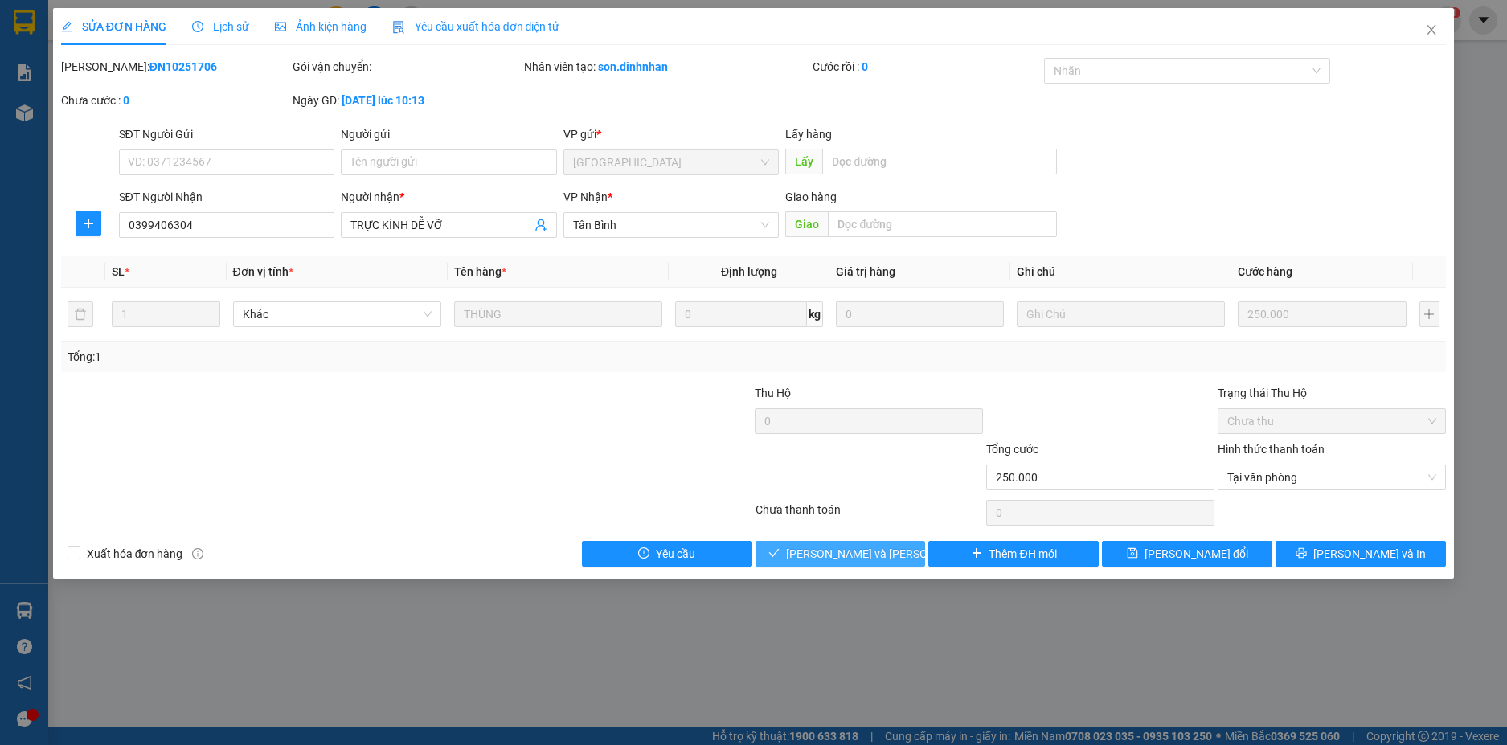
click at [789, 543] on button "[PERSON_NAME] và [PERSON_NAME] hàng" at bounding box center [840, 554] width 170 height 26
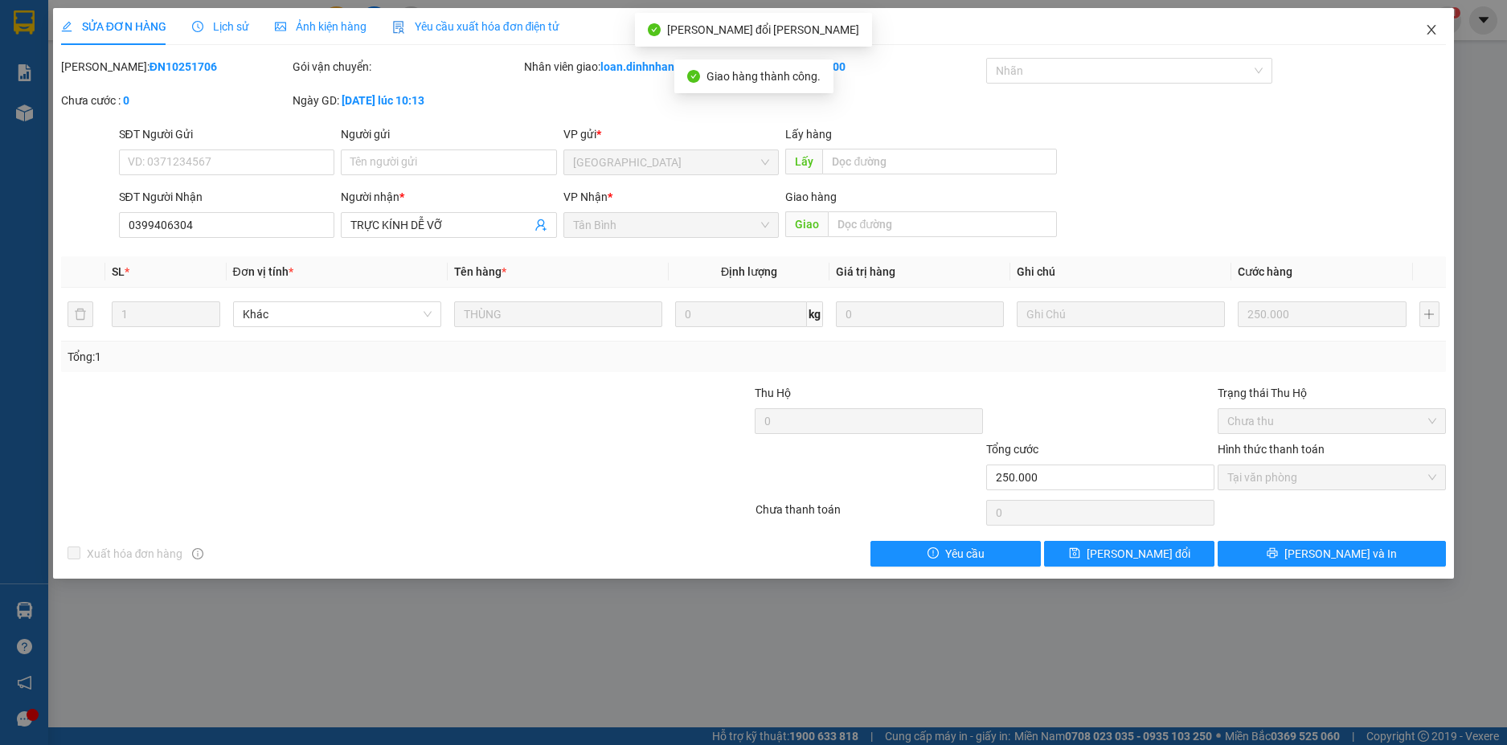
click at [1425, 23] on span "Close" at bounding box center [1431, 30] width 45 height 45
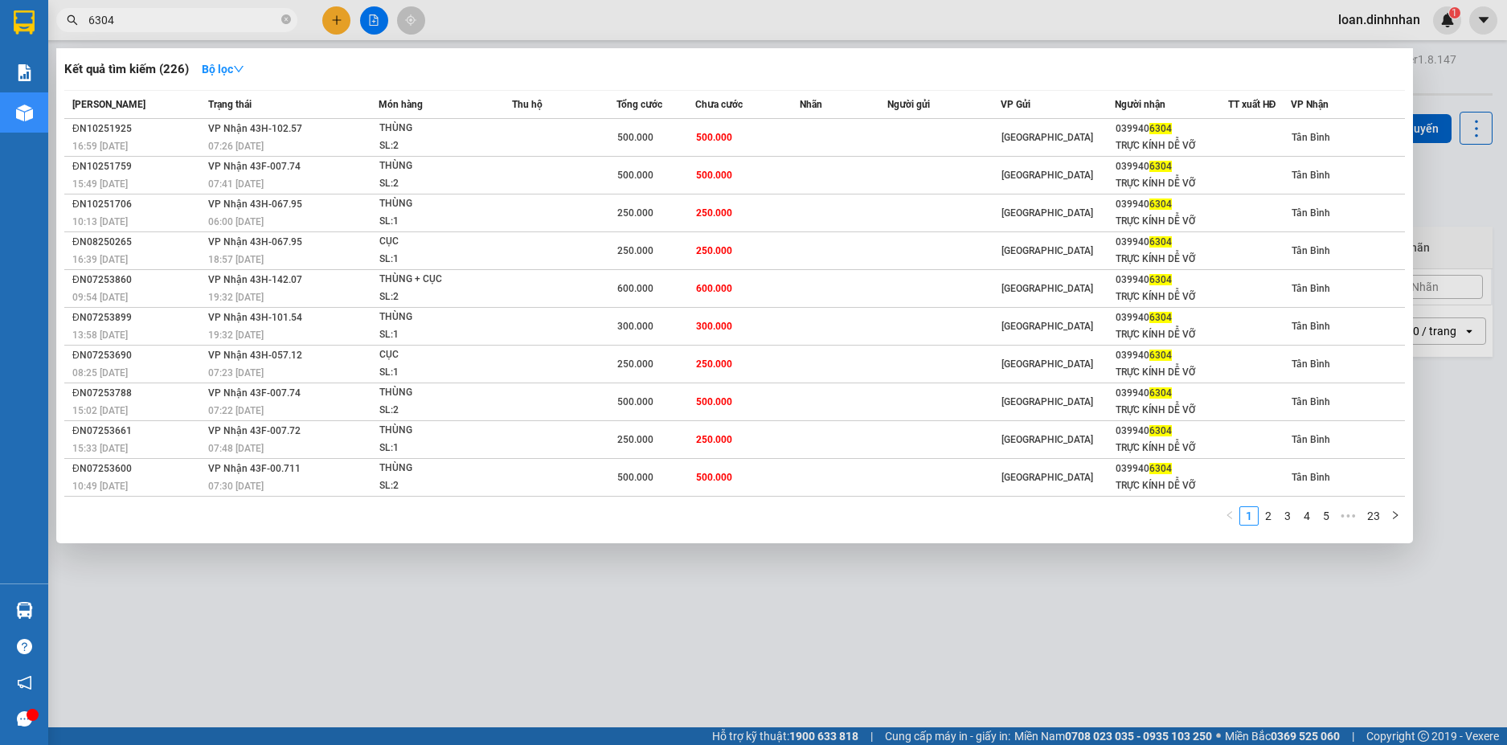
drag, startPoint x: 216, startPoint y: 24, endPoint x: 233, endPoint y: 84, distance: 62.6
click at [217, 24] on input "6304" at bounding box center [183, 20] width 190 height 18
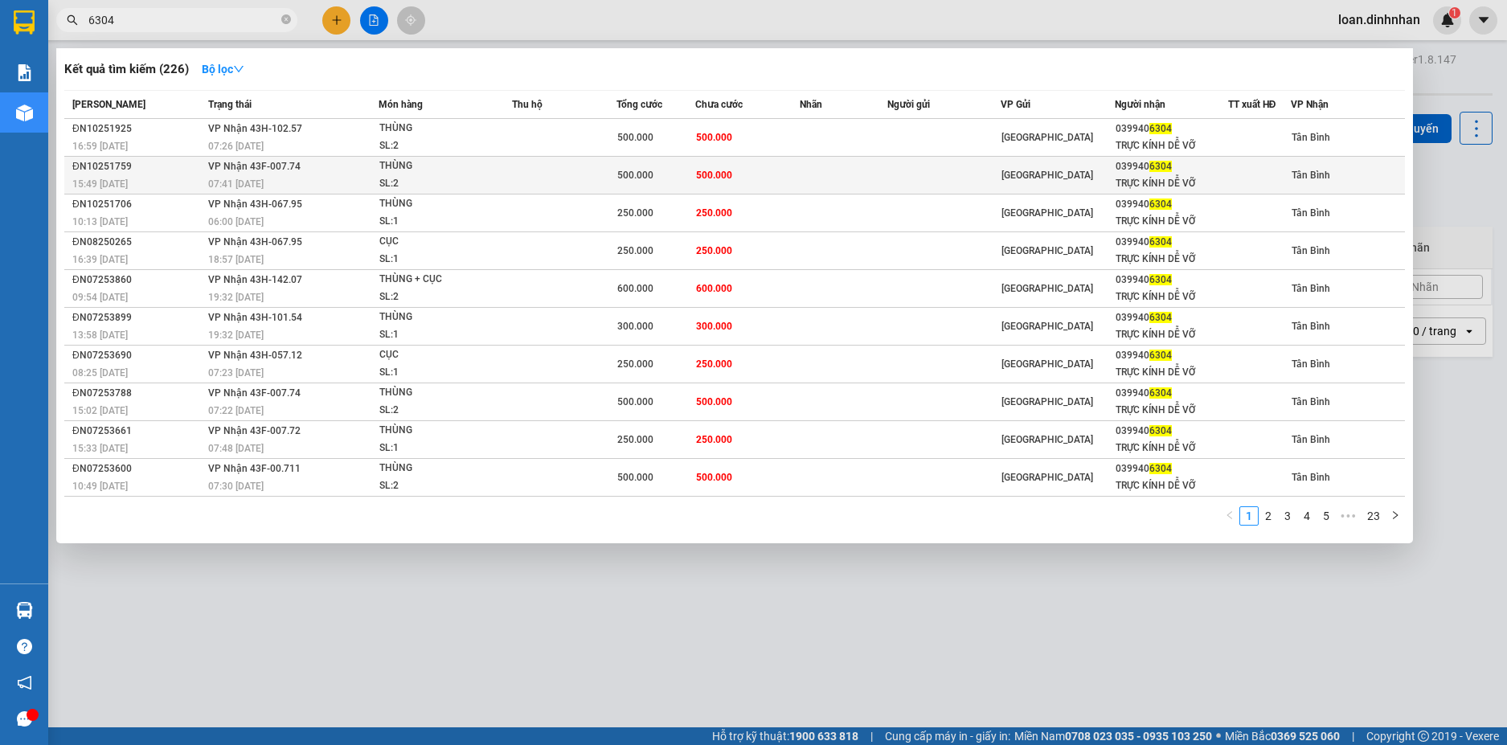
click at [729, 174] on span "500.000" at bounding box center [714, 175] width 36 height 11
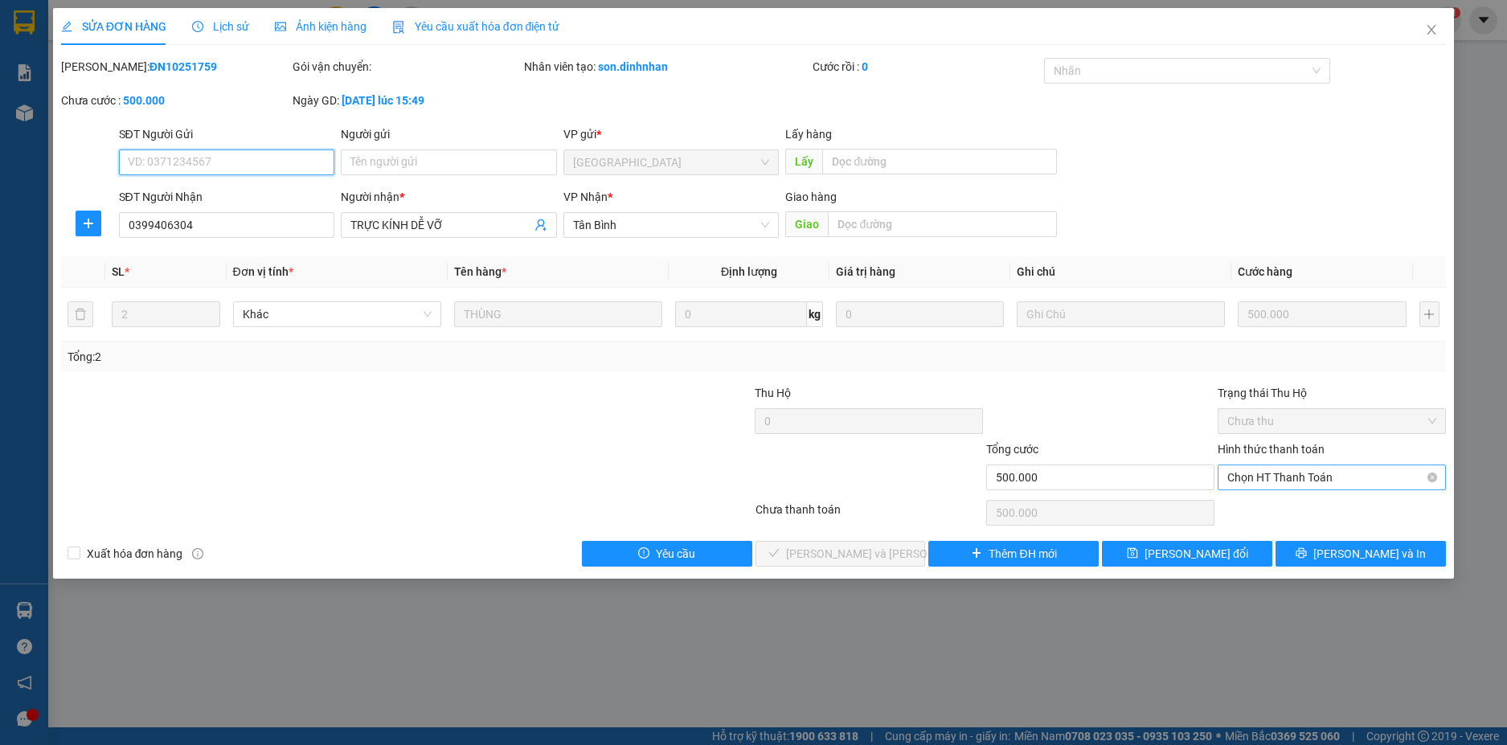
click at [1277, 489] on span "Chọn HT Thanh Toán" at bounding box center [1331, 477] width 209 height 24
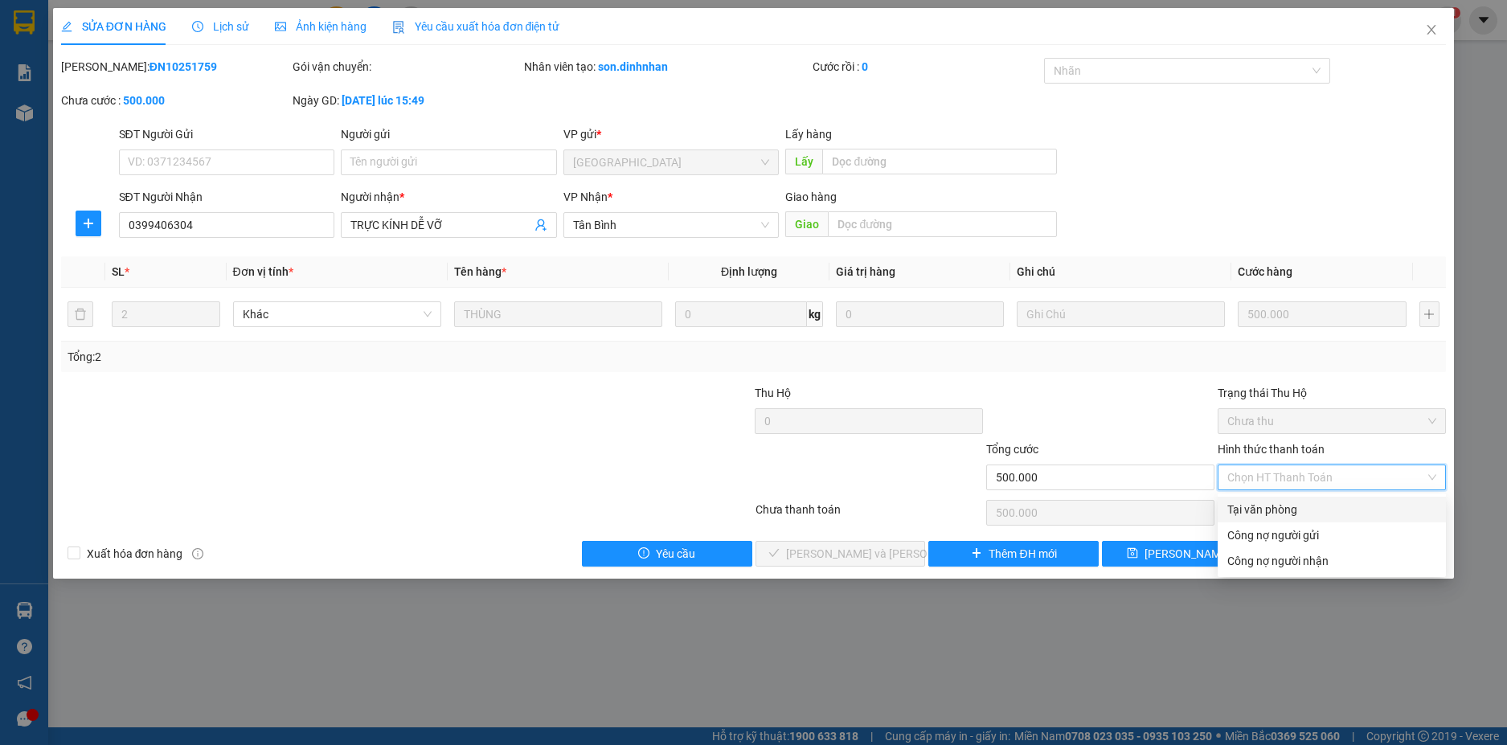
click at [1277, 506] on div "Tại văn phòng" at bounding box center [1331, 510] width 209 height 18
type input "0"
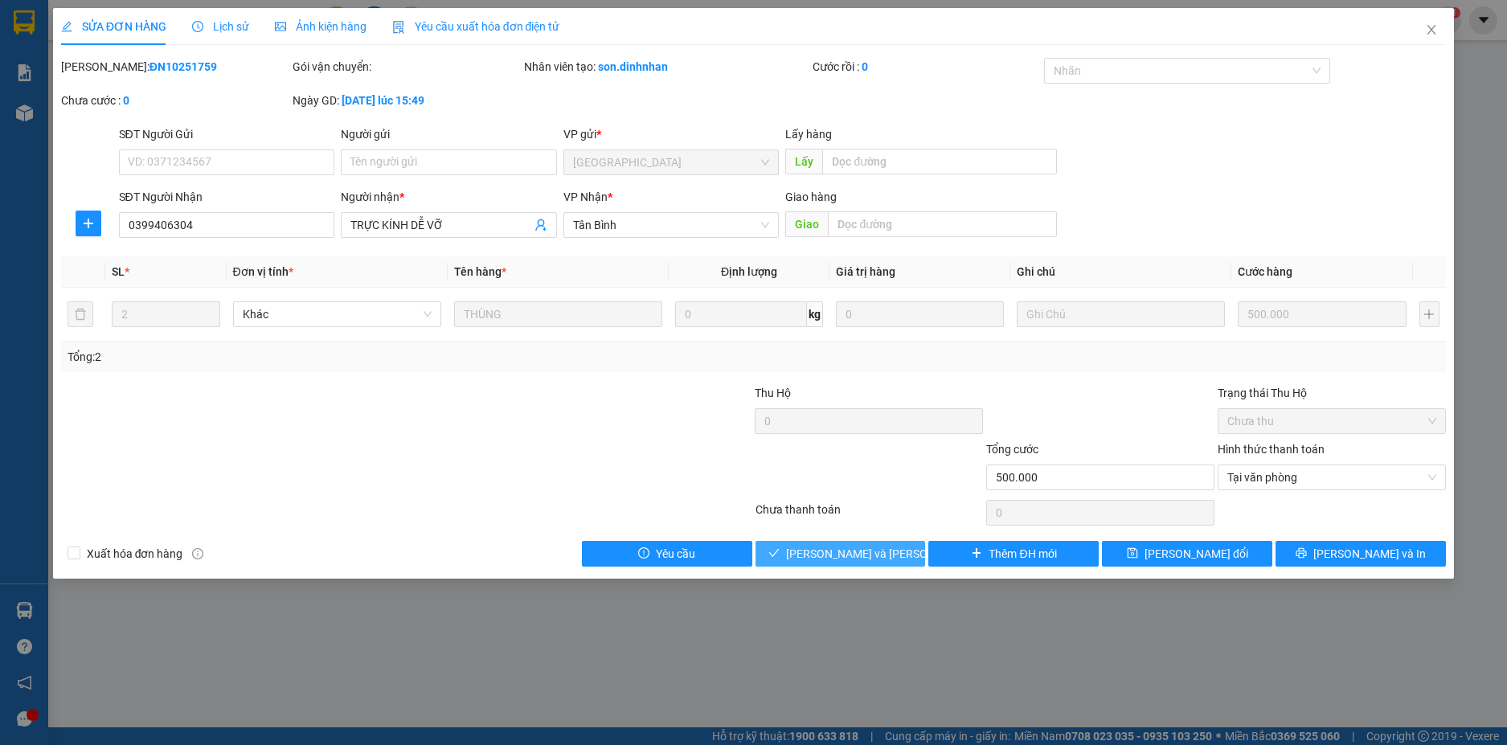
click at [853, 553] on span "[PERSON_NAME] và [PERSON_NAME] hàng" at bounding box center [894, 554] width 217 height 18
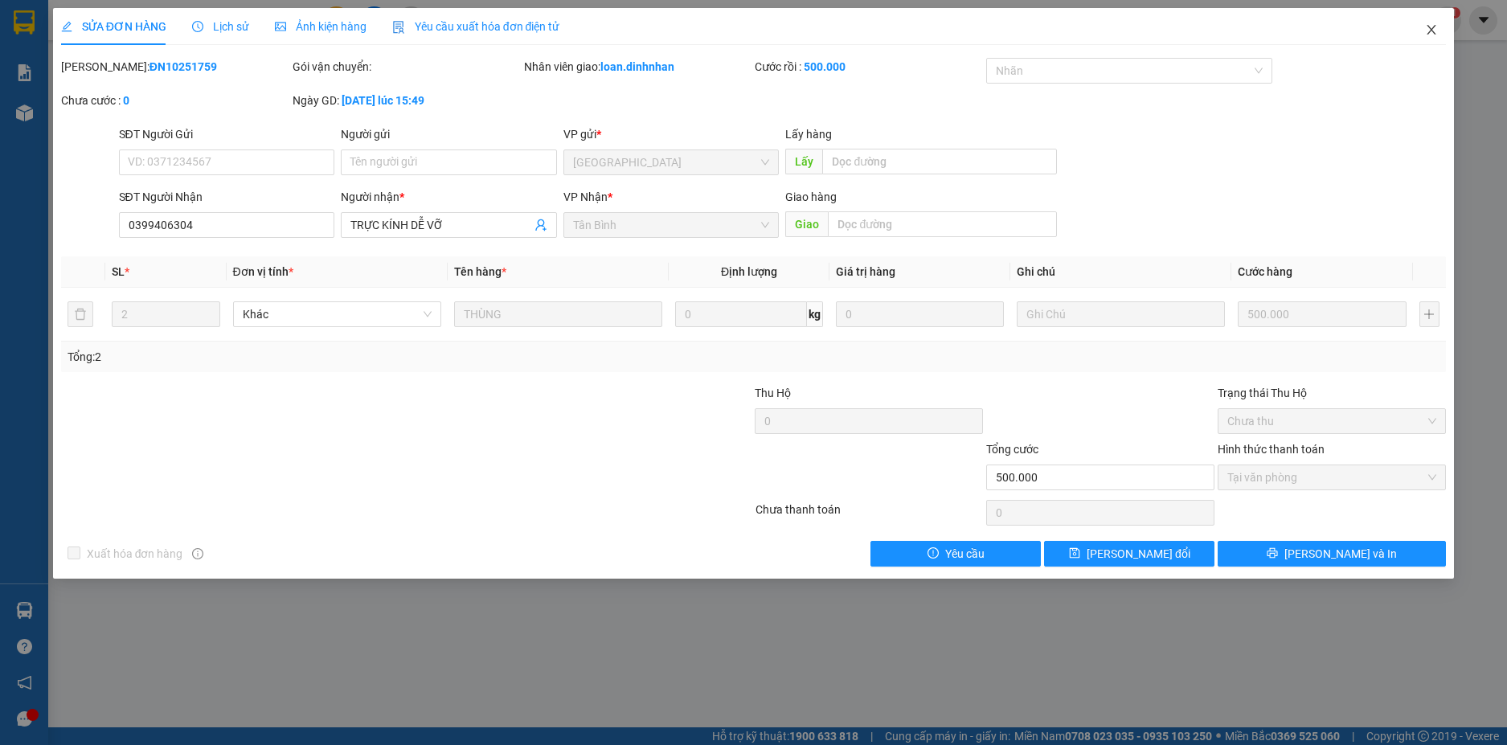
drag, startPoint x: 1426, startPoint y: 32, endPoint x: 1428, endPoint y: 20, distance: 12.3
click at [1426, 26] on icon "close" at bounding box center [1431, 29] width 13 height 13
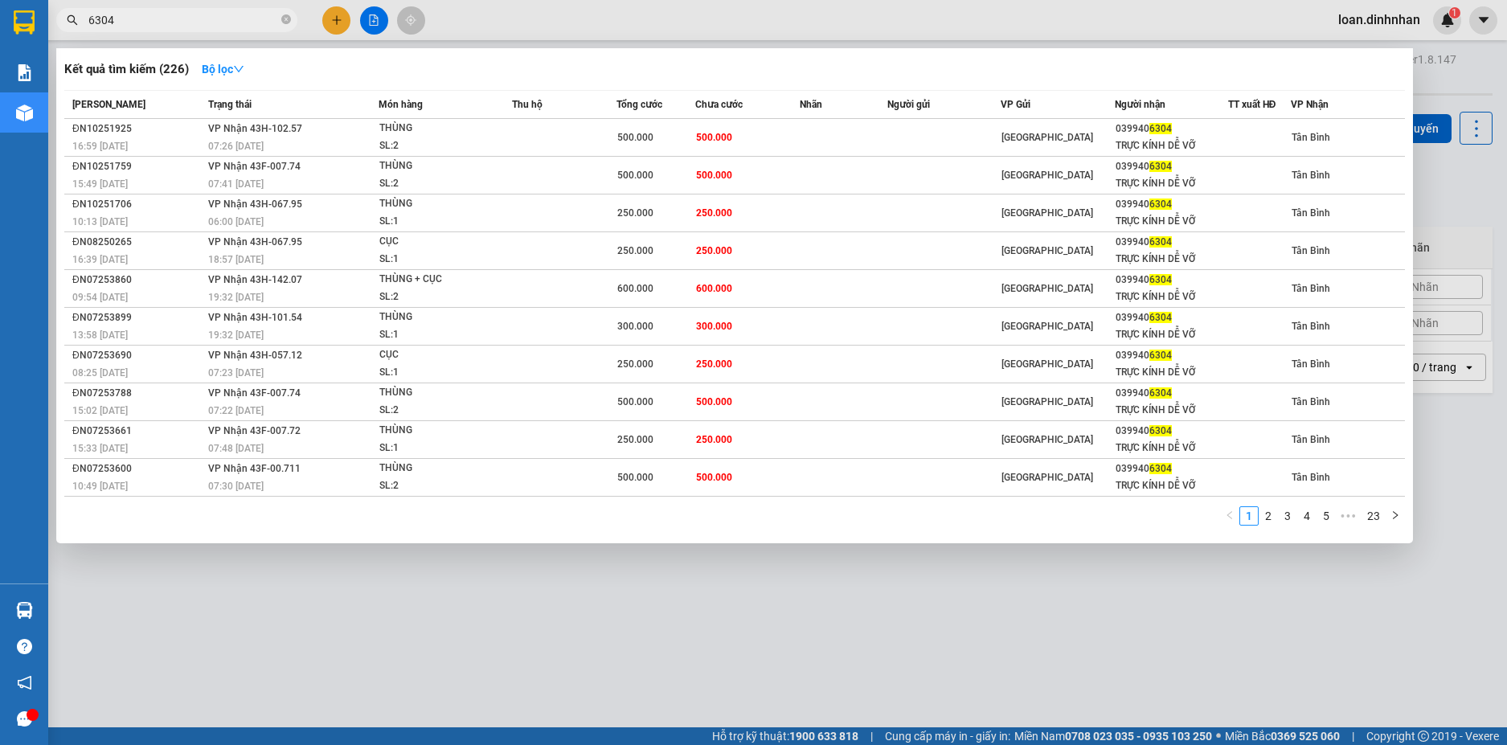
click at [221, 15] on input "6304" at bounding box center [183, 20] width 190 height 18
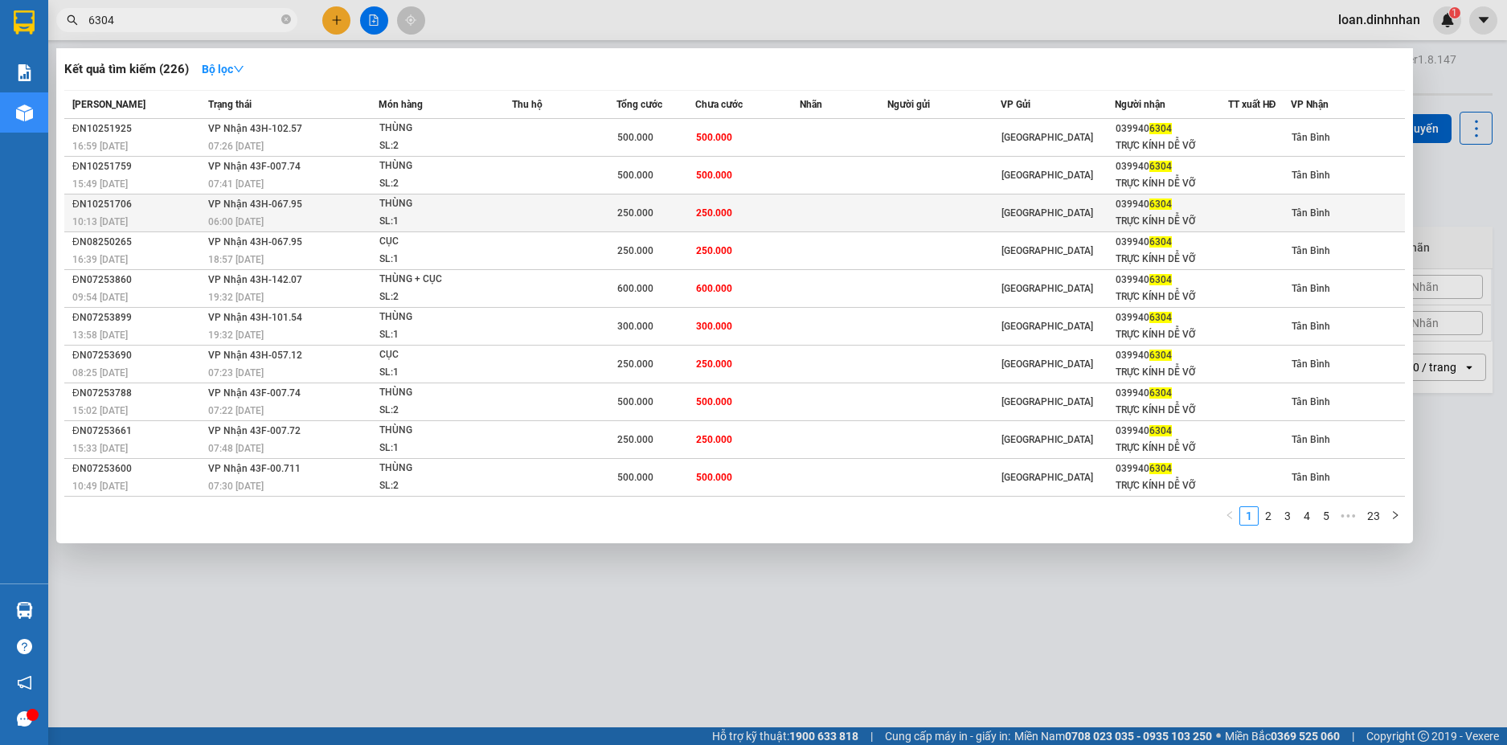
click at [440, 214] on div "SL: 1" at bounding box center [439, 222] width 121 height 18
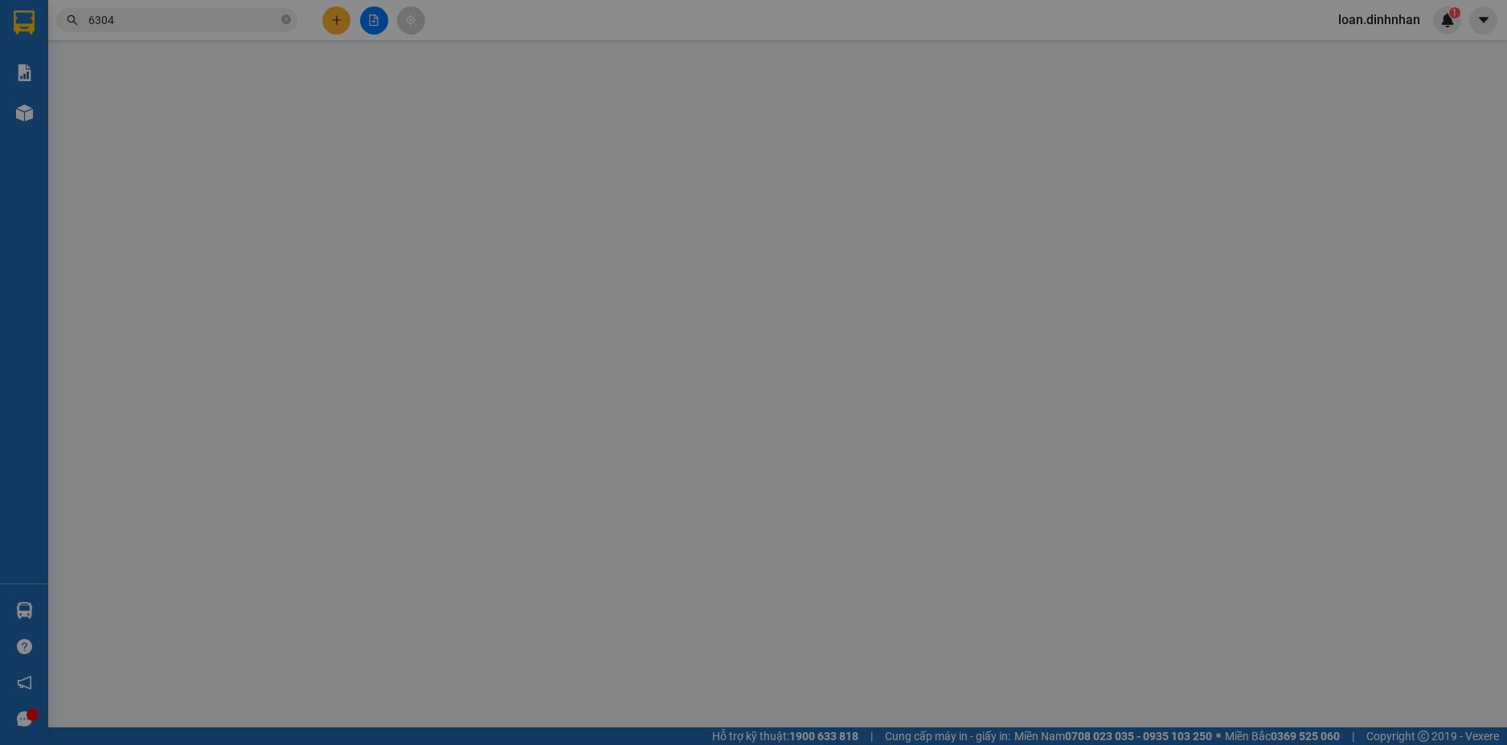
type input "0399406304"
type input "TRỰC KÍNH DỄ VỠ"
type input "250.000"
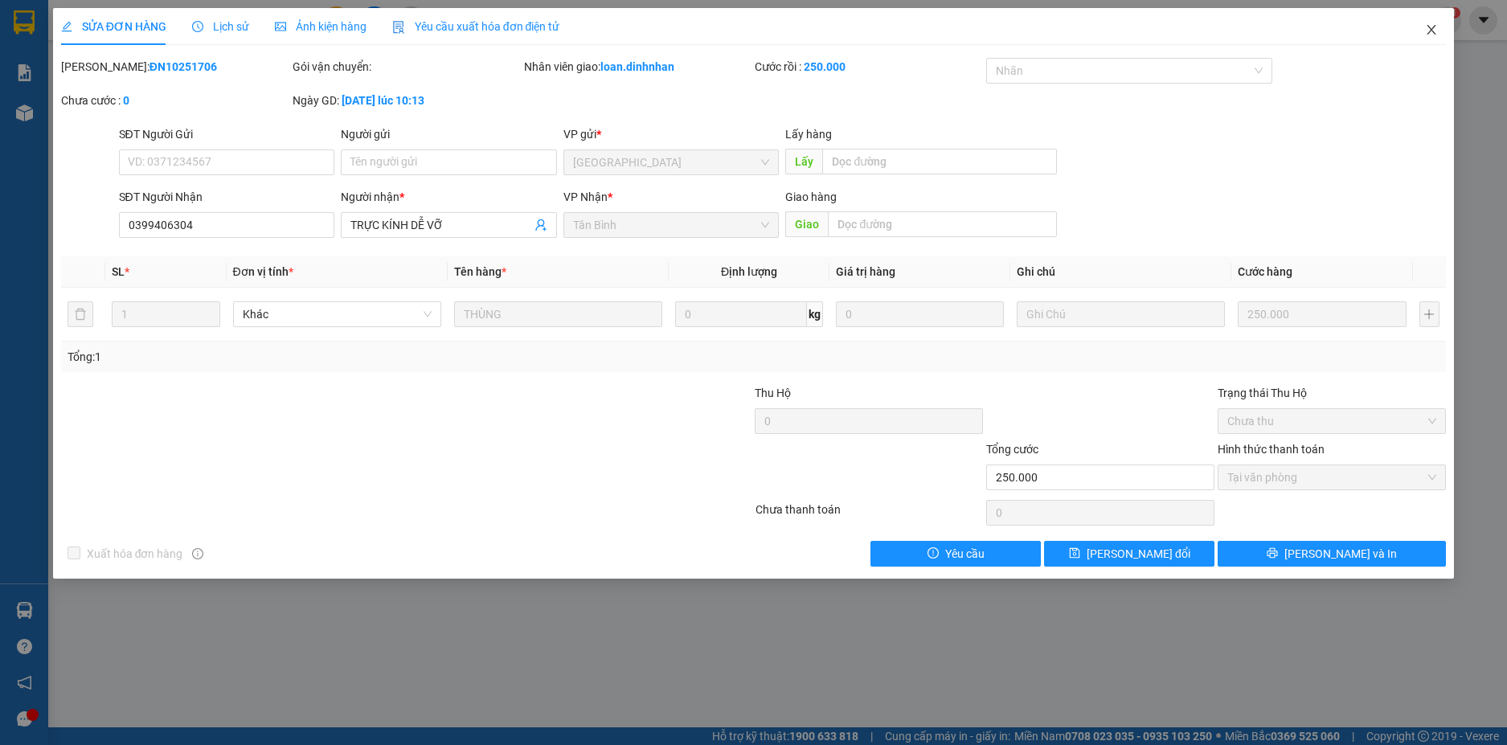
click at [1429, 22] on span "Close" at bounding box center [1431, 30] width 45 height 45
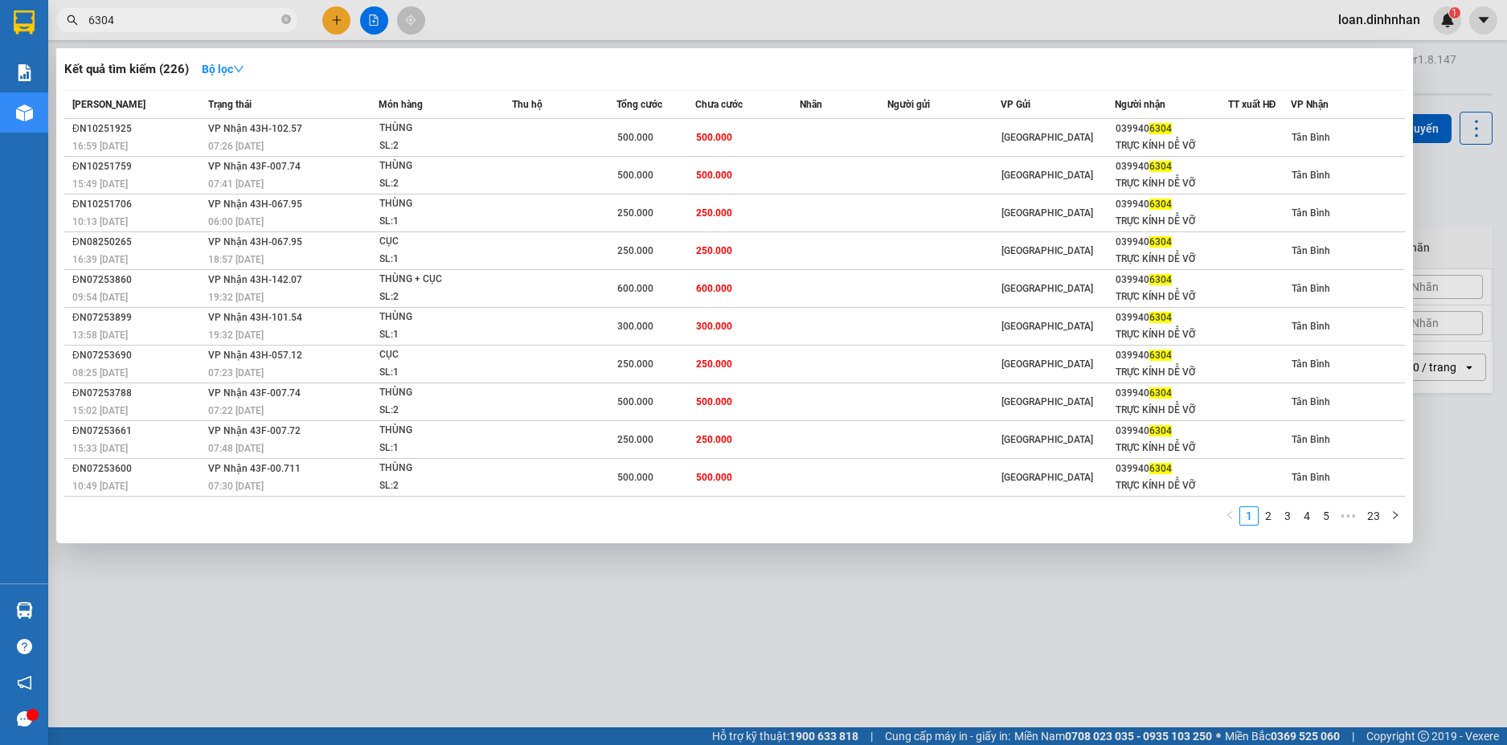
drag, startPoint x: 190, startPoint y: 18, endPoint x: 374, endPoint y: 90, distance: 197.4
click at [190, 20] on input "6304" at bounding box center [183, 20] width 190 height 18
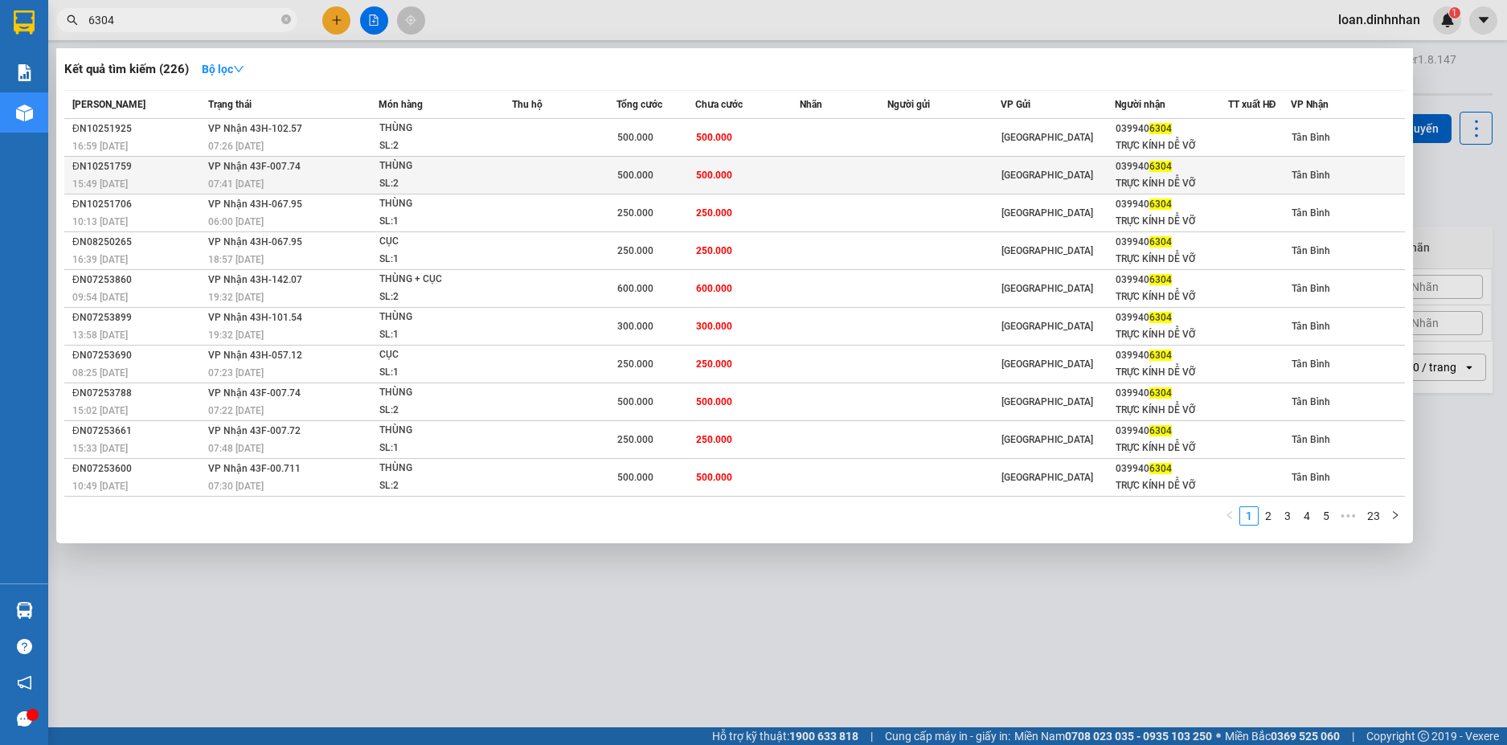
click at [726, 160] on td "500.000" at bounding box center [747, 176] width 104 height 38
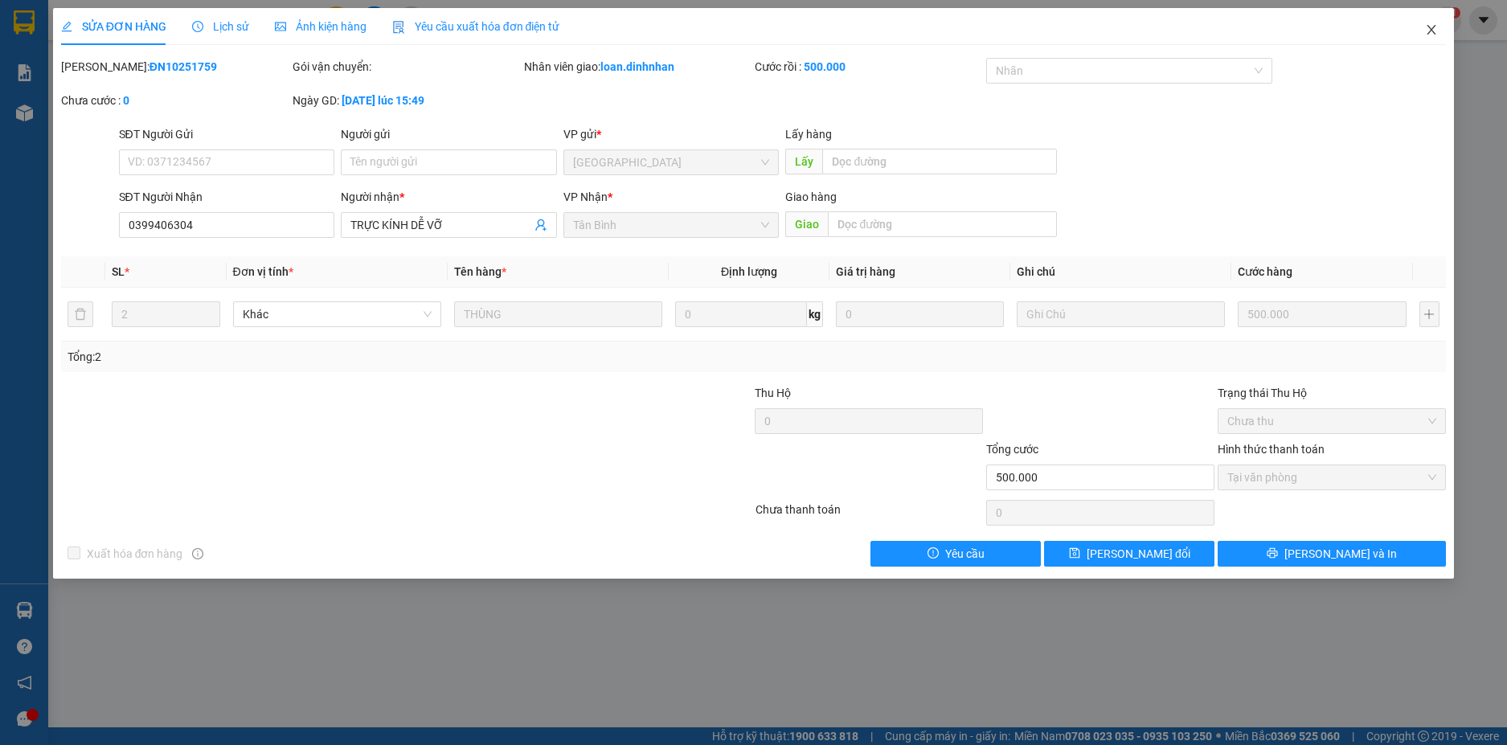
click at [1428, 31] on icon "close" at bounding box center [1431, 29] width 13 height 13
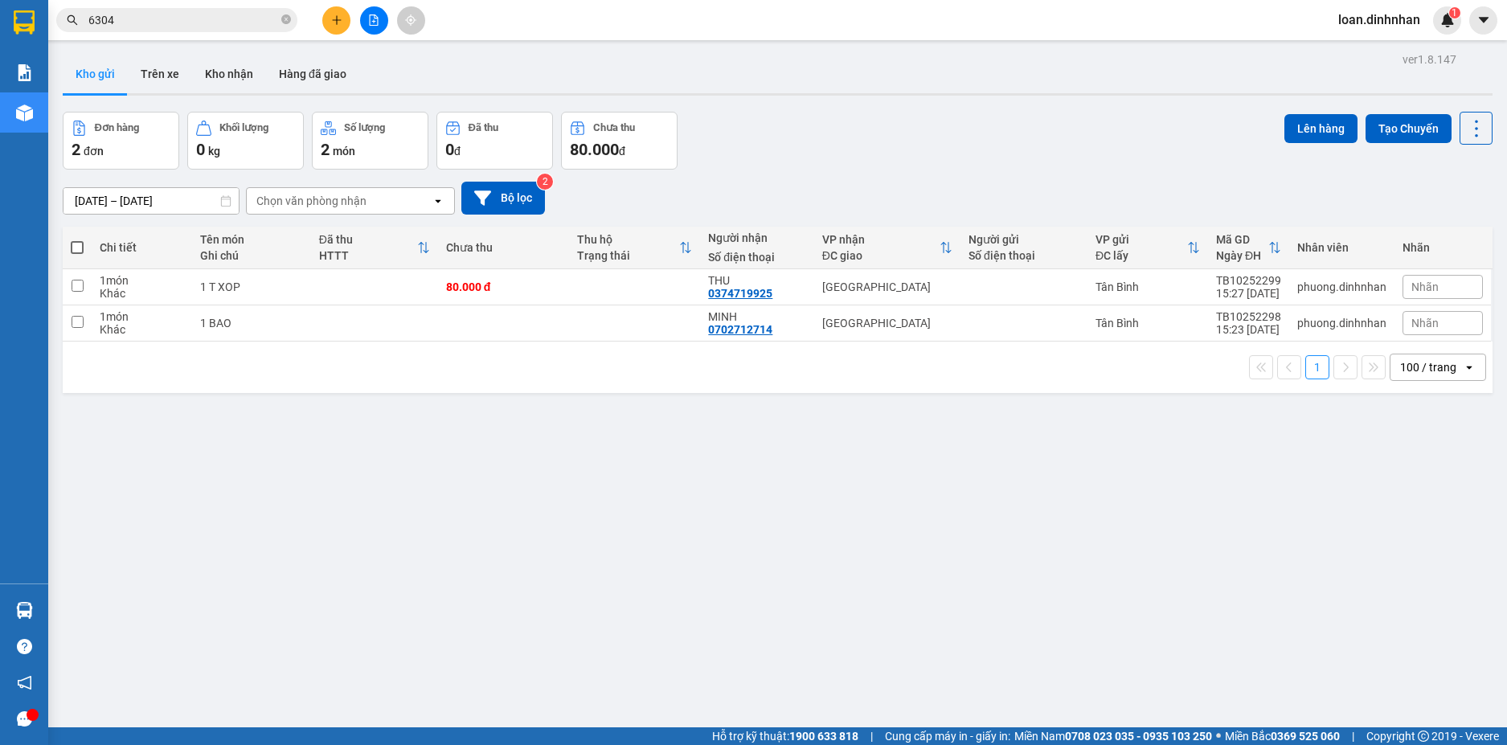
click at [206, 10] on span "6304" at bounding box center [176, 20] width 241 height 24
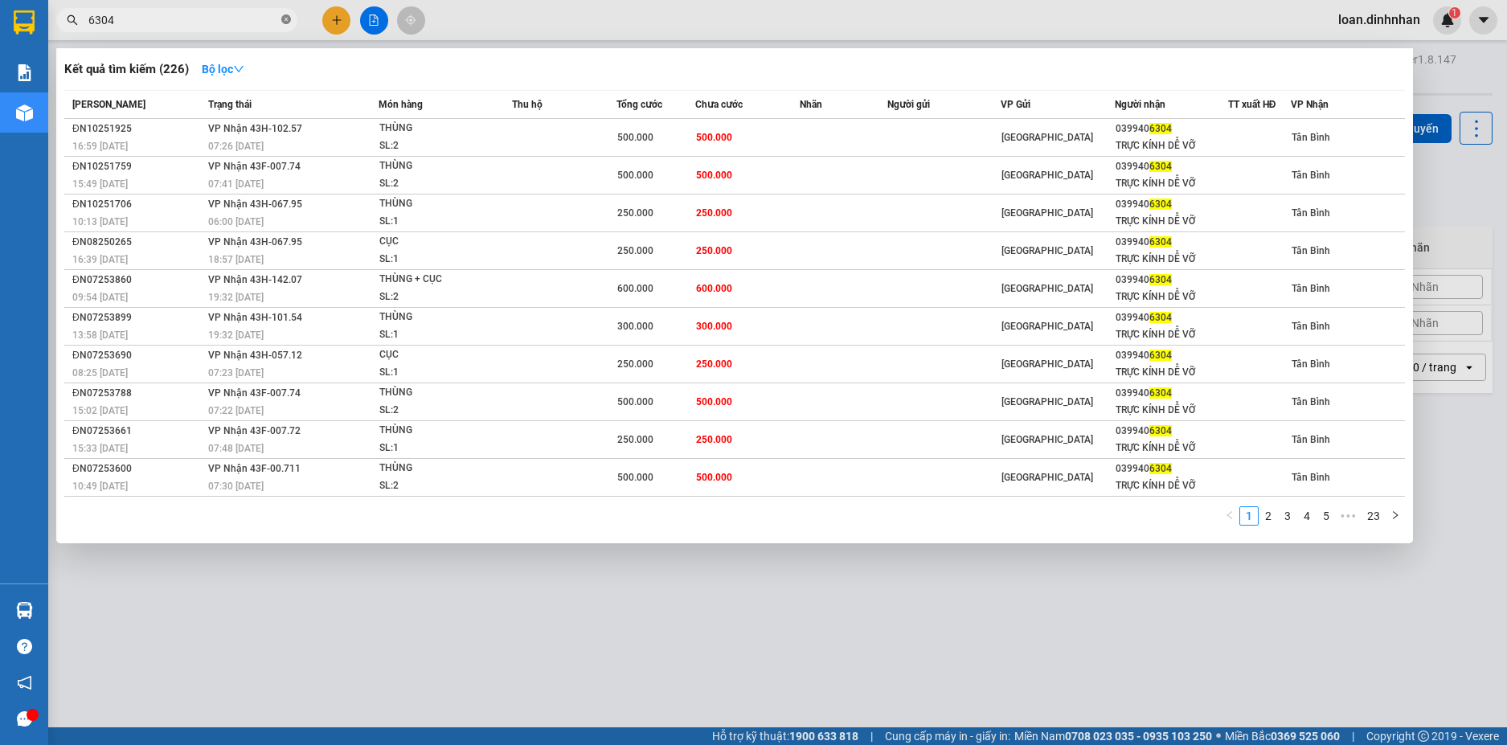
click at [288, 20] on icon "close-circle" at bounding box center [286, 19] width 10 height 10
type input "654329"
click at [222, 64] on strong "Bộ lọc" at bounding box center [223, 69] width 43 height 13
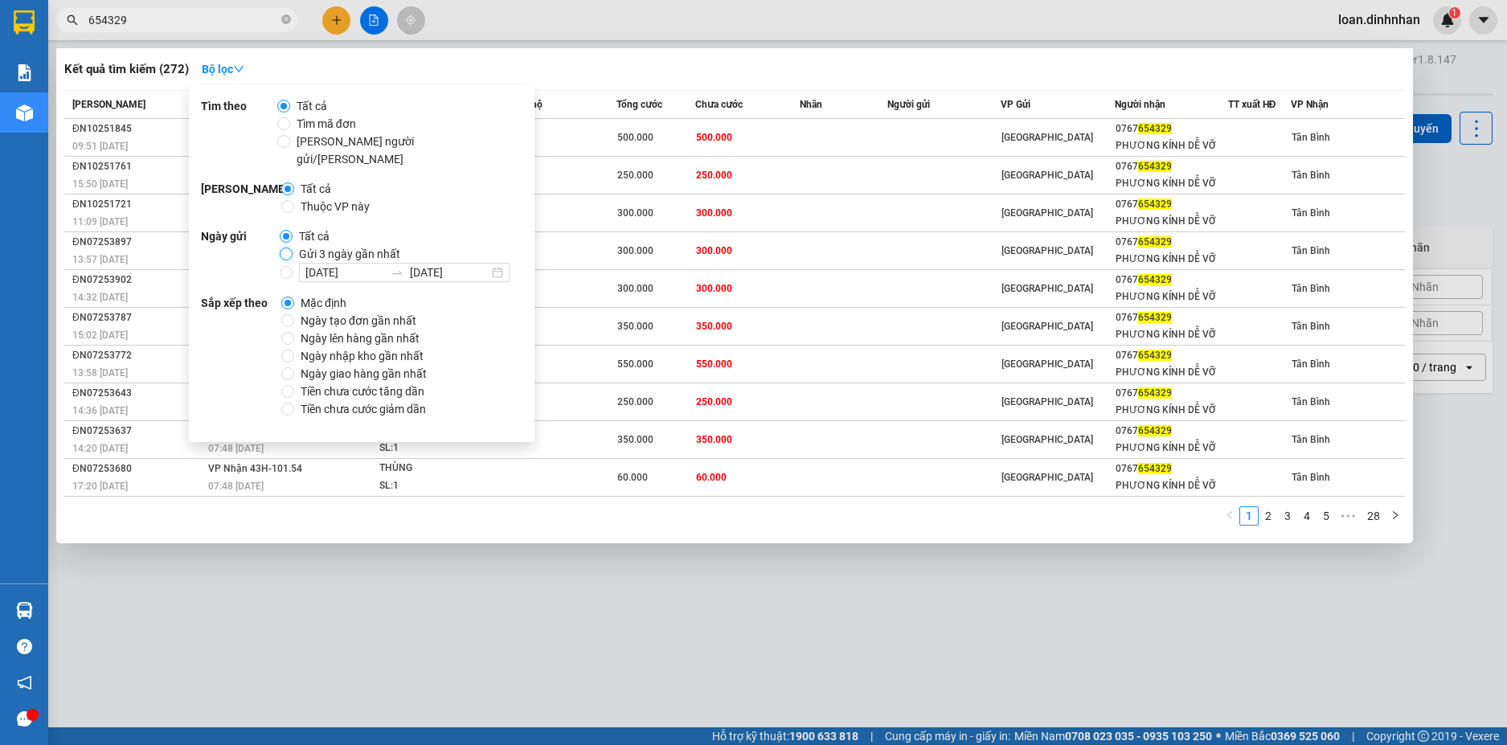
click at [287, 248] on input "Gửi 3 ngày gần nhất" at bounding box center [286, 254] width 13 height 13
radio input "true"
radio input "false"
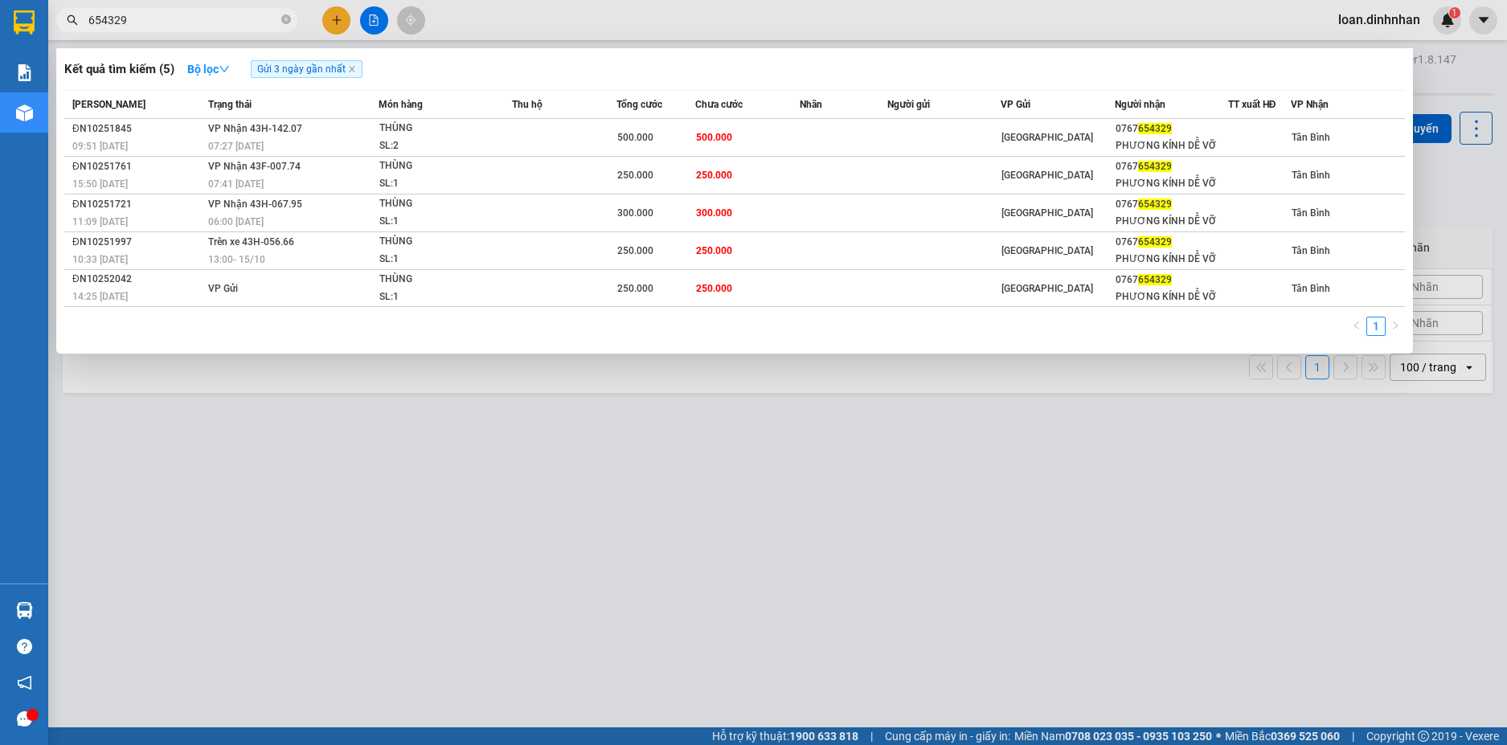
click at [211, 25] on input "654329" at bounding box center [183, 20] width 190 height 18
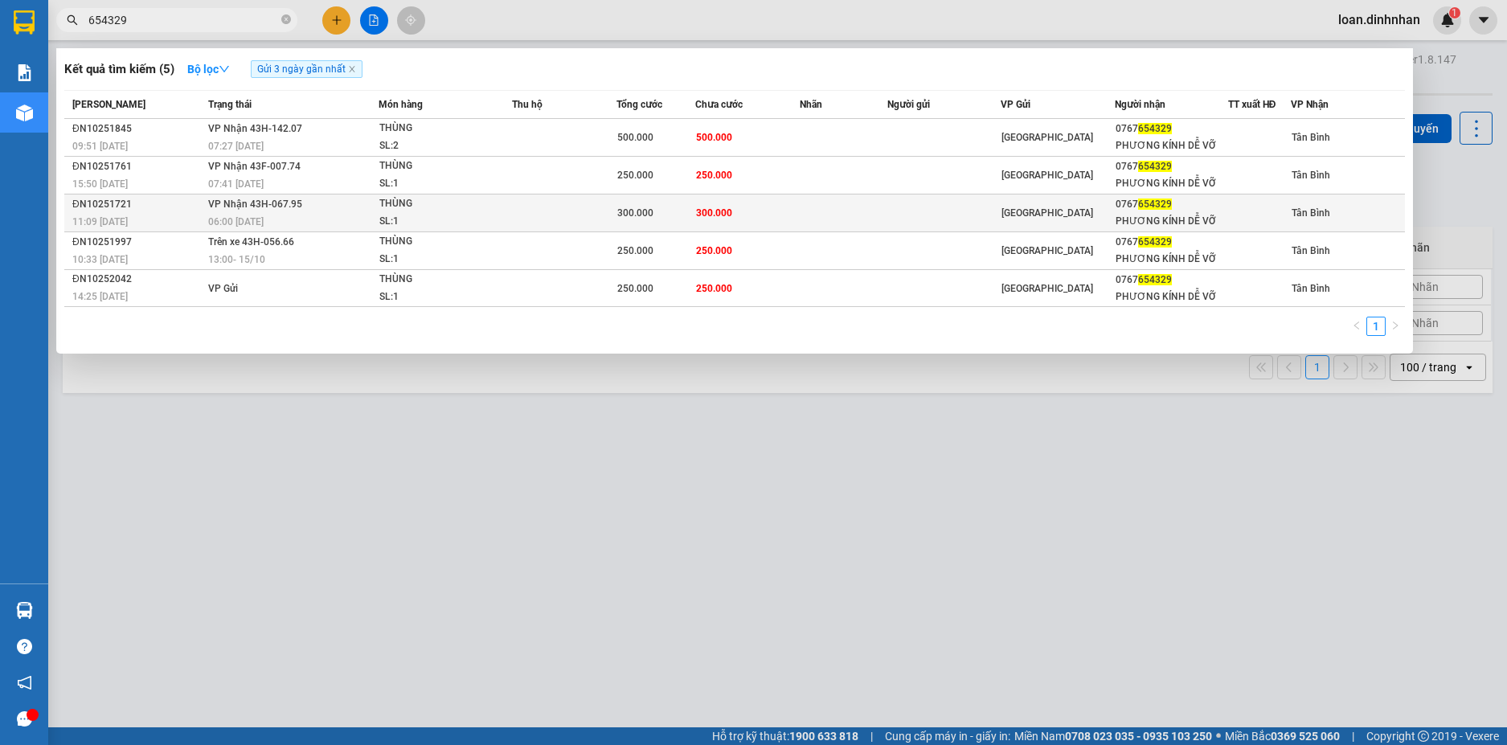
click at [552, 211] on td at bounding box center [564, 213] width 104 height 38
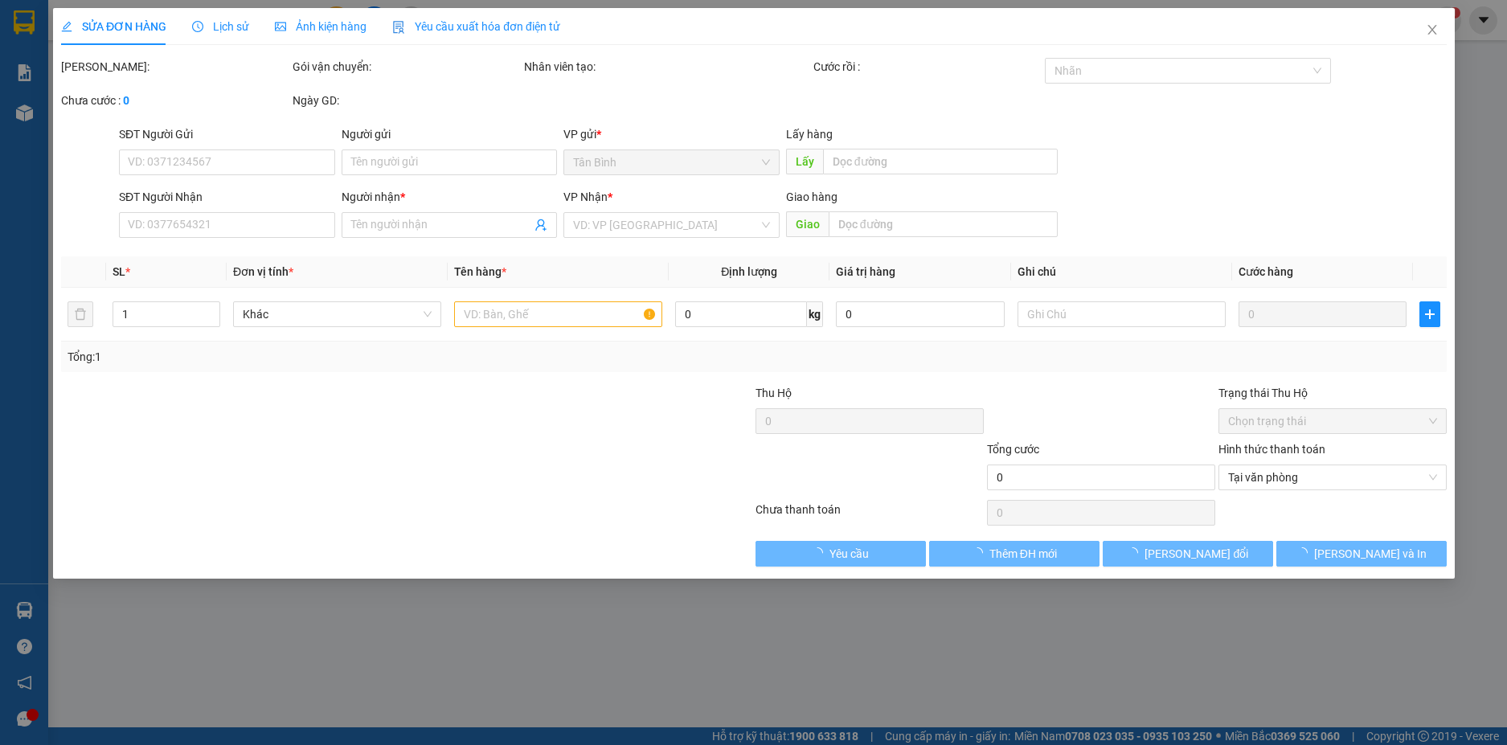
type input "0767654329"
type input "PHƯƠNG KÍNH DỄ VỠ"
type input "300.000"
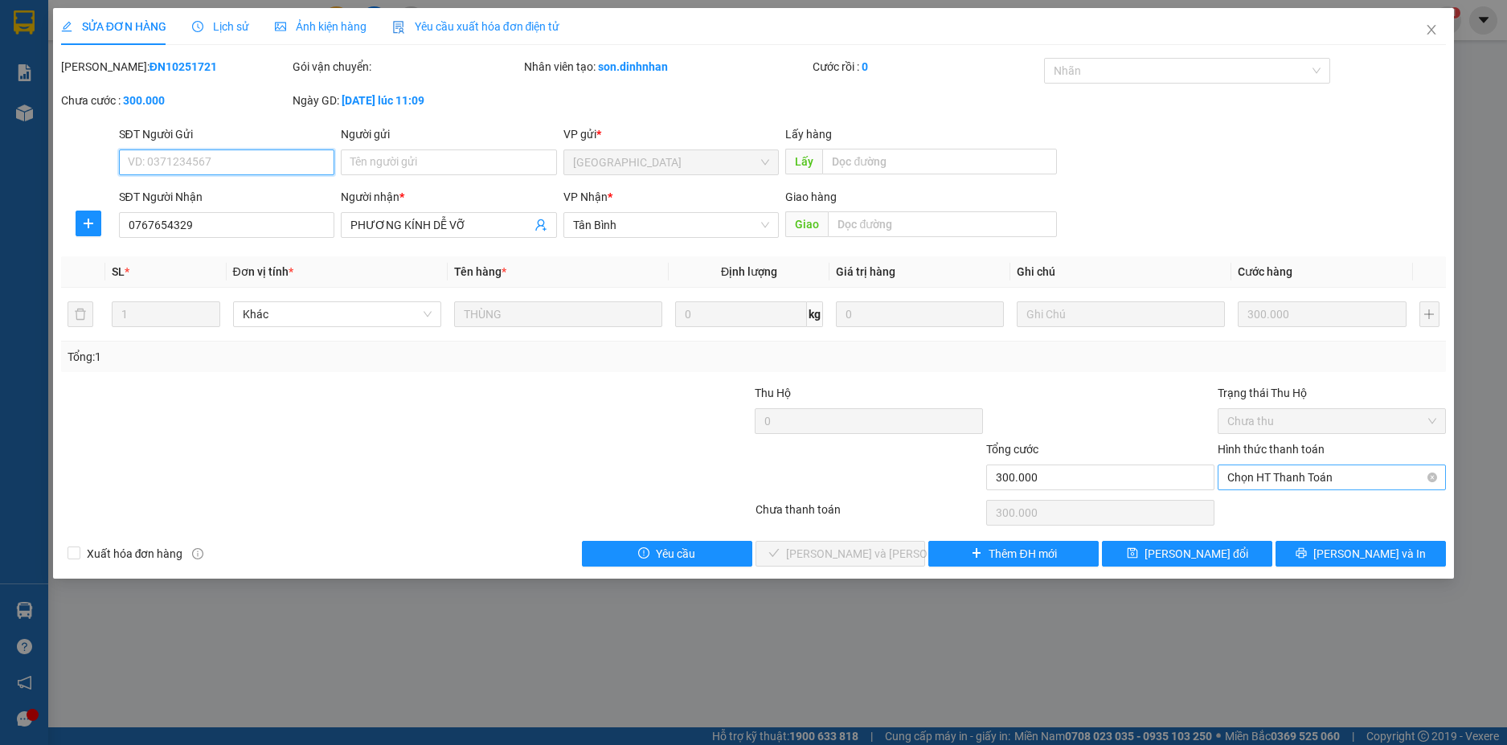
click at [1320, 477] on span "Chọn HT Thanh Toán" at bounding box center [1331, 477] width 209 height 24
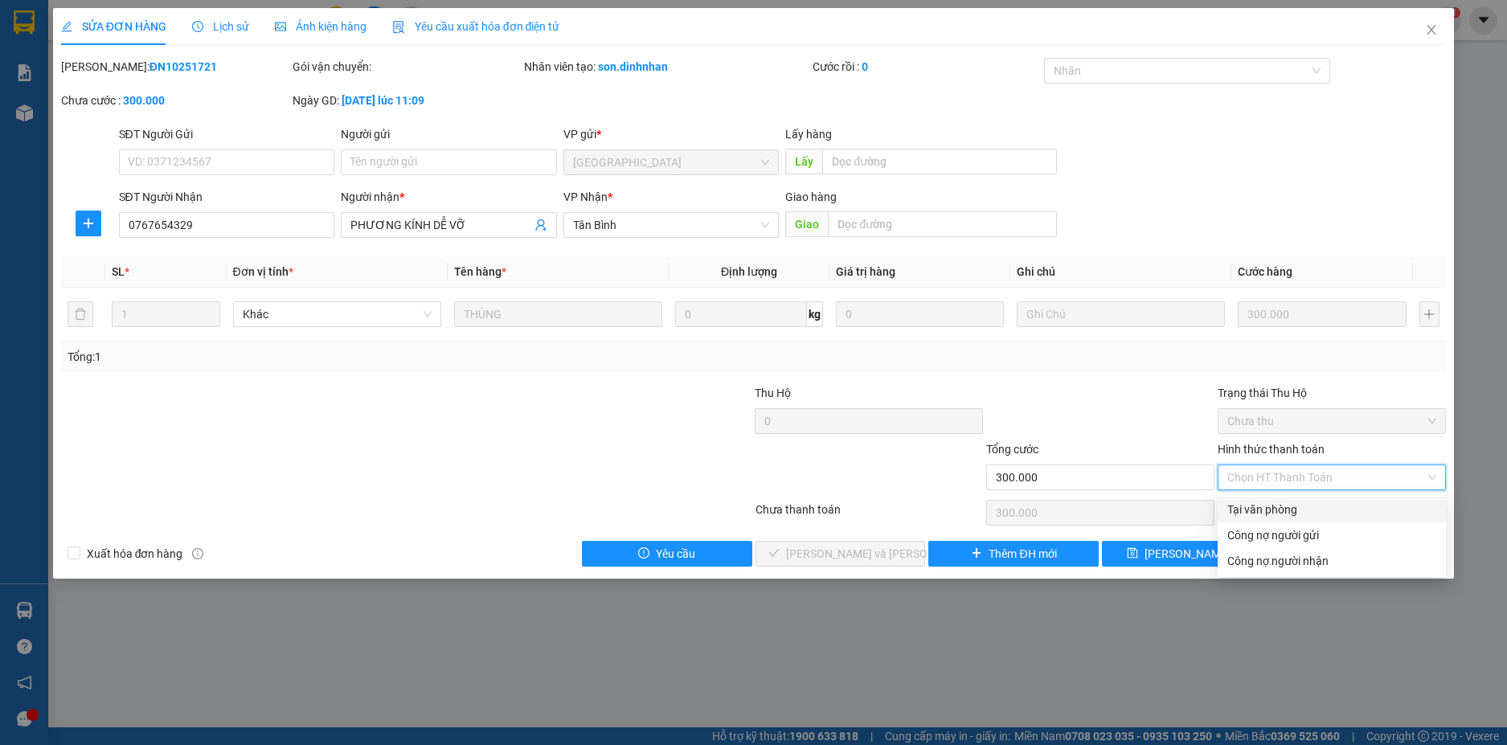
click at [1313, 516] on div "Tại văn phòng" at bounding box center [1331, 510] width 209 height 18
type input "0"
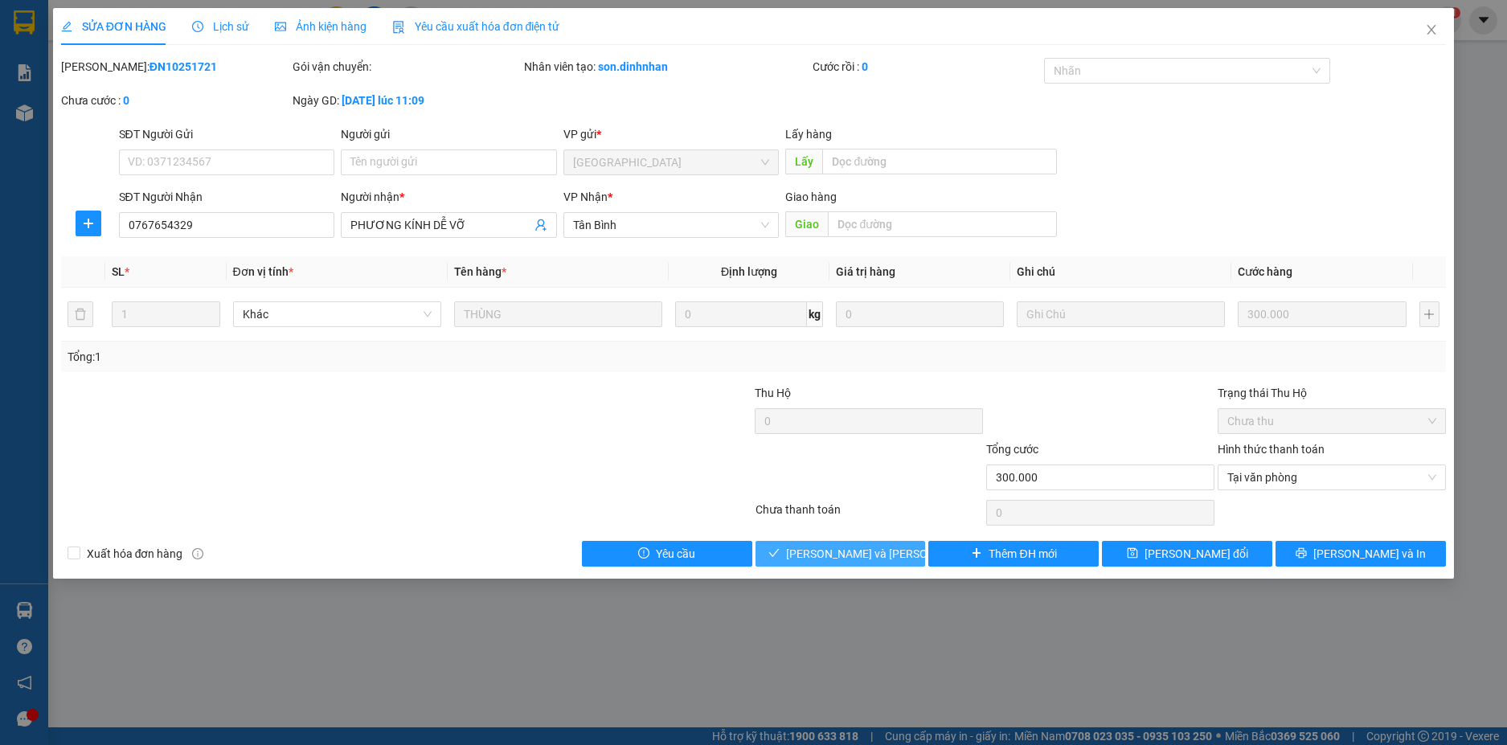
click at [883, 557] on span "Lưu và Giao hàng" at bounding box center [894, 554] width 217 height 18
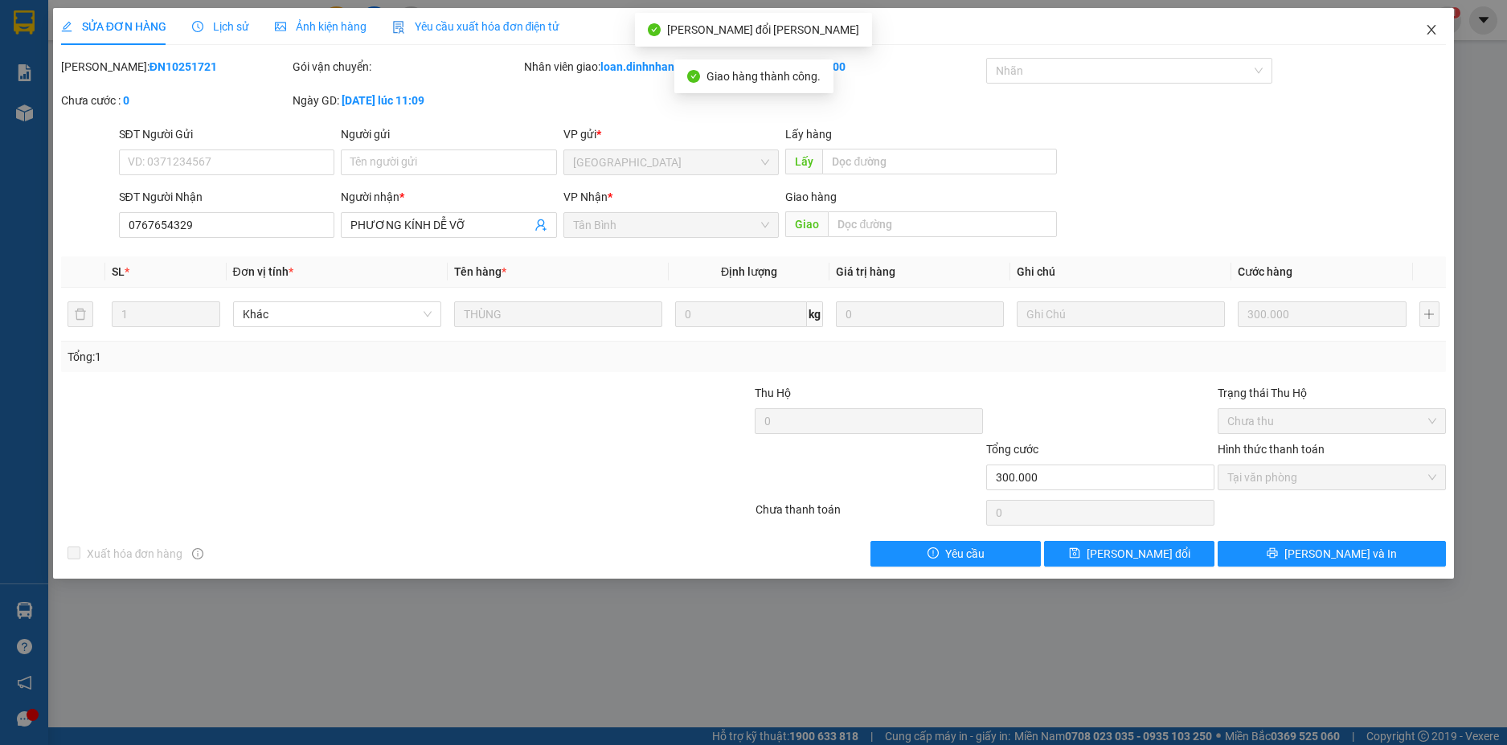
click at [1428, 27] on icon "close" at bounding box center [1431, 29] width 13 height 13
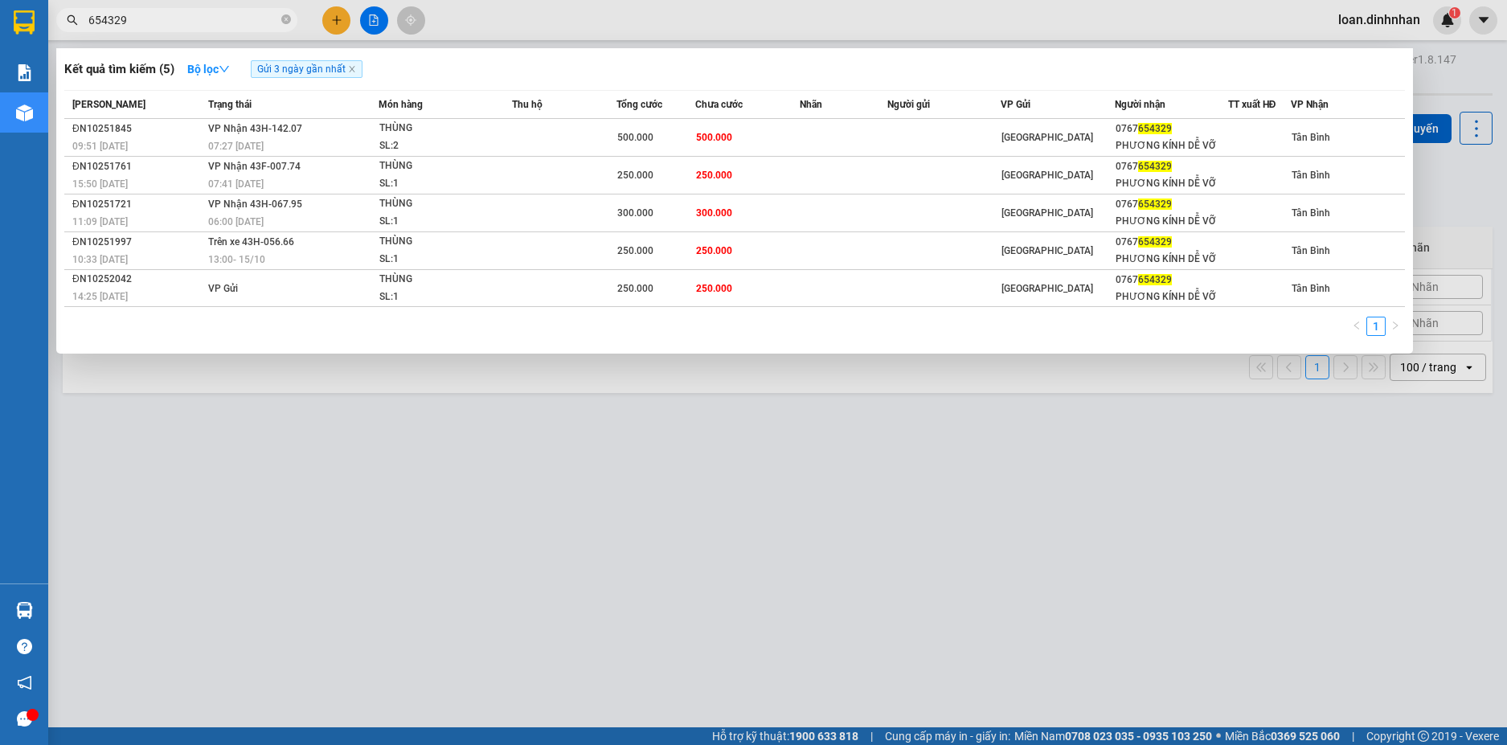
click at [165, 18] on input "654329" at bounding box center [183, 20] width 190 height 18
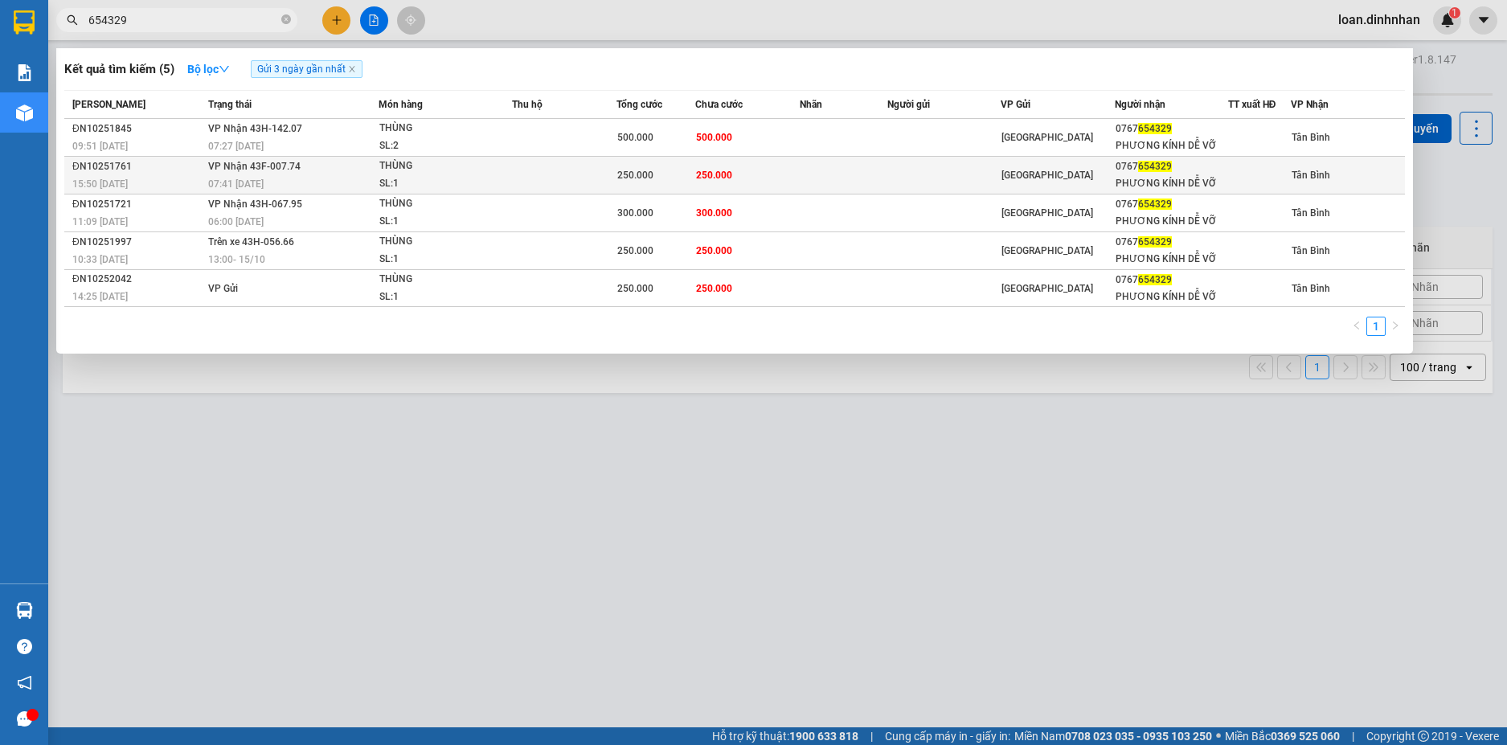
click at [444, 169] on div "THÙNG" at bounding box center [439, 167] width 121 height 18
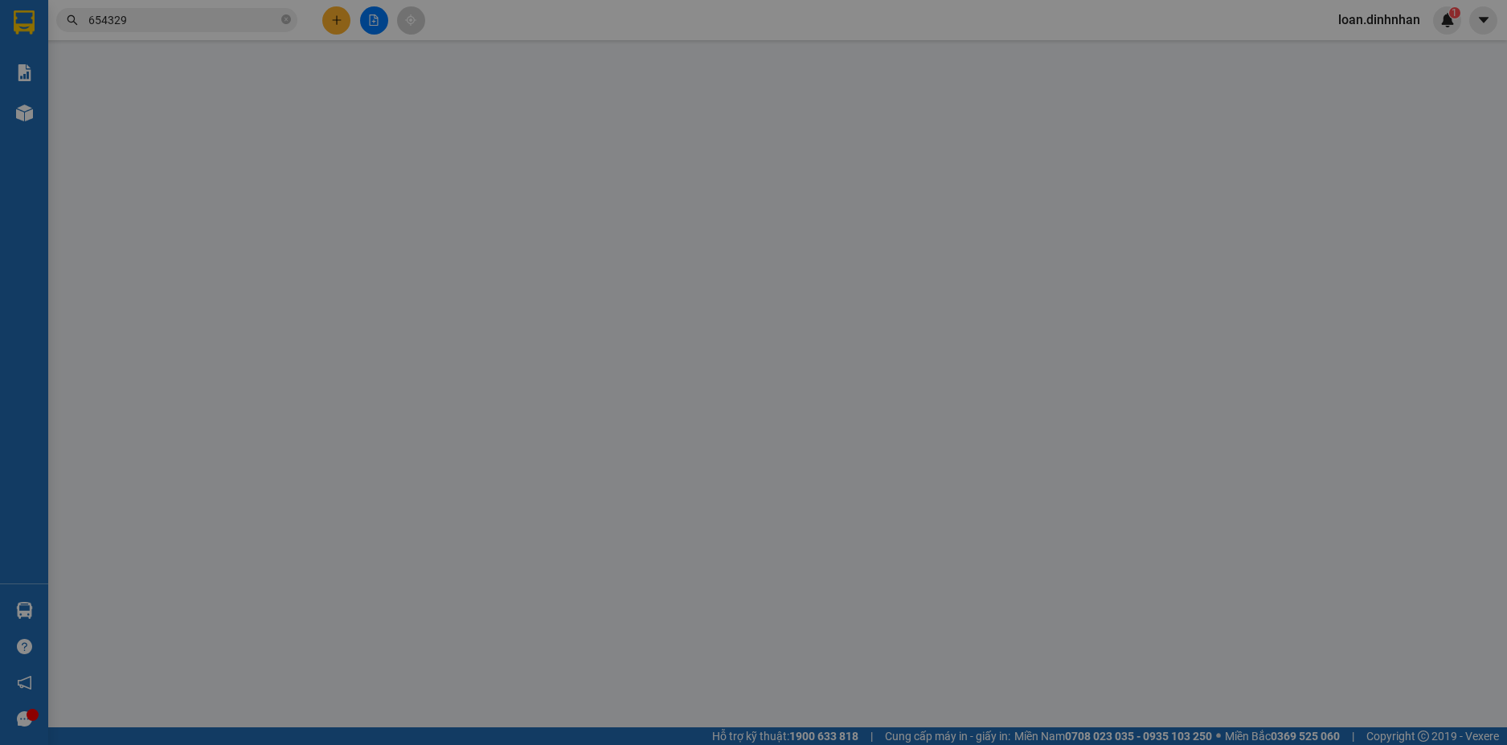
type input "0767654329"
type input "PHƯƠNG KÍNH DỄ VỠ"
type input "250.000"
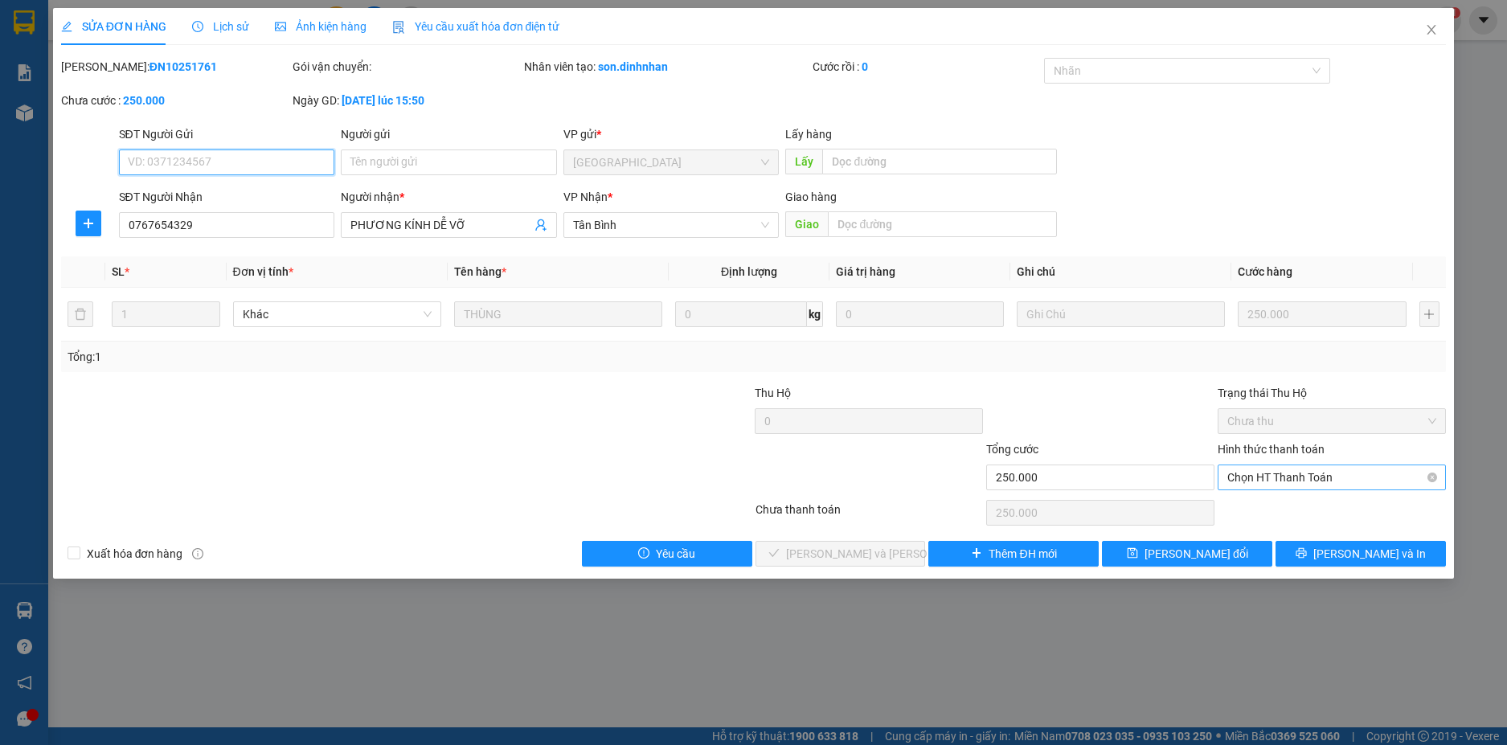
click at [1256, 482] on span "Chọn HT Thanh Toán" at bounding box center [1331, 477] width 209 height 24
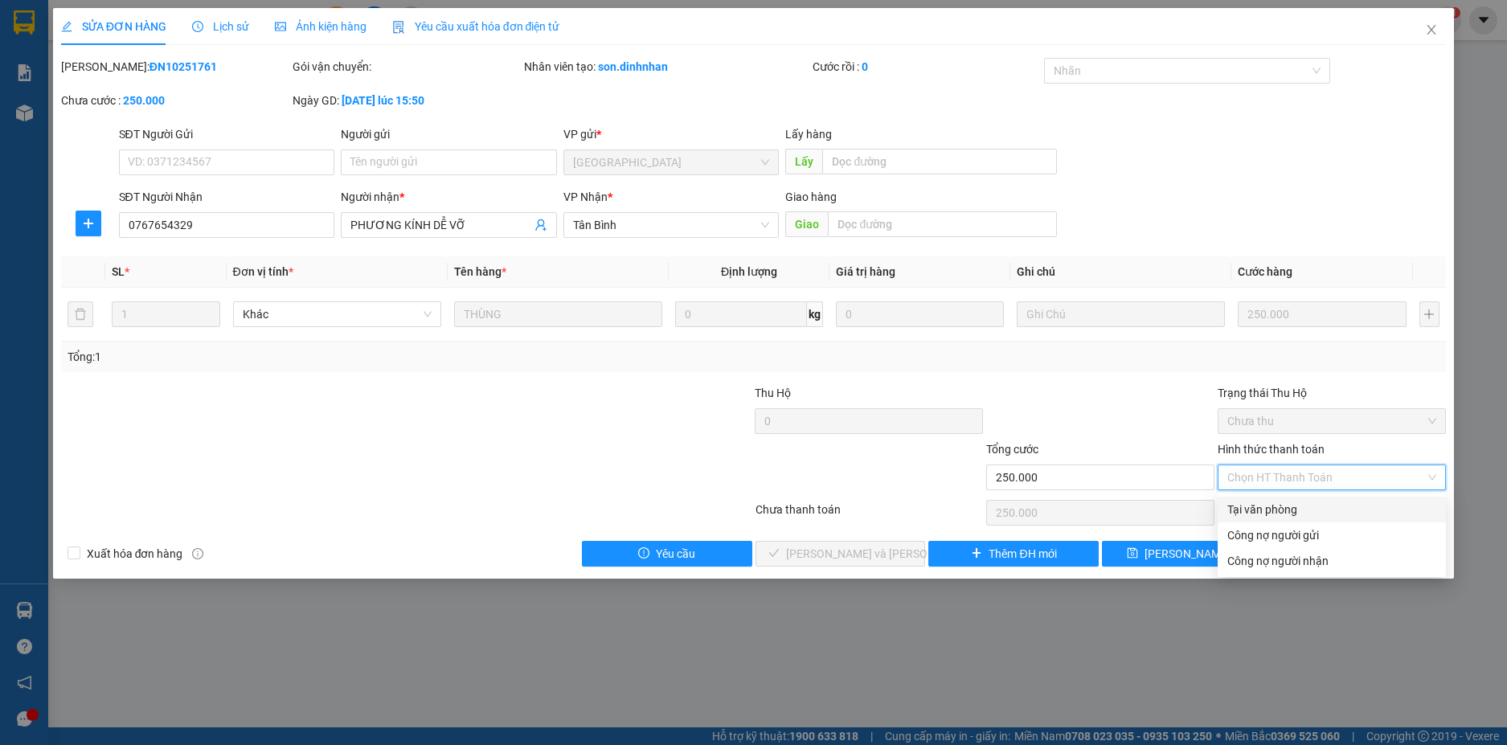
click at [1284, 507] on div "Tại văn phòng" at bounding box center [1331, 510] width 209 height 18
type input "0"
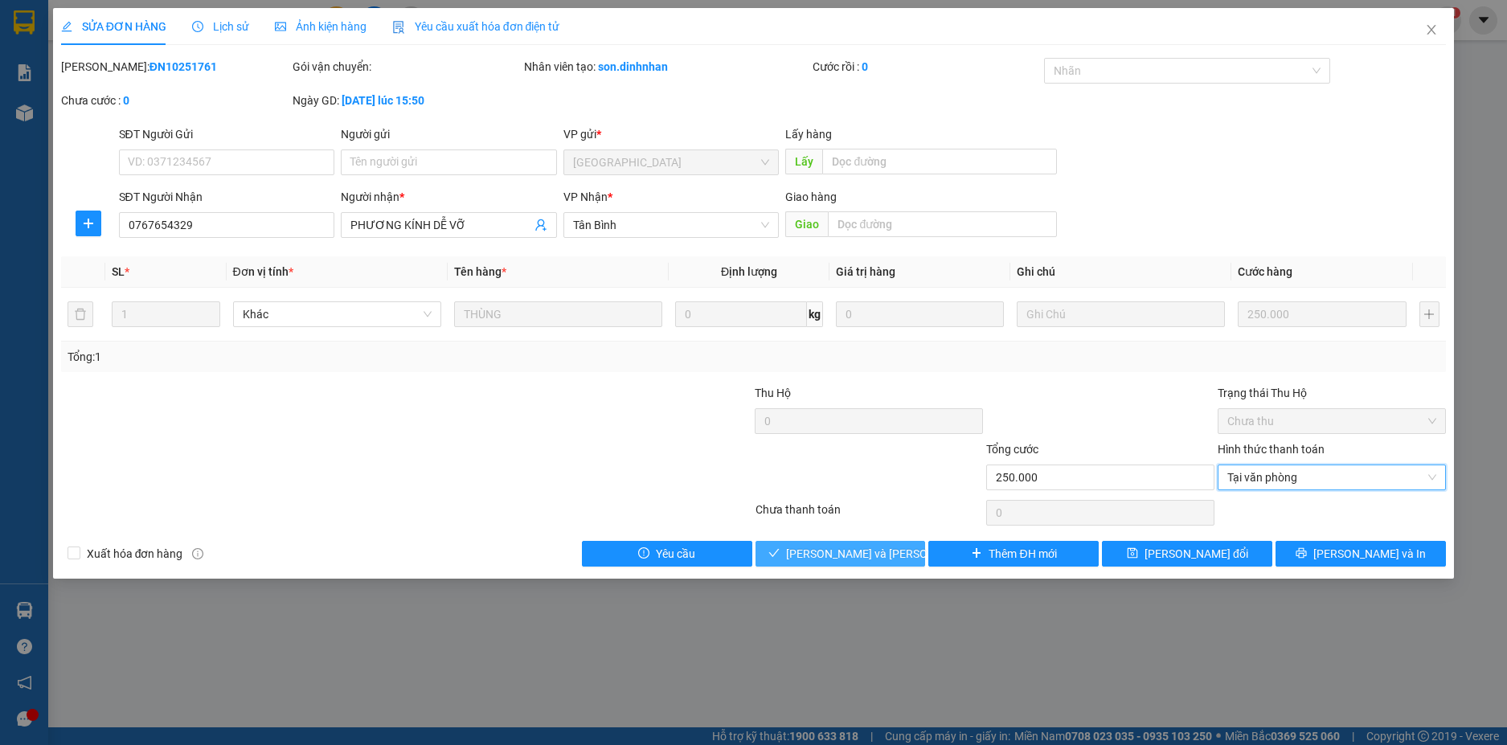
click at [877, 563] on button "Lưu và Giao hàng" at bounding box center [840, 554] width 170 height 26
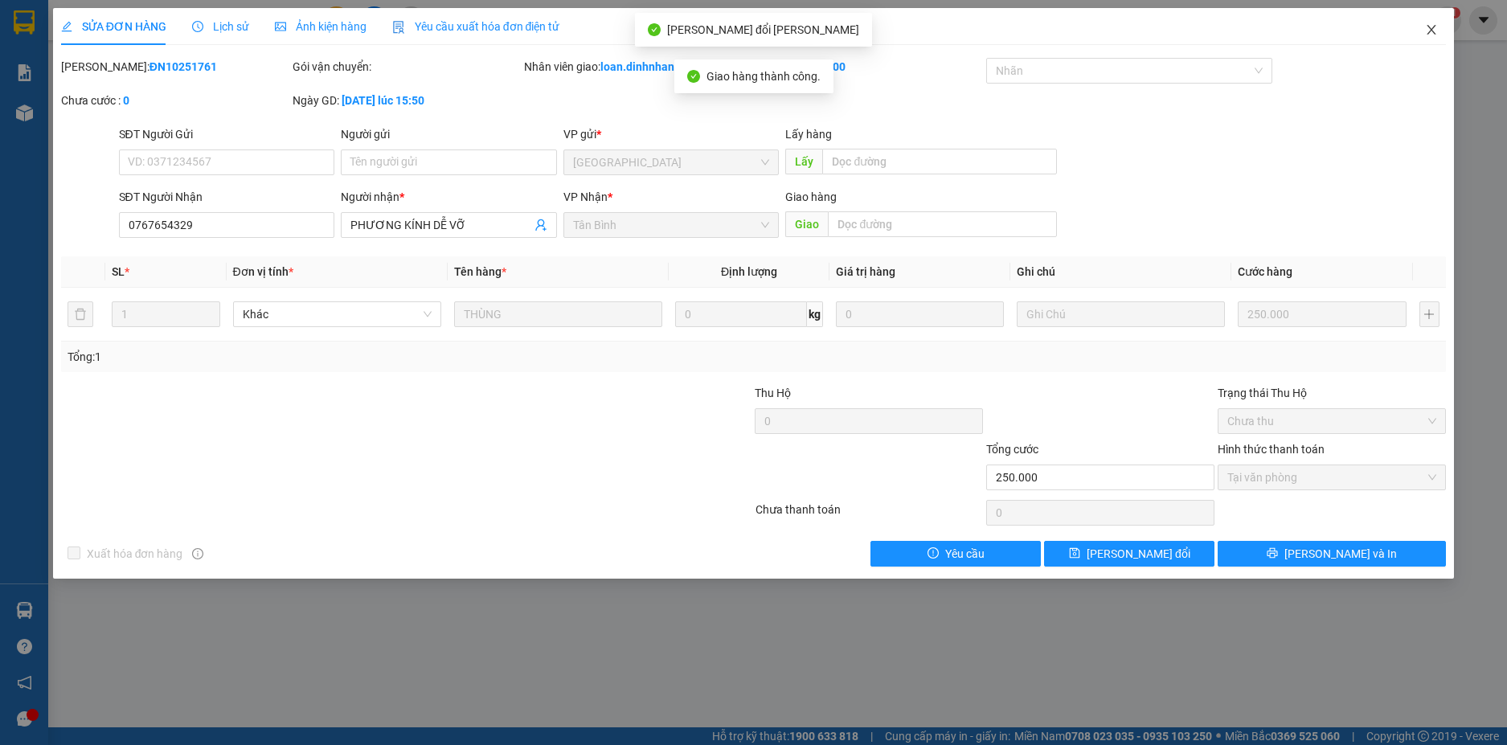
click at [1430, 27] on icon "close" at bounding box center [1431, 29] width 13 height 13
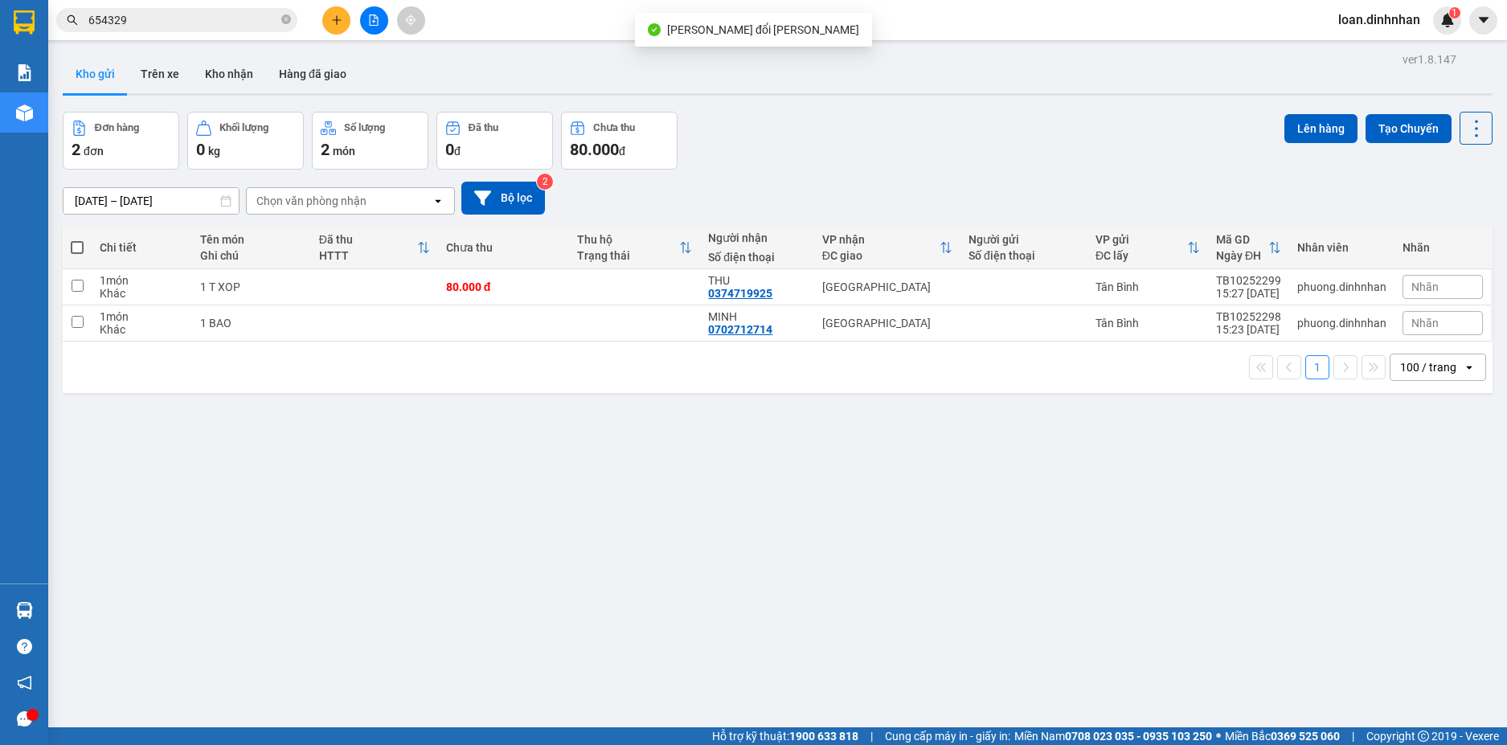
click at [231, 25] on input "654329" at bounding box center [183, 20] width 190 height 18
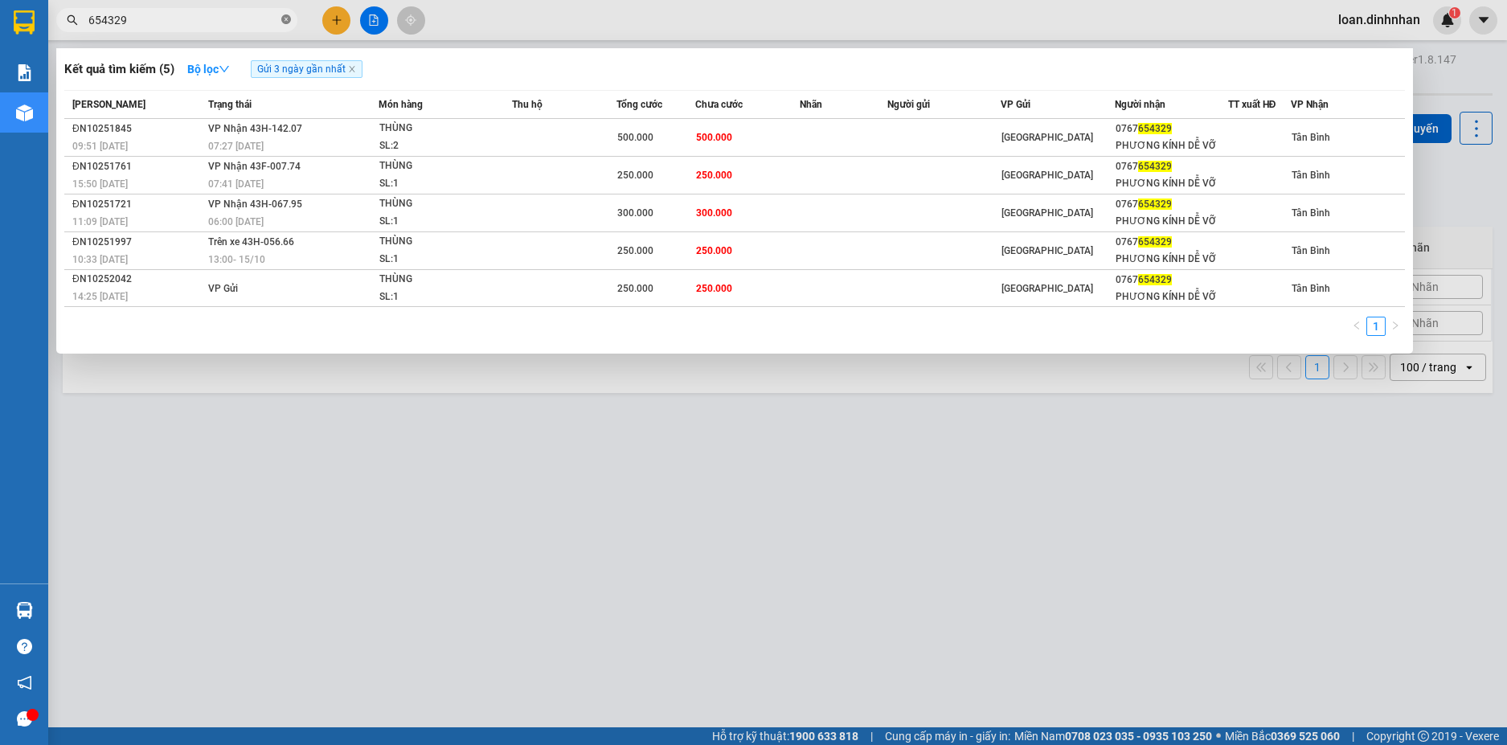
click at [290, 19] on icon "close-circle" at bounding box center [286, 19] width 10 height 10
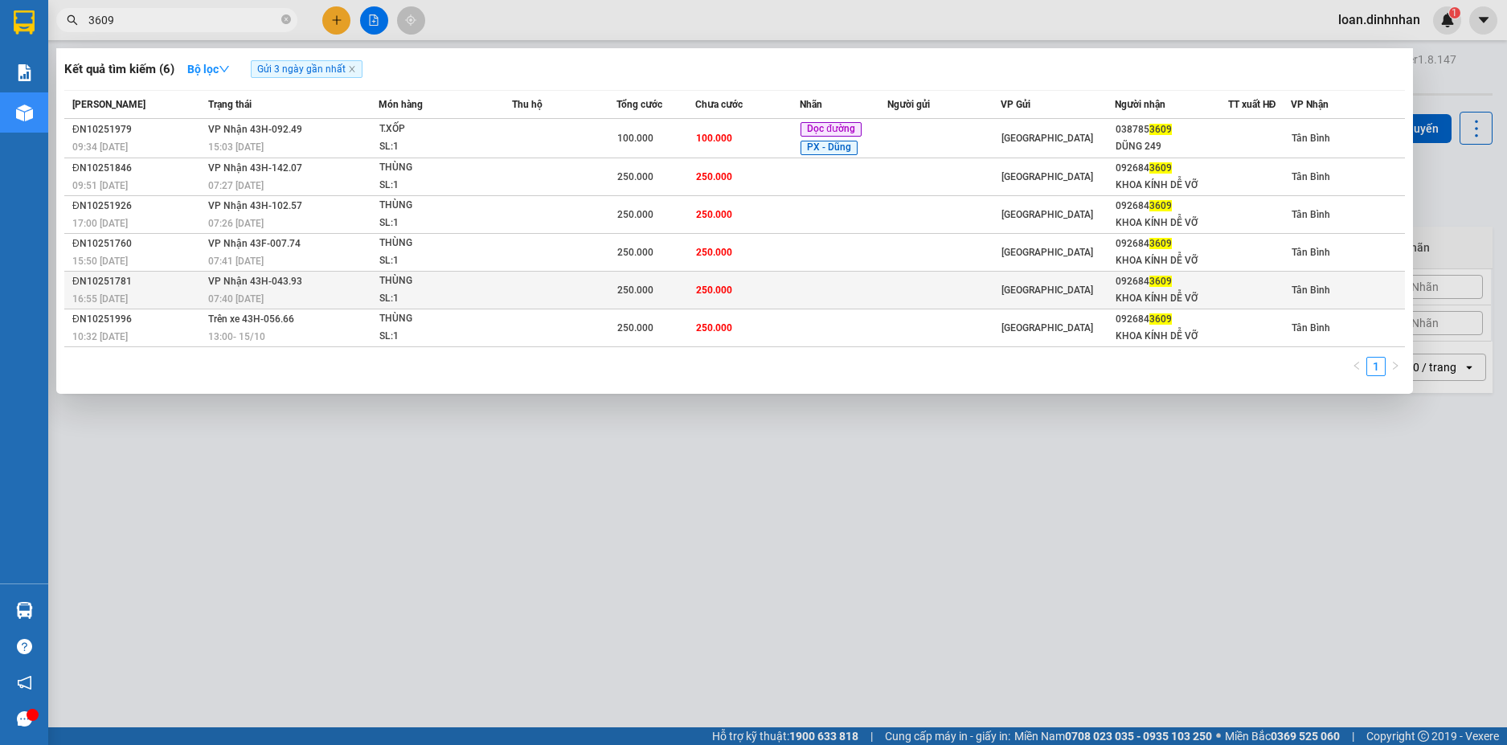
type input "3609"
click at [759, 286] on td "250.000" at bounding box center [747, 291] width 104 height 38
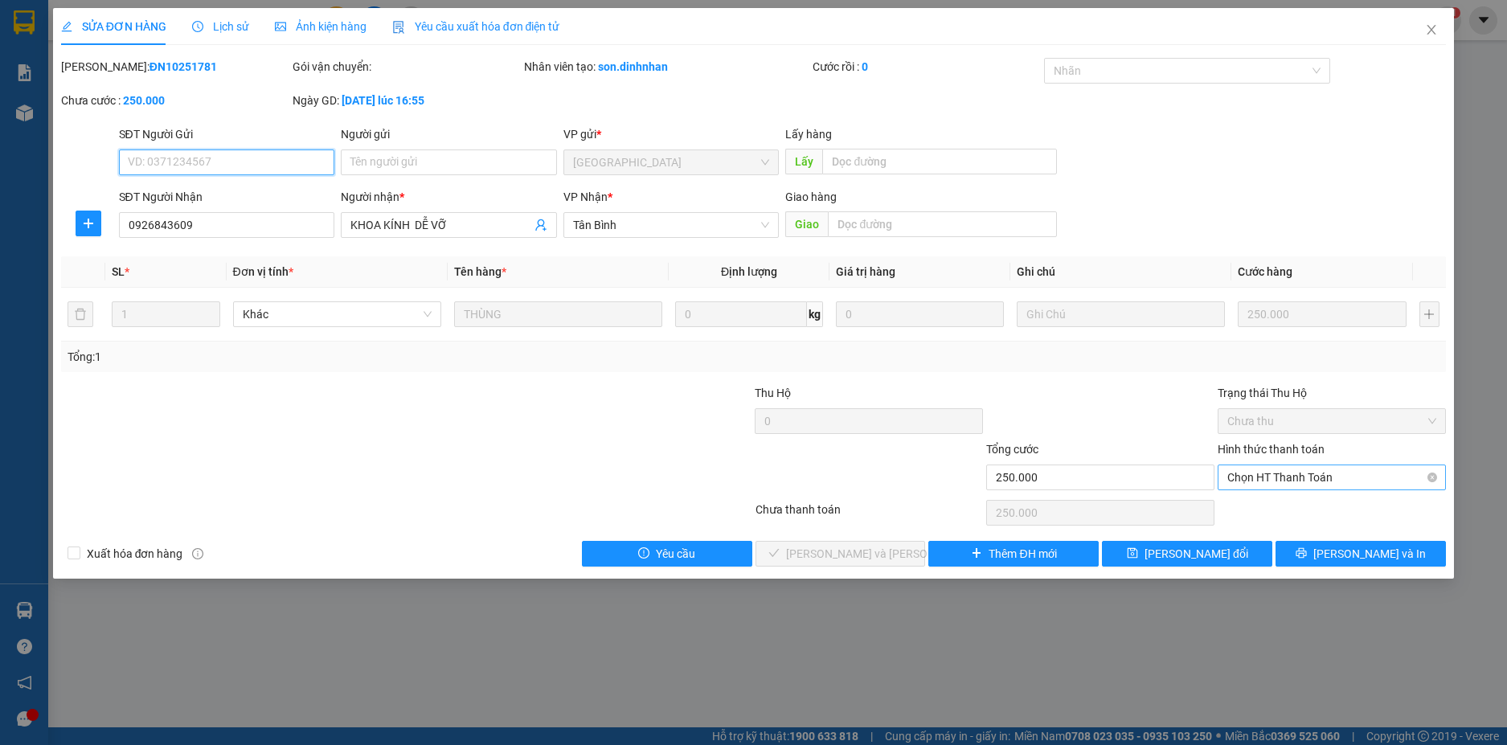
click at [1314, 478] on span "Chọn HT Thanh Toán" at bounding box center [1331, 477] width 209 height 24
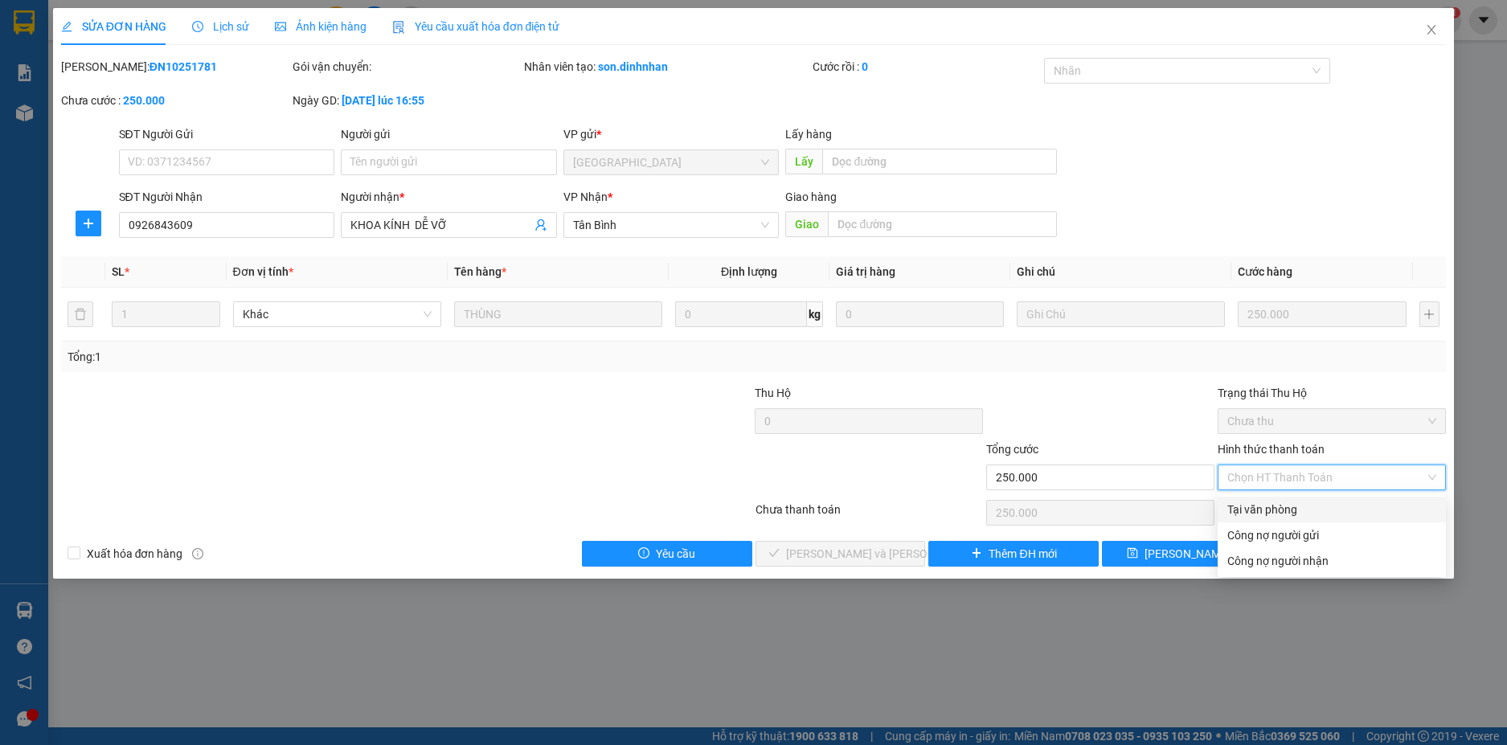
drag, startPoint x: 1302, startPoint y: 510, endPoint x: 1224, endPoint y: 534, distance: 81.4
click at [1301, 510] on div "Tại văn phòng" at bounding box center [1331, 510] width 209 height 18
type input "0"
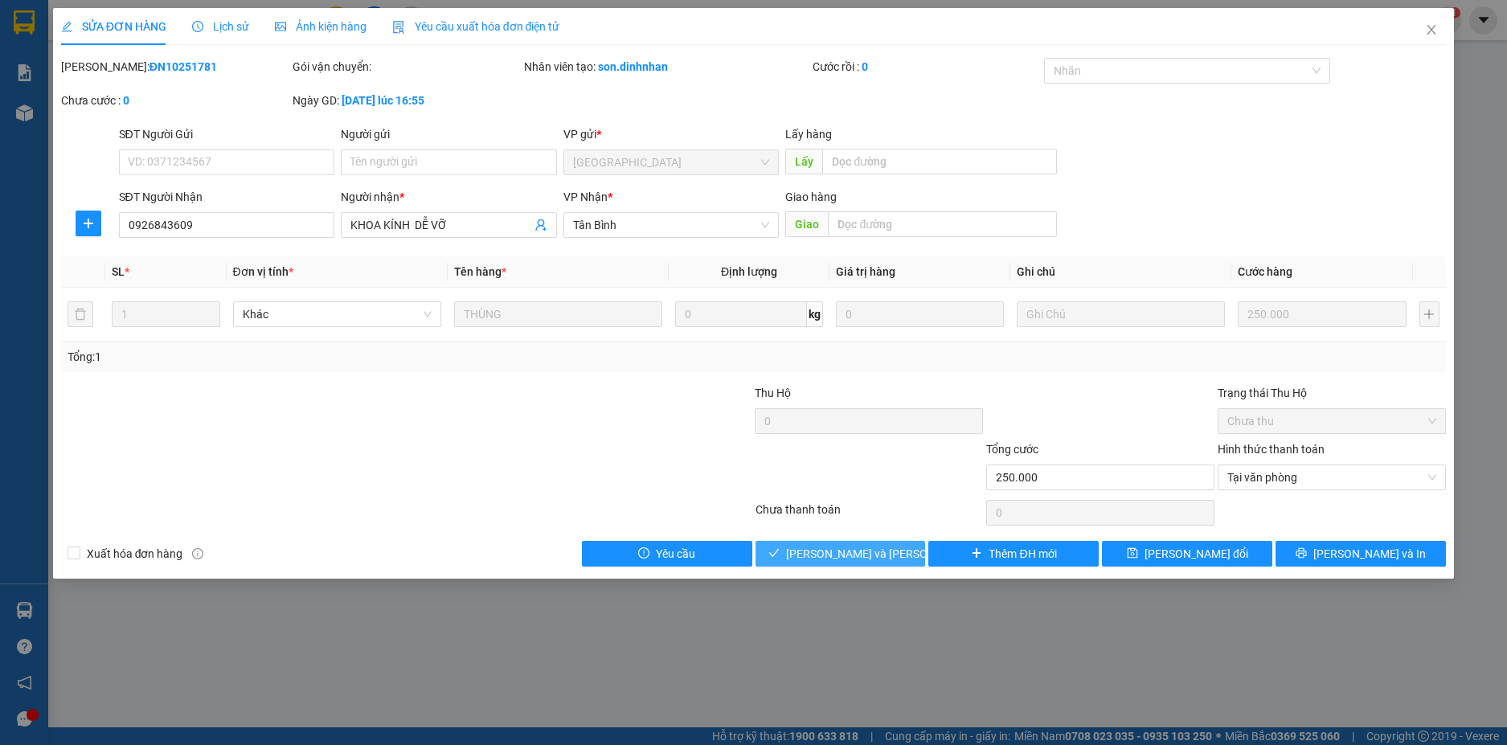
click at [855, 549] on span "Lưu và Giao hàng" at bounding box center [894, 554] width 217 height 18
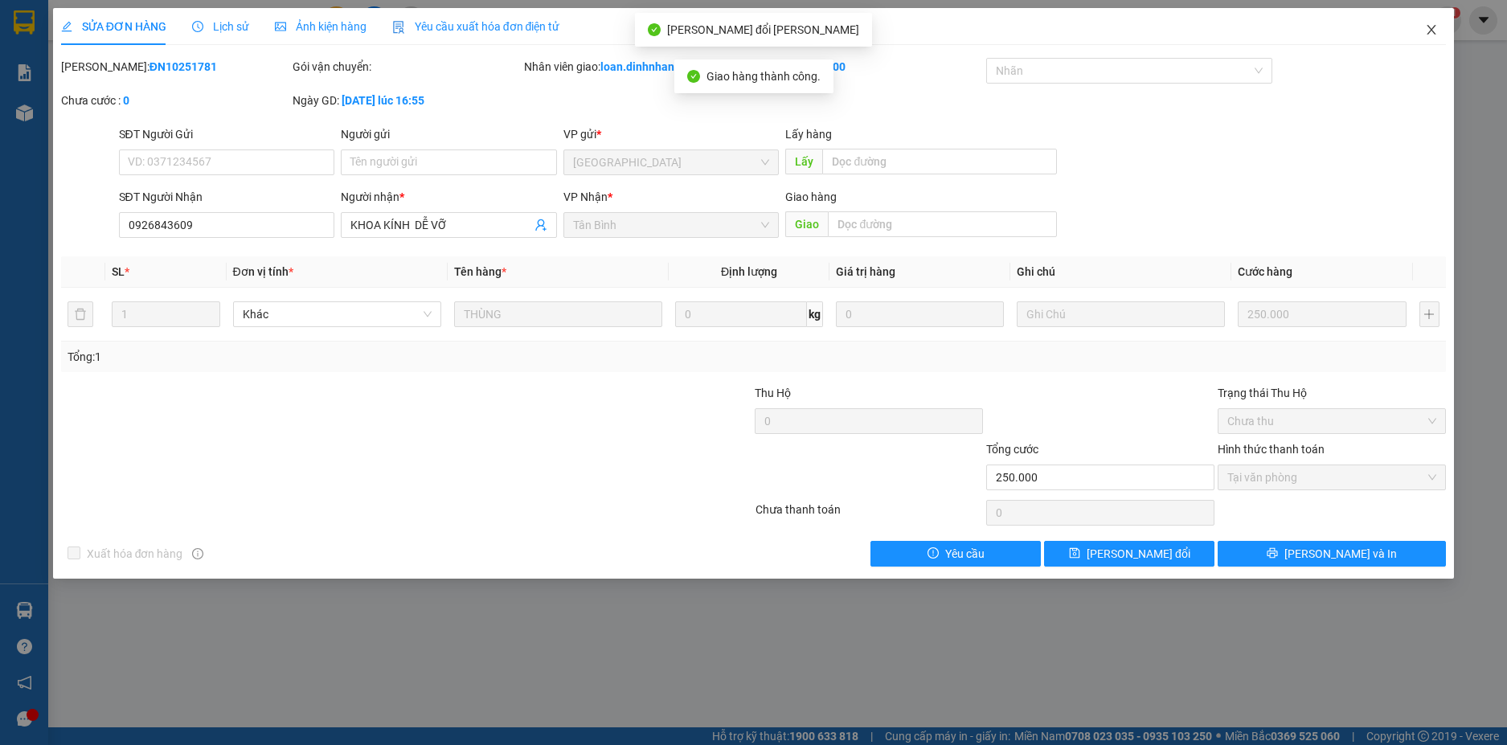
click at [1425, 27] on icon "close" at bounding box center [1431, 29] width 13 height 13
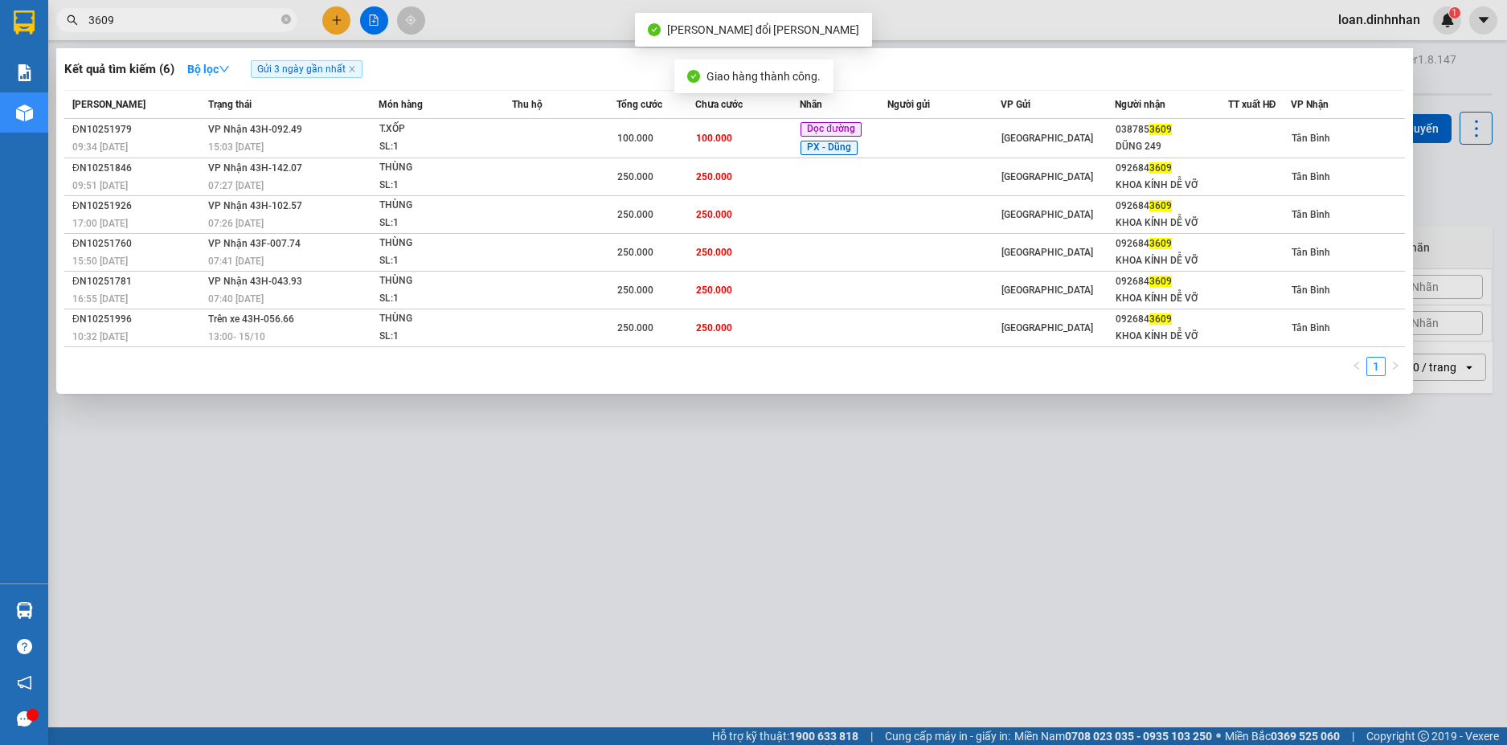
click at [215, 29] on span "3609" at bounding box center [176, 20] width 241 height 24
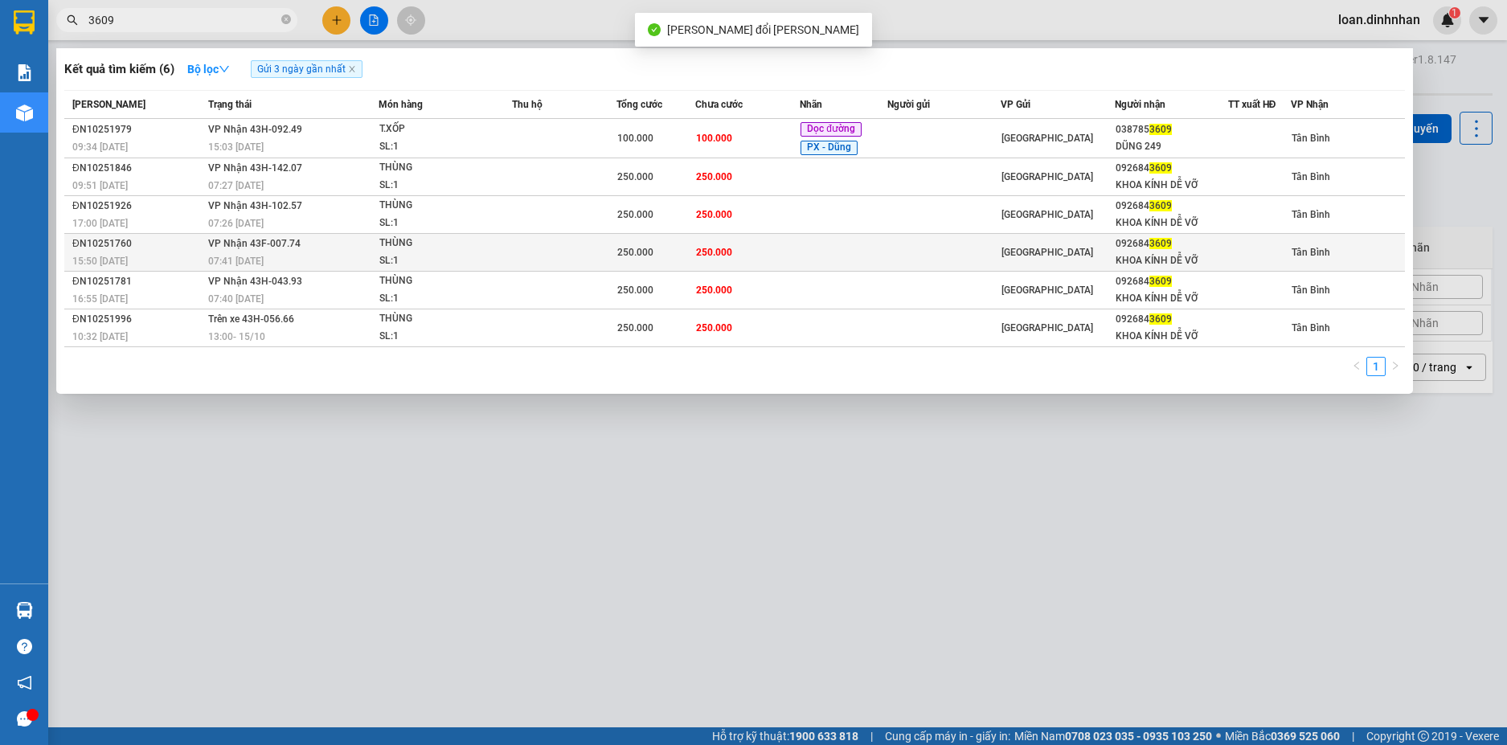
click at [698, 242] on td "250.000" at bounding box center [747, 253] width 104 height 38
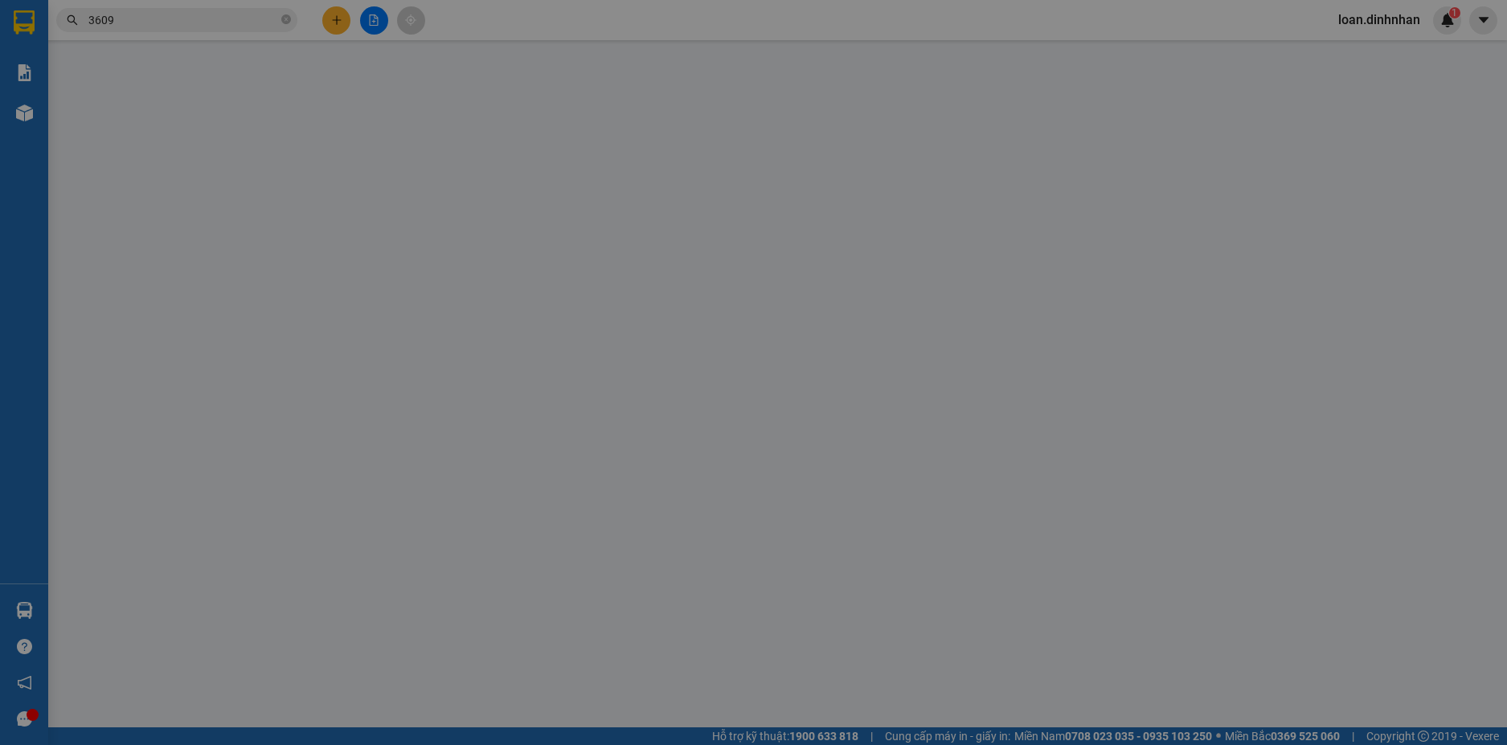
type input "0926843609"
type input "KHOA KÍNH DỄ VỠ"
type input "250.000"
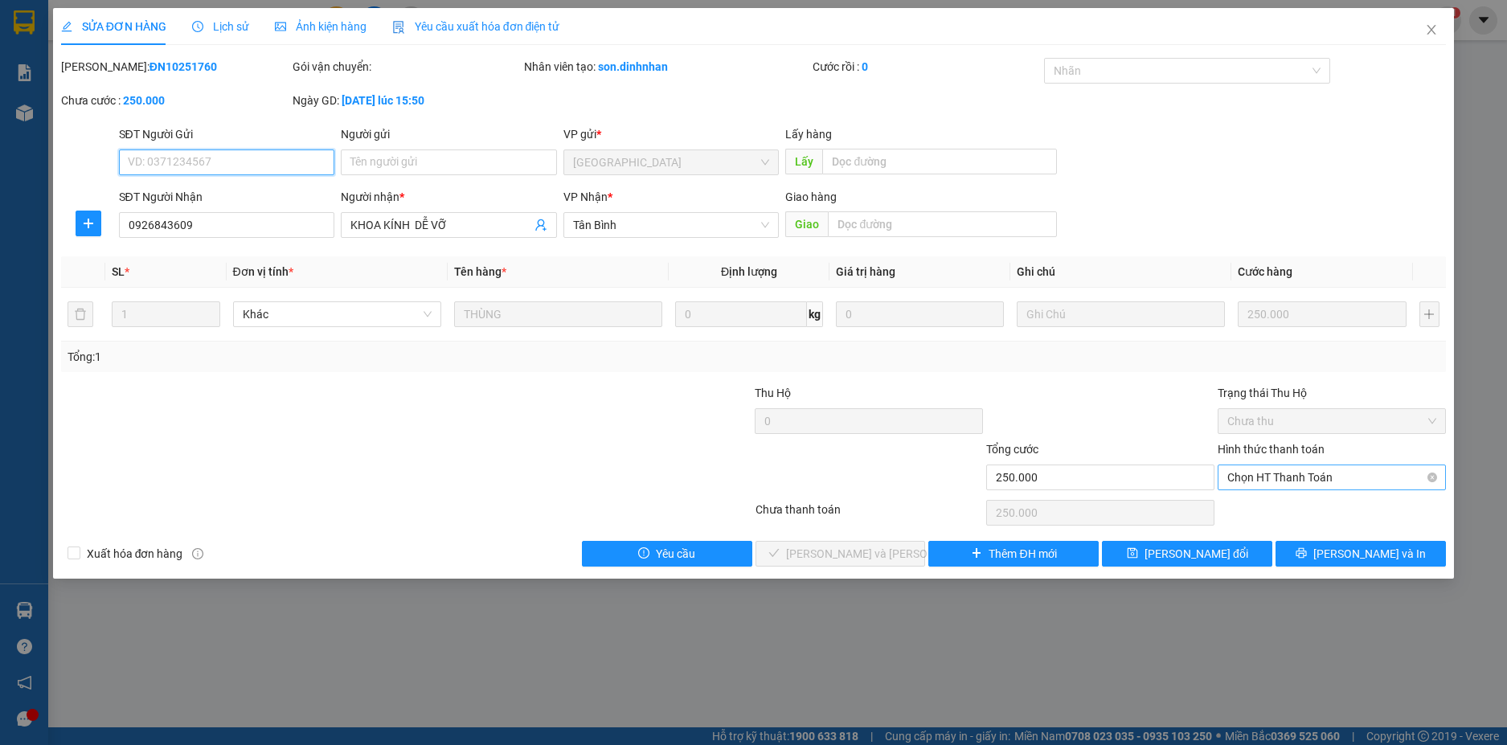
click at [1317, 475] on span "Chọn HT Thanh Toán" at bounding box center [1331, 477] width 209 height 24
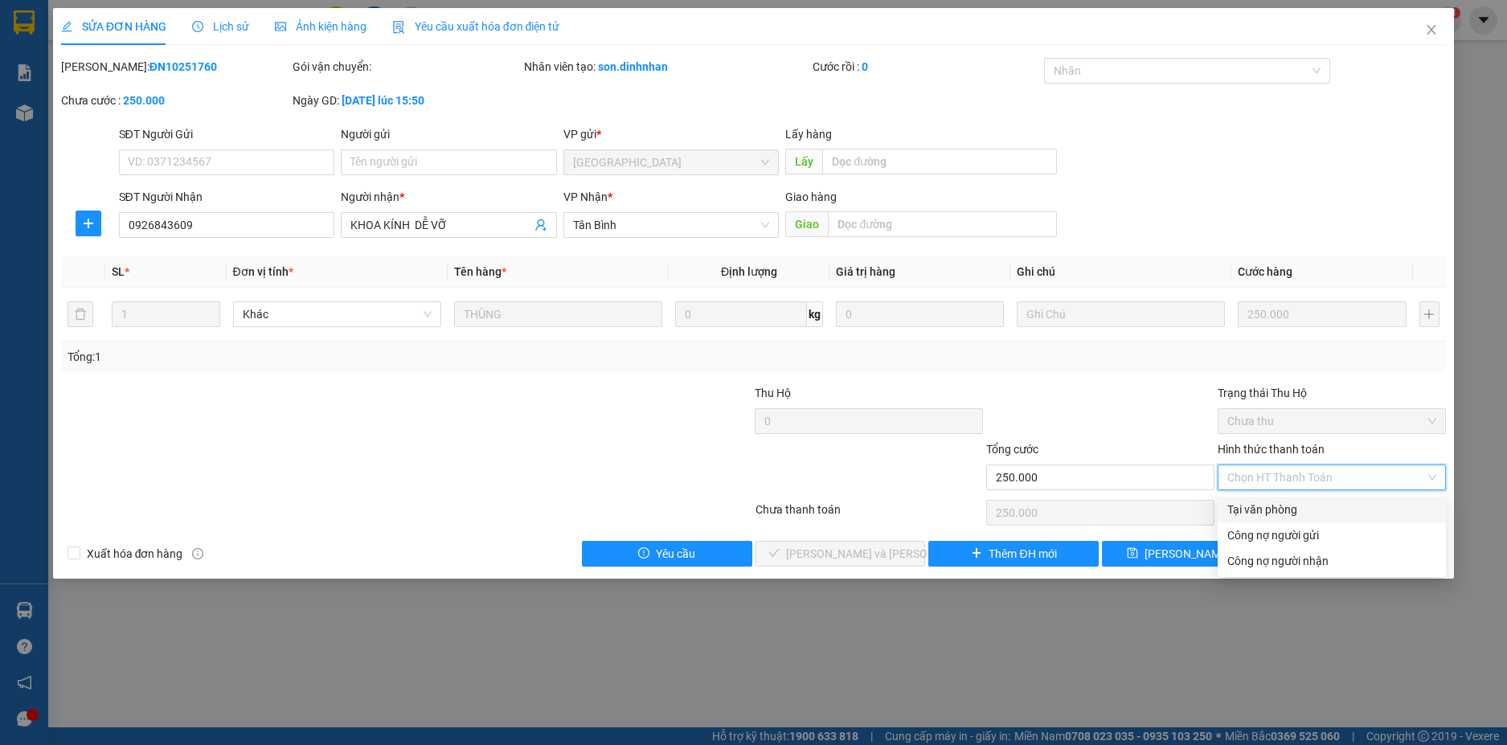
click at [1321, 503] on div "Tại văn phòng" at bounding box center [1331, 510] width 209 height 18
type input "0"
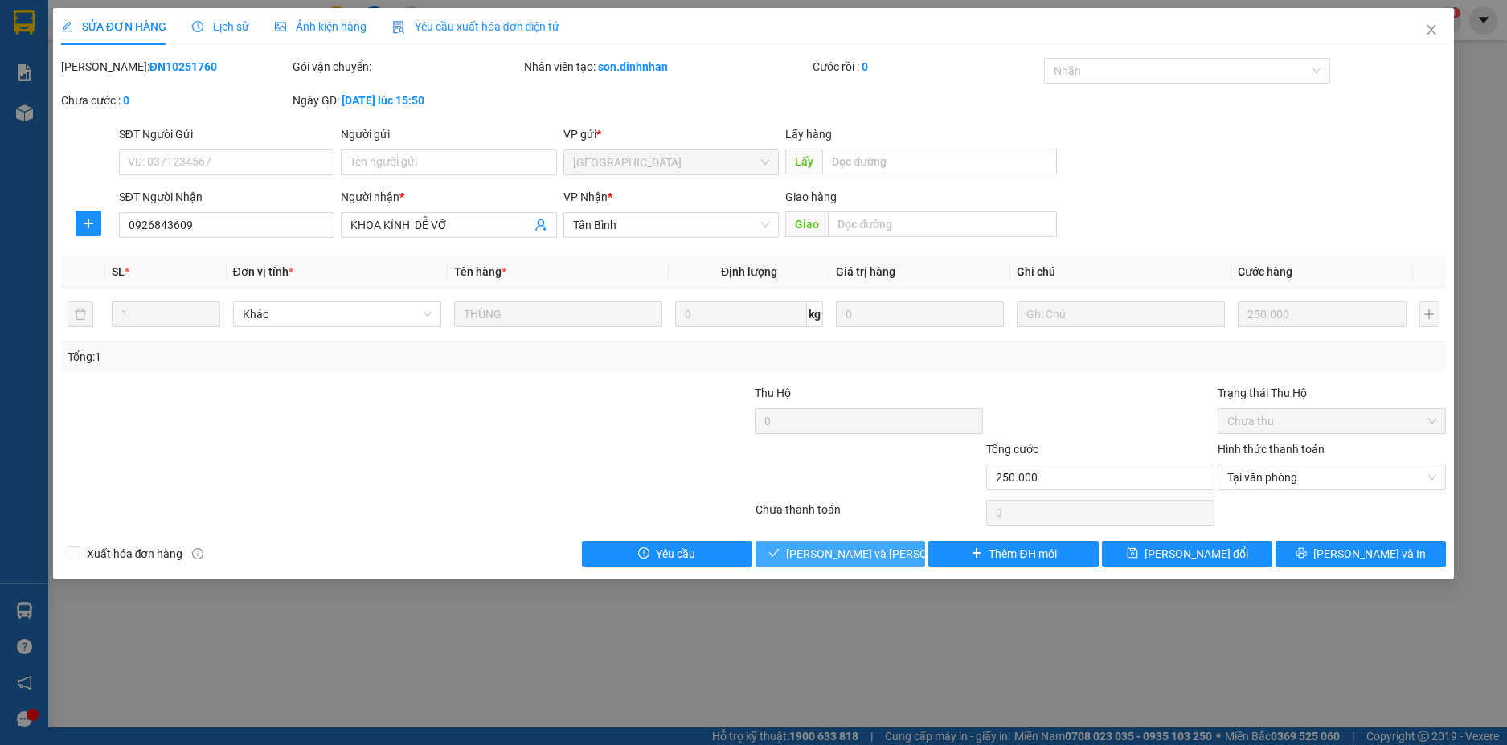
click at [870, 560] on span "Lưu và Giao hàng" at bounding box center [894, 554] width 217 height 18
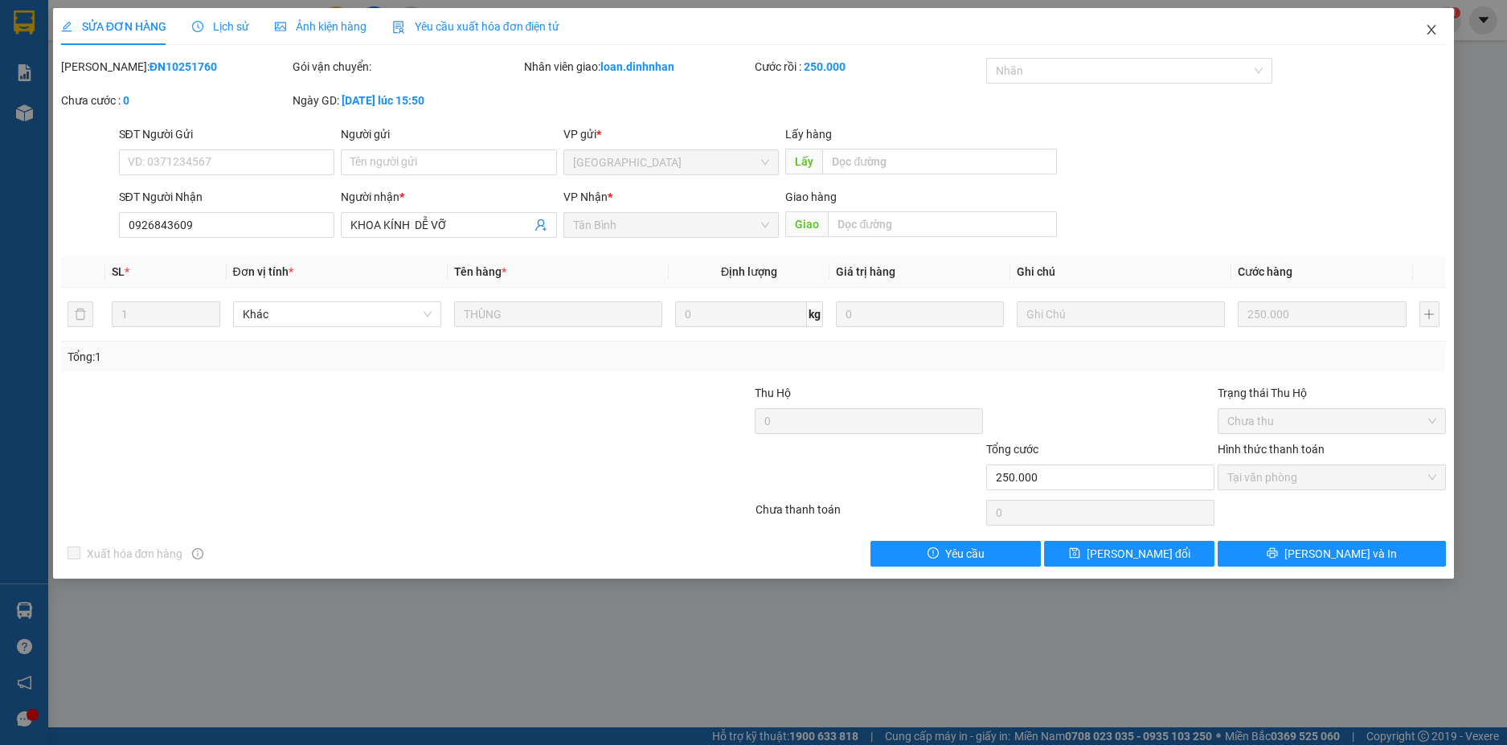
click at [1429, 26] on icon "close" at bounding box center [1431, 29] width 13 height 13
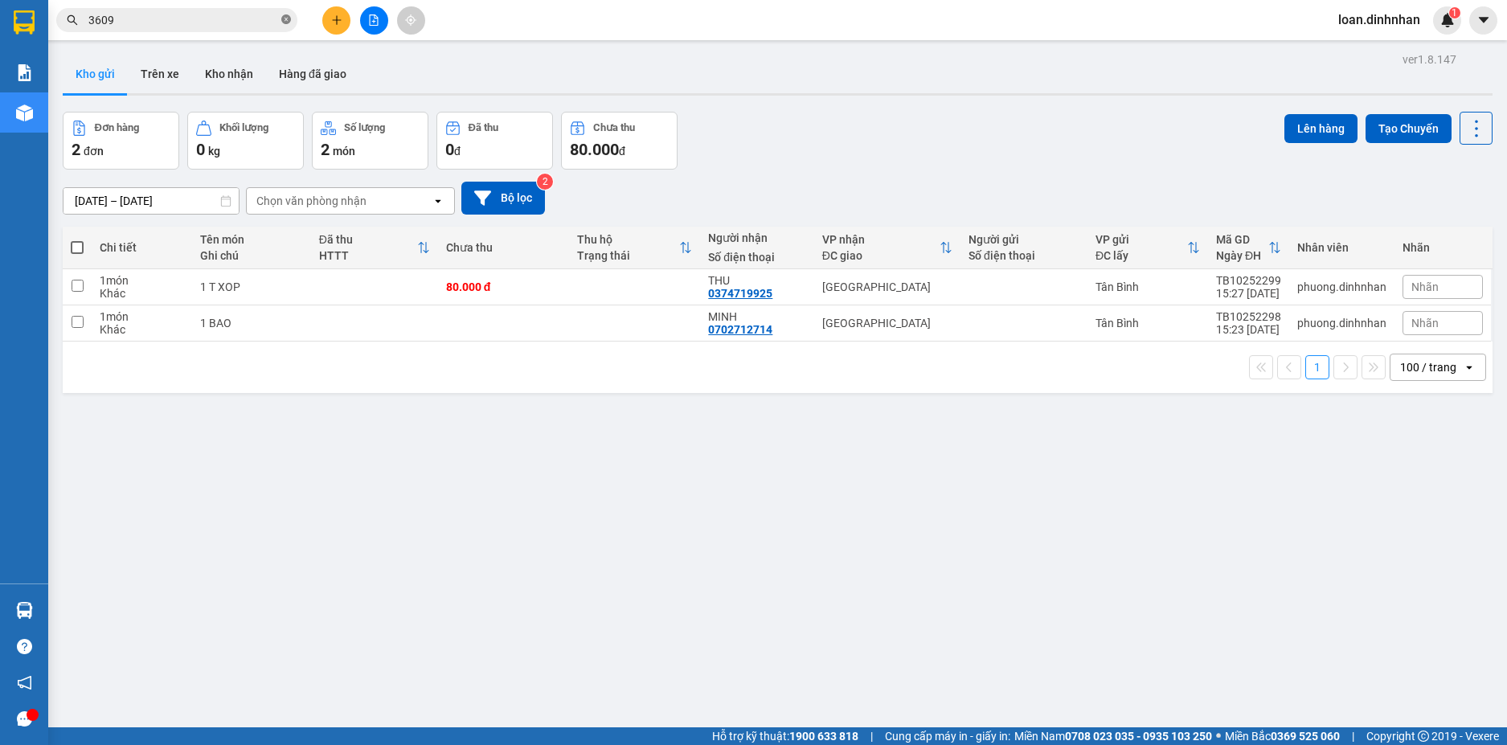
click at [284, 23] on icon "close-circle" at bounding box center [286, 19] width 10 height 10
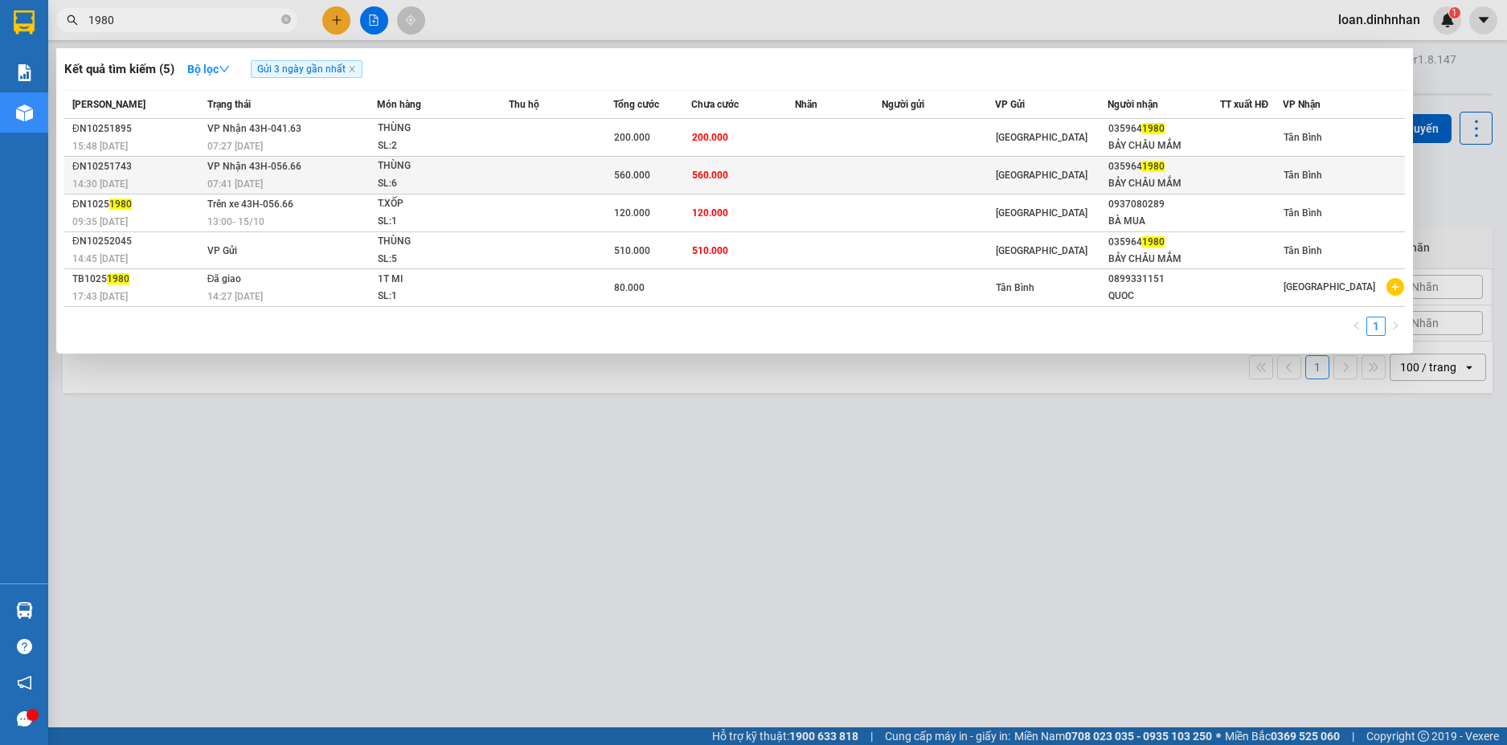
type input "1980"
click at [848, 166] on td at bounding box center [838, 176] width 87 height 38
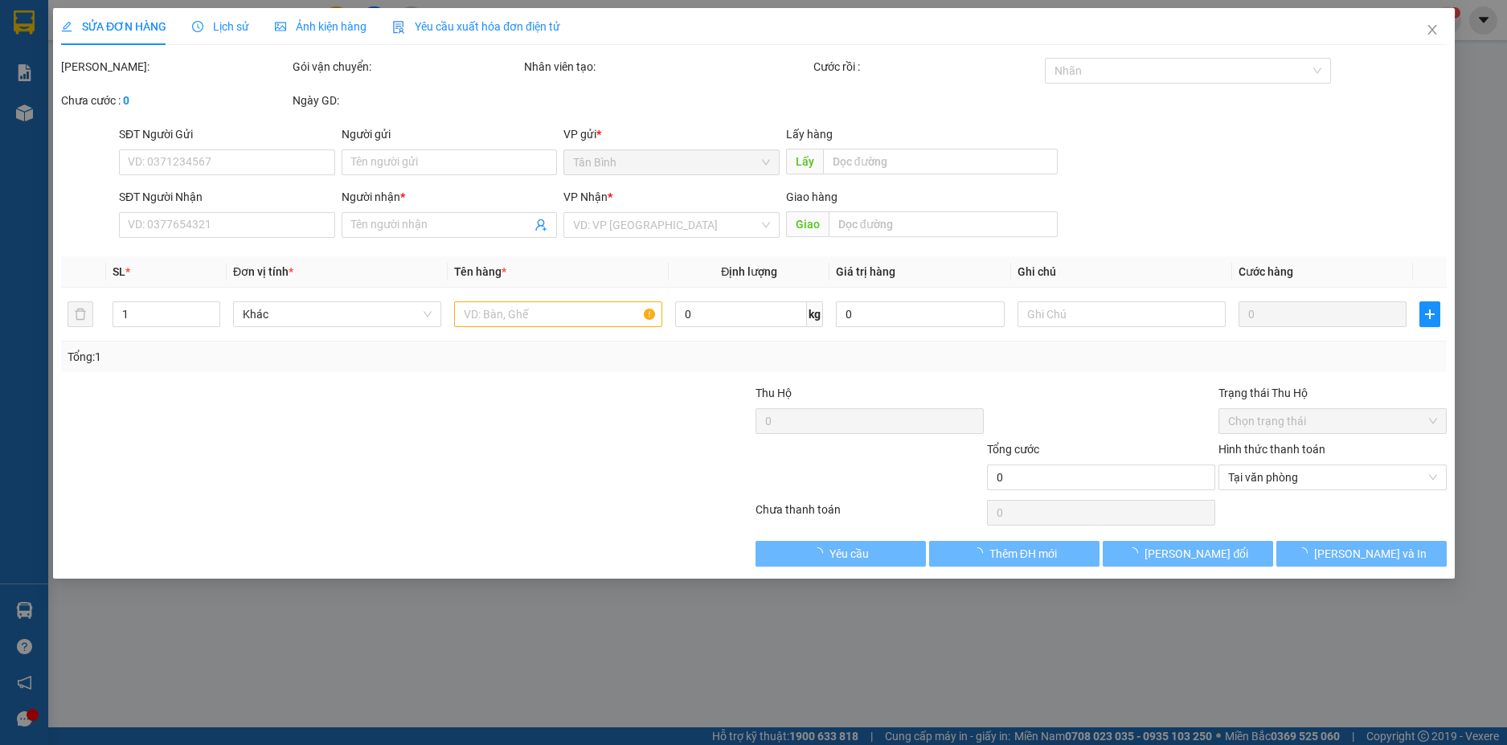
type input "0359641980"
type input "BẢY CHÂU MẮM"
type input "560.000"
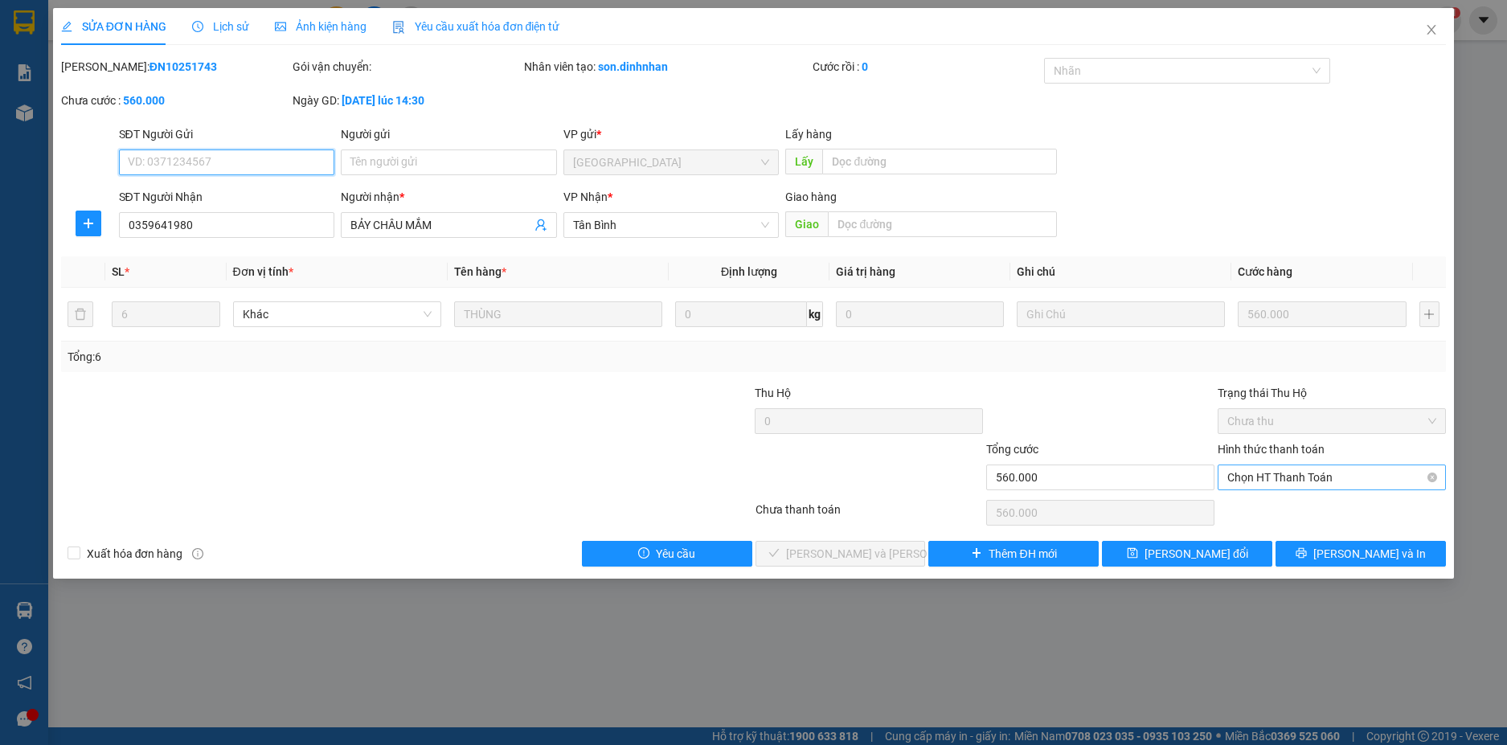
click at [1314, 473] on span "Chọn HT Thanh Toán" at bounding box center [1331, 477] width 209 height 24
click at [1297, 494] on div "Total Paid Fee 0 Total UnPaid Fee 560.000 Cash Collection Total Fee Mã ĐH: ĐN10…" at bounding box center [753, 312] width 1385 height 509
click at [1295, 466] on span "Chọn HT Thanh Toán" at bounding box center [1331, 477] width 209 height 24
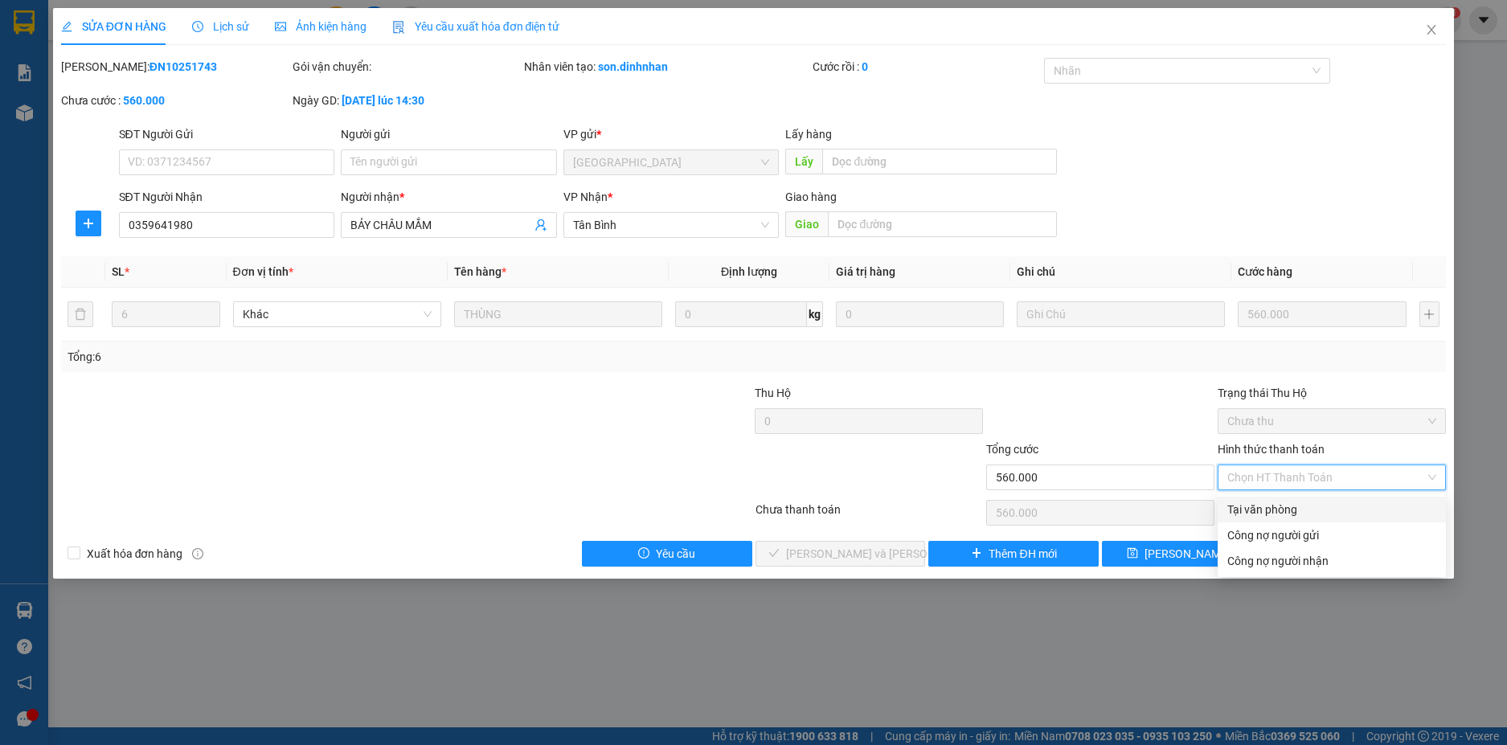
drag, startPoint x: 1297, startPoint y: 503, endPoint x: 1283, endPoint y: 507, distance: 15.0
click at [1296, 504] on div "Tại văn phòng" at bounding box center [1331, 510] width 209 height 18
type input "0"
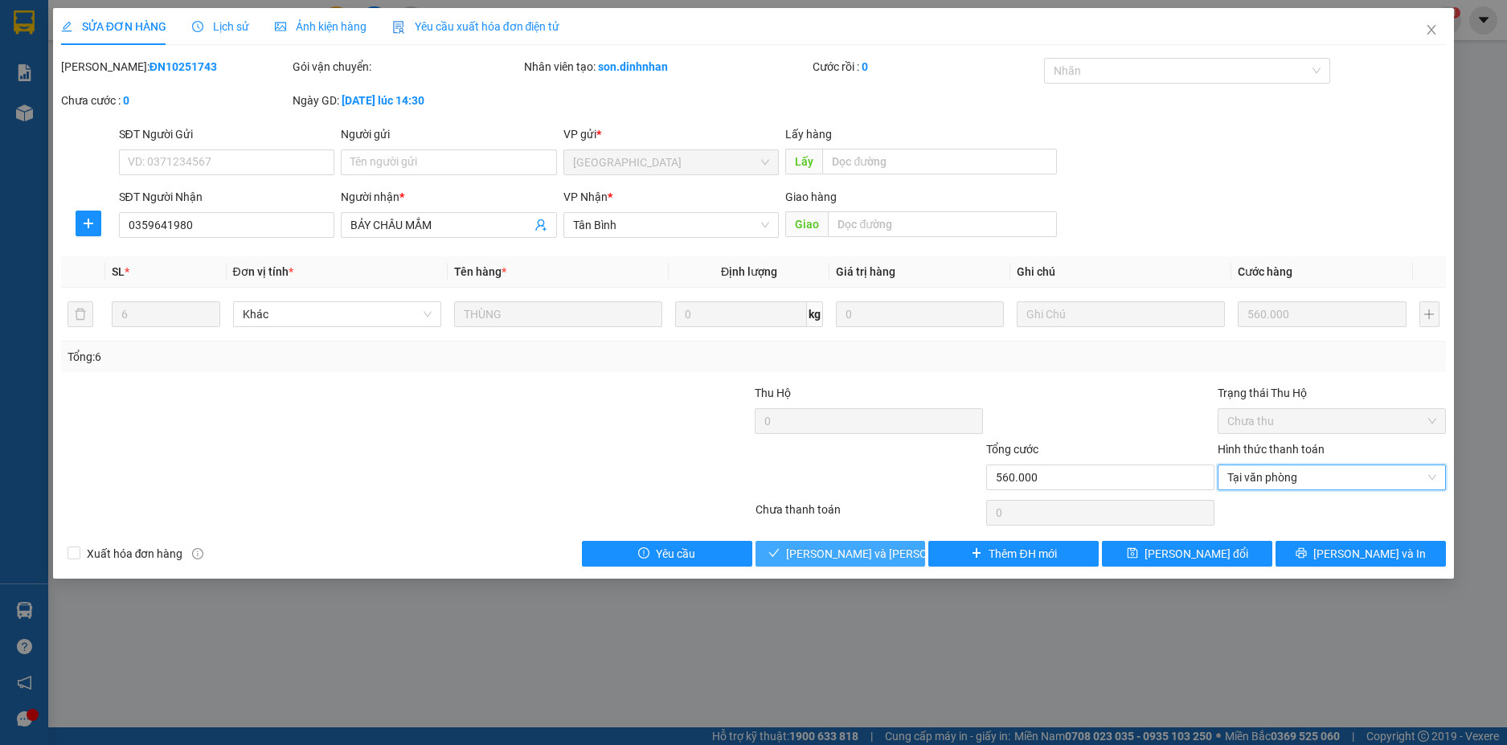
click at [864, 558] on span "Lưu và Giao hàng" at bounding box center [894, 554] width 217 height 18
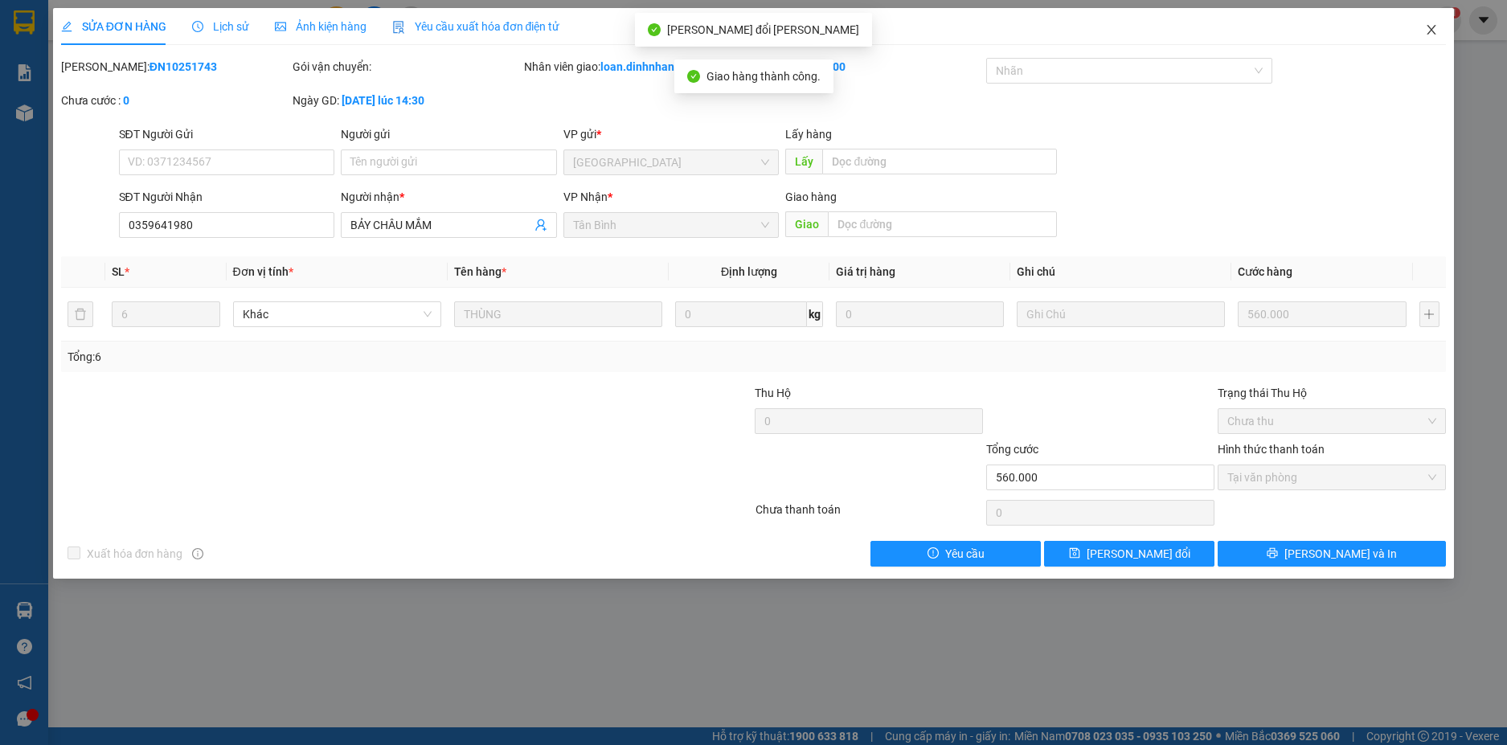
click at [1430, 31] on icon "close" at bounding box center [1431, 29] width 13 height 13
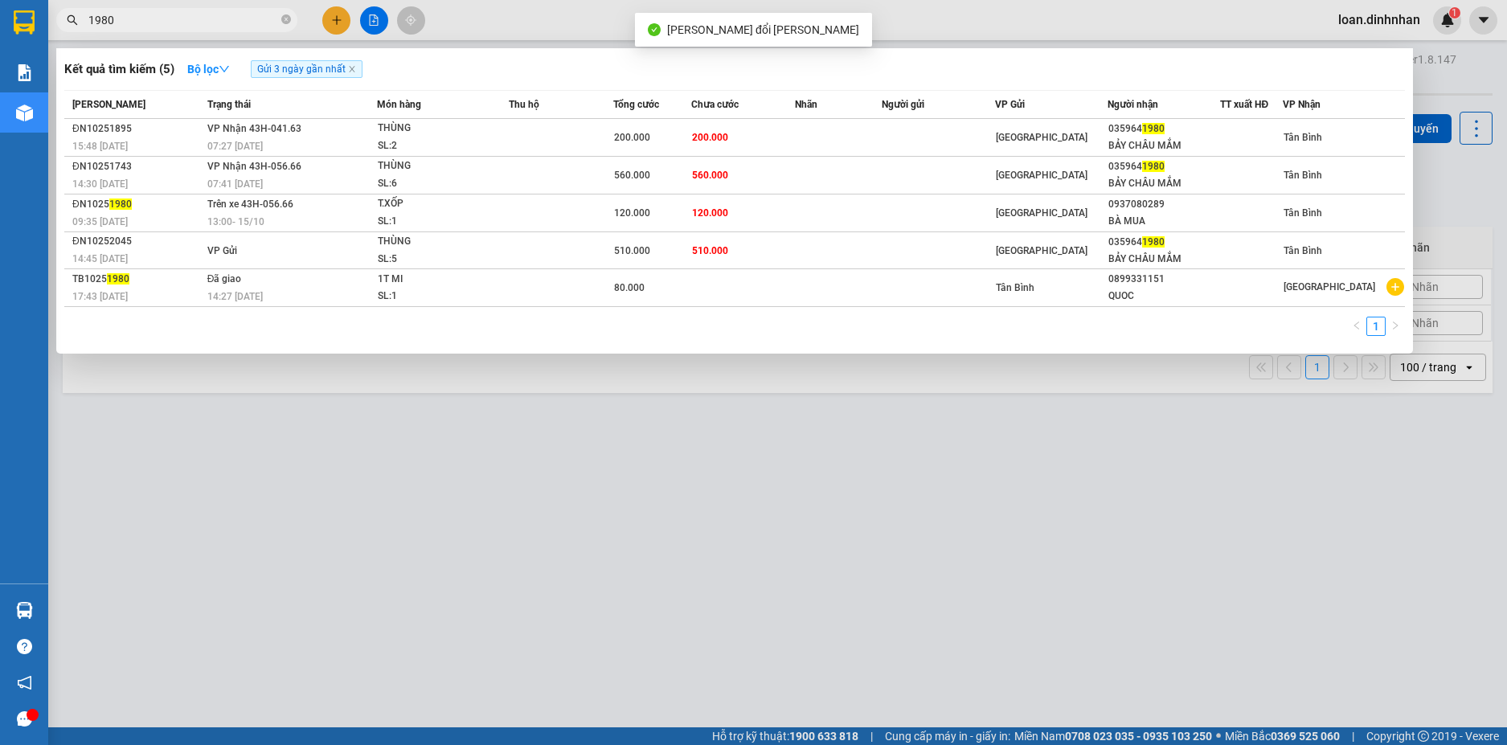
click at [199, 12] on input "1980" at bounding box center [183, 20] width 190 height 18
click at [287, 20] on icon "close-circle" at bounding box center [286, 19] width 10 height 10
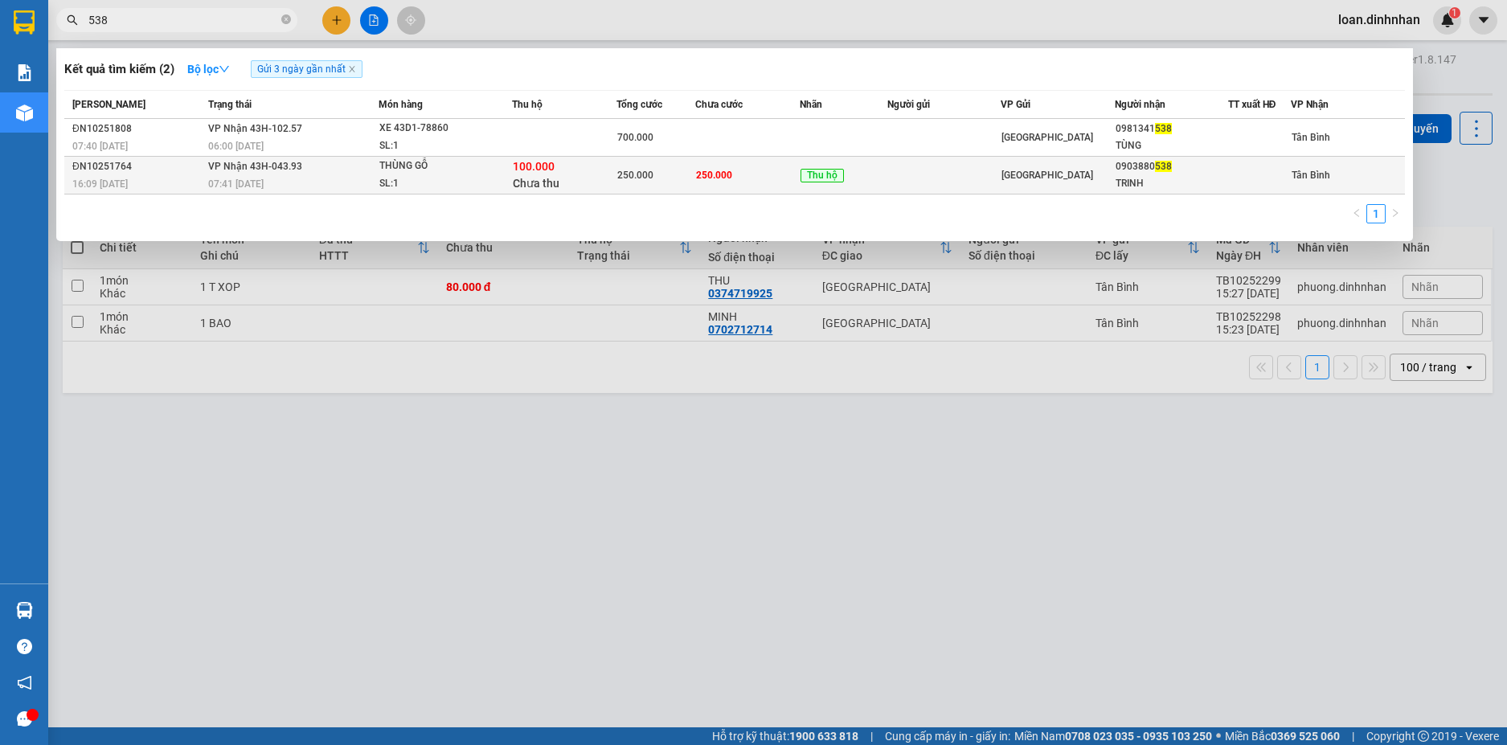
type input "538"
click at [625, 168] on div "250.000" at bounding box center [655, 175] width 77 height 18
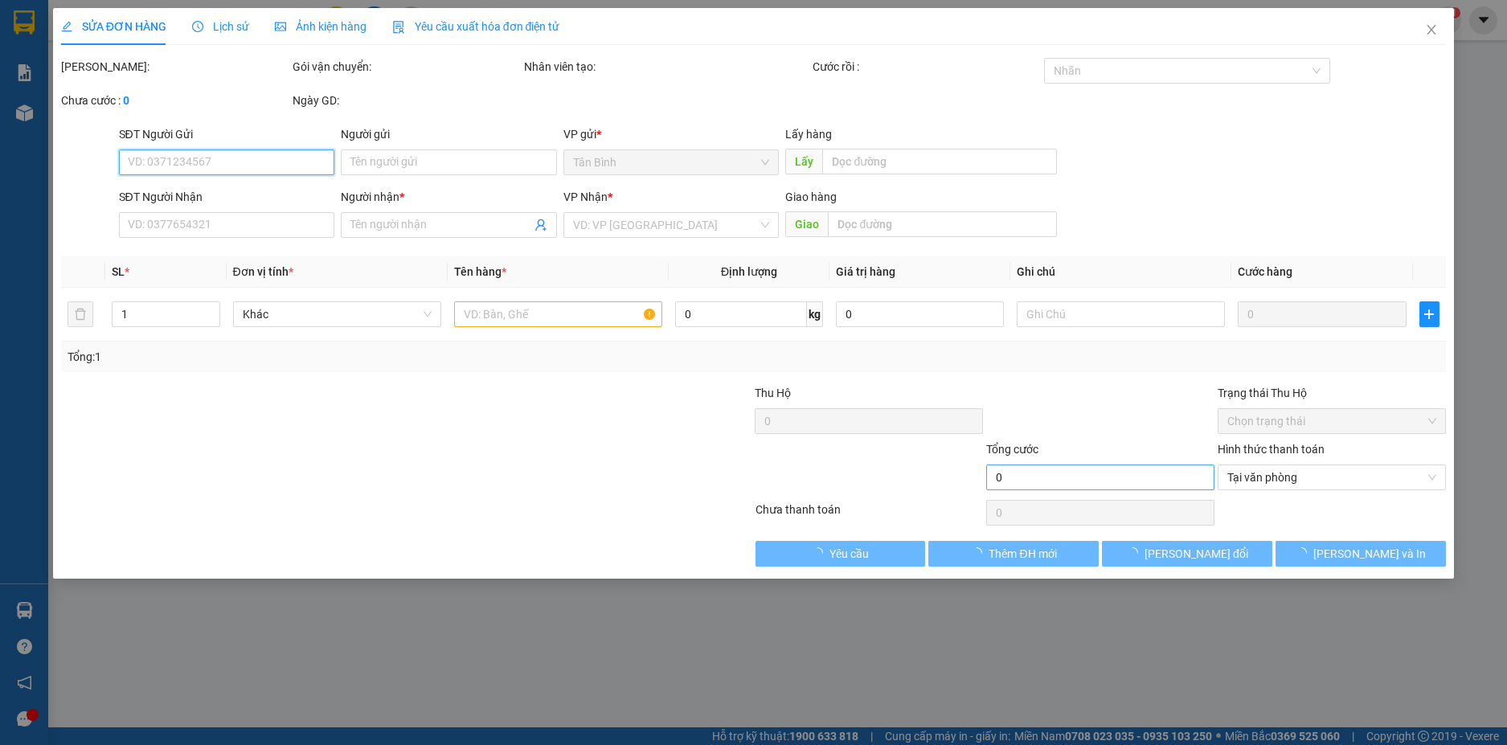
type input "0903880538"
type input "TRINH"
type input "100.000"
type input "250.000"
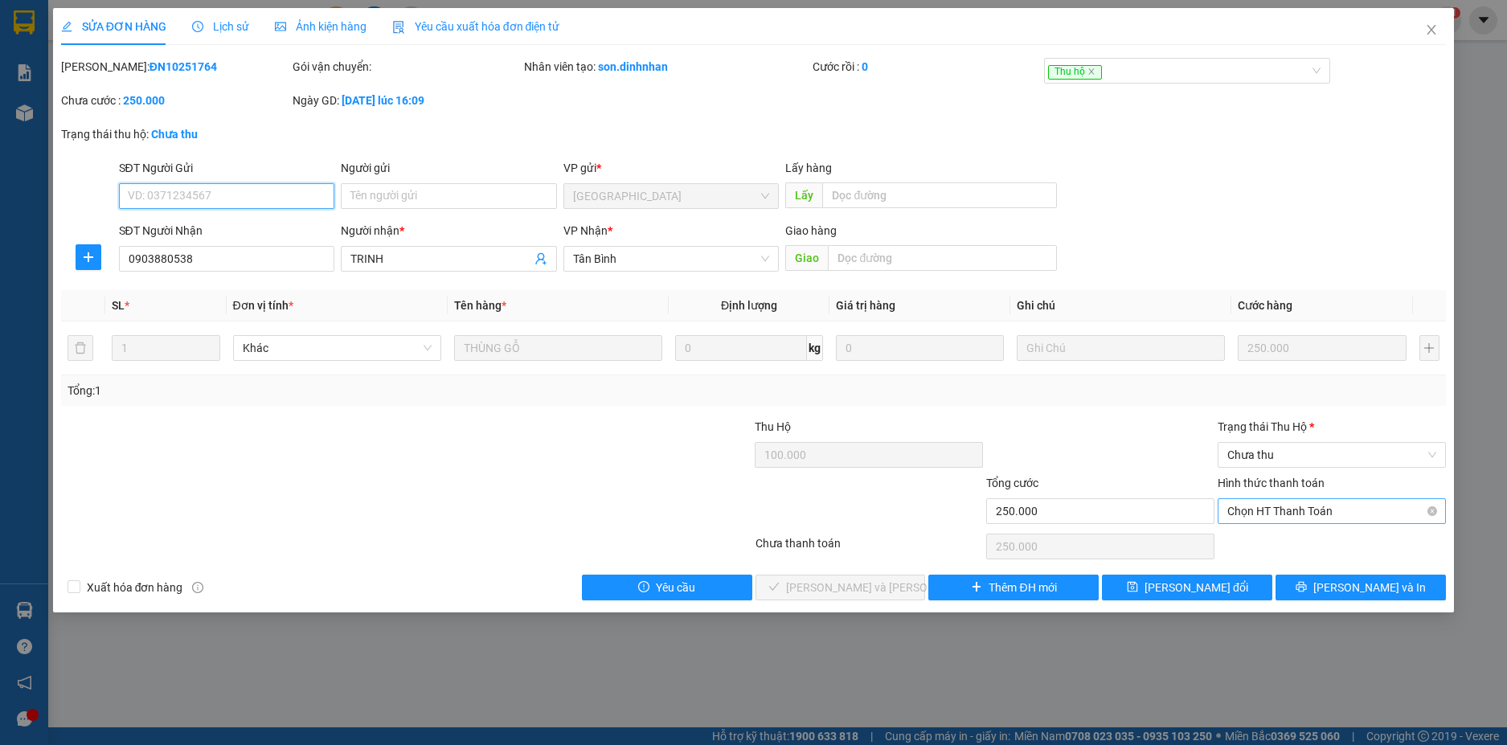
click at [1282, 514] on span "Chọn HT Thanh Toán" at bounding box center [1331, 511] width 209 height 24
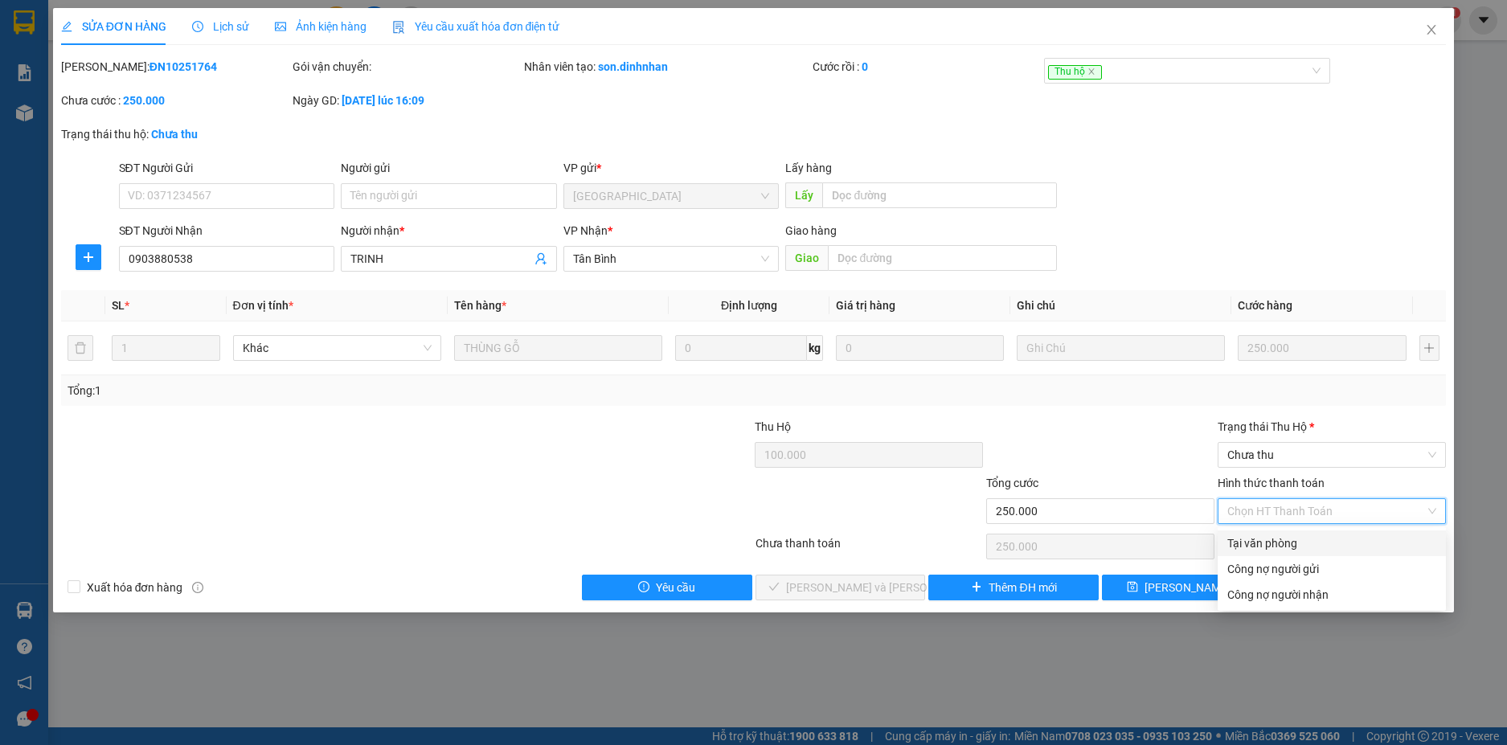
click at [1280, 544] on div "Tại văn phòng" at bounding box center [1331, 543] width 209 height 18
type input "0"
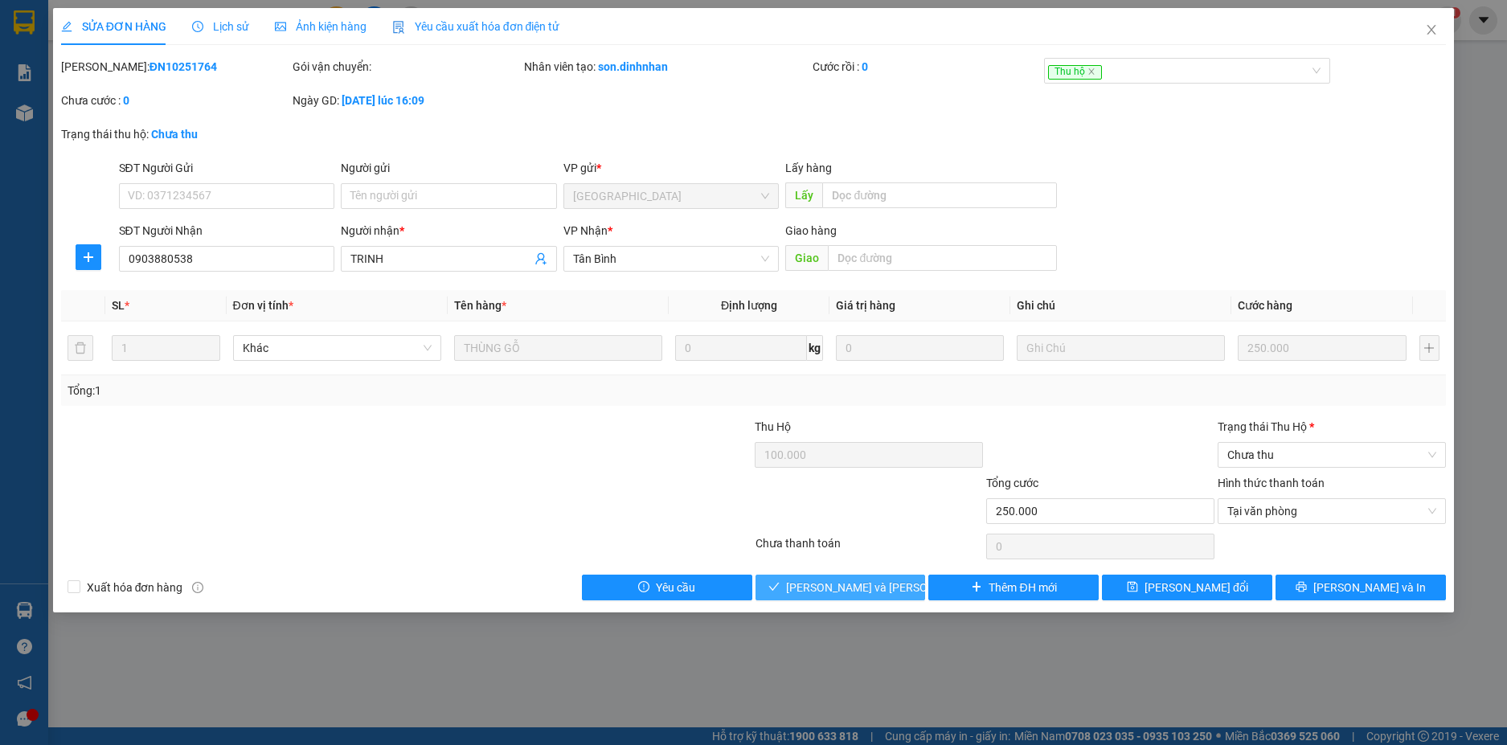
click at [800, 587] on button "Lưu và Giao hàng" at bounding box center [840, 588] width 170 height 26
click at [1324, 448] on span "Chưa thu" at bounding box center [1331, 455] width 209 height 24
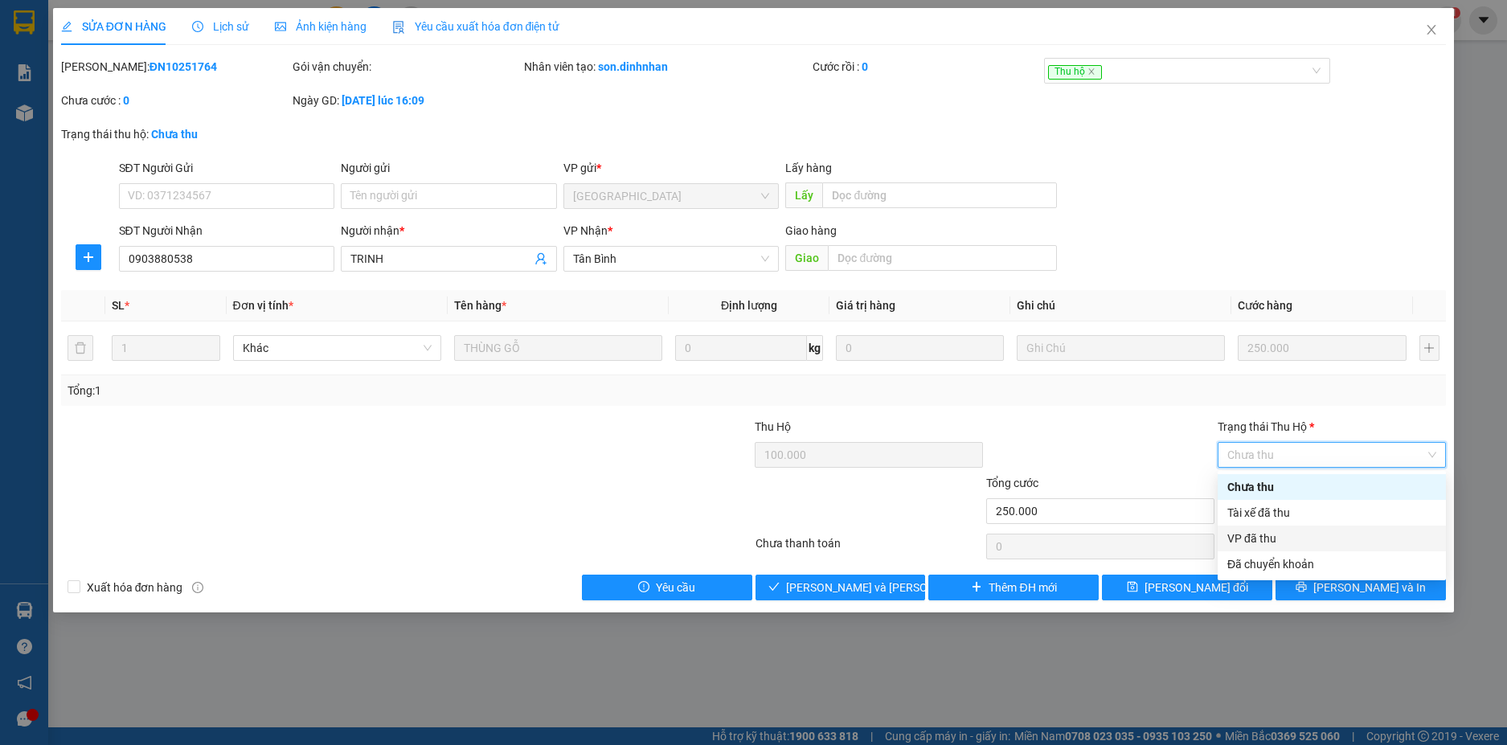
click at [1285, 546] on div "VP đã thu" at bounding box center [1331, 539] width 209 height 18
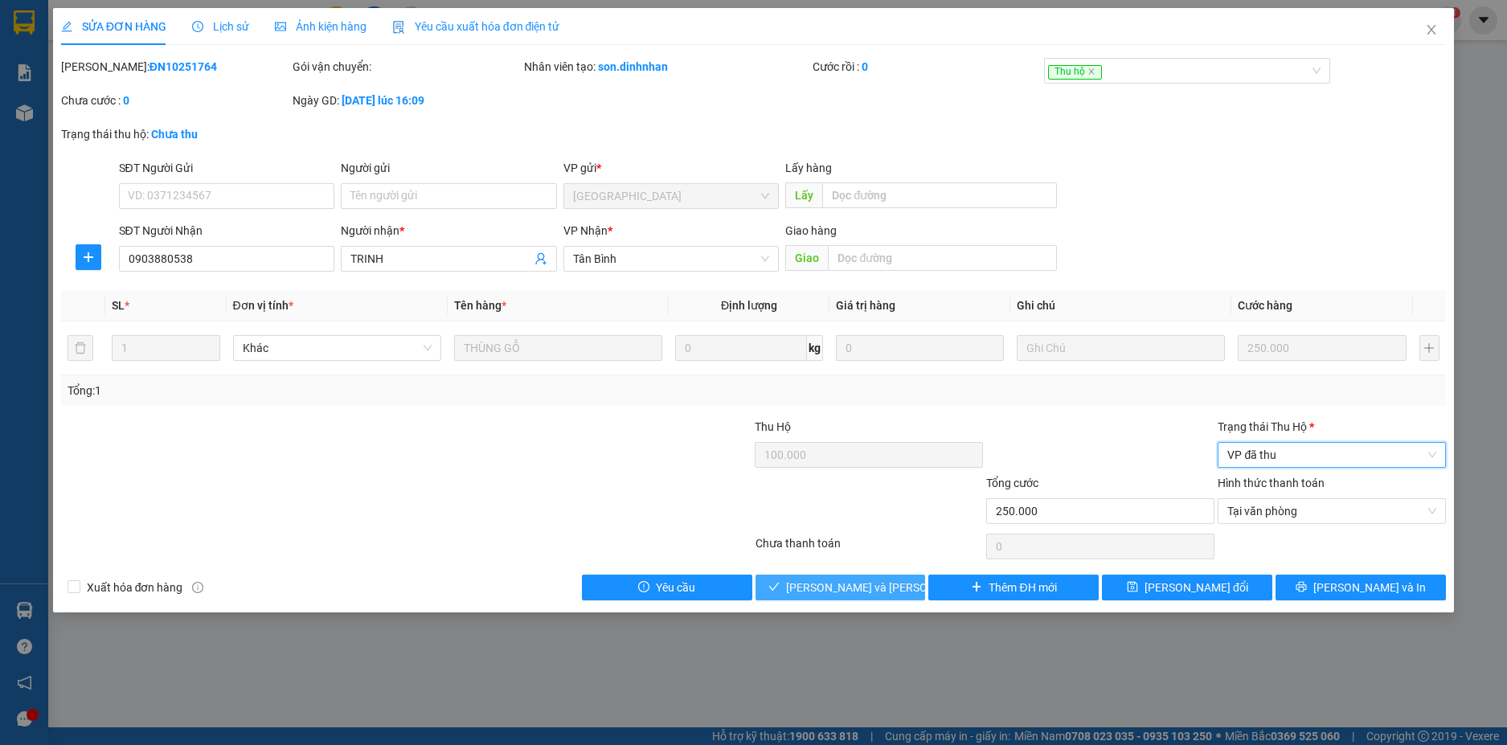
click at [863, 583] on span "Lưu và Giao hàng" at bounding box center [894, 588] width 217 height 18
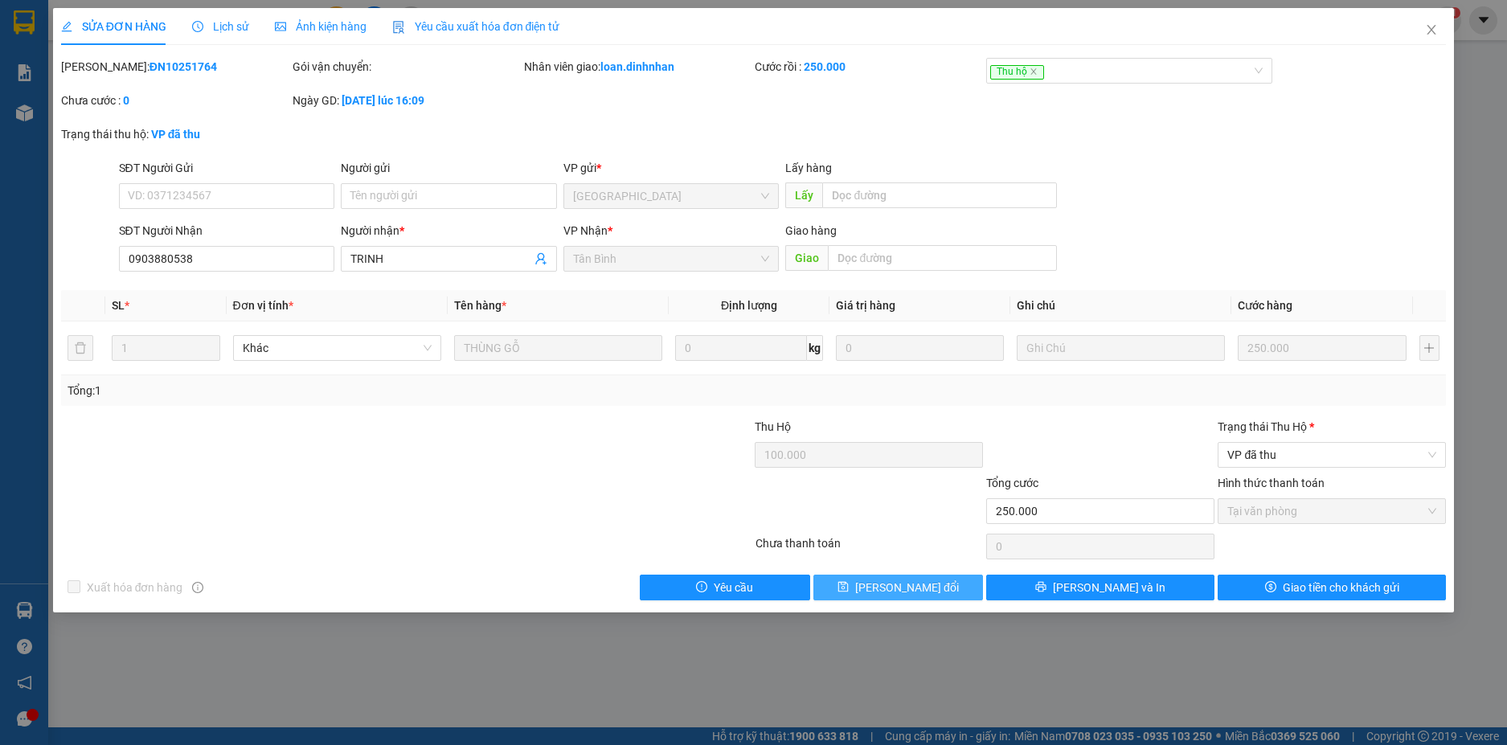
click at [906, 585] on span "Lưu thay đổi" at bounding box center [907, 588] width 104 height 18
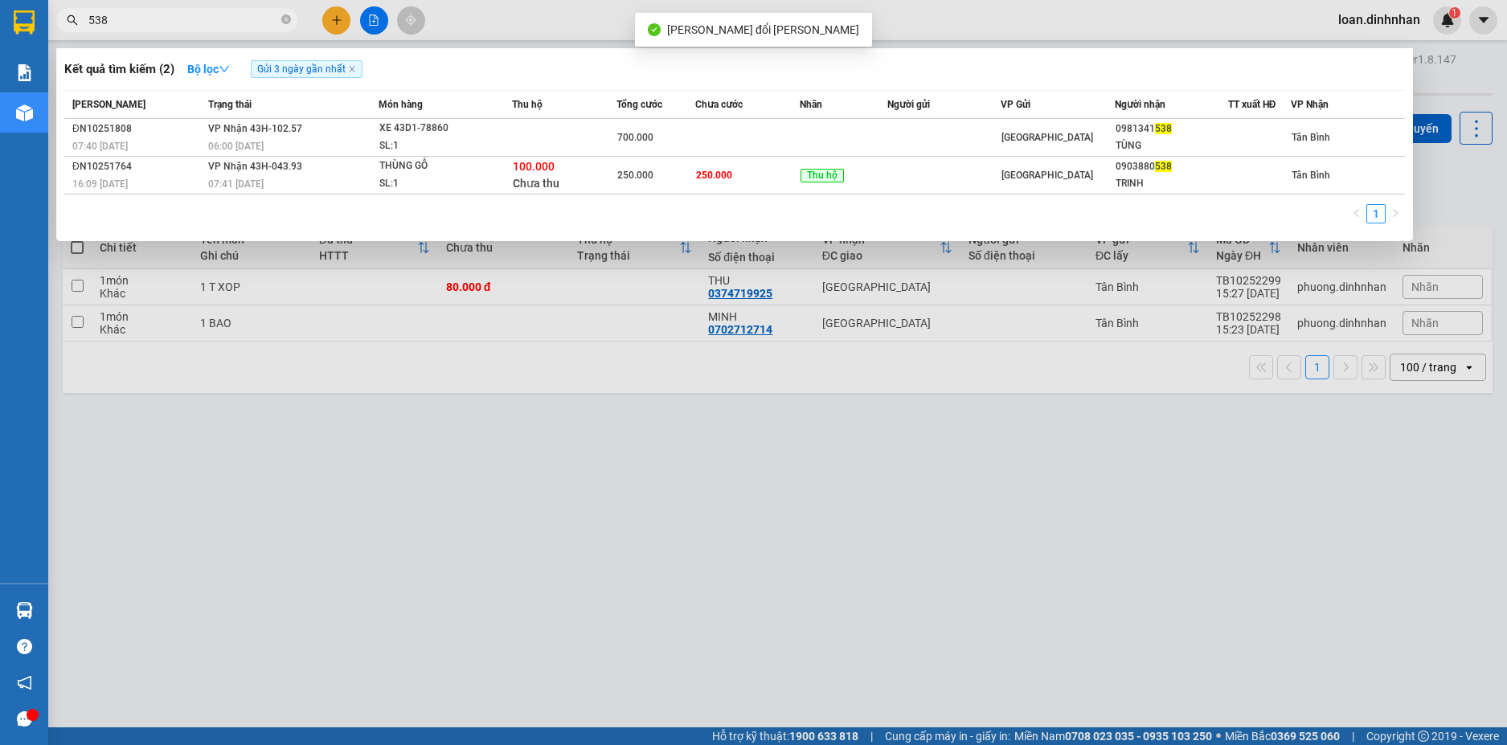
click at [190, 31] on span "538" at bounding box center [176, 20] width 241 height 24
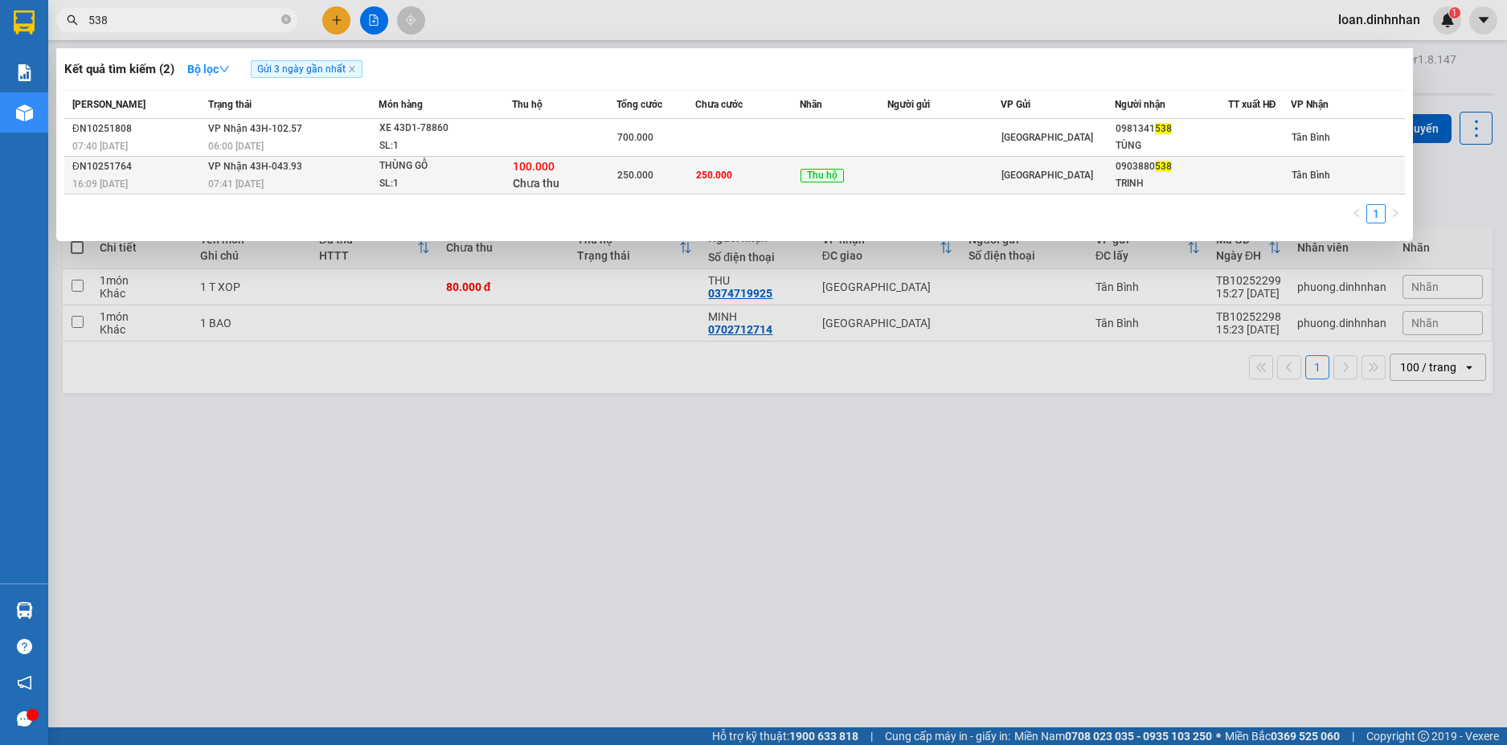
click at [820, 183] on div "Thu hộ" at bounding box center [843, 175] width 86 height 18
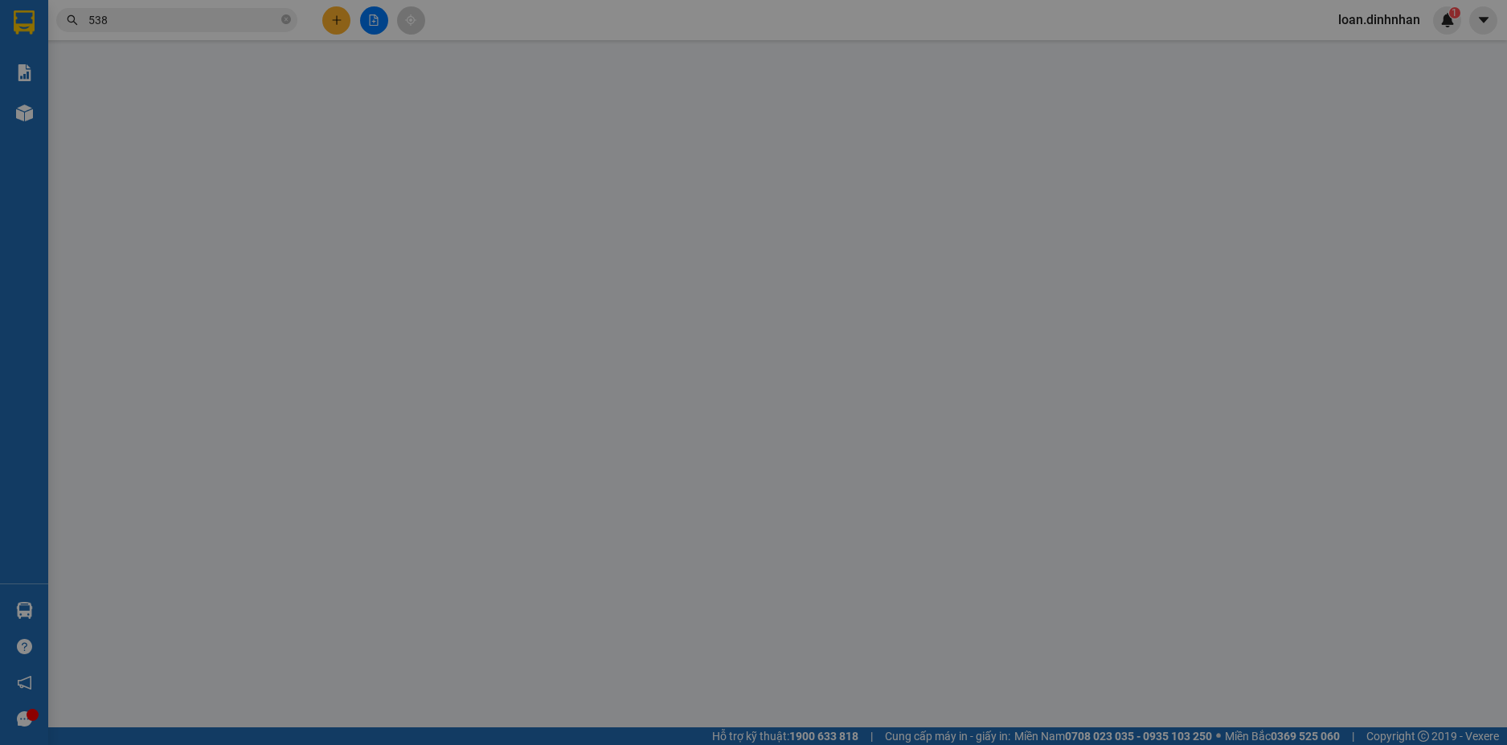
type input "0903880538"
type input "TRINH"
type input "100.000"
type input "250.000"
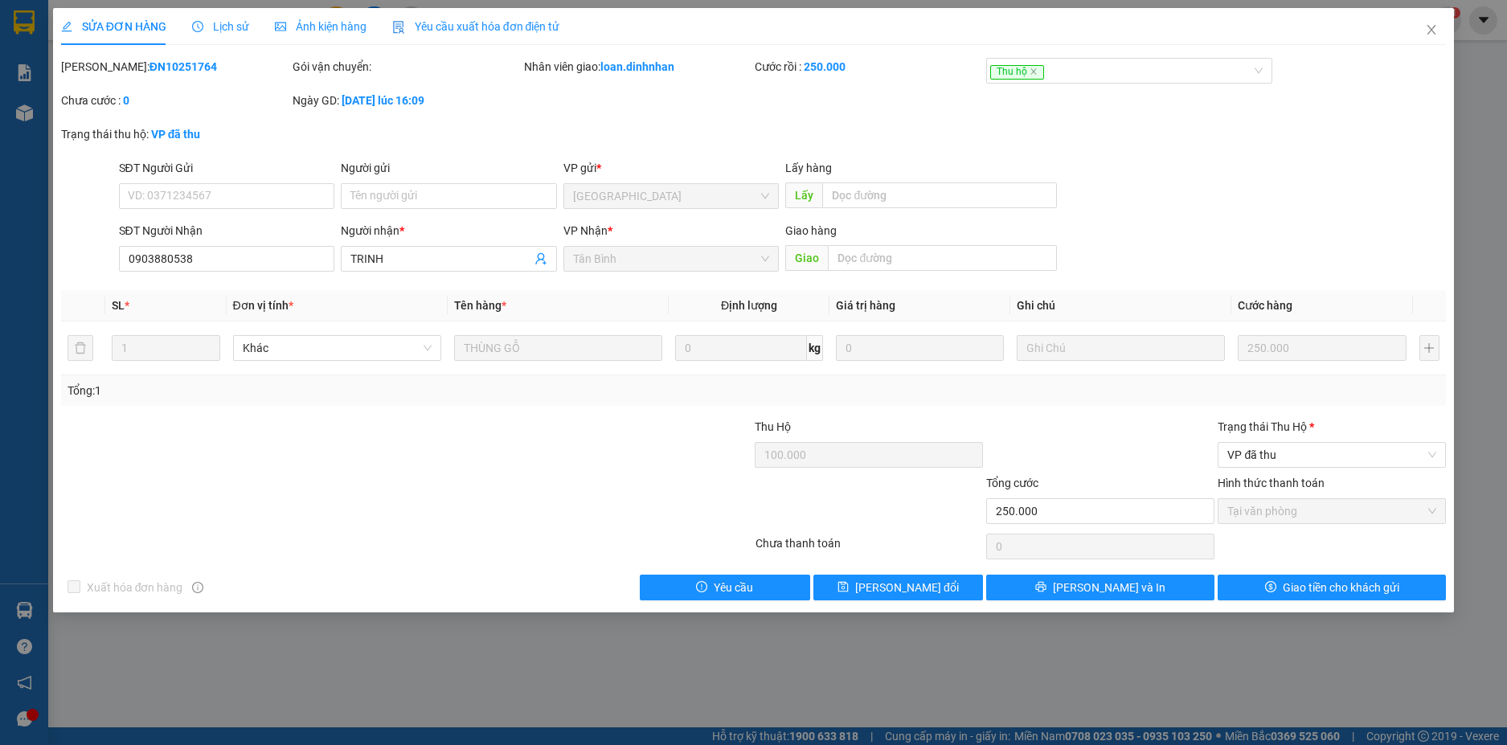
click at [245, 23] on span "Lịch sử" at bounding box center [220, 26] width 57 height 13
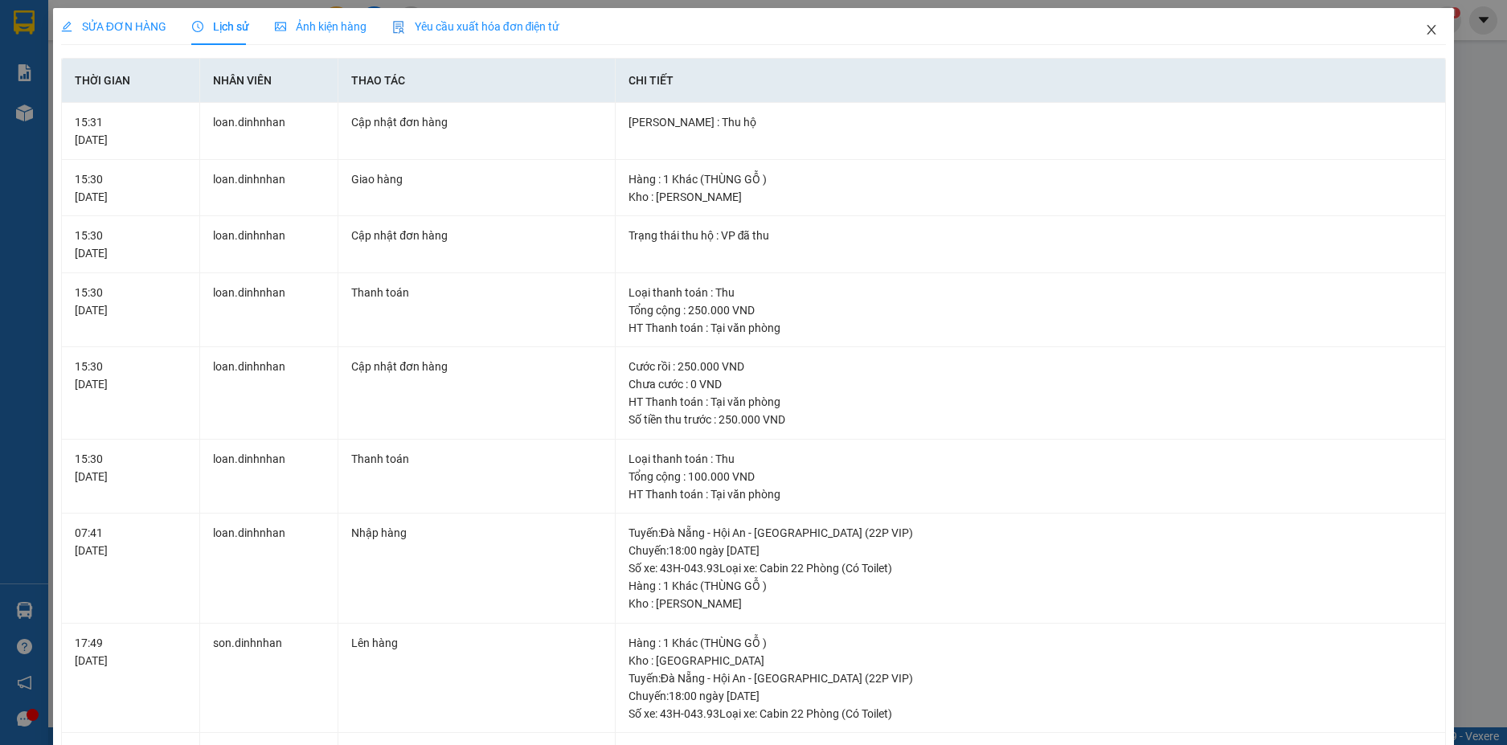
click at [1425, 31] on icon "close" at bounding box center [1431, 29] width 13 height 13
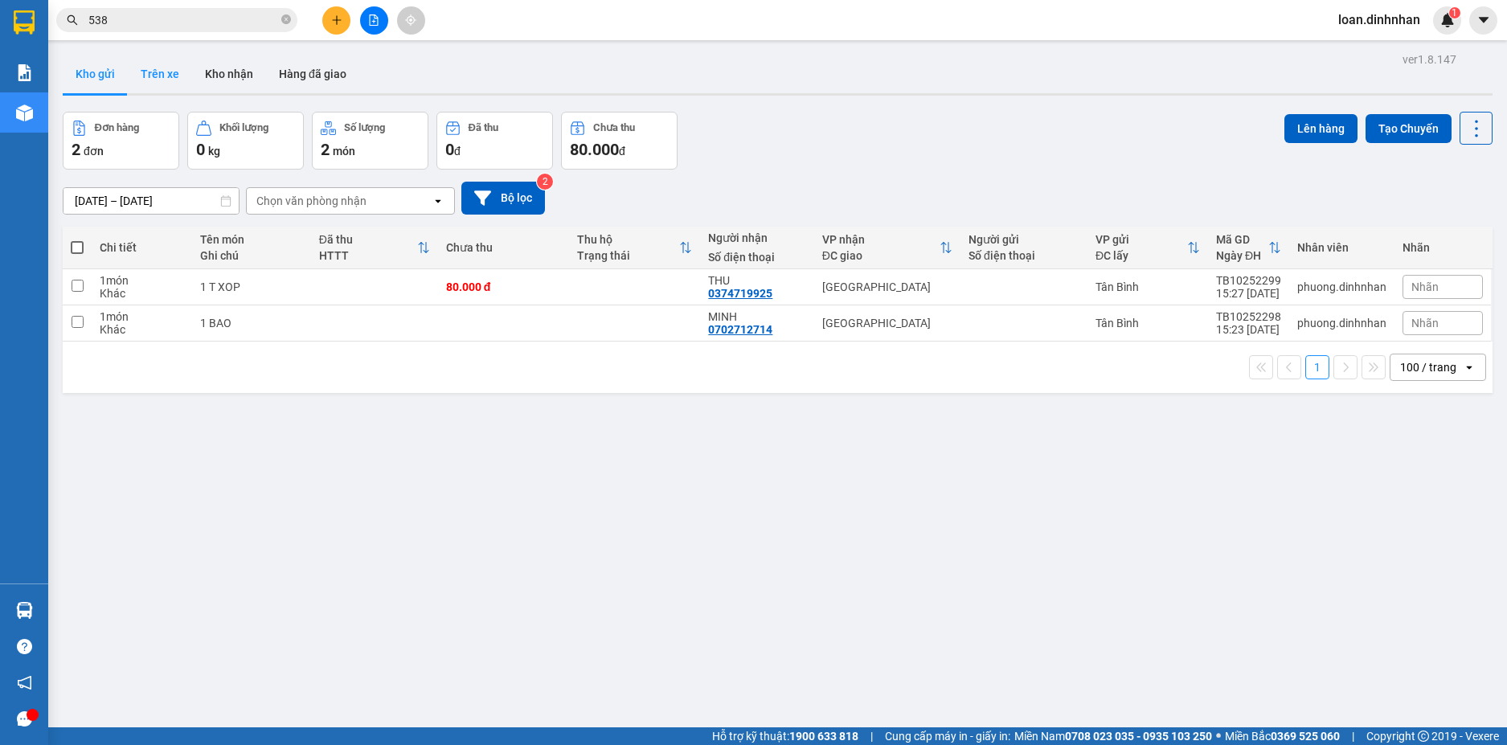
click at [153, 68] on button "Trên xe" at bounding box center [160, 74] width 64 height 39
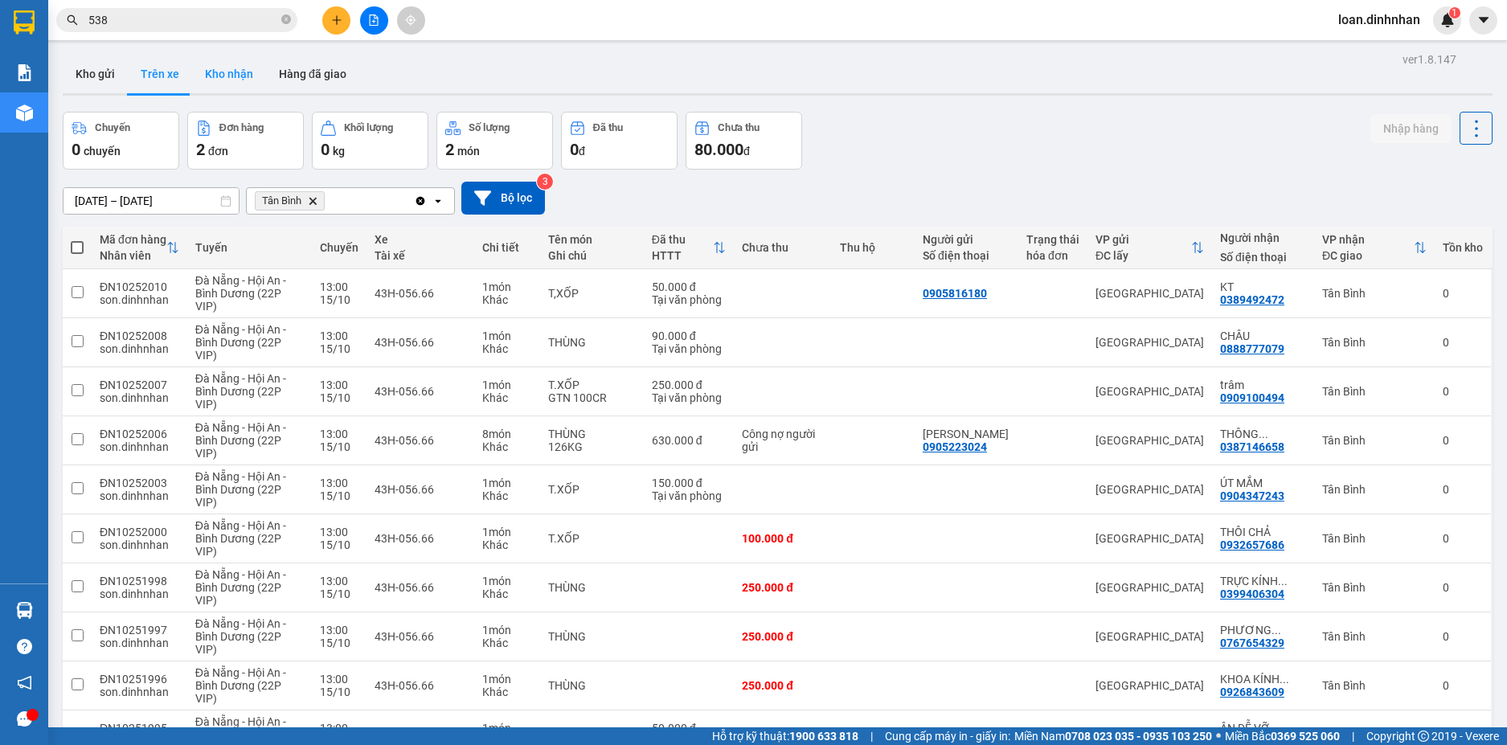
click at [242, 71] on button "Kho nhận" at bounding box center [229, 74] width 74 height 39
type input "[DATE] – [DATE]"
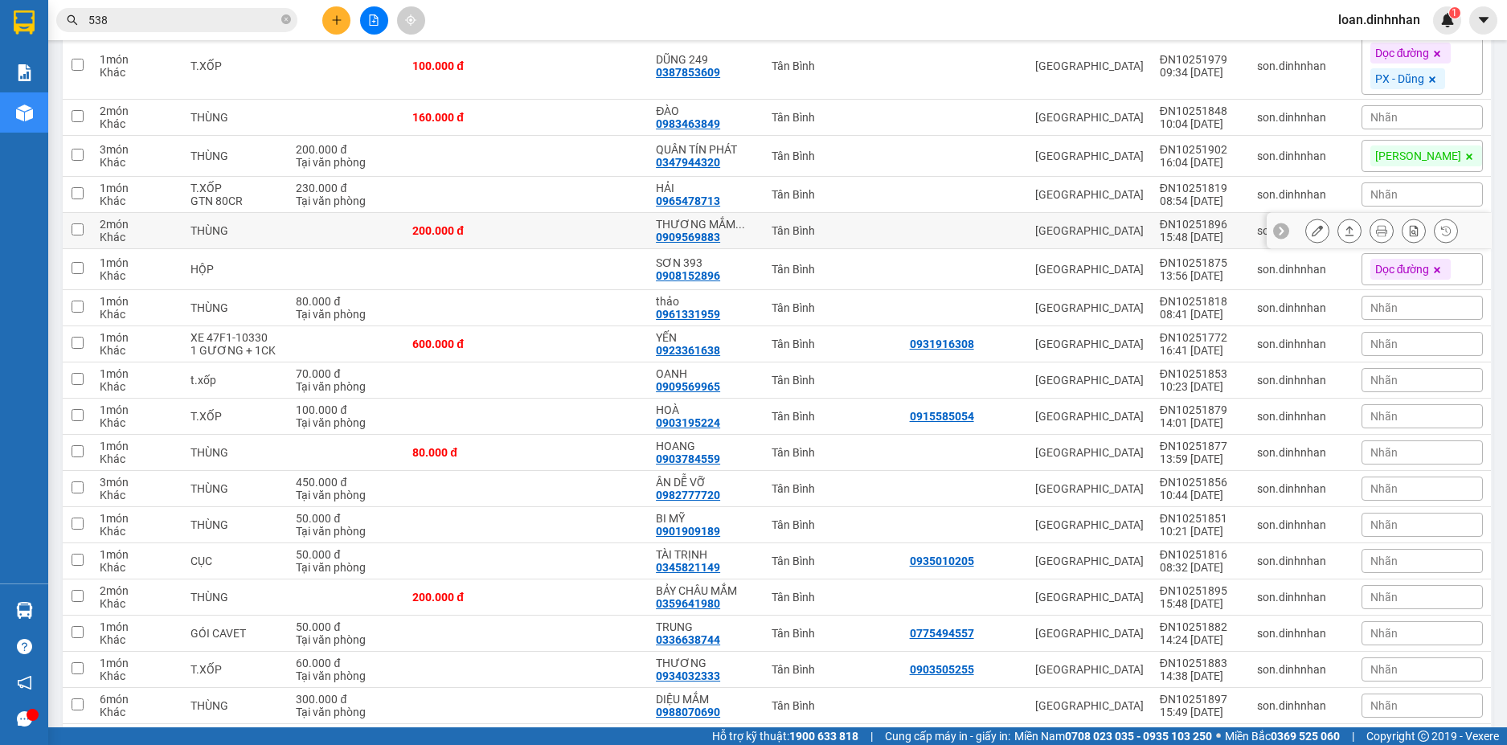
scroll to position [1360, 0]
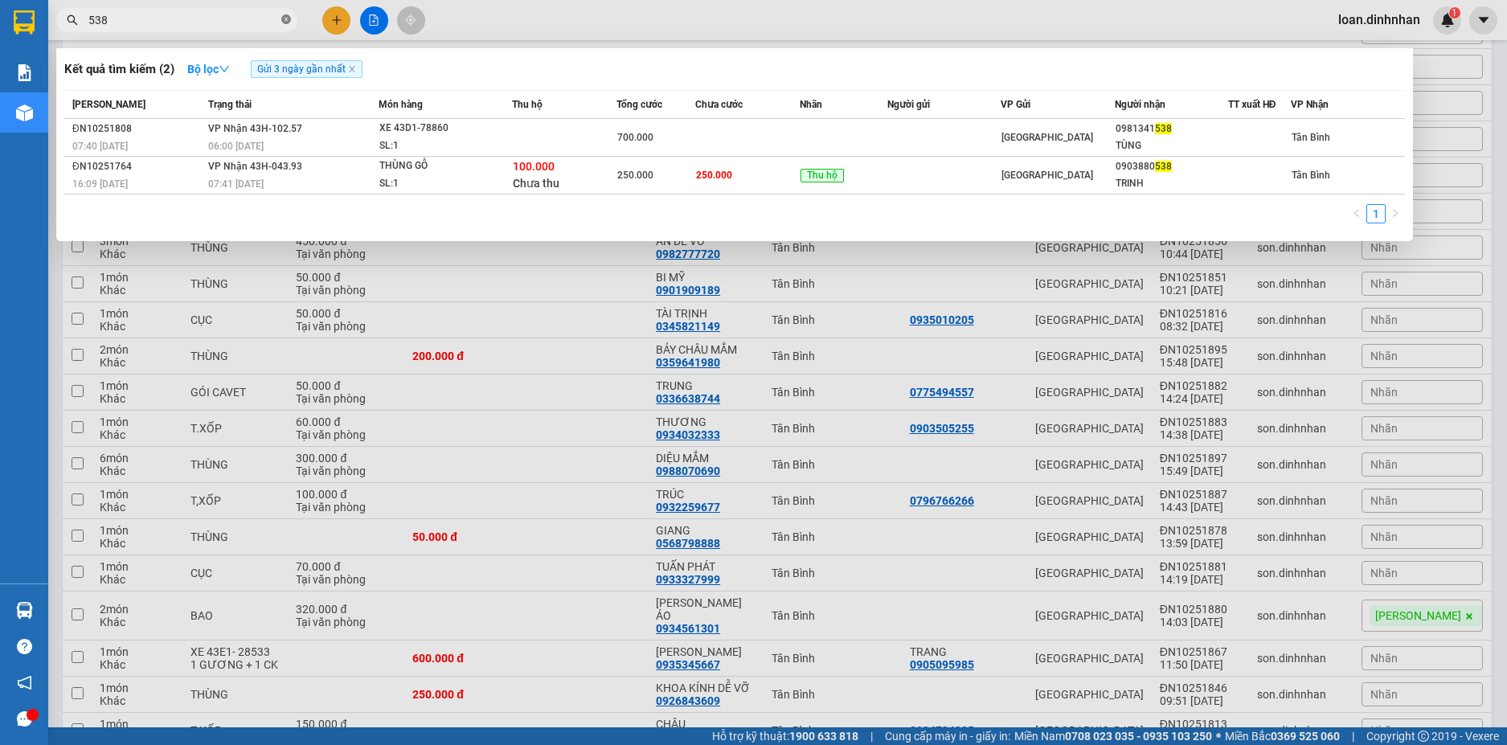
click at [284, 13] on span at bounding box center [286, 20] width 10 height 15
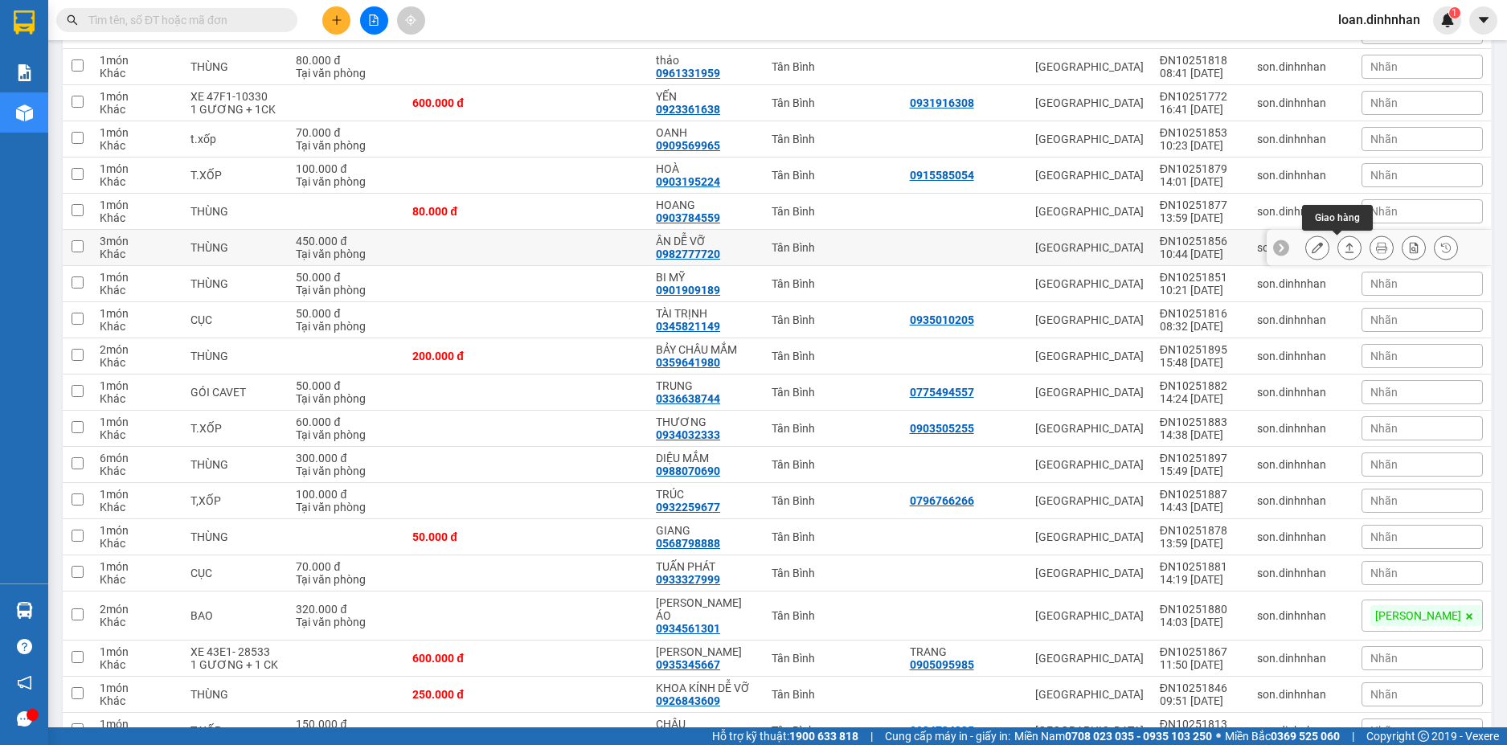
click at [1345, 247] on icon at bounding box center [1349, 248] width 9 height 10
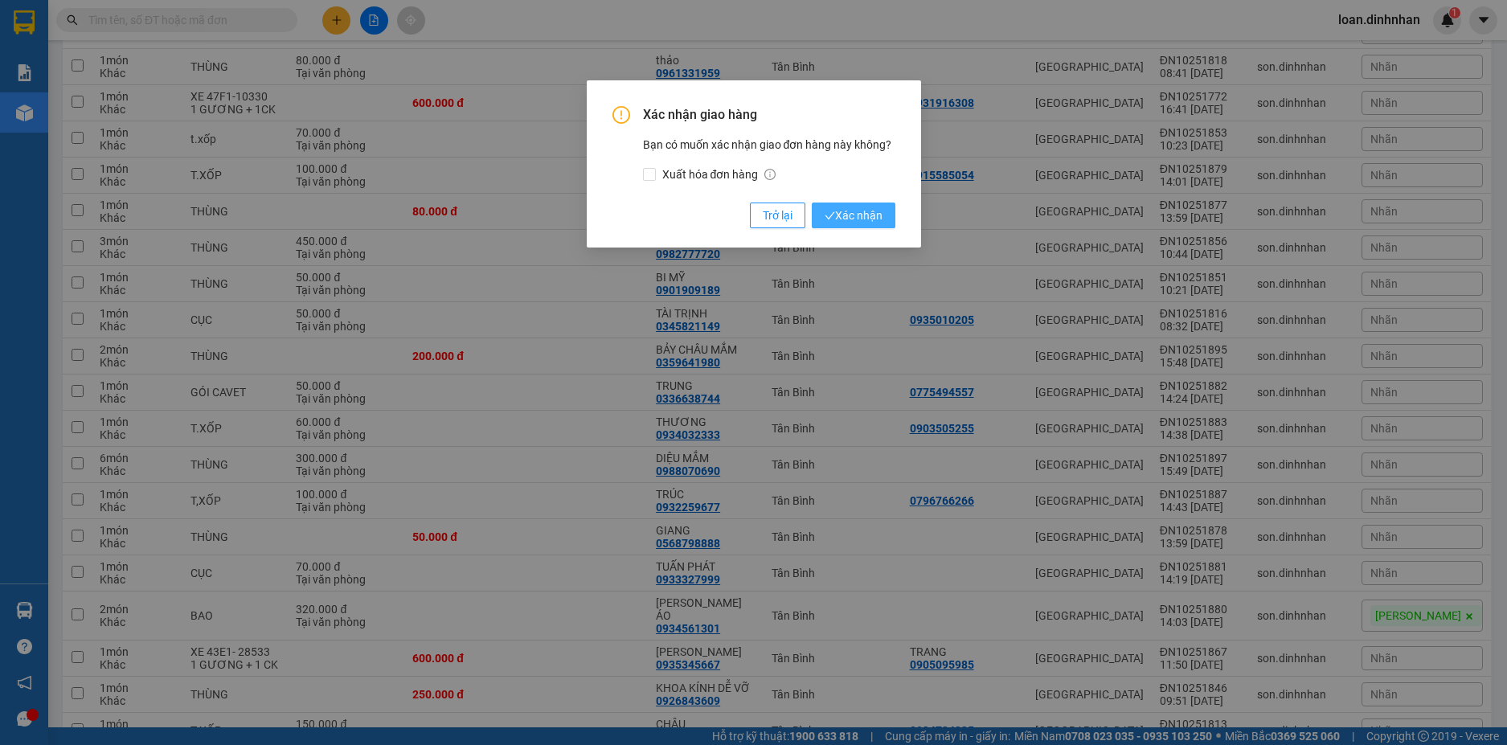
click at [855, 214] on span "Xác nhận" at bounding box center [854, 216] width 58 height 18
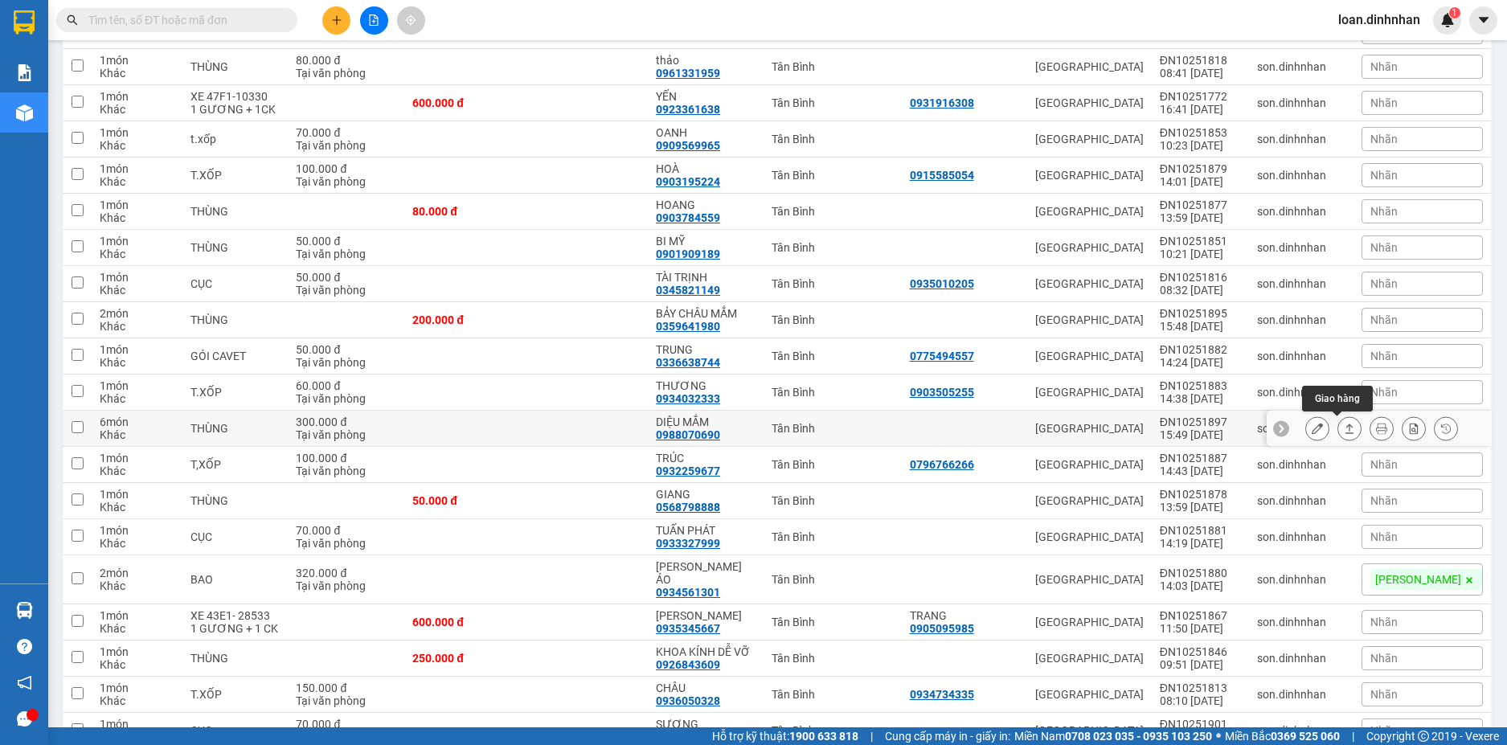
click at [1344, 425] on icon at bounding box center [1349, 428] width 11 height 11
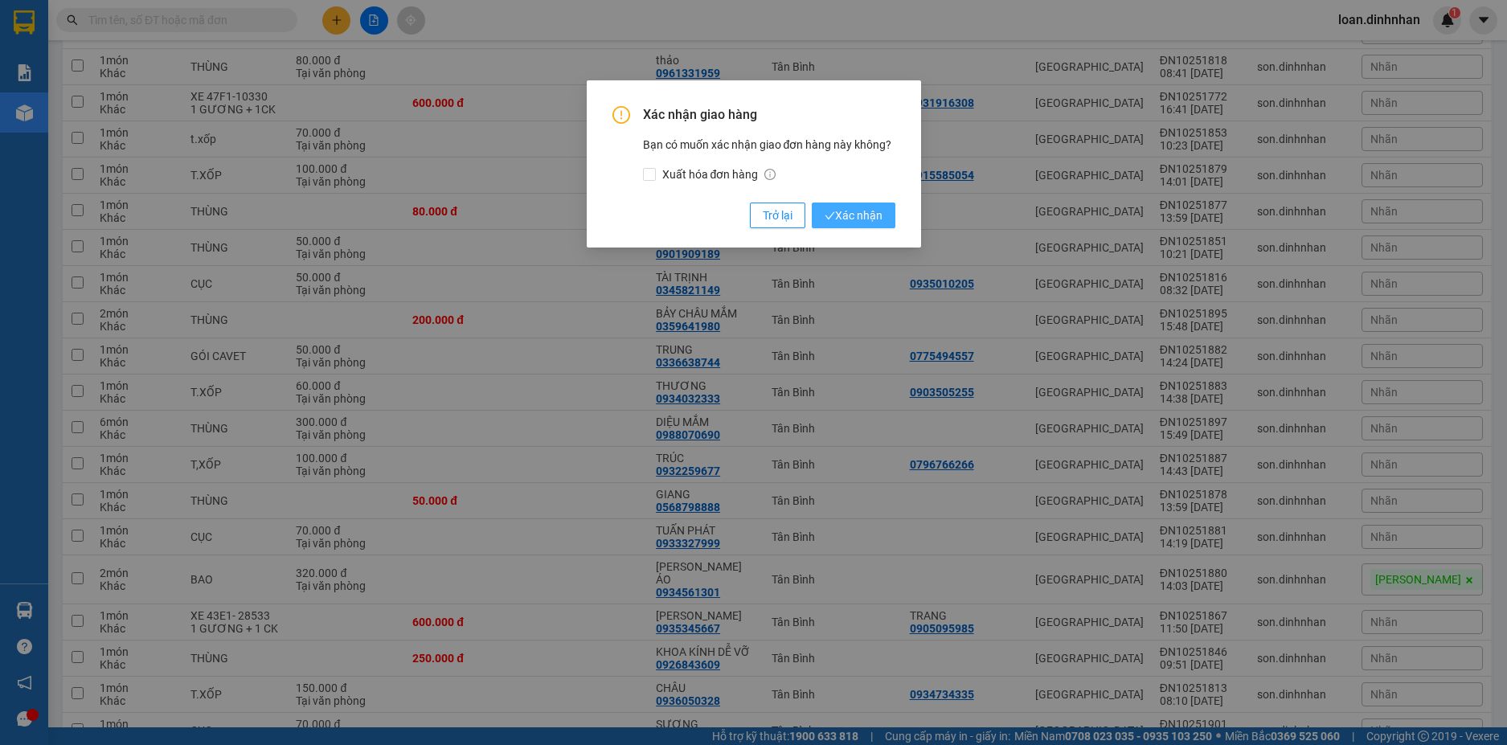
click at [836, 207] on span "Xác nhận" at bounding box center [854, 216] width 58 height 18
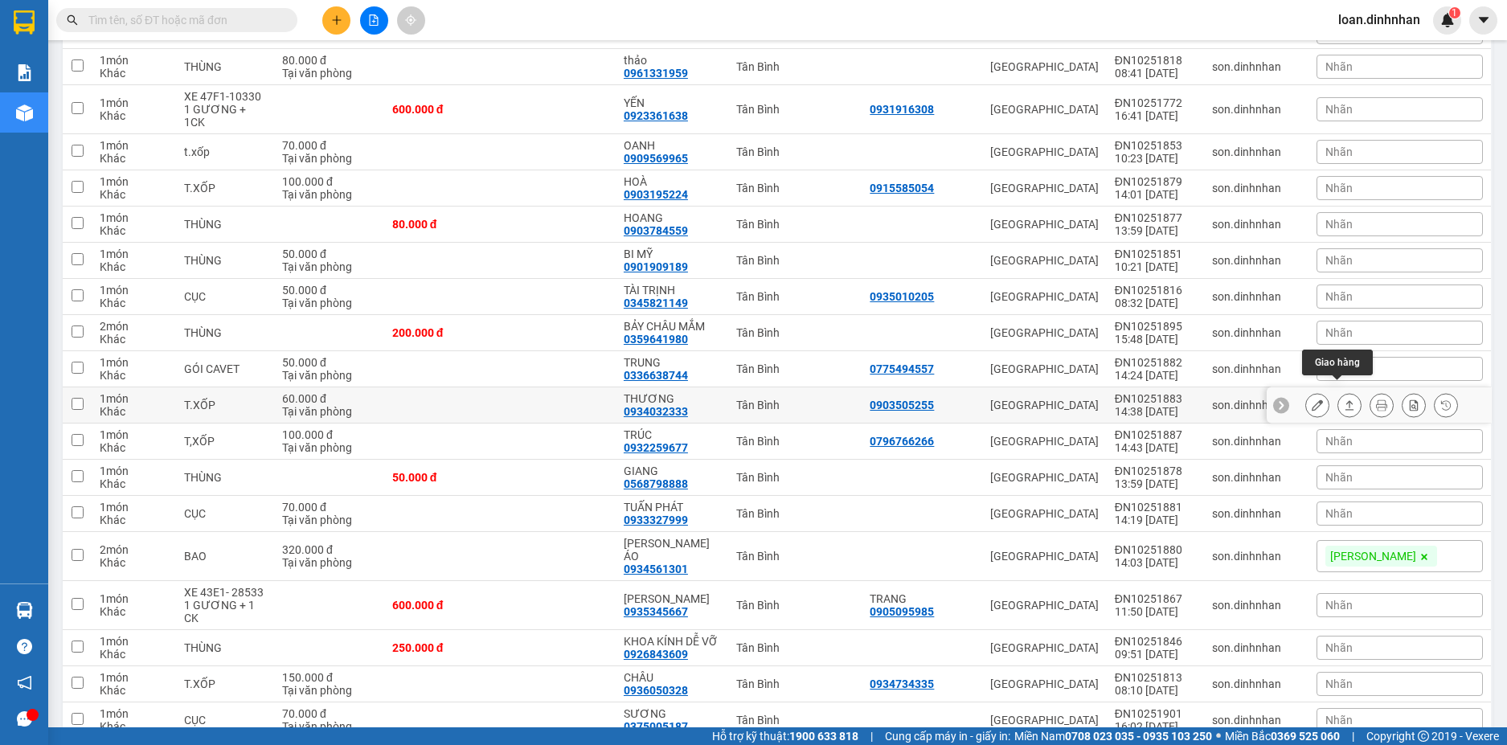
drag, startPoint x: 1335, startPoint y: 393, endPoint x: 978, endPoint y: 384, distance: 356.9
click at [1344, 399] on icon at bounding box center [1349, 404] width 11 height 11
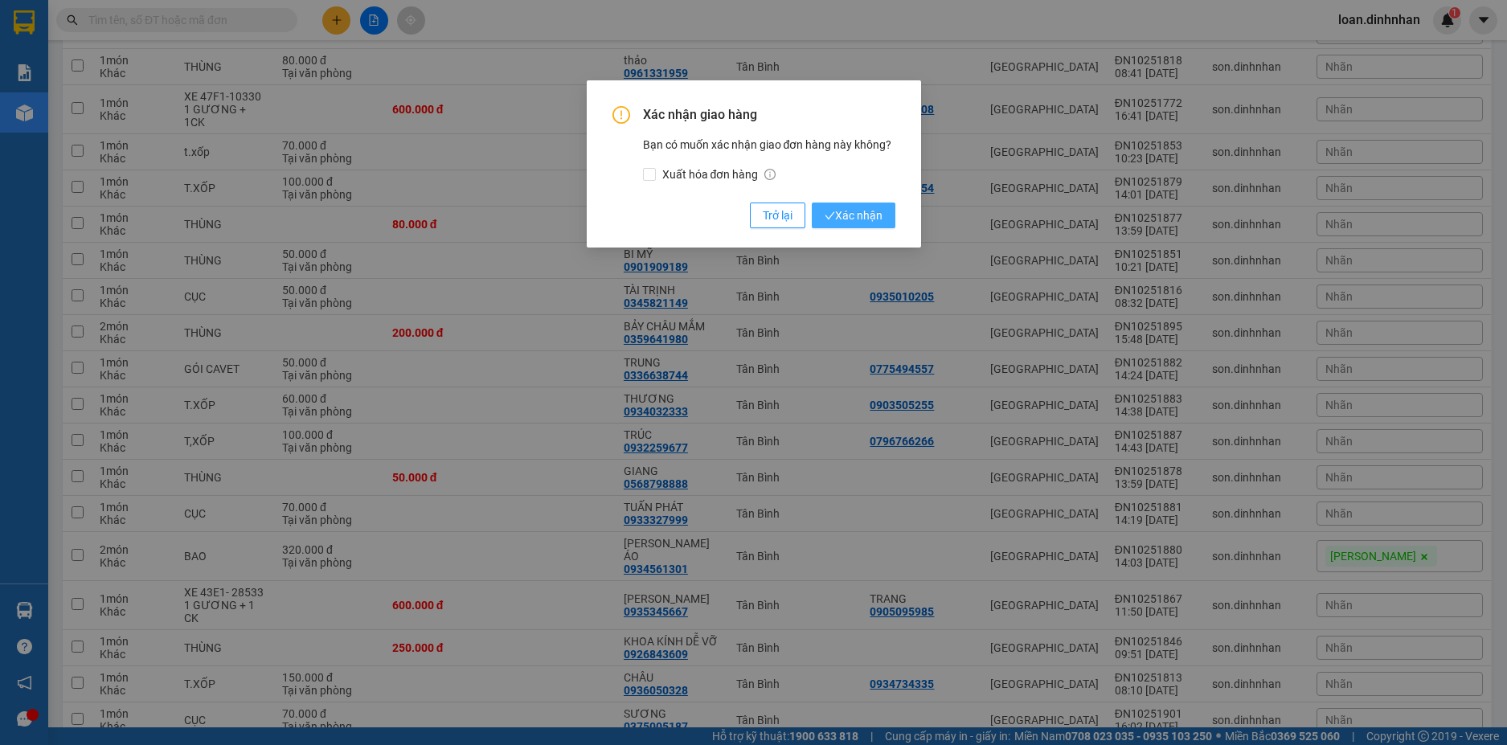
click at [861, 221] on span "Xác nhận" at bounding box center [854, 216] width 58 height 18
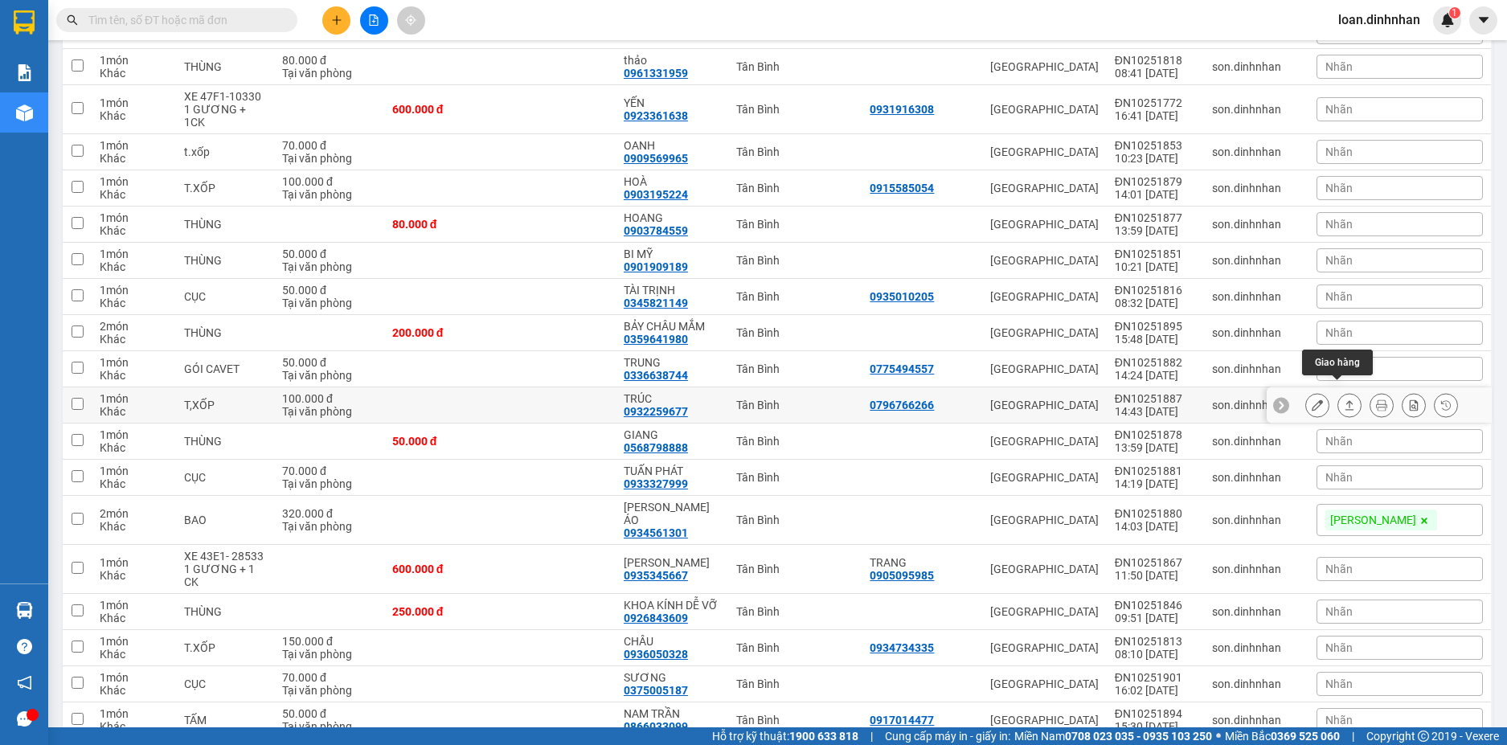
drag, startPoint x: 1344, startPoint y: 394, endPoint x: 1333, endPoint y: 391, distance: 10.7
click at [1343, 394] on button at bounding box center [1349, 405] width 23 height 28
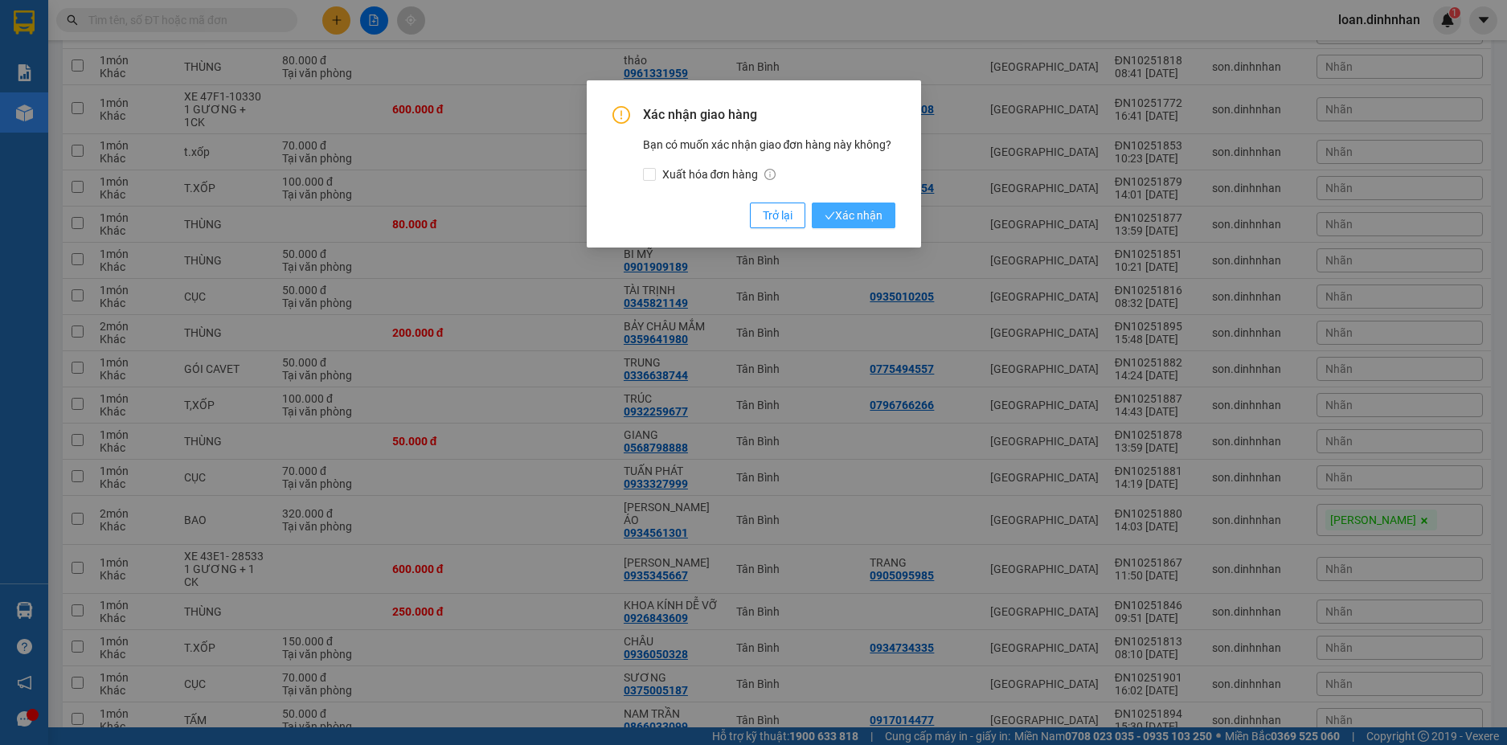
click at [827, 209] on span "Xác nhận" at bounding box center [854, 216] width 58 height 18
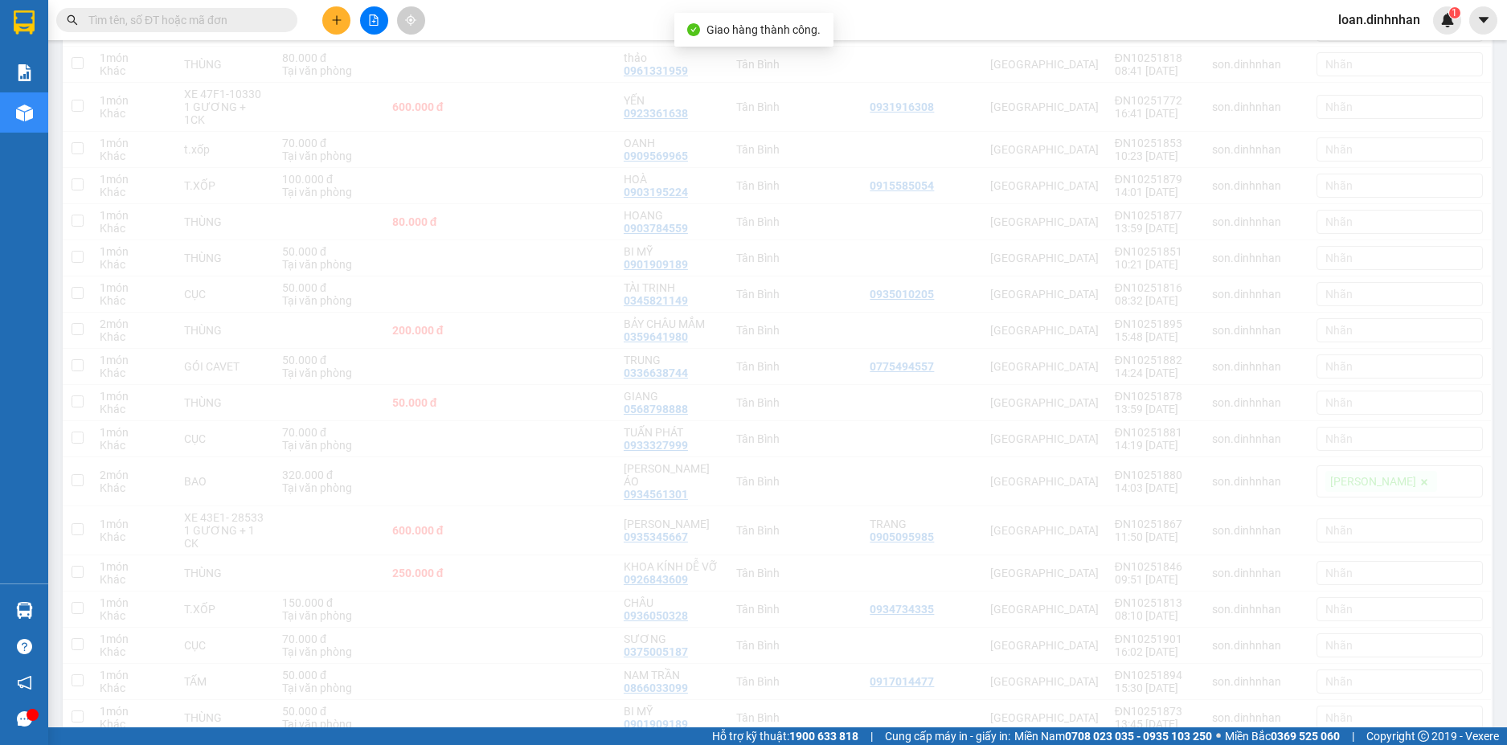
scroll to position [1357, 0]
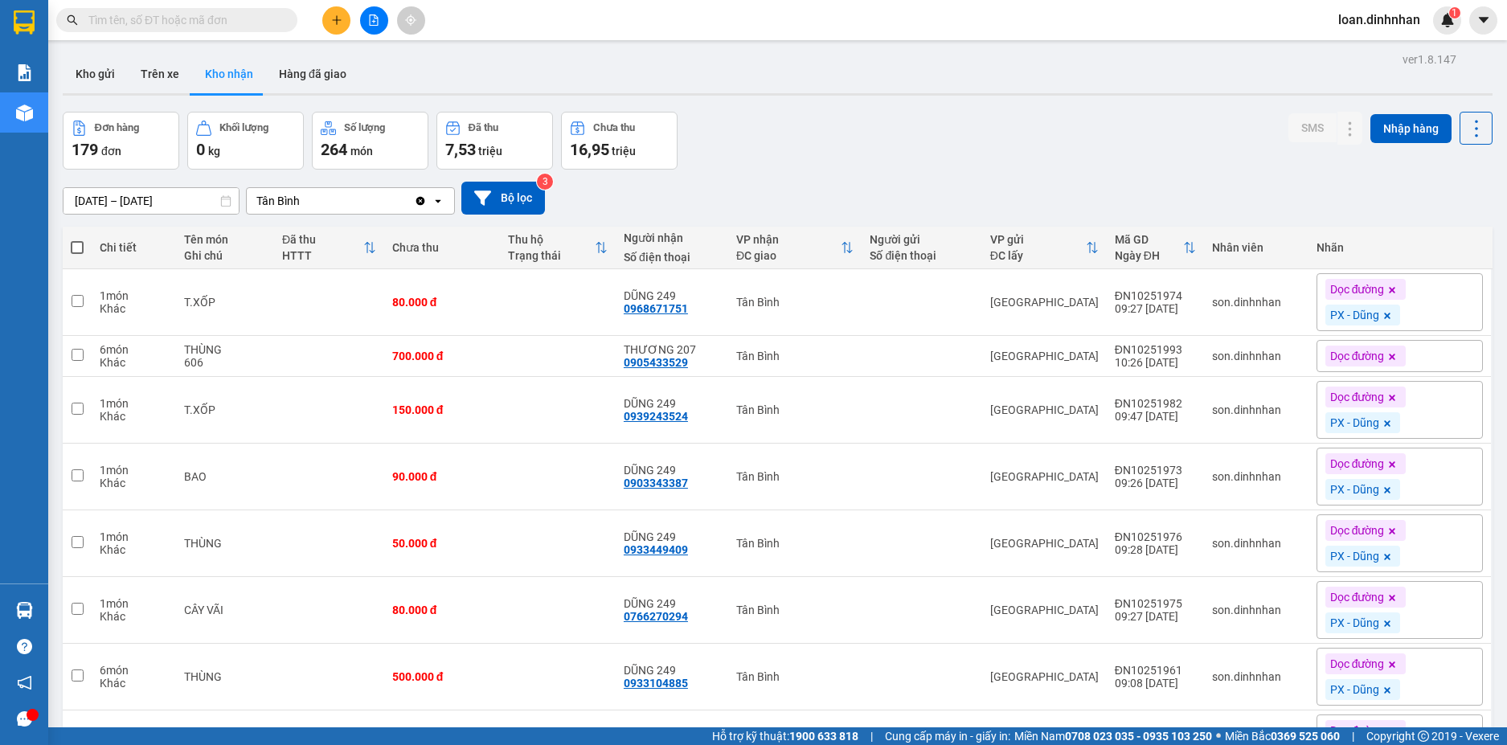
scroll to position [1842, 0]
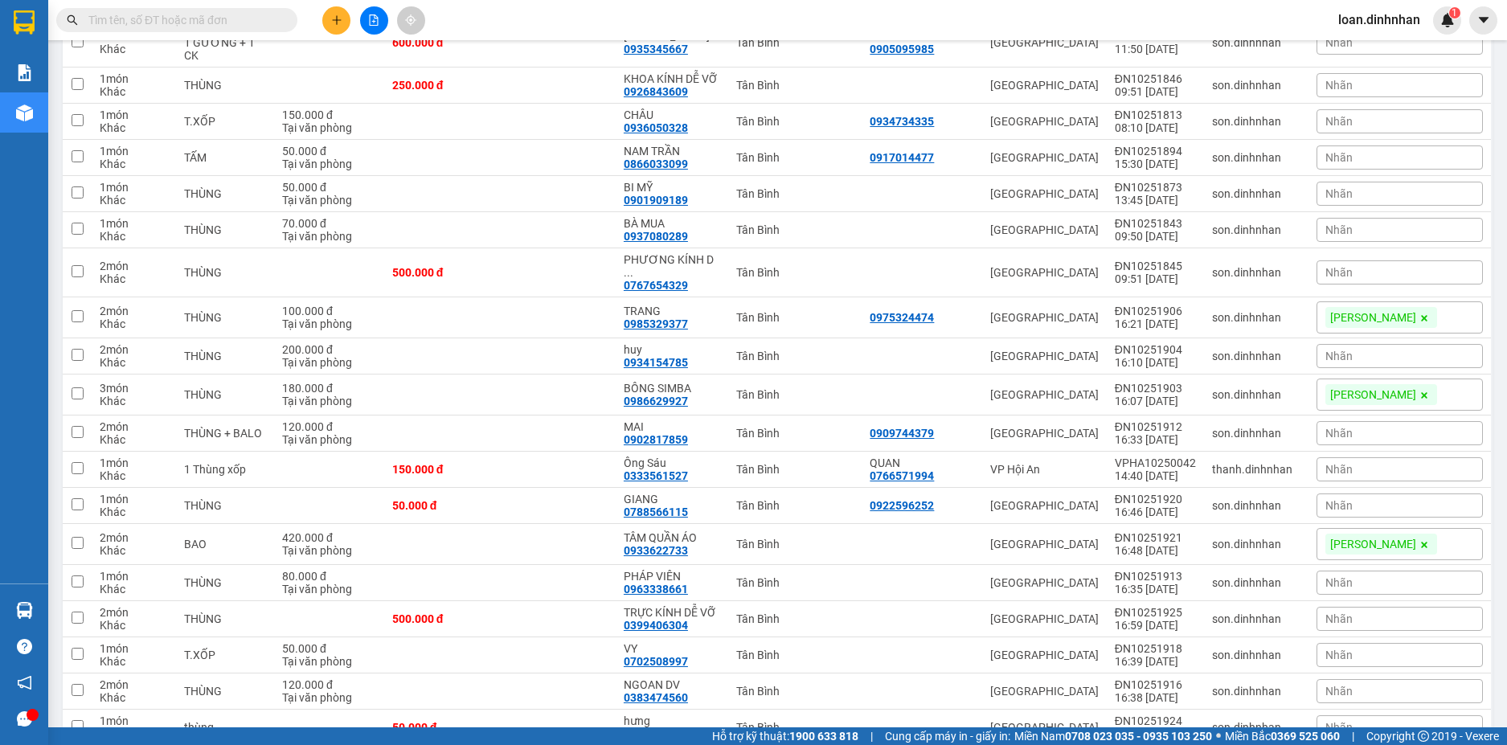
click at [145, 14] on input "text" at bounding box center [183, 20] width 190 height 18
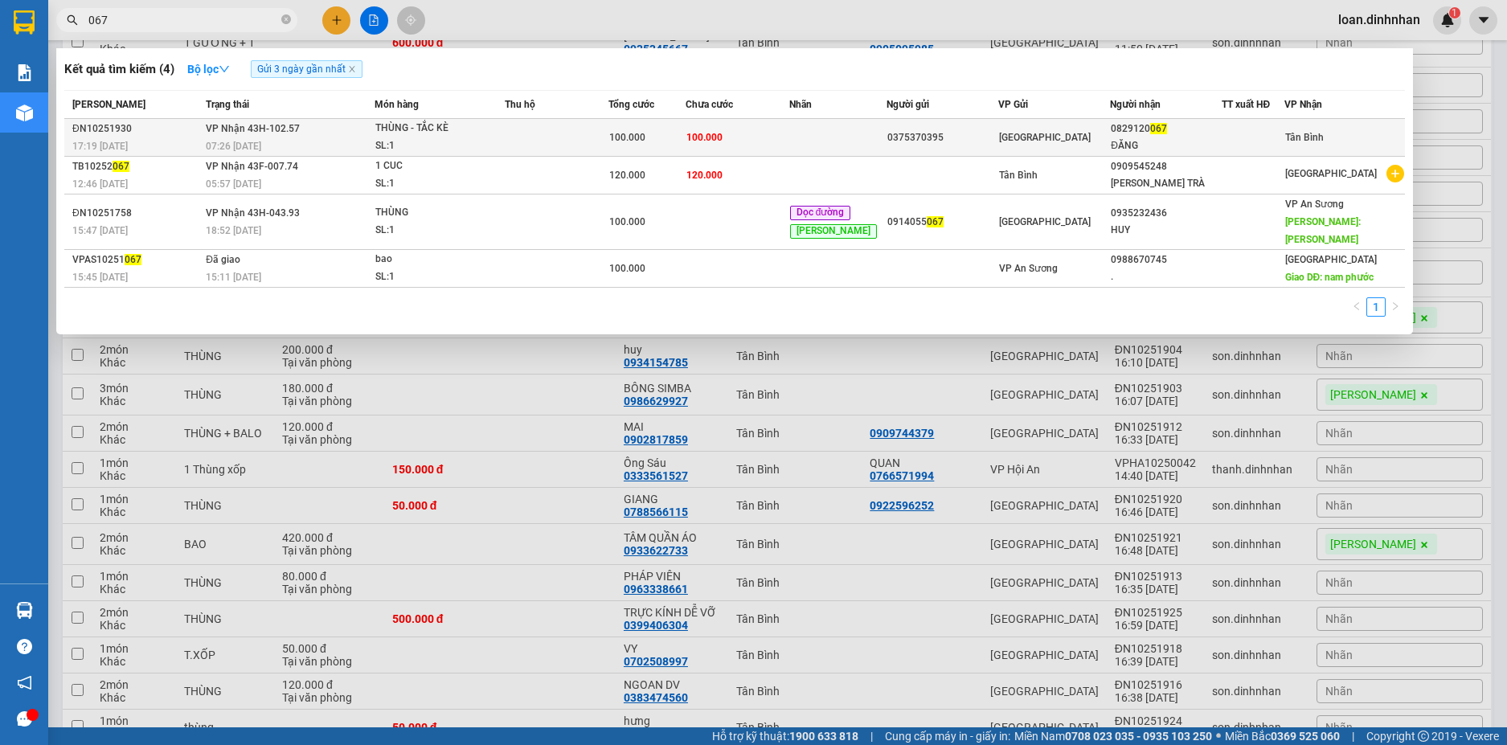
type input "067"
click at [575, 129] on td at bounding box center [557, 138] width 104 height 38
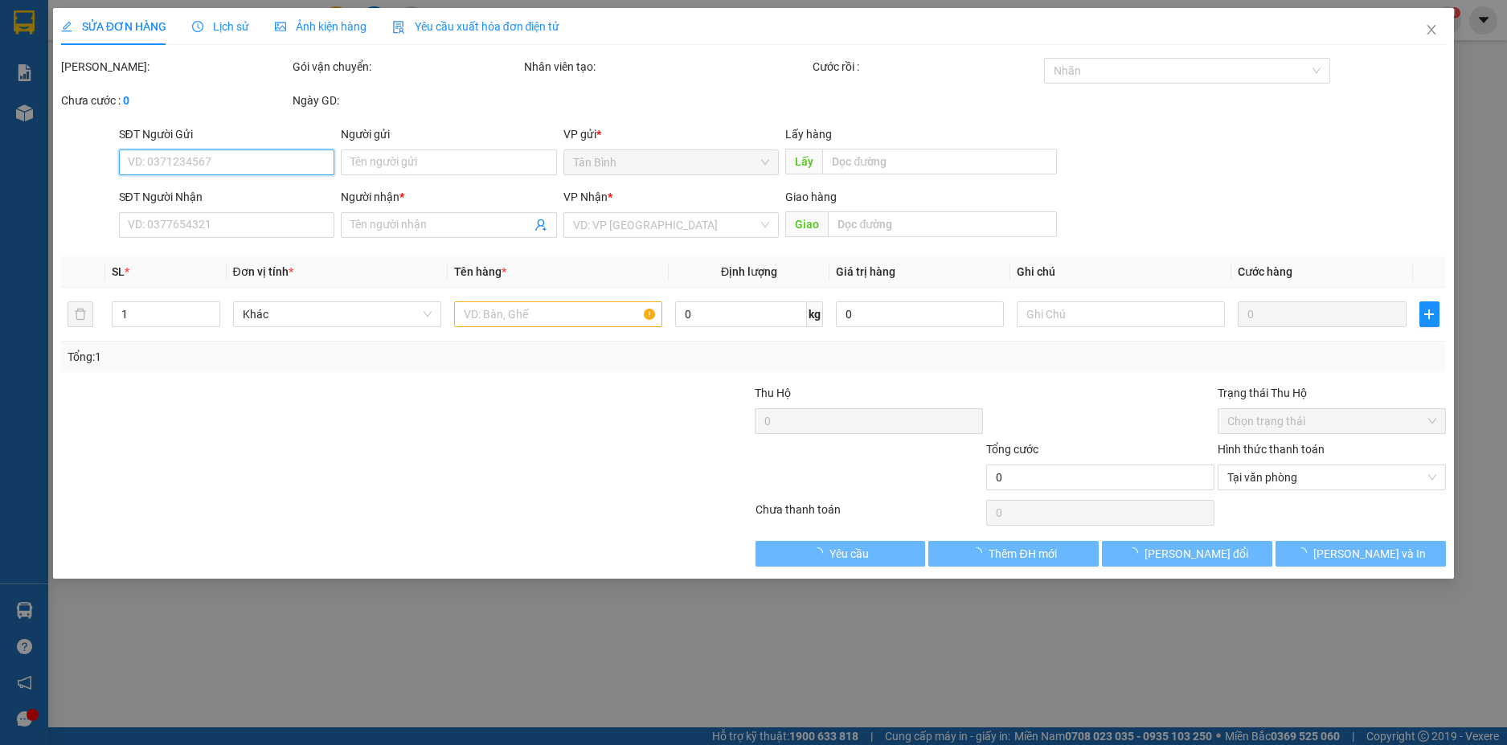
type input "0375370395"
type input "0829120067"
type input "ĐĂNG"
type input "100.000"
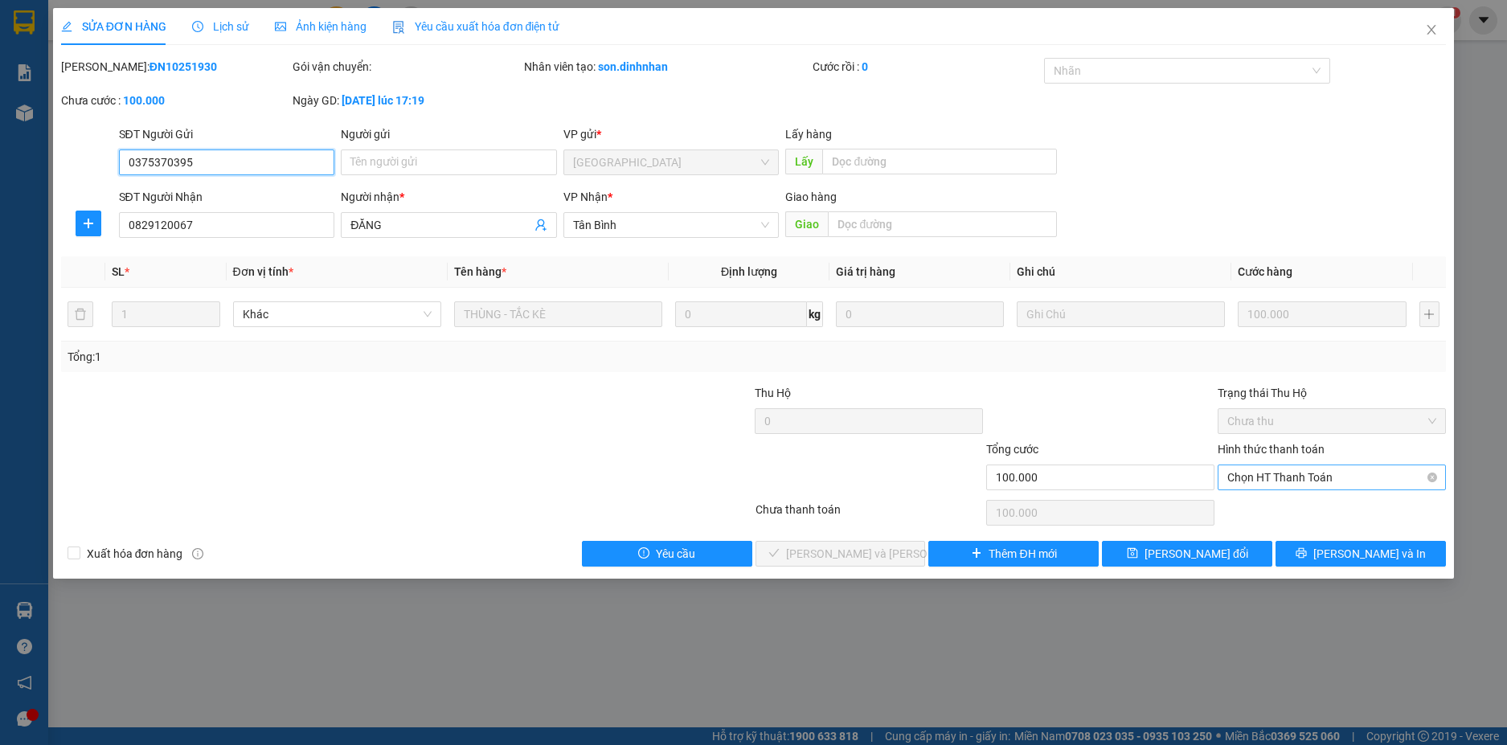
click at [1267, 473] on span "Chọn HT Thanh Toán" at bounding box center [1331, 477] width 209 height 24
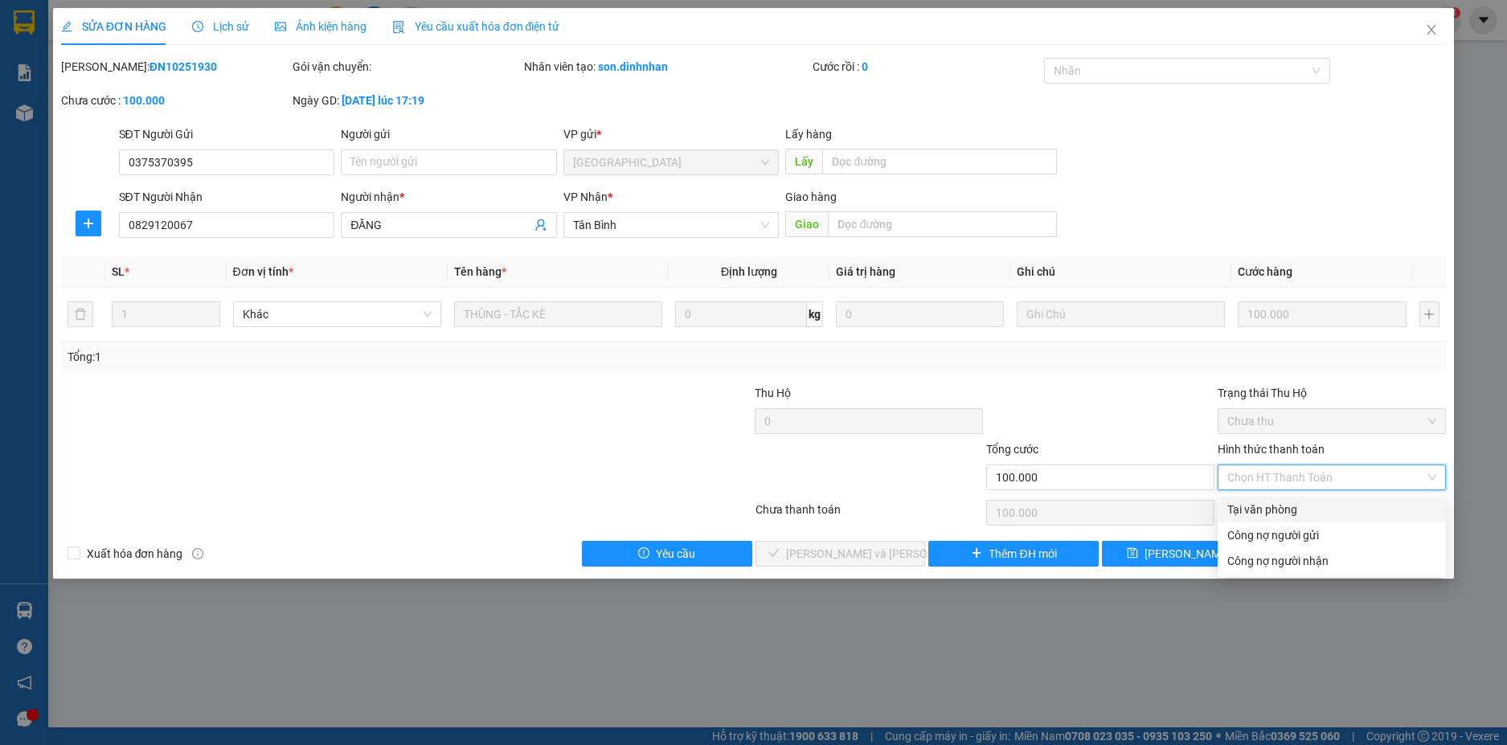
drag, startPoint x: 1266, startPoint y: 503, endPoint x: 1250, endPoint y: 508, distance: 16.0
click at [1266, 504] on div "Tại văn phòng" at bounding box center [1331, 510] width 209 height 18
type input "0"
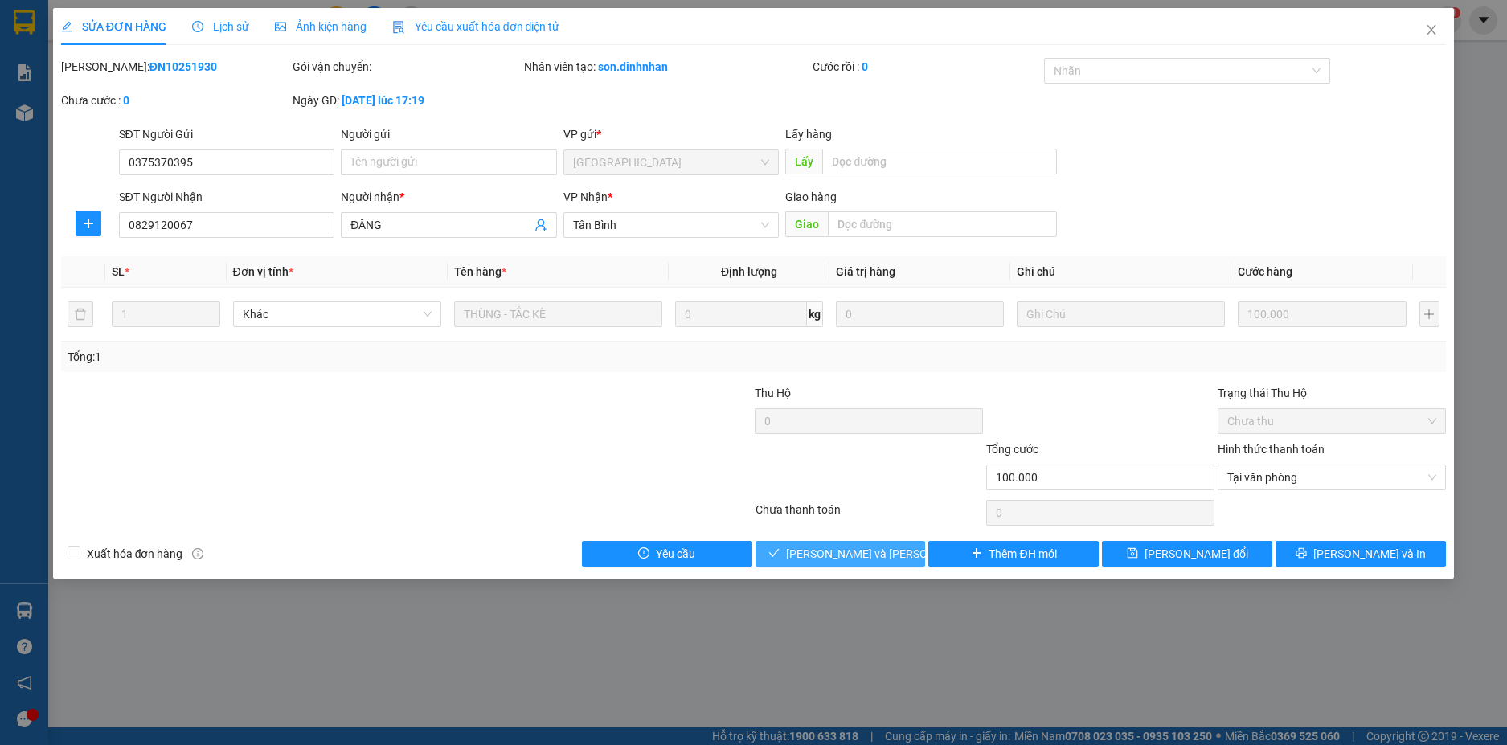
click at [839, 558] on span "[PERSON_NAME] và [PERSON_NAME] hàng" at bounding box center [894, 554] width 217 height 18
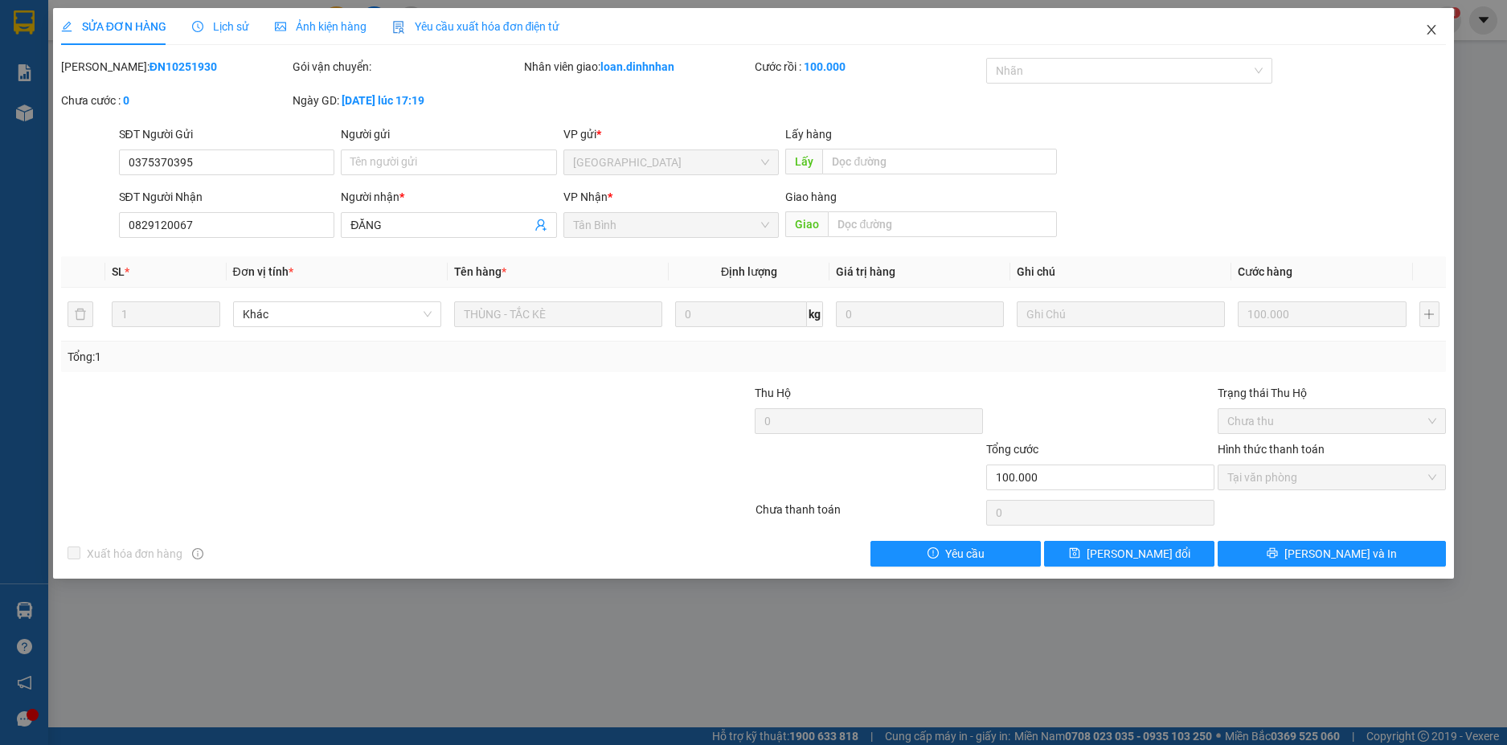
click at [1432, 27] on icon "close" at bounding box center [1431, 29] width 13 height 13
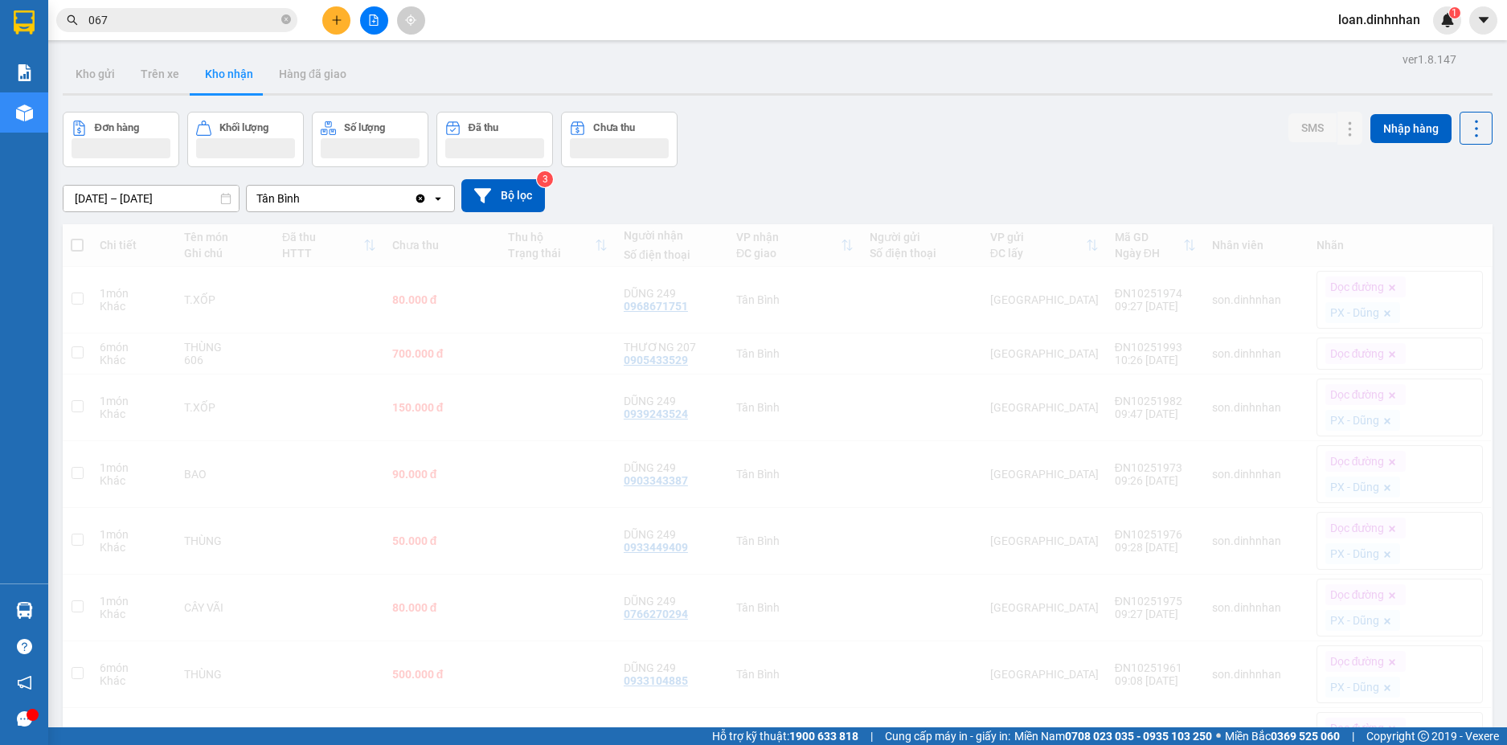
click at [1432, 27] on span "loan.dinhnhan" at bounding box center [1379, 20] width 108 height 20
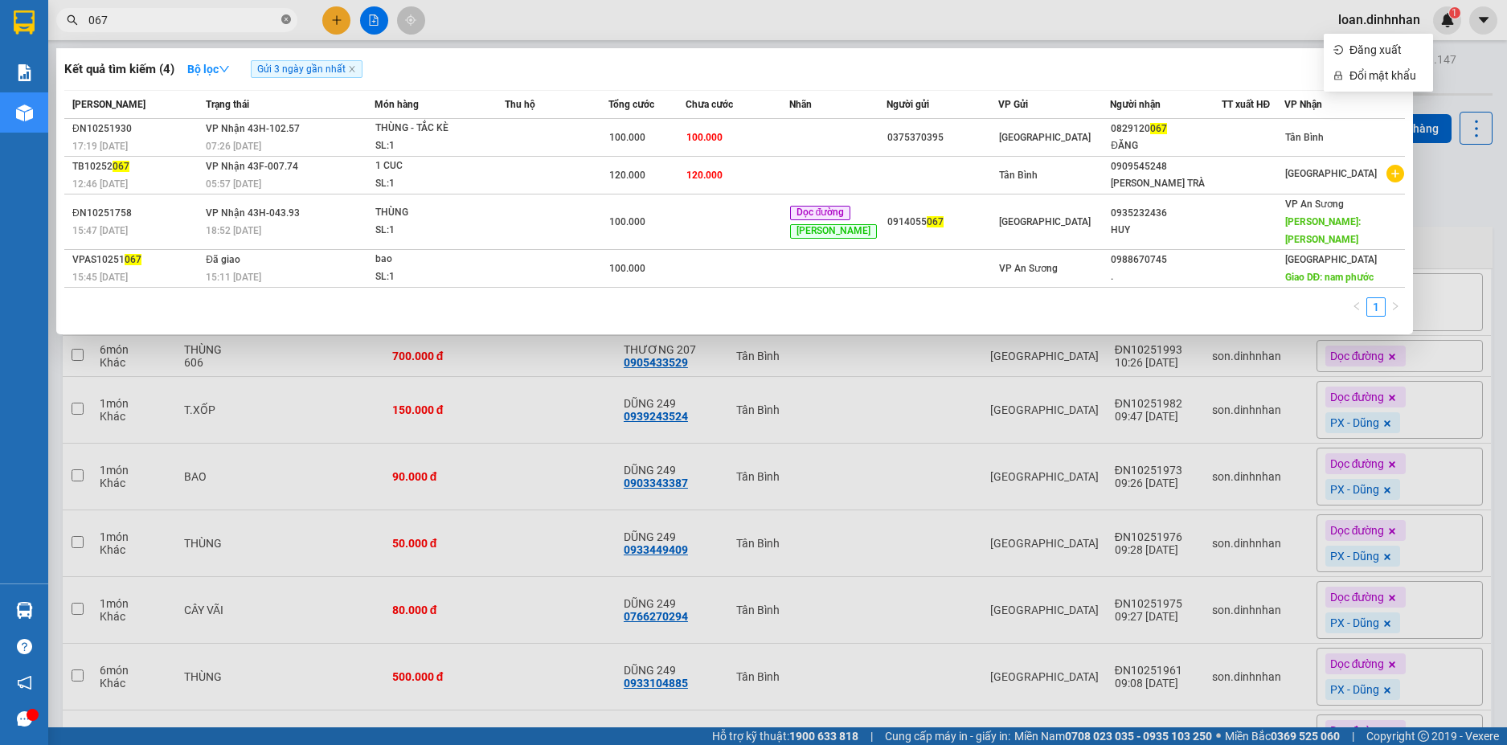
click at [290, 15] on icon "close-circle" at bounding box center [286, 19] width 10 height 10
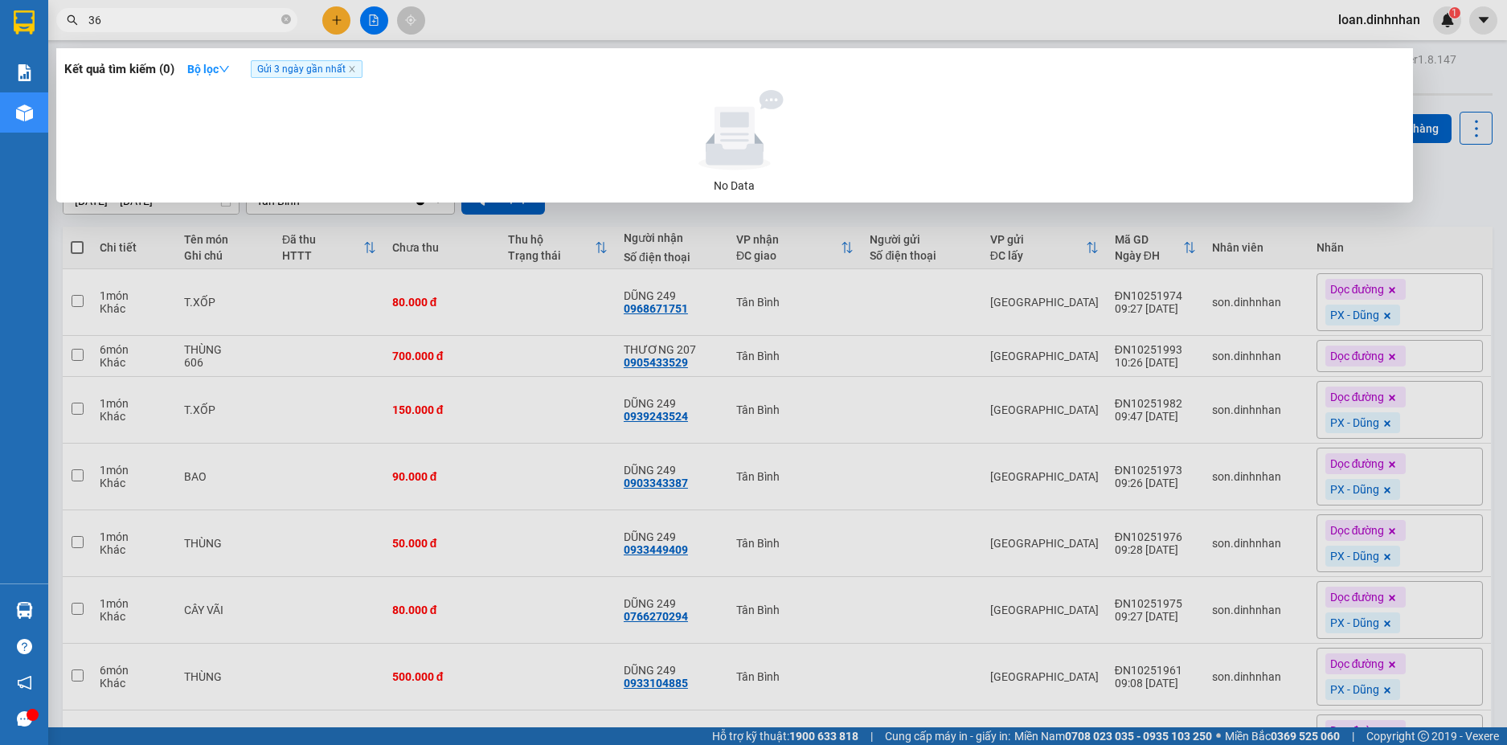
type input "3"
type input "6304"
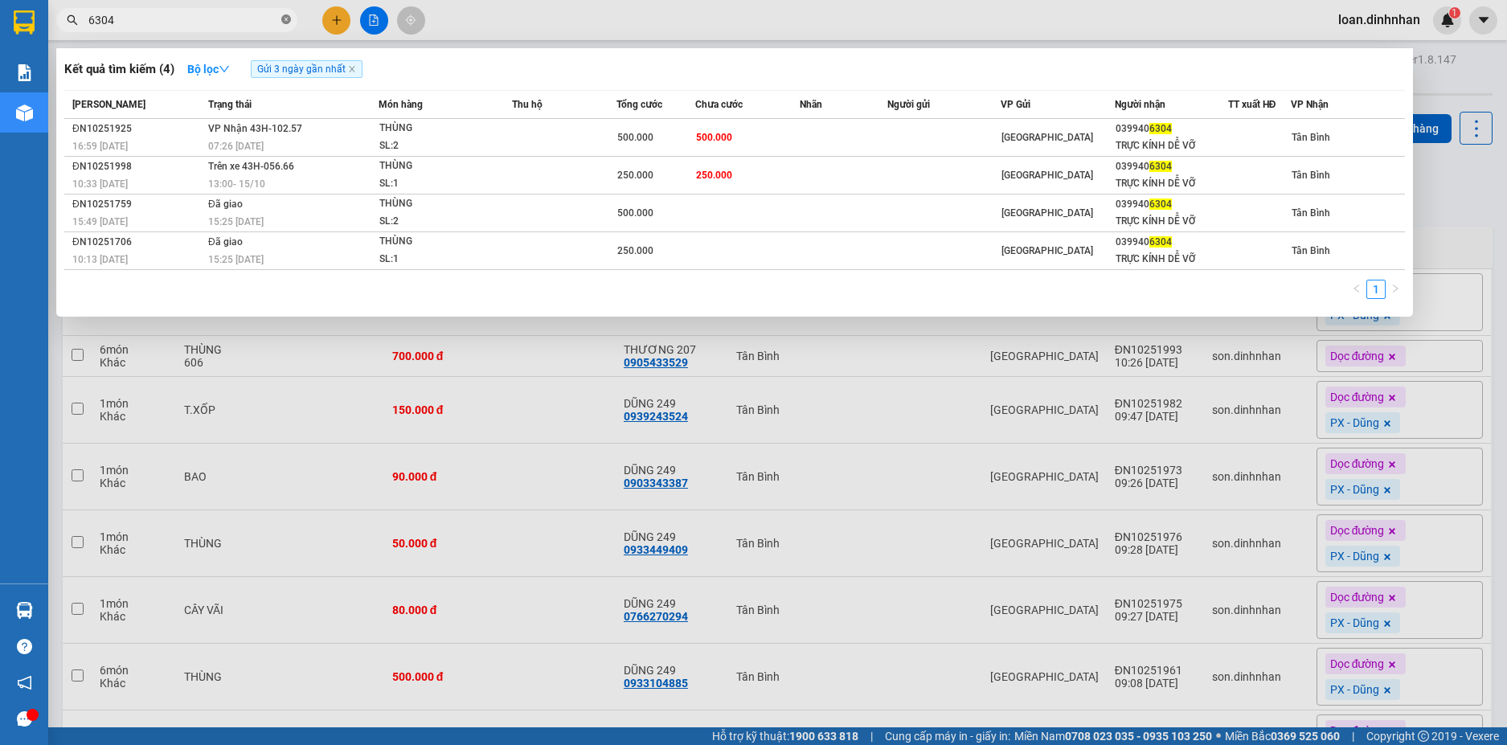
click at [284, 18] on icon "close-circle" at bounding box center [286, 19] width 10 height 10
type input "654329"
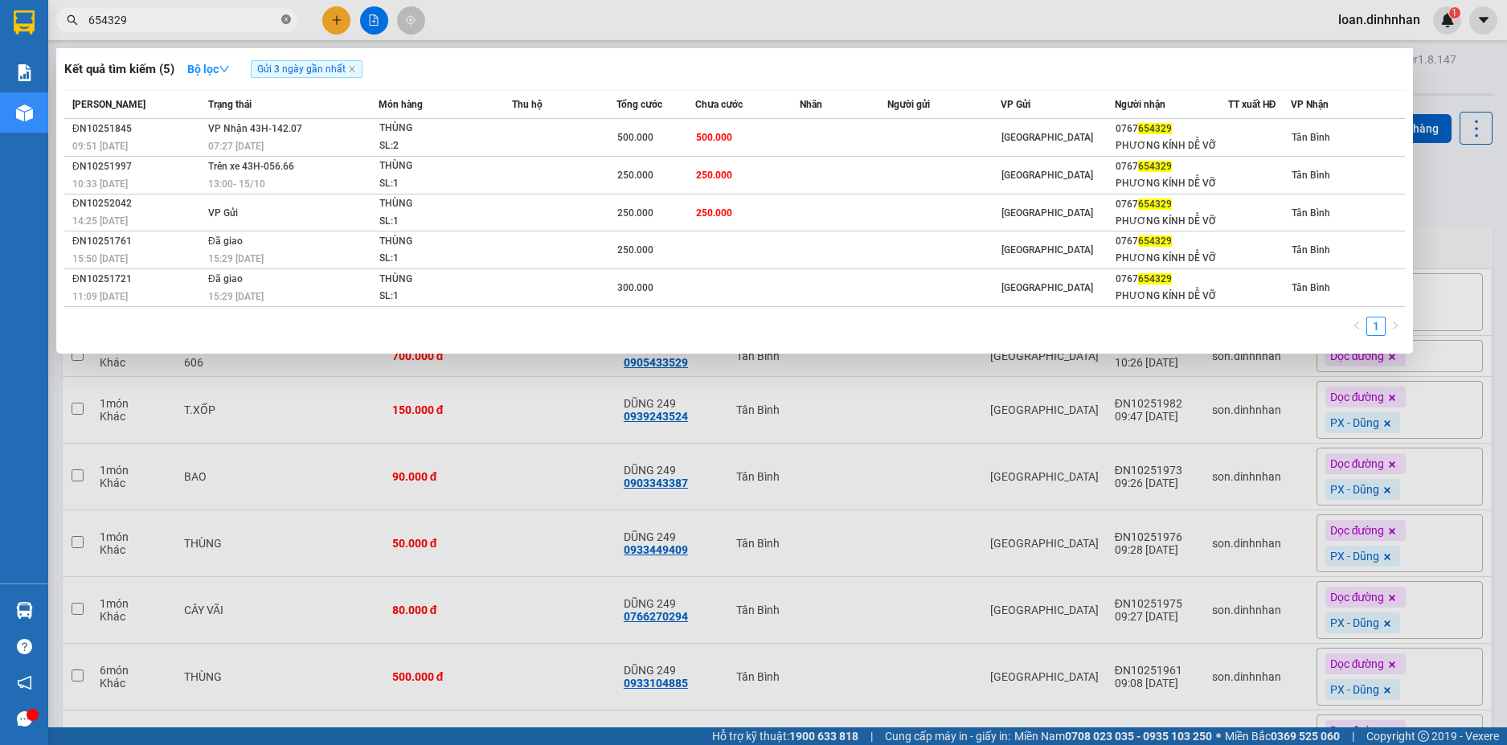
click at [283, 17] on icon "close-circle" at bounding box center [286, 19] width 10 height 10
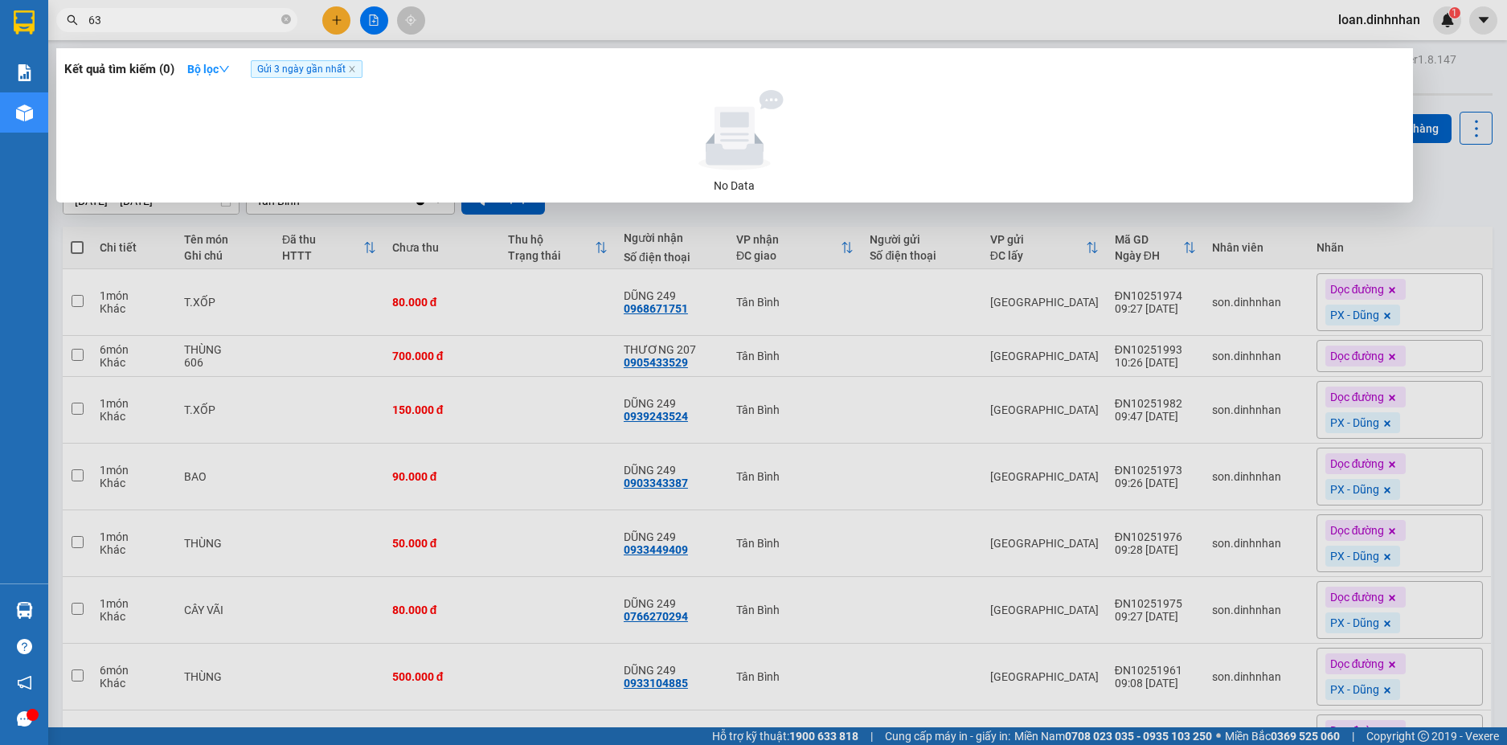
type input "6"
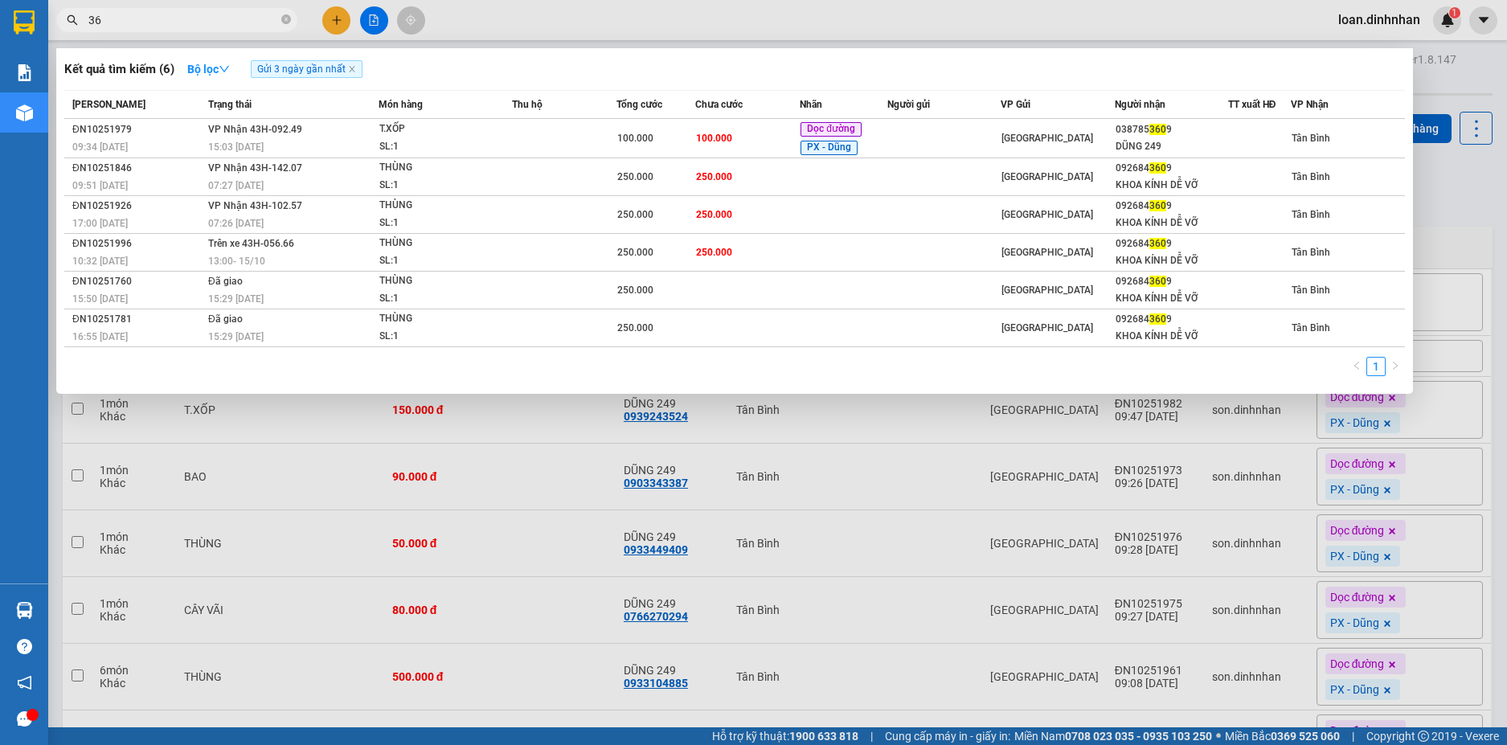
type input "3"
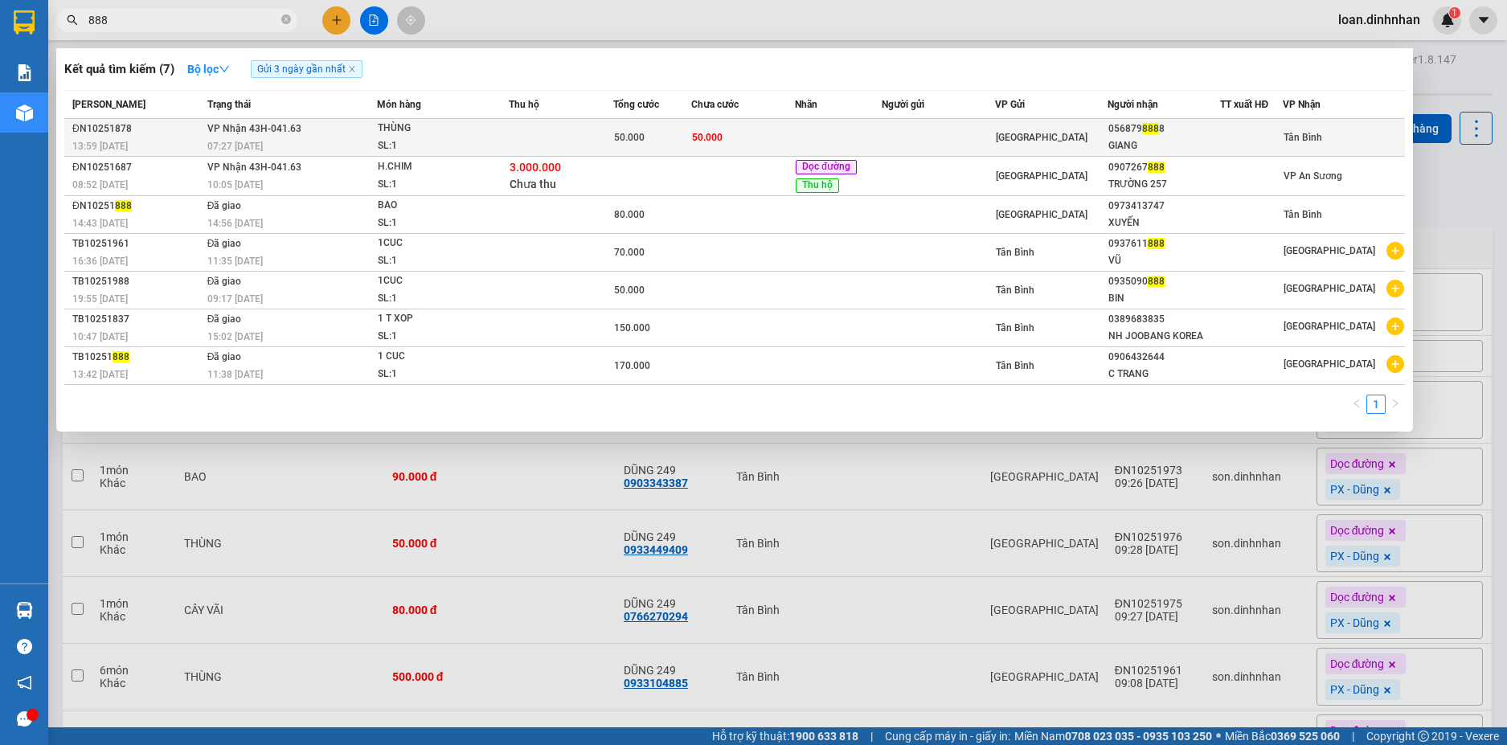
type input "888"
click at [1257, 131] on div at bounding box center [1251, 137] width 61 height 17
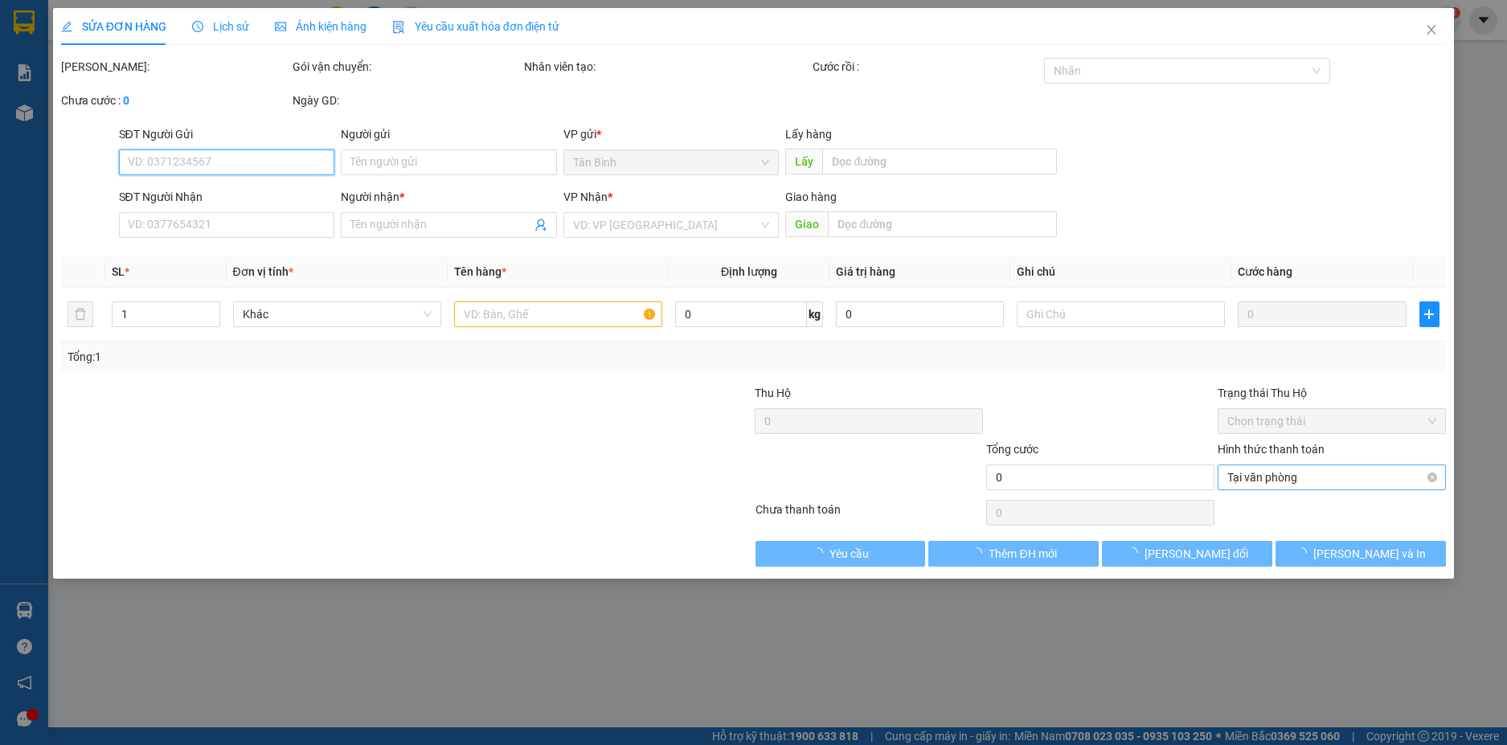
type input "0568798888"
type input "GIANG"
type input "50.000"
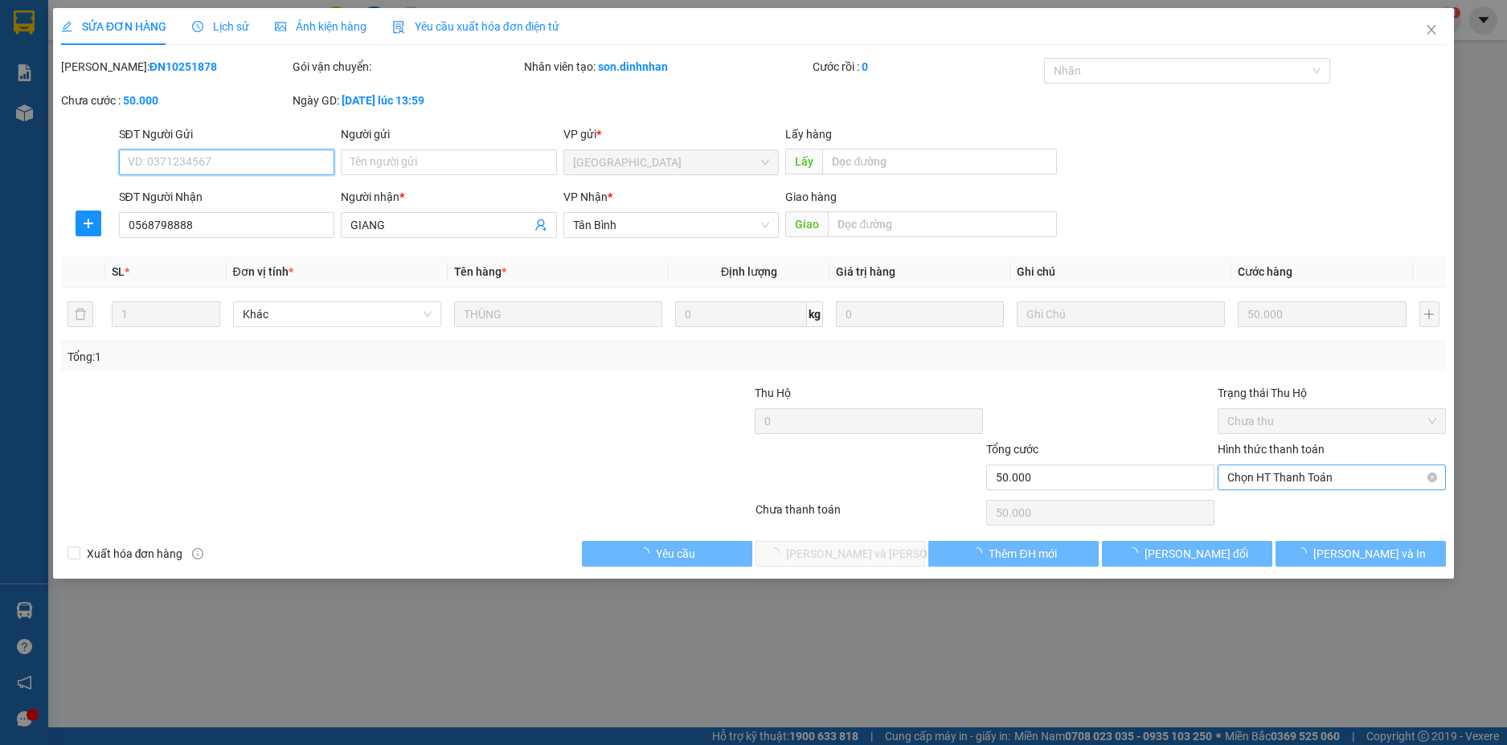
click at [1311, 477] on span "Chọn HT Thanh Toán" at bounding box center [1331, 477] width 209 height 24
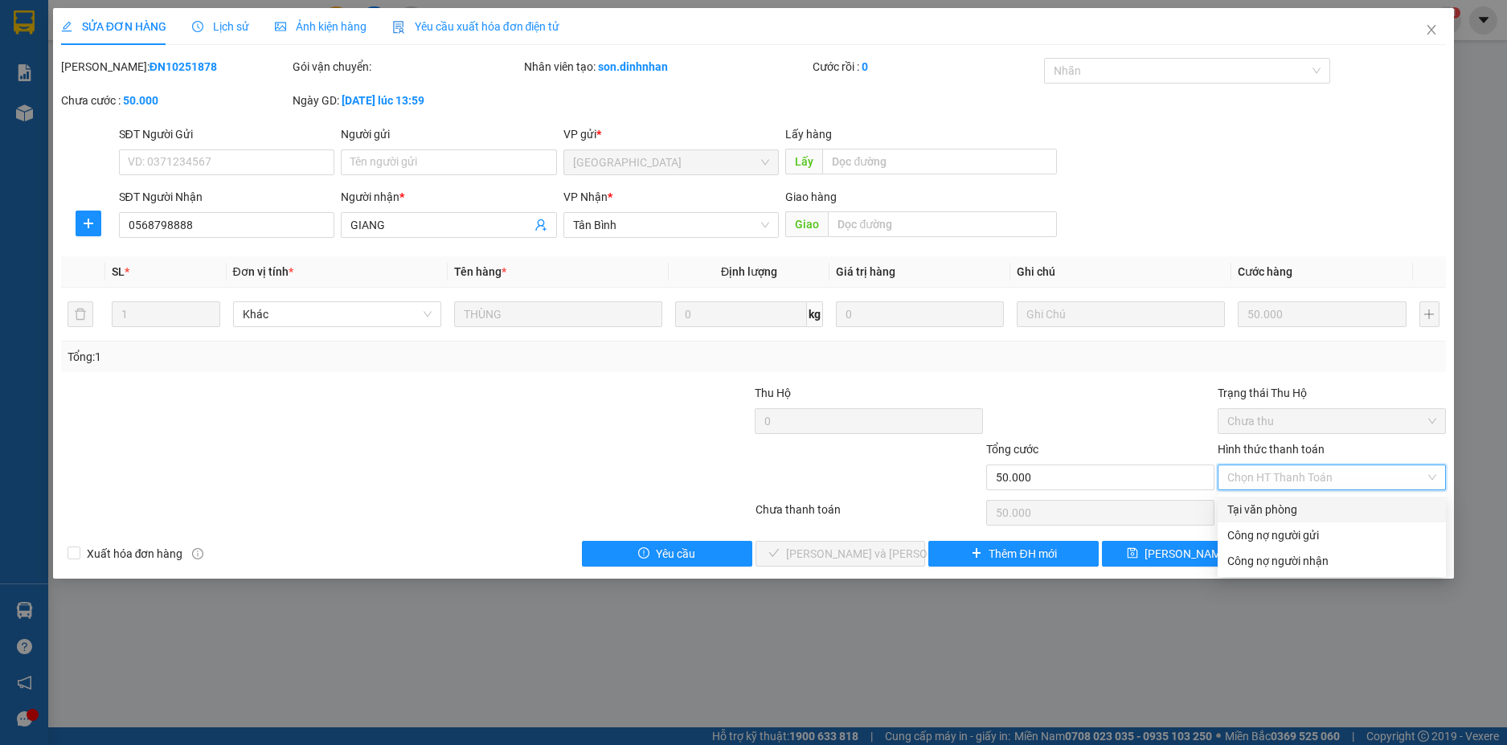
click at [1285, 500] on div "Tại văn phòng" at bounding box center [1331, 510] width 228 height 26
type input "0"
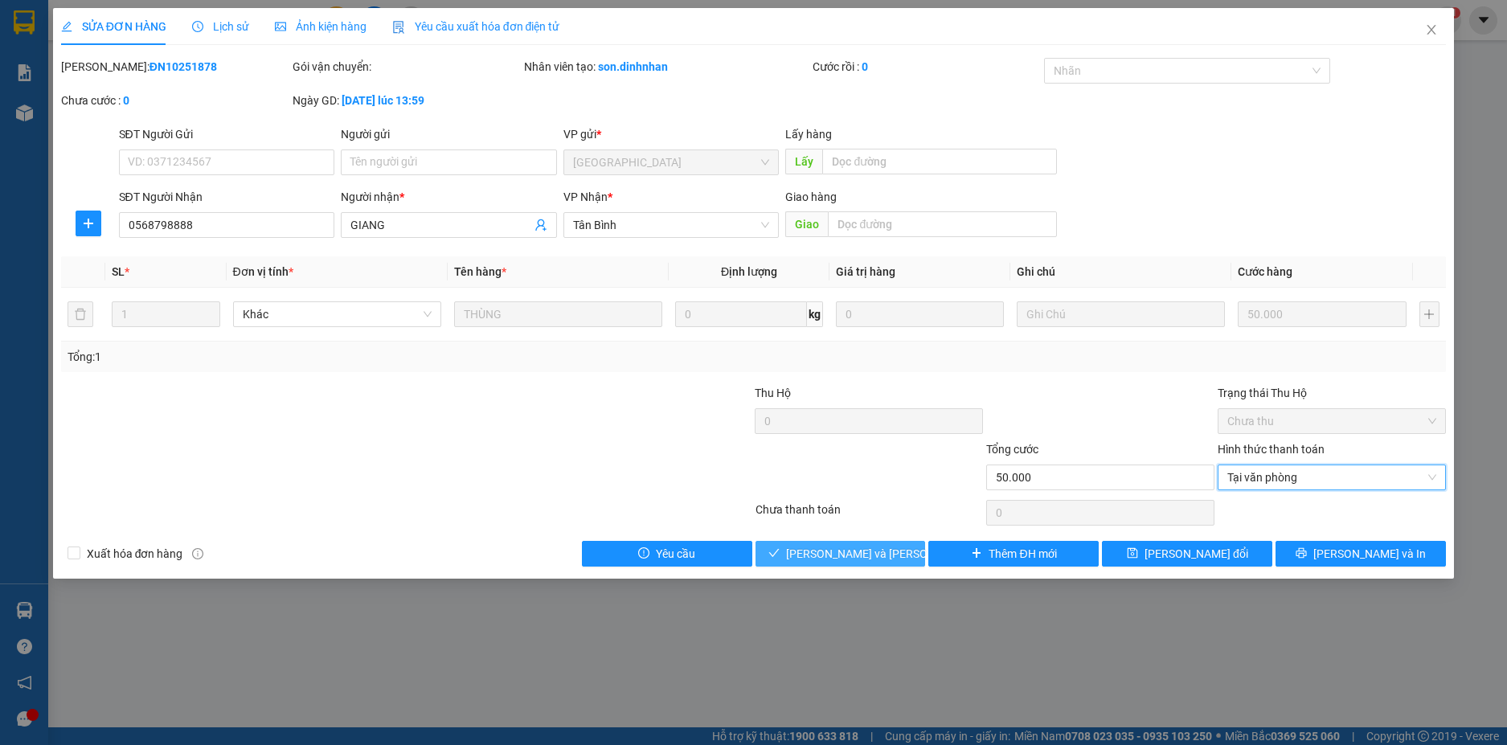
click at [853, 551] on span "[PERSON_NAME] và [PERSON_NAME] hàng" at bounding box center [894, 554] width 217 height 18
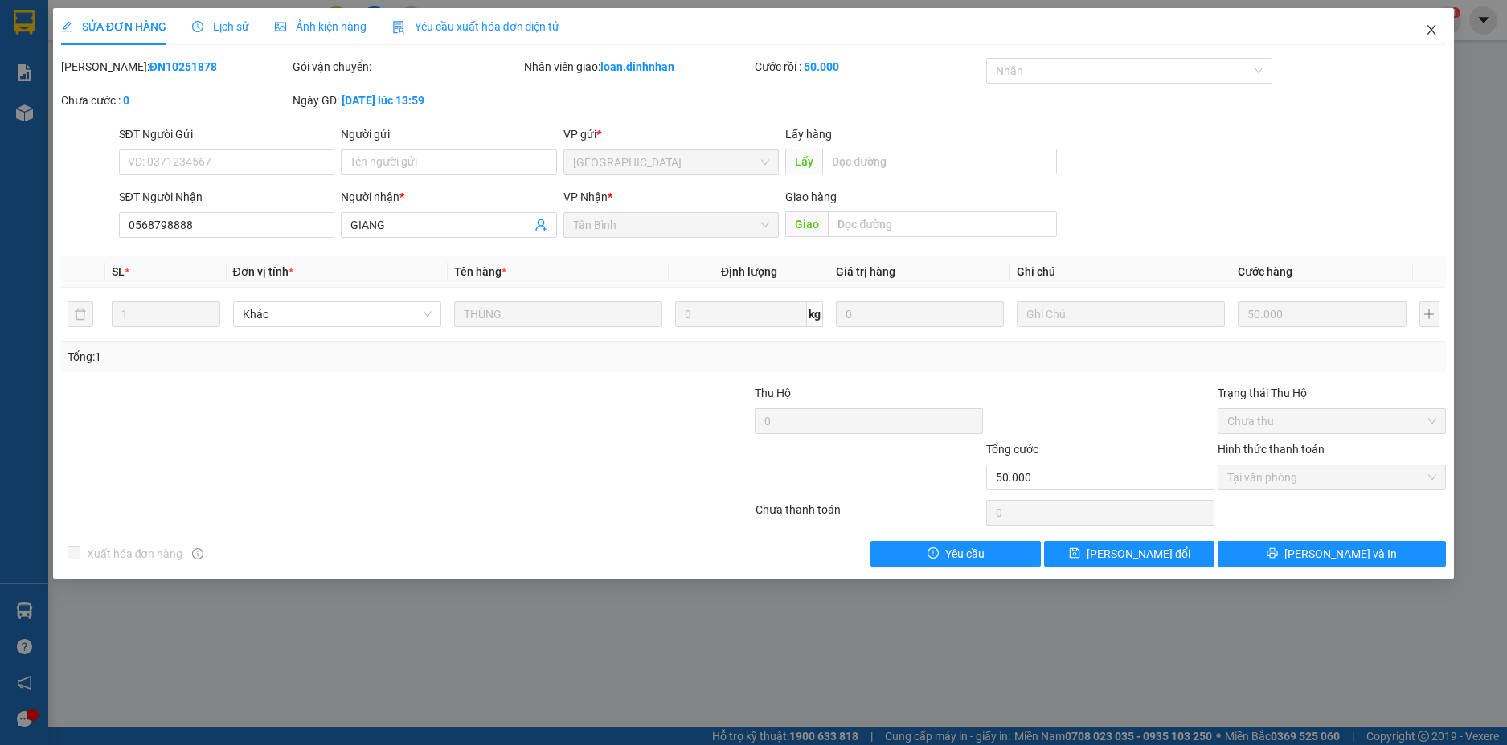
click at [1427, 27] on icon "close" at bounding box center [1431, 29] width 13 height 13
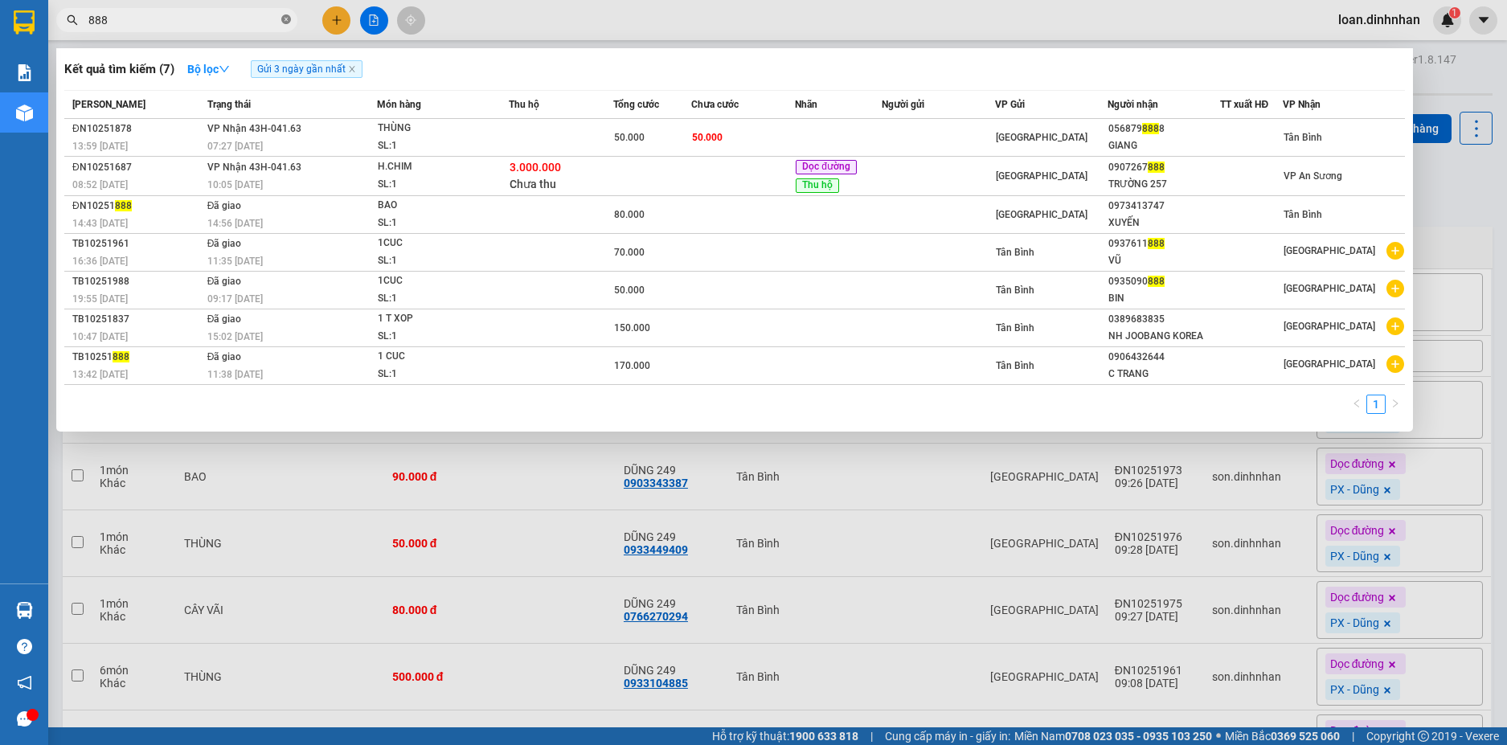
click at [289, 19] on icon "close-circle" at bounding box center [286, 19] width 10 height 10
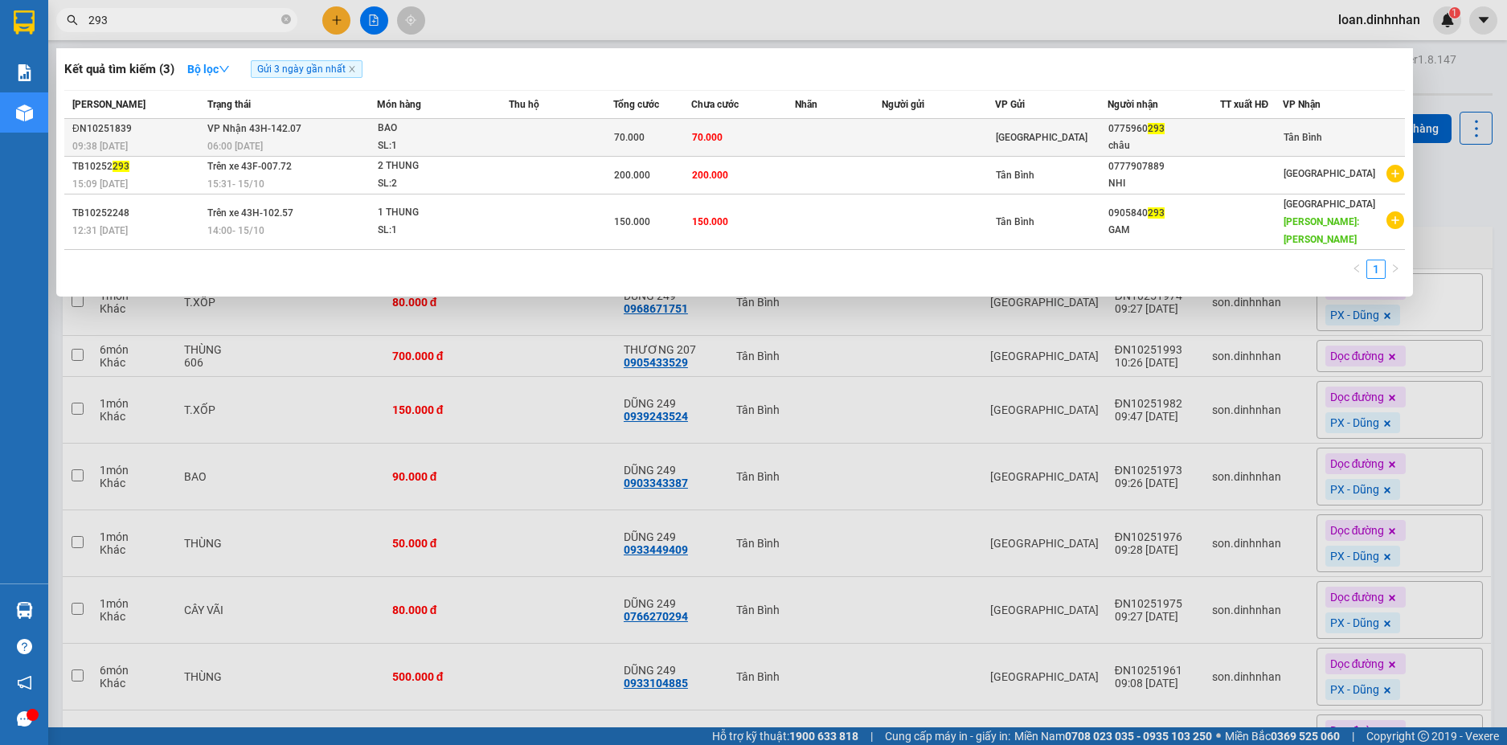
type input "293"
click at [953, 140] on td at bounding box center [938, 138] width 113 height 38
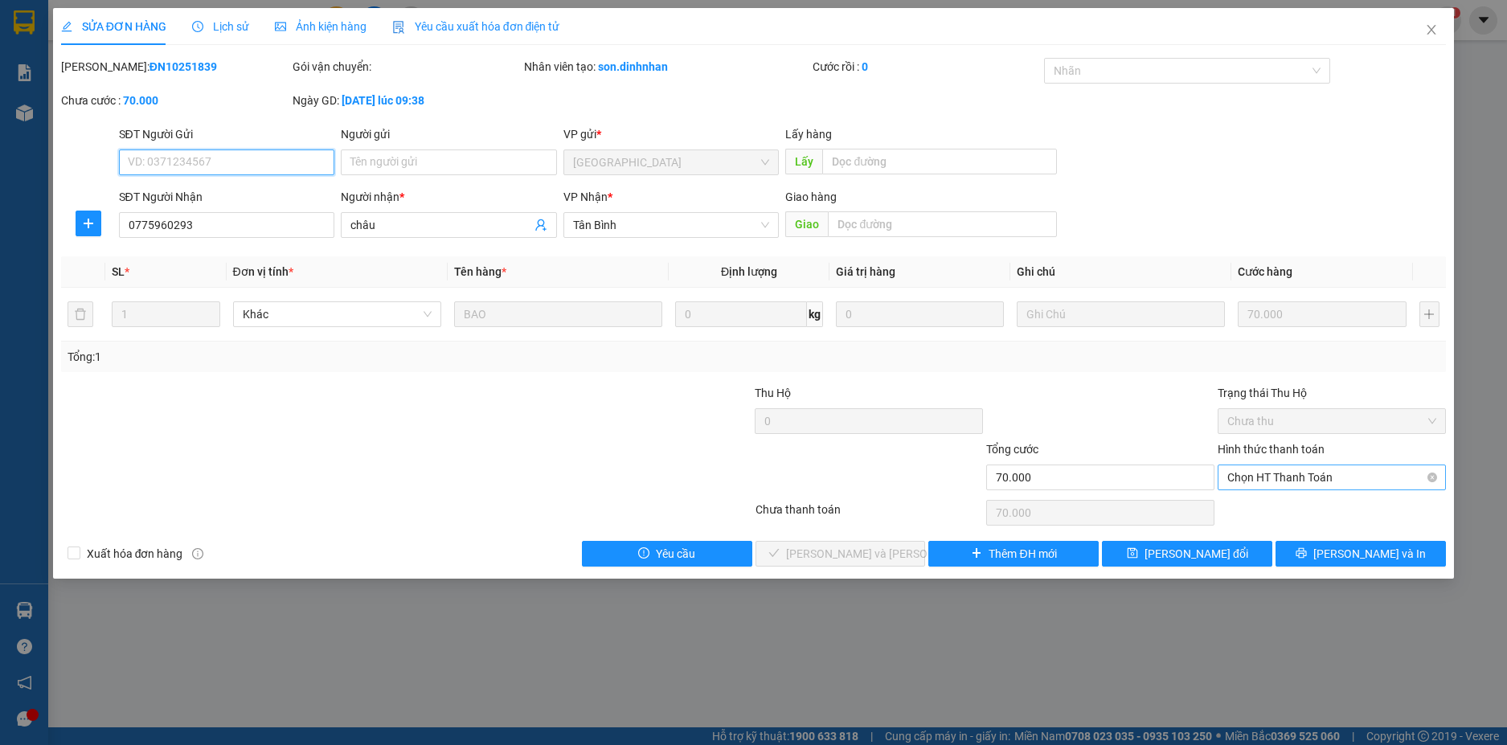
click at [1271, 469] on span "Chọn HT Thanh Toán" at bounding box center [1331, 477] width 209 height 24
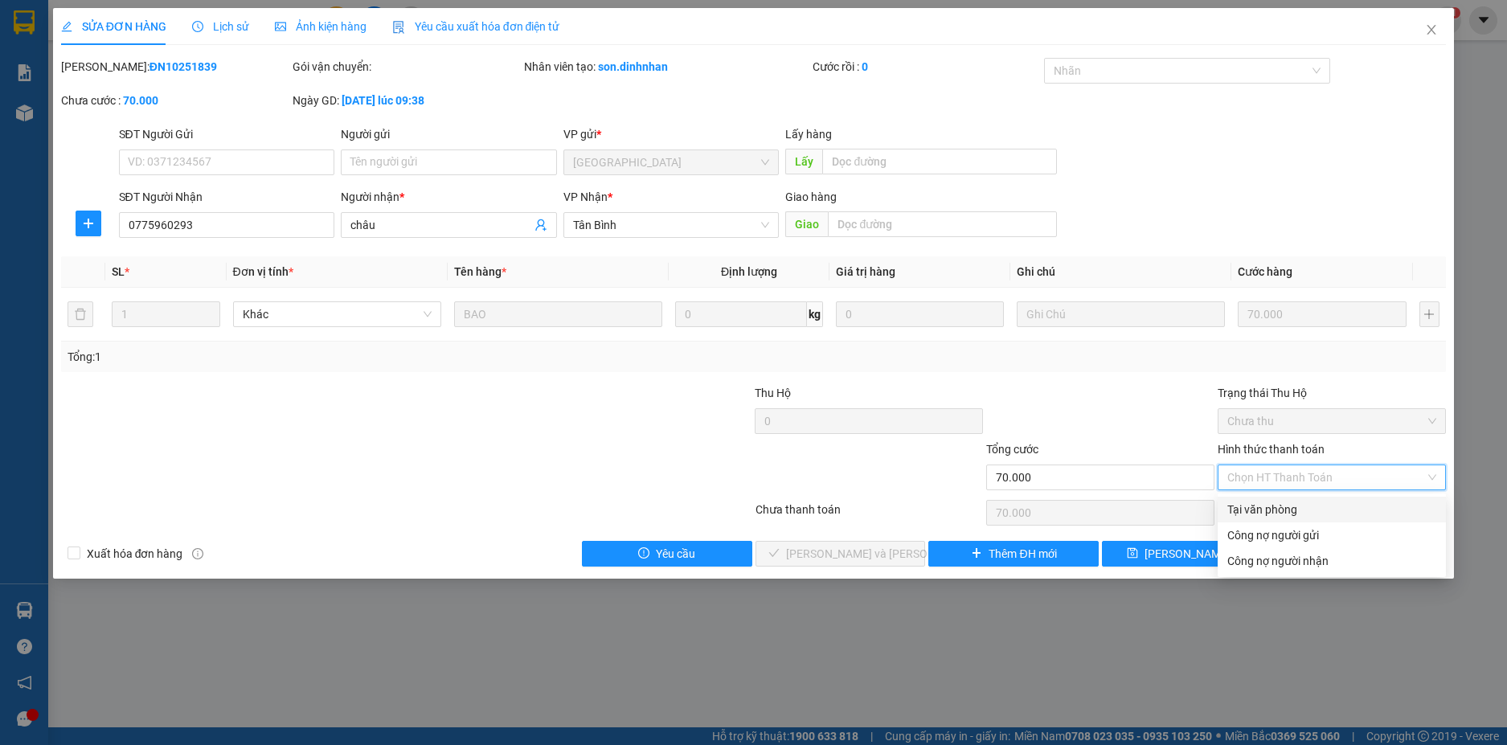
drag, startPoint x: 1273, startPoint y: 503, endPoint x: 1251, endPoint y: 507, distance: 22.1
click at [1271, 504] on div "Tại văn phòng" at bounding box center [1331, 510] width 209 height 18
type input "0"
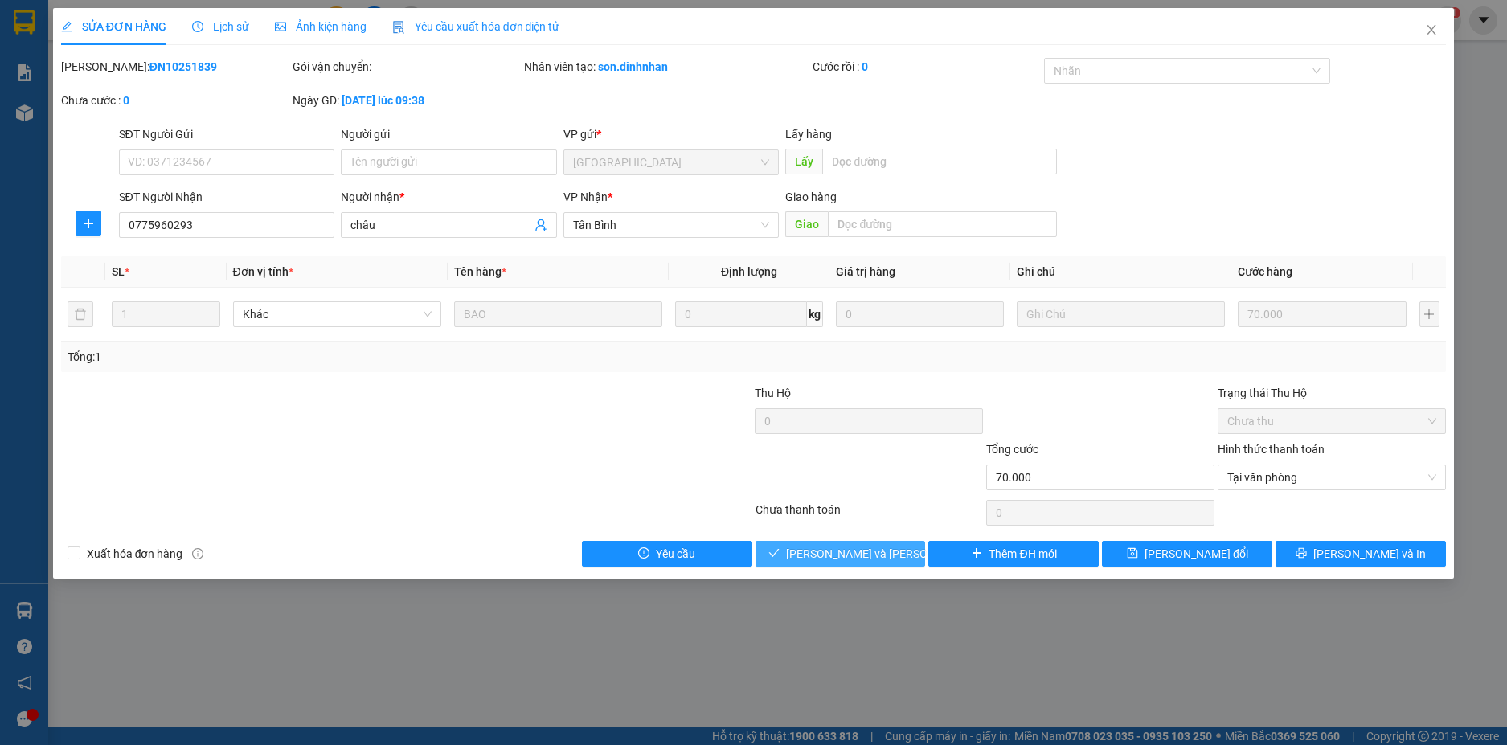
drag, startPoint x: 877, startPoint y: 549, endPoint x: 876, endPoint y: 528, distance: 20.9
click at [876, 539] on div "Total Paid Fee 0 Total UnPaid Fee 70.000 Cash Collection Total Fee Mã ĐH: ĐN102…" at bounding box center [753, 312] width 1385 height 509
click at [869, 555] on span "[PERSON_NAME] và [PERSON_NAME] hàng" at bounding box center [894, 554] width 217 height 18
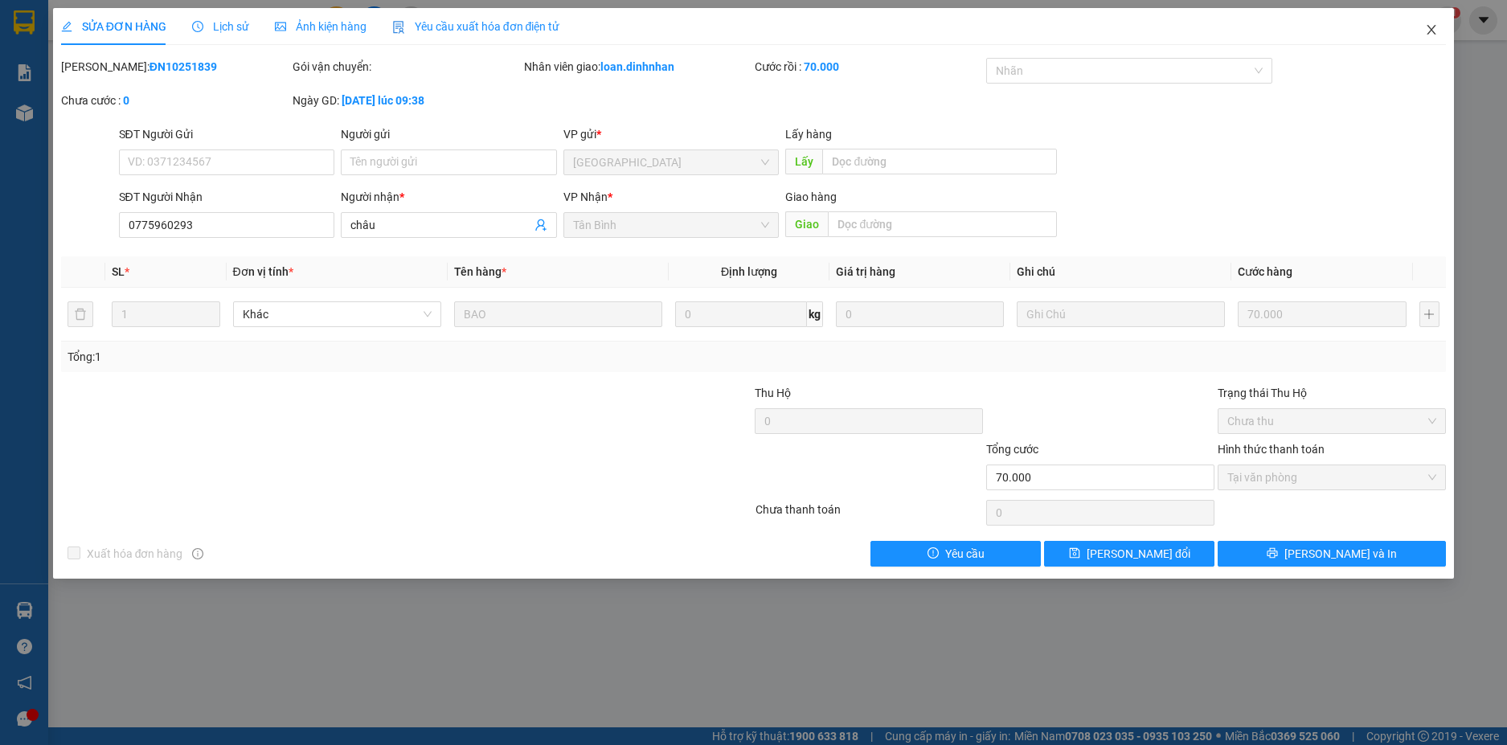
click at [1427, 27] on icon "close" at bounding box center [1431, 29] width 13 height 13
click at [1433, 27] on div "loan.dinhnhan 1" at bounding box center [1393, 20] width 136 height 28
click at [1438, 17] on div "1" at bounding box center [1447, 20] width 28 height 28
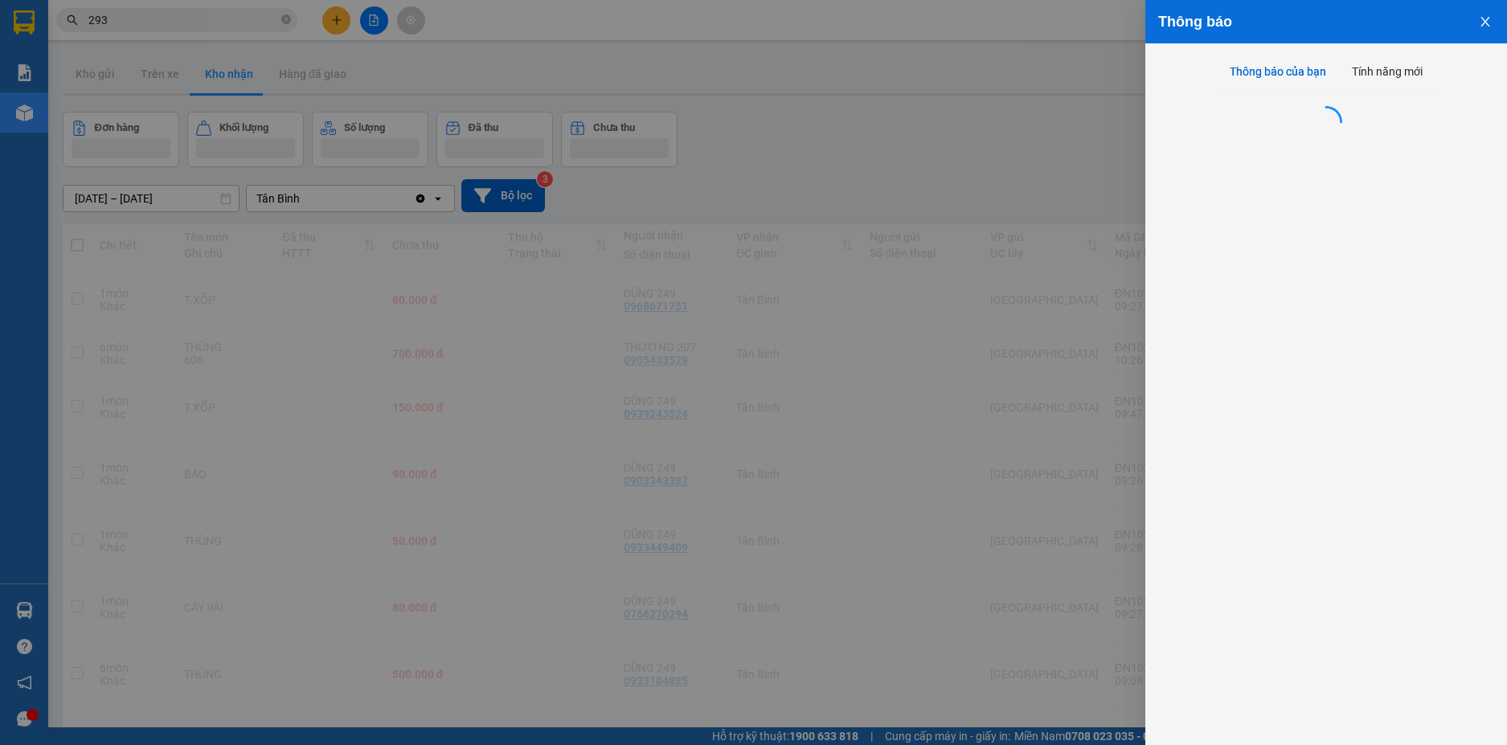
click at [1430, 30] on div at bounding box center [753, 372] width 1507 height 745
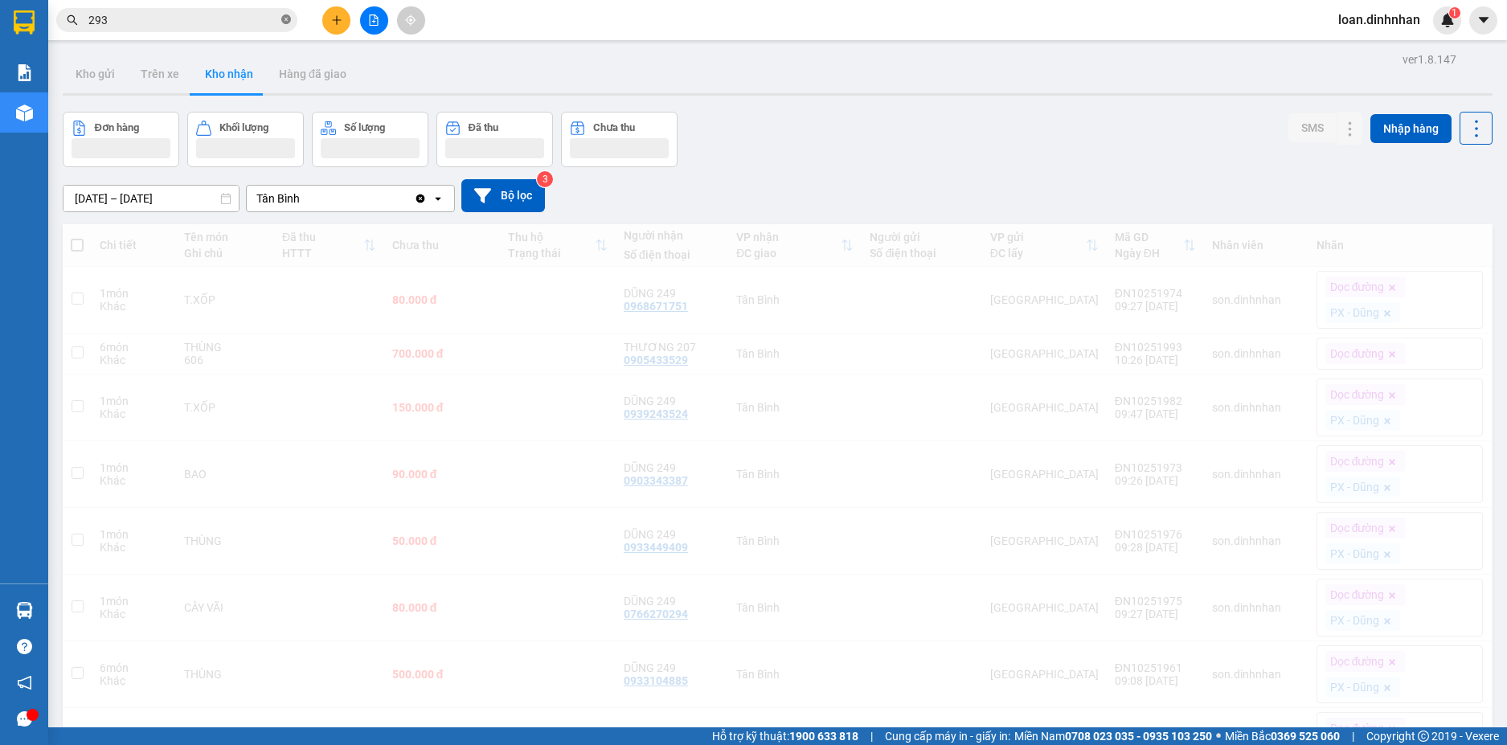
click at [284, 16] on span "293" at bounding box center [176, 20] width 241 height 24
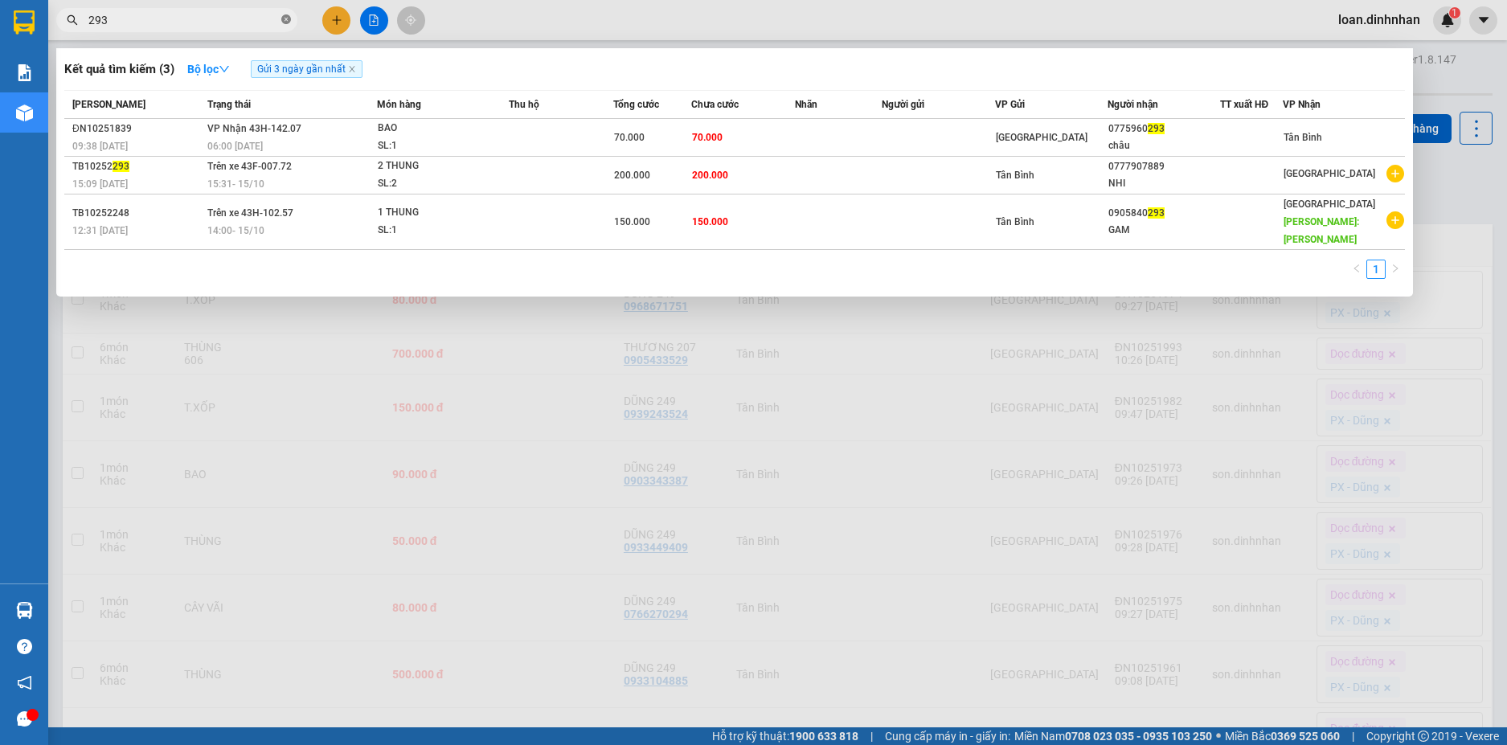
click at [284, 16] on icon "close-circle" at bounding box center [286, 19] width 10 height 10
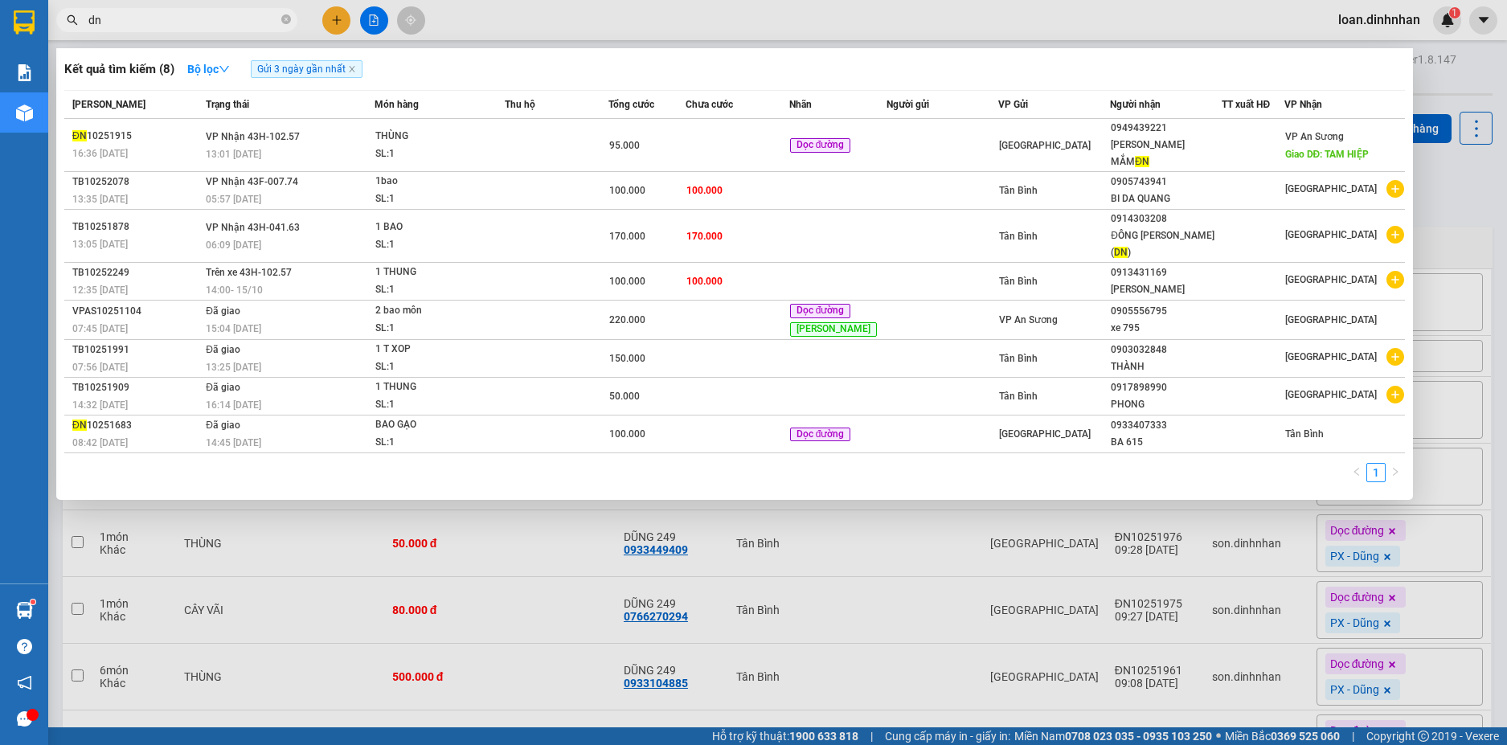
type input "d"
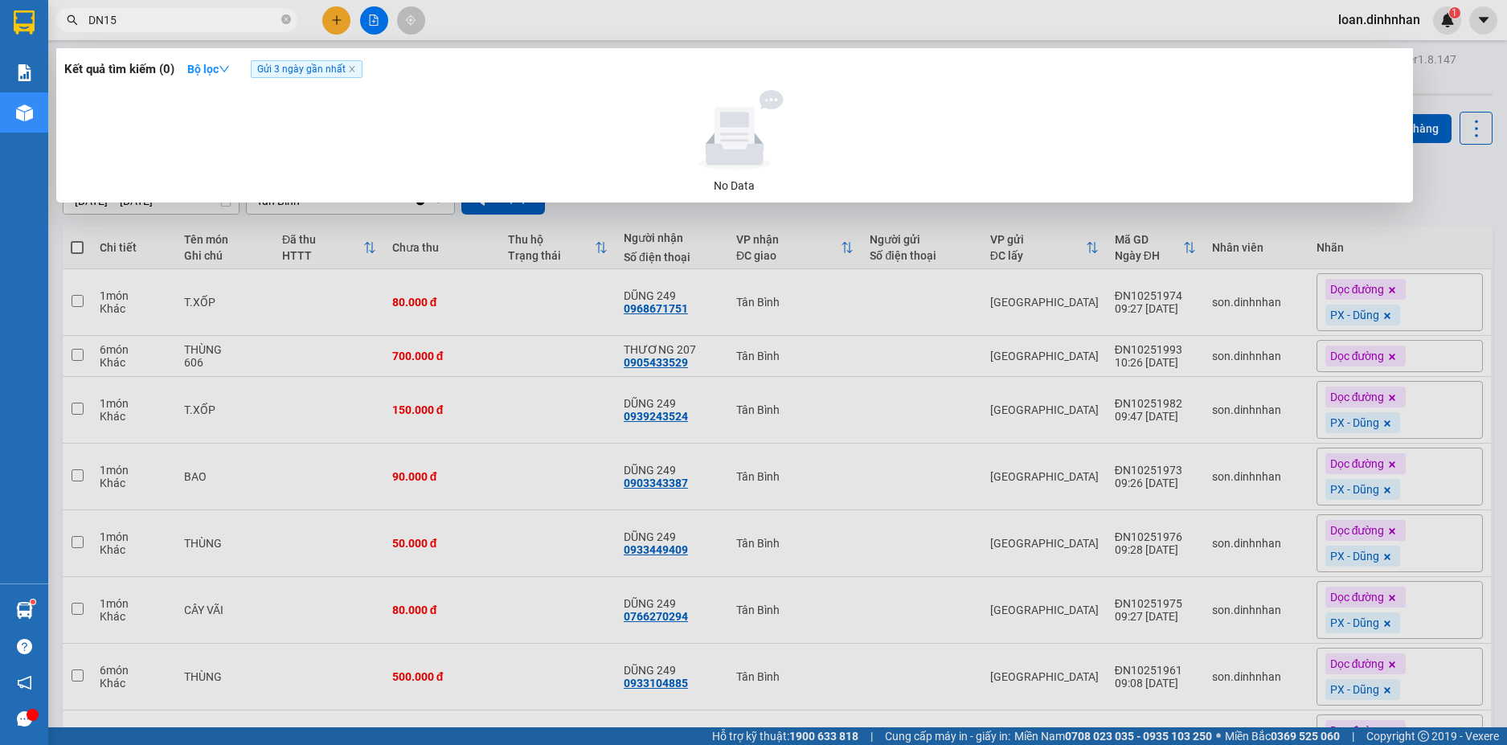
type input "DN15"
click at [279, 18] on span "DN15" at bounding box center [176, 20] width 241 height 24
click at [283, 17] on icon "close-circle" at bounding box center [286, 19] width 10 height 10
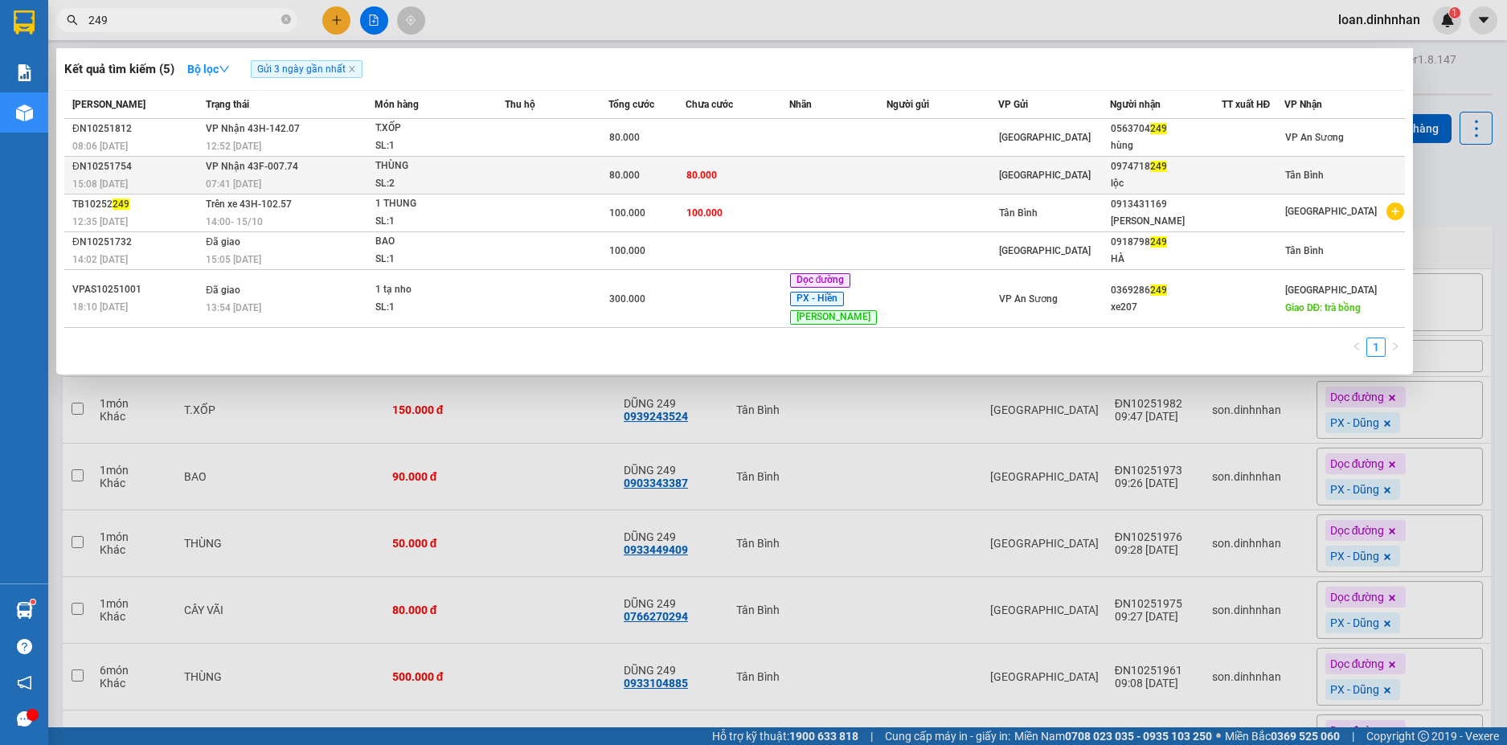
type input "249"
click at [1137, 178] on div "lộc" at bounding box center [1166, 183] width 110 height 17
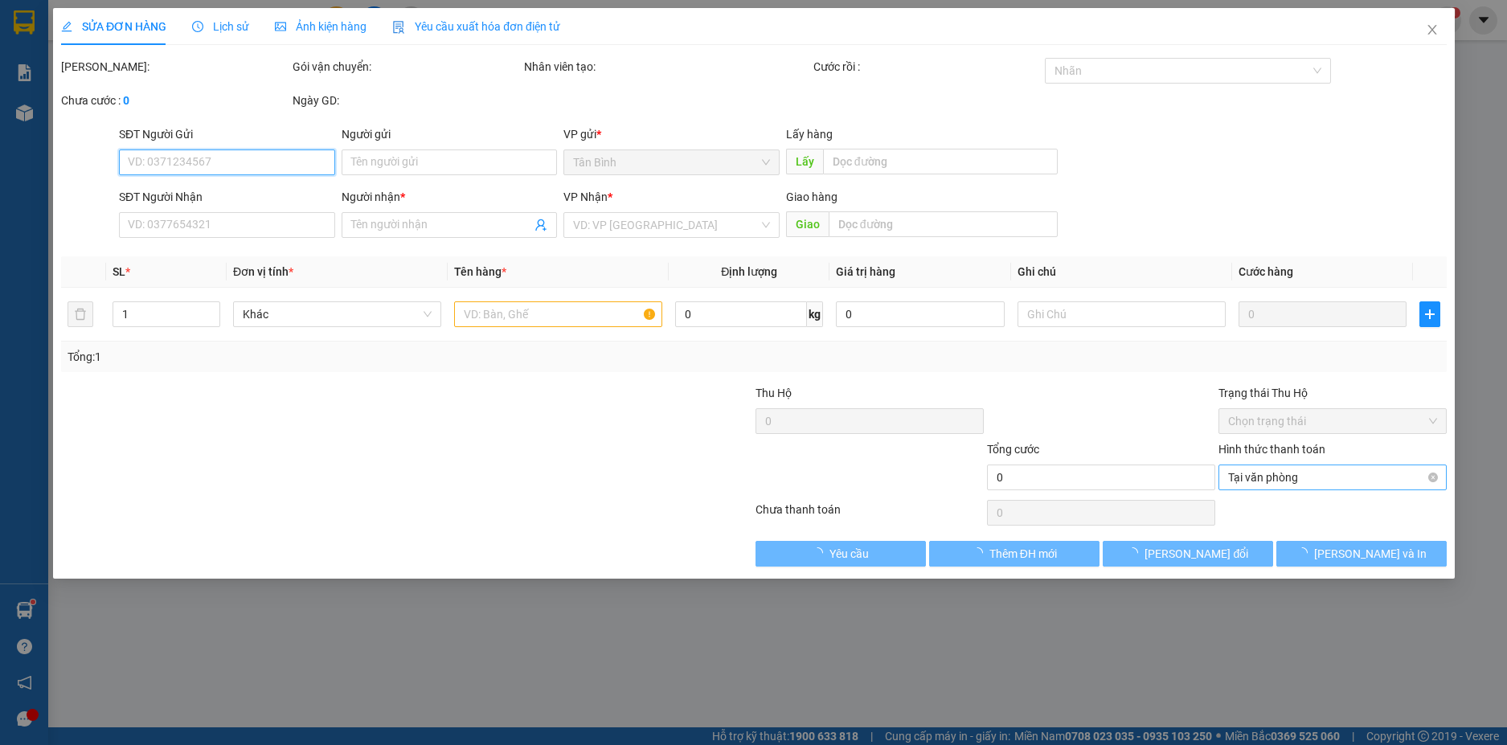
type input "0974718249"
type input "lộc"
type input "80.000"
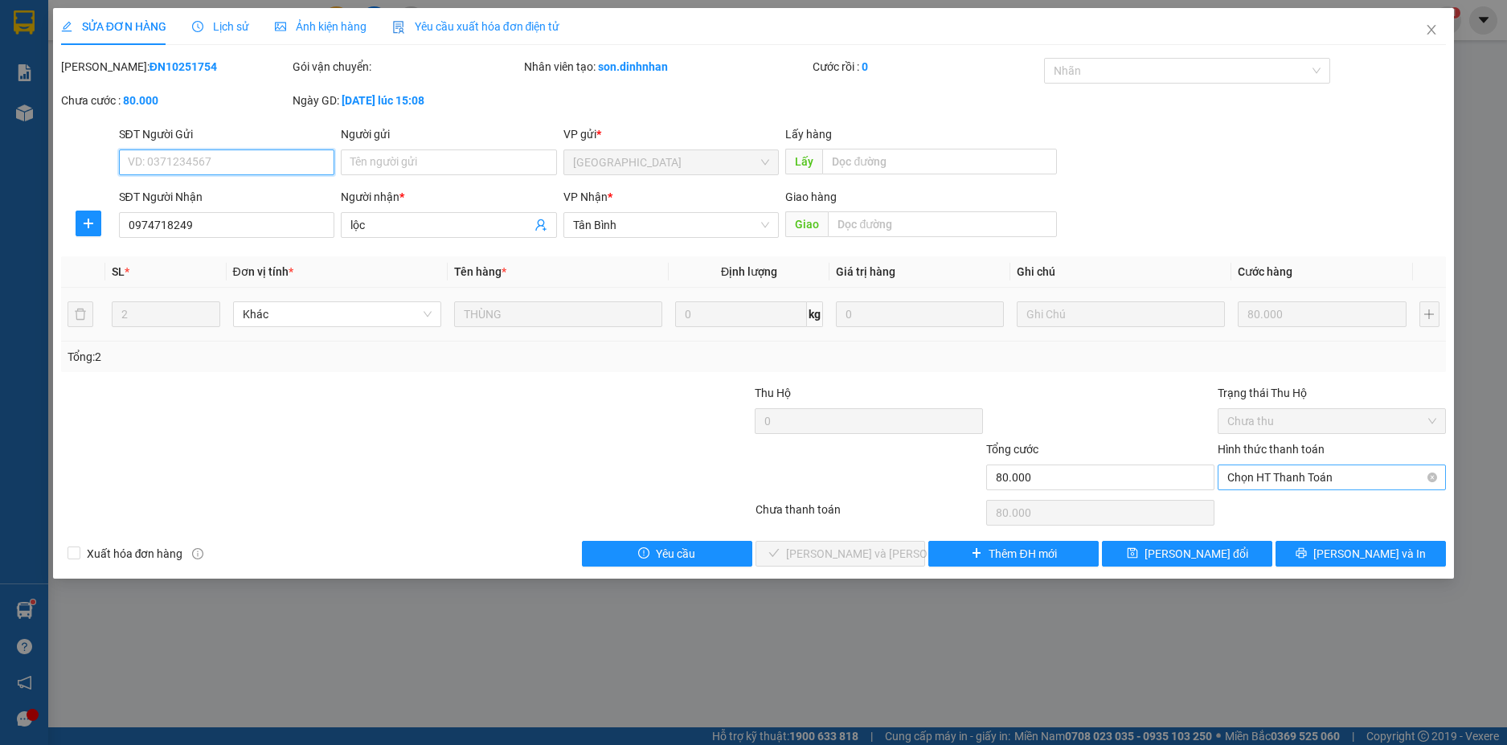
drag, startPoint x: 1306, startPoint y: 476, endPoint x: 1303, endPoint y: 499, distance: 23.5
click at [1306, 480] on span "Chọn HT Thanh Toán" at bounding box center [1331, 477] width 209 height 24
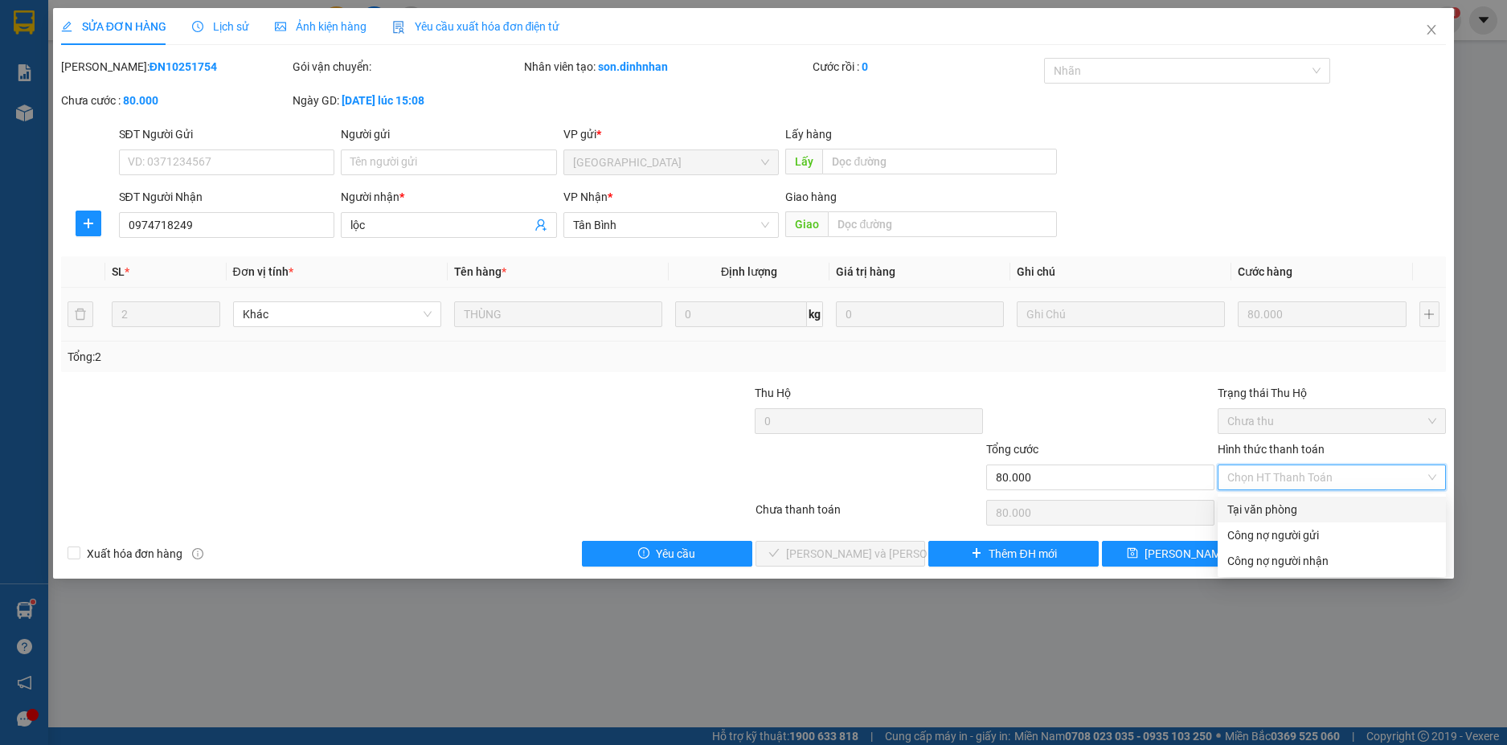
click at [1285, 510] on div "Tại văn phòng" at bounding box center [1331, 510] width 209 height 18
type input "0"
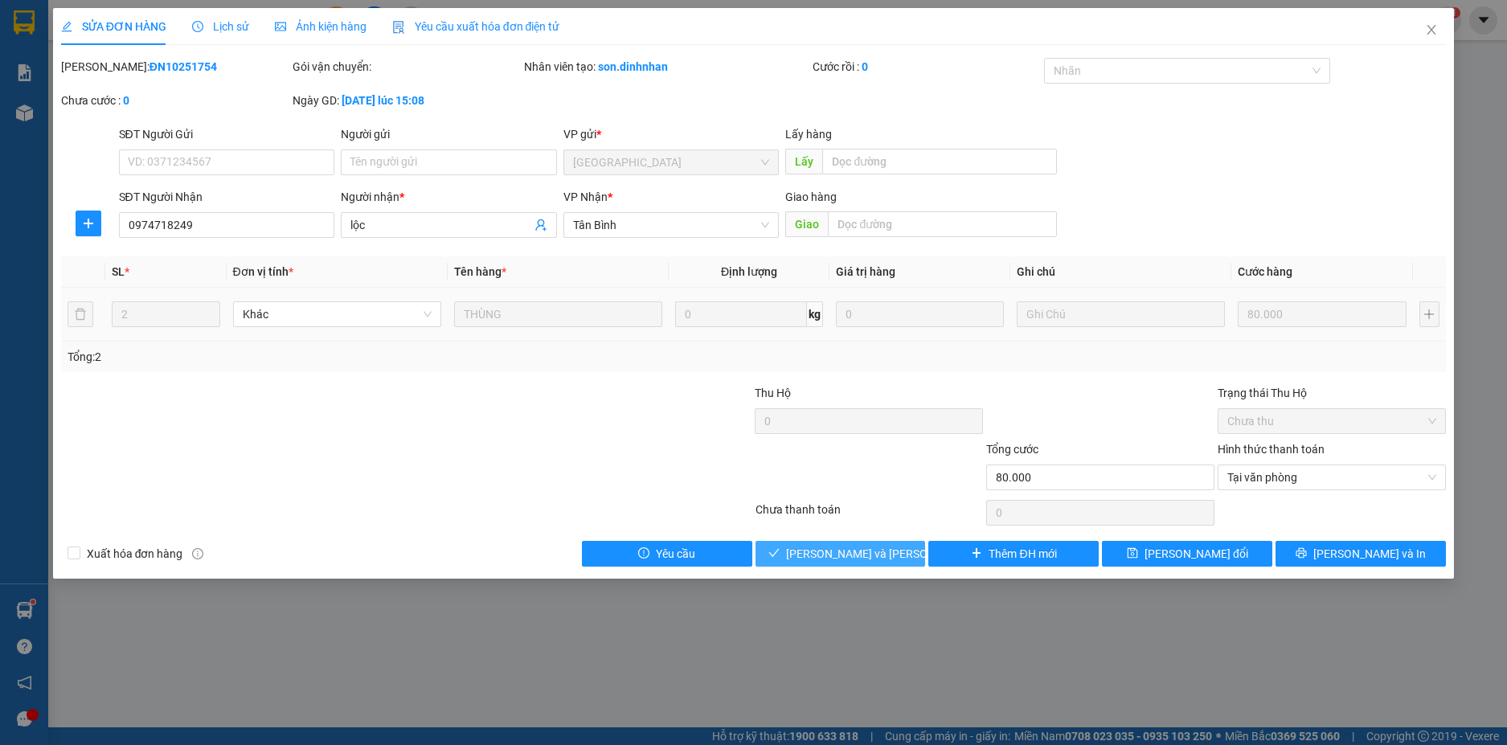
click at [872, 545] on span "[PERSON_NAME] và [PERSON_NAME] hàng" at bounding box center [894, 554] width 217 height 18
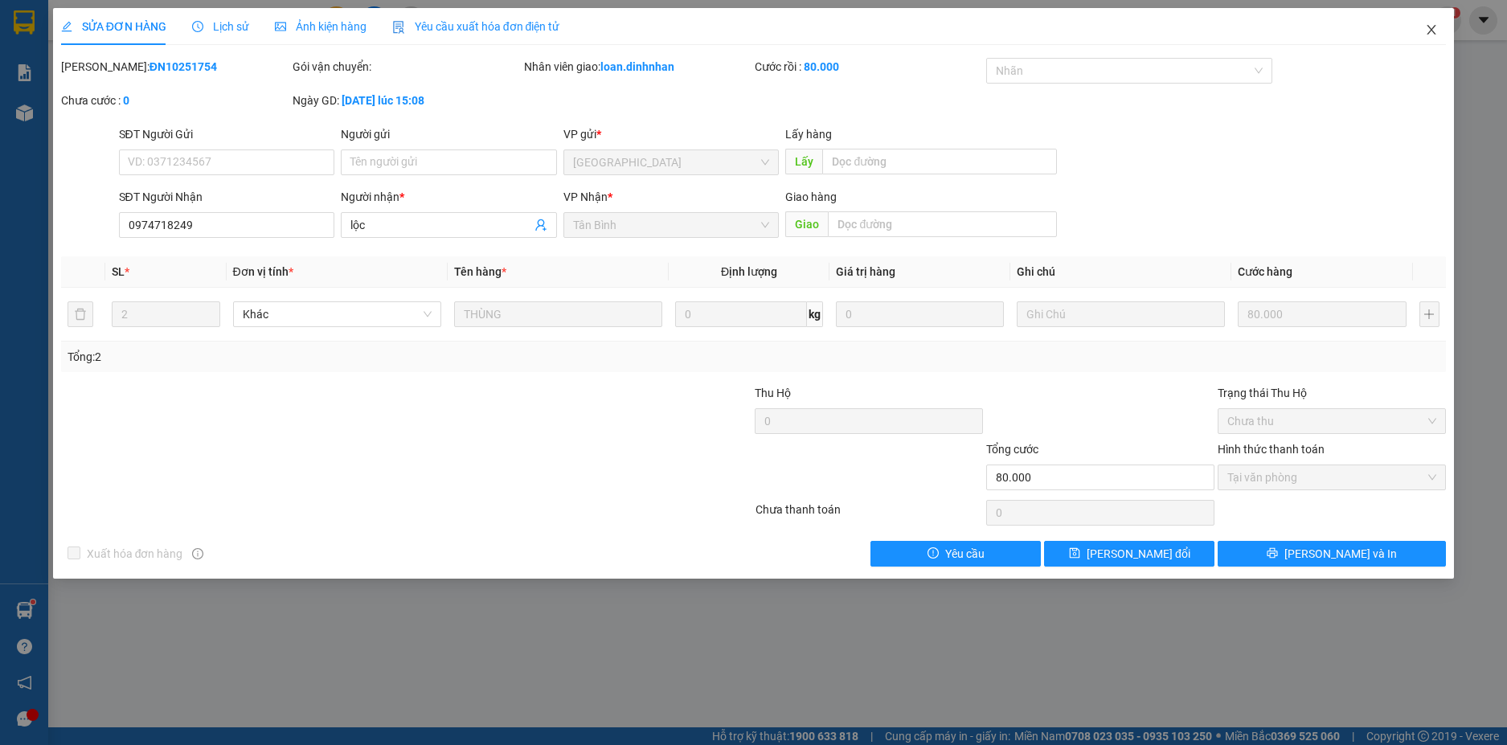
click at [1429, 31] on icon "close" at bounding box center [1431, 29] width 13 height 13
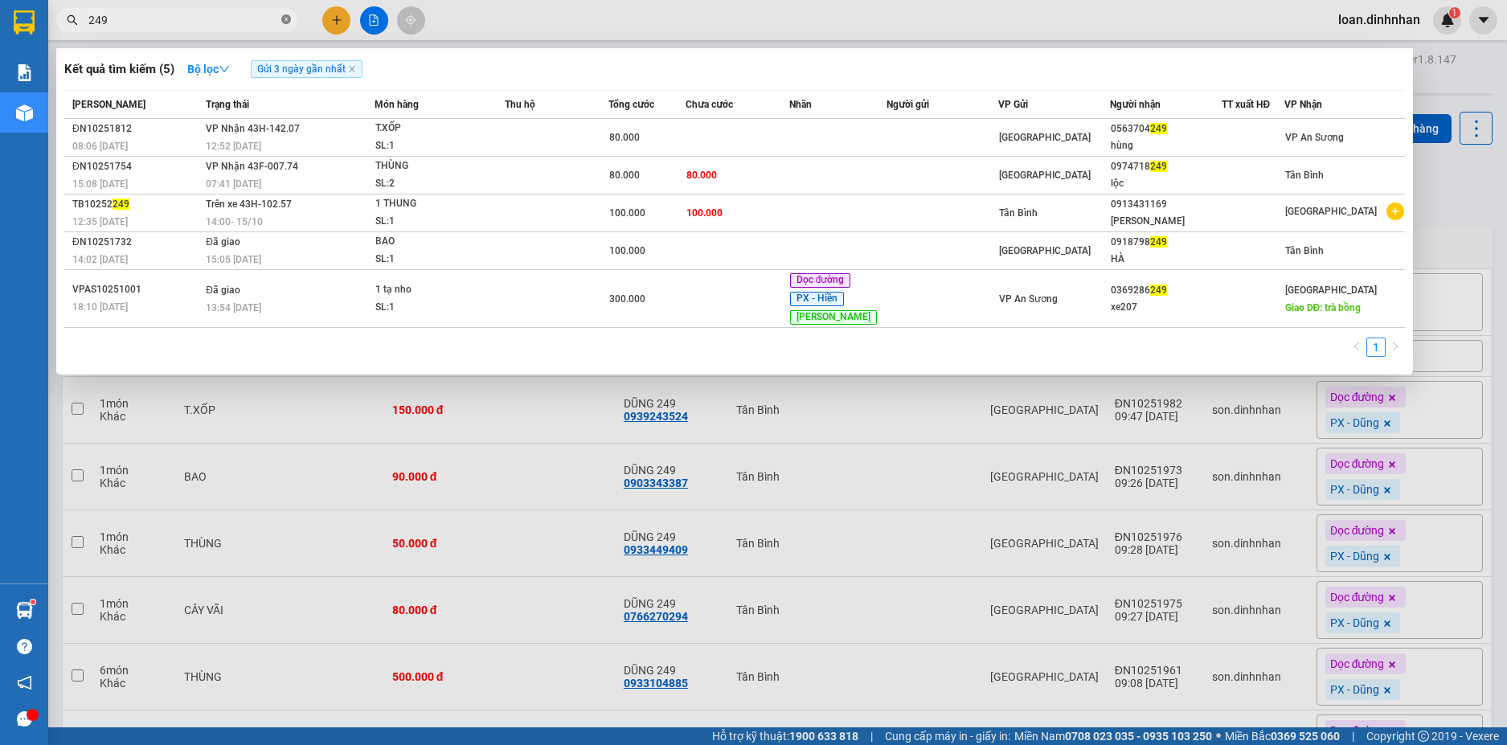
click at [290, 14] on span at bounding box center [286, 20] width 10 height 15
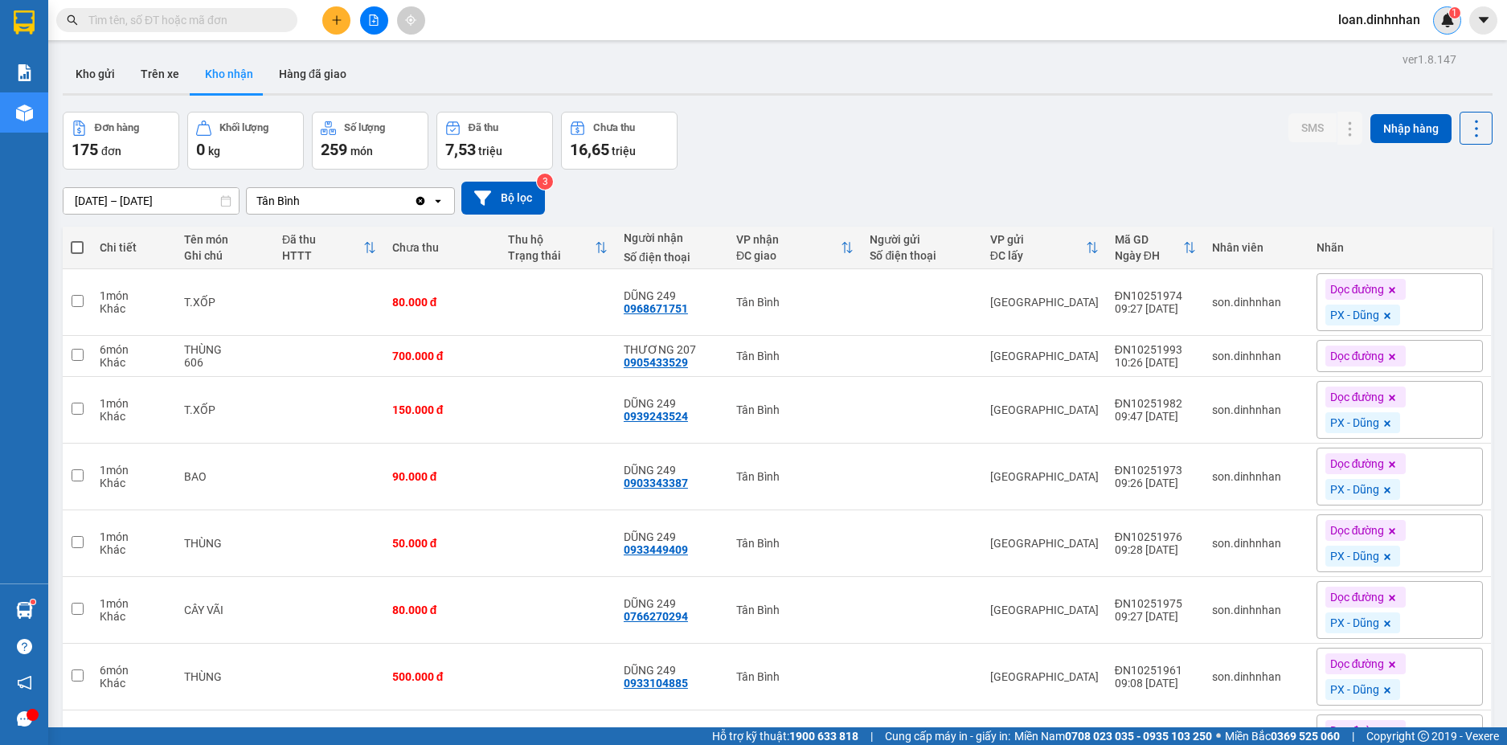
click at [1444, 17] on img at bounding box center [1447, 20] width 14 height 14
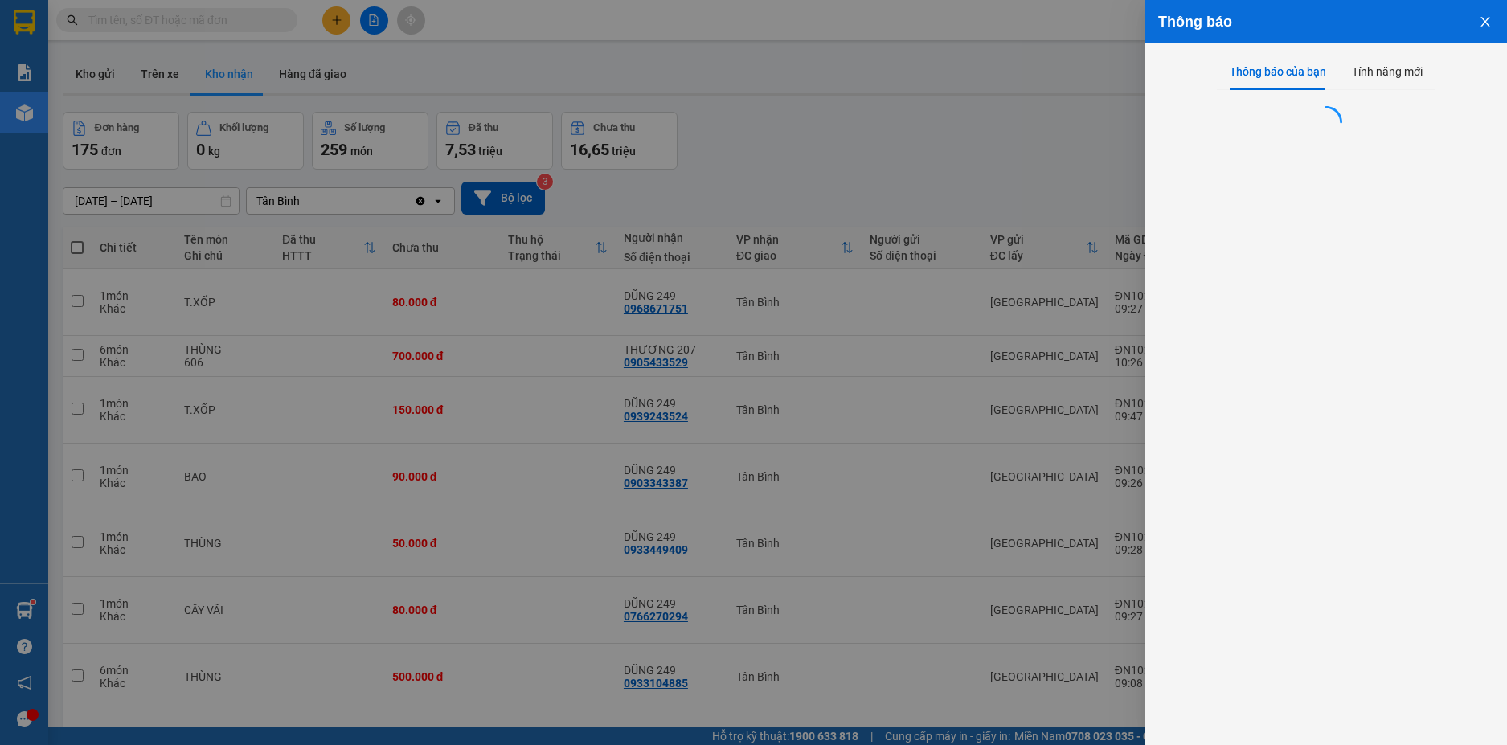
click at [992, 128] on div at bounding box center [753, 372] width 1507 height 745
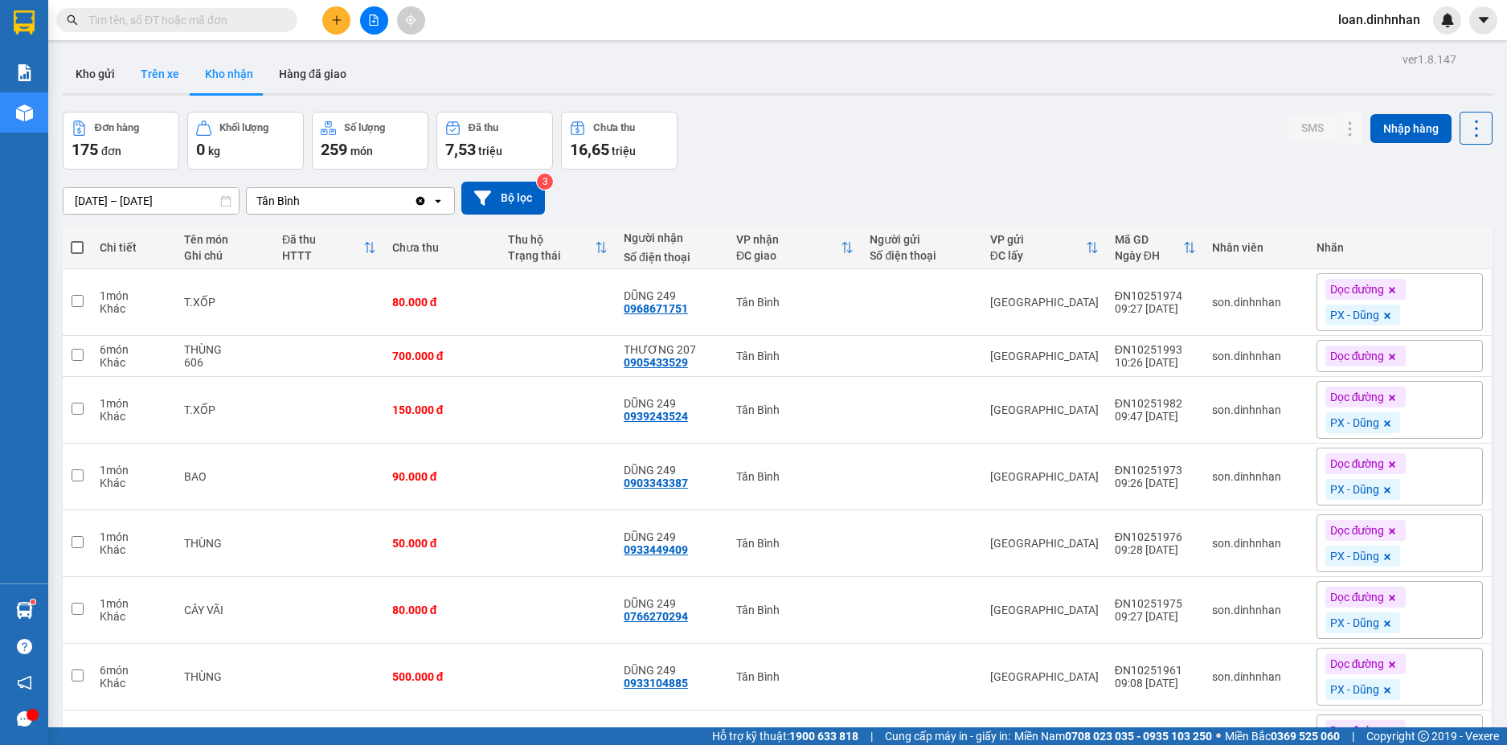
click at [147, 82] on button "Trên xe" at bounding box center [160, 74] width 64 height 39
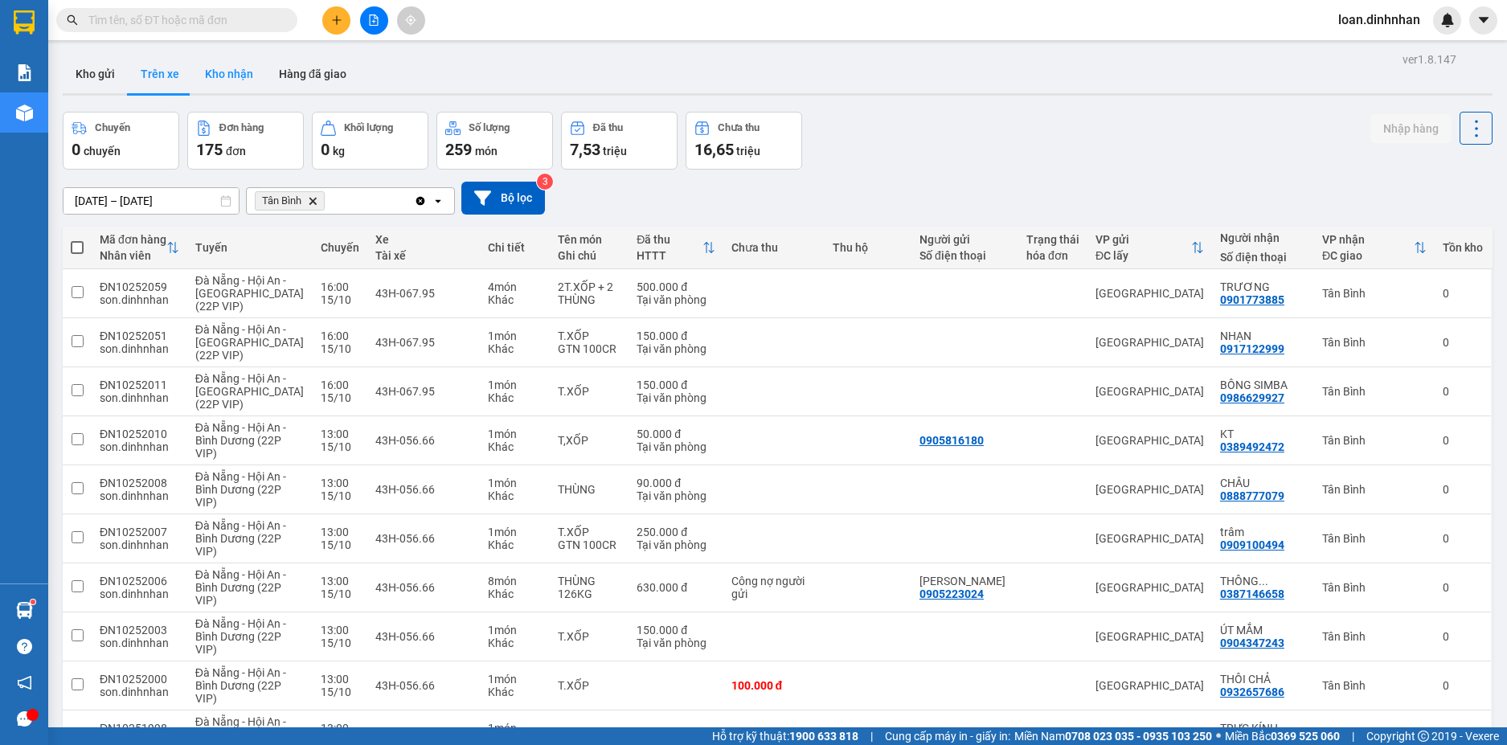
click at [222, 92] on button "Kho nhận" at bounding box center [229, 74] width 74 height 39
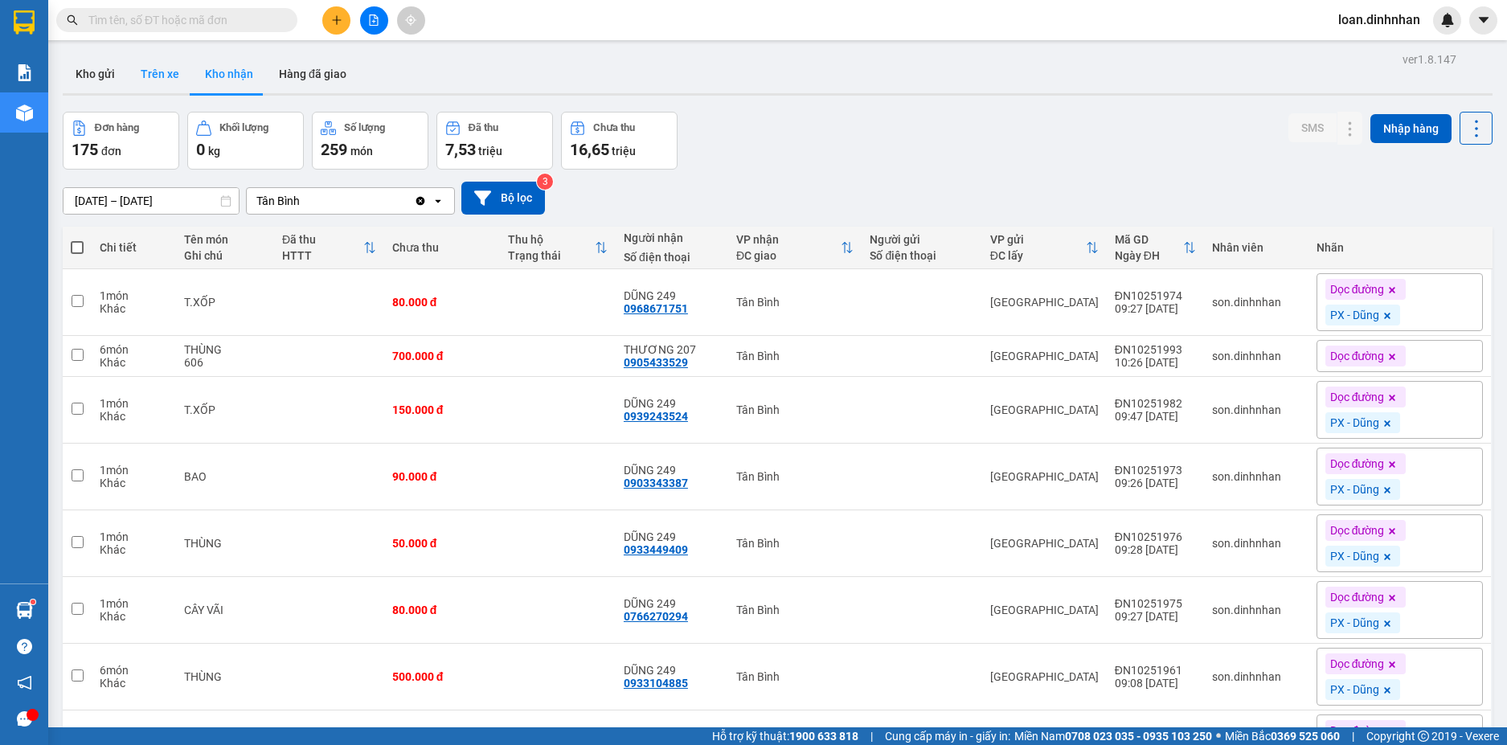
click at [145, 79] on button "Trên xe" at bounding box center [160, 74] width 64 height 39
type input "[DATE] – [DATE]"
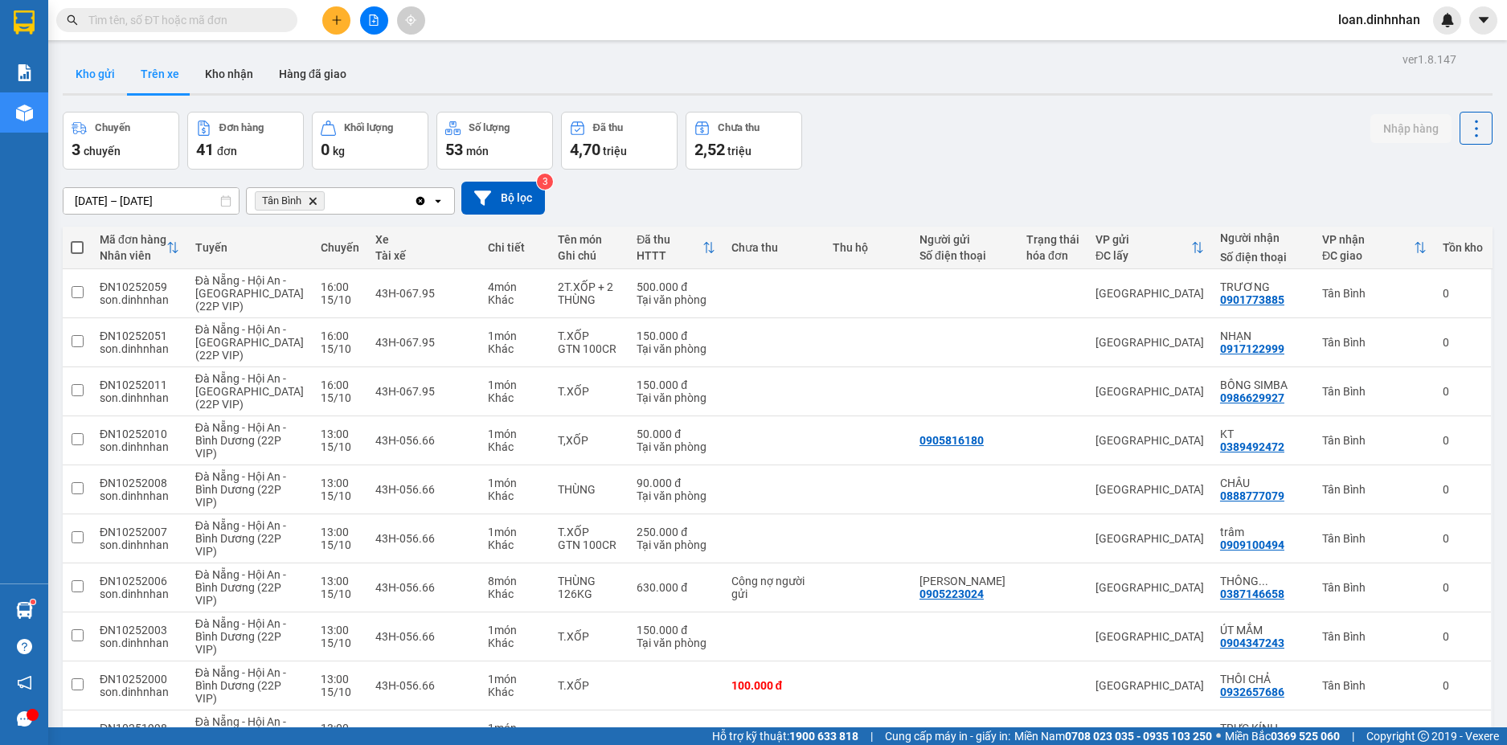
click at [100, 77] on button "Kho gửi" at bounding box center [95, 74] width 65 height 39
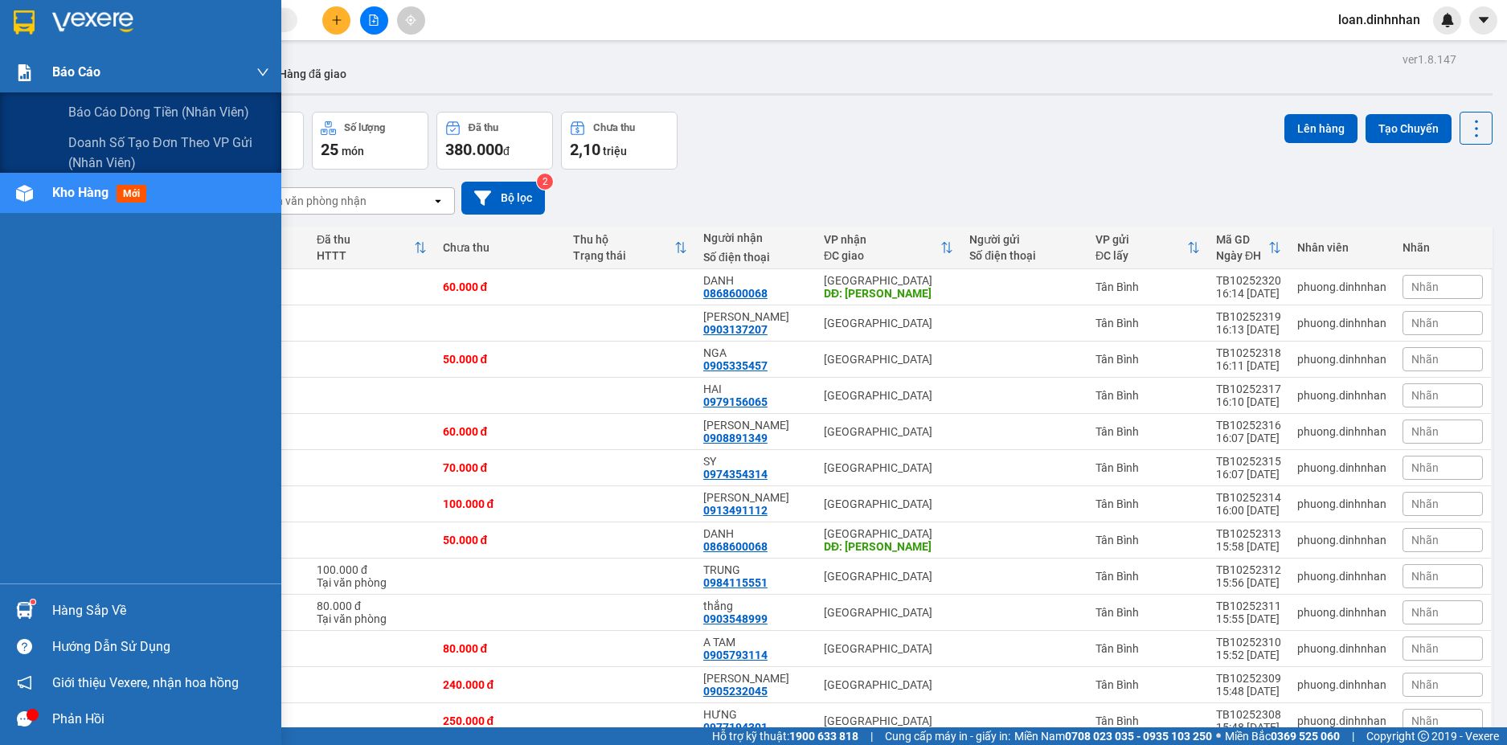
click at [31, 70] on img at bounding box center [24, 72] width 17 height 17
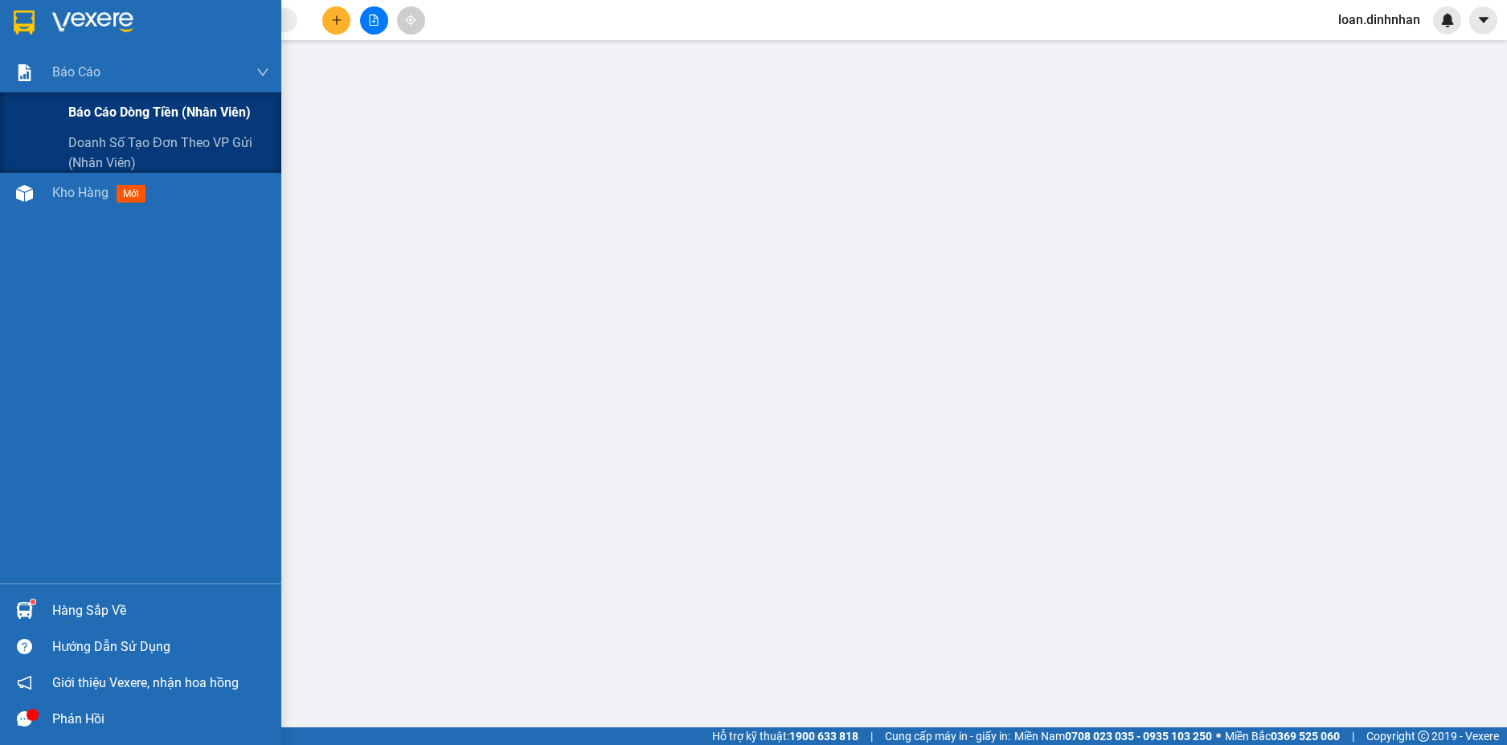
click at [72, 101] on div "Báo cáo dòng tiền (nhân viên)" at bounding box center [168, 112] width 201 height 40
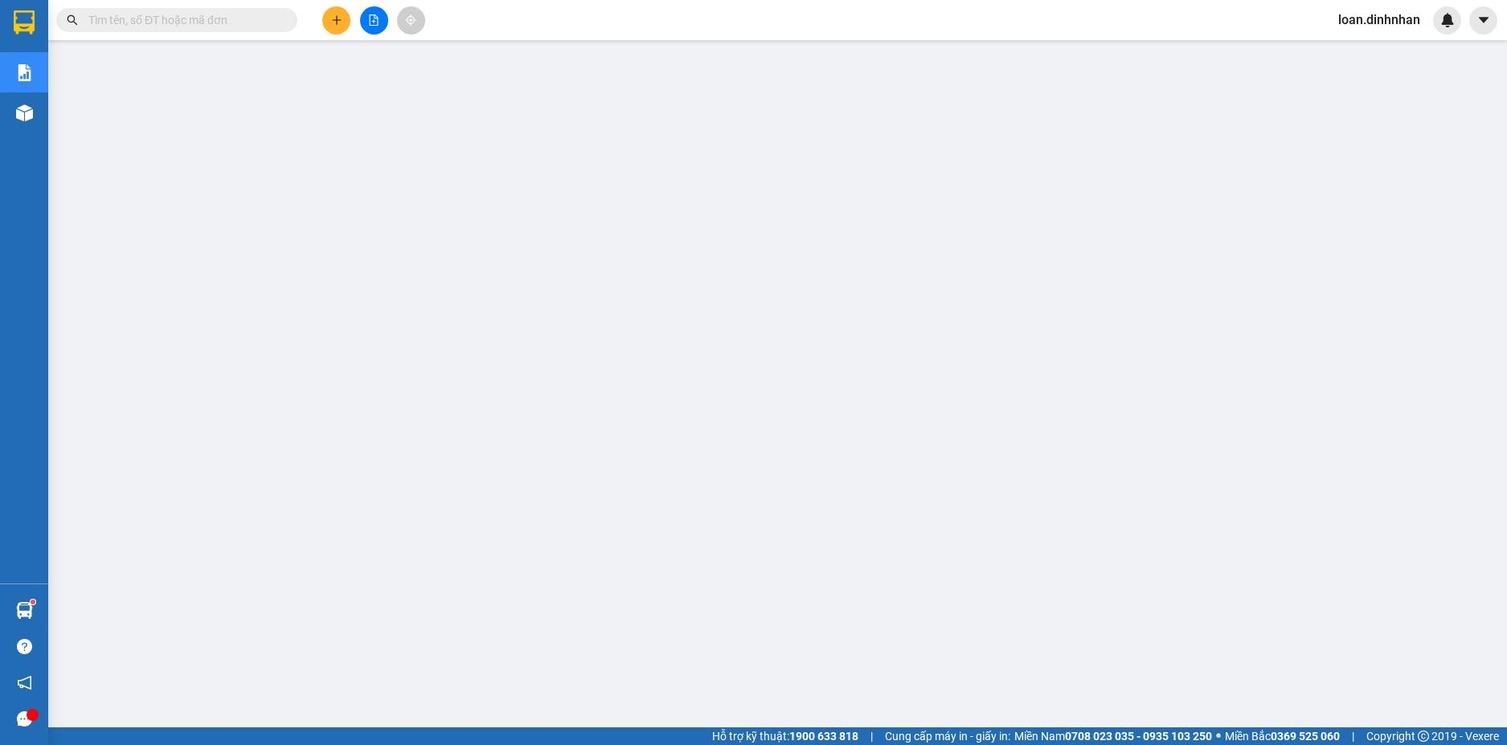
click at [246, 23] on input "text" at bounding box center [183, 20] width 190 height 18
click at [208, 22] on input "text" at bounding box center [183, 20] width 190 height 18
click at [124, 29] on span at bounding box center [176, 20] width 241 height 24
click at [128, 23] on input "text" at bounding box center [183, 20] width 190 height 18
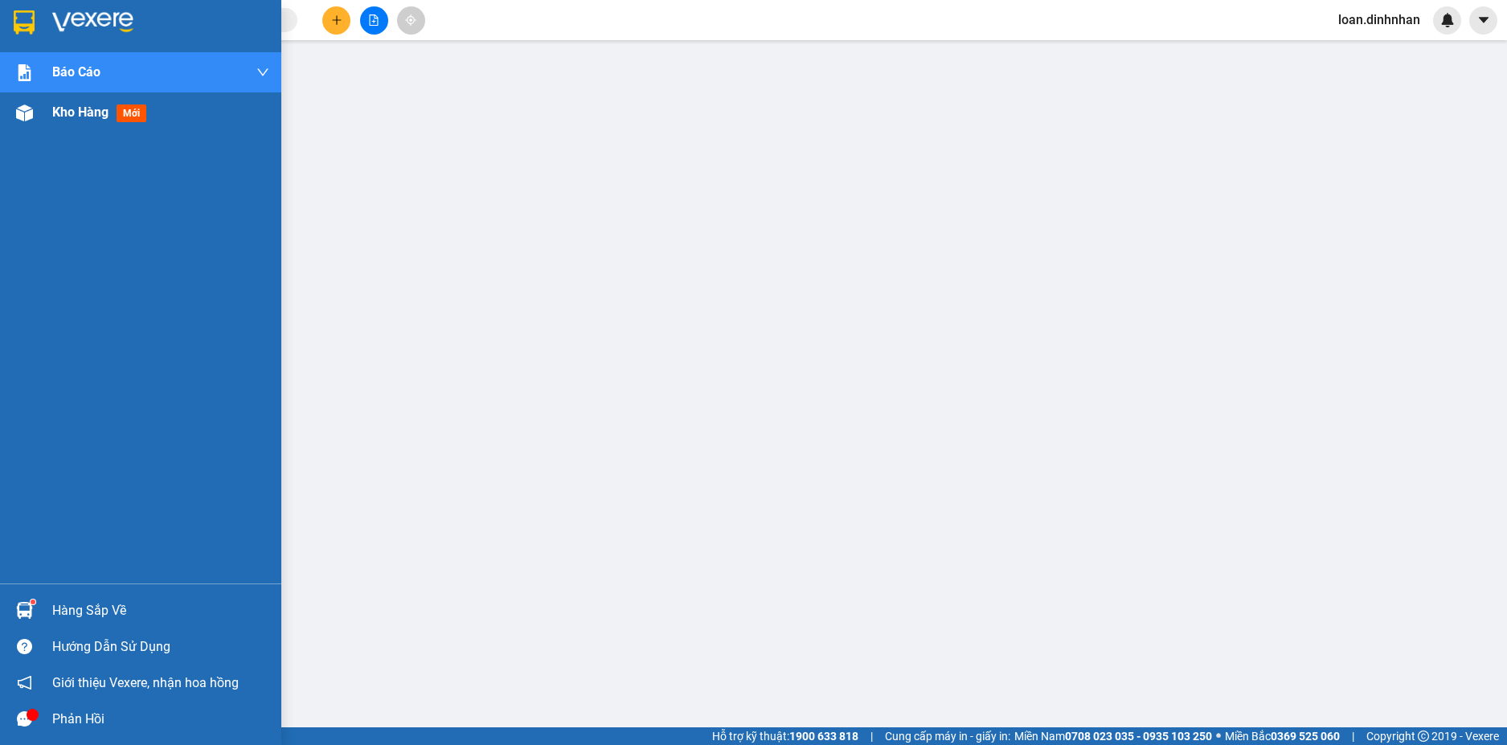
click at [104, 104] on span "Kho hàng" at bounding box center [80, 111] width 56 height 15
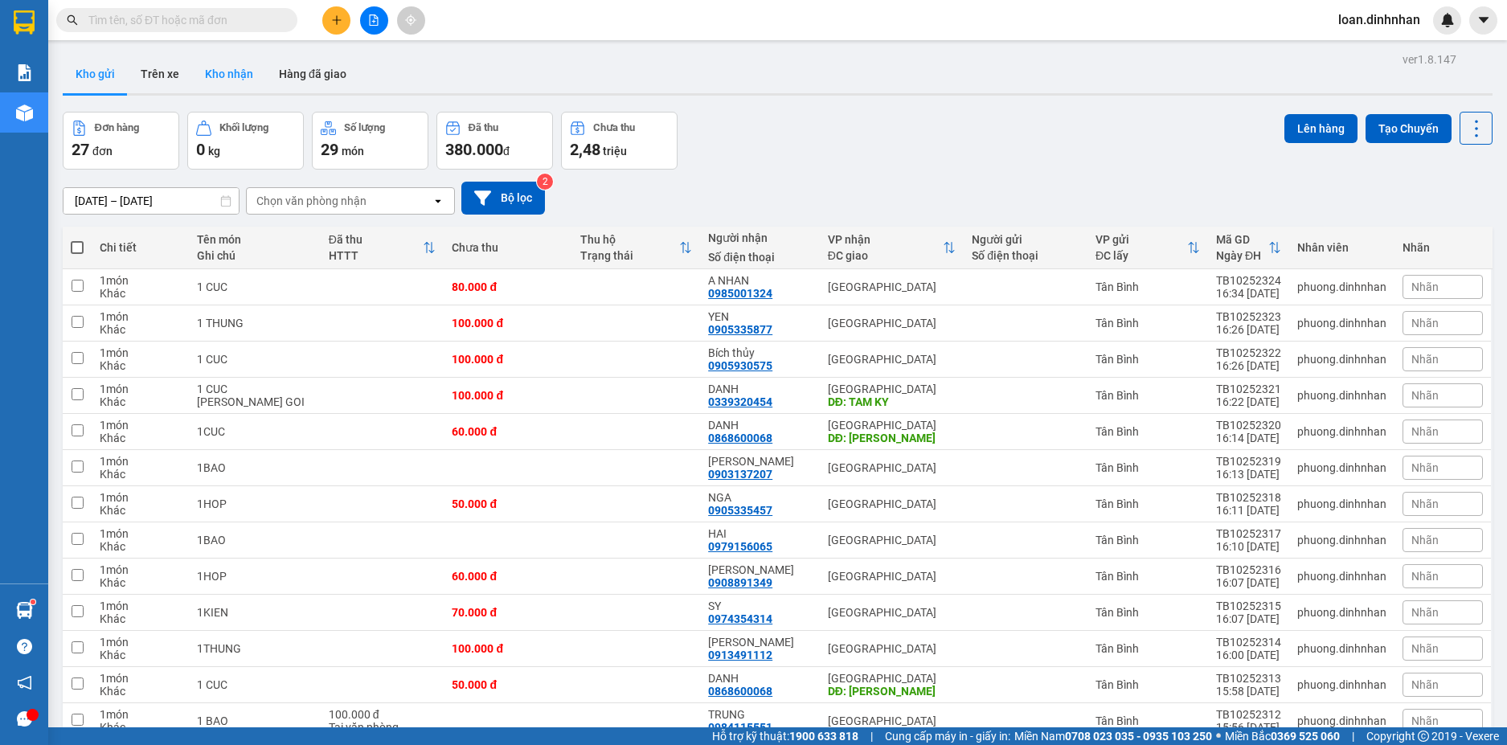
click at [214, 67] on button "Kho nhận" at bounding box center [229, 74] width 74 height 39
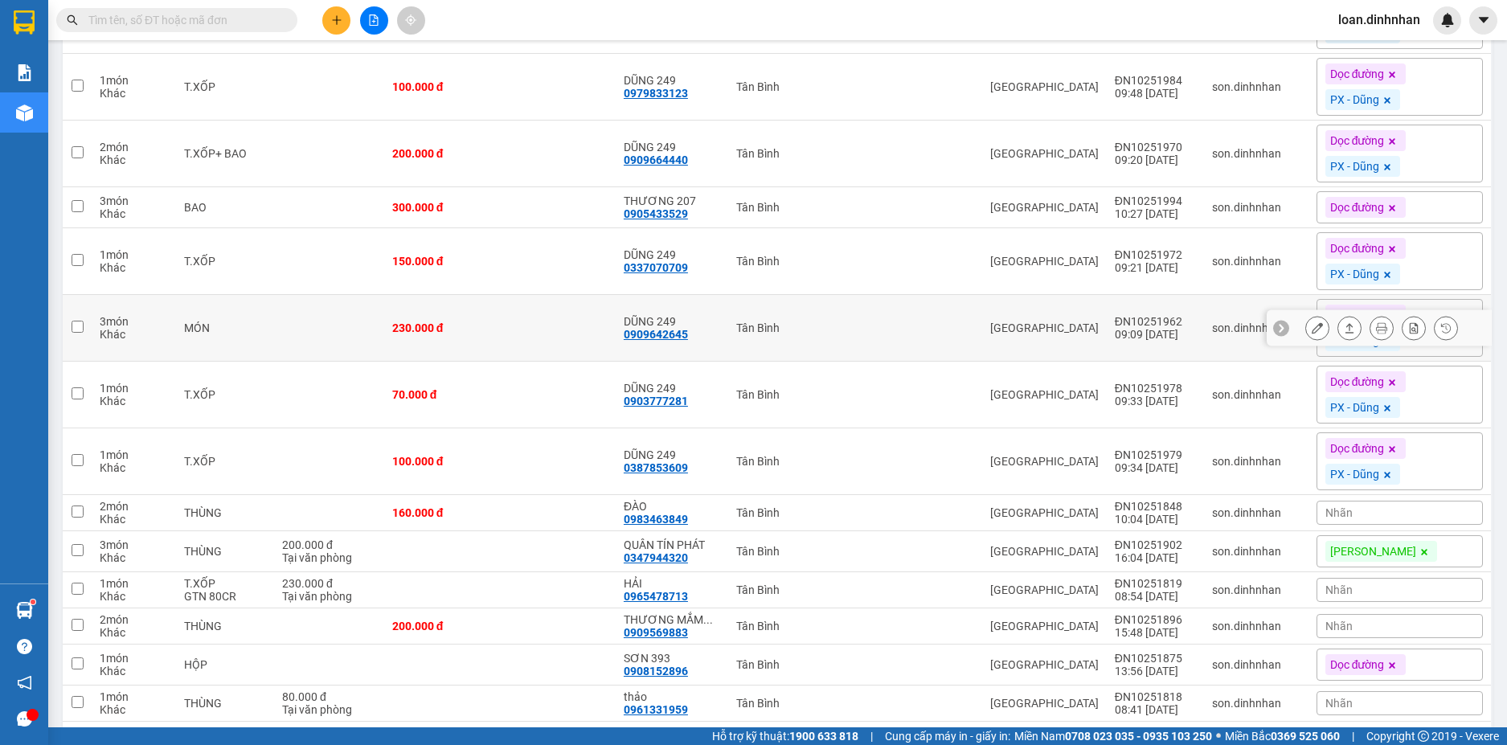
scroll to position [804, 0]
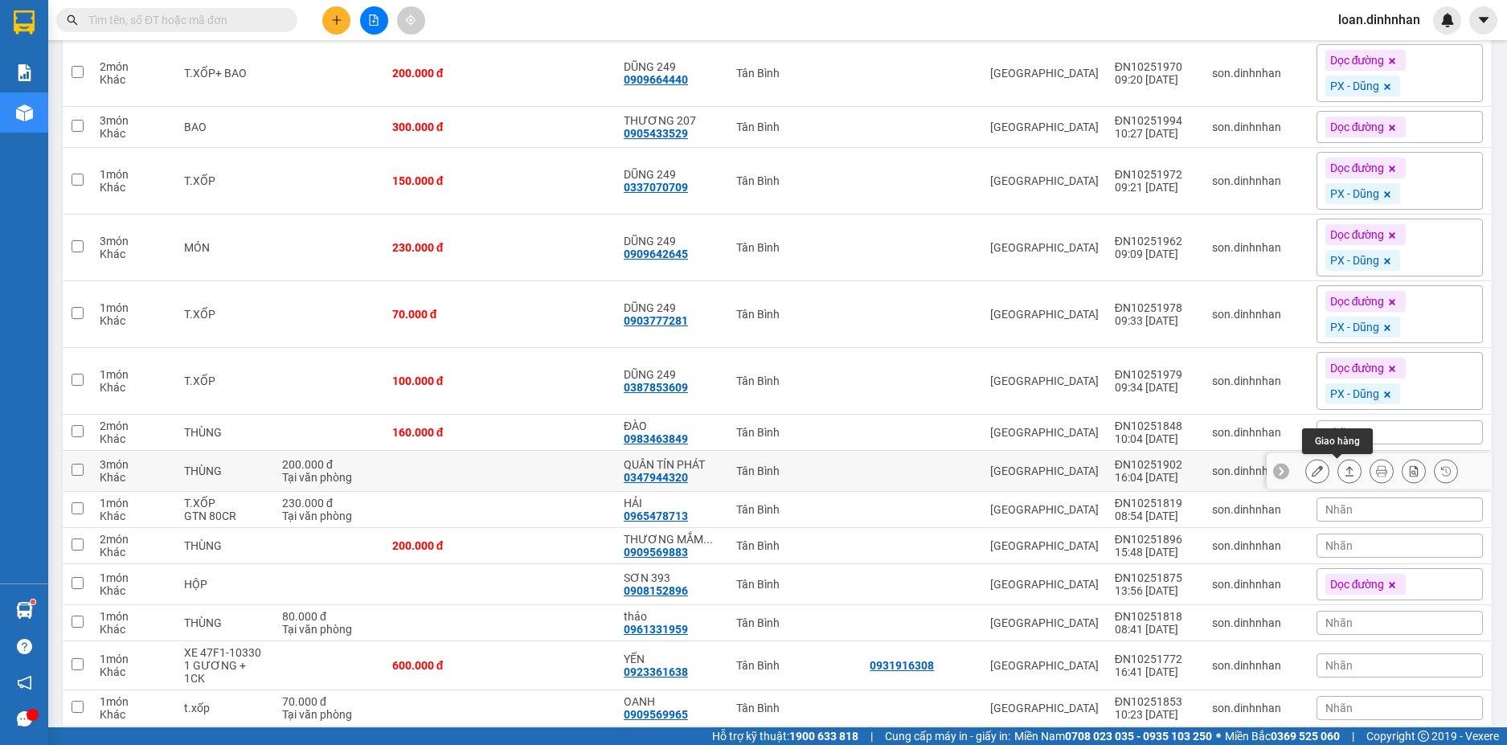
click at [1344, 471] on icon at bounding box center [1349, 470] width 11 height 11
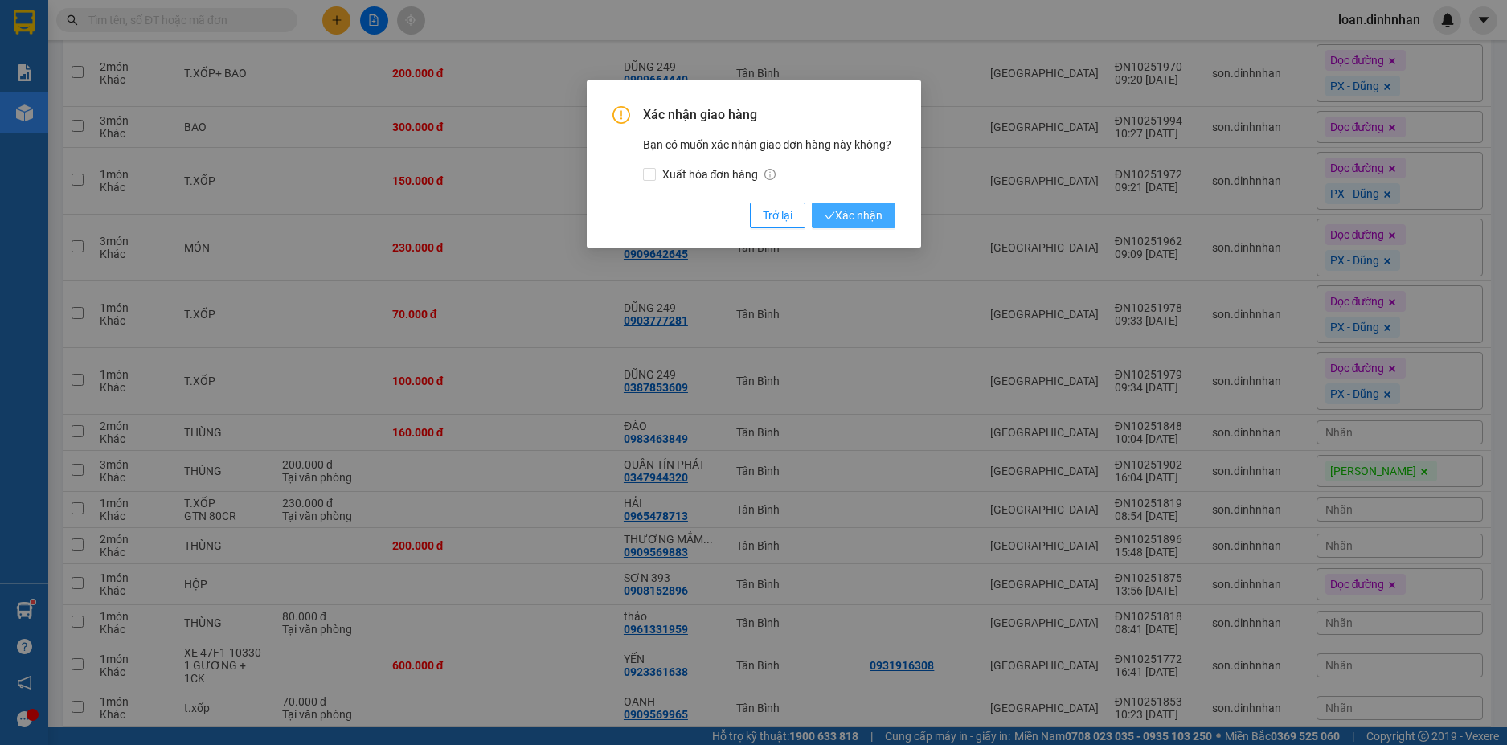
click at [865, 219] on span "Xác nhận" at bounding box center [854, 216] width 58 height 18
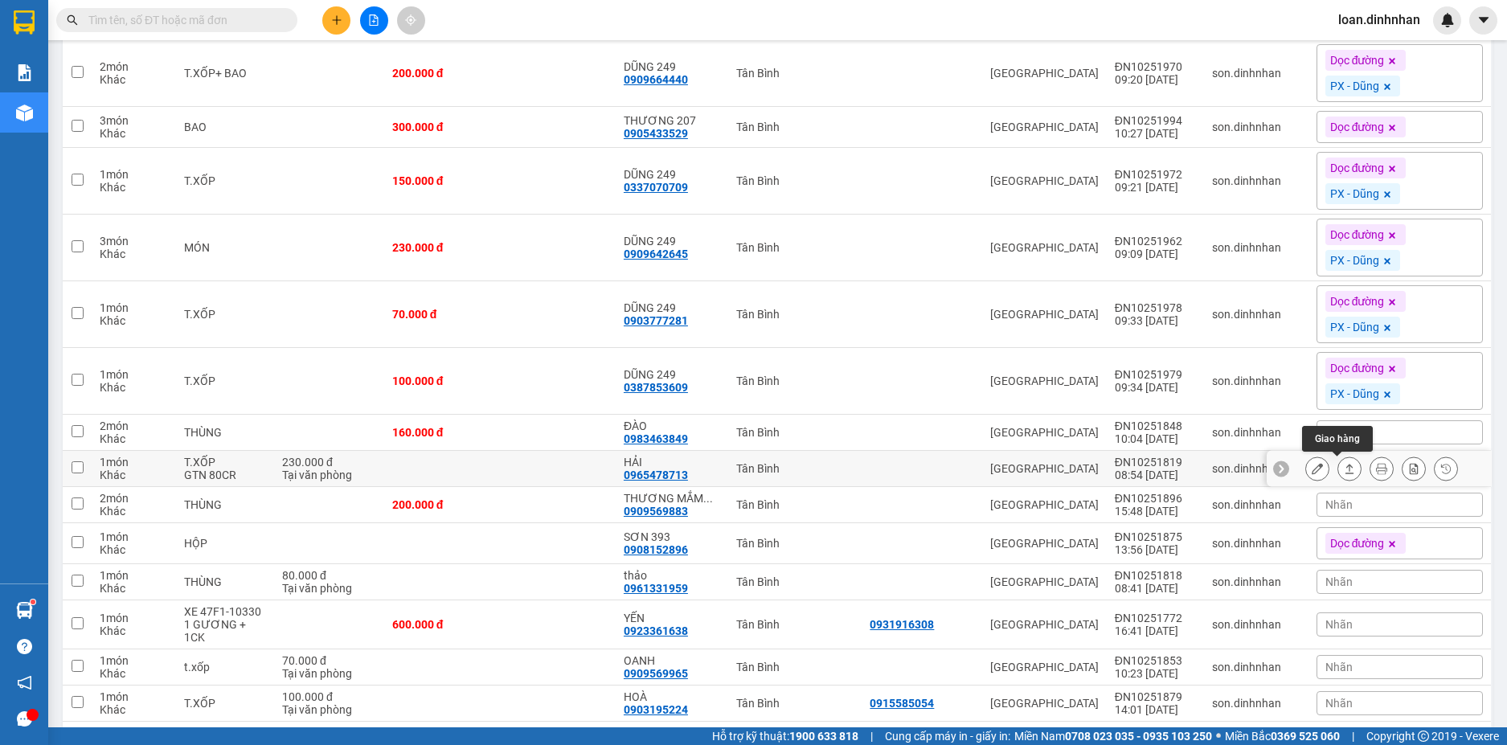
click at [1344, 469] on icon at bounding box center [1349, 468] width 11 height 11
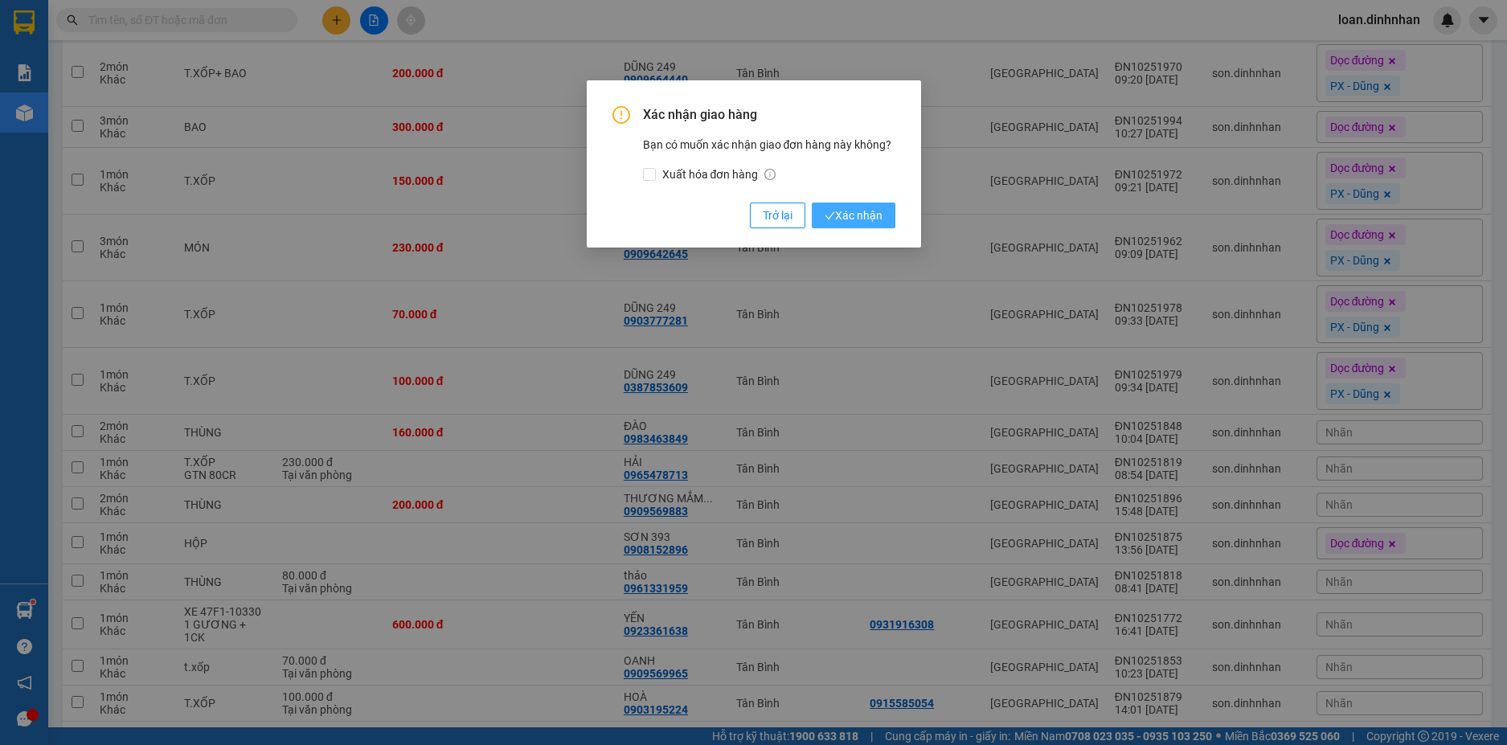
click at [873, 205] on button "Xác nhận" at bounding box center [854, 216] width 84 height 26
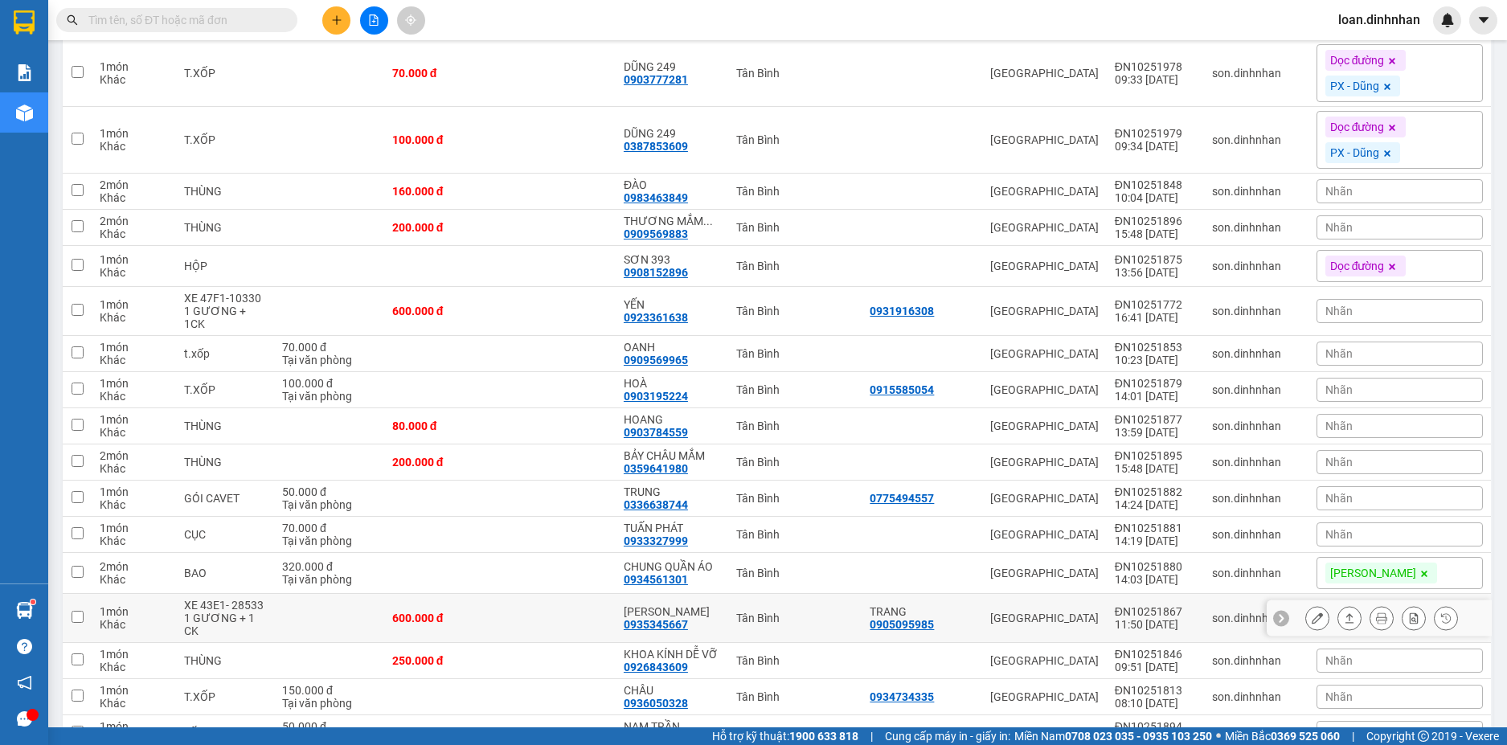
scroll to position [1125, 0]
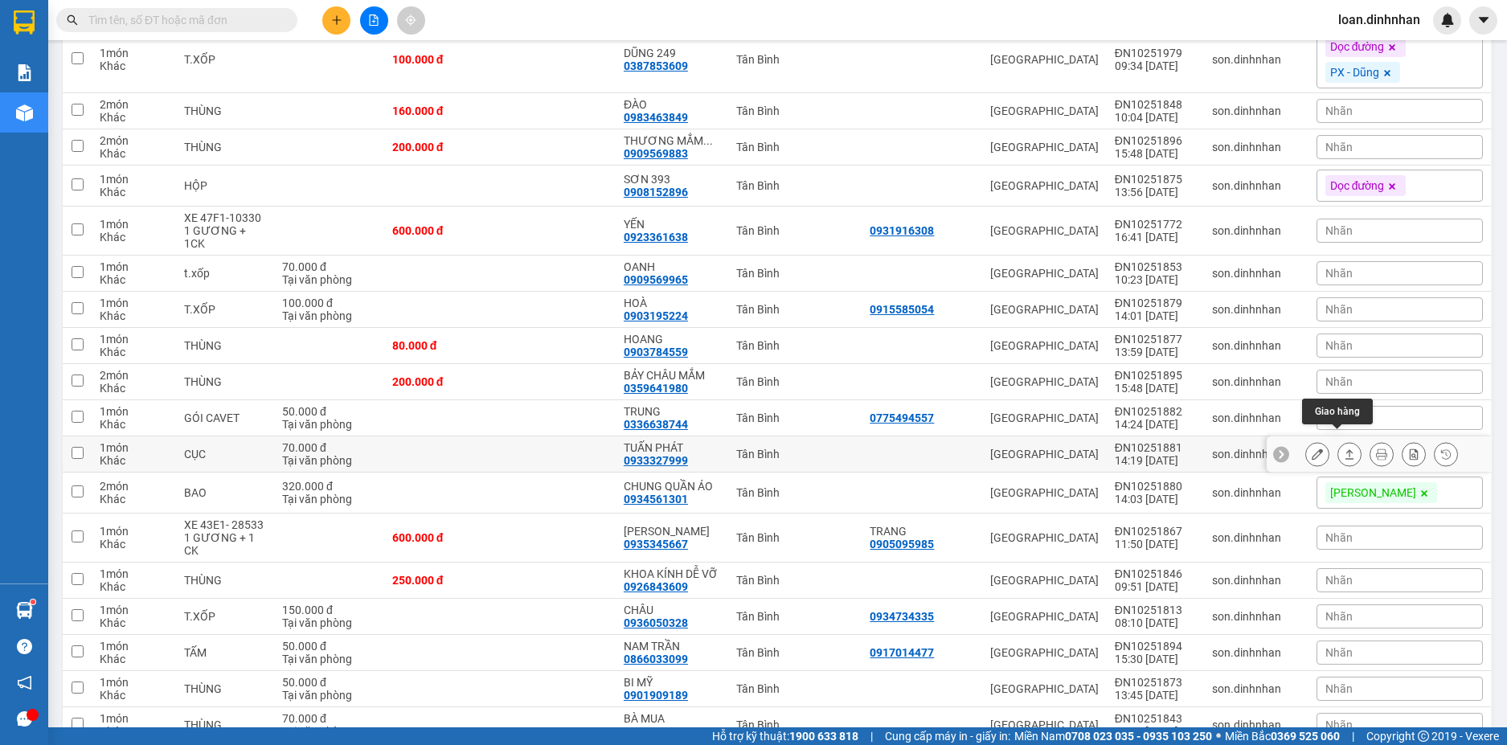
click at [1338, 440] on button at bounding box center [1349, 454] width 23 height 28
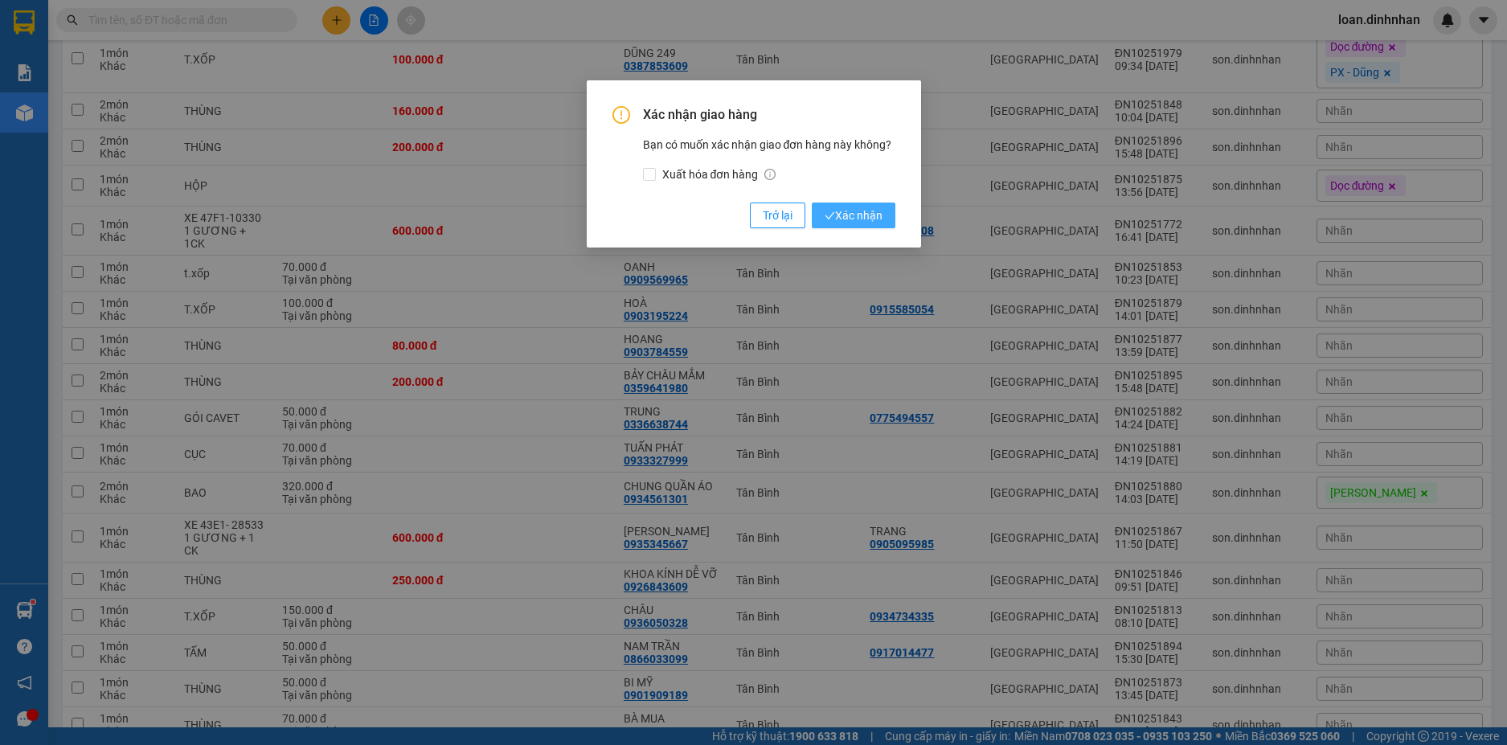
click at [864, 205] on button "Xác nhận" at bounding box center [854, 216] width 84 height 26
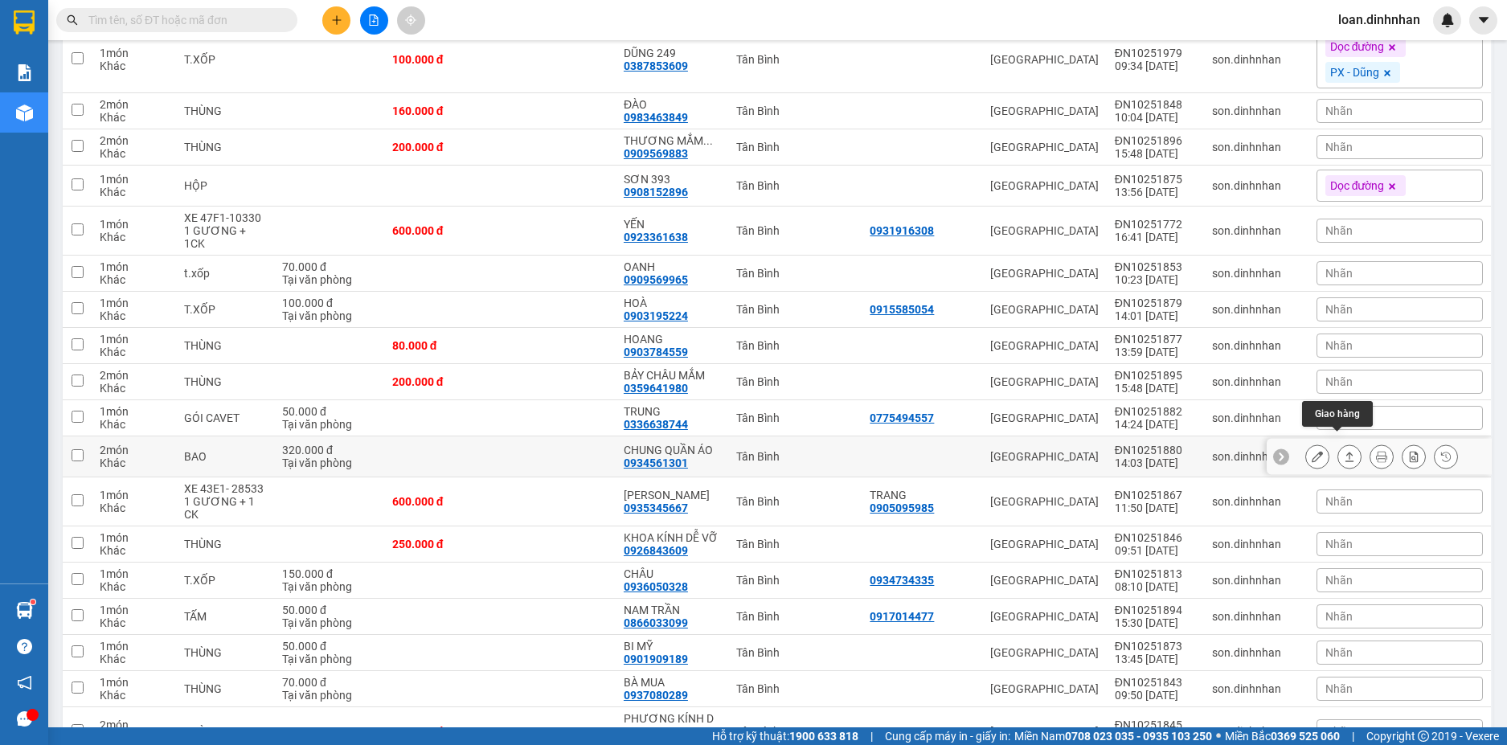
click at [1344, 451] on icon at bounding box center [1349, 456] width 11 height 11
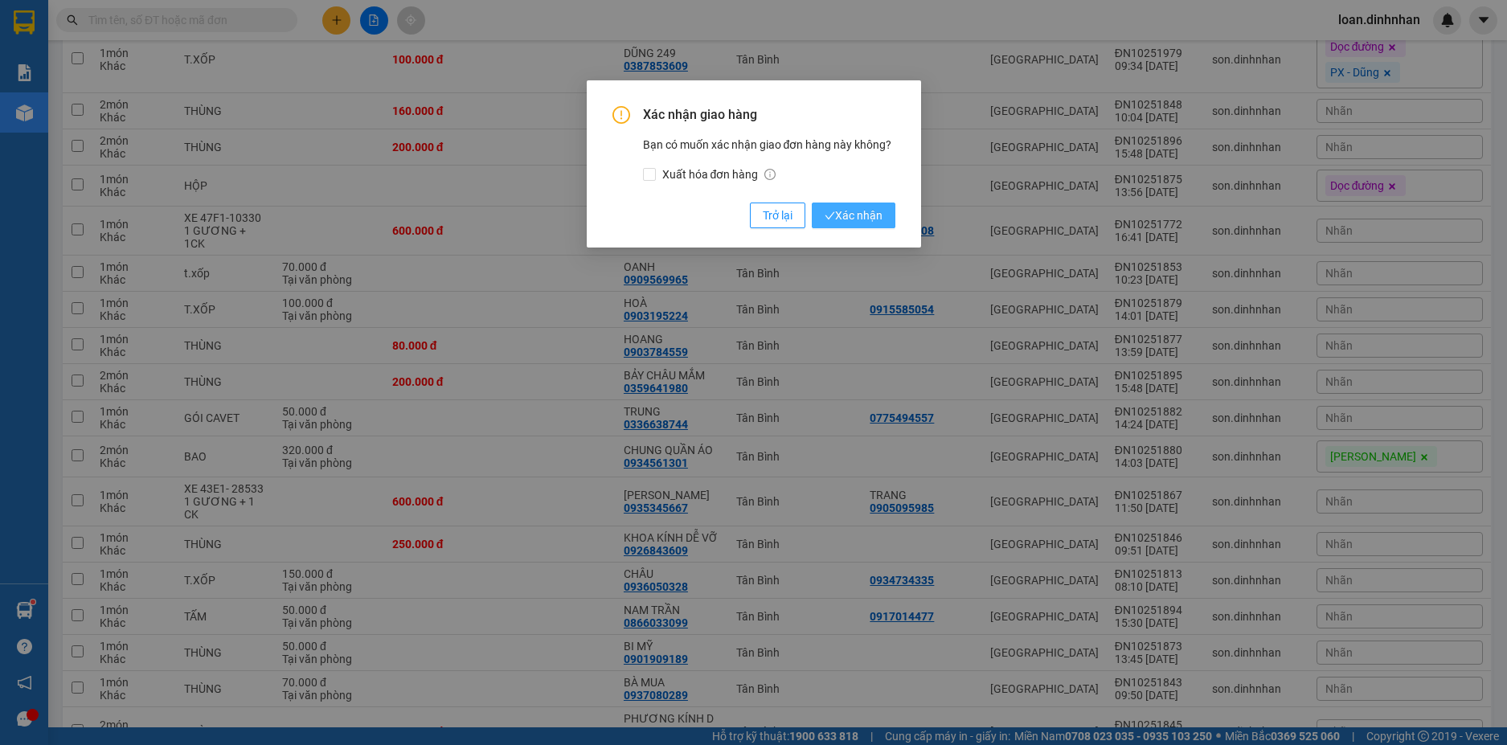
click at [867, 215] on span "Xác nhận" at bounding box center [854, 216] width 58 height 18
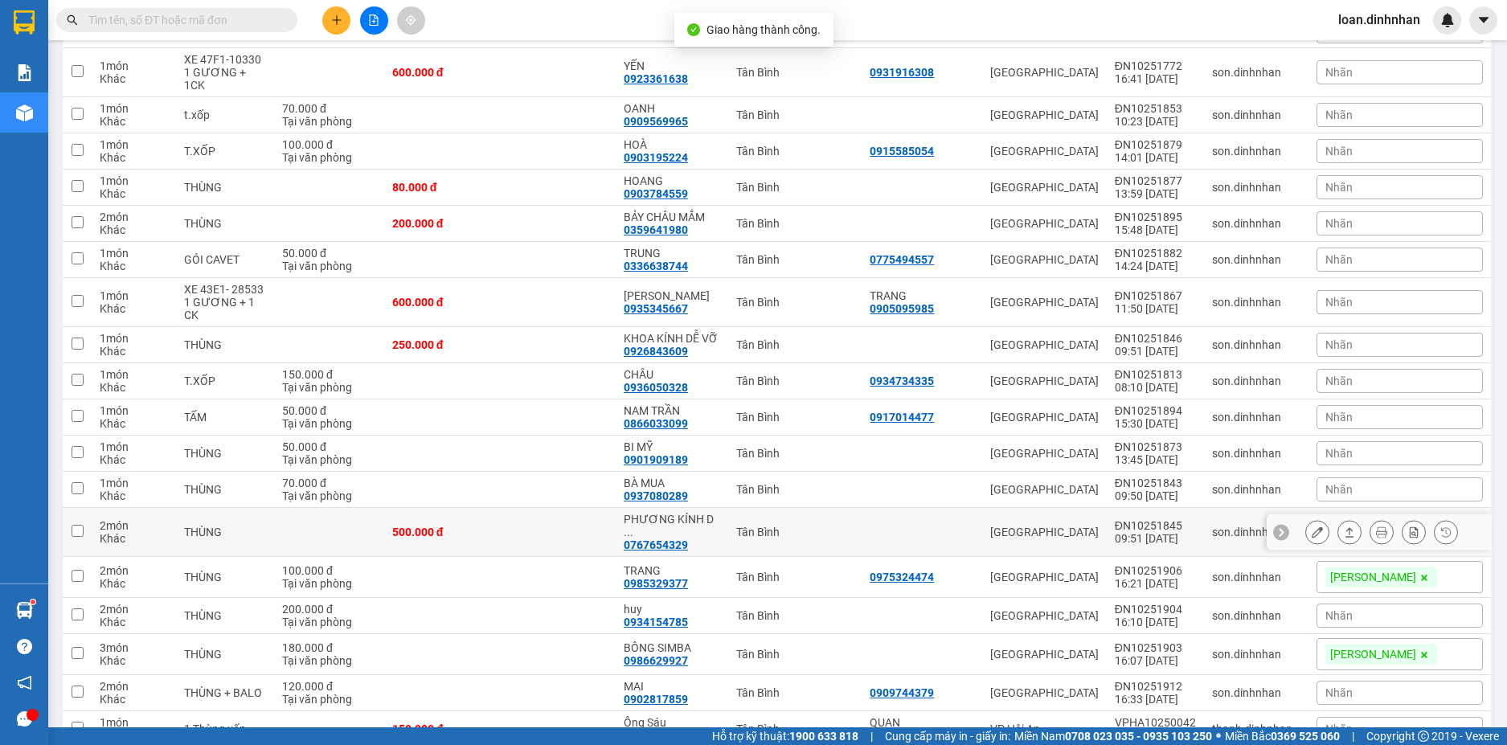
scroll to position [1286, 0]
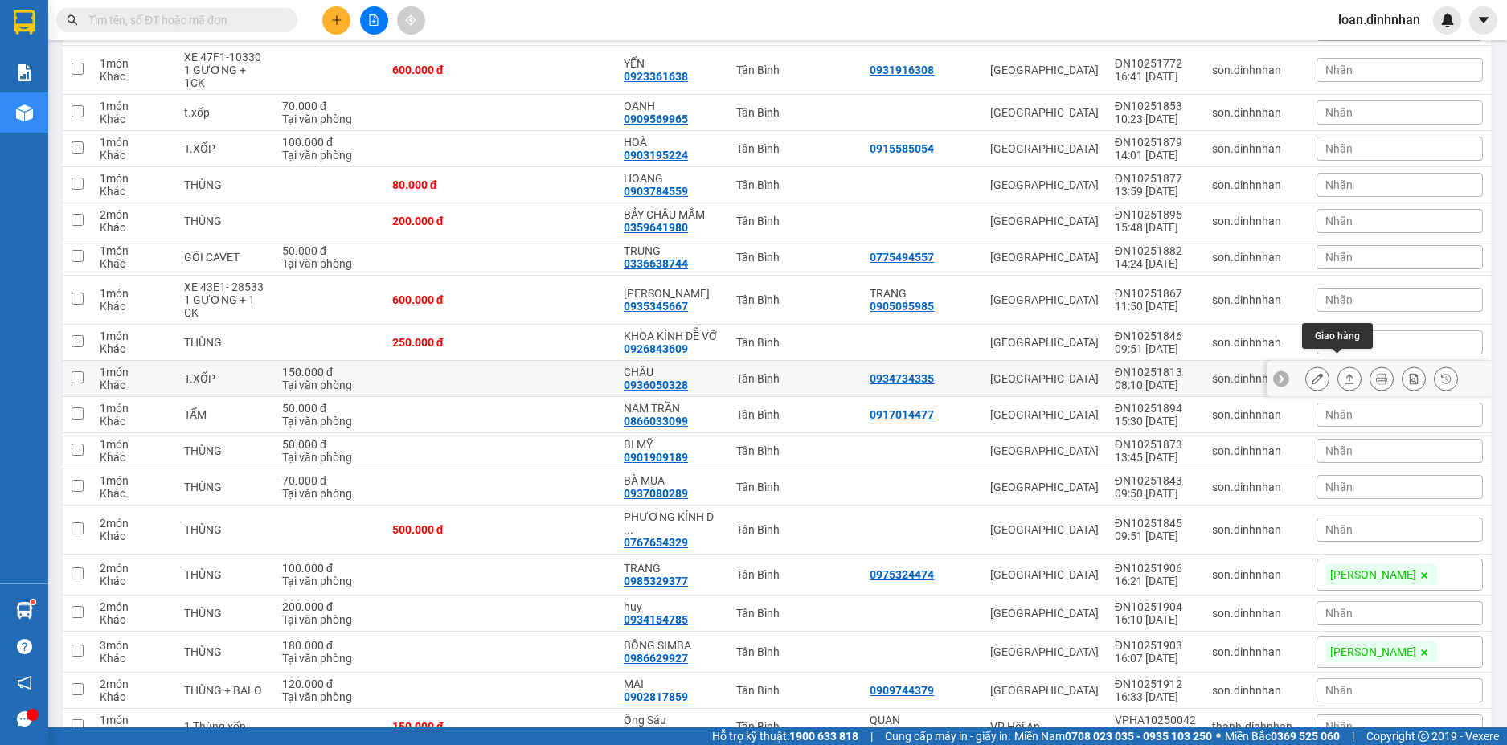
click at [1344, 373] on icon at bounding box center [1349, 378] width 11 height 11
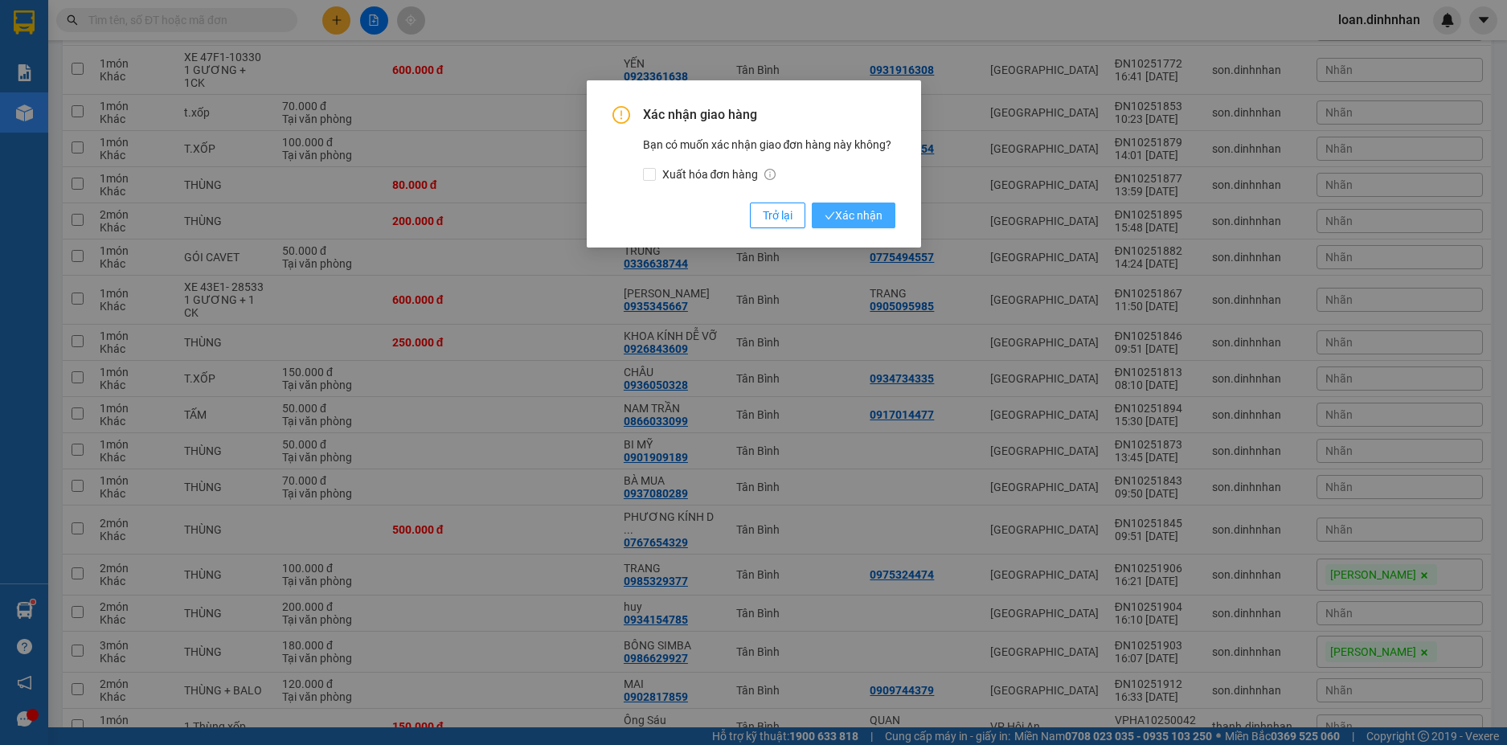
click at [850, 221] on span "Xác nhận" at bounding box center [854, 216] width 58 height 18
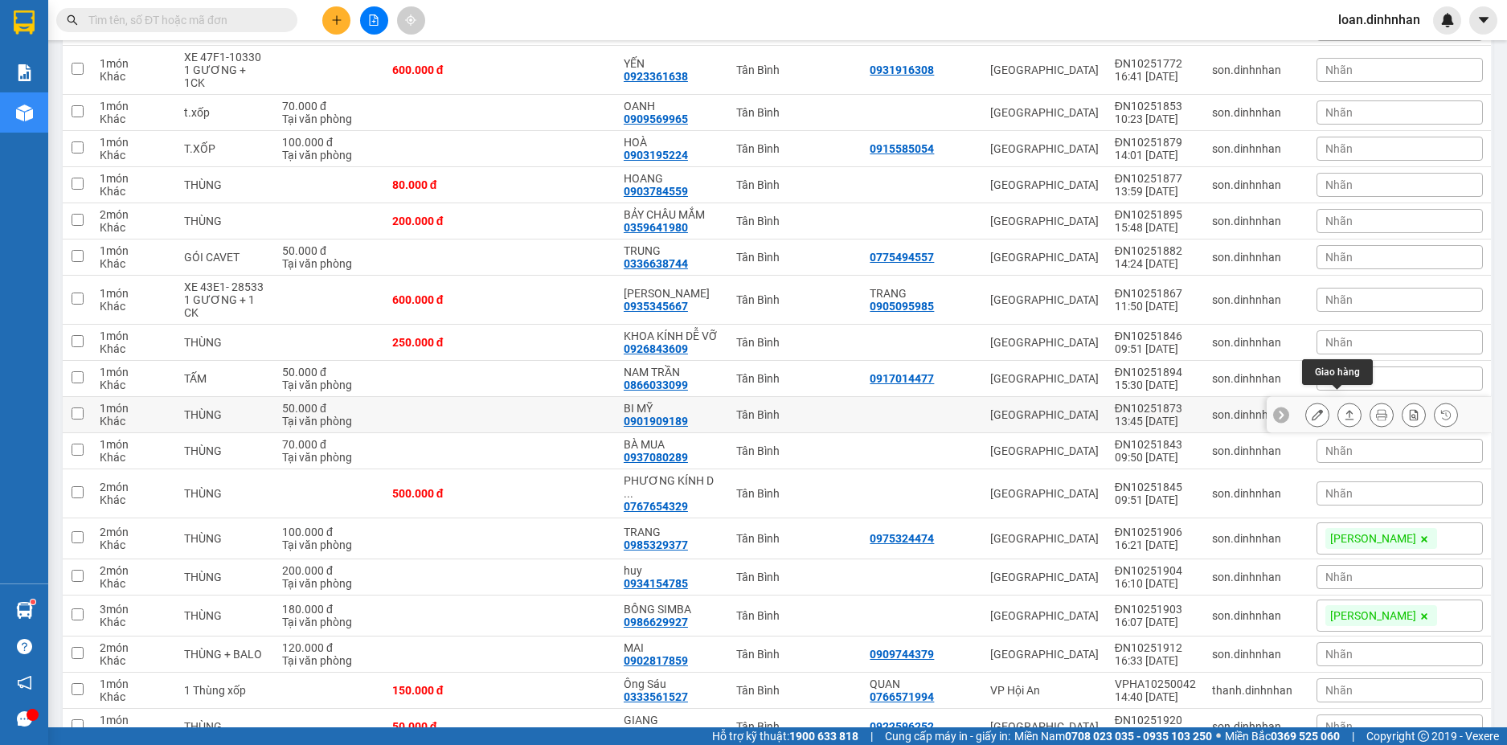
click at [1338, 401] on button at bounding box center [1349, 415] width 23 height 28
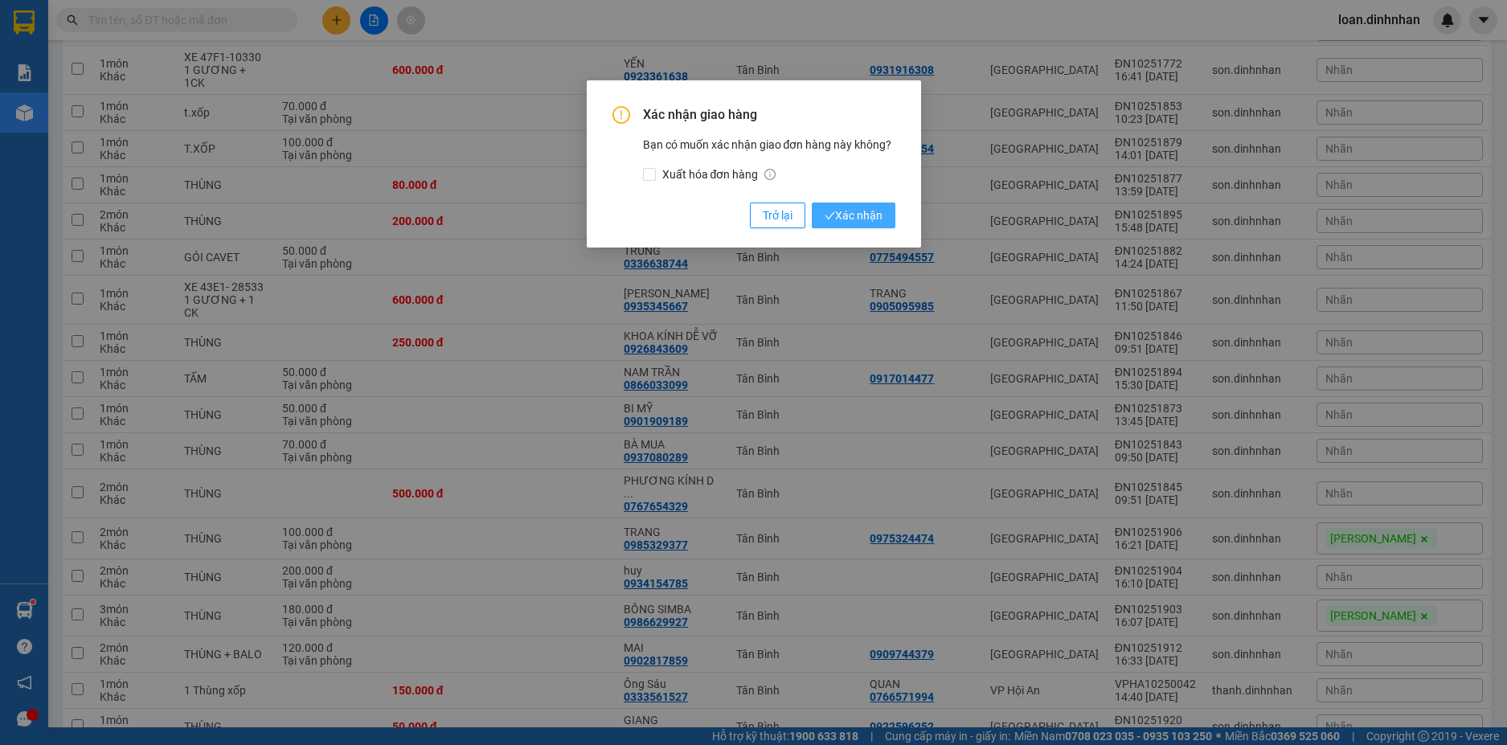
click at [837, 217] on span "Xác nhận" at bounding box center [854, 216] width 58 height 18
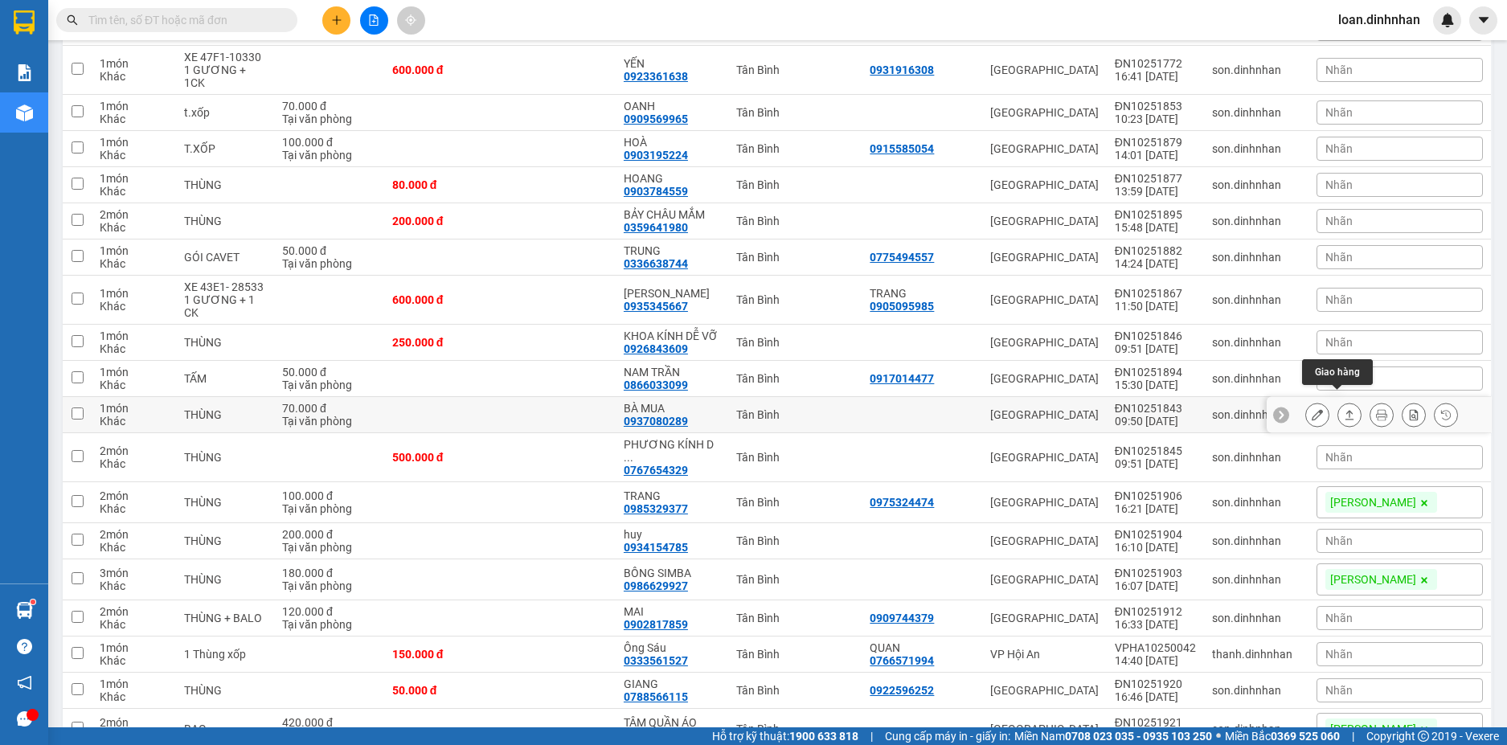
click at [1338, 402] on button at bounding box center [1349, 415] width 23 height 28
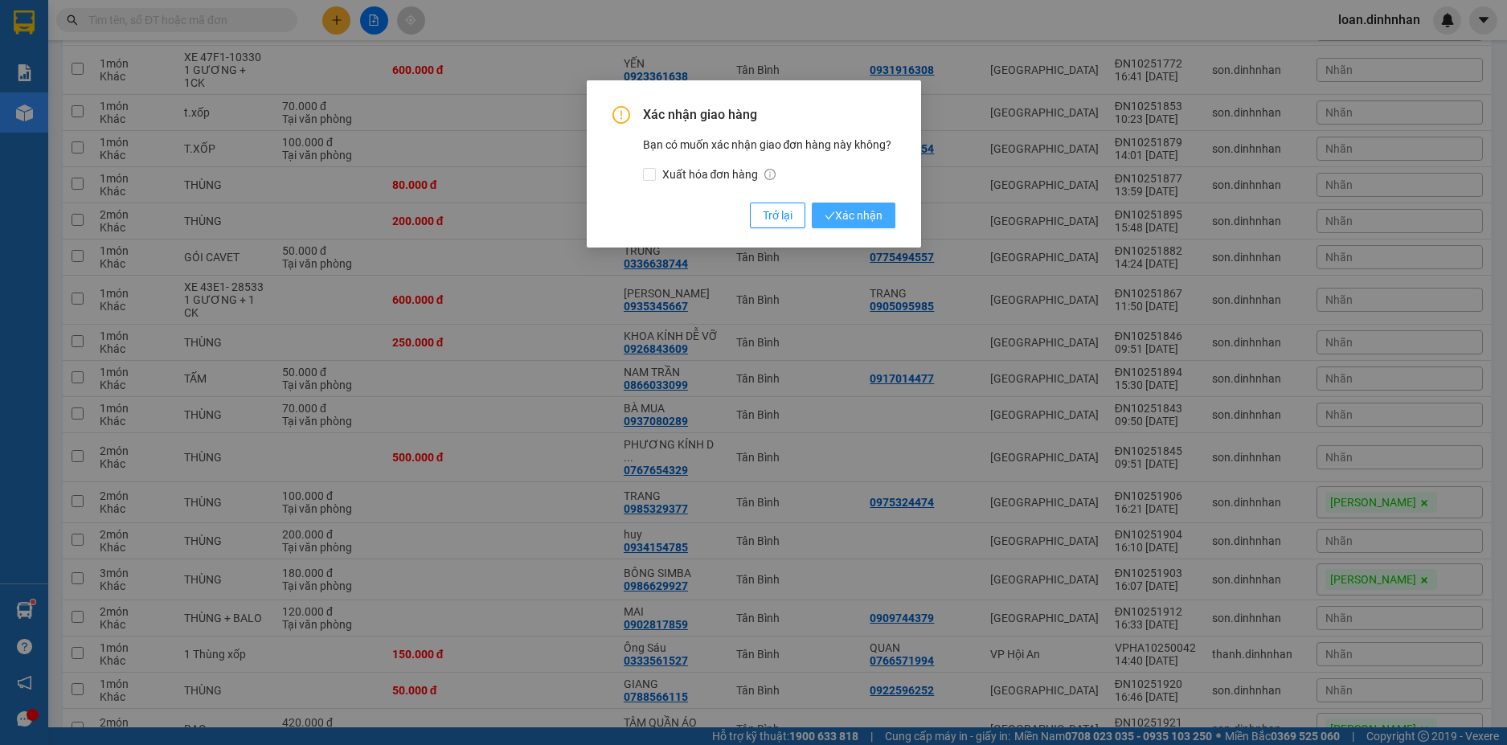
drag, startPoint x: 847, startPoint y: 219, endPoint x: 831, endPoint y: 292, distance: 74.1
click at [846, 223] on span "Xác nhận" at bounding box center [854, 216] width 58 height 18
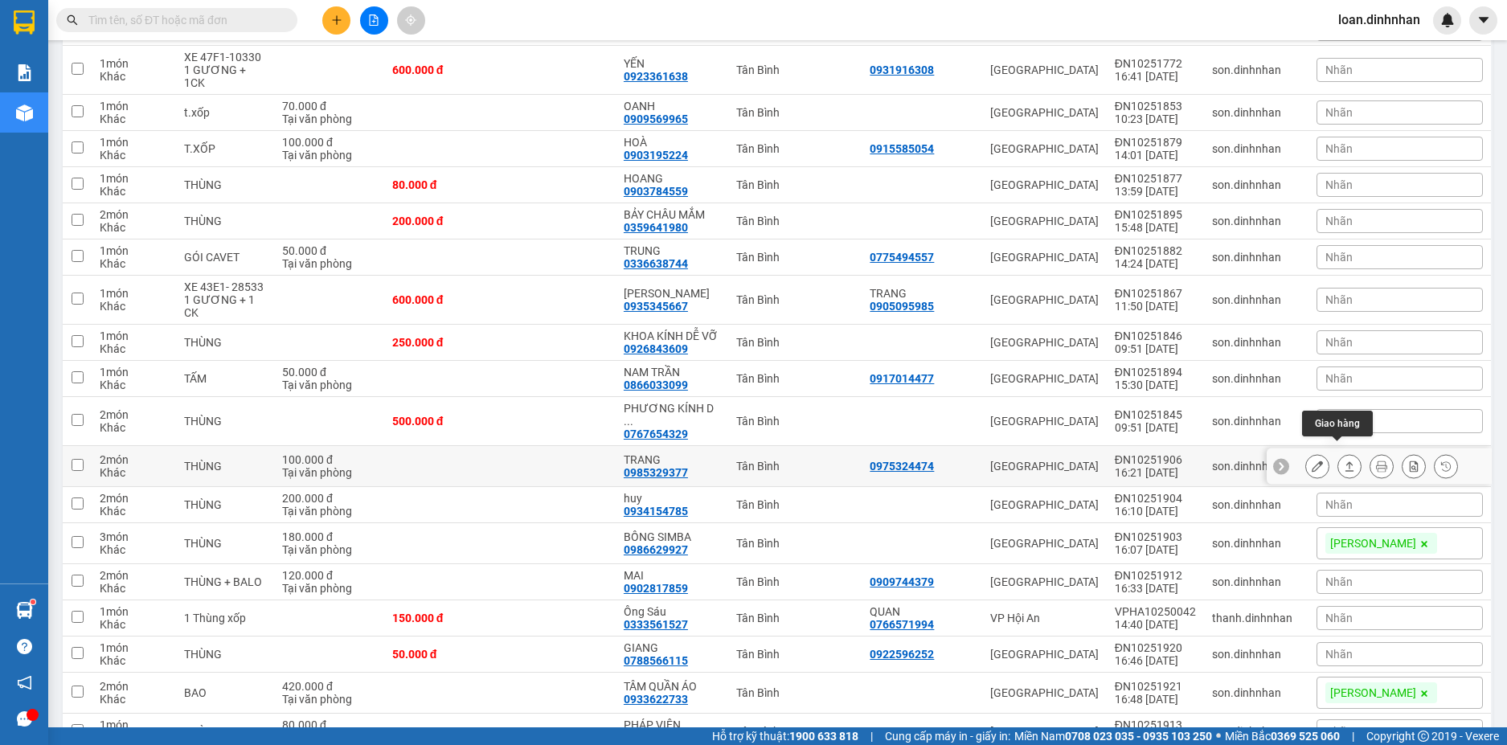
click at [1338, 452] on button at bounding box center [1349, 466] width 23 height 28
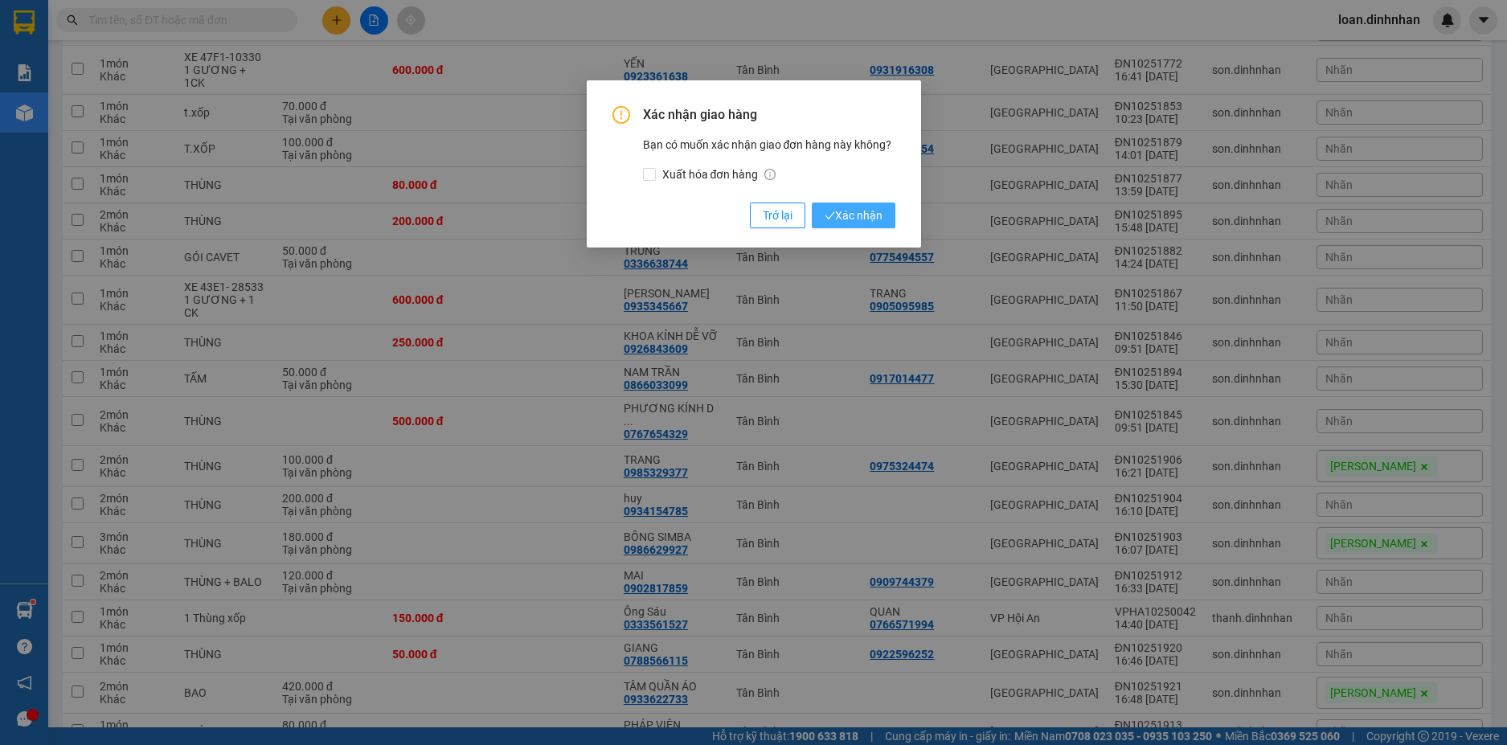
click at [857, 211] on span "Xác nhận" at bounding box center [854, 216] width 58 height 18
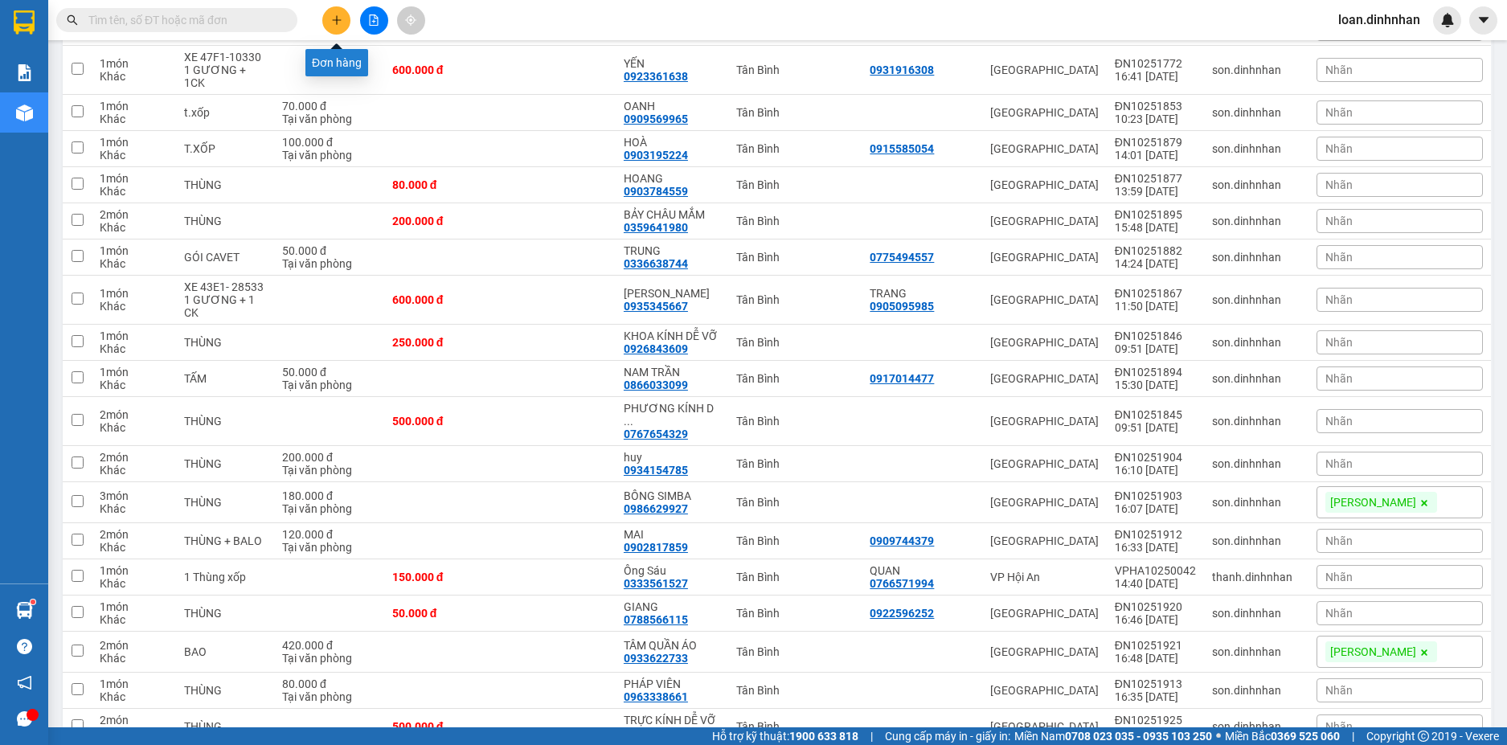
click at [346, 21] on button at bounding box center [336, 20] width 28 height 28
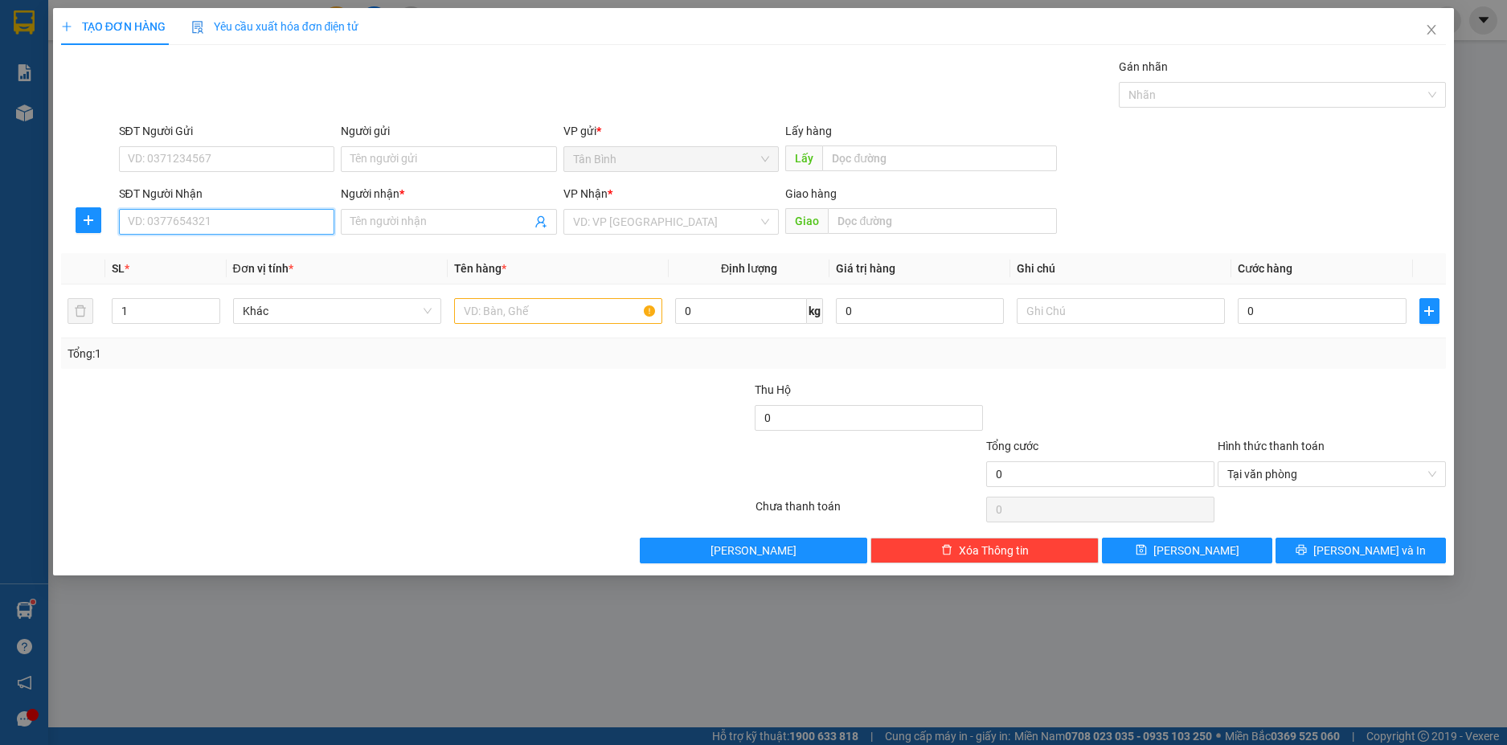
drag, startPoint x: 313, startPoint y: 210, endPoint x: 310, endPoint y: 219, distance: 9.4
click at [310, 219] on input "SĐT Người Nhận" at bounding box center [227, 222] width 216 height 26
type input "0905061085"
click at [290, 241] on body "Kết quả tìm kiếm ( 5 ) Bộ lọc Gửi 3 ngày gần nhất Mã ĐH Trạng thái Món hàng Thu…" at bounding box center [753, 372] width 1507 height 745
click at [246, 228] on input "0905061085" at bounding box center [227, 222] width 216 height 26
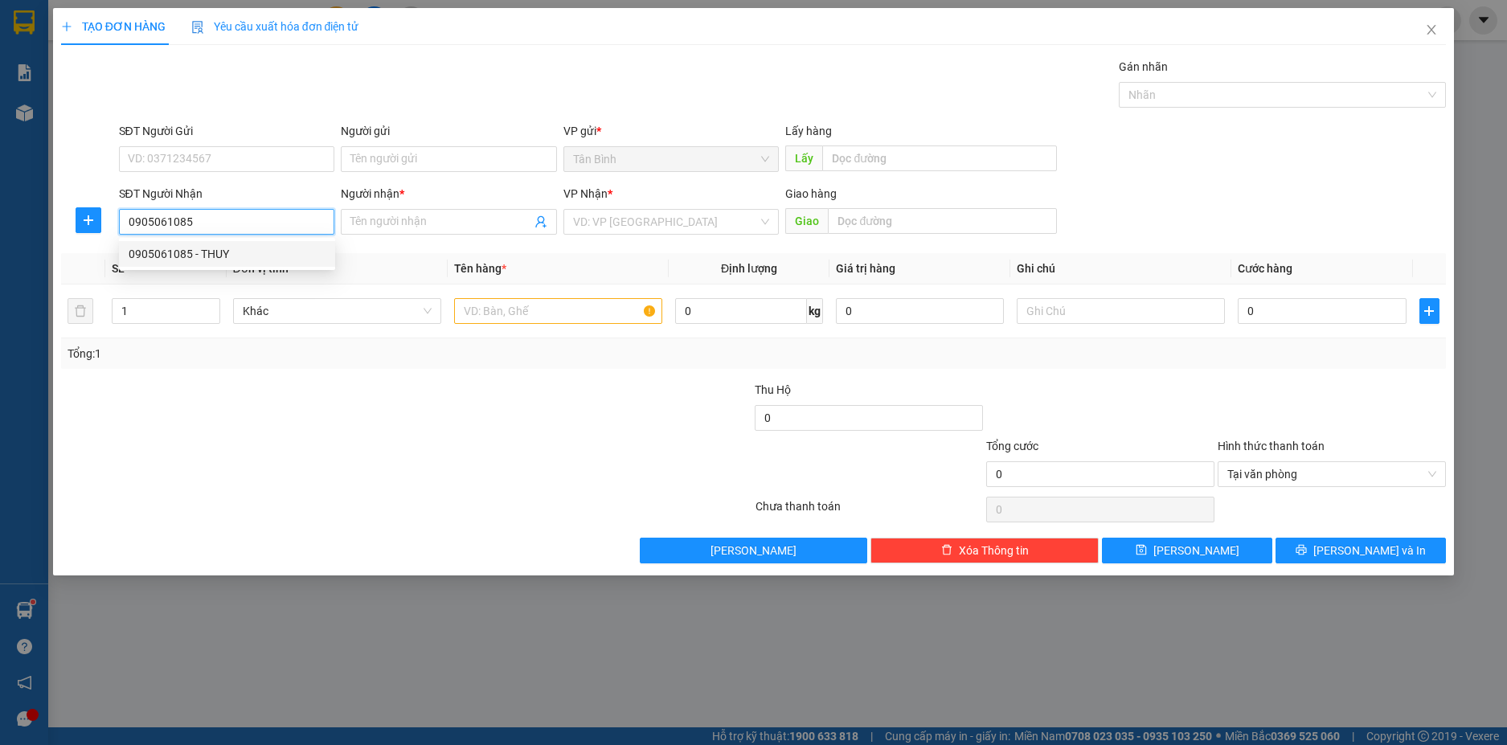
drag, startPoint x: 218, startPoint y: 248, endPoint x: 454, endPoint y: 340, distance: 253.7
click at [223, 249] on div "0905061085 - THUY" at bounding box center [227, 254] width 197 height 18
type input "THUY"
click at [508, 316] on input "text" at bounding box center [558, 311] width 208 height 26
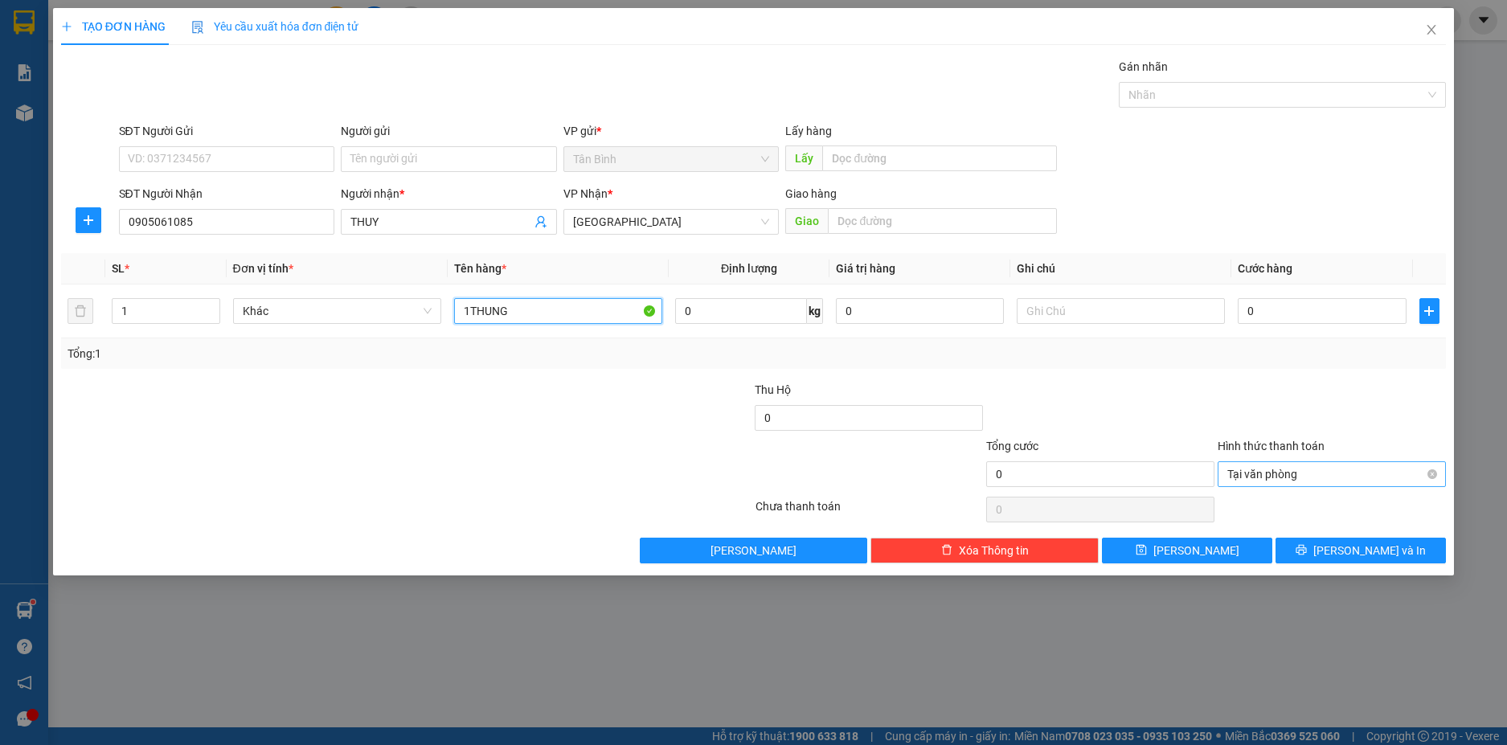
click at [1438, 473] on div "Tại văn phòng" at bounding box center [1331, 474] width 228 height 26
type input "1THUNG"
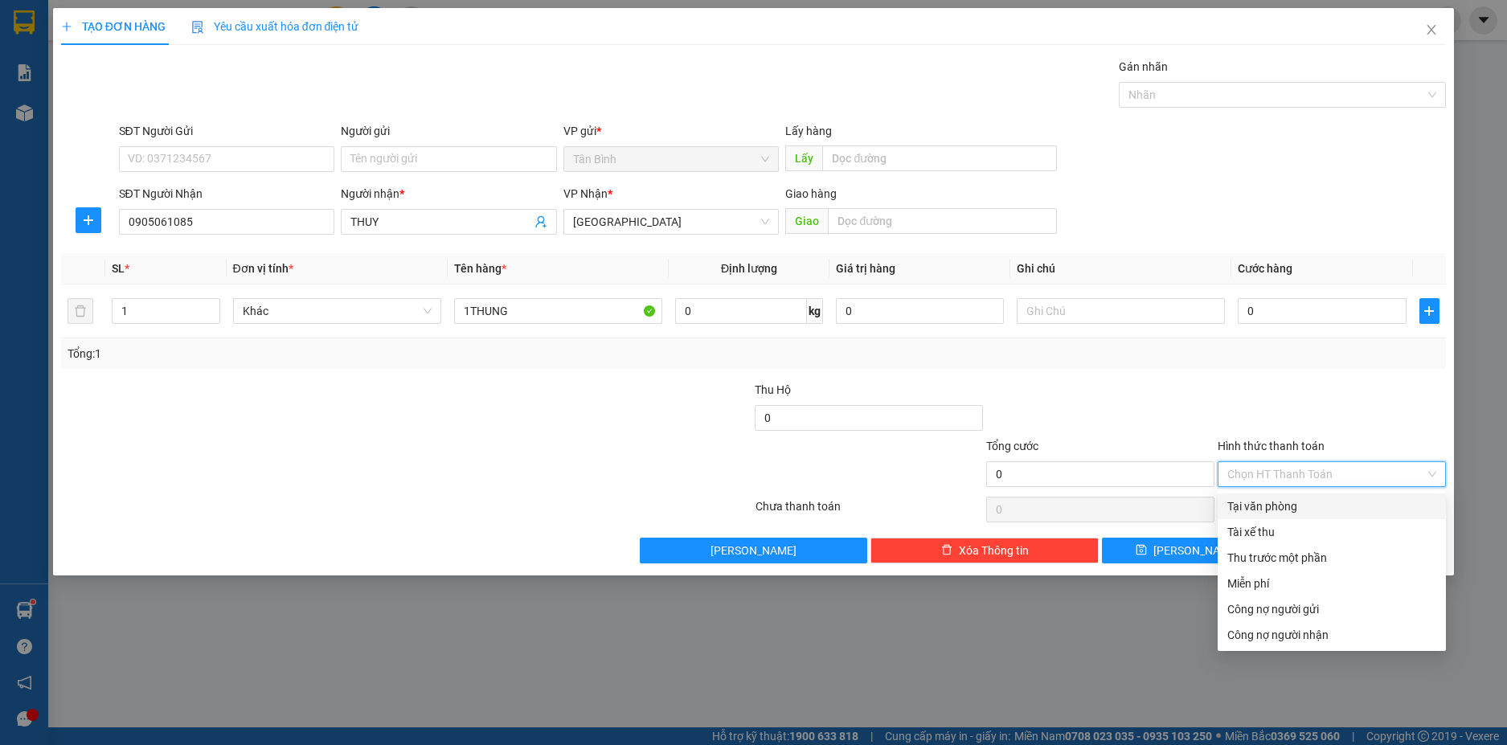
click at [1427, 471] on div "Chọn HT Thanh Toán" at bounding box center [1331, 474] width 228 height 26
click at [1338, 475] on input "Hình thức thanh toán" at bounding box center [1326, 474] width 198 height 24
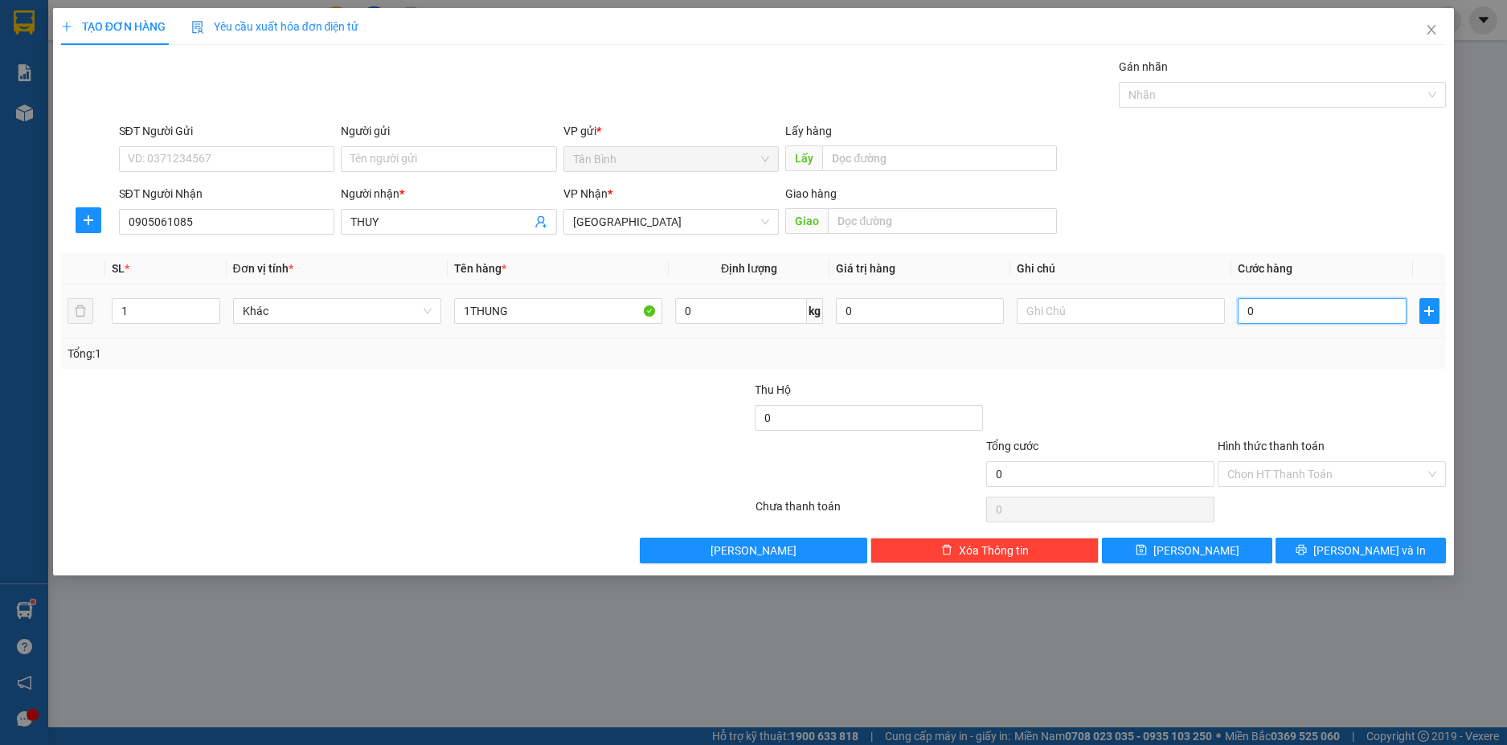
click at [1301, 309] on input "0" at bounding box center [1322, 311] width 168 height 26
type input "8"
type input "80"
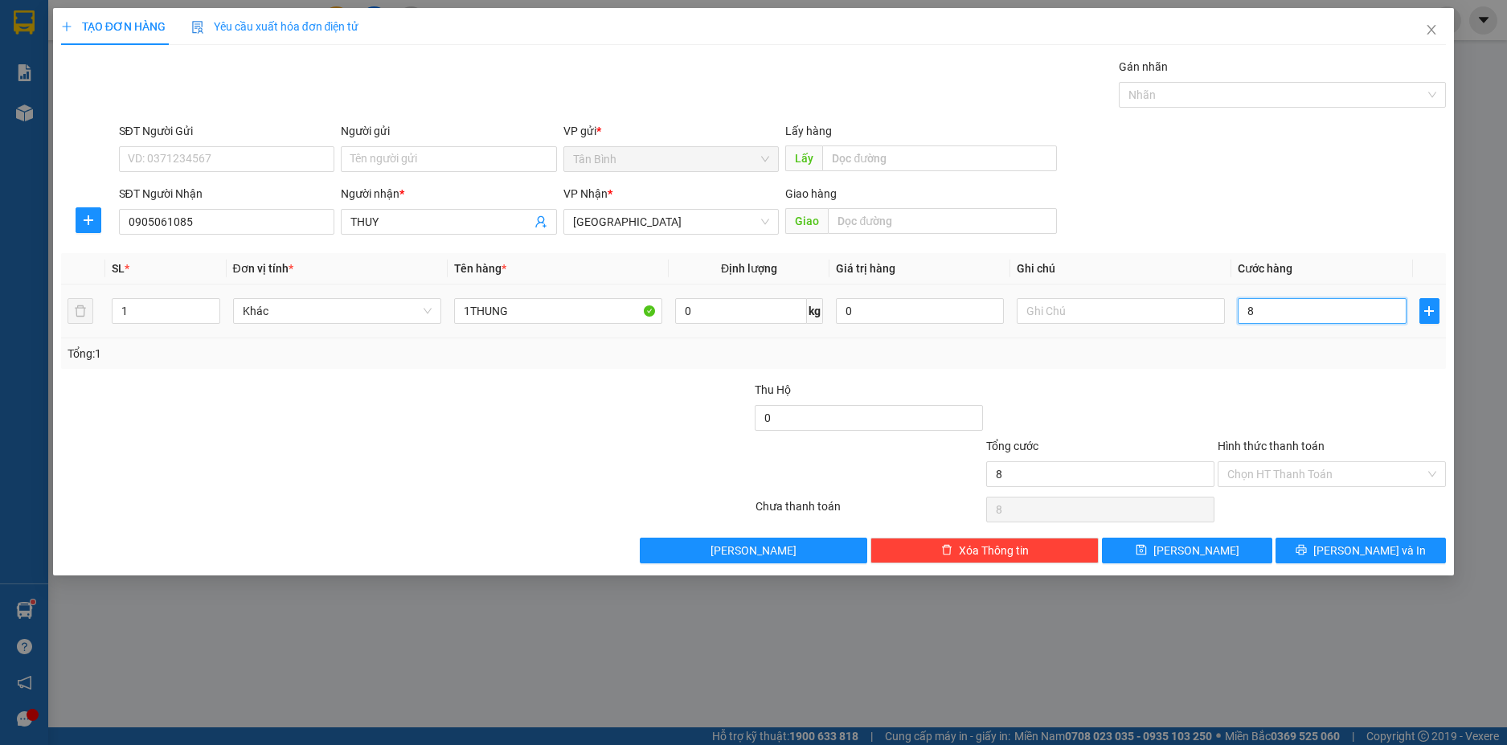
type input "80"
type input "80.000"
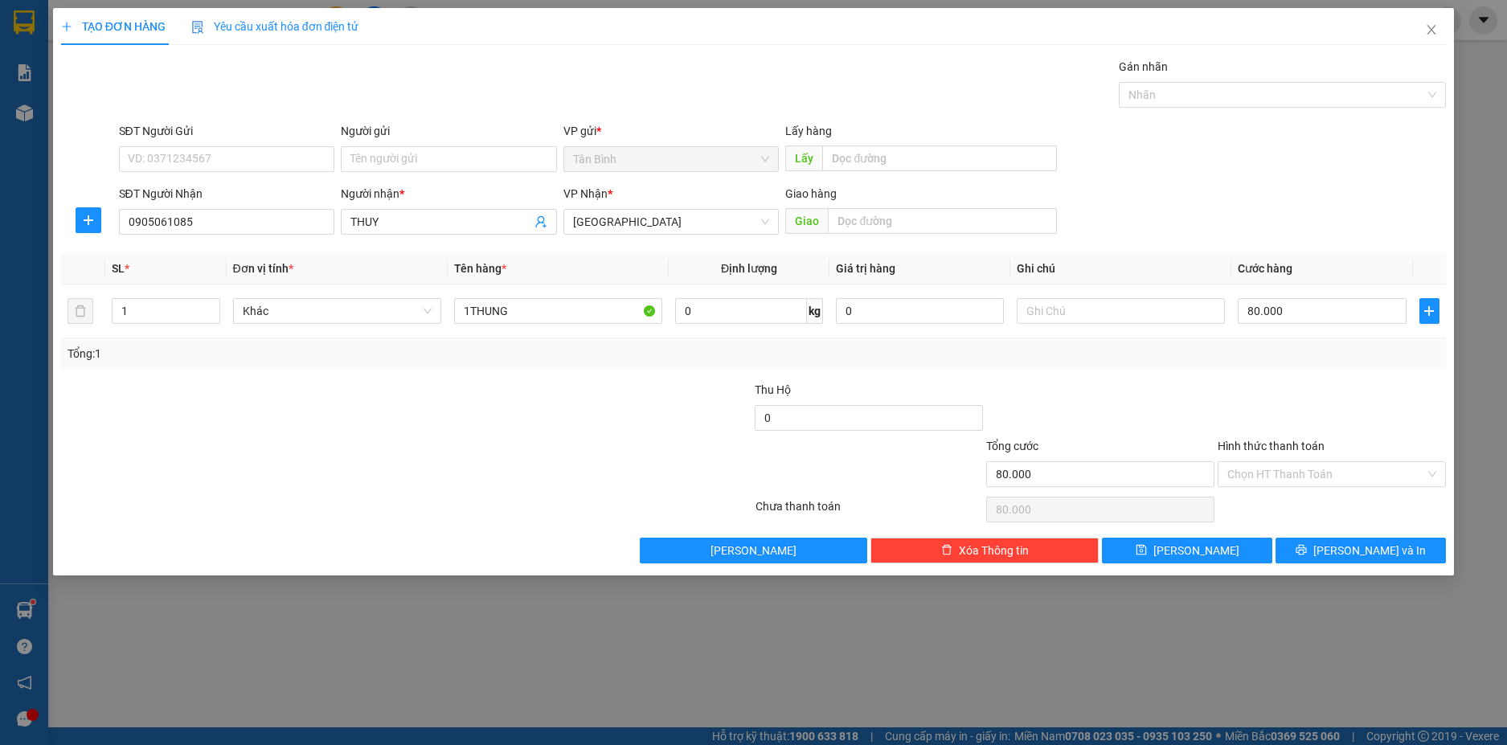
drag, startPoint x: 1302, startPoint y: 362, endPoint x: 1318, endPoint y: 369, distance: 17.6
click at [1305, 362] on div "Tổng: 1" at bounding box center [753, 353] width 1385 height 31
drag, startPoint x: 1371, startPoint y: 540, endPoint x: 1343, endPoint y: 464, distance: 80.6
click at [1369, 535] on div "Transit Pickup Surcharge Ids Transit Deliver Surcharge Ids Transit Deliver Surc…" at bounding box center [753, 310] width 1385 height 505
click at [1357, 552] on span "[PERSON_NAME] và In" at bounding box center [1369, 551] width 113 height 18
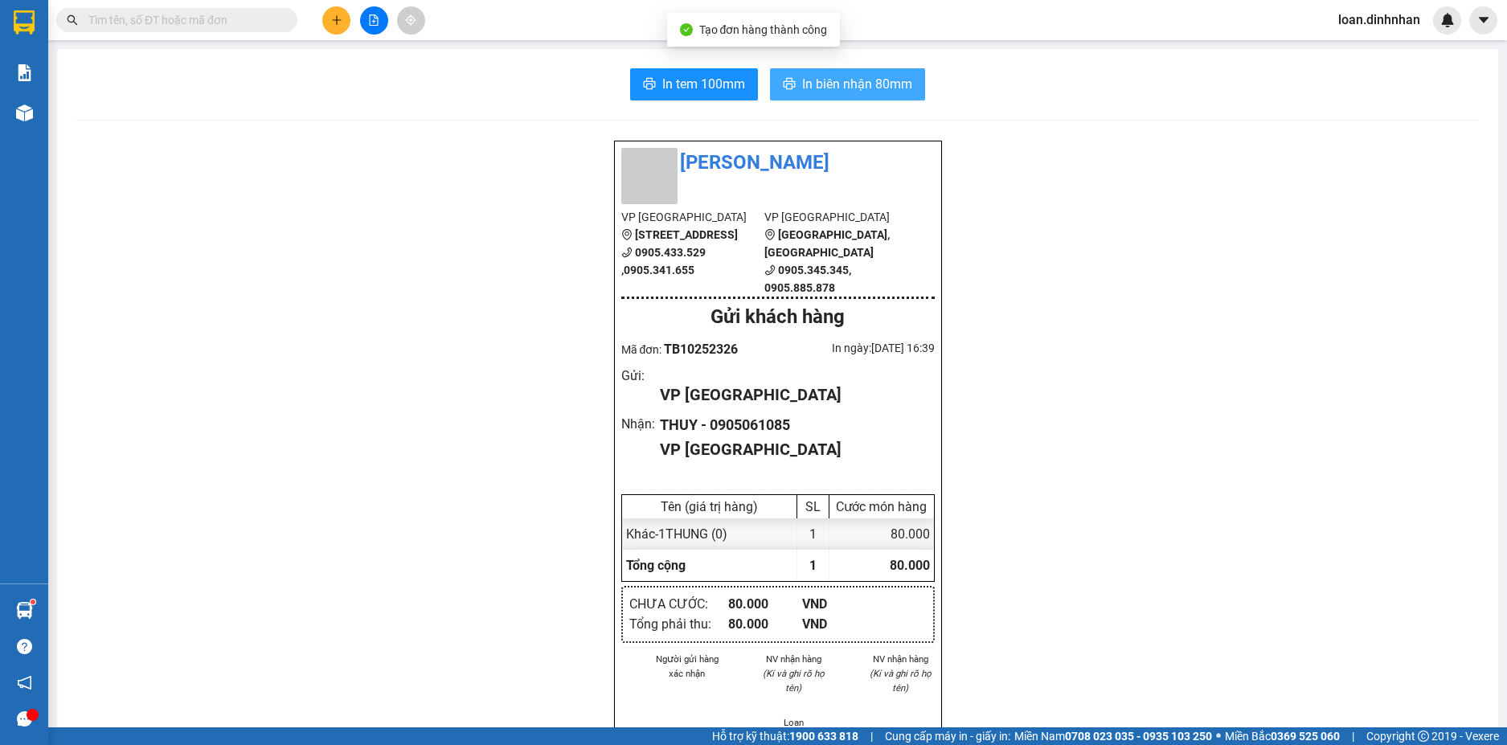
click at [788, 78] on icon "printer" at bounding box center [789, 83] width 13 height 13
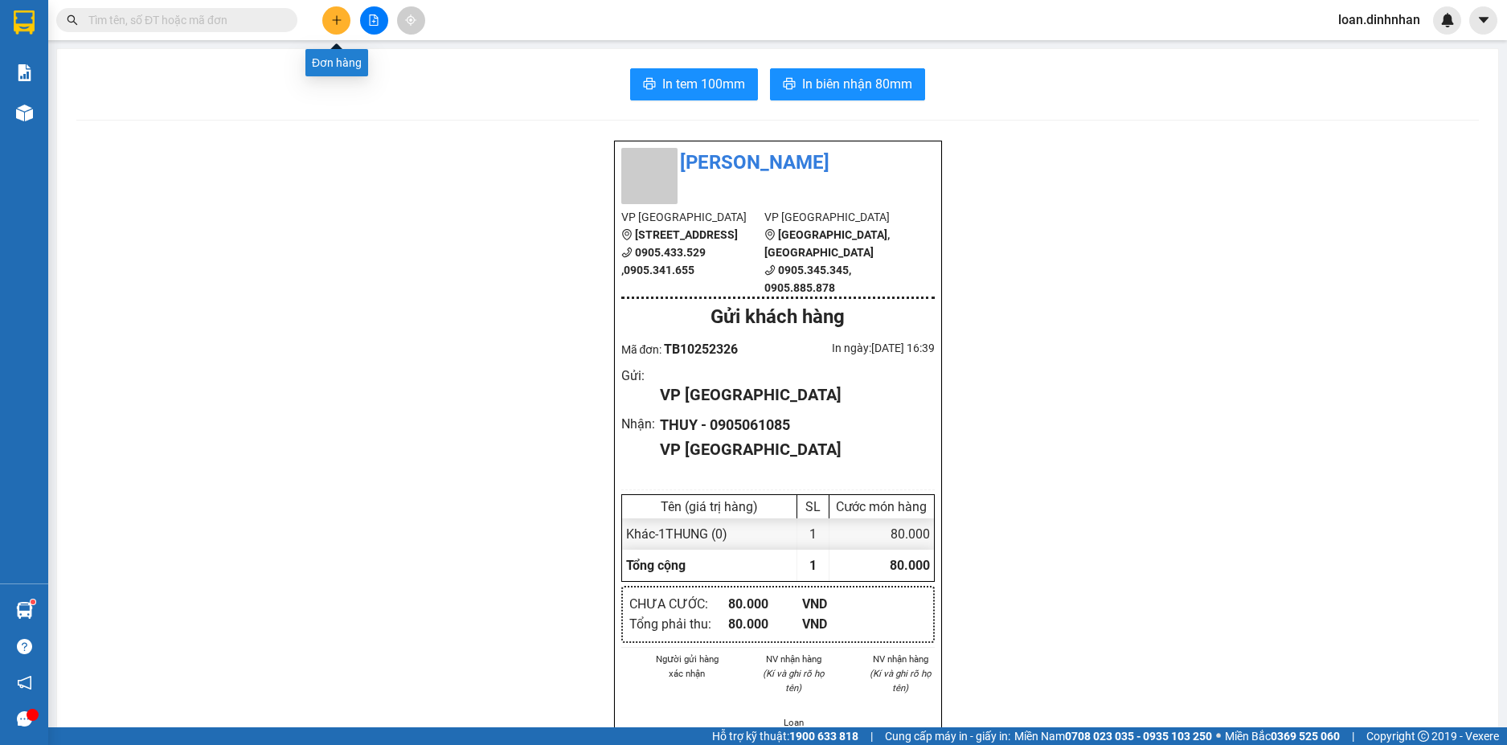
click at [341, 22] on icon "plus" at bounding box center [336, 19] width 11 height 11
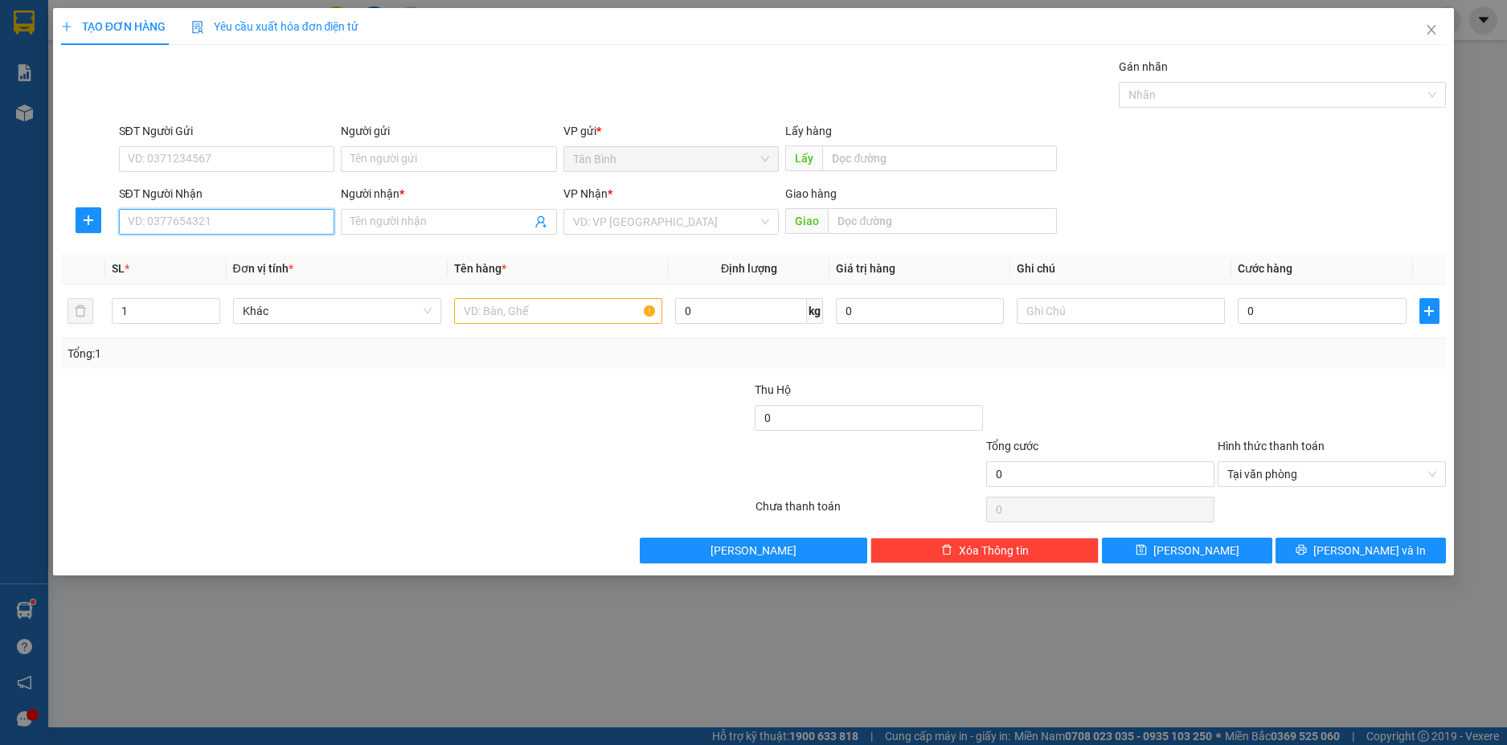
click at [317, 219] on input "SĐT Người Nhận" at bounding box center [227, 222] width 216 height 26
click at [281, 234] on input "SĐT Người Nhận" at bounding box center [227, 222] width 216 height 26
drag, startPoint x: 284, startPoint y: 251, endPoint x: 394, endPoint y: 251, distance: 110.1
click at [292, 251] on div "0905012314 - sơn" at bounding box center [227, 254] width 197 height 18
type input "0905012314"
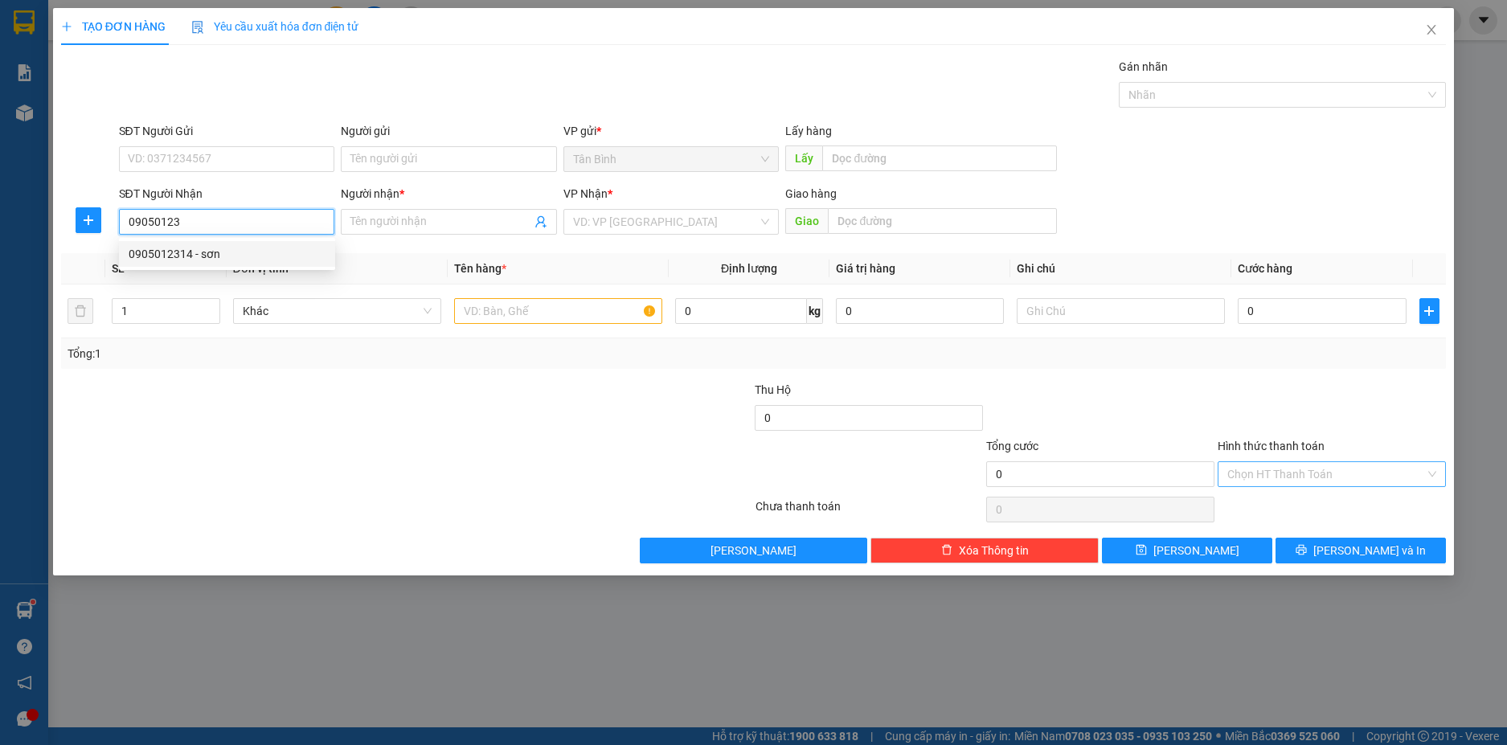
type input "sơn"
type input "0905012314"
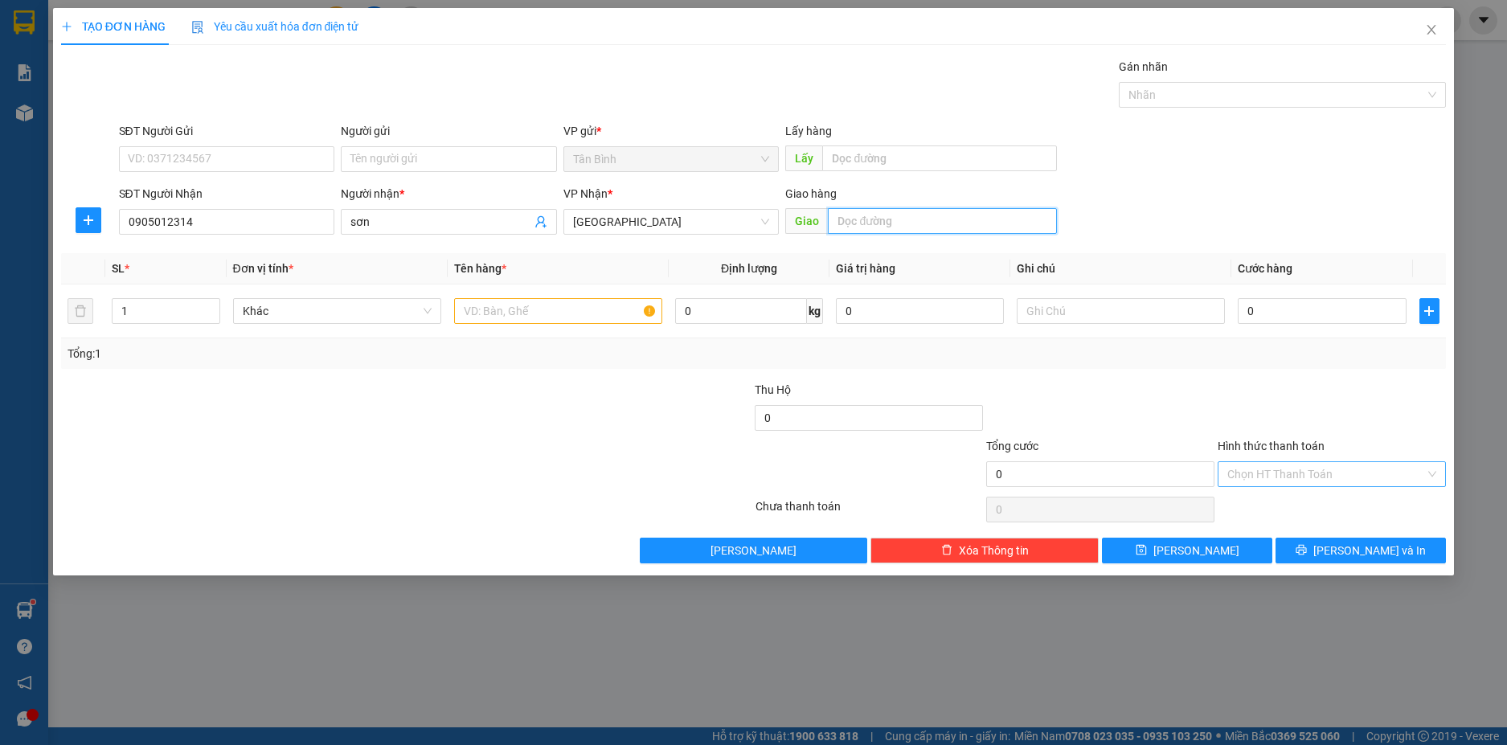
click at [871, 224] on input "text" at bounding box center [942, 221] width 229 height 26
type input "NAM PHUOC"
click at [616, 308] on input "text" at bounding box center [558, 311] width 208 height 26
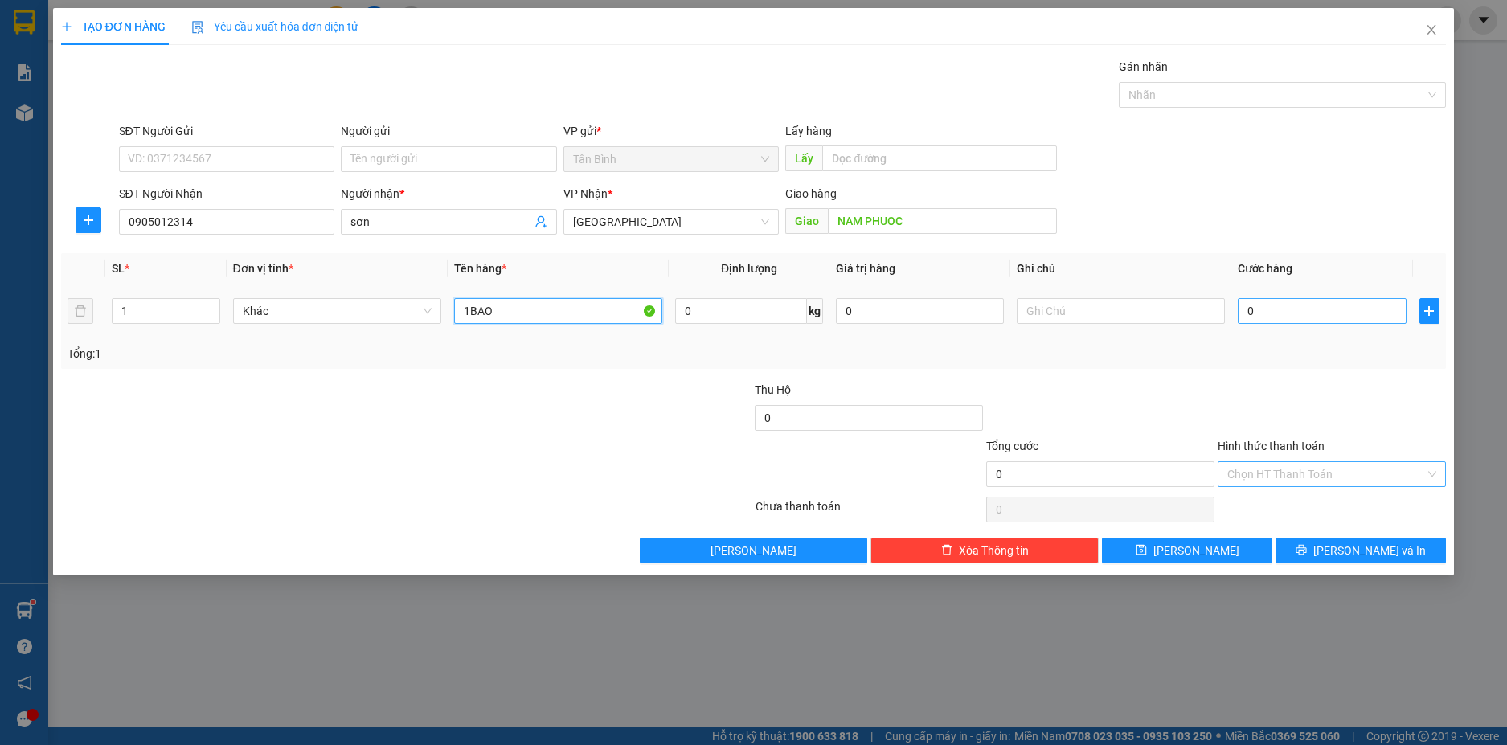
type input "1BAO"
click at [1288, 310] on input "0" at bounding box center [1322, 311] width 168 height 26
type input "2"
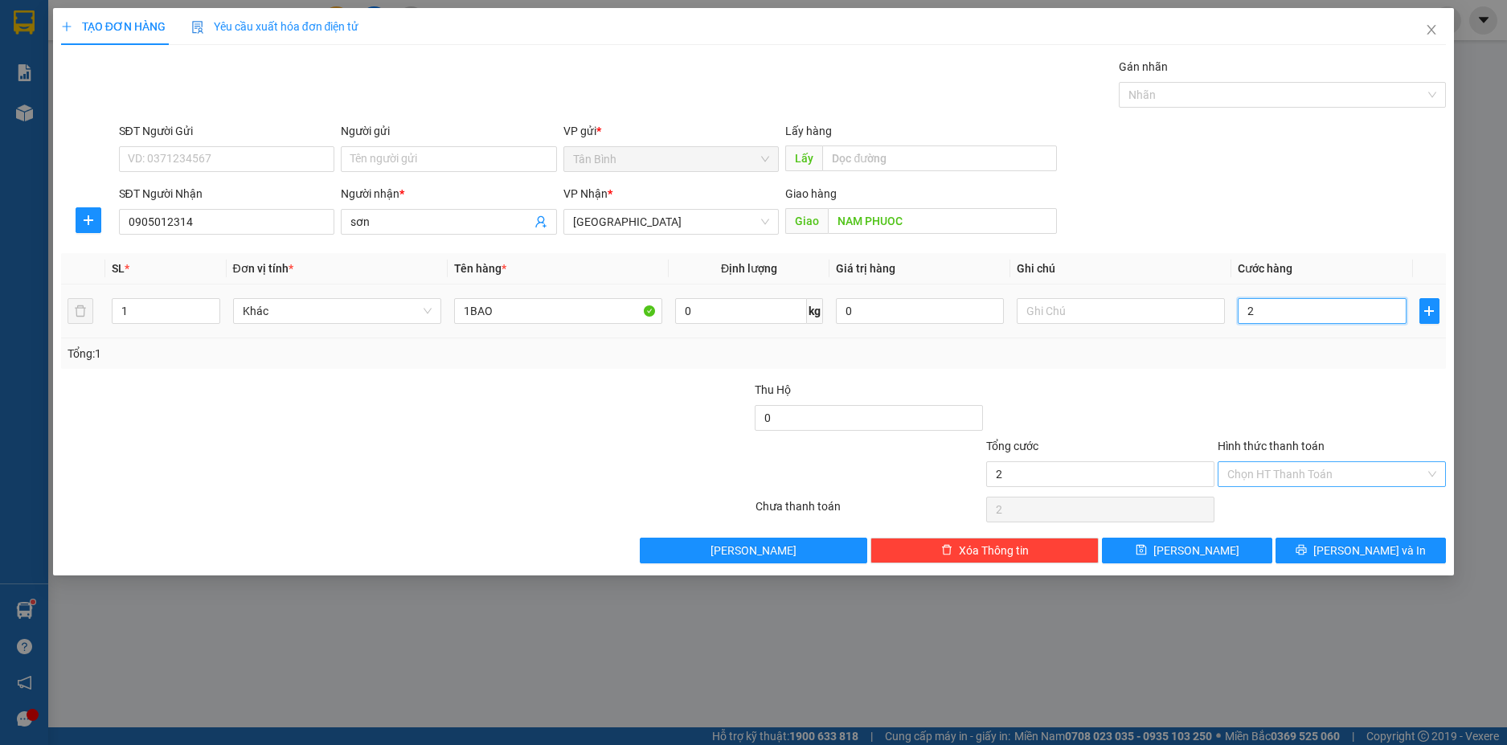
type input "20"
type input "200"
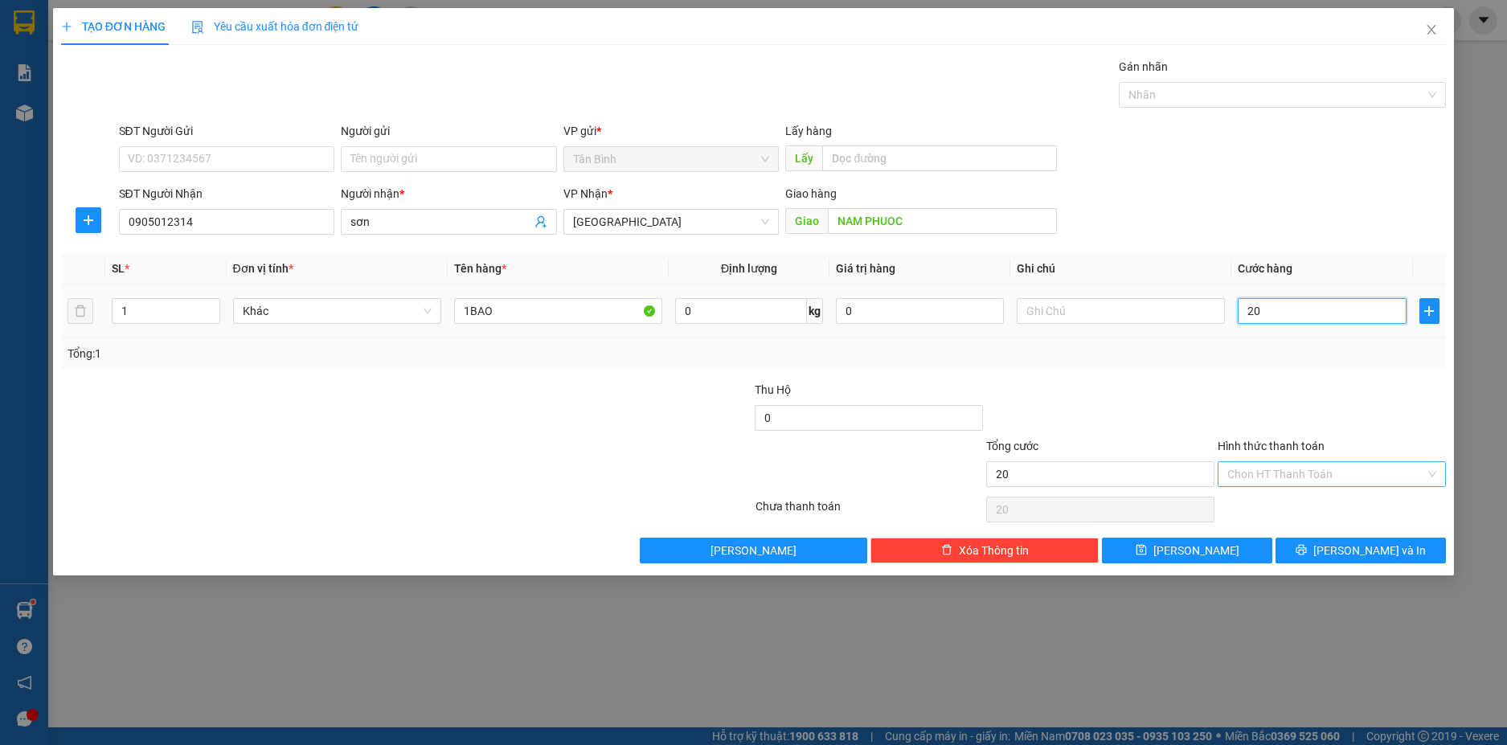
type input "200"
type input "200.000"
drag, startPoint x: 1301, startPoint y: 361, endPoint x: 1488, endPoint y: 567, distance: 278.8
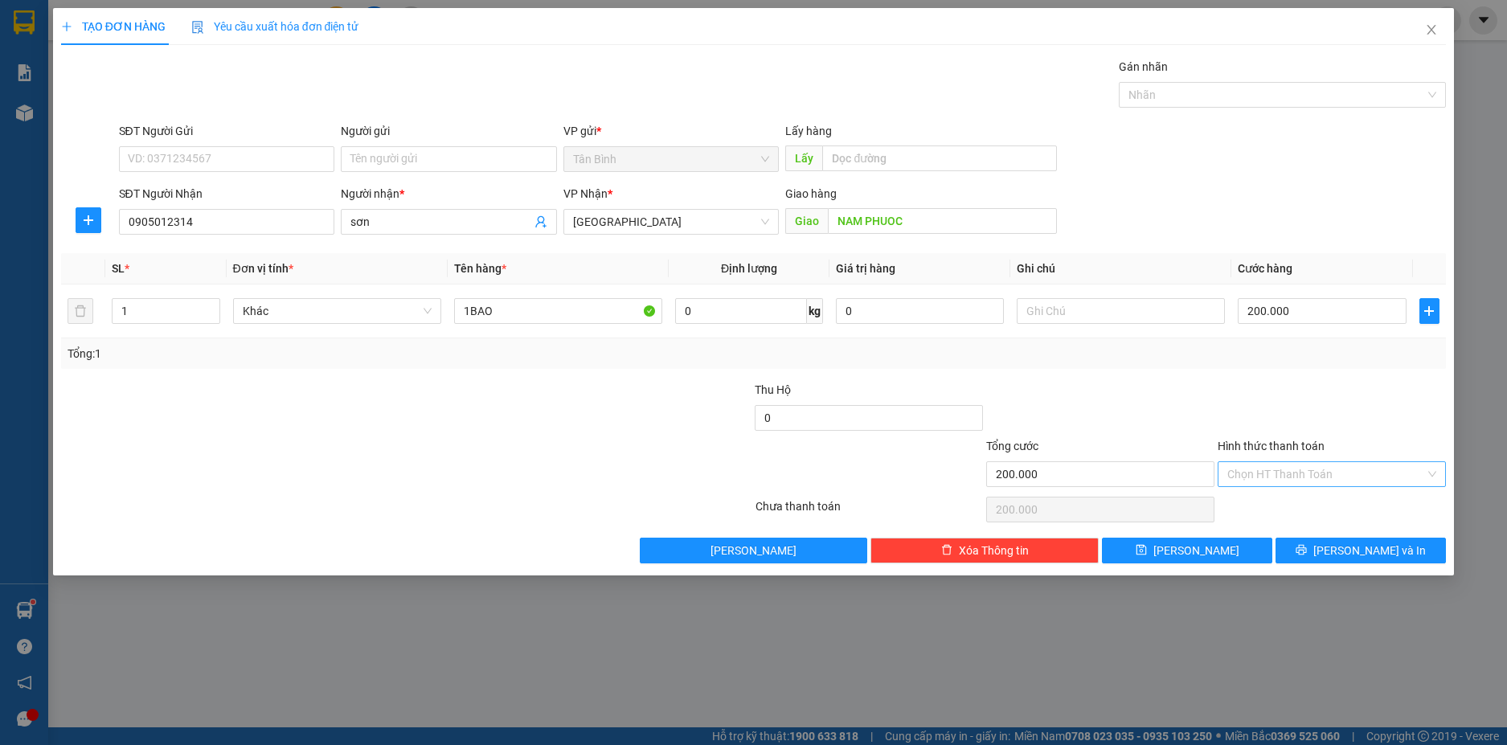
click at [1309, 374] on div "Transit Pickup Surcharge Ids Transit Deliver Surcharge Ids Transit Deliver Surc…" at bounding box center [753, 310] width 1385 height 505
click at [1389, 553] on span "[PERSON_NAME] và In" at bounding box center [1369, 551] width 113 height 18
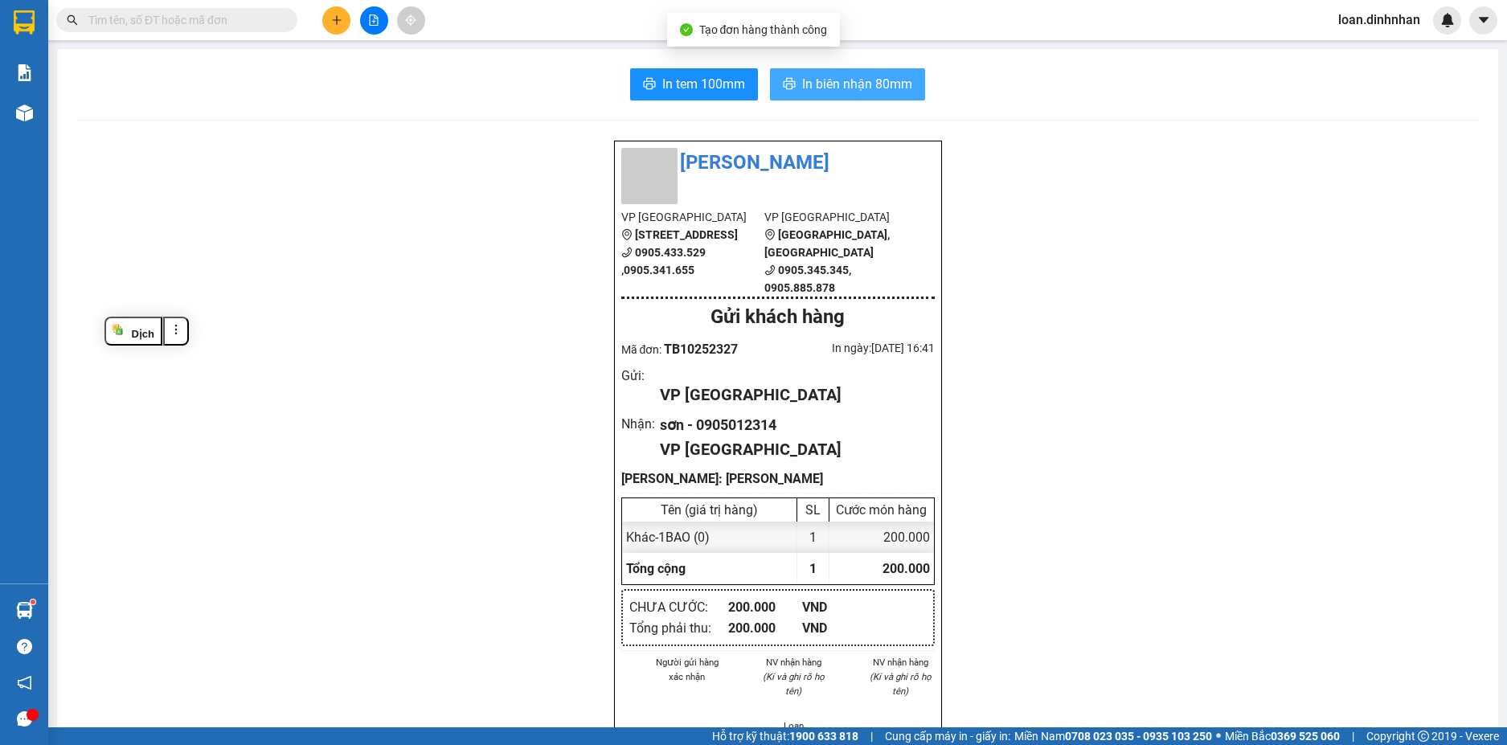
click at [804, 78] on span "In biên nhận 80mm" at bounding box center [857, 84] width 110 height 20
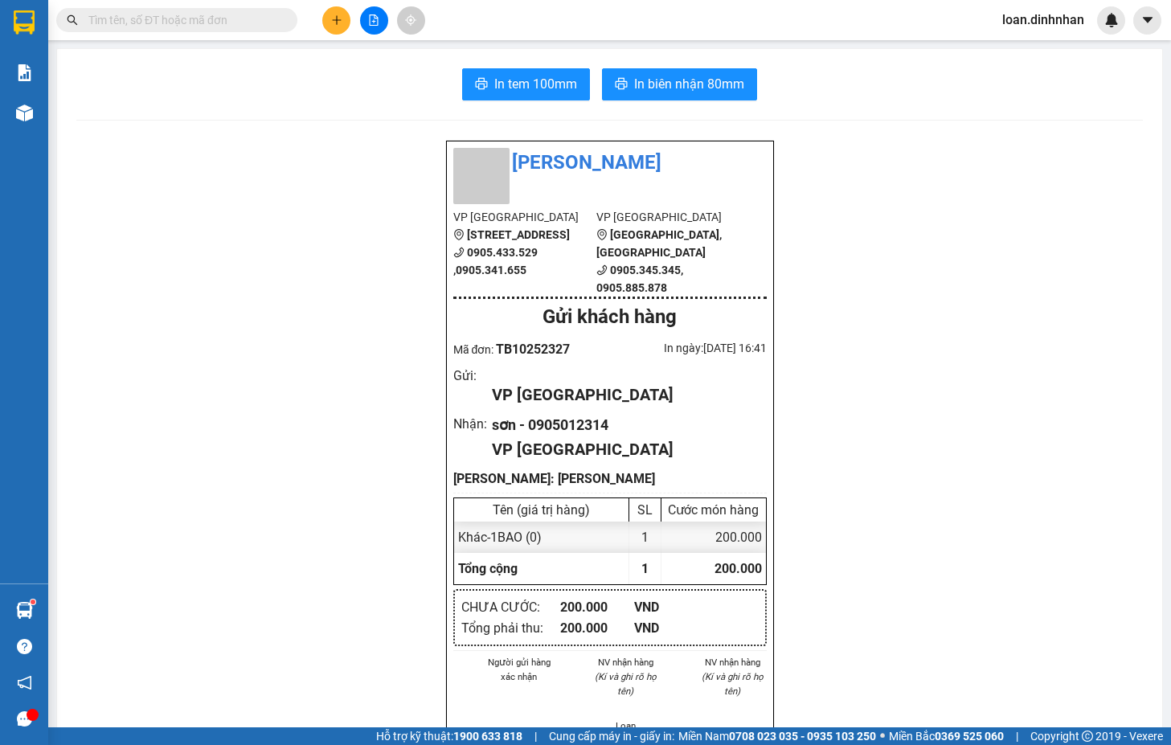
click at [951, 206] on div "Đình Nhân VP Tân Bình 306A Hồng Lạc, Phường 11 0905.433.529 ,0905.341.655 VP Đà…" at bounding box center [609, 676] width 1066 height 1073
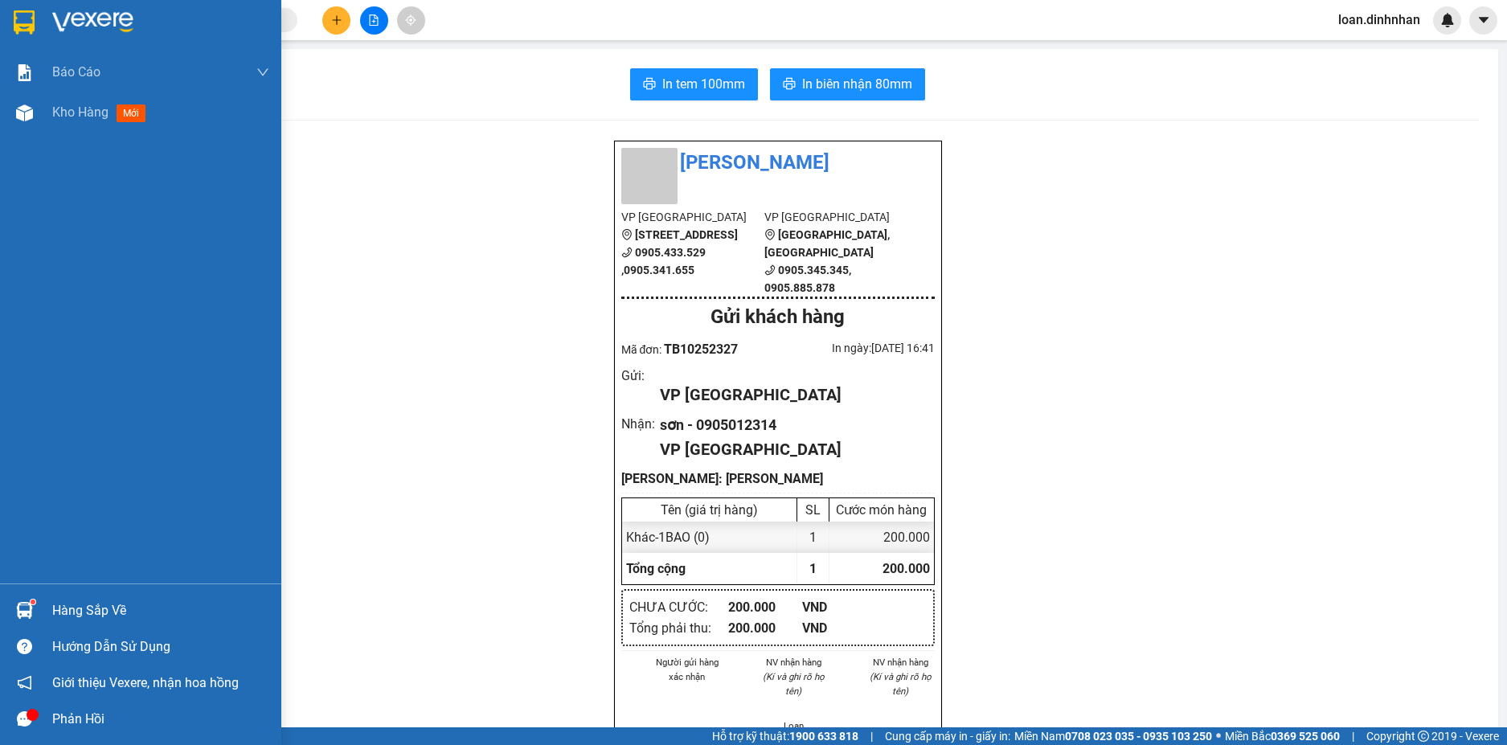
drag, startPoint x: 10, startPoint y: 720, endPoint x: 21, endPoint y: 718, distance: 11.5
click at [21, 718] on div at bounding box center [24, 719] width 28 height 28
click at [19, 721] on icon "message" at bounding box center [24, 718] width 15 height 15
click at [45, 115] on div "Kho hàng mới" at bounding box center [140, 112] width 281 height 40
click at [76, 54] on div "Báo cáo" at bounding box center [160, 72] width 217 height 40
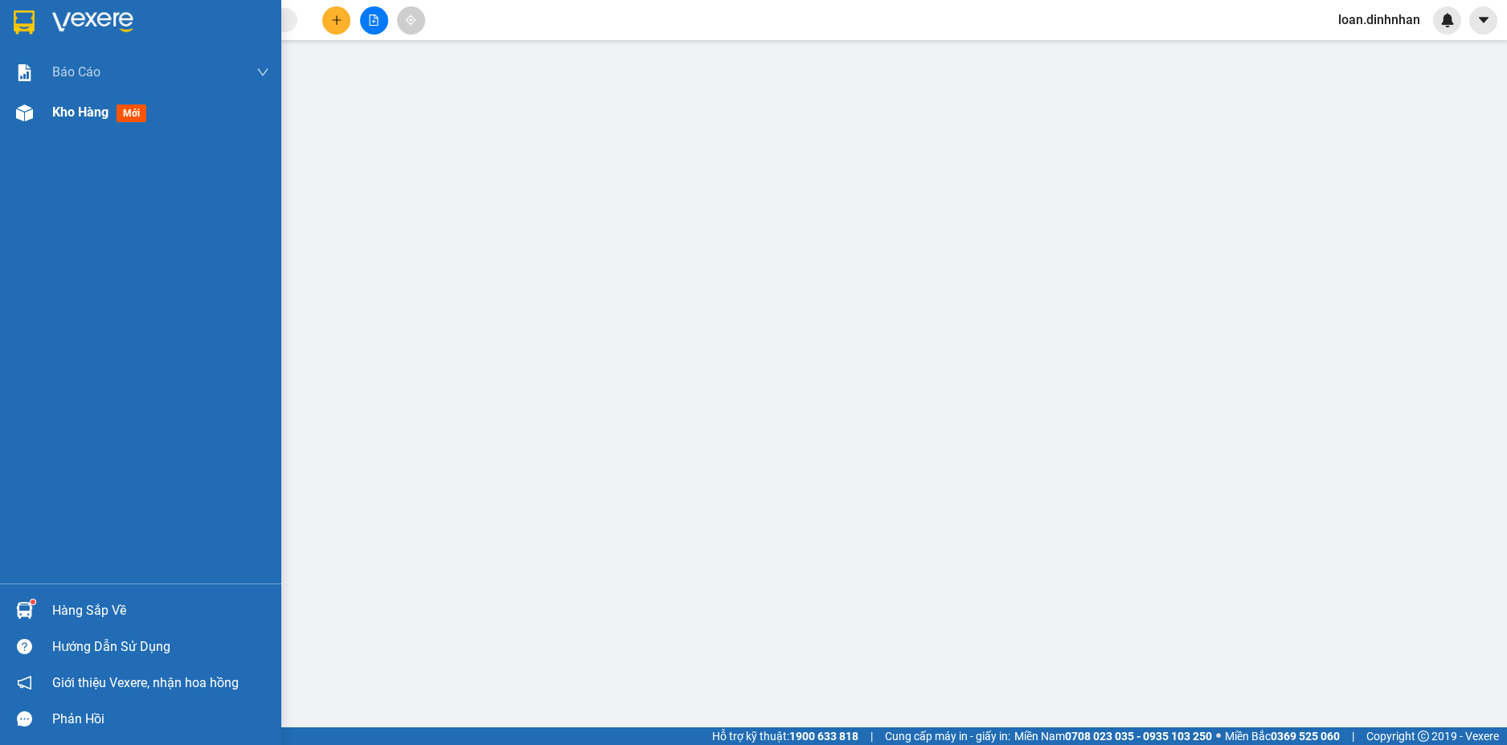
click at [30, 119] on img at bounding box center [24, 112] width 17 height 17
drag, startPoint x: 95, startPoint y: 119, endPoint x: 135, endPoint y: 79, distance: 56.8
click at [88, 119] on span "Kho hàng" at bounding box center [80, 111] width 56 height 15
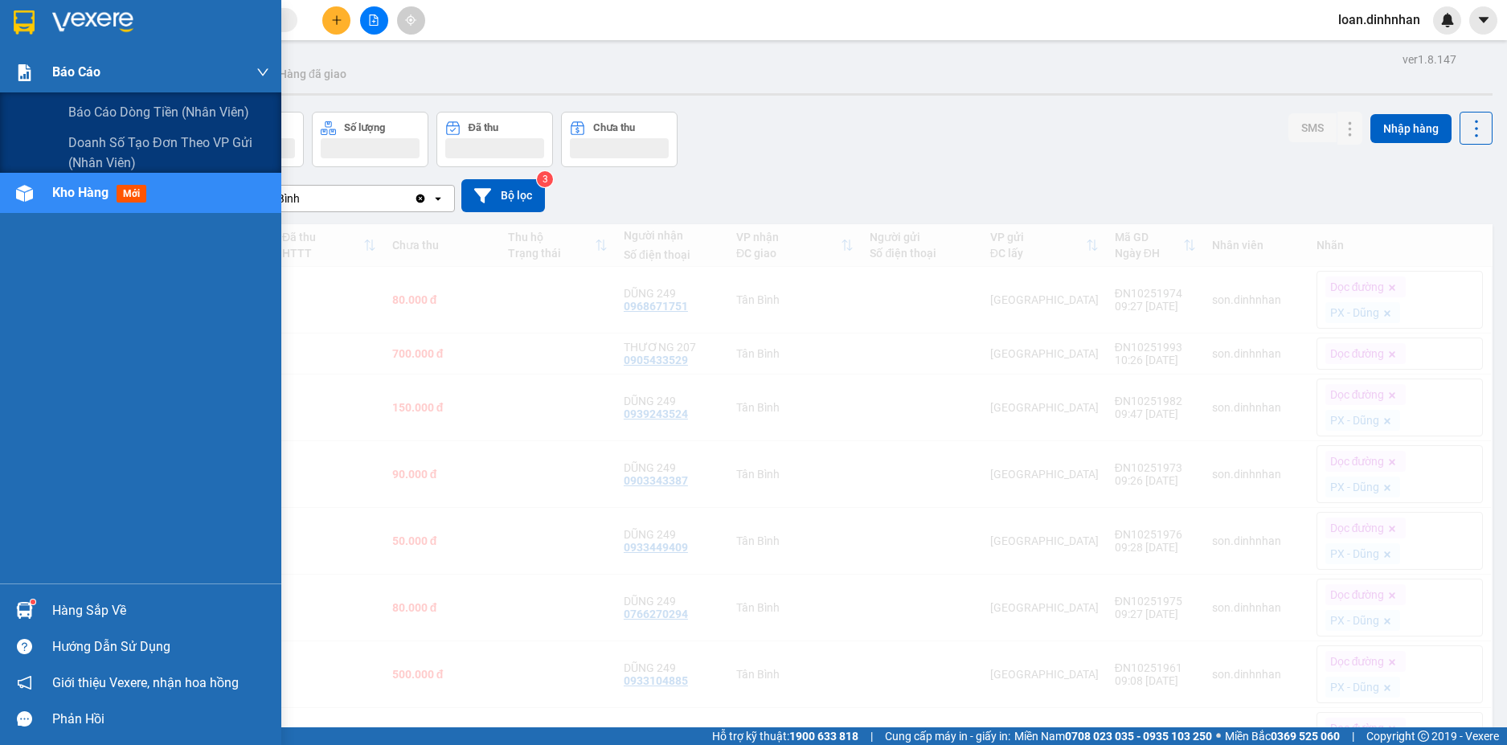
click at [135, 79] on div "Báo cáo" at bounding box center [160, 72] width 217 height 40
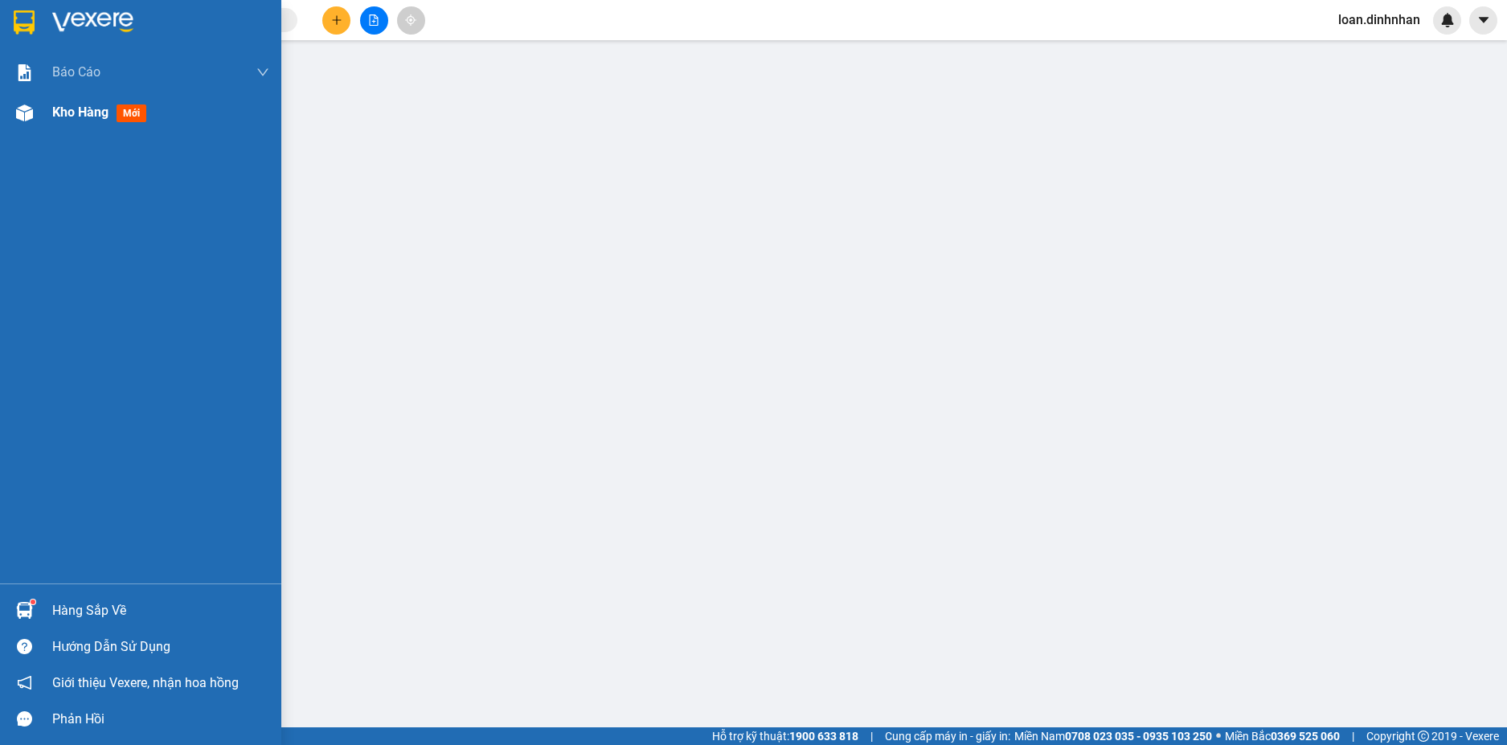
click at [62, 116] on span "Kho hàng" at bounding box center [80, 111] width 56 height 15
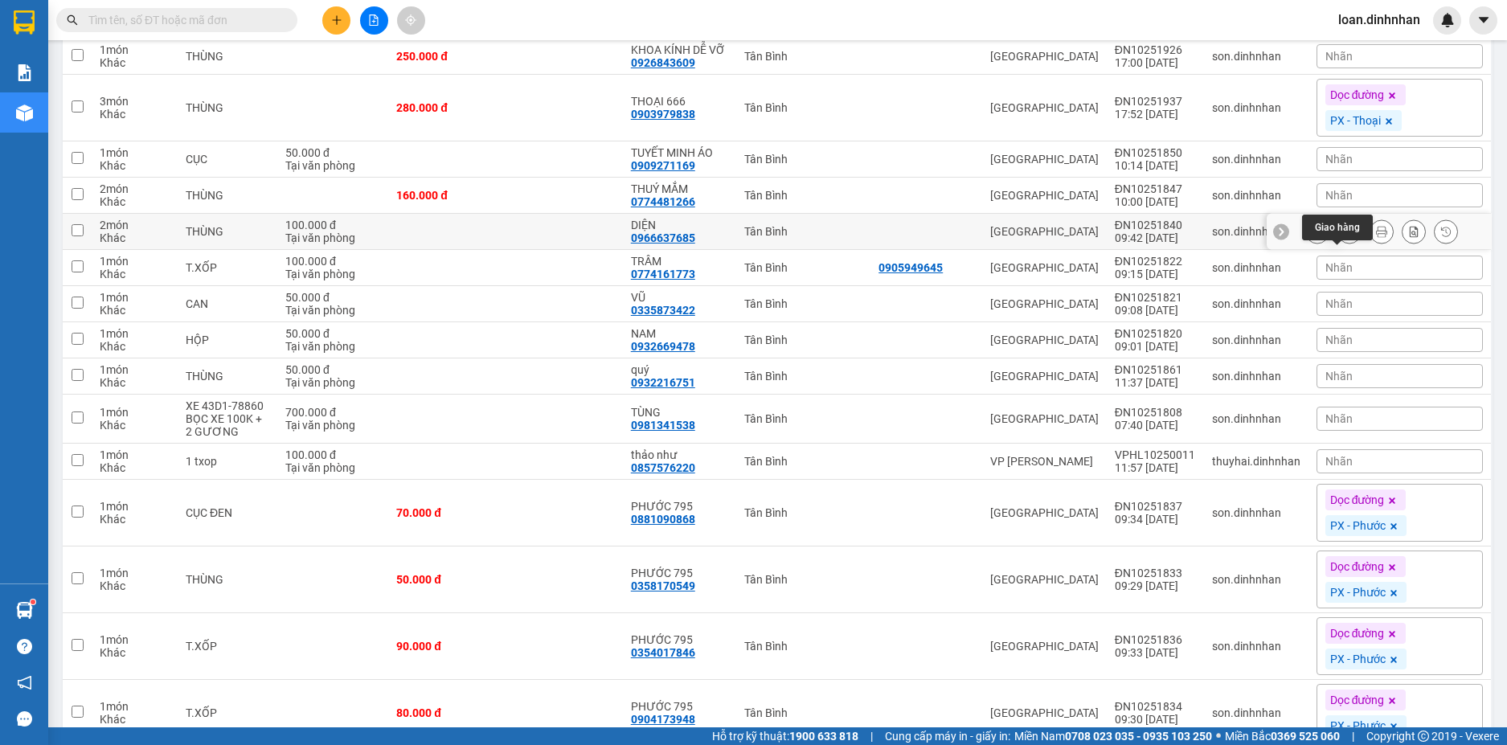
click at [1344, 237] on icon at bounding box center [1349, 231] width 11 height 11
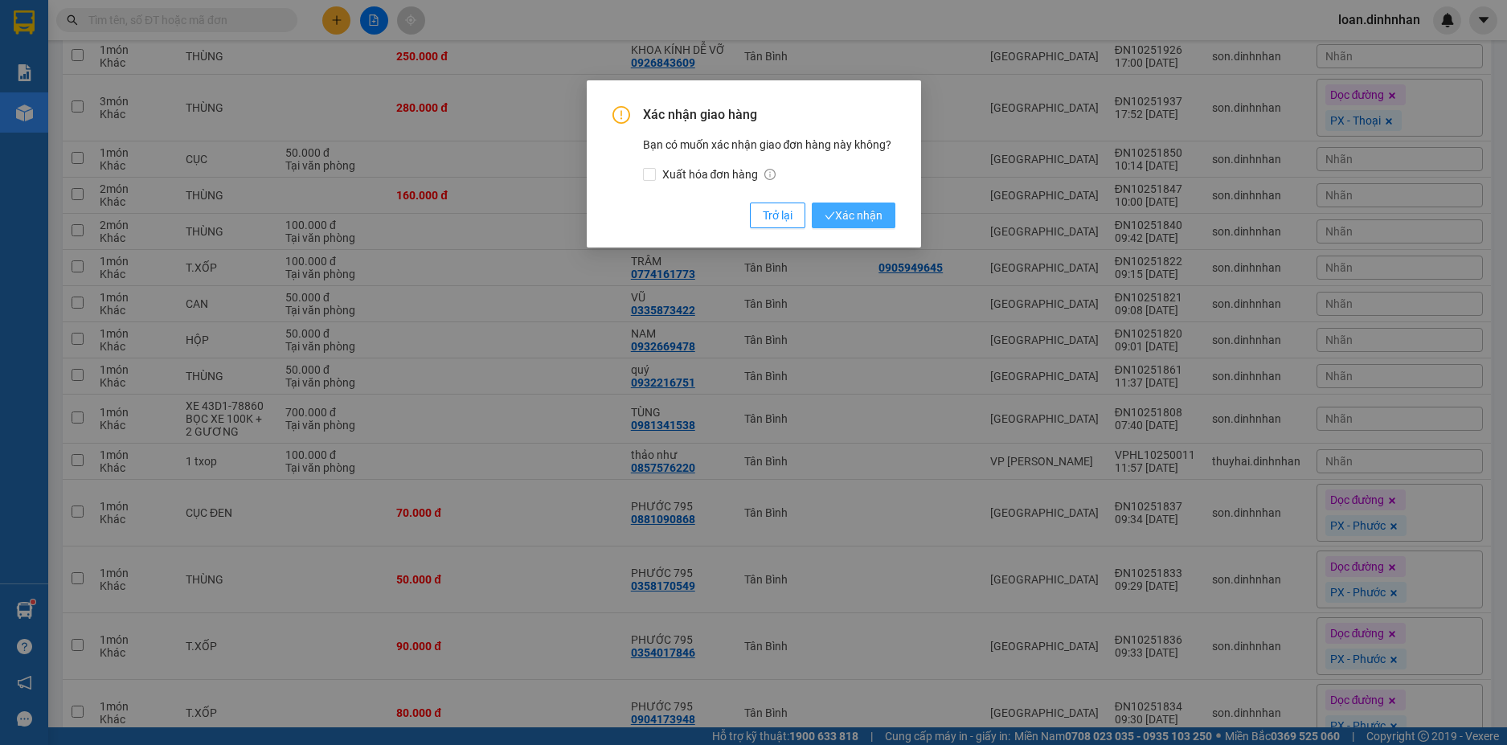
click at [833, 223] on span "Xác nhận" at bounding box center [854, 216] width 58 height 18
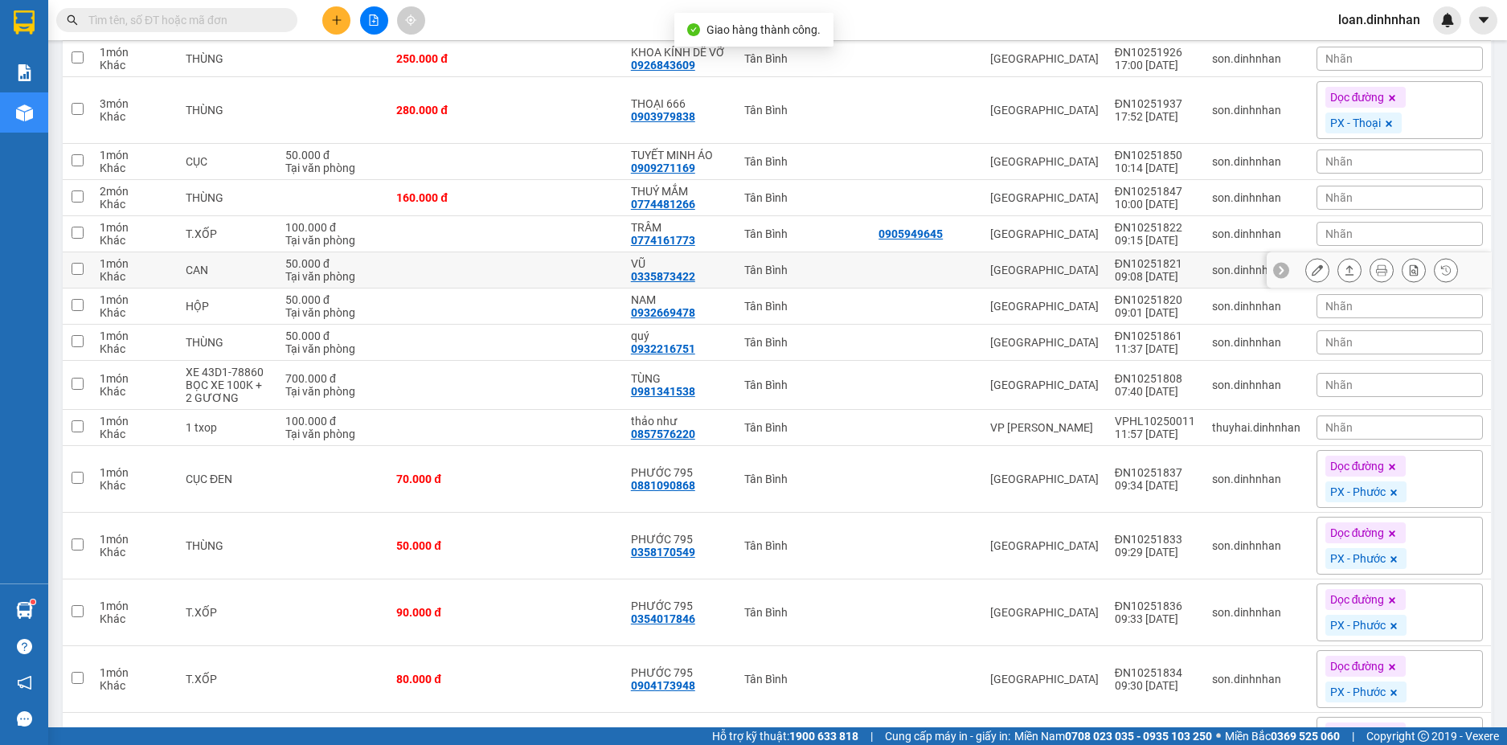
scroll to position [2250, 0]
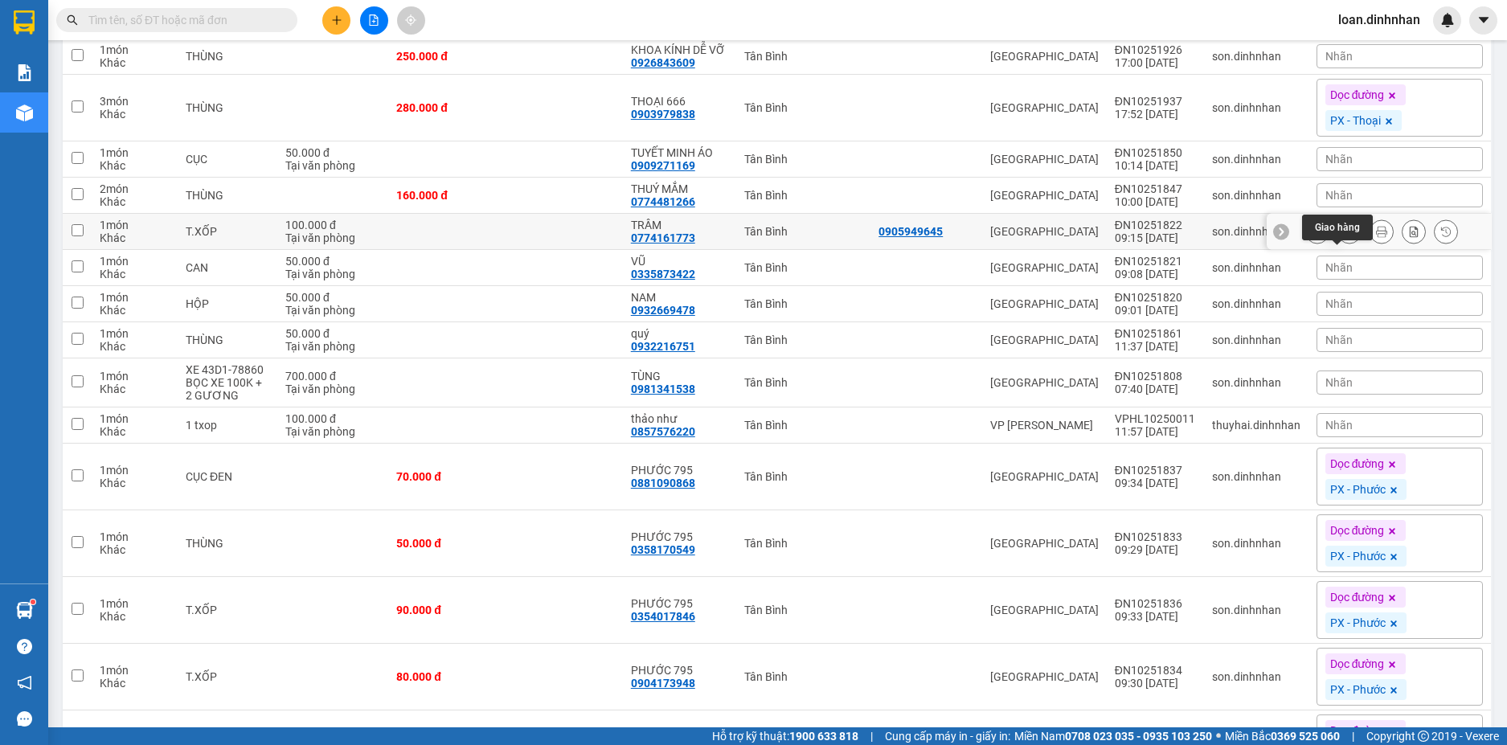
click at [1344, 237] on icon at bounding box center [1349, 231] width 11 height 11
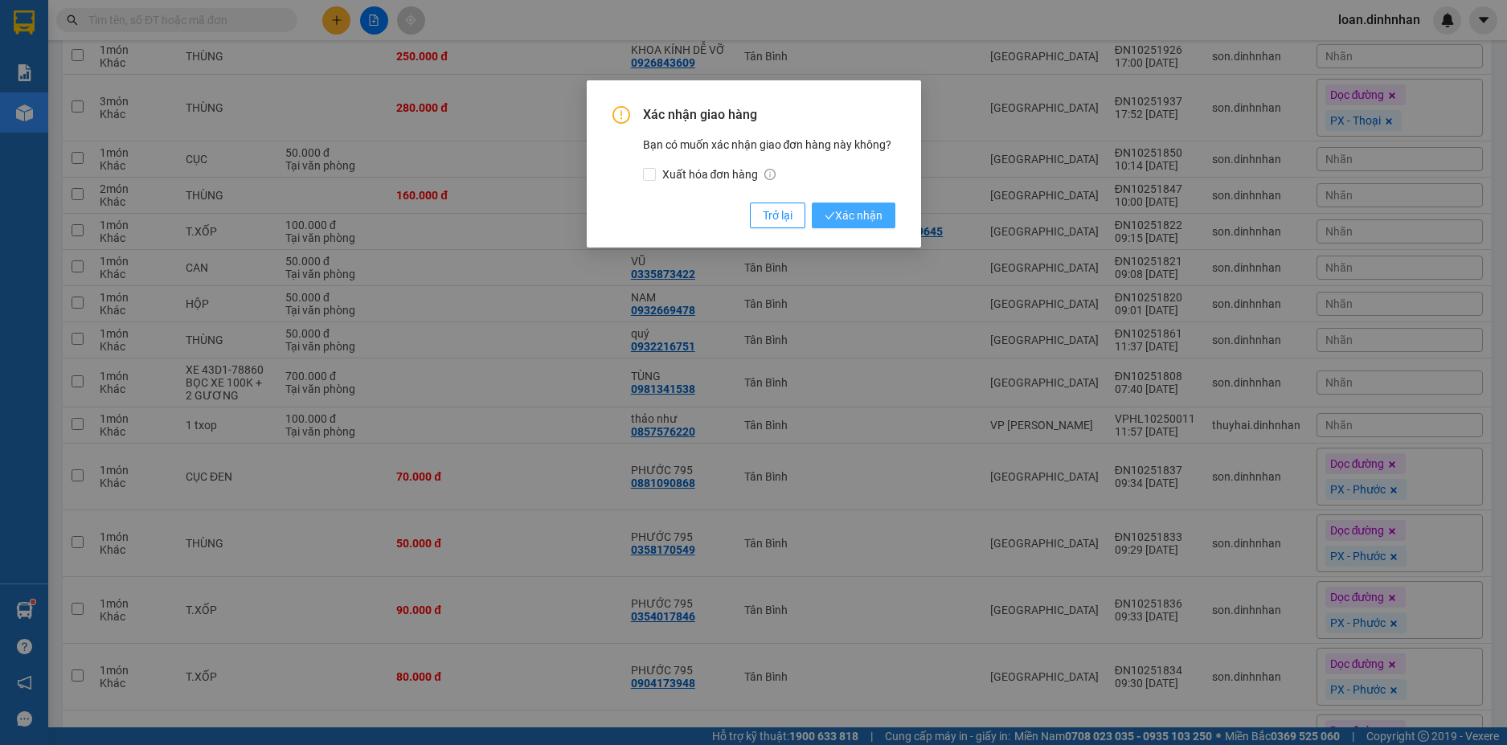
click at [842, 218] on span "Xác nhận" at bounding box center [854, 216] width 58 height 18
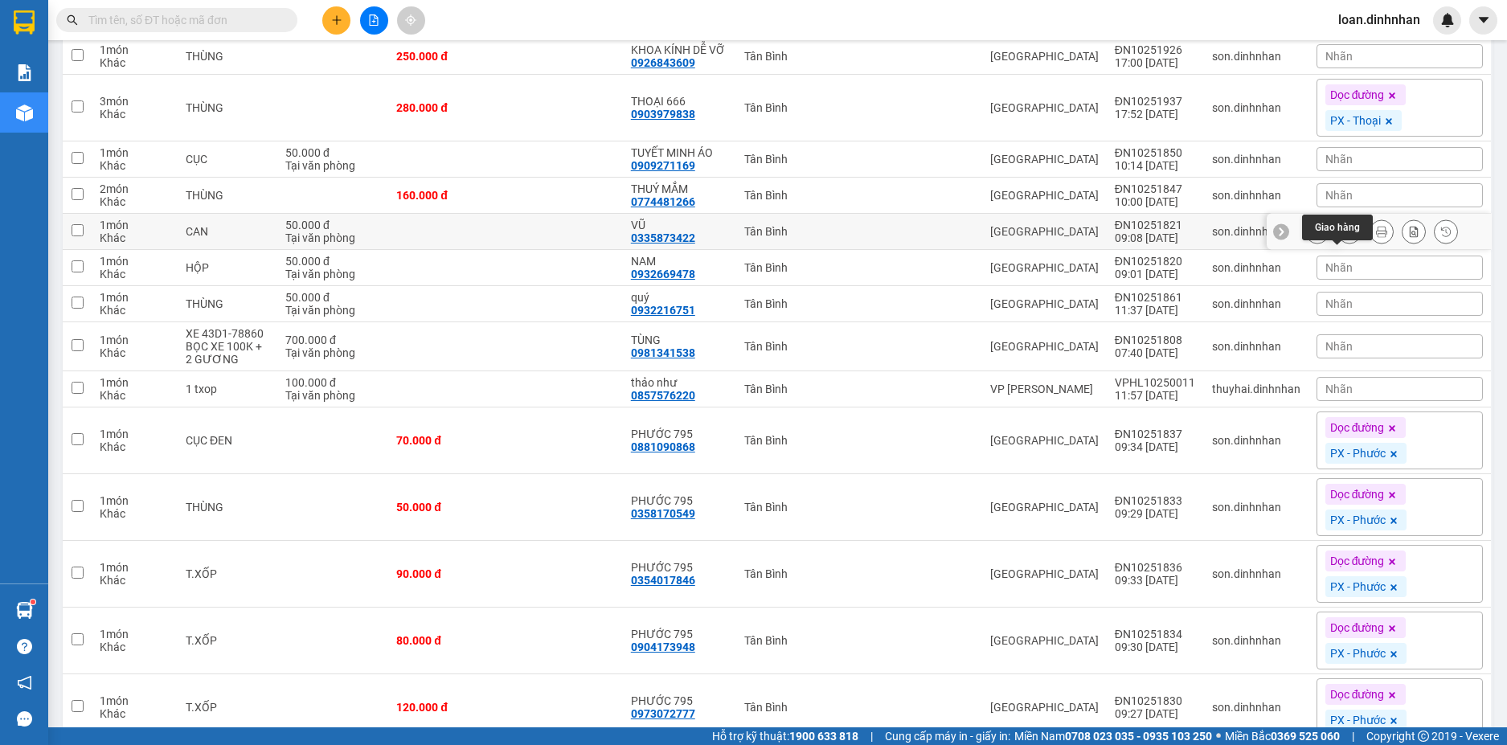
click at [1344, 237] on icon at bounding box center [1349, 231] width 11 height 11
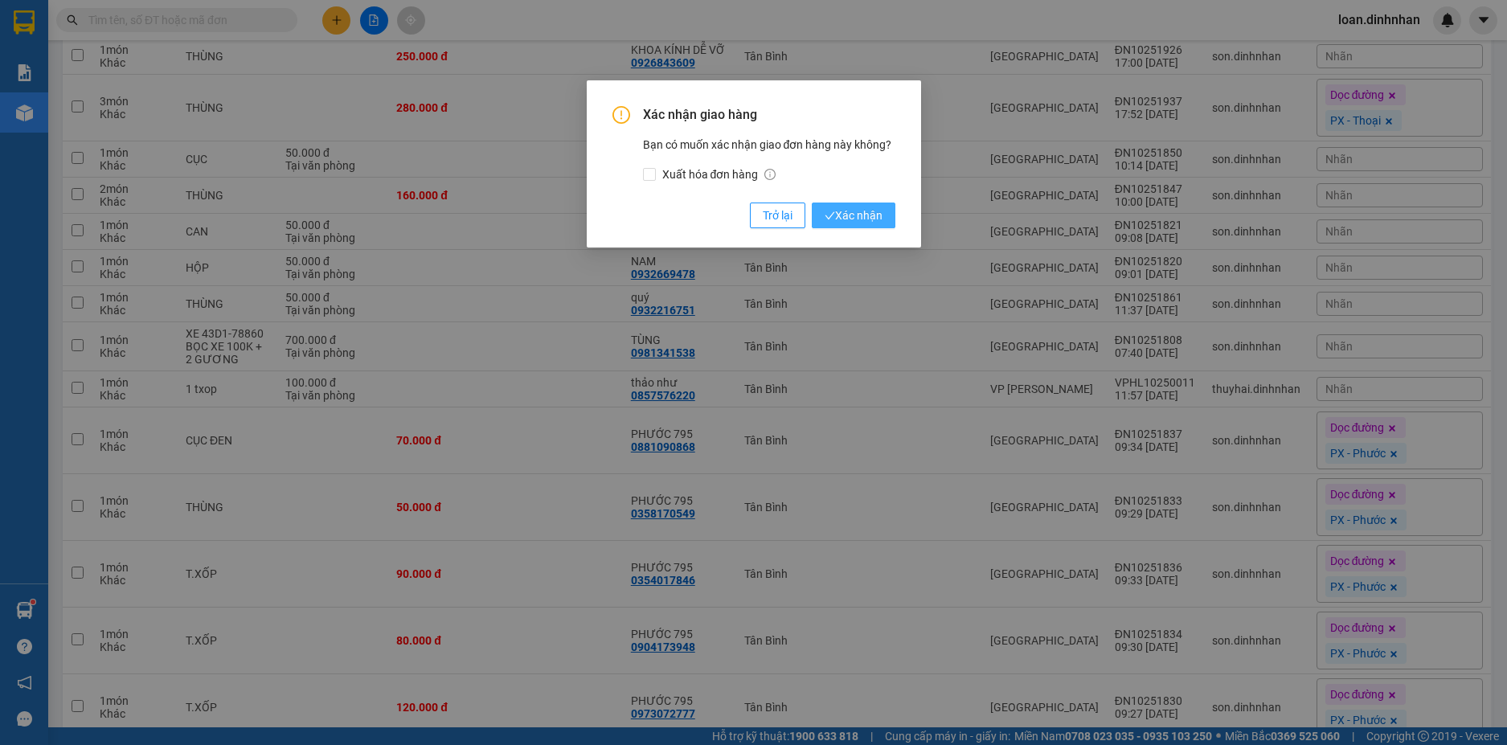
click at [865, 216] on span "Xác nhận" at bounding box center [854, 216] width 58 height 18
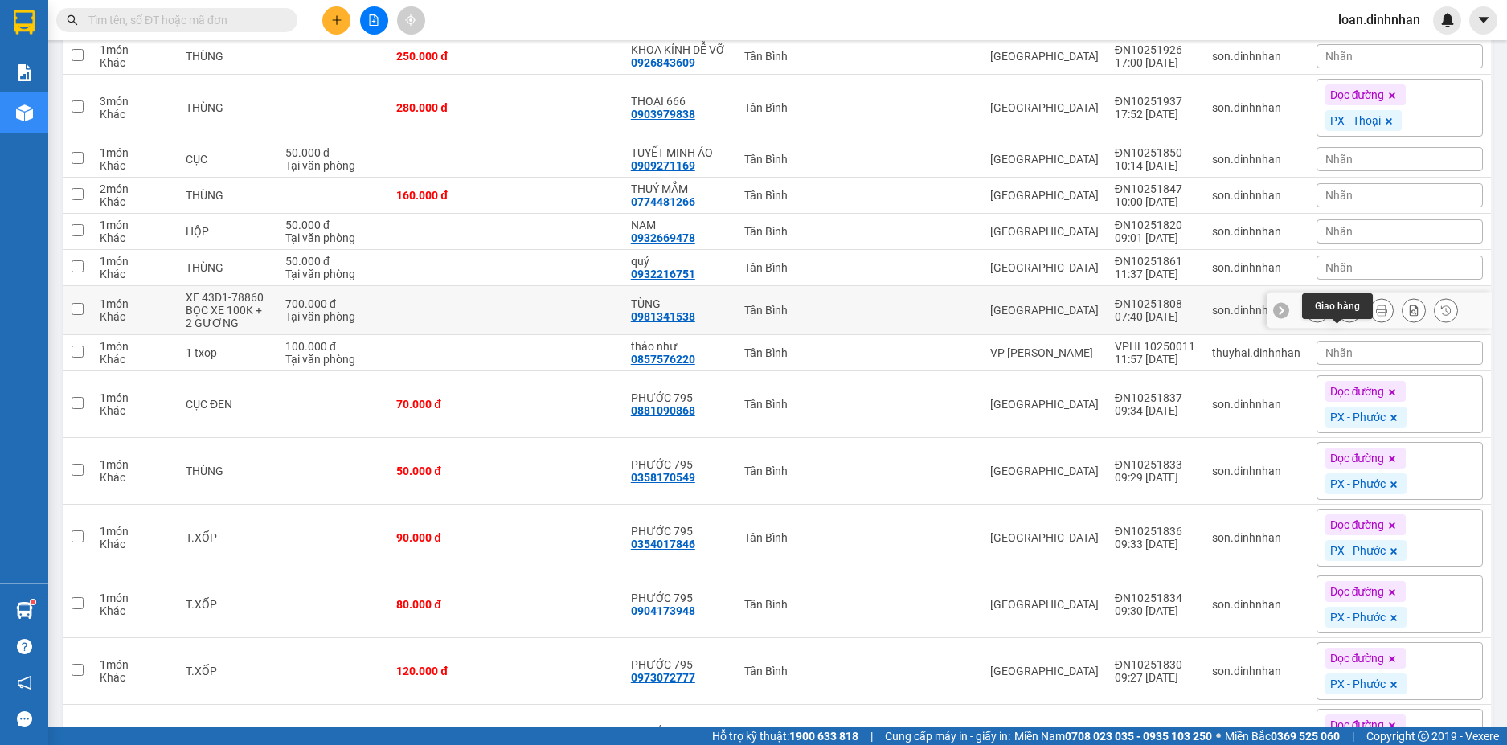
click at [1338, 325] on button at bounding box center [1349, 311] width 23 height 28
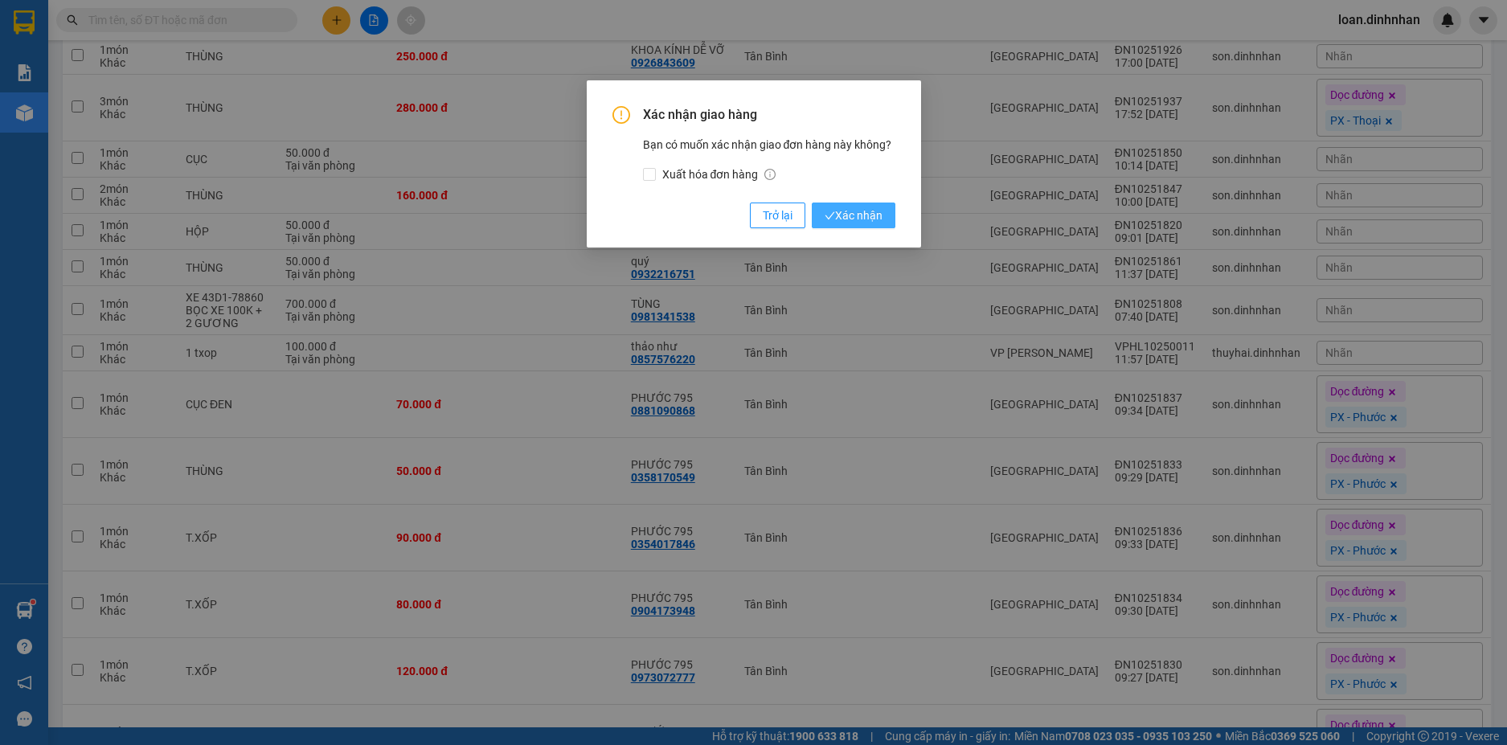
click at [868, 215] on span "Xác nhận" at bounding box center [854, 216] width 58 height 18
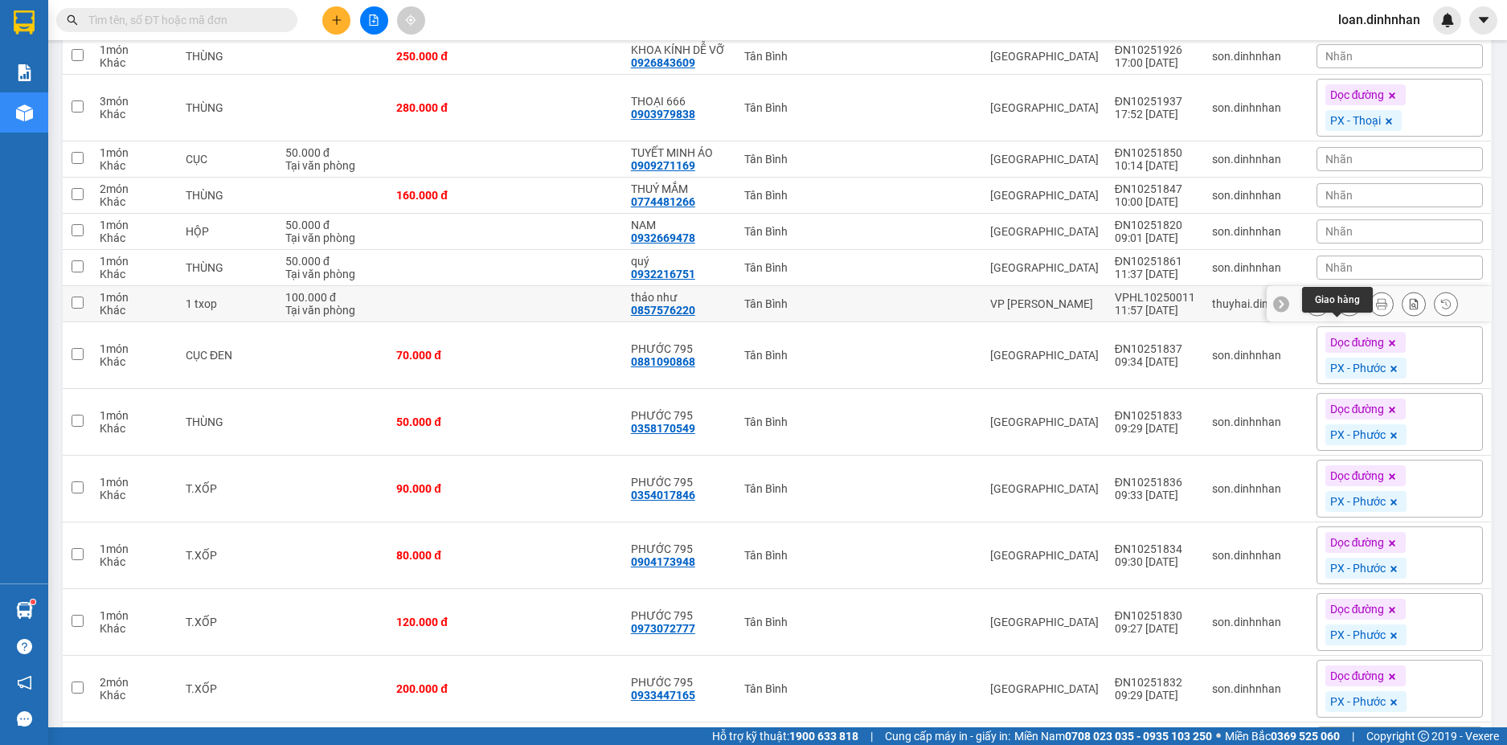
click at [1344, 309] on icon at bounding box center [1349, 303] width 11 height 11
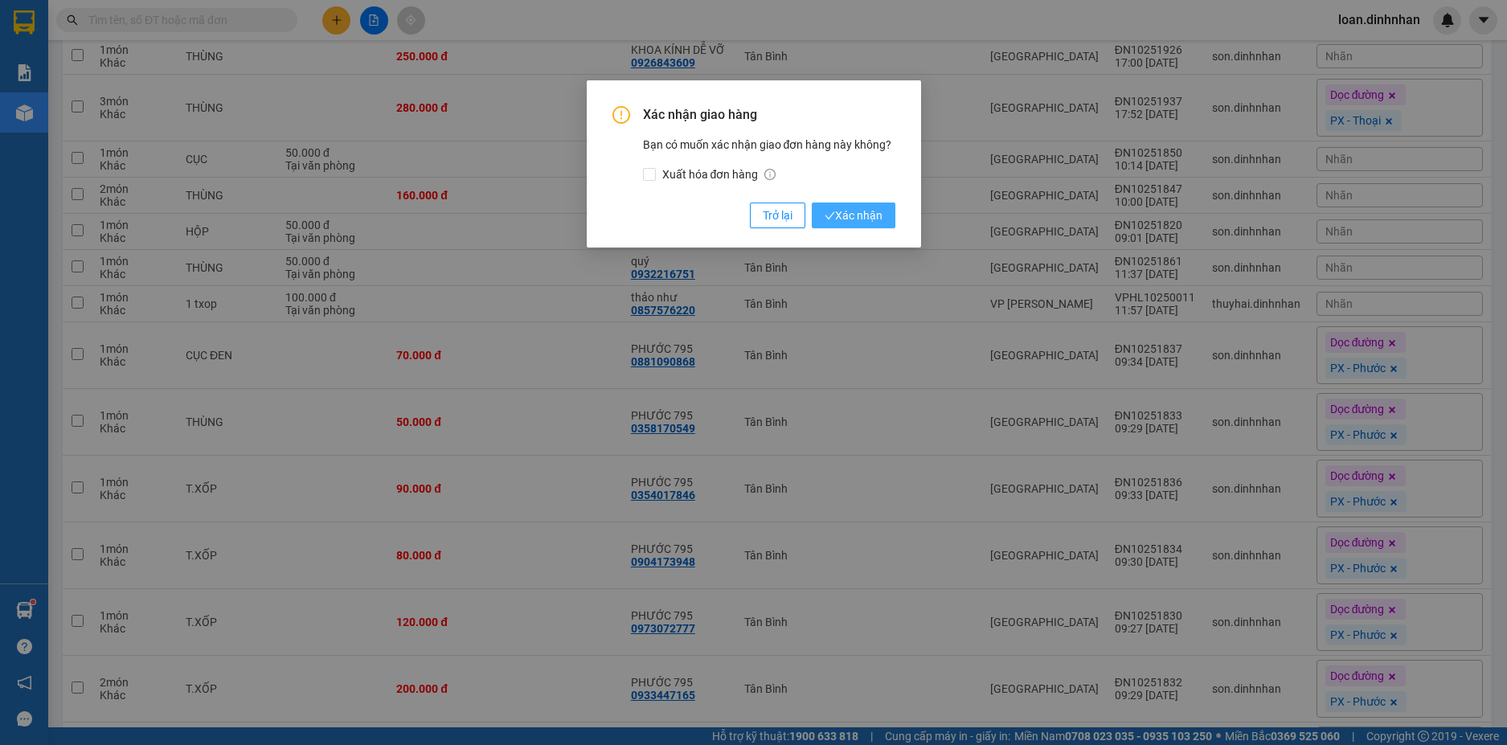
click at [844, 217] on span "Xác nhận" at bounding box center [854, 216] width 58 height 18
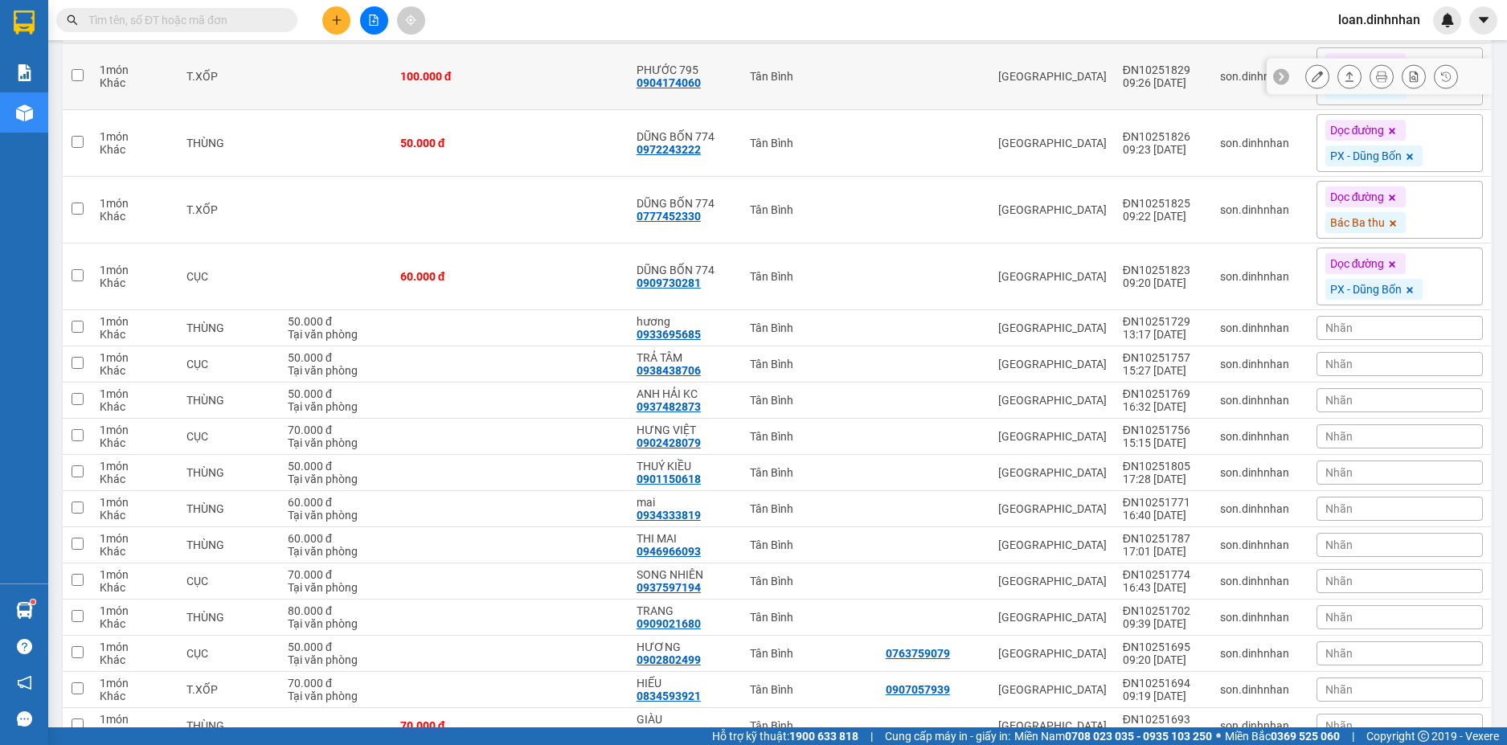
scroll to position [2973, 0]
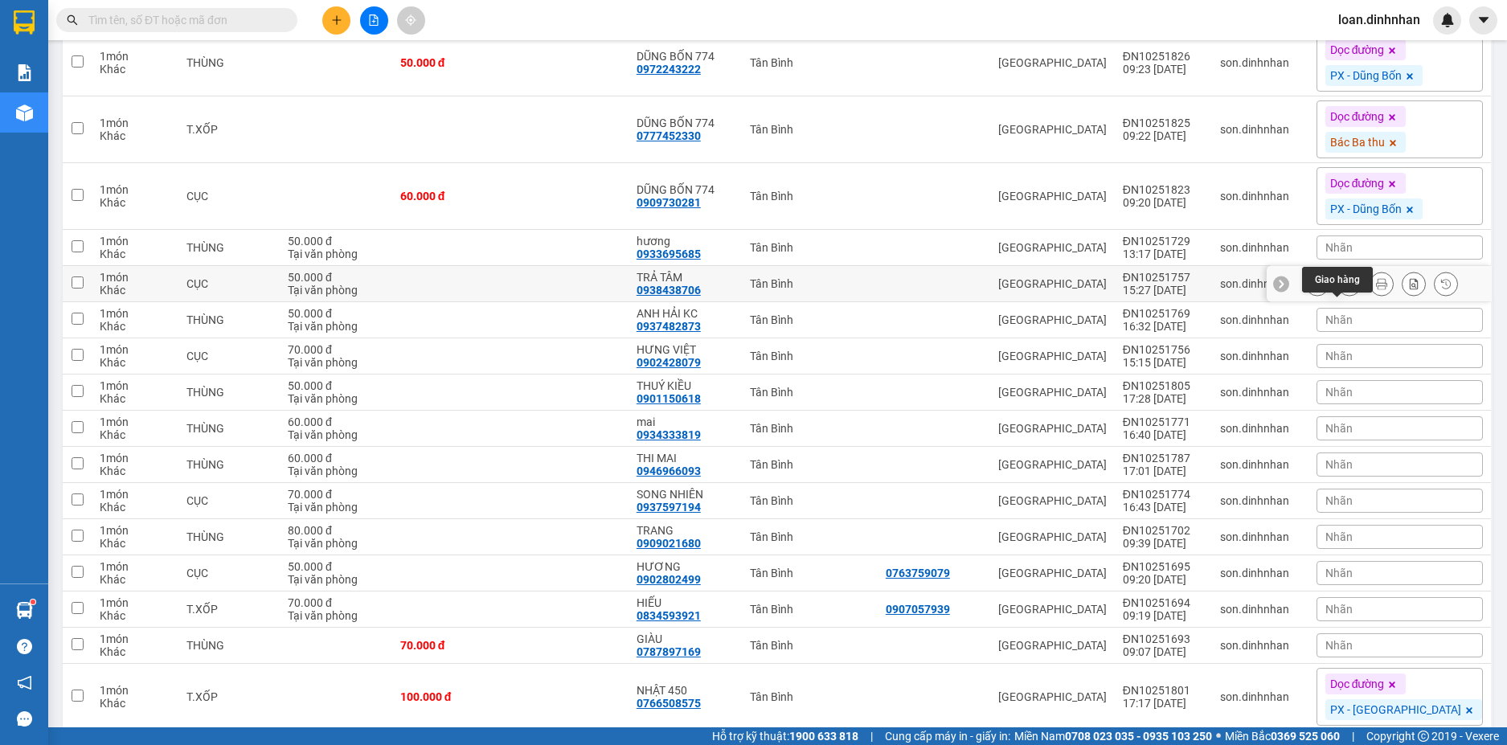
click at [1338, 298] on button at bounding box center [1349, 284] width 23 height 28
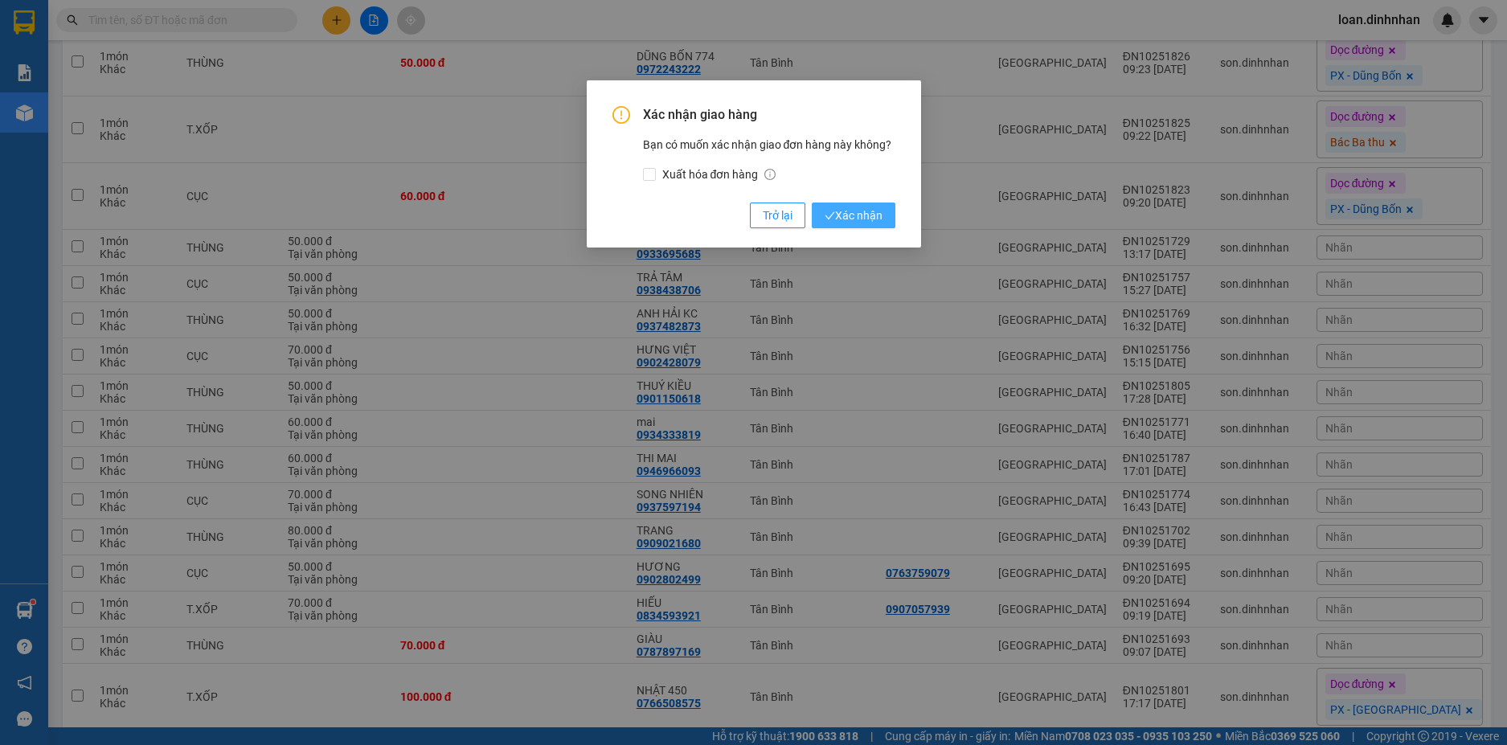
click at [886, 206] on button "Xác nhận" at bounding box center [854, 216] width 84 height 26
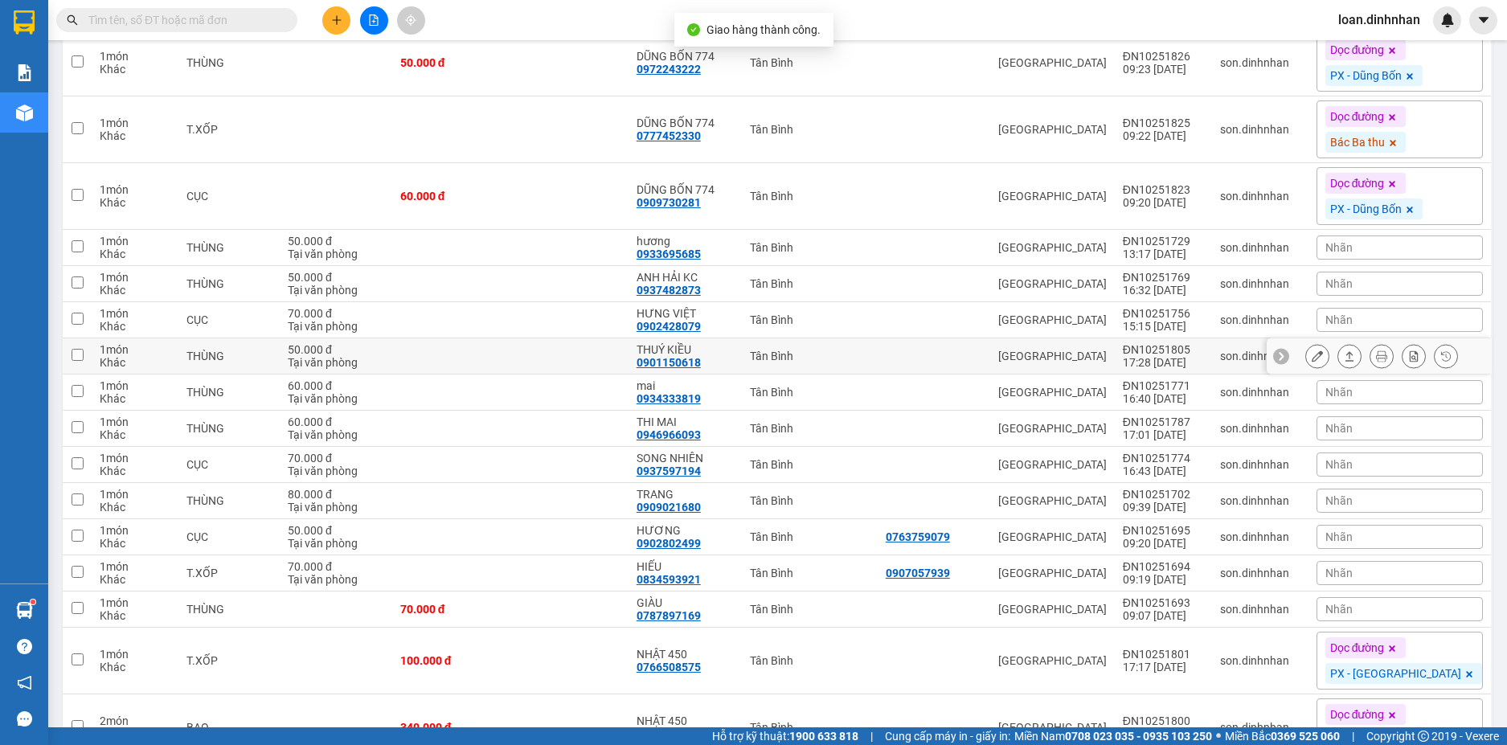
click at [809, 362] on div "Tân Bình" at bounding box center [809, 356] width 119 height 13
checkbox input "true"
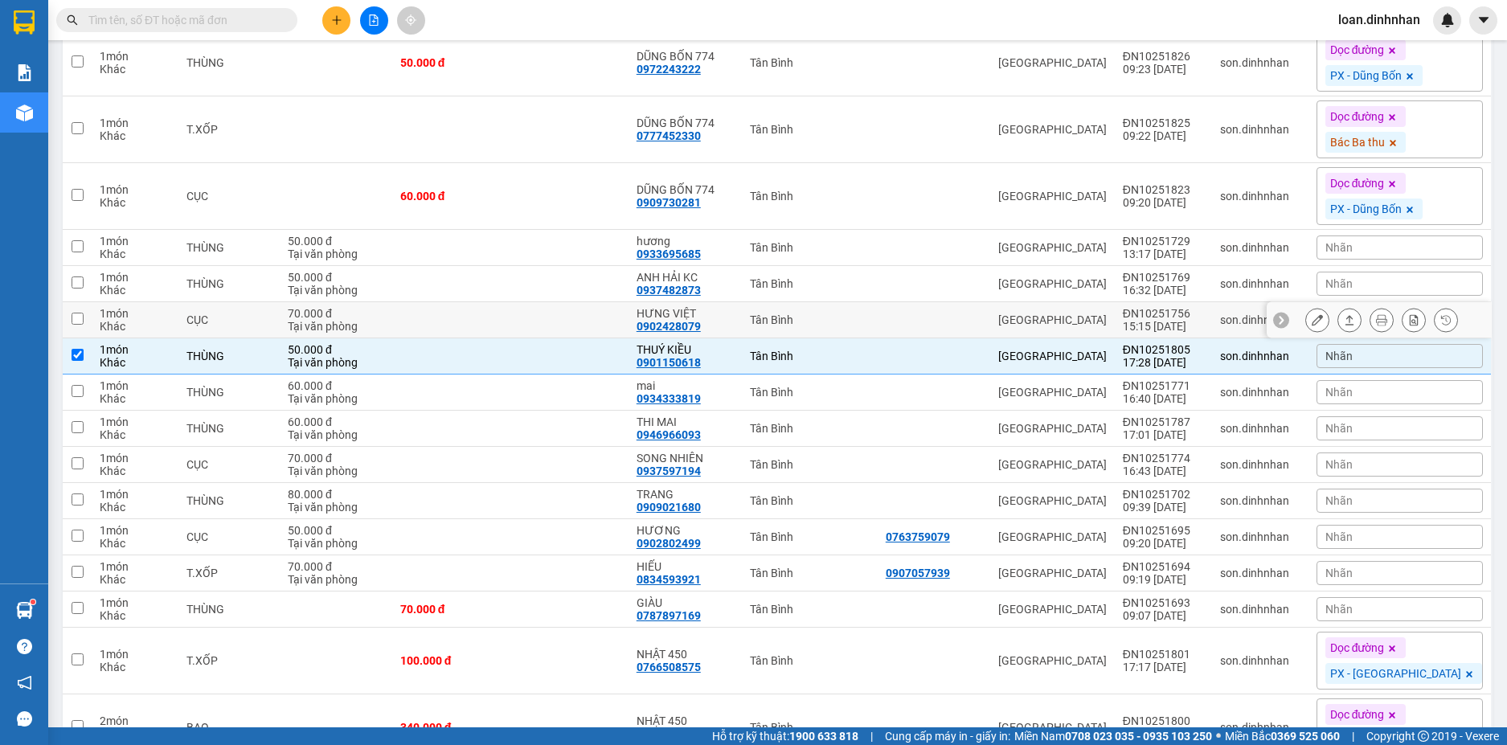
click at [814, 326] on div "Tân Bình" at bounding box center [809, 319] width 119 height 13
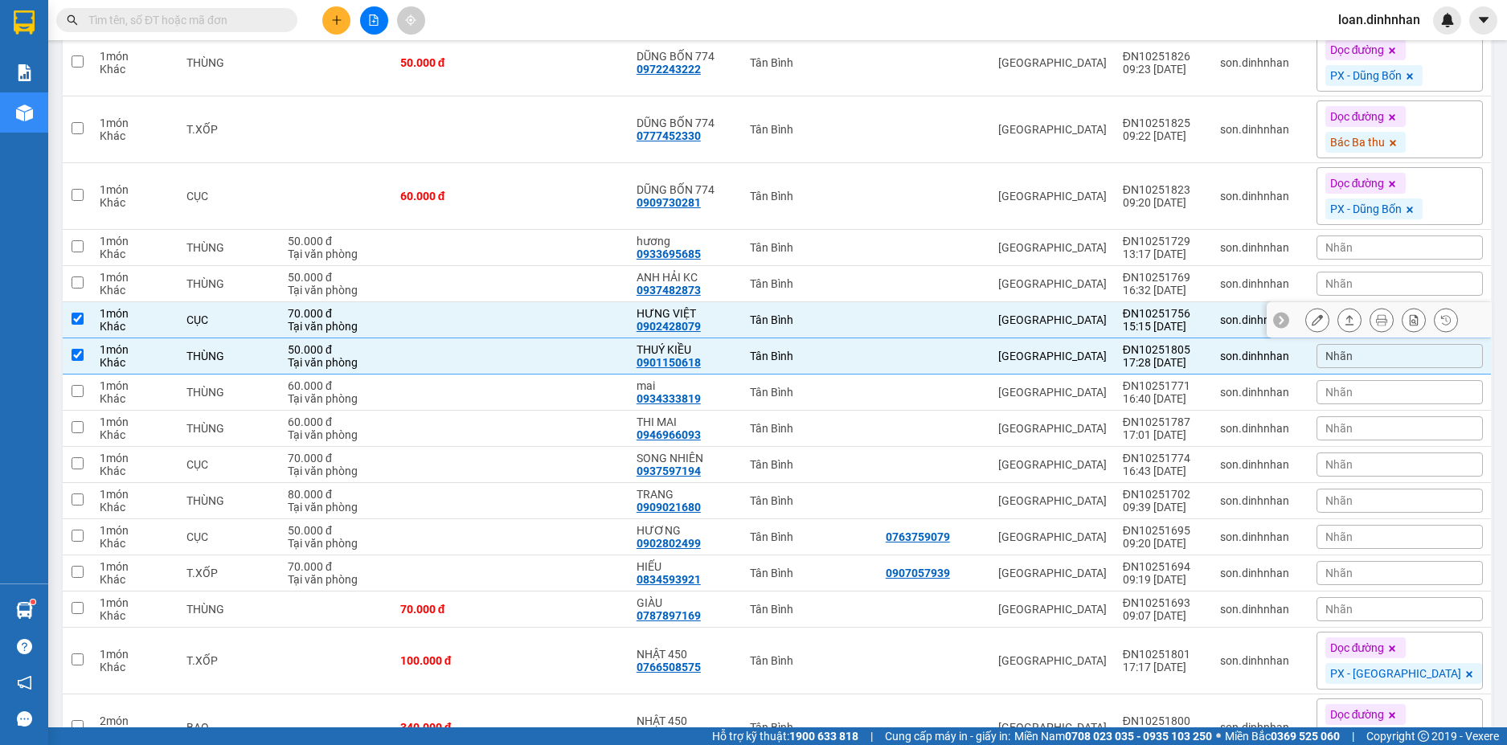
checkbox input "true"
drag, startPoint x: 816, startPoint y: 306, endPoint x: 898, endPoint y: 322, distance: 83.5
click at [828, 290] on div "Tân Bình" at bounding box center [809, 283] width 119 height 13
checkbox input "true"
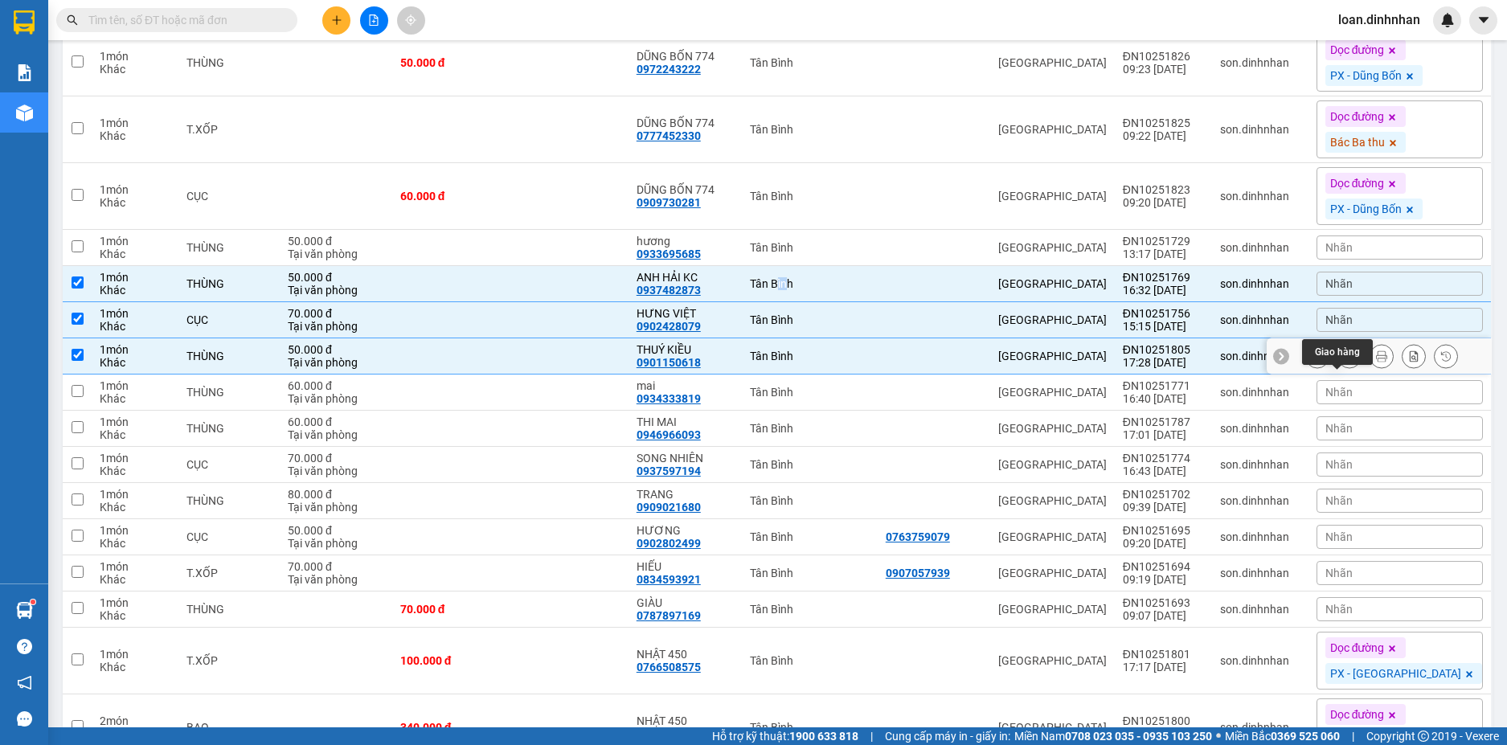
click at [1344, 362] on icon at bounding box center [1349, 355] width 11 height 11
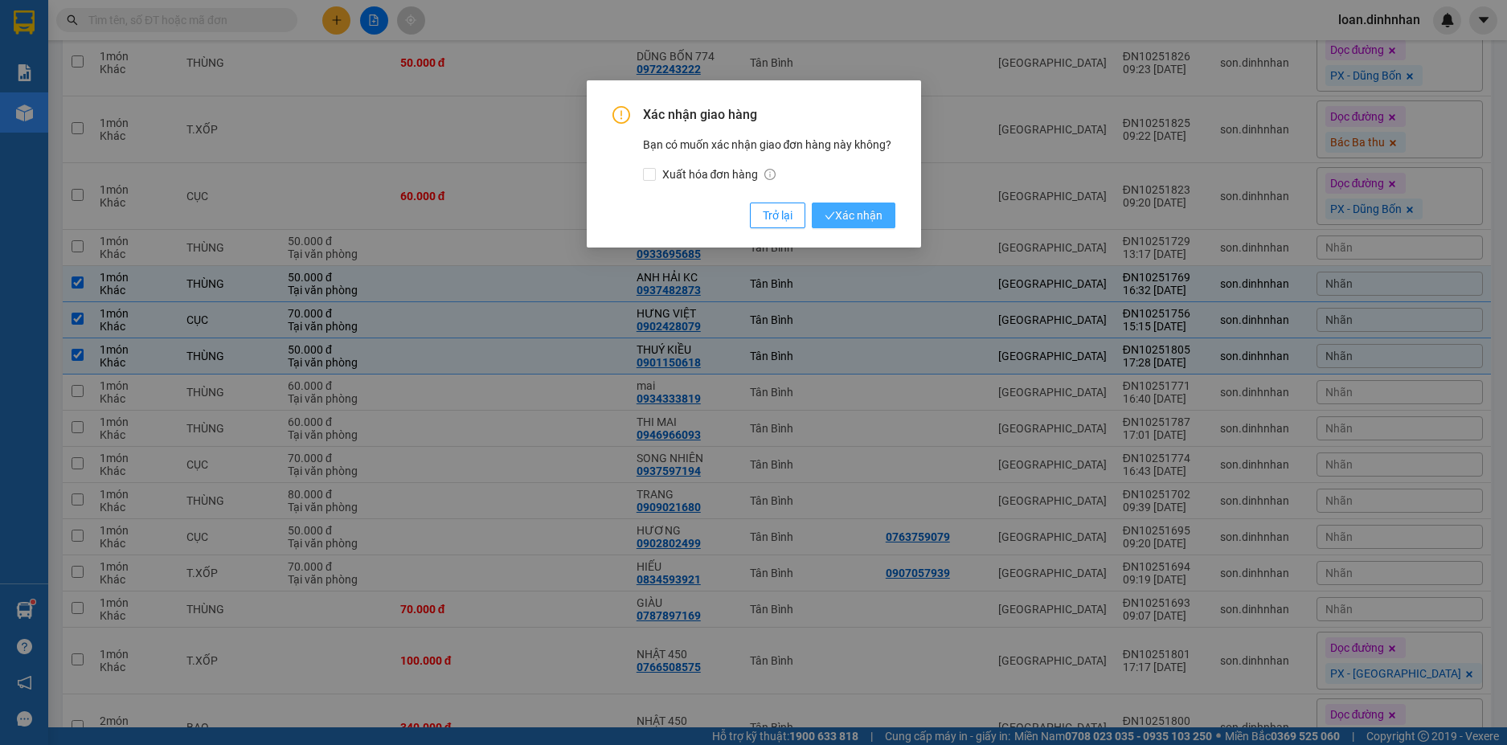
click at [854, 201] on div "Xác nhận giao hàng Bạn có muốn xác nhận giao đơn hàng này không? Xuất hóa đơn h…" at bounding box center [753, 167] width 283 height 122
click at [854, 219] on span "Xác nhận" at bounding box center [854, 216] width 58 height 18
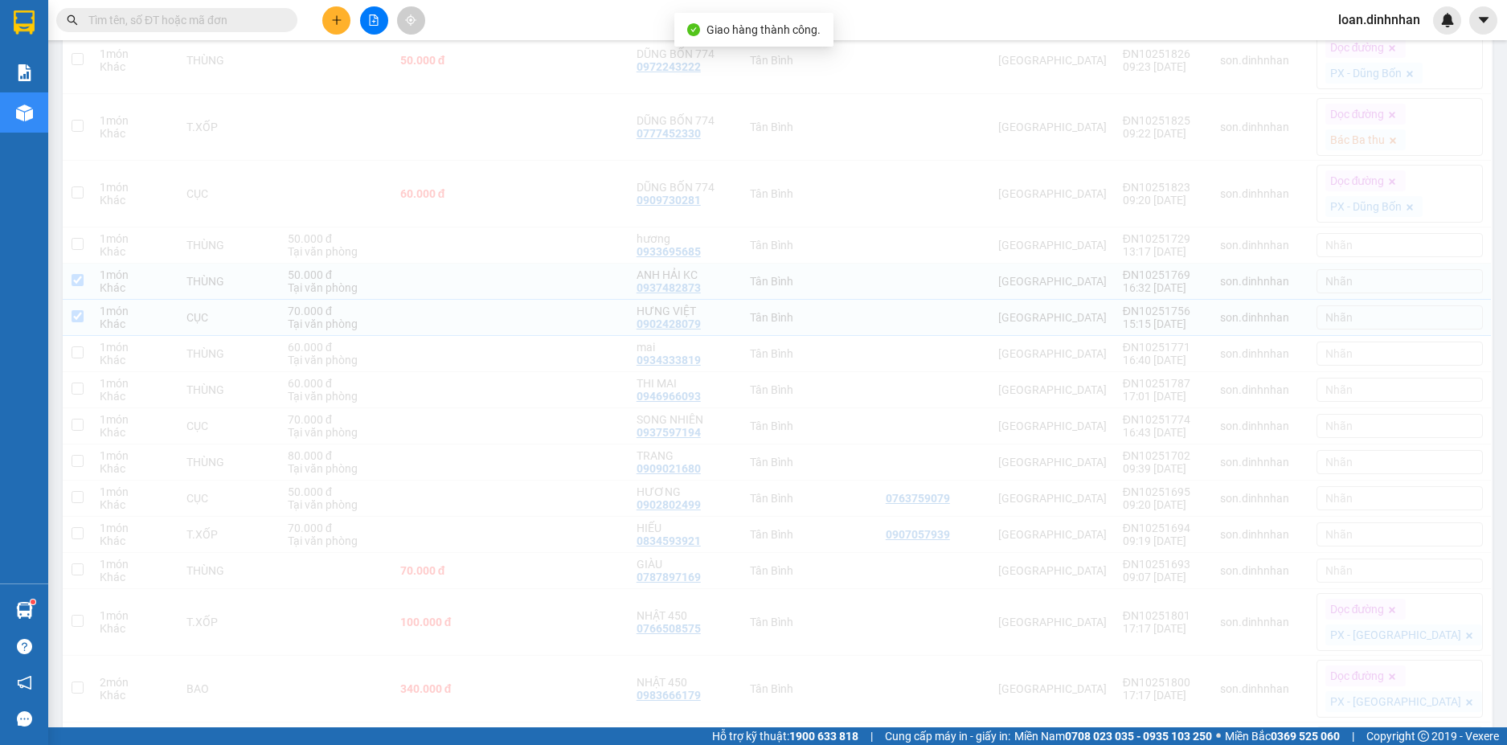
checkbox input "false"
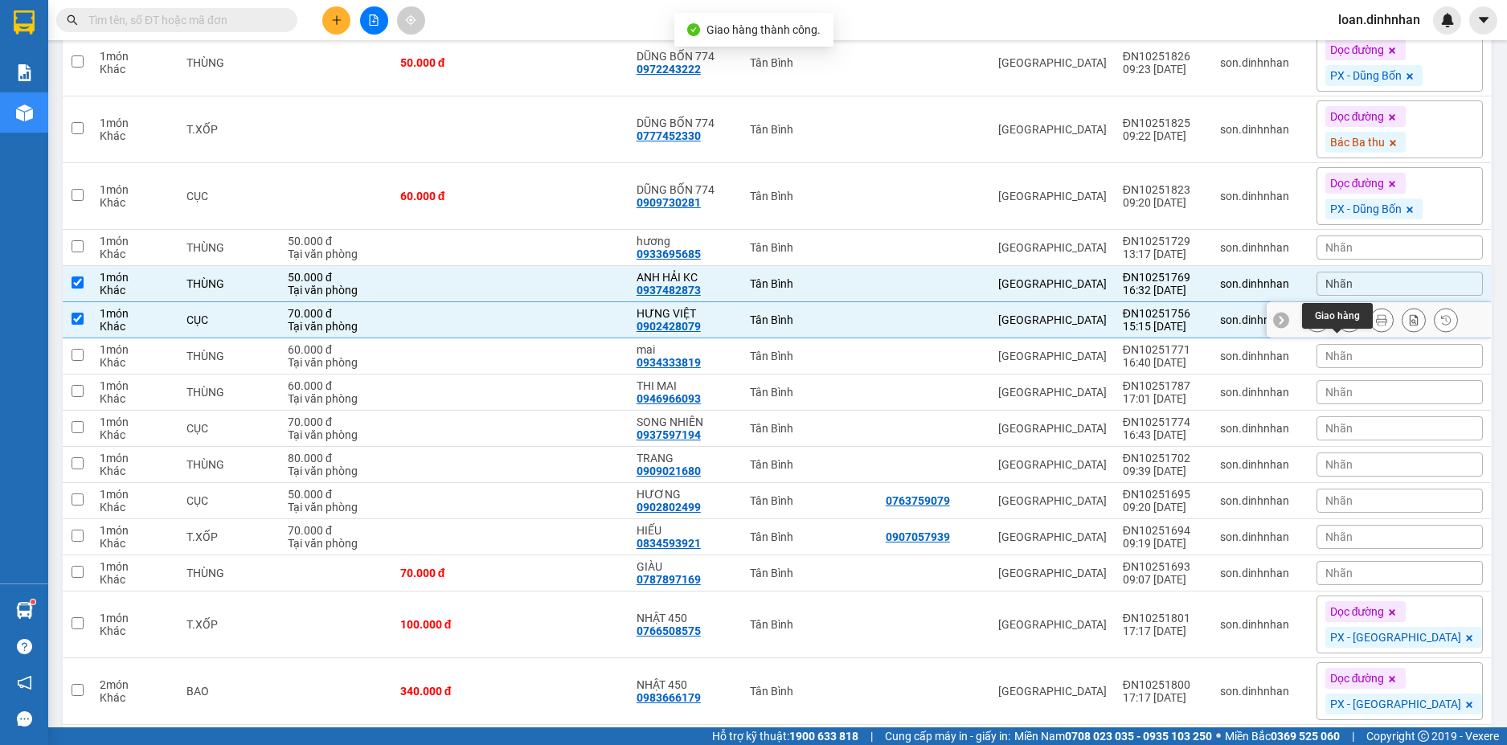
click at [1344, 325] on icon at bounding box center [1349, 319] width 11 height 11
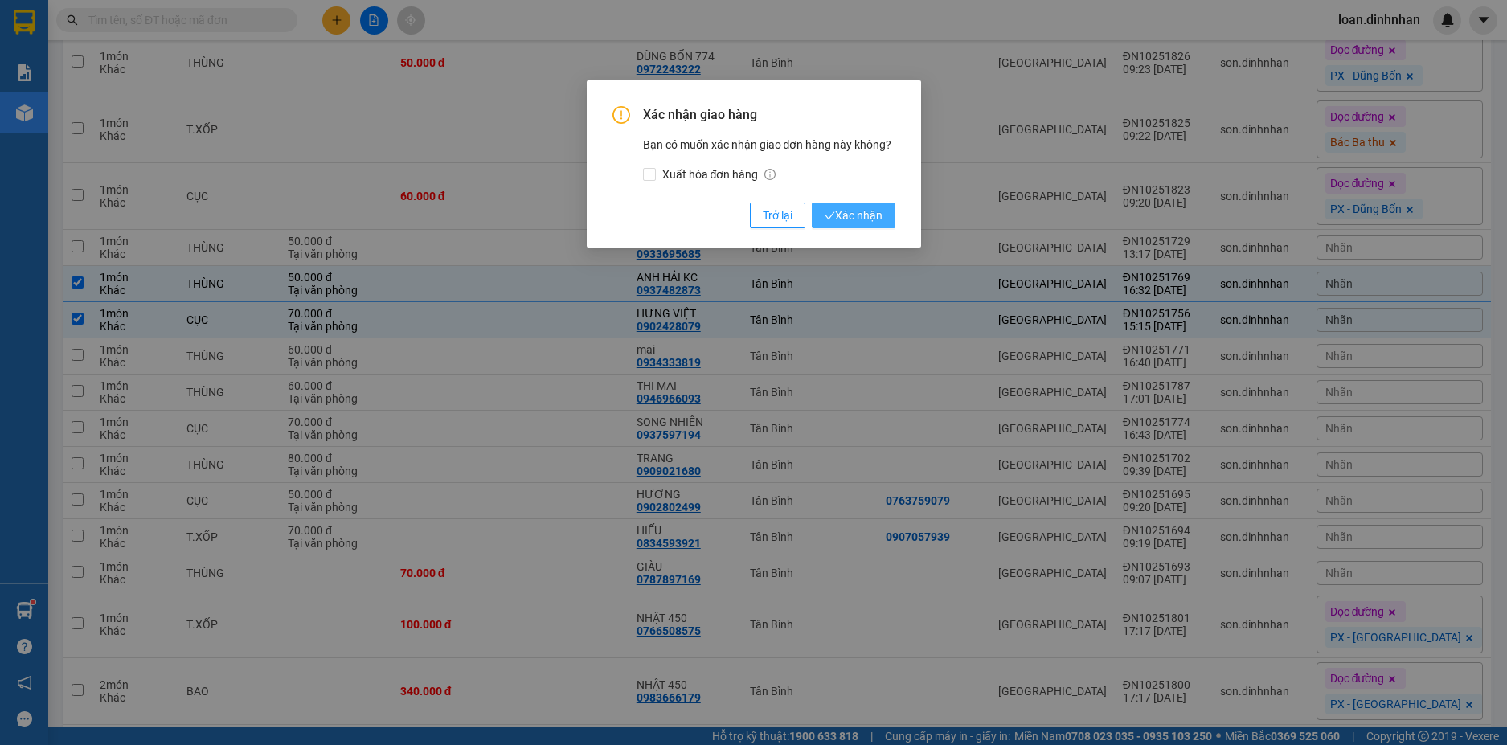
click at [850, 216] on span "Xác nhận" at bounding box center [854, 216] width 58 height 18
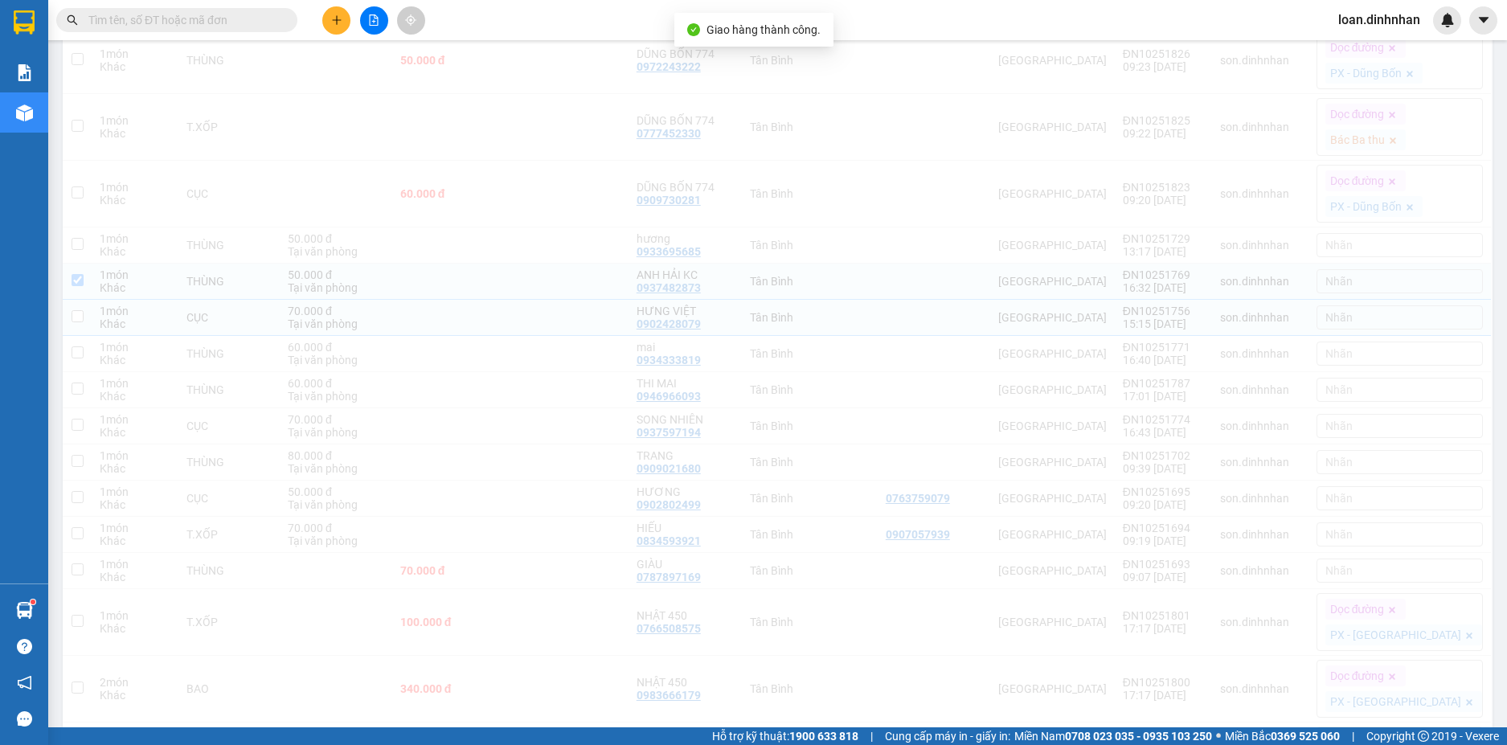
checkbox input "false"
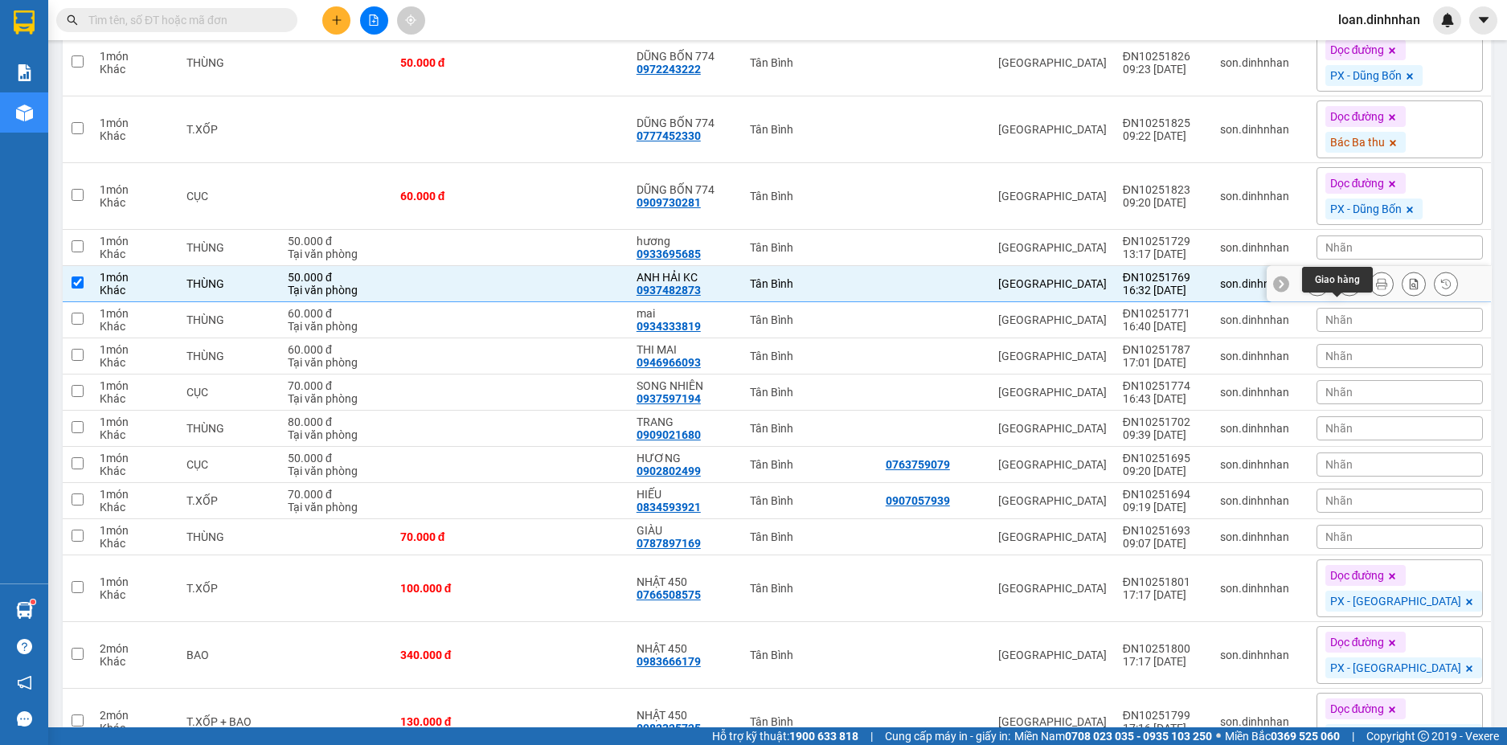
click at [1344, 289] on icon at bounding box center [1349, 283] width 11 height 11
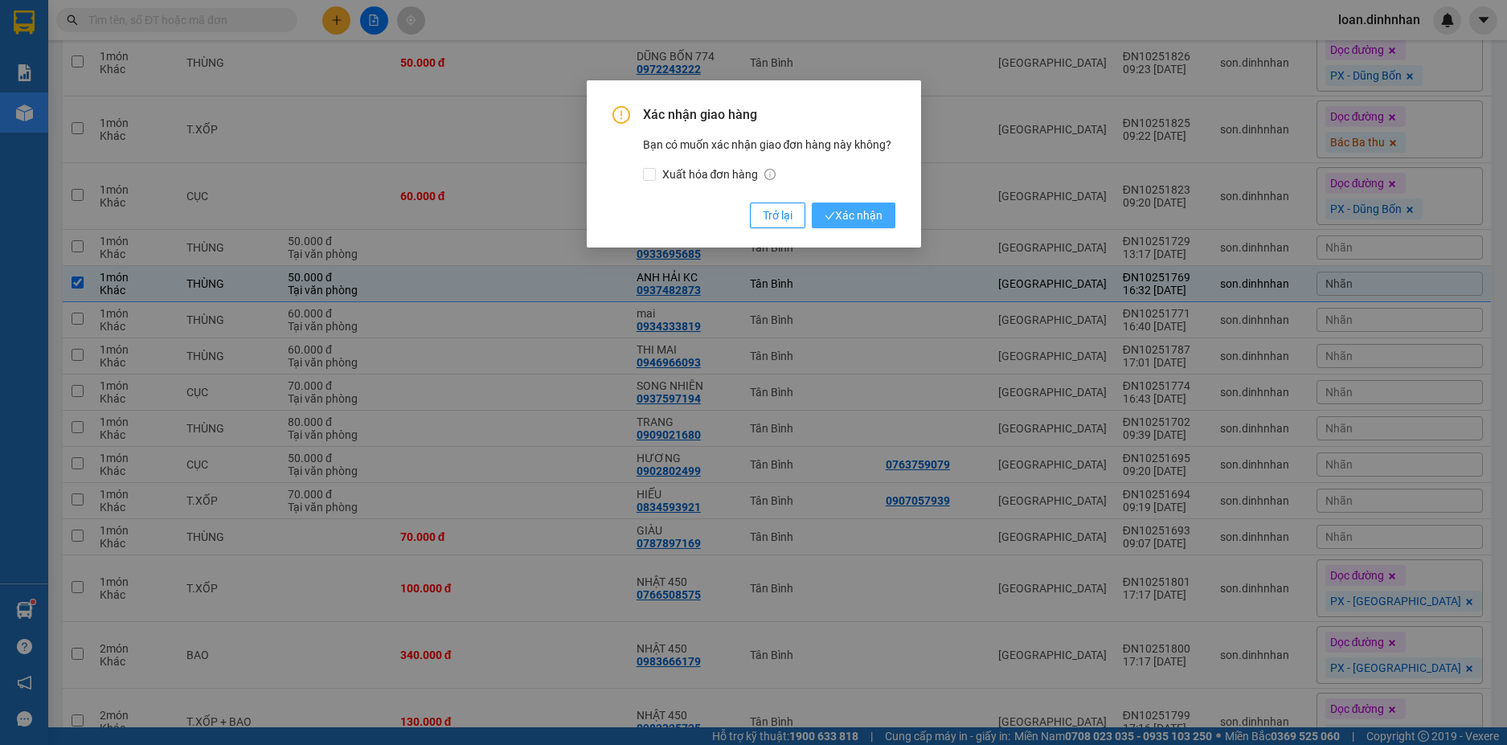
click at [871, 209] on span "Xác nhận" at bounding box center [854, 216] width 58 height 18
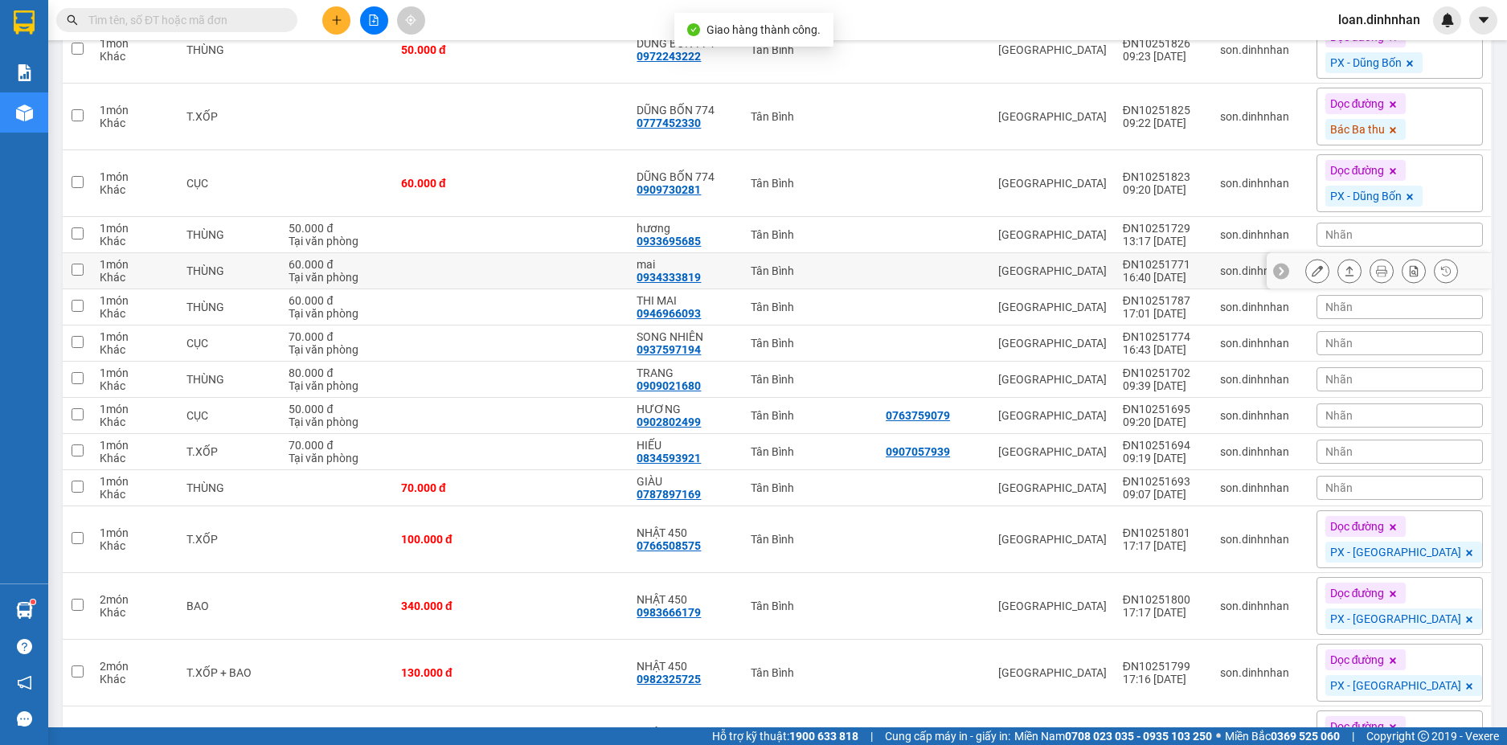
click at [846, 289] on td "Tân Bình" at bounding box center [810, 271] width 135 height 36
checkbox input "true"
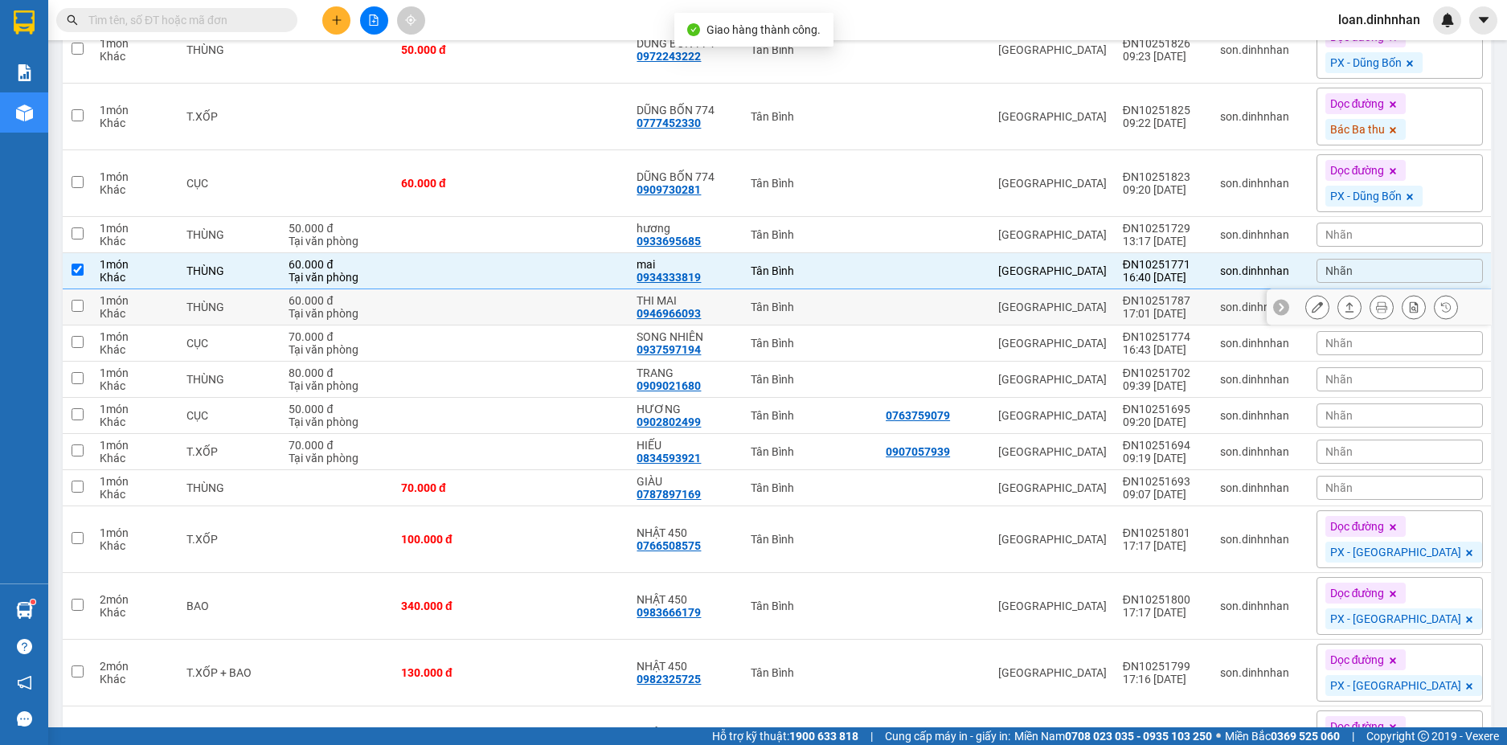
drag, startPoint x: 870, startPoint y: 334, endPoint x: 894, endPoint y: 360, distance: 35.2
click at [872, 325] on td "Tân Bình" at bounding box center [810, 307] width 135 height 36
checkbox input "true"
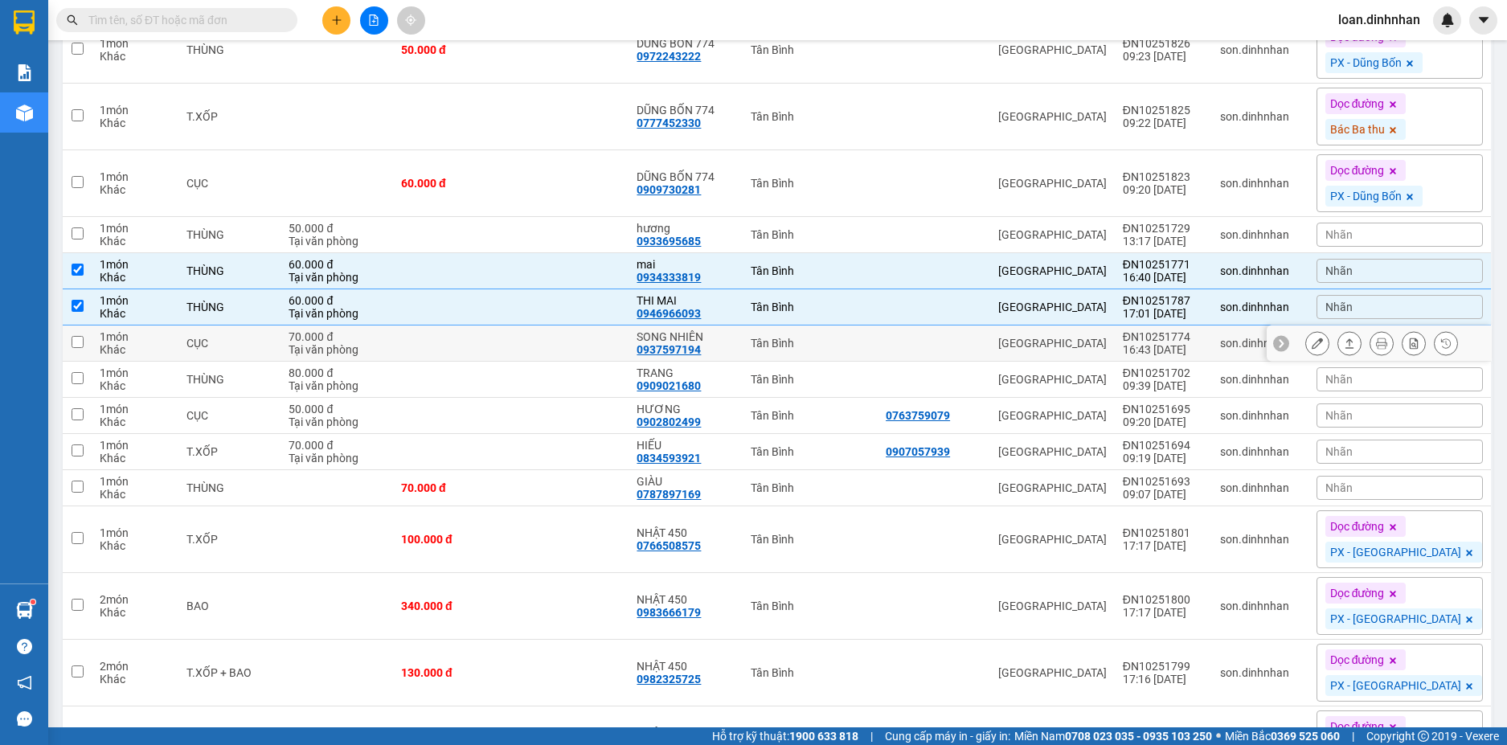
click at [878, 362] on td "Tân Bình" at bounding box center [810, 343] width 135 height 36
checkbox input "true"
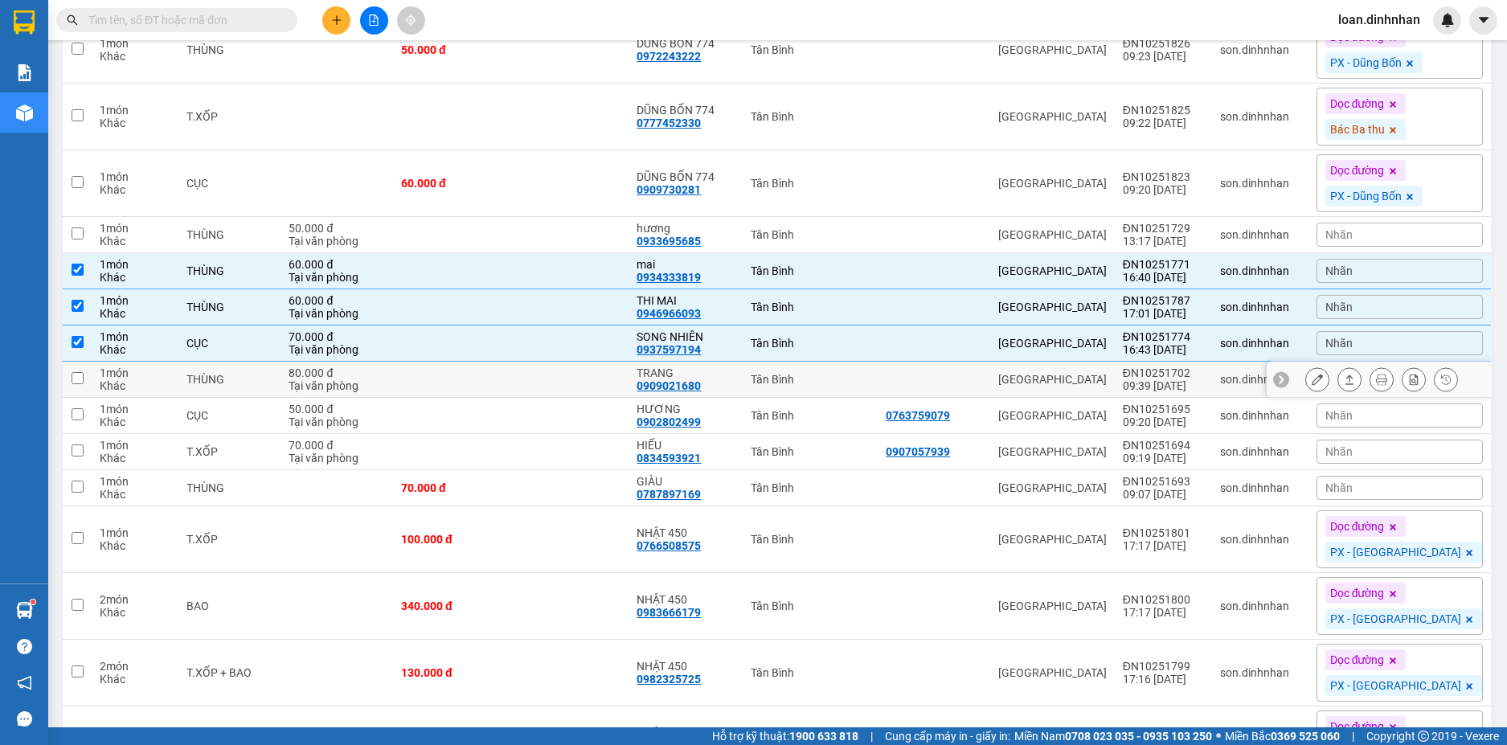
click at [870, 386] on div "Tân Bình" at bounding box center [810, 379] width 119 height 13
checkbox input "true"
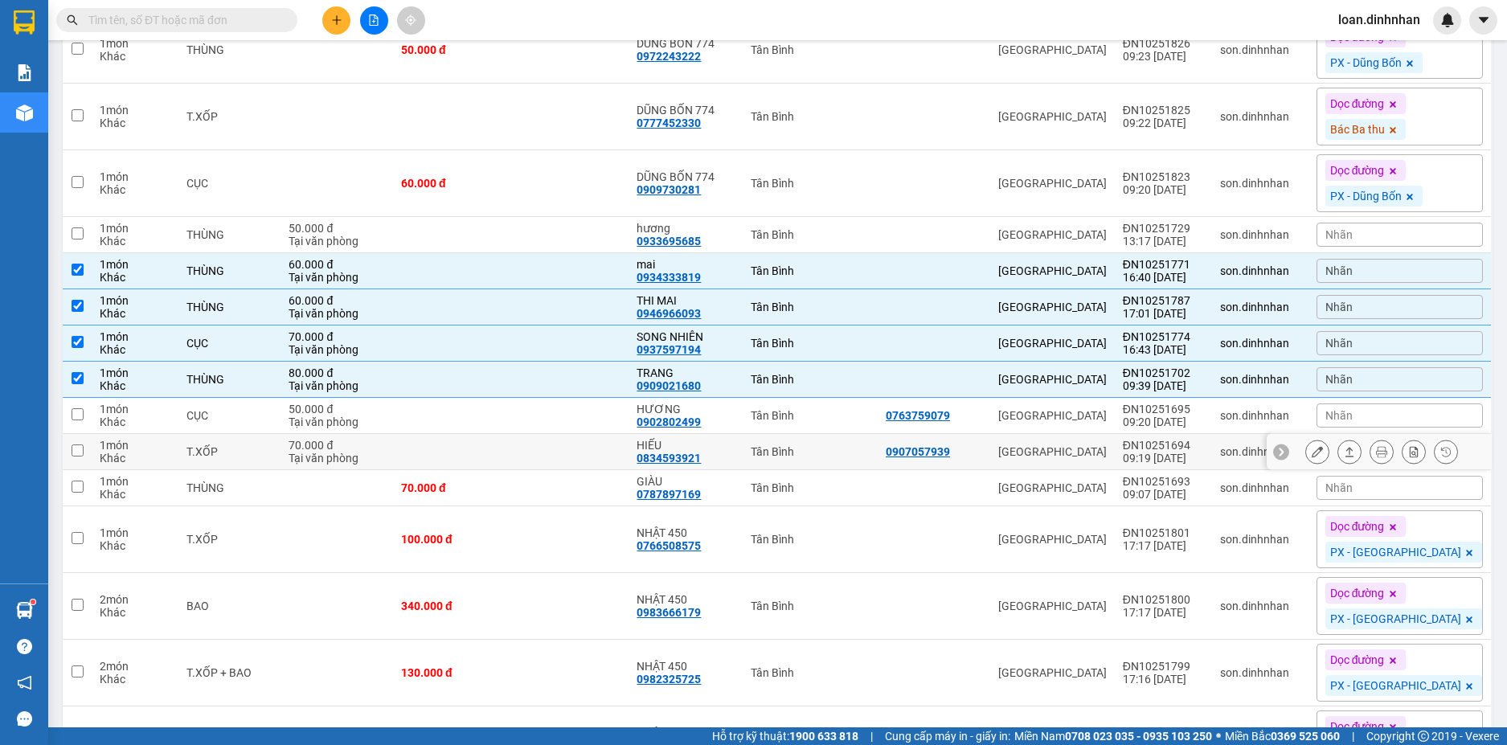
click at [950, 458] on div "0907057939" at bounding box center [918, 451] width 64 height 13
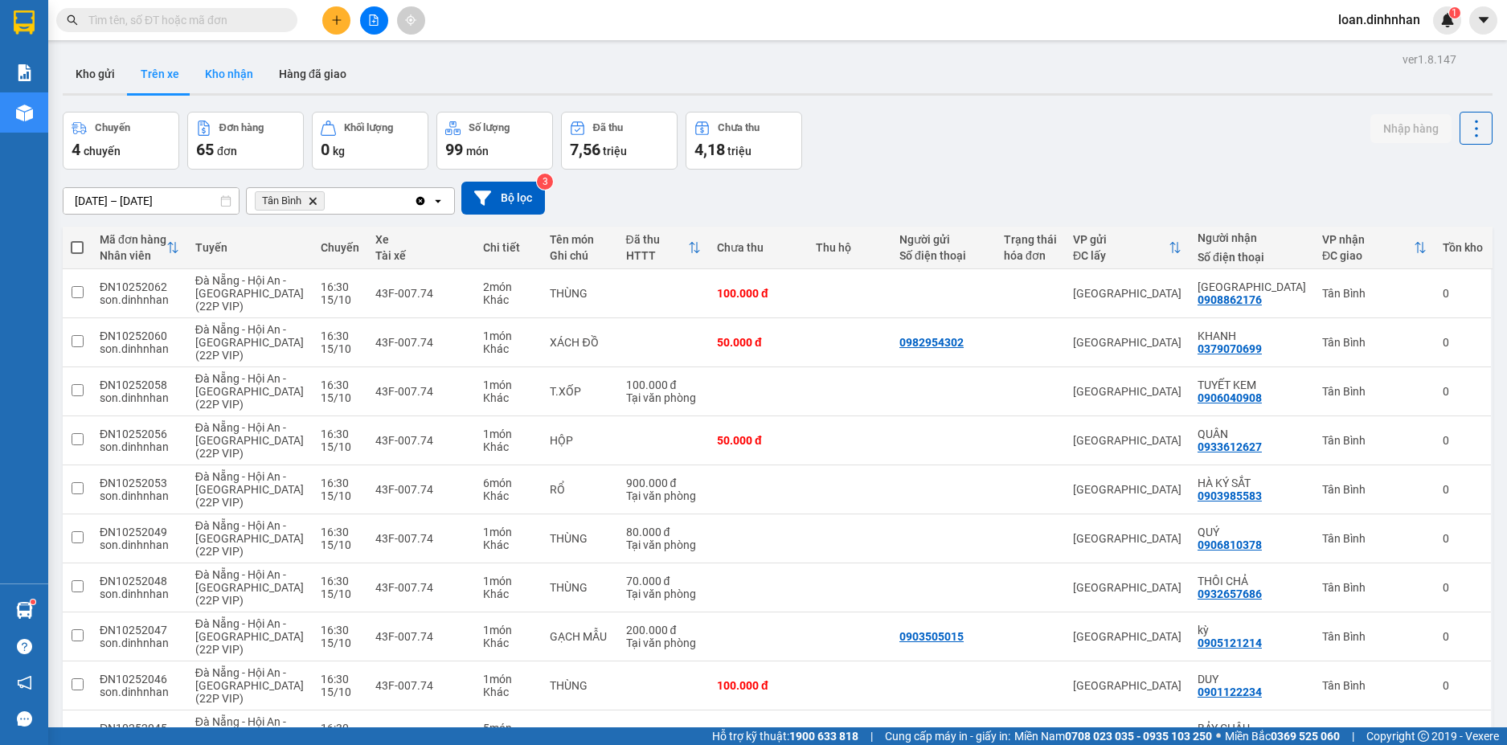
drag, startPoint x: 223, startPoint y: 76, endPoint x: 224, endPoint y: 86, distance: 10.5
click at [226, 76] on button "Kho nhận" at bounding box center [229, 74] width 74 height 39
type input "[DATE] – [DATE]"
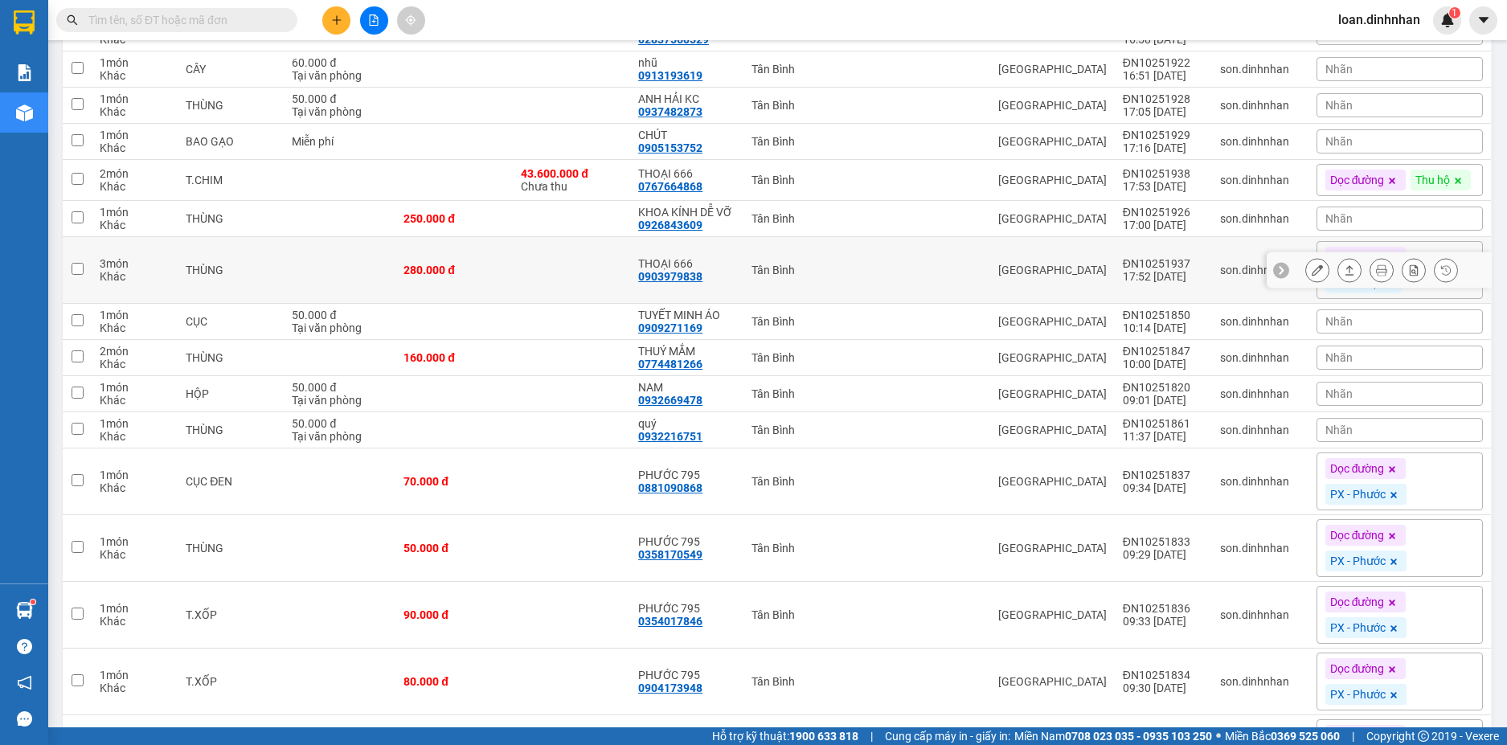
scroll to position [1527, 0]
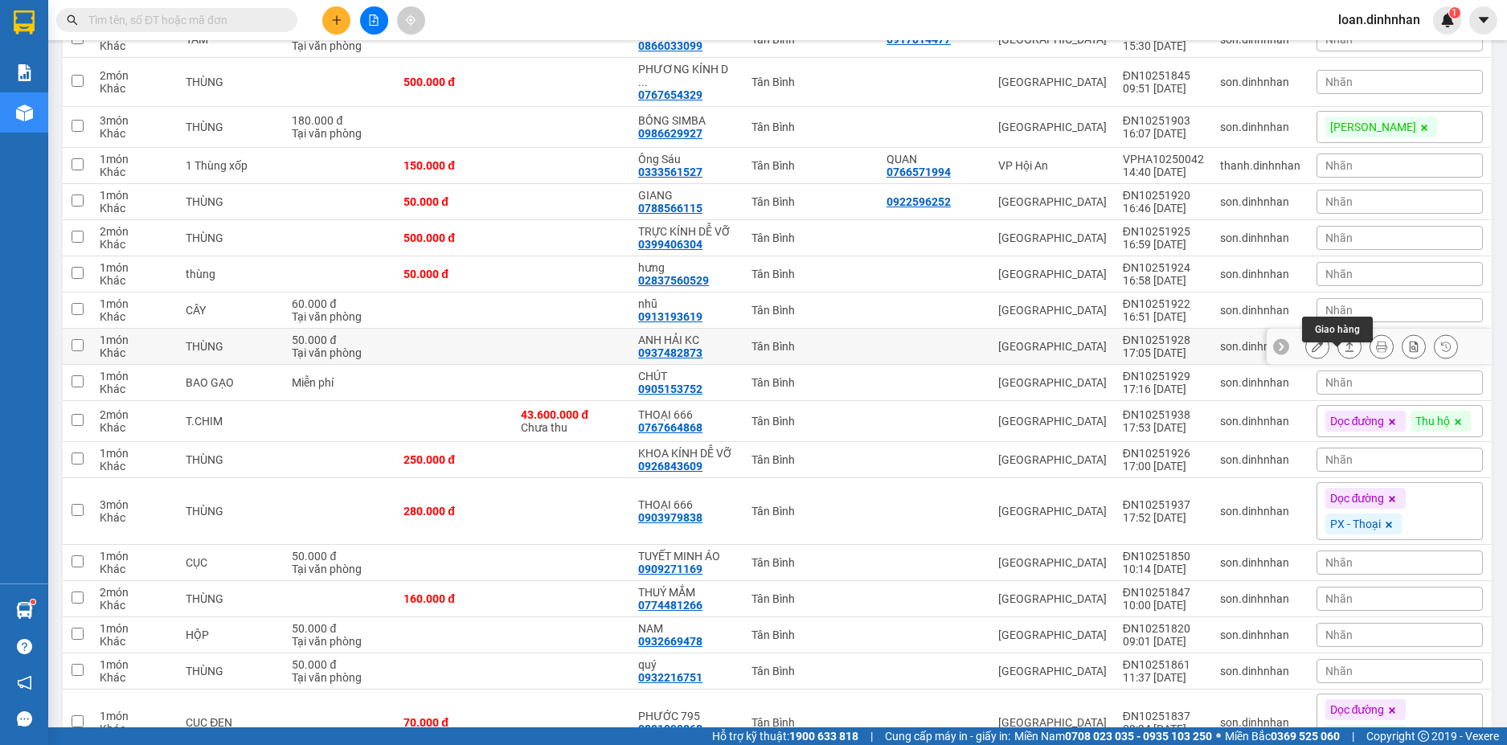
drag, startPoint x: 1343, startPoint y: 359, endPoint x: 1267, endPoint y: 357, distance: 75.6
click at [1340, 358] on button at bounding box center [1349, 347] width 23 height 28
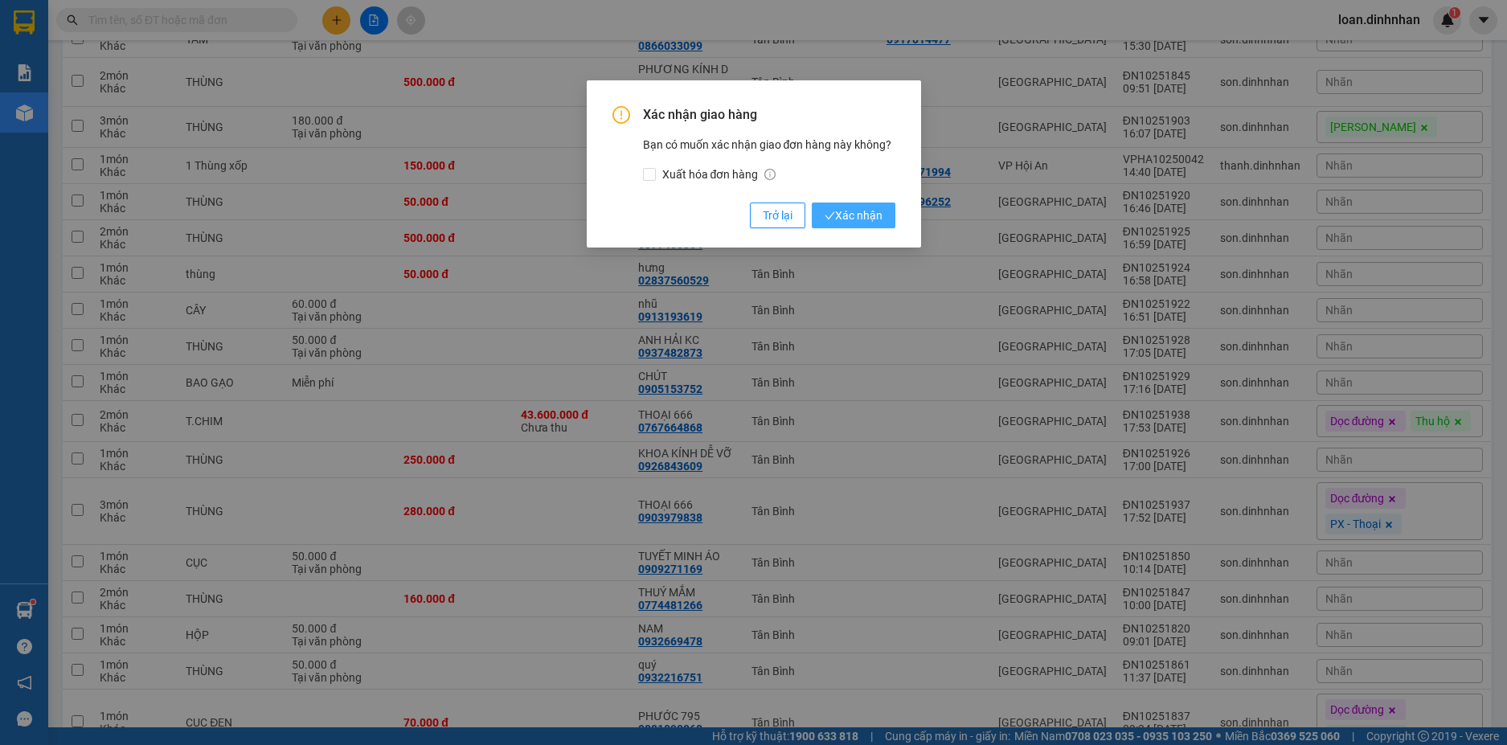
click at [850, 214] on span "Xác nhận" at bounding box center [854, 216] width 58 height 18
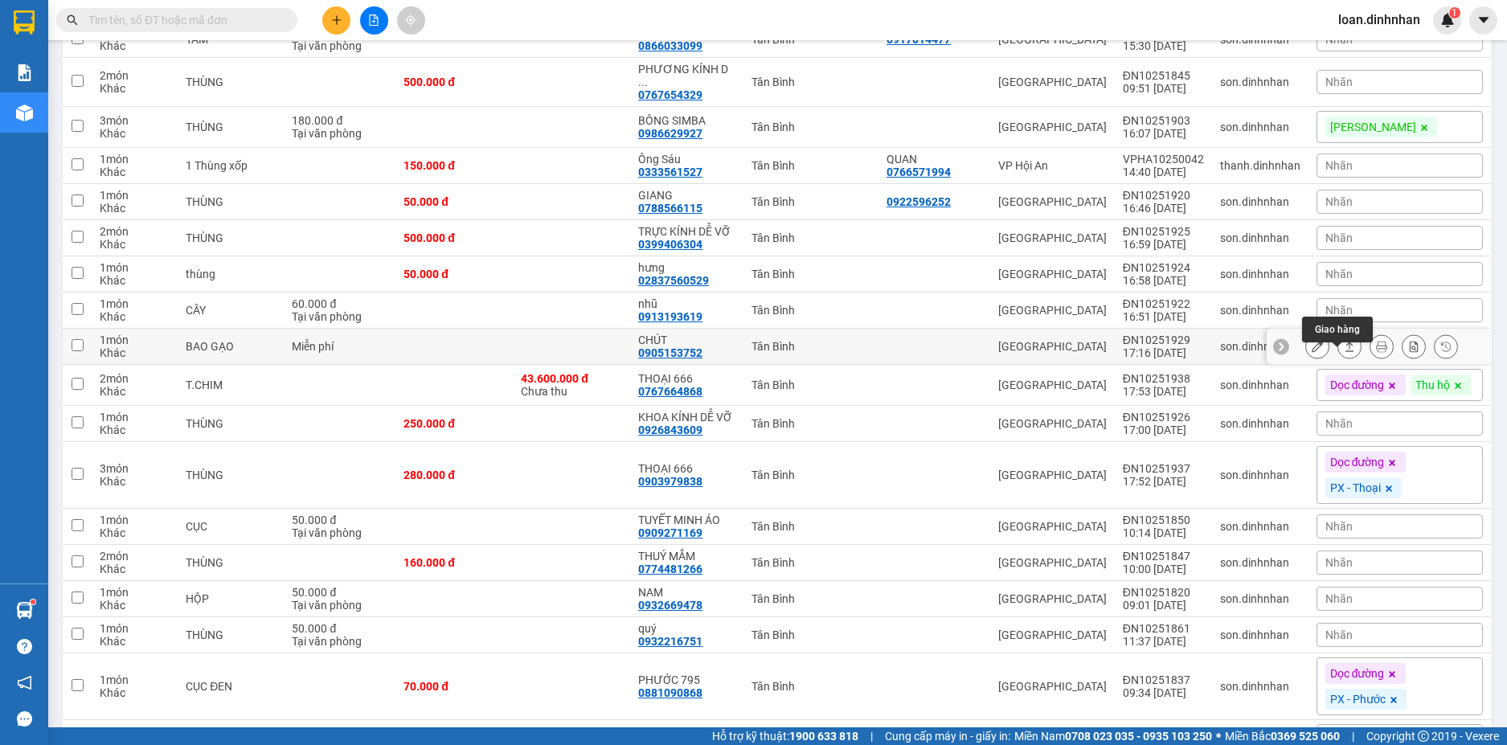
click at [1344, 352] on icon at bounding box center [1349, 346] width 11 height 11
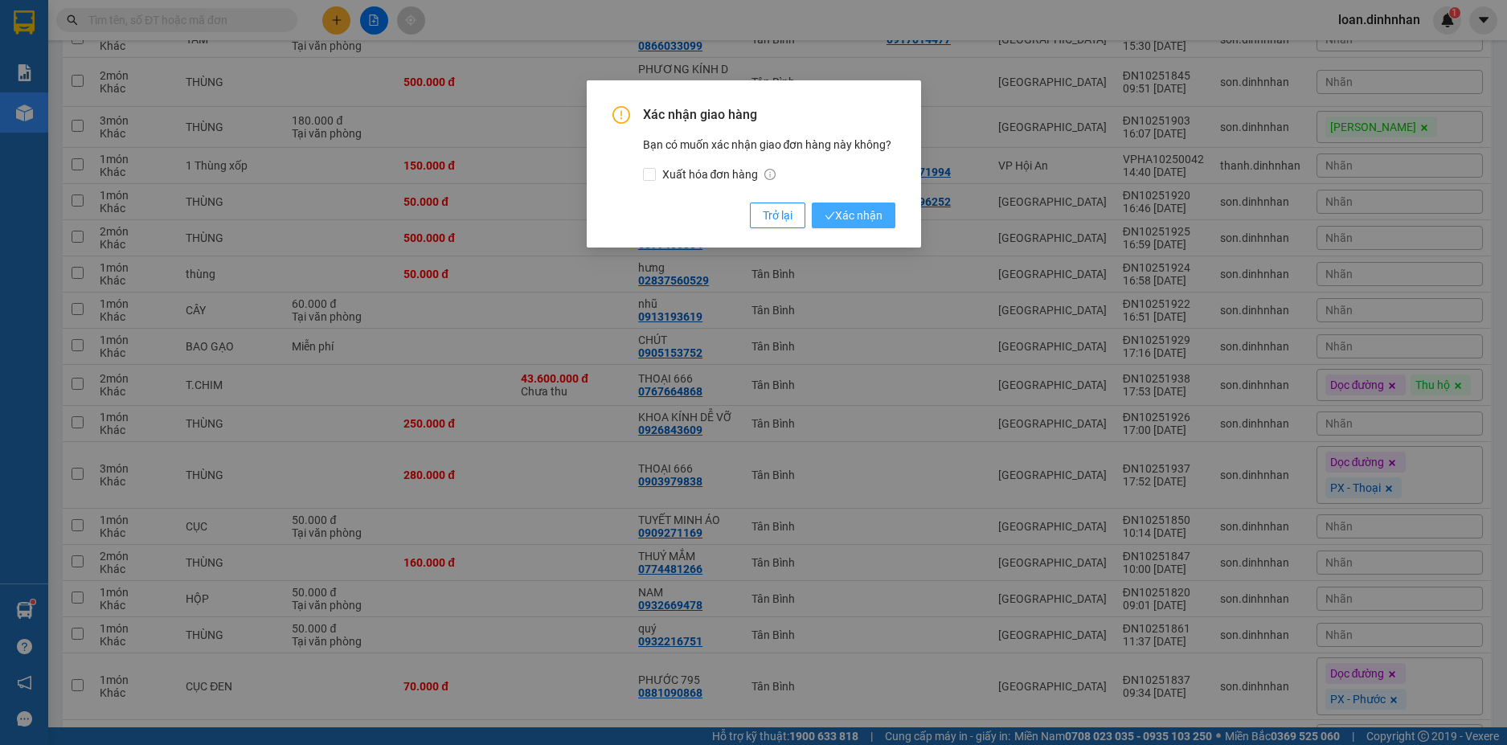
drag, startPoint x: 856, startPoint y: 218, endPoint x: 17, endPoint y: 191, distance: 839.4
click at [855, 218] on span "Xác nhận" at bounding box center [854, 216] width 58 height 18
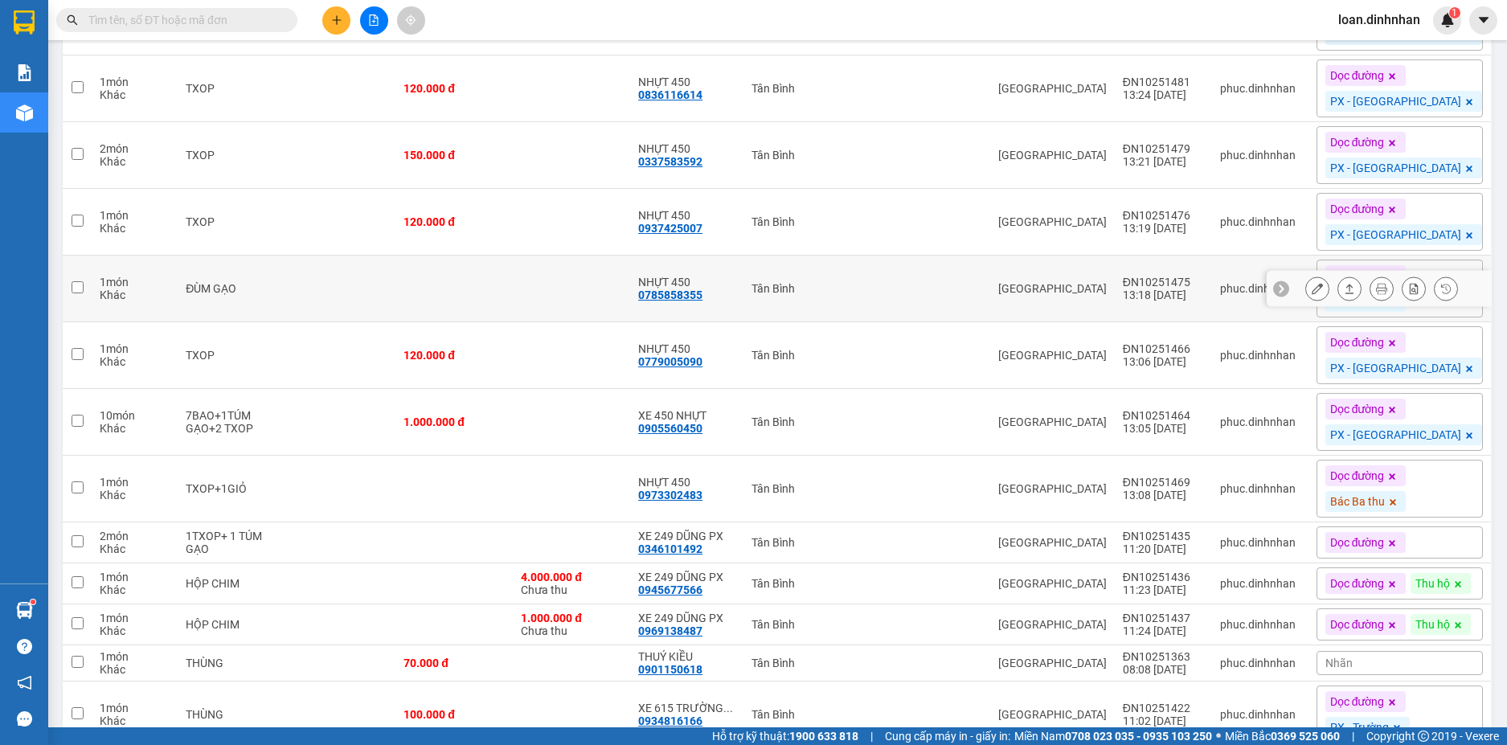
scroll to position [5404, 0]
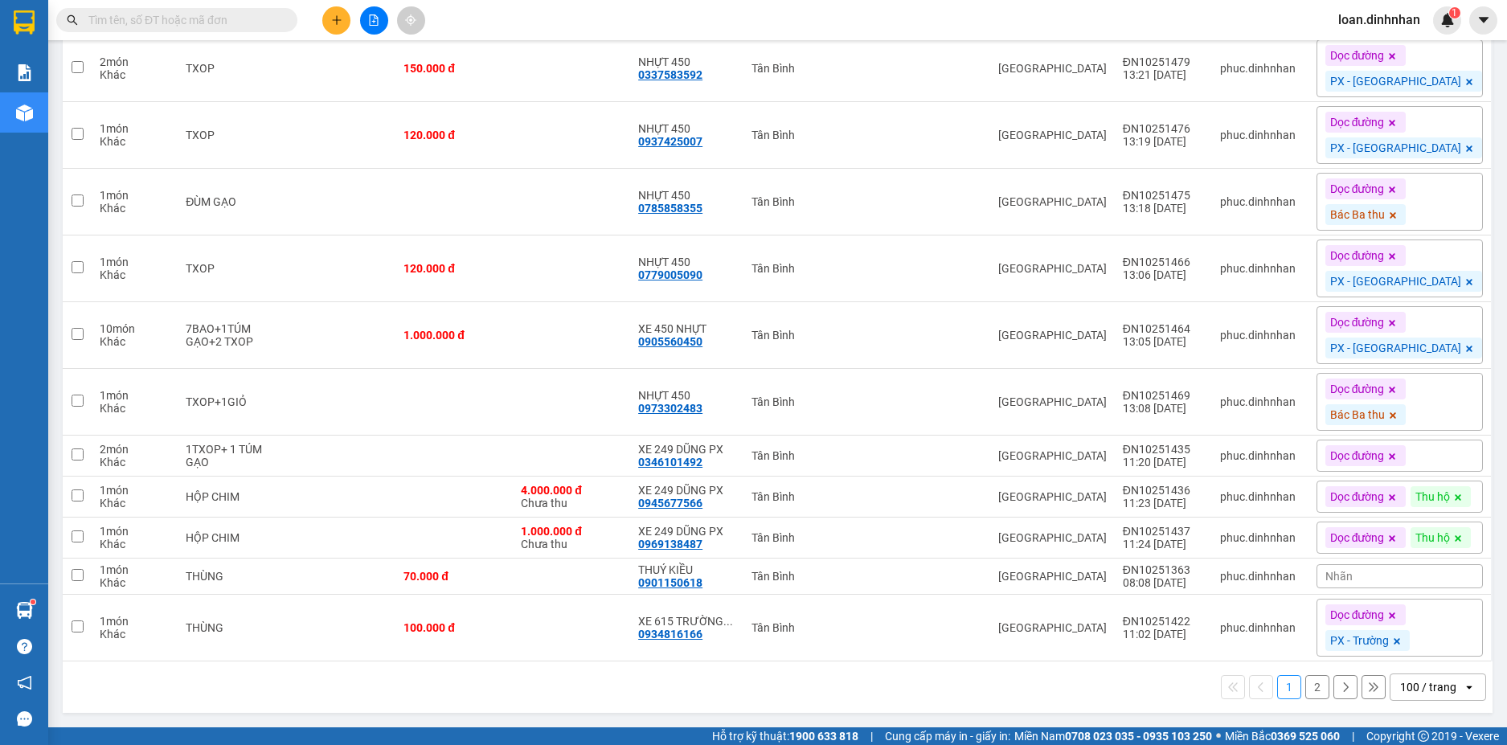
click at [207, 14] on input "text" at bounding box center [183, 20] width 190 height 18
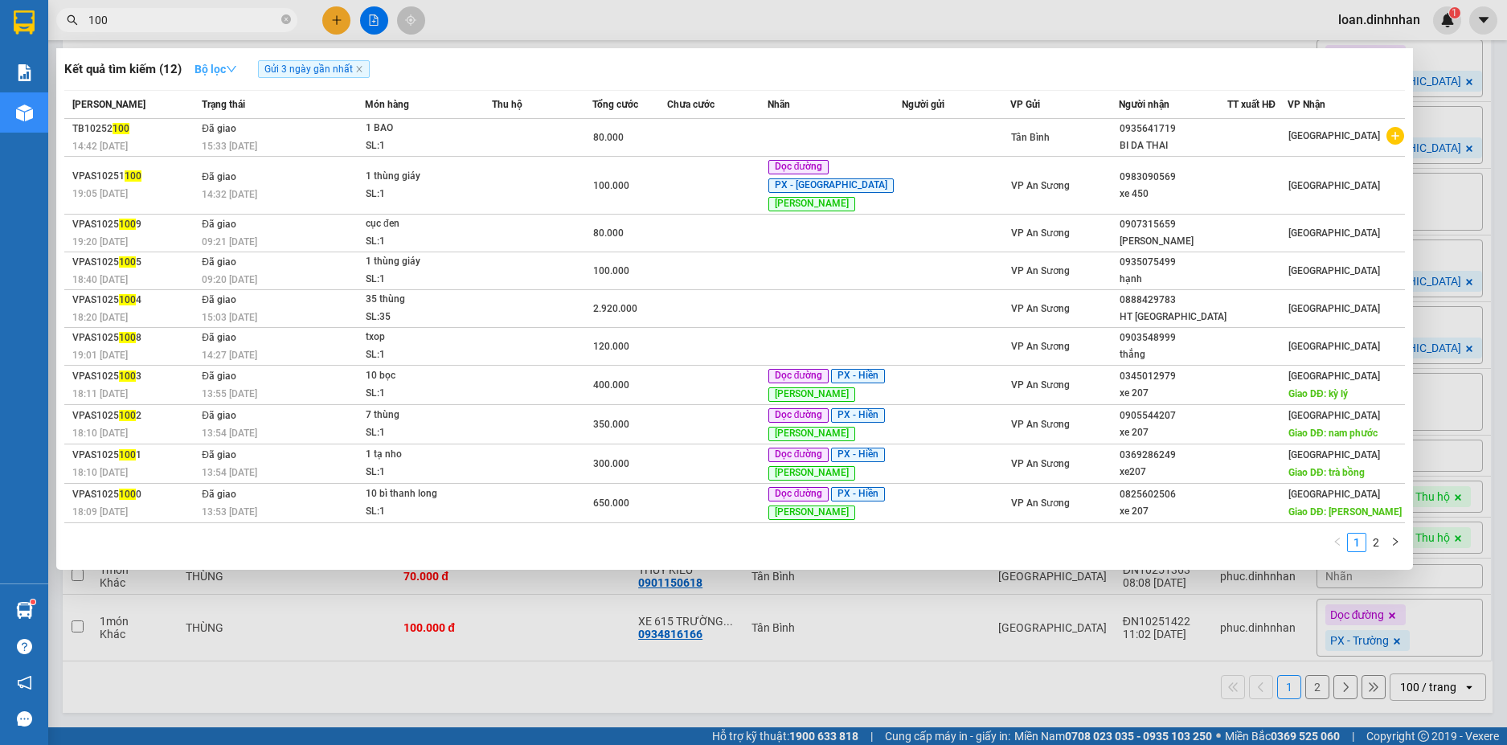
type input "100"
click at [214, 71] on strong "Bộ lọc" at bounding box center [215, 69] width 43 height 13
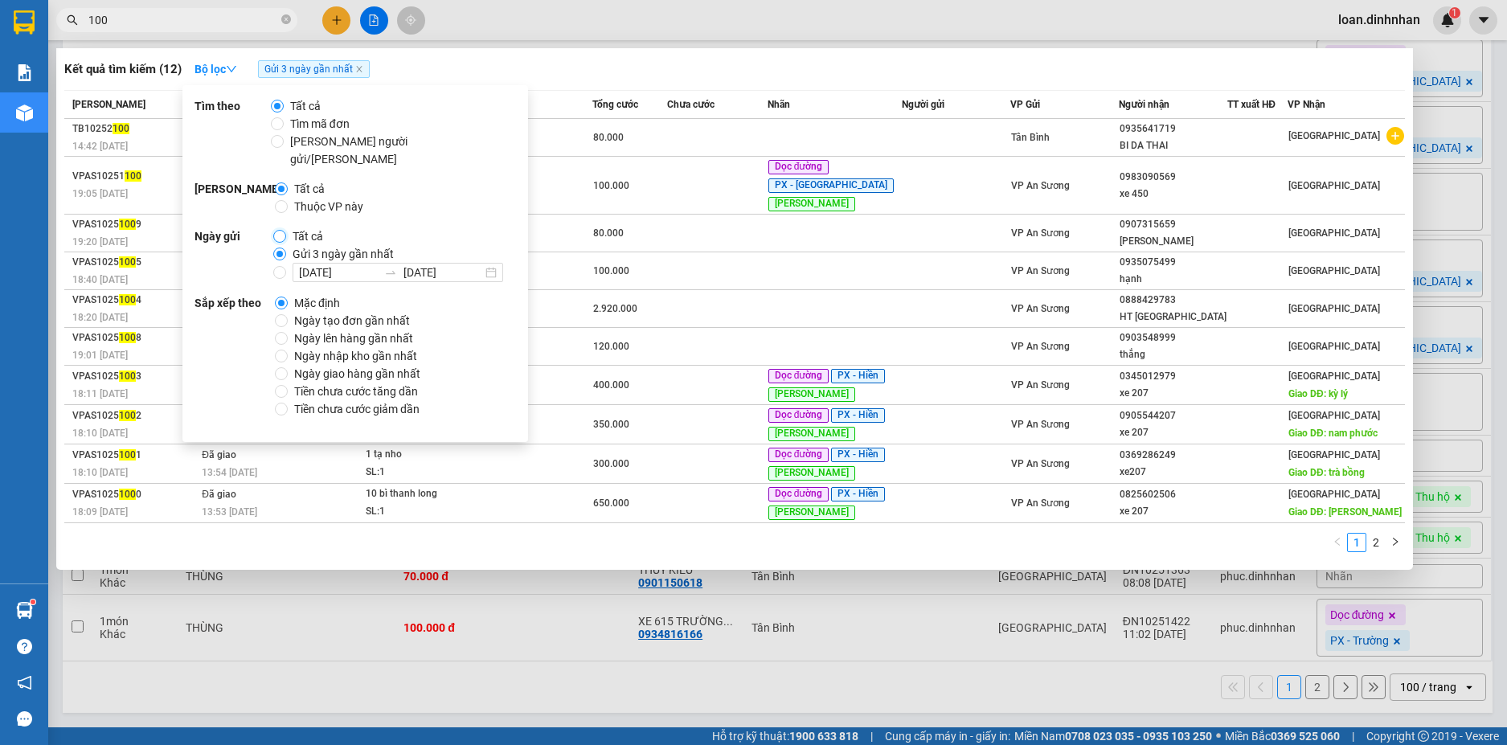
click at [283, 230] on input "Tất cả" at bounding box center [279, 236] width 13 height 13
radio input "true"
radio input "false"
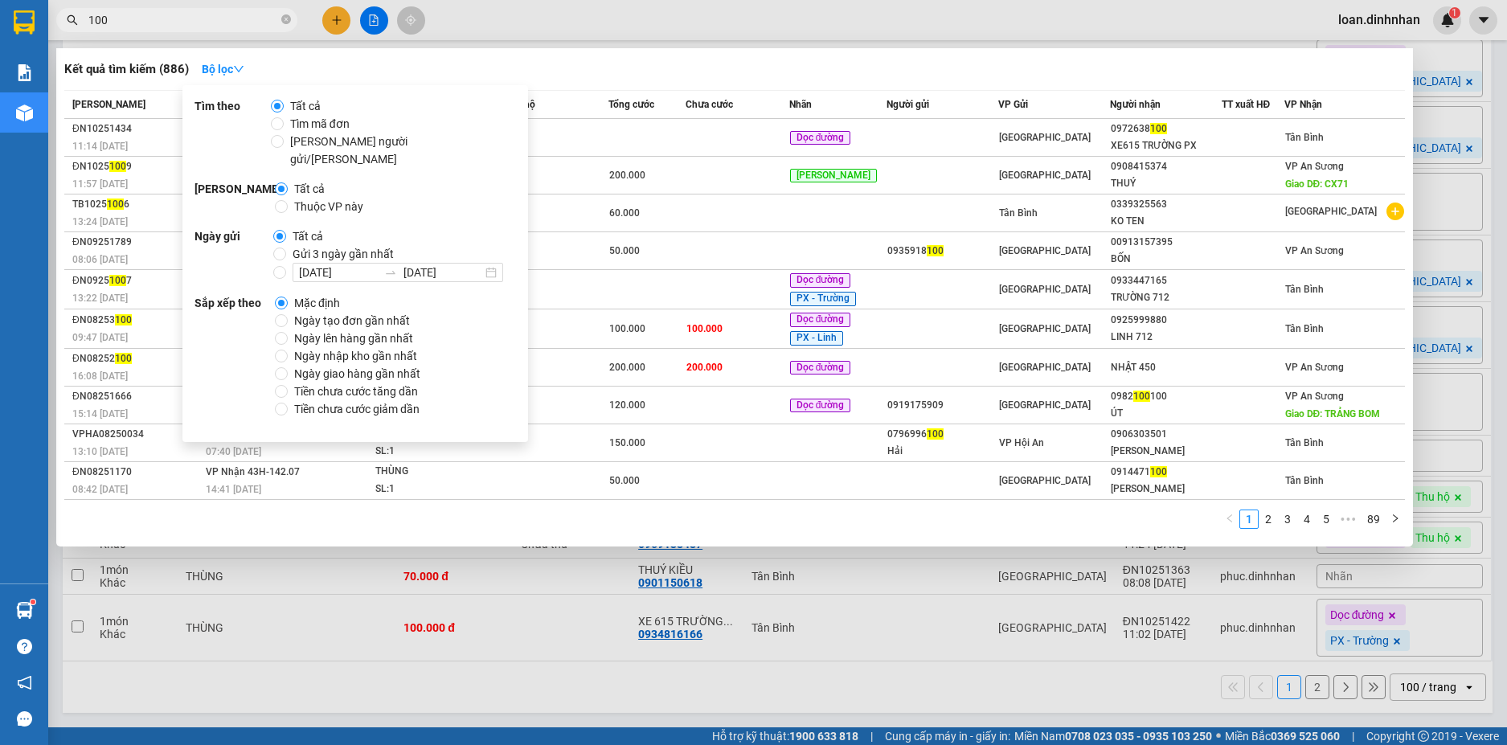
click at [309, 198] on span "Thuộc VP này" at bounding box center [329, 207] width 82 height 18
click at [288, 200] on input "Thuộc VP này" at bounding box center [281, 206] width 13 height 13
radio input "true"
radio input "false"
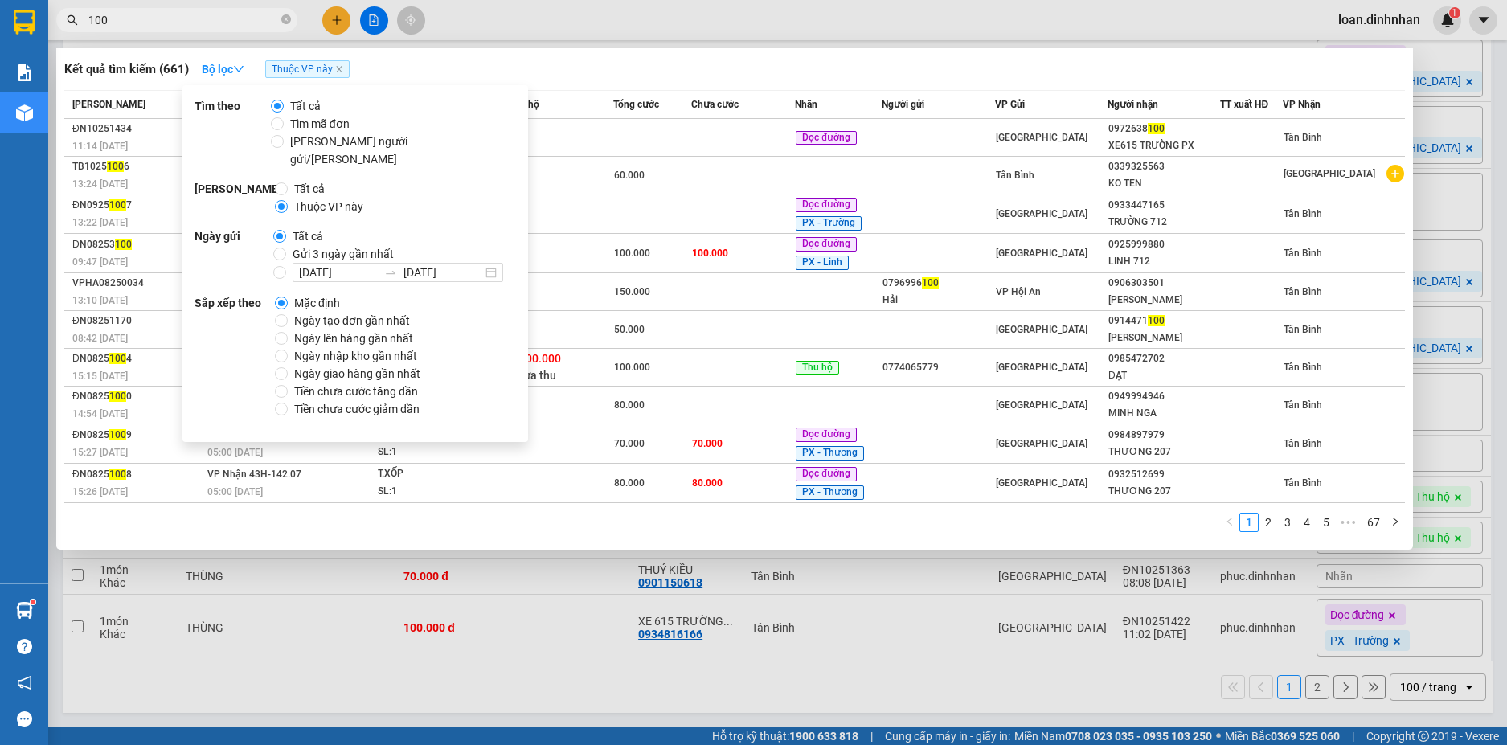
click at [146, 20] on input "100" at bounding box center [183, 20] width 190 height 18
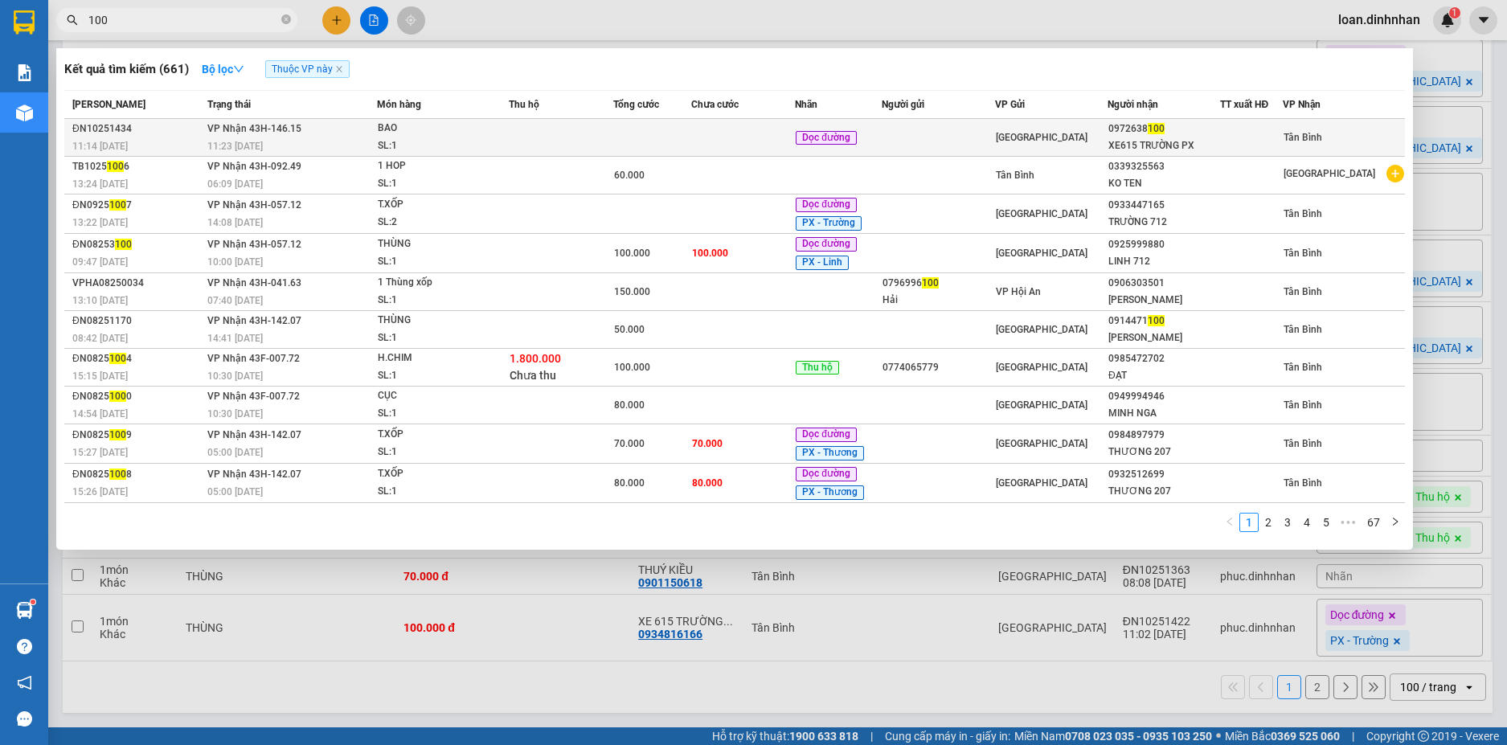
click at [704, 137] on td at bounding box center [743, 138] width 104 height 38
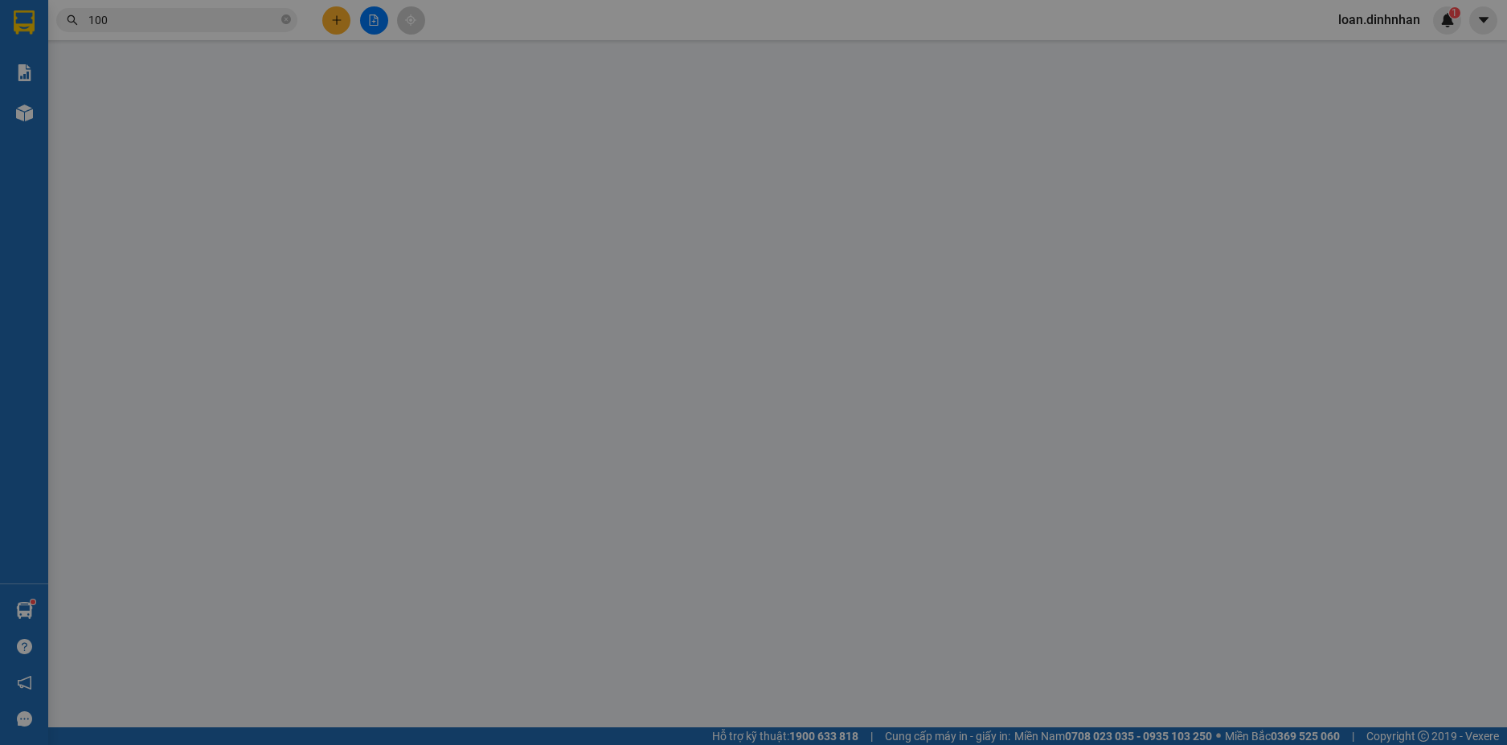
type input "0972638100"
type input "XE615 TRƯỜNG PX"
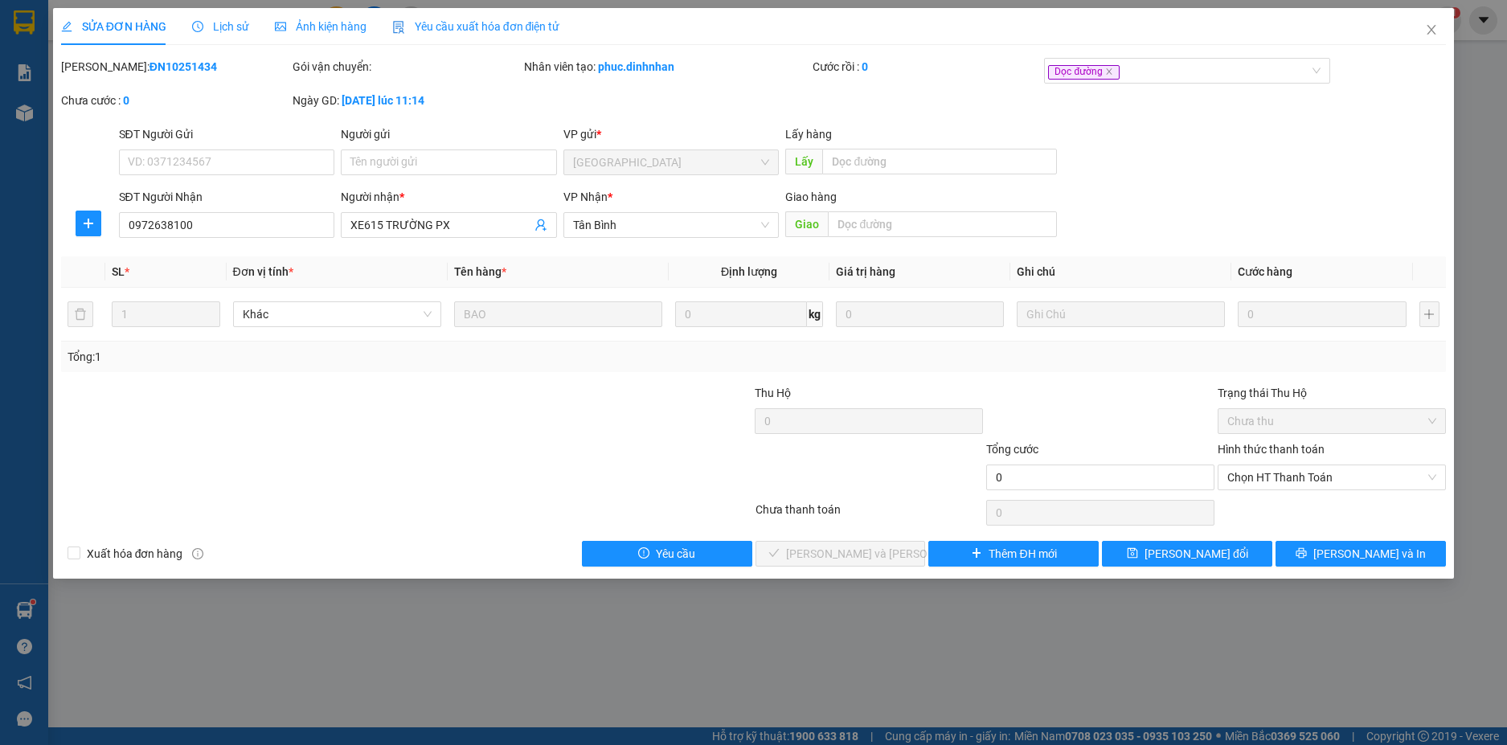
click at [226, 23] on span "Lịch sử" at bounding box center [220, 26] width 57 height 13
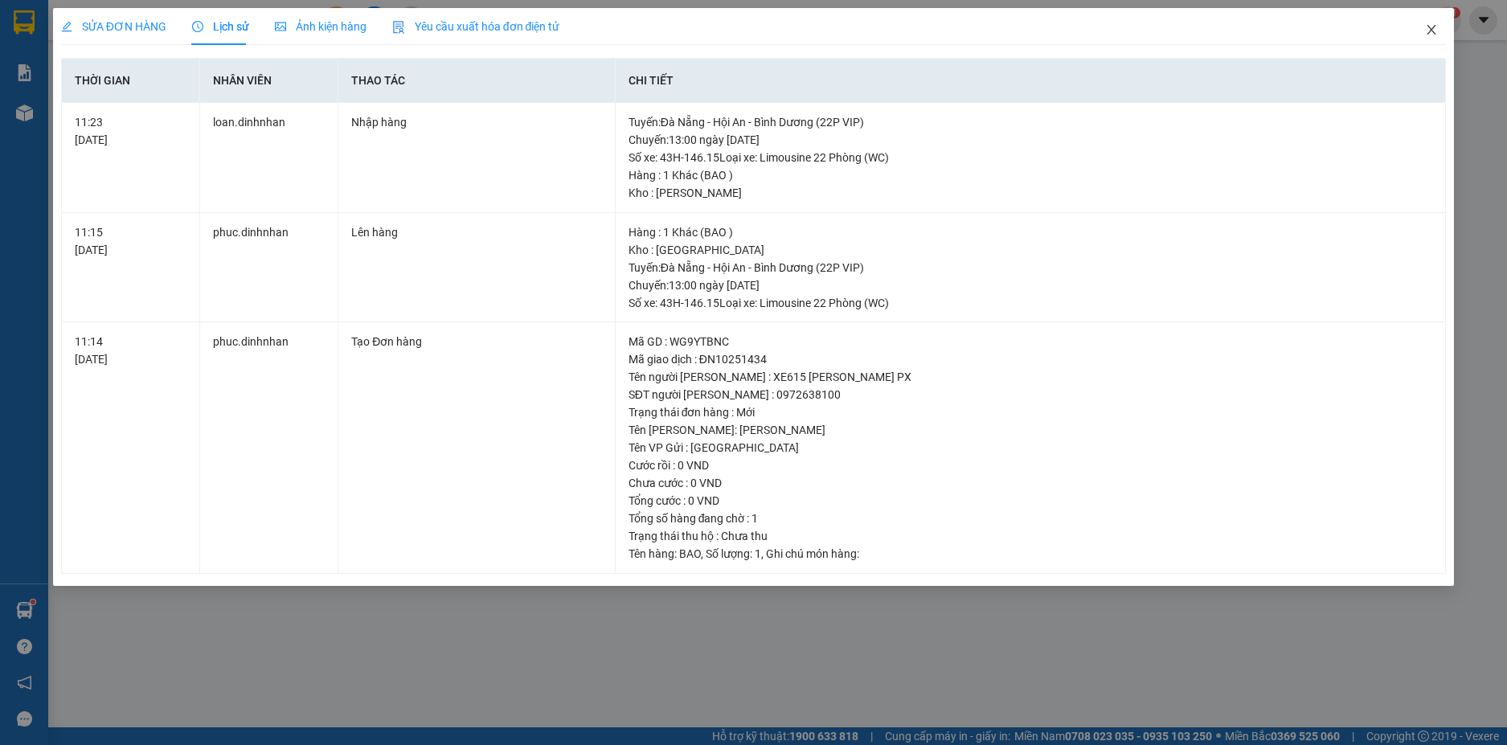
click at [1427, 25] on icon "close" at bounding box center [1431, 29] width 13 height 13
click at [1429, 27] on span "loan.dinhnhan" at bounding box center [1379, 20] width 108 height 20
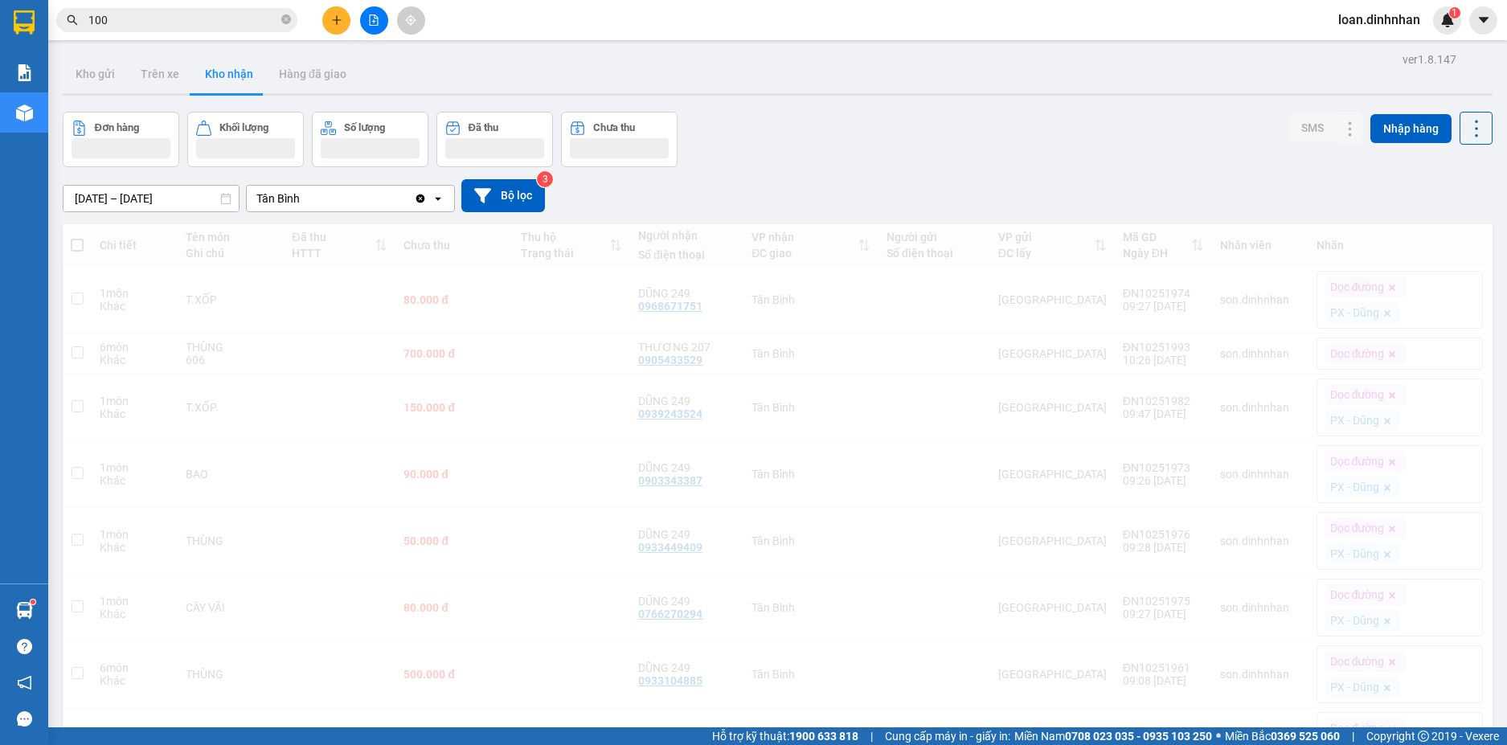
click at [1429, 24] on span "loan.dinhnhan" at bounding box center [1379, 20] width 108 height 20
click at [836, 124] on div "Đơn hàng Khối lượng Số lượng Đã thu Chưa thu SMS Nhập hàng" at bounding box center [778, 139] width 1430 height 55
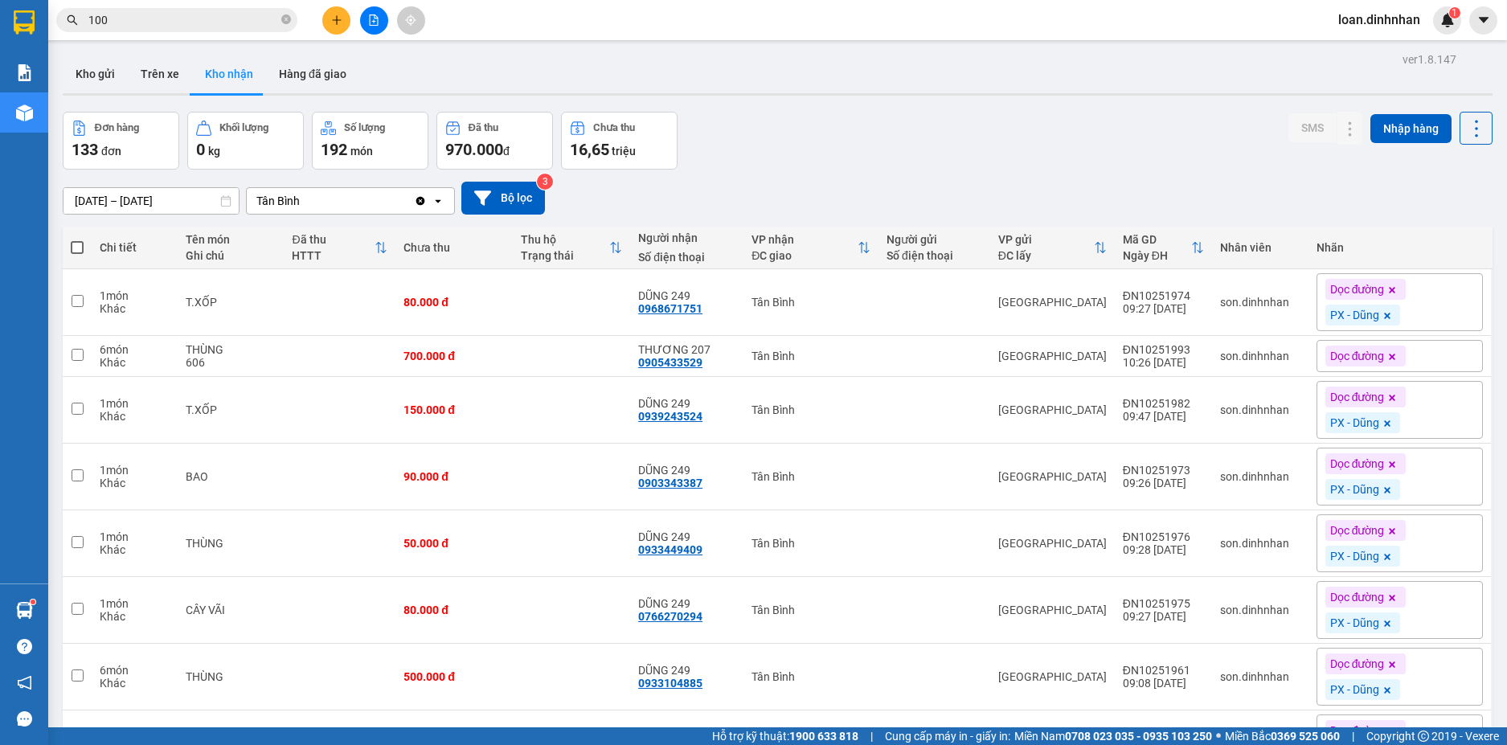
click at [215, 18] on input "100" at bounding box center [183, 20] width 190 height 18
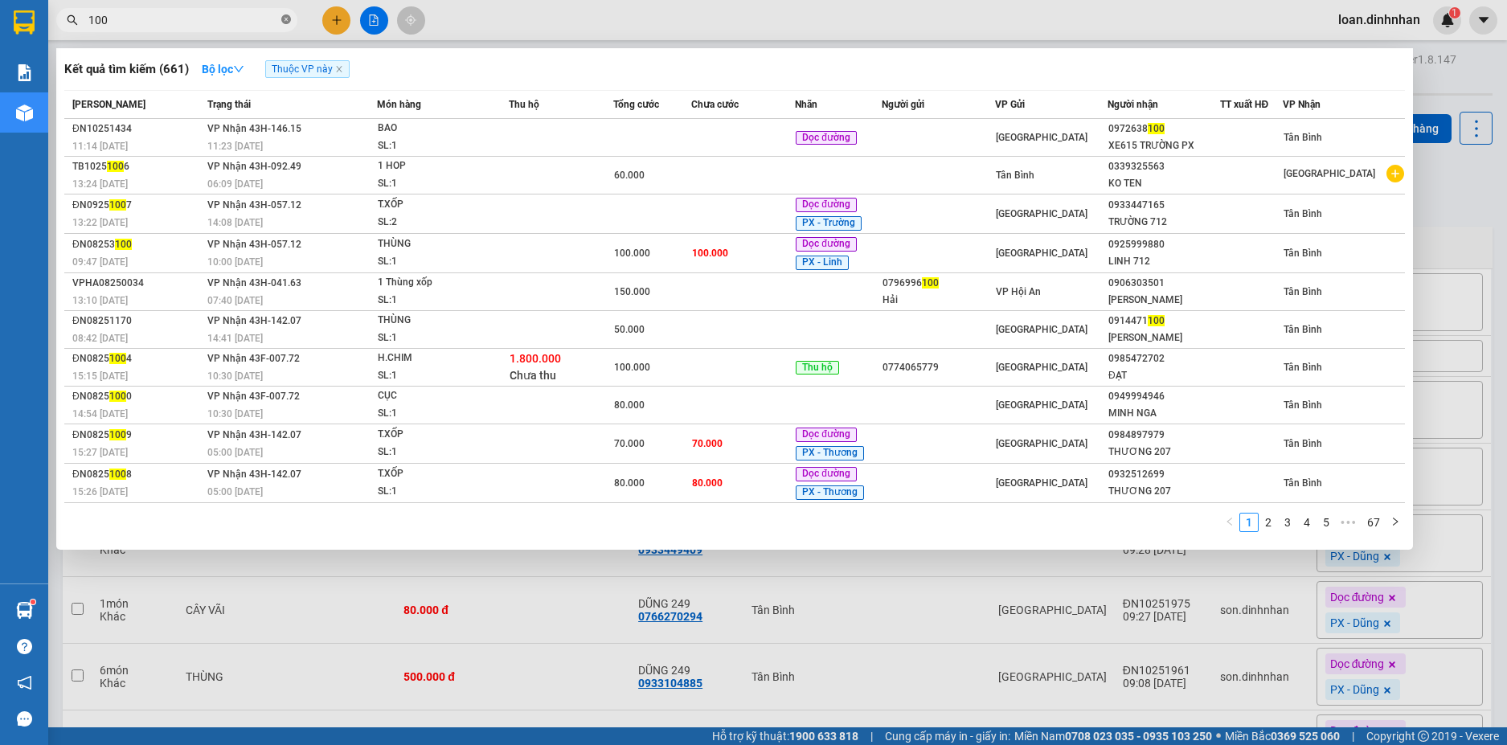
click at [285, 15] on icon "close-circle" at bounding box center [286, 19] width 10 height 10
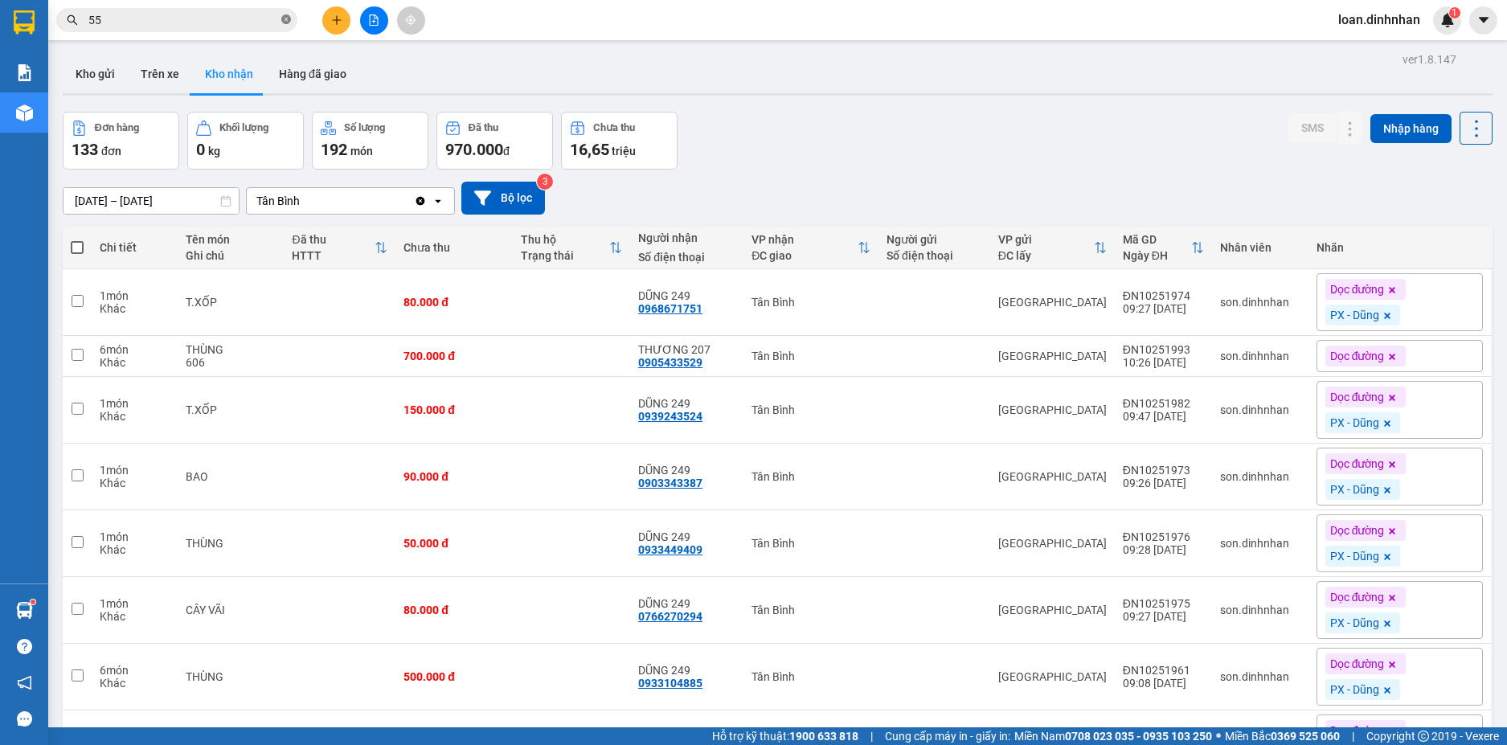
type input "557"
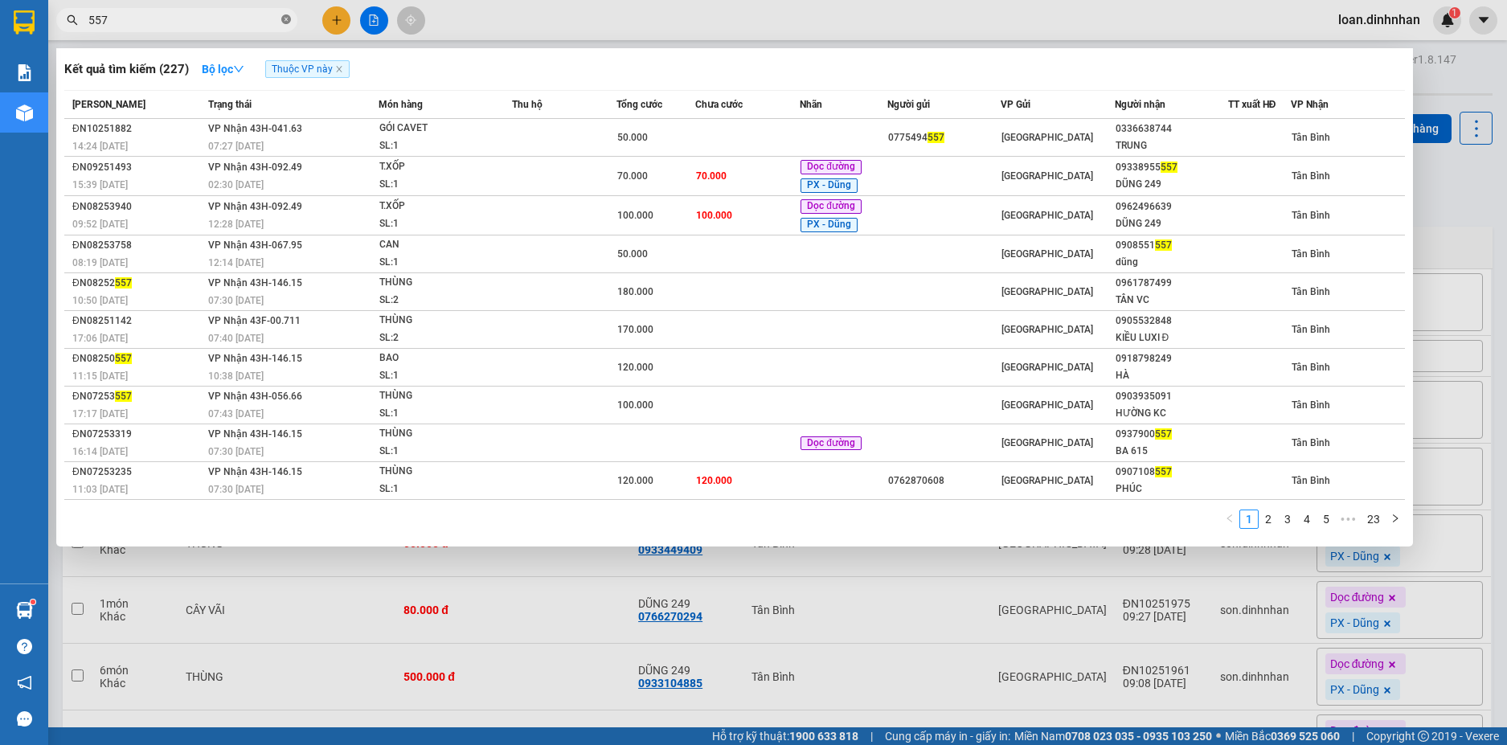
click at [284, 23] on icon "close-circle" at bounding box center [286, 19] width 10 height 10
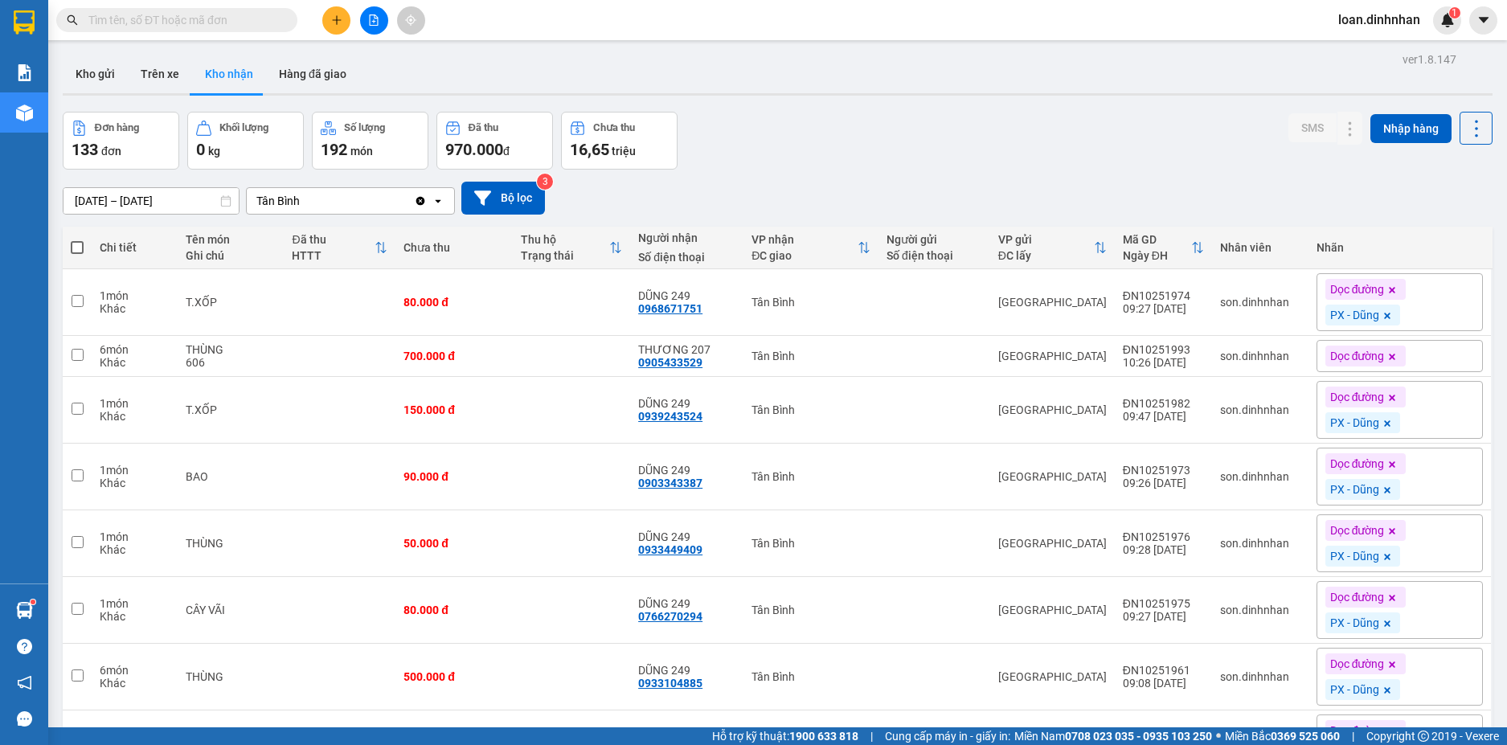
drag, startPoint x: 196, startPoint y: 21, endPoint x: 437, endPoint y: 45, distance: 242.3
click at [201, 21] on input "text" at bounding box center [183, 20] width 190 height 18
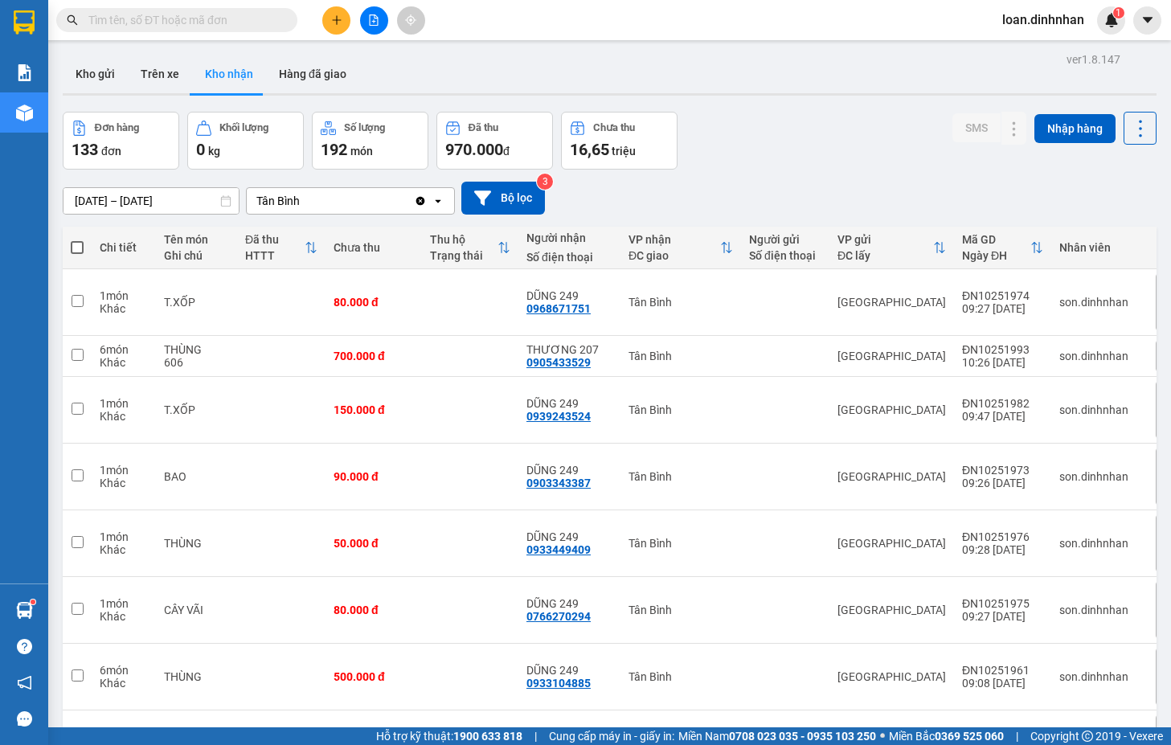
drag, startPoint x: 834, startPoint y: 170, endPoint x: 1164, endPoint y: 101, distance: 337.4
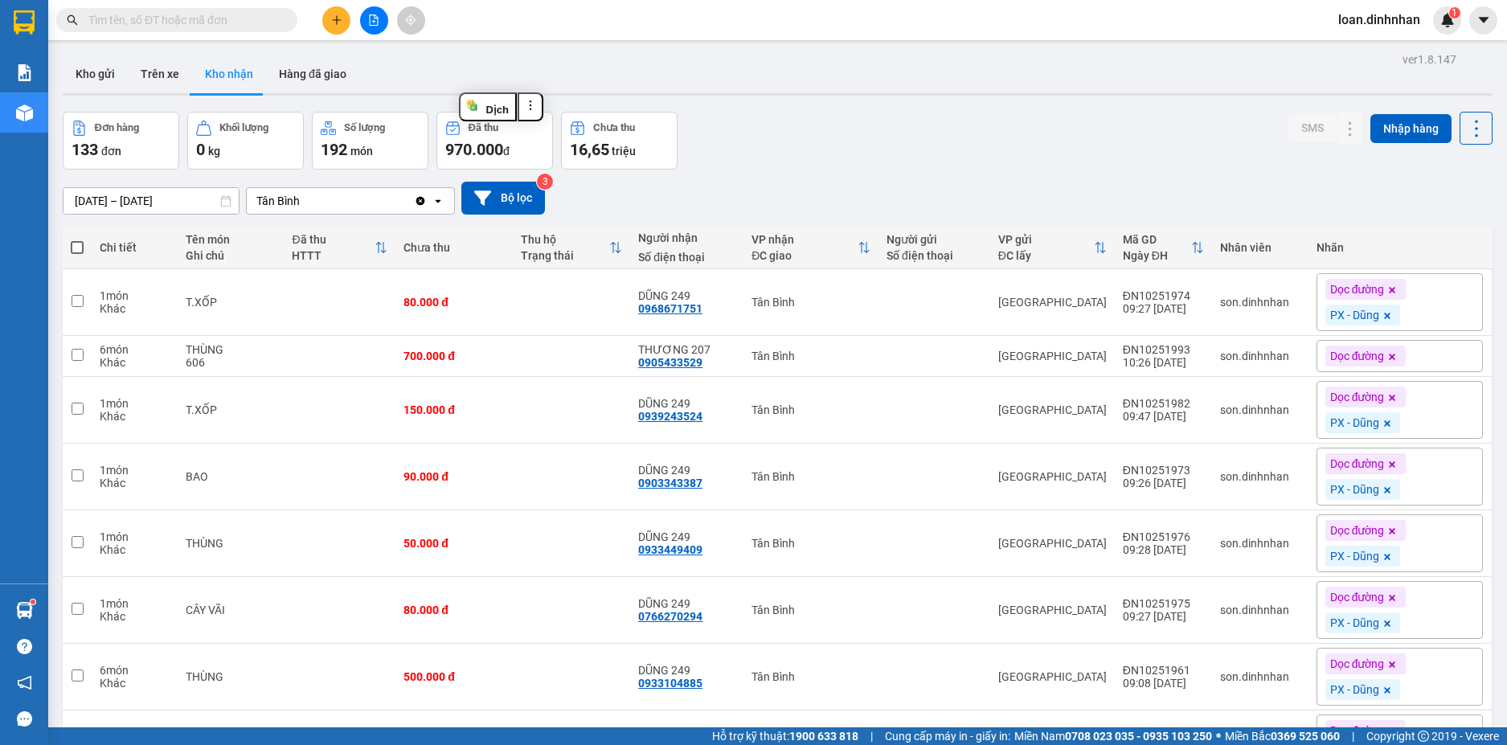
click at [813, 178] on div "[DATE] – [DATE] Press the down arrow key to interact with the calendar and sele…" at bounding box center [778, 198] width 1430 height 57
click at [207, 12] on input "text" at bounding box center [183, 20] width 190 height 18
click at [170, 79] on button "Trên xe" at bounding box center [160, 74] width 64 height 39
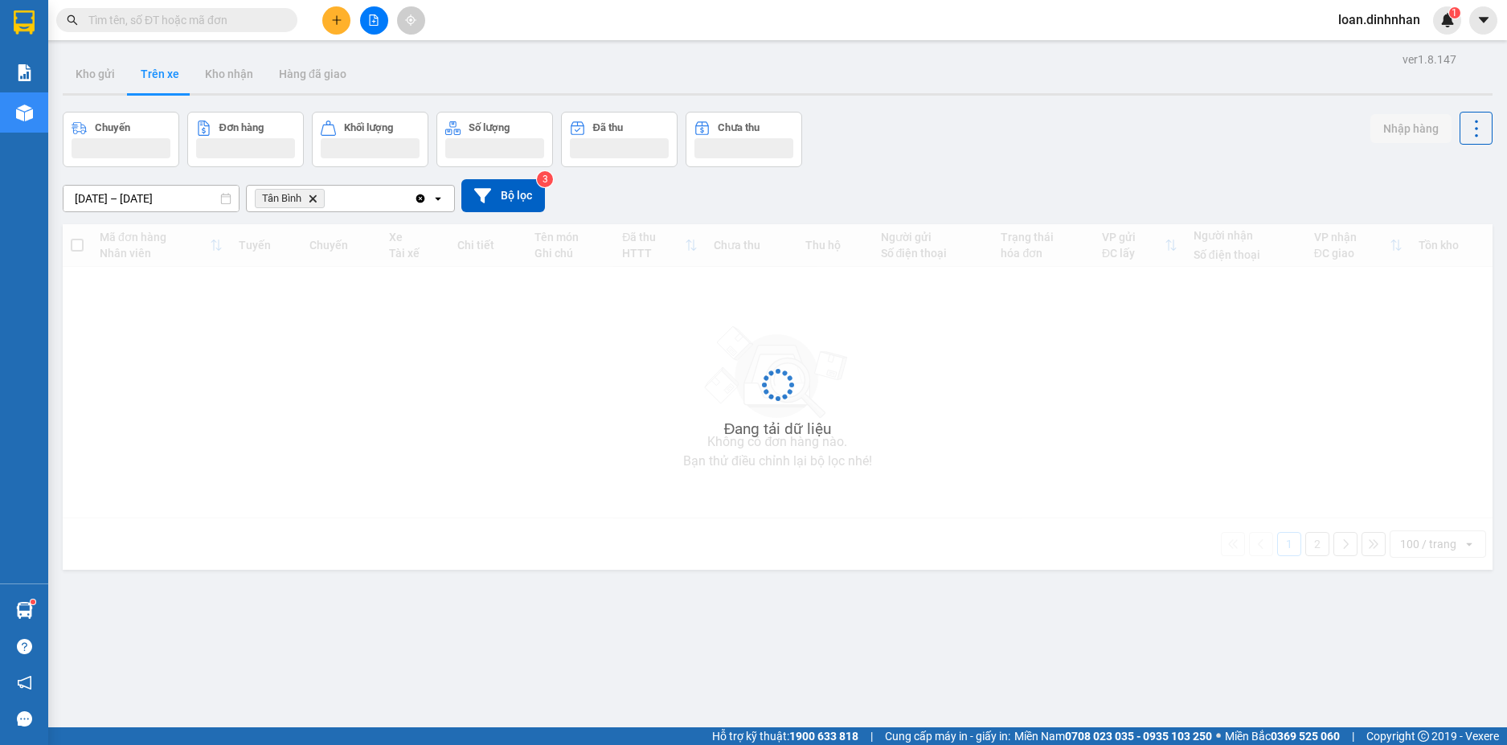
type input "[DATE] – [DATE]"
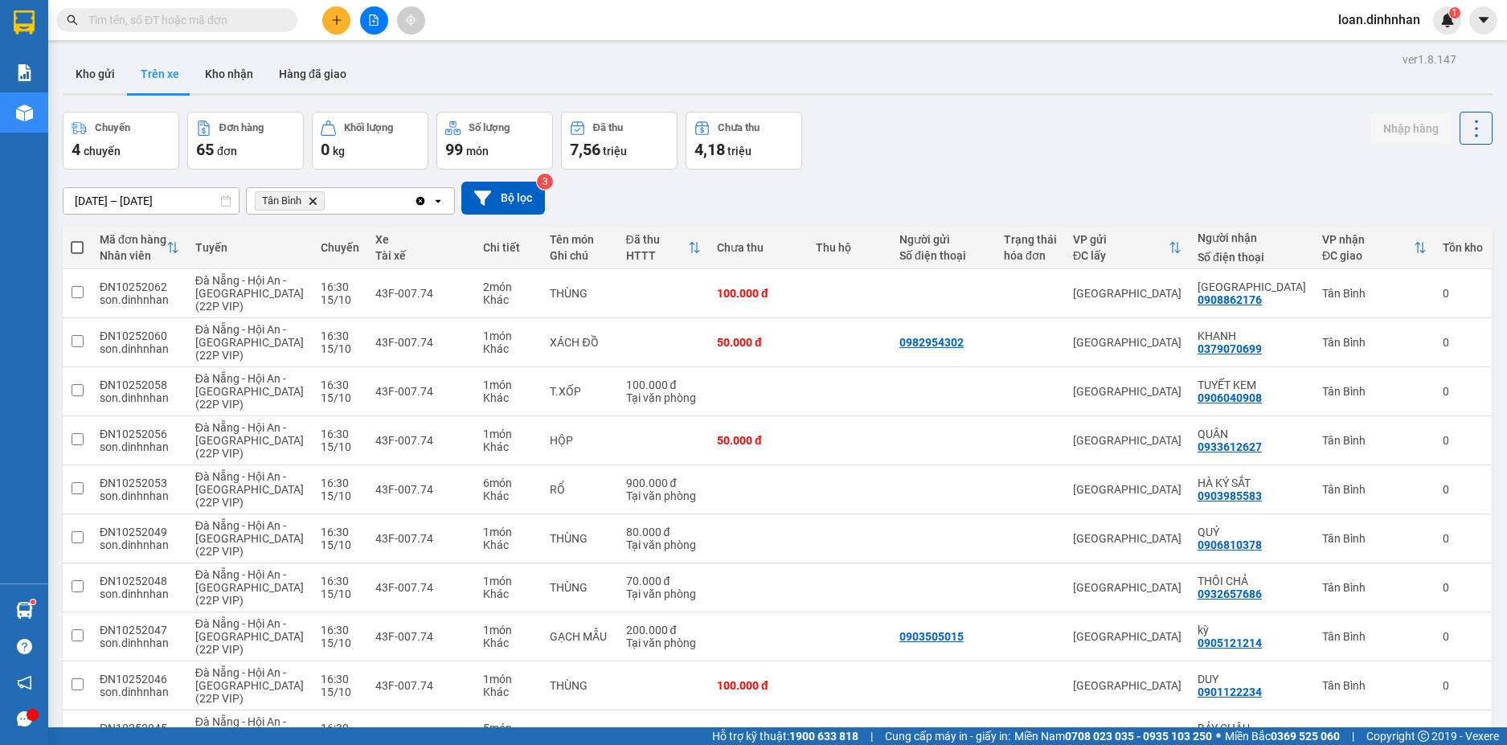
click at [141, 7] on div "Kết quả [PERSON_NAME] ( 227 ) Bộ lọc Thuộc VP này Mã ĐH Trạng thái Món hàng Thu…" at bounding box center [156, 20] width 313 height 28
click at [141, 12] on input "text" at bounding box center [183, 20] width 190 height 18
drag, startPoint x: 152, startPoint y: 11, endPoint x: 179, endPoint y: 6, distance: 27.7
click at [159, 10] on span at bounding box center [176, 20] width 241 height 24
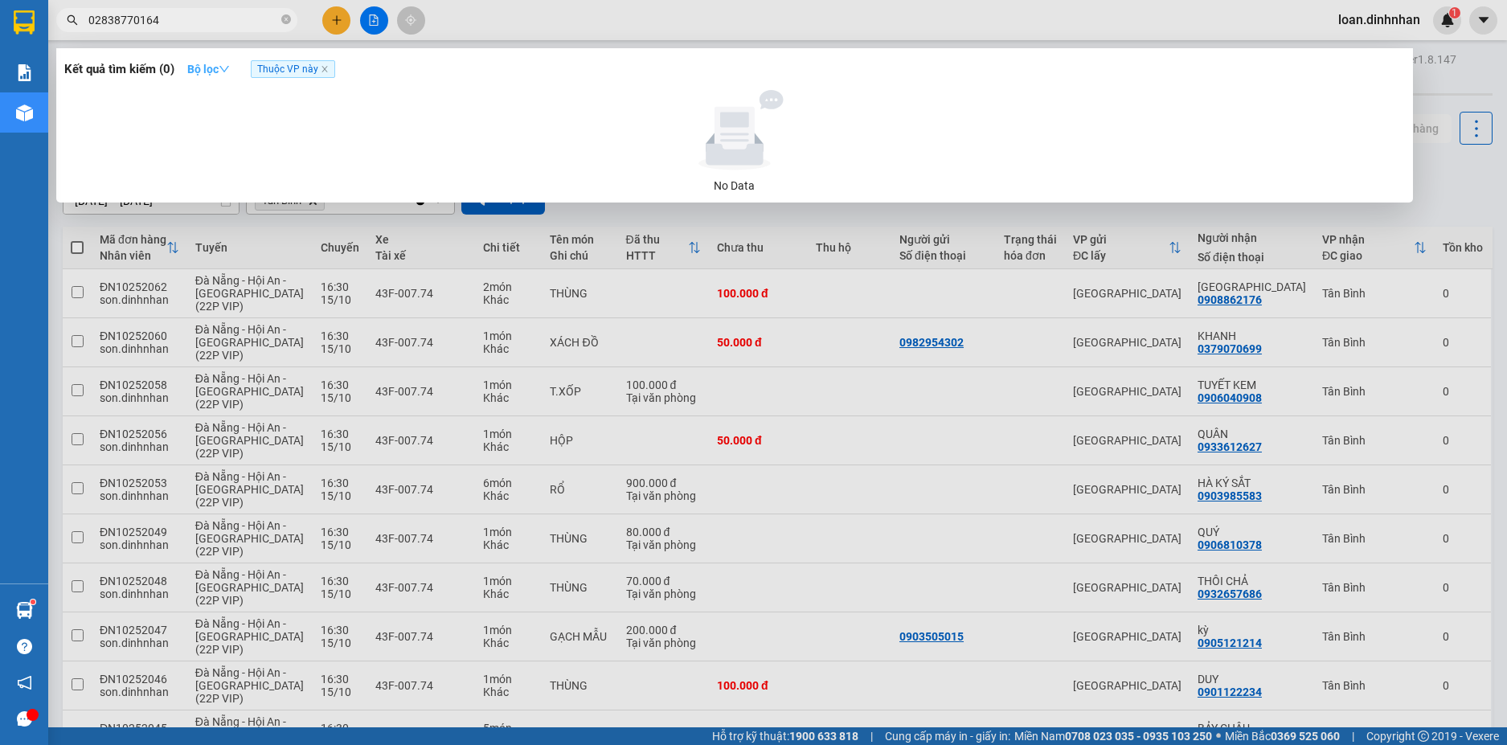
type input "02838770164"
click at [186, 71] on button "Bộ lọc" at bounding box center [208, 69] width 68 height 26
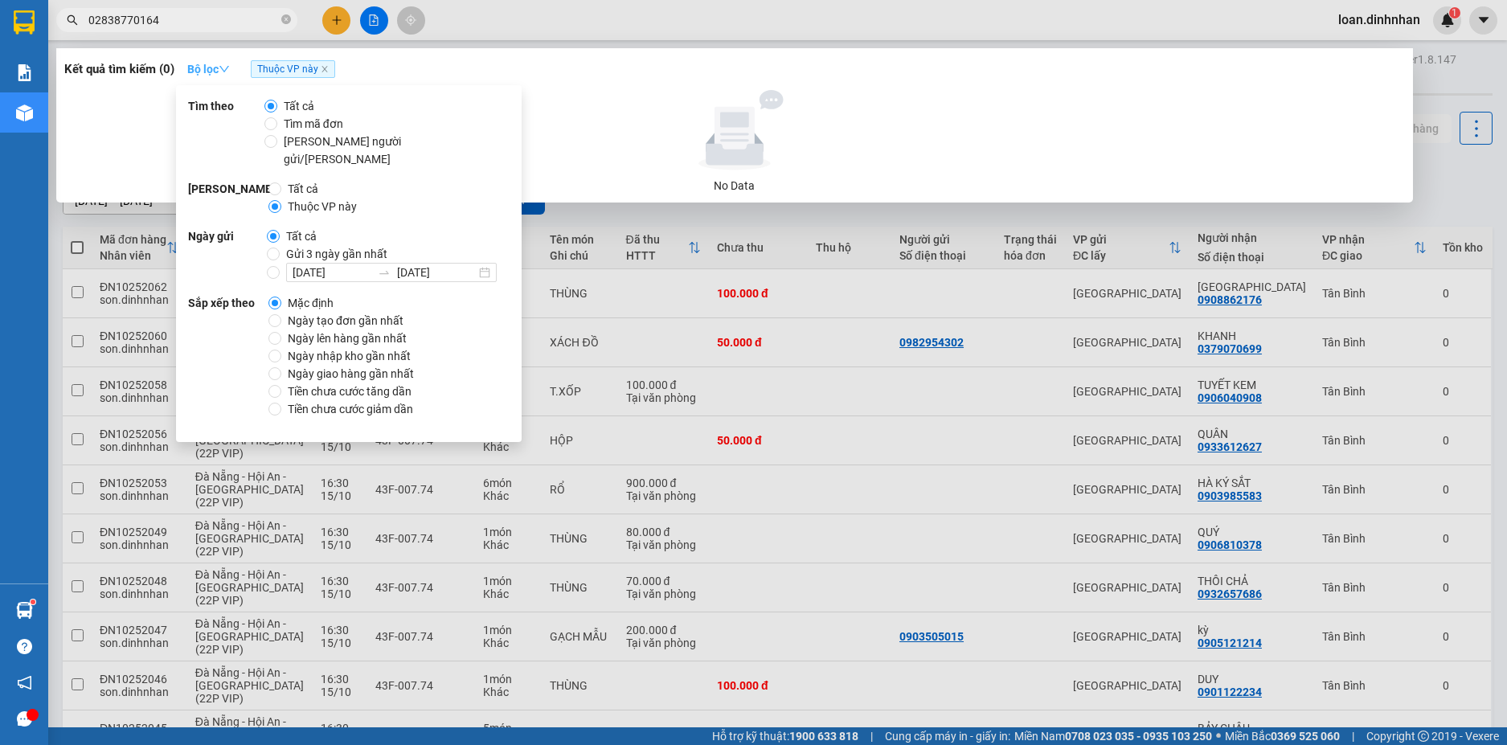
click at [203, 70] on strong "Bộ lọc" at bounding box center [208, 69] width 43 height 13
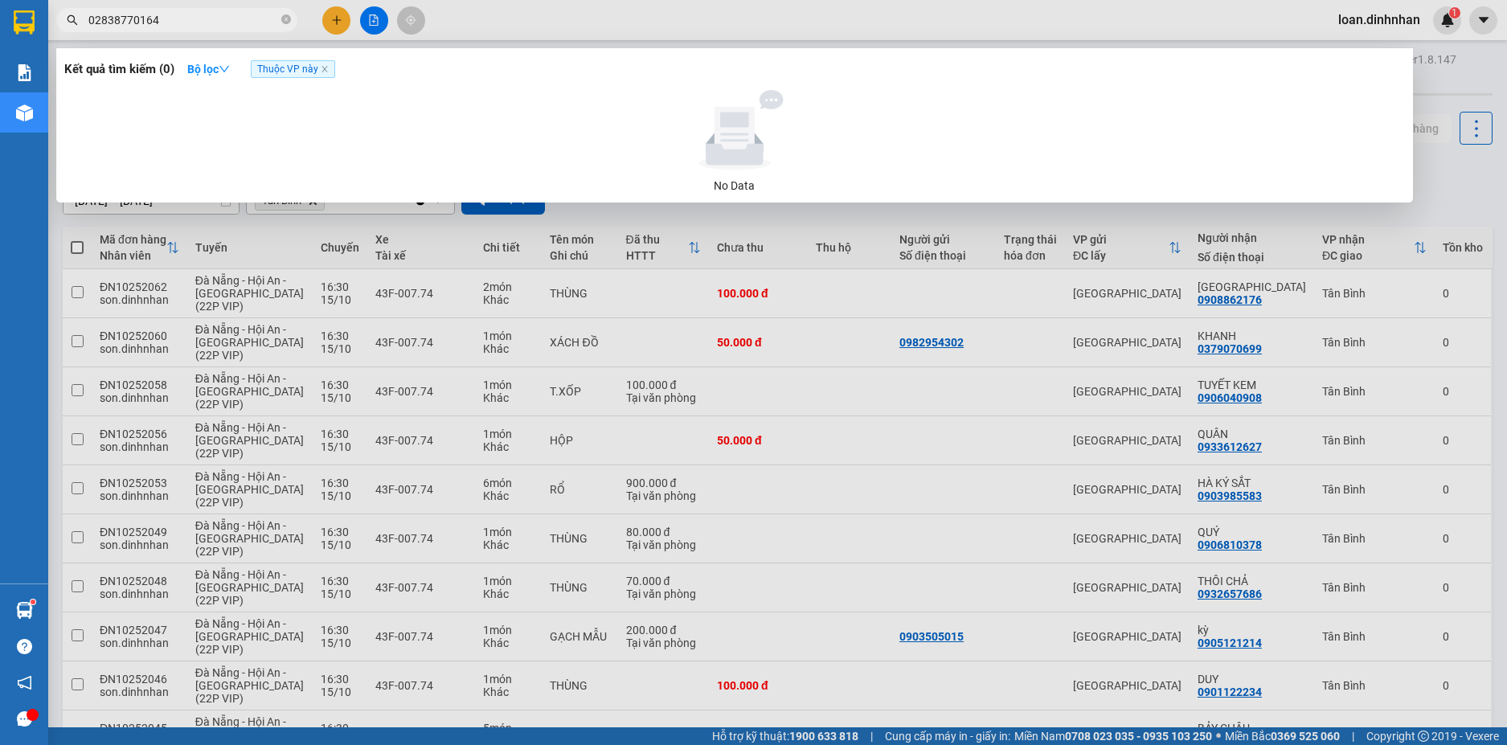
click at [114, 19] on input "02838770164" at bounding box center [183, 20] width 190 height 18
drag, startPoint x: 203, startPoint y: 48, endPoint x: 207, endPoint y: 80, distance: 31.5
click at [203, 53] on div "Kết quả [PERSON_NAME] ( 0 ) Bộ lọc Thuộc VP này No Data" at bounding box center [734, 125] width 1357 height 154
click at [213, 65] on strong "Bộ lọc" at bounding box center [208, 69] width 43 height 13
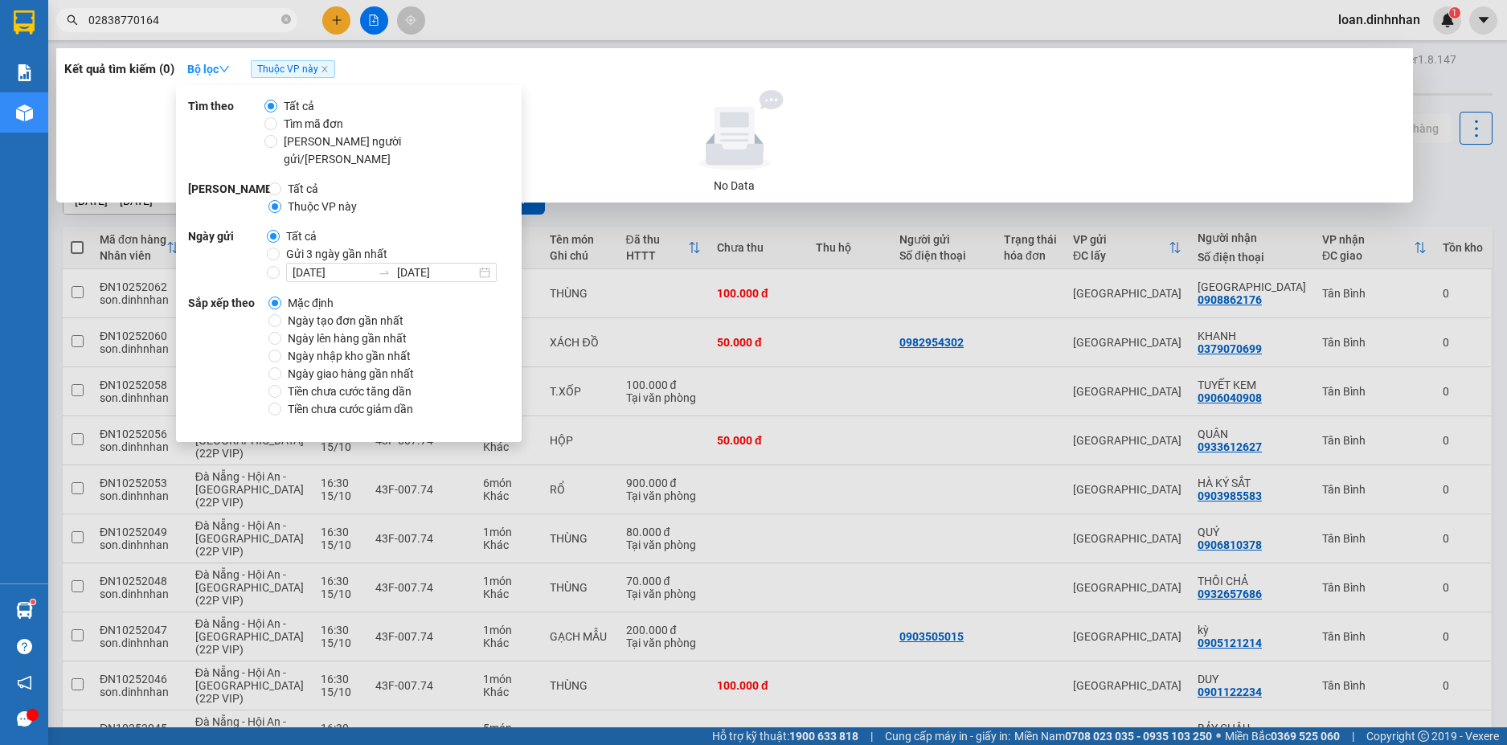
click at [277, 159] on div "[PERSON_NAME] cả [PERSON_NAME] mã [PERSON_NAME] người gửi/[PERSON_NAME] vi Tất …" at bounding box center [349, 263] width 346 height 357
click at [278, 182] on input "Tất cả" at bounding box center [274, 188] width 13 height 13
radio input "true"
radio input "false"
click at [211, 31] on span "02838770164" at bounding box center [176, 20] width 241 height 24
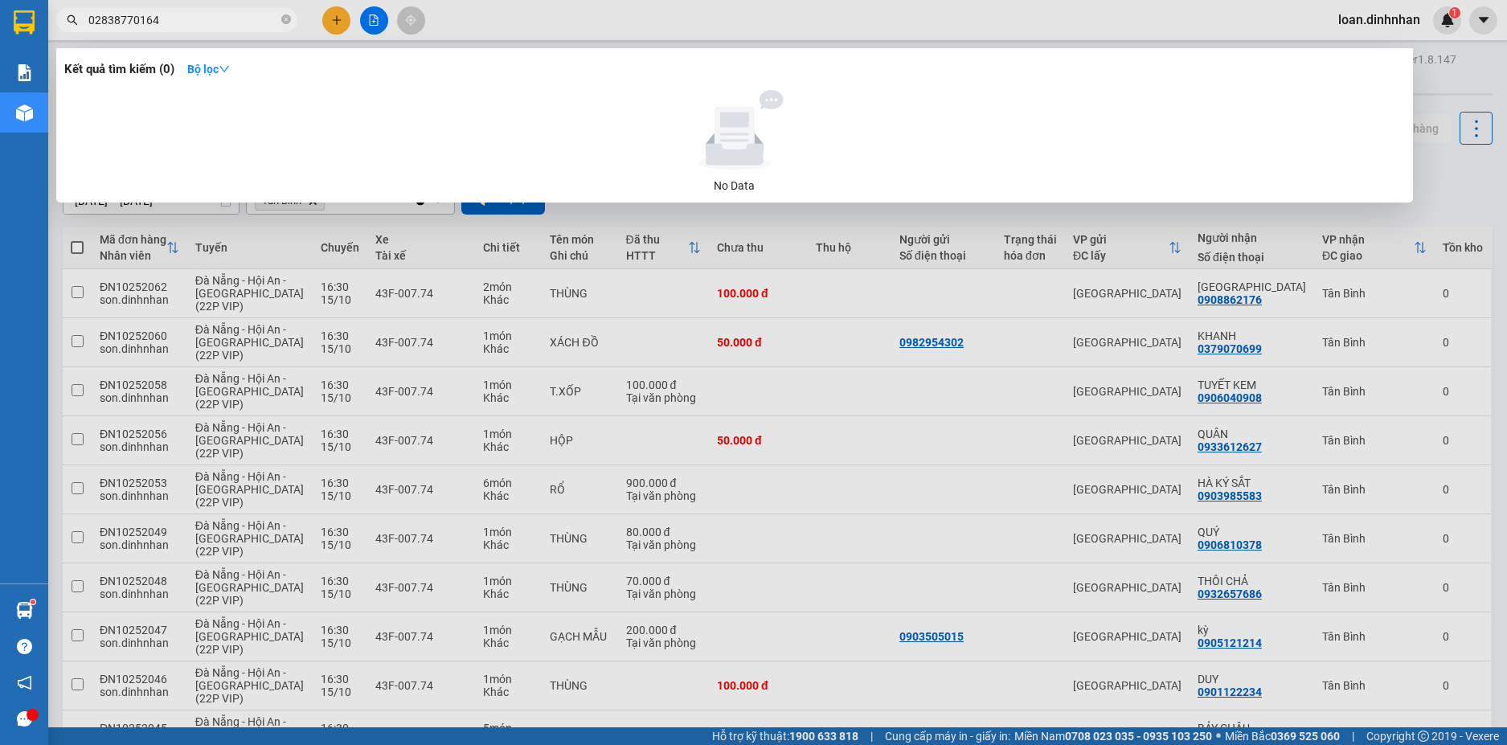
click at [191, 25] on input "02838770164" at bounding box center [183, 20] width 190 height 18
type input "0"
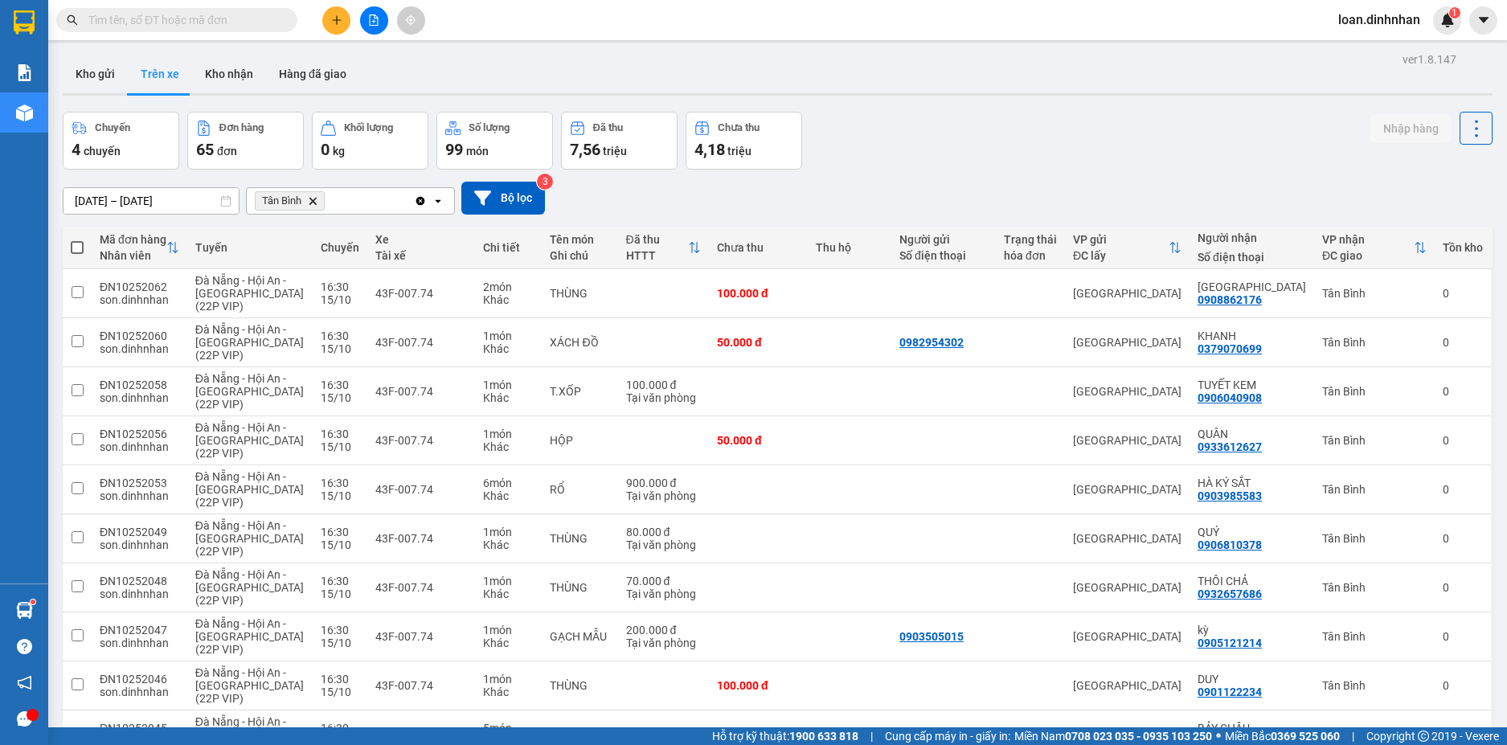
click at [170, 22] on input "text" at bounding box center [183, 20] width 190 height 18
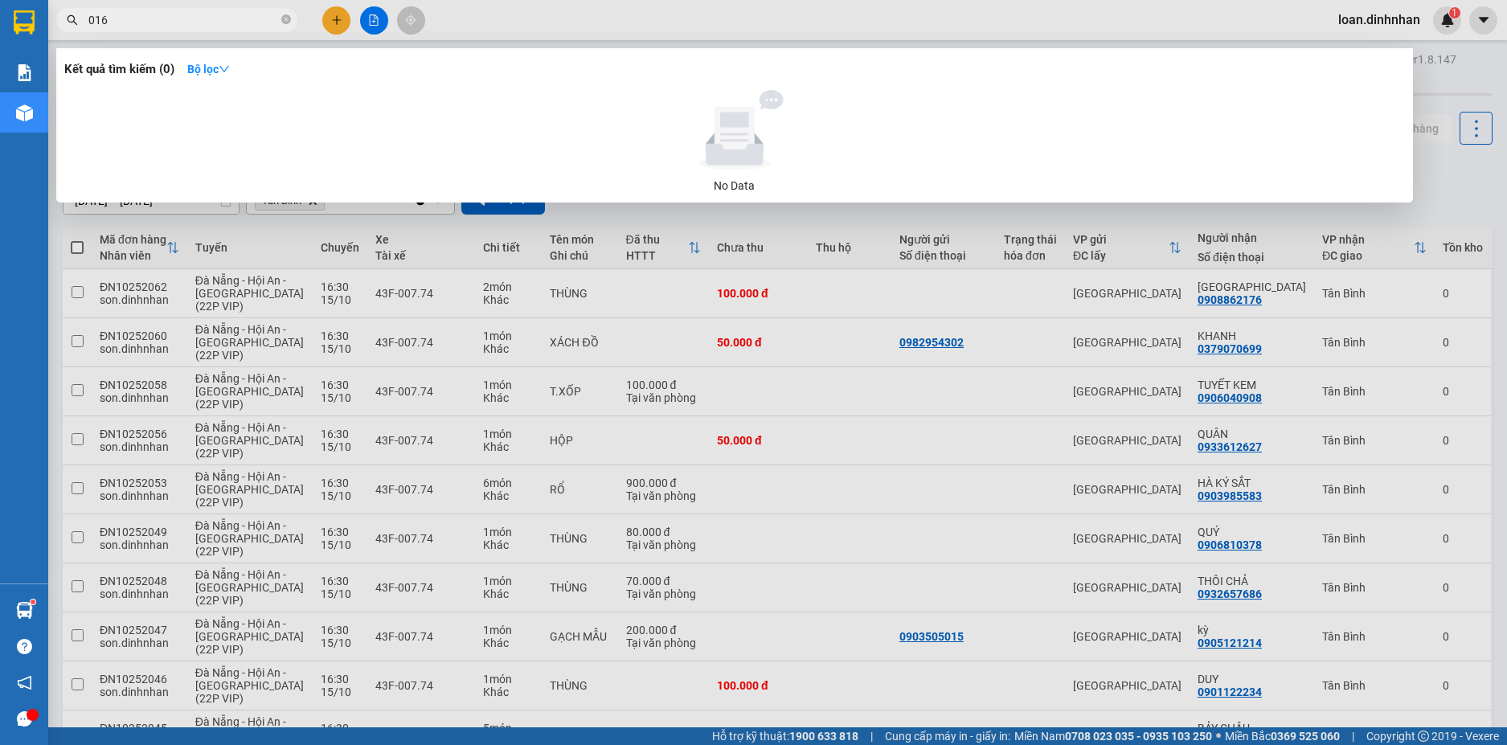
type input "0164"
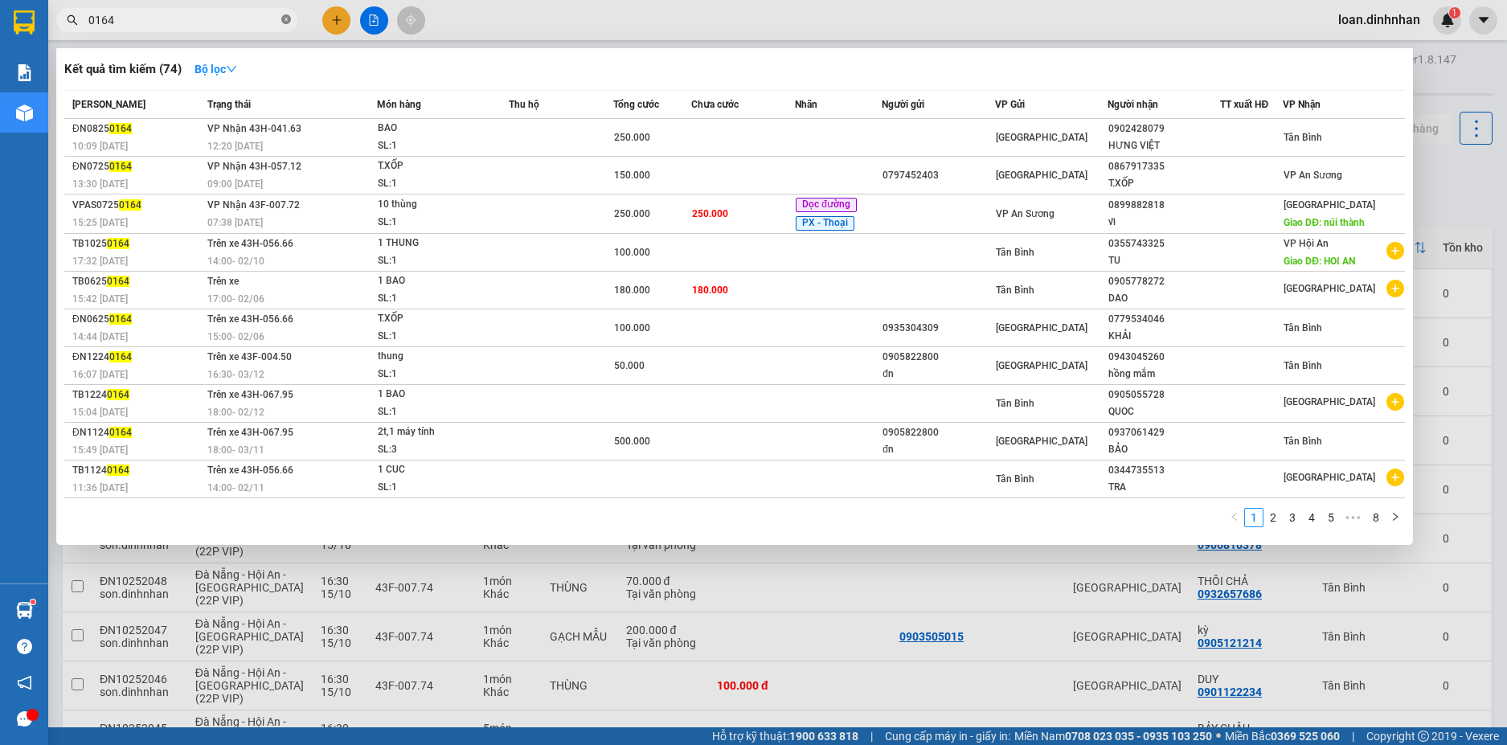
click at [288, 19] on icon "close-circle" at bounding box center [286, 19] width 10 height 10
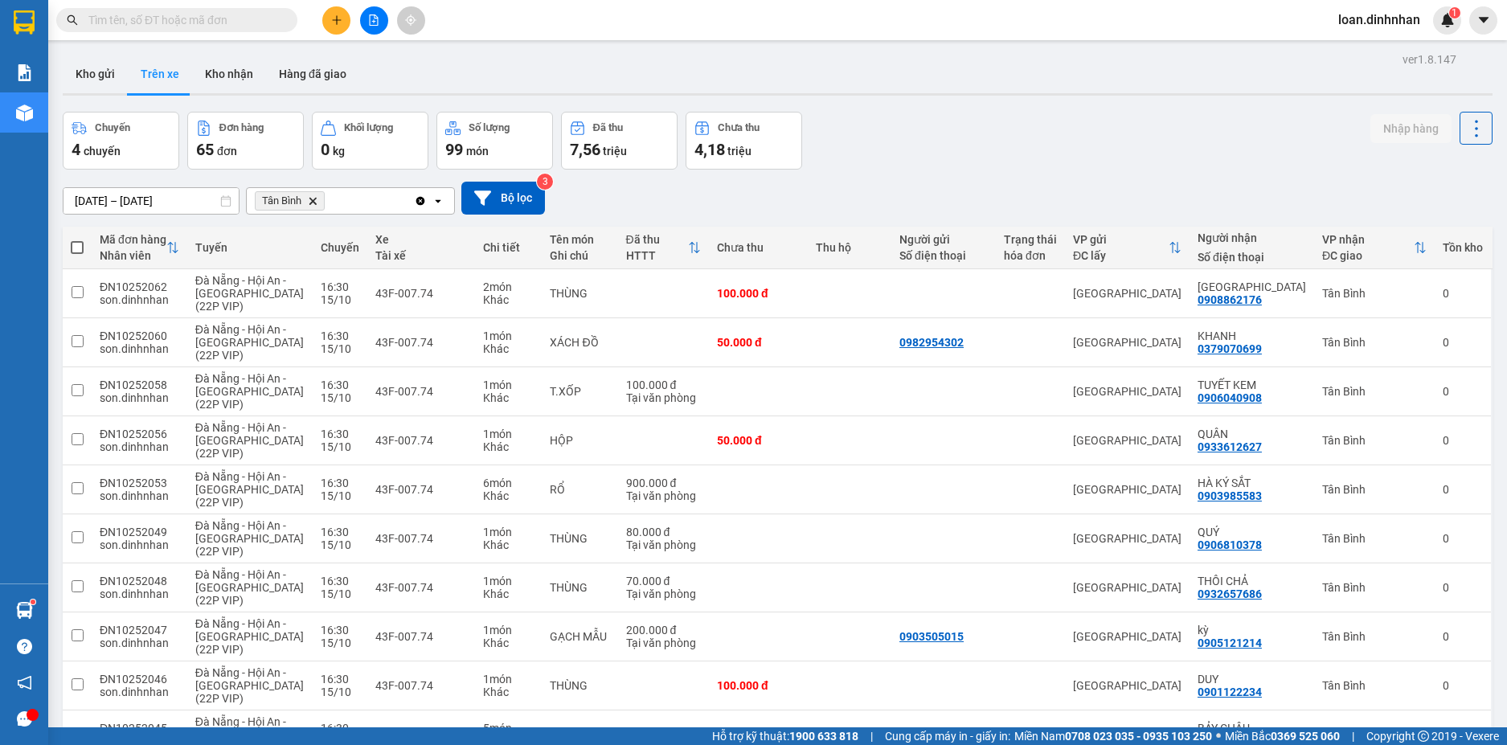
click at [275, 21] on input "text" at bounding box center [183, 20] width 190 height 18
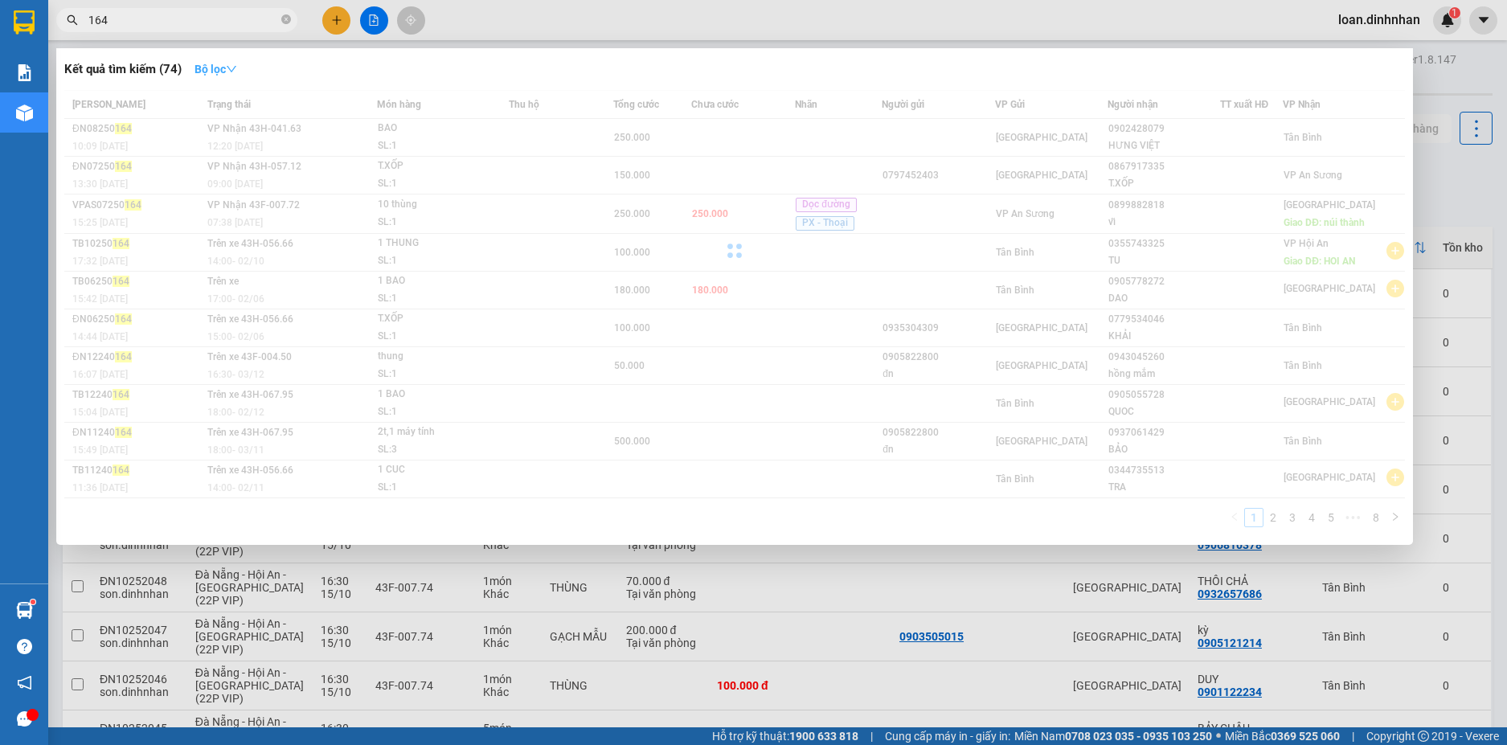
type input "164"
click at [215, 63] on strong "Bộ lọc" at bounding box center [215, 69] width 43 height 13
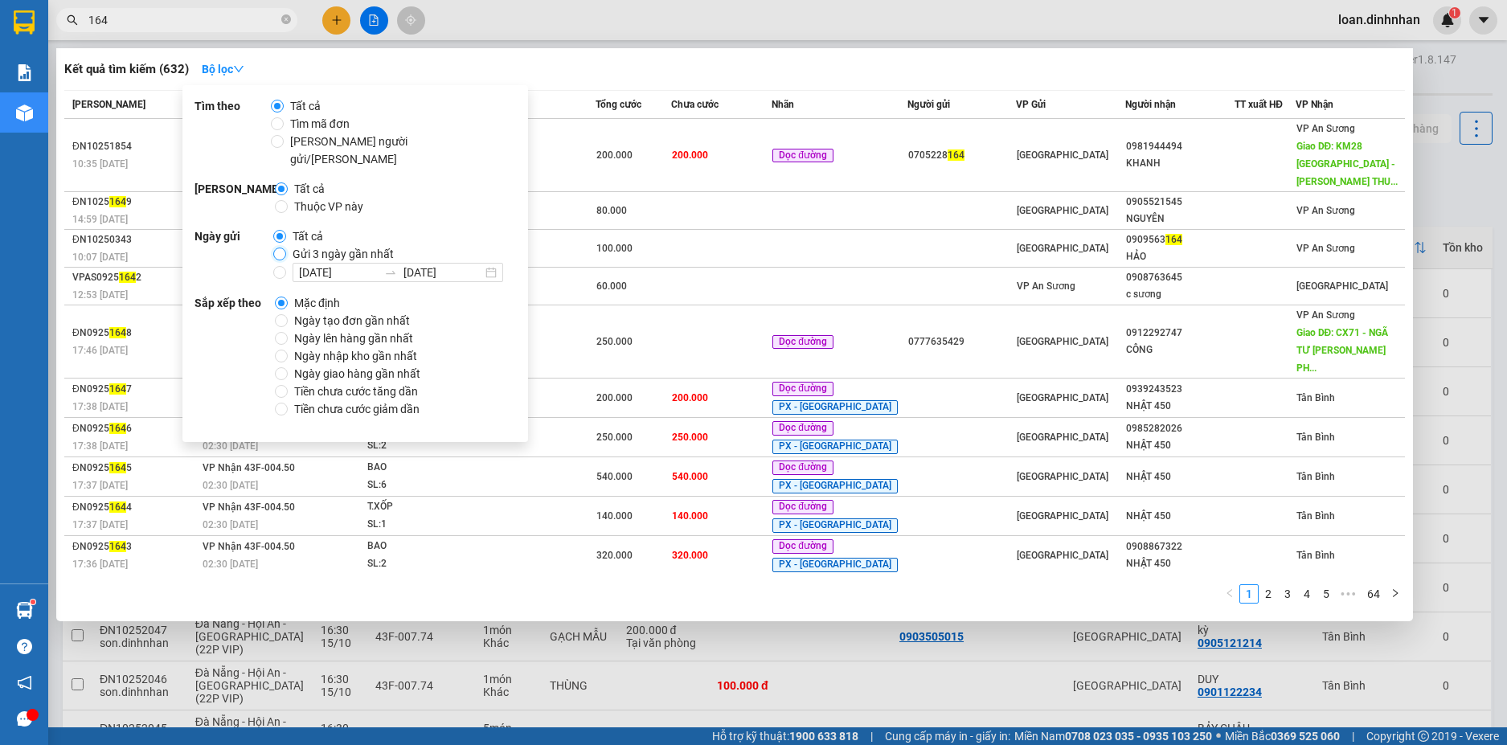
click at [283, 248] on input "Gửi 3 ngày gần nhất" at bounding box center [279, 254] width 13 height 13
radio input "true"
radio input "false"
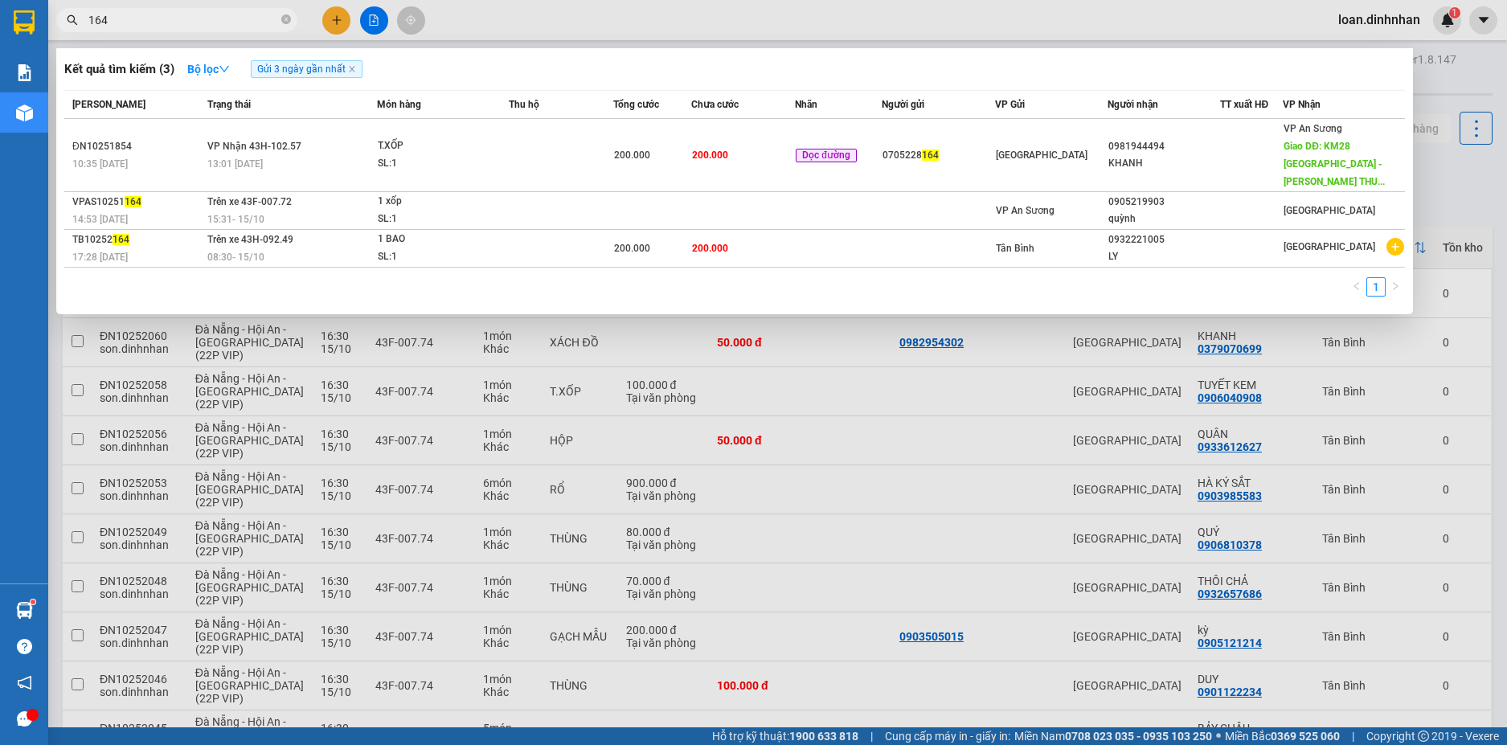
click at [179, 12] on input "164" at bounding box center [183, 20] width 190 height 18
click at [286, 19] on icon "close-circle" at bounding box center [286, 19] width 10 height 10
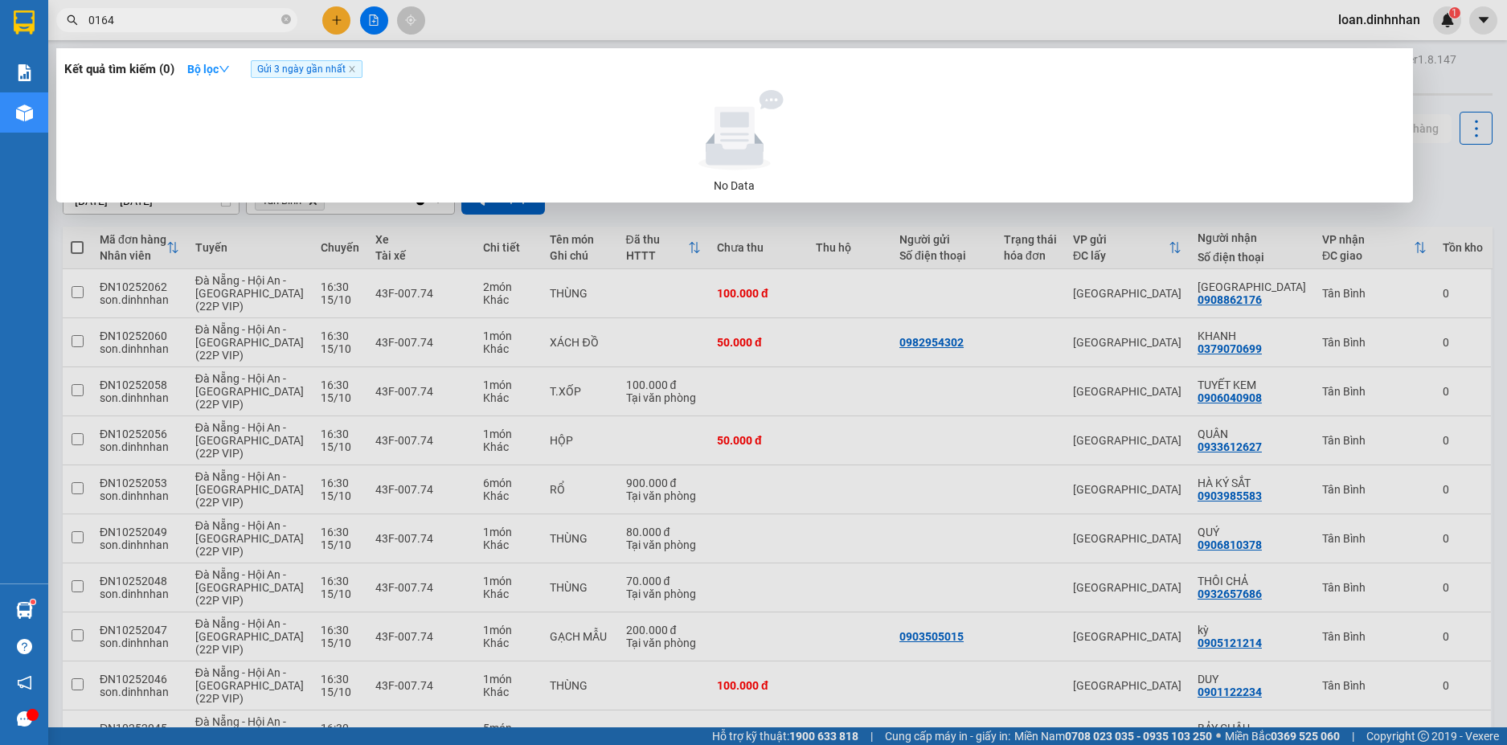
type input "0164"
click at [293, 7] on div at bounding box center [753, 372] width 1507 height 745
click at [287, 19] on icon "close-circle" at bounding box center [286, 19] width 10 height 10
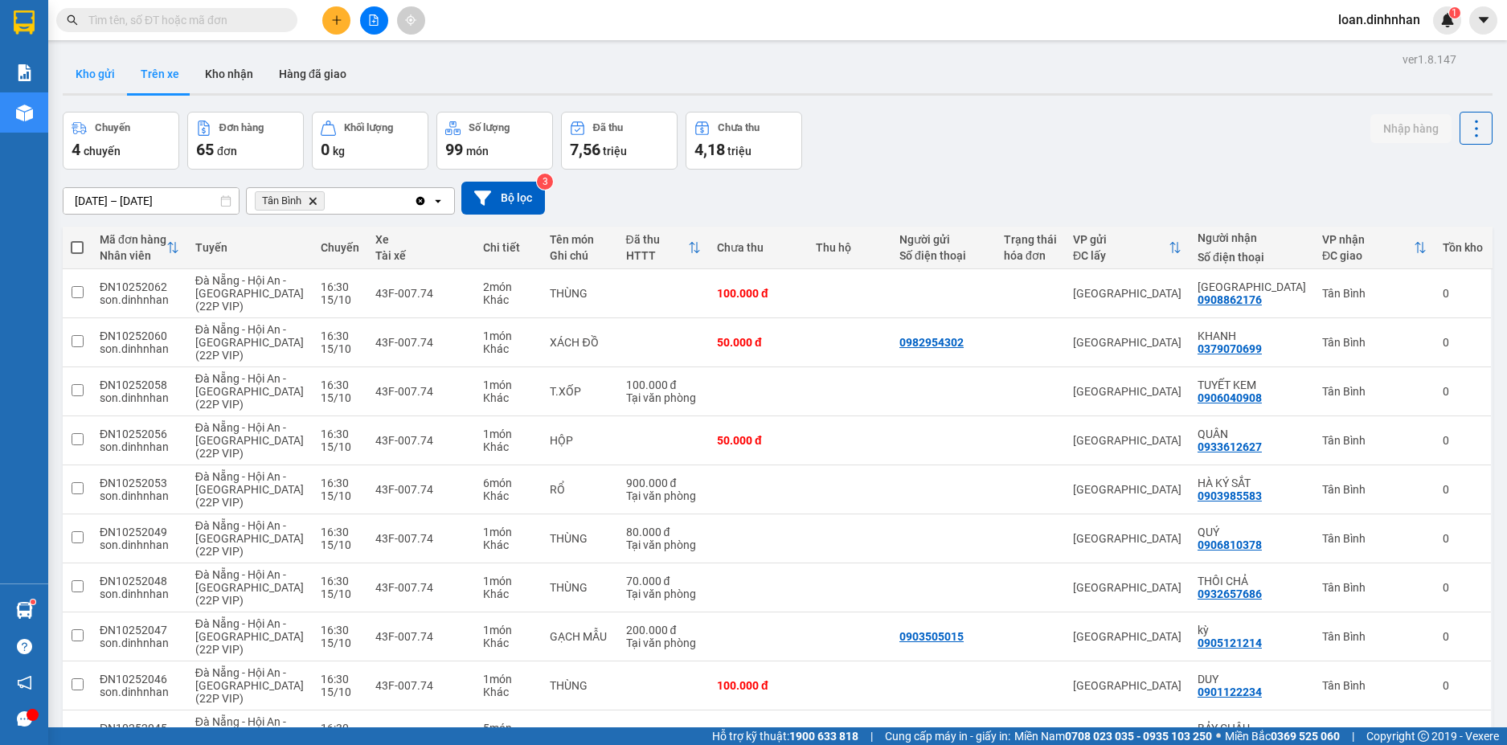
click at [90, 67] on button "Kho gửi" at bounding box center [95, 74] width 65 height 39
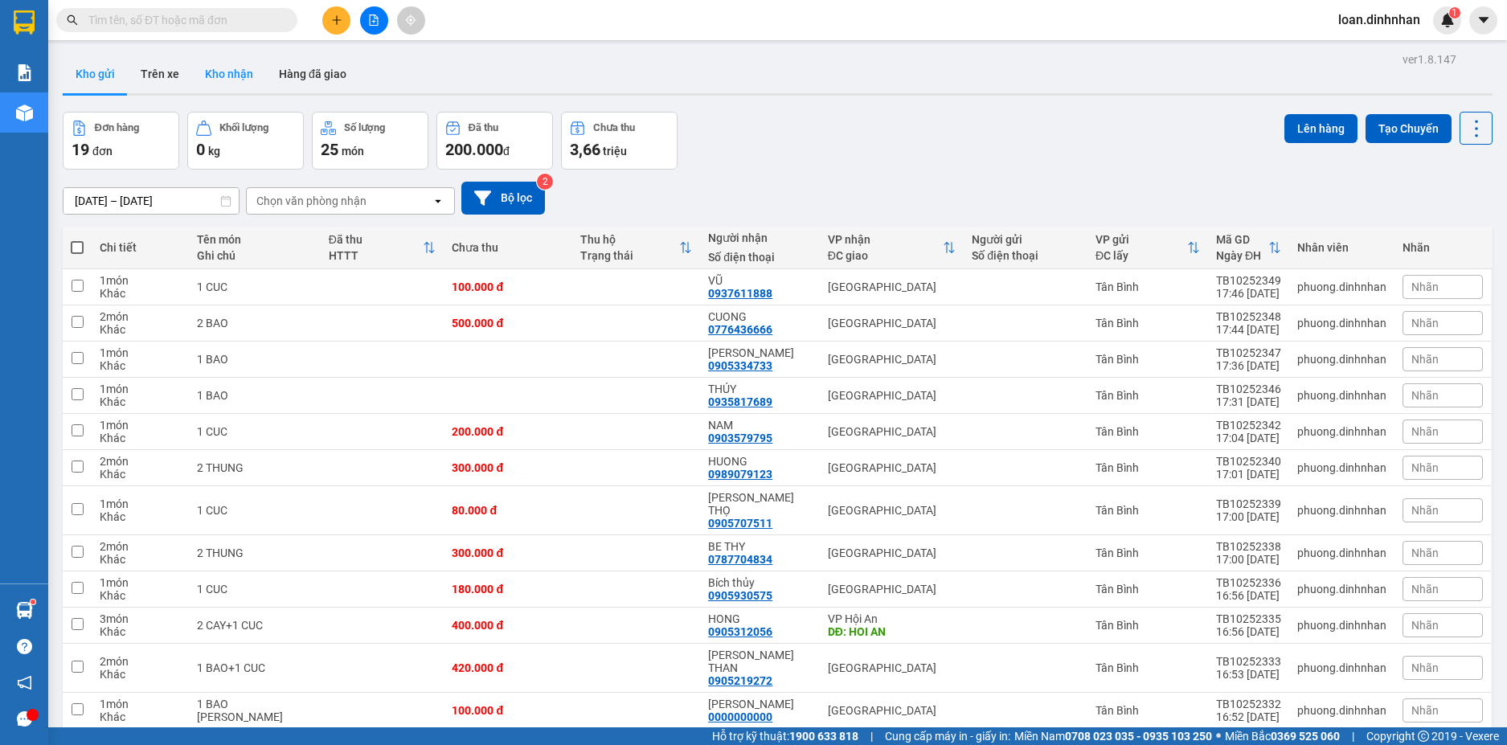
click at [227, 63] on button "Kho nhận" at bounding box center [229, 74] width 74 height 39
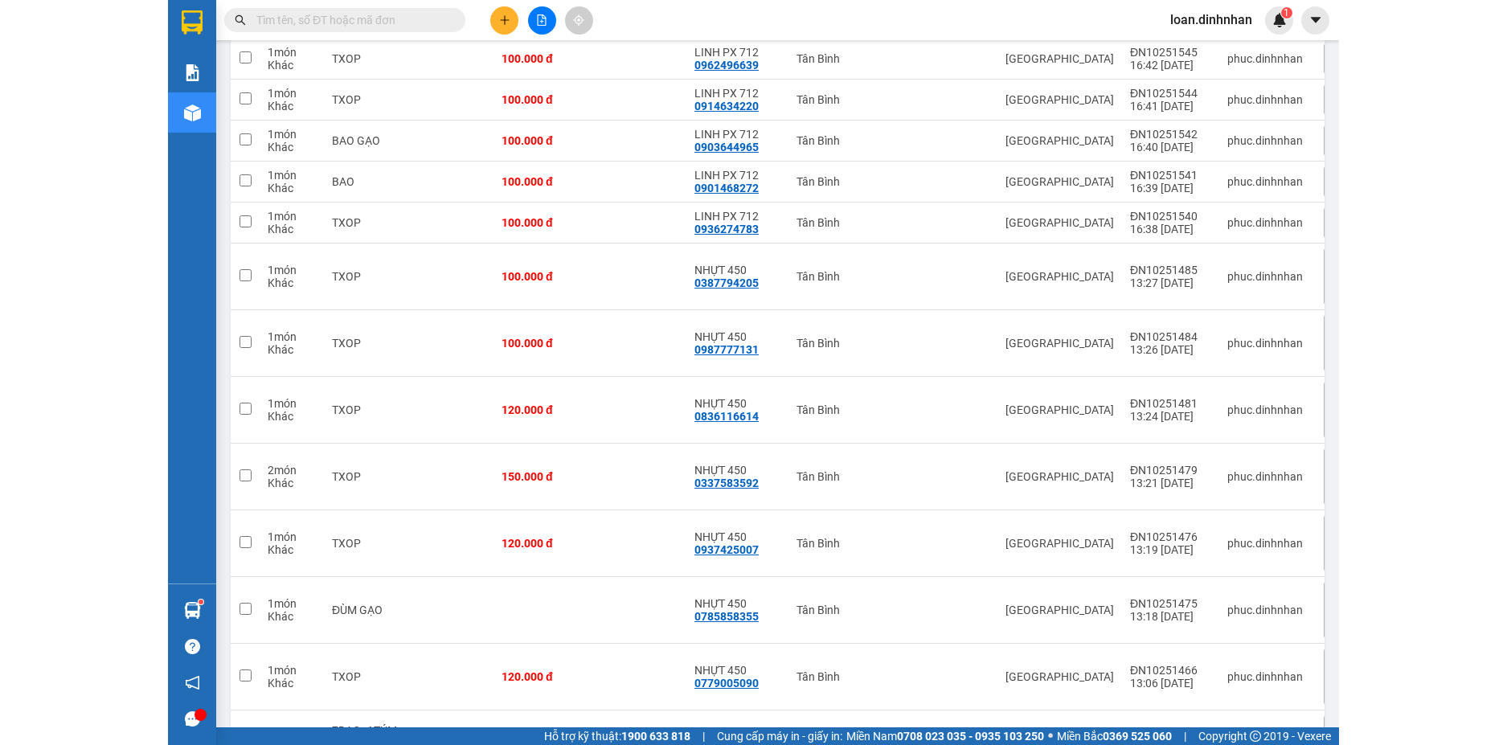
scroll to position [4661, 0]
